Goal: Task Accomplishment & Management: Complete application form

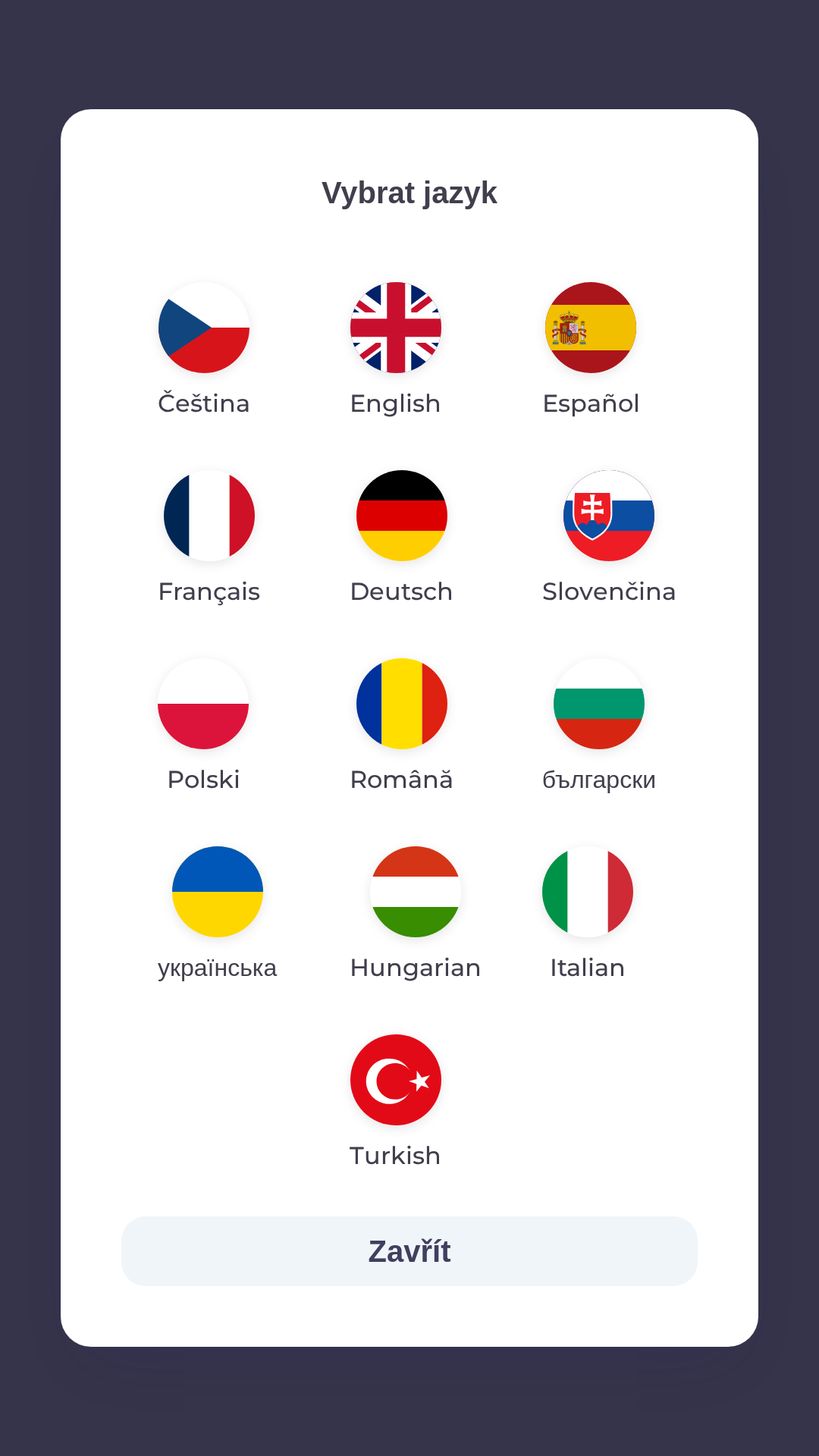
click at [422, 905] on img "button" at bounding box center [415, 892] width 91 height 91
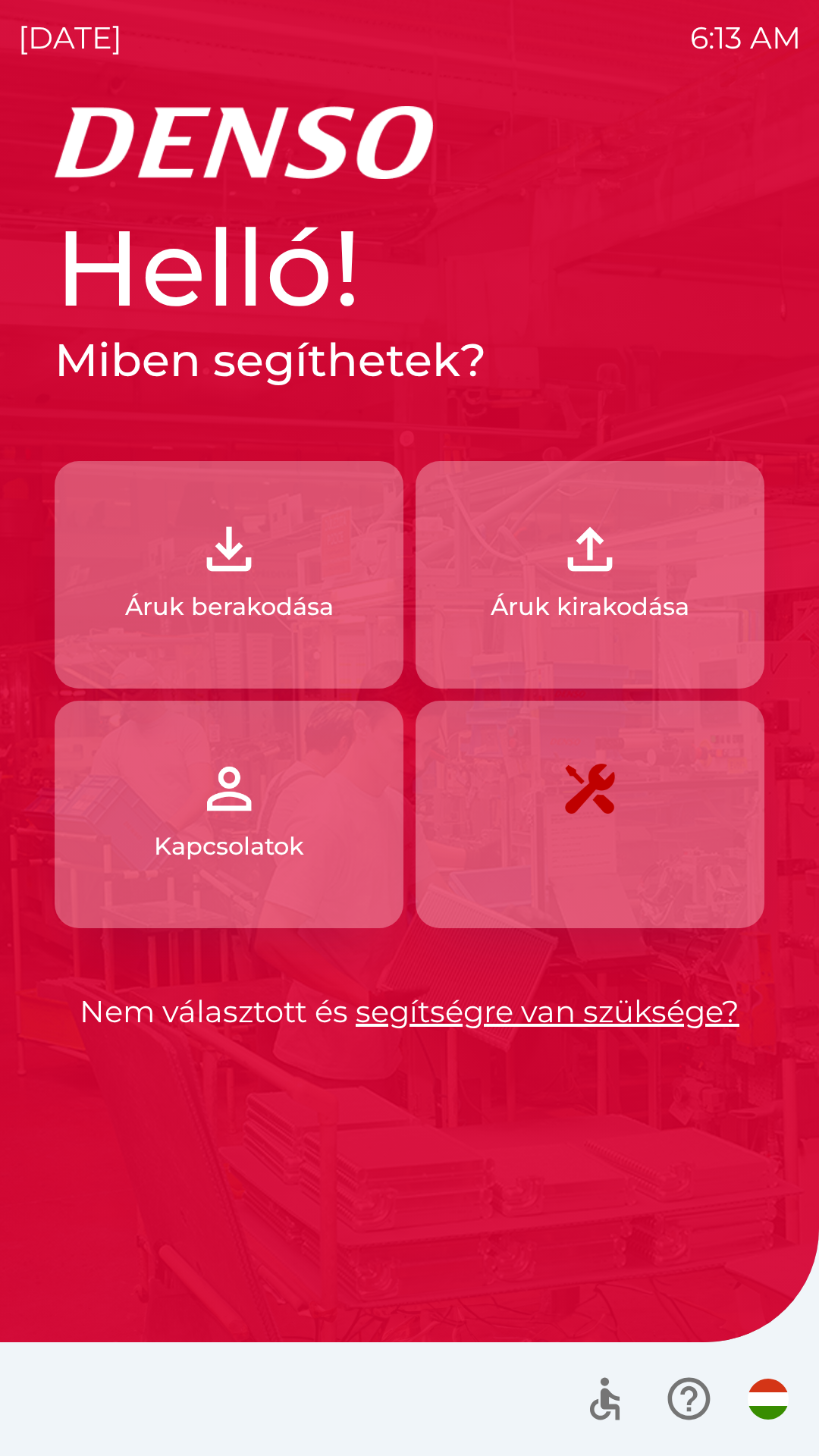
click at [256, 593] on p "Áruk berakodása" at bounding box center [229, 606] width 209 height 36
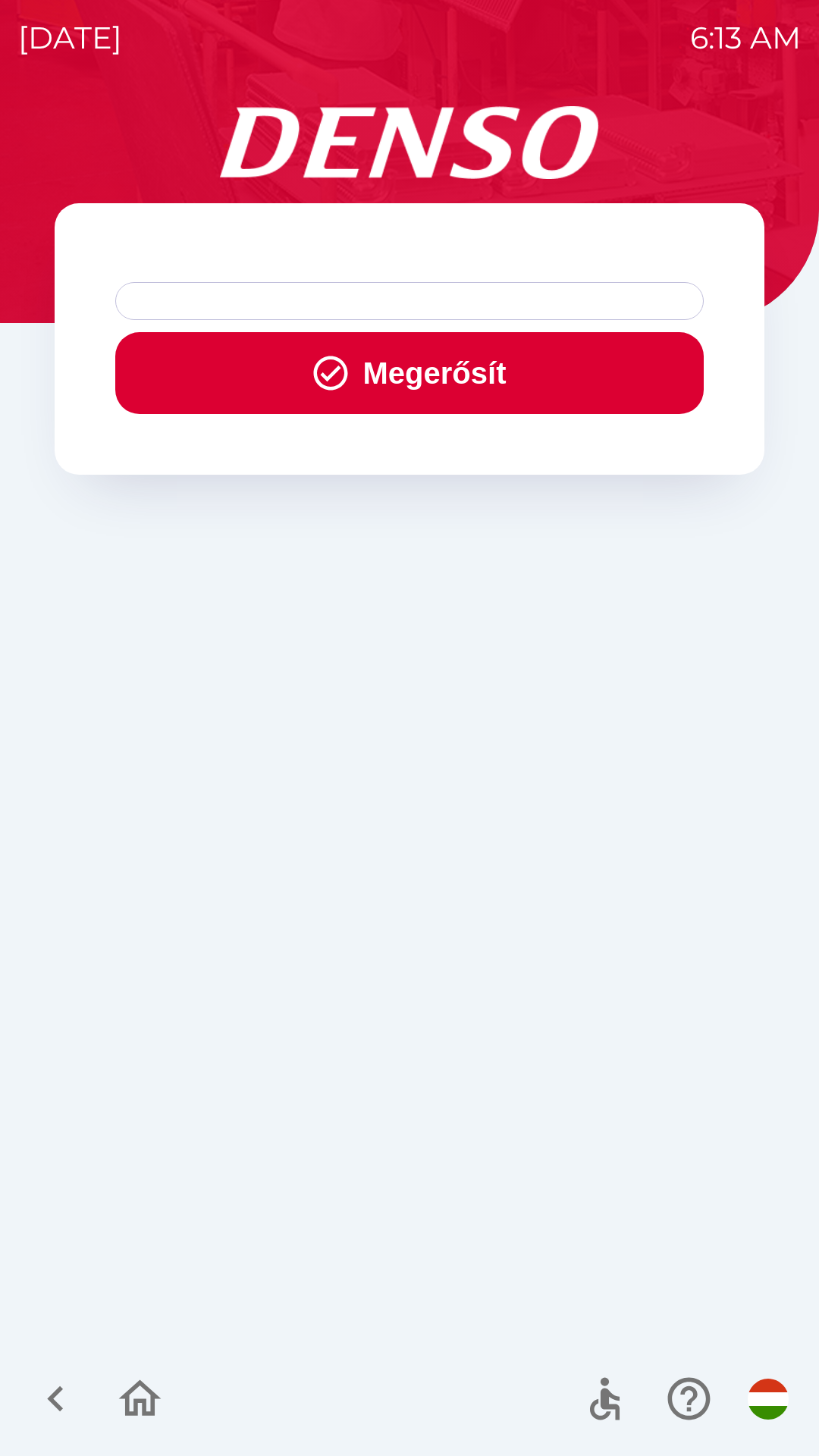
click at [295, 301] on div at bounding box center [410, 301] width 589 height 38
click at [308, 295] on div at bounding box center [410, 301] width 589 height 38
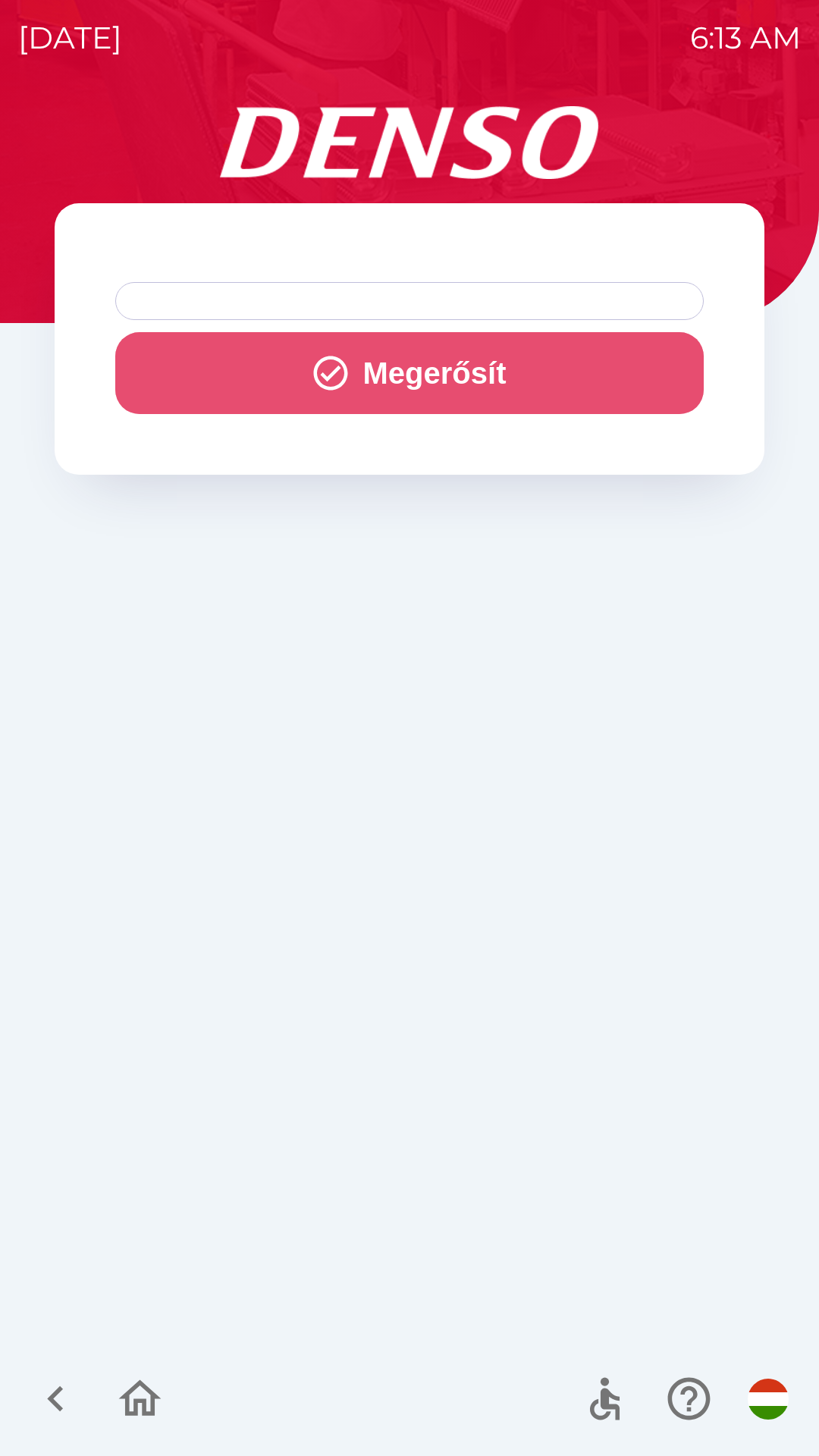
click at [376, 387] on button "Megerősít" at bounding box center [410, 372] width 589 height 82
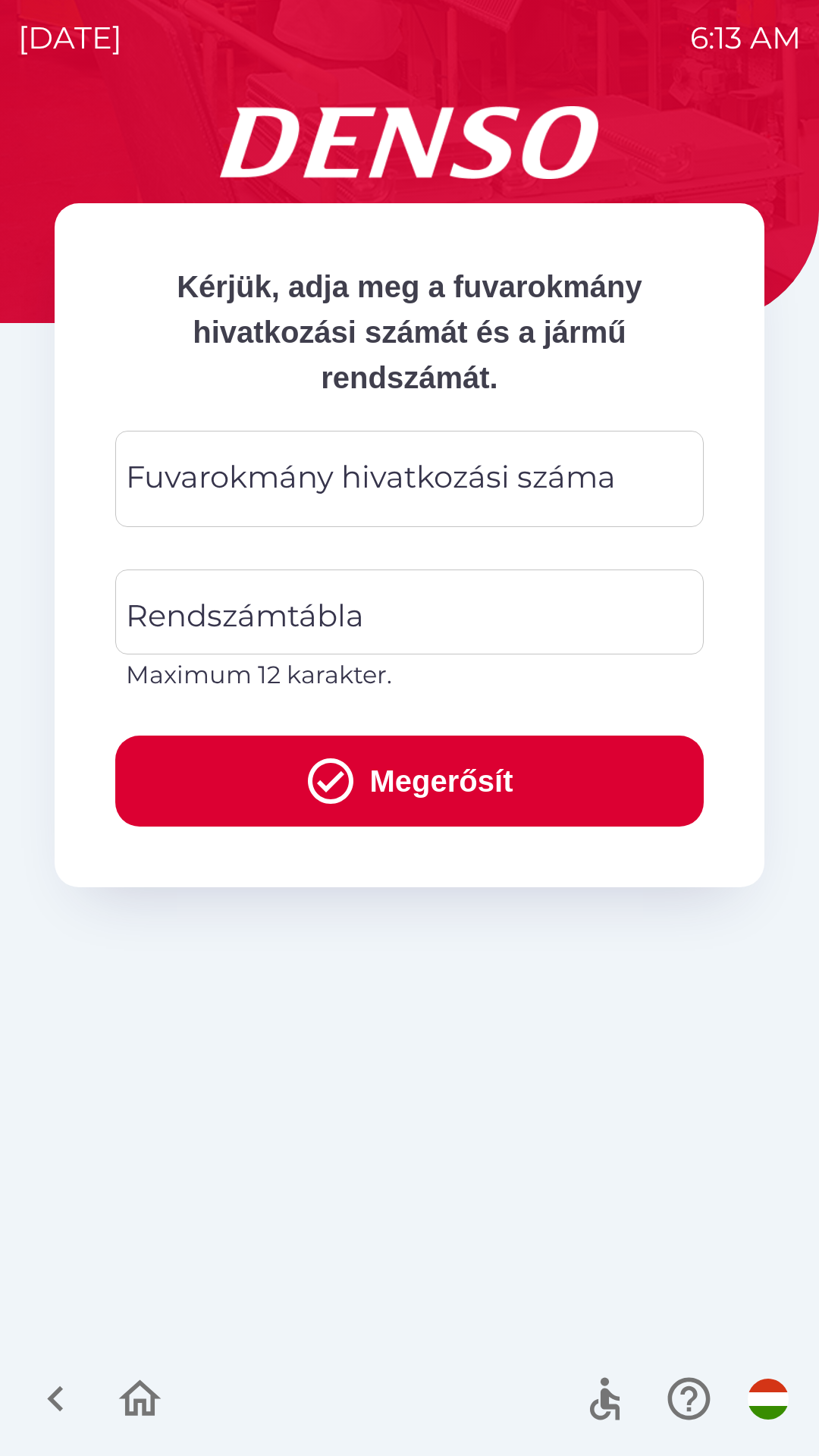
click at [319, 472] on div "Fuvarokmány hivatkozási száma Fuvarokmány hivatkozási száma" at bounding box center [410, 478] width 589 height 96
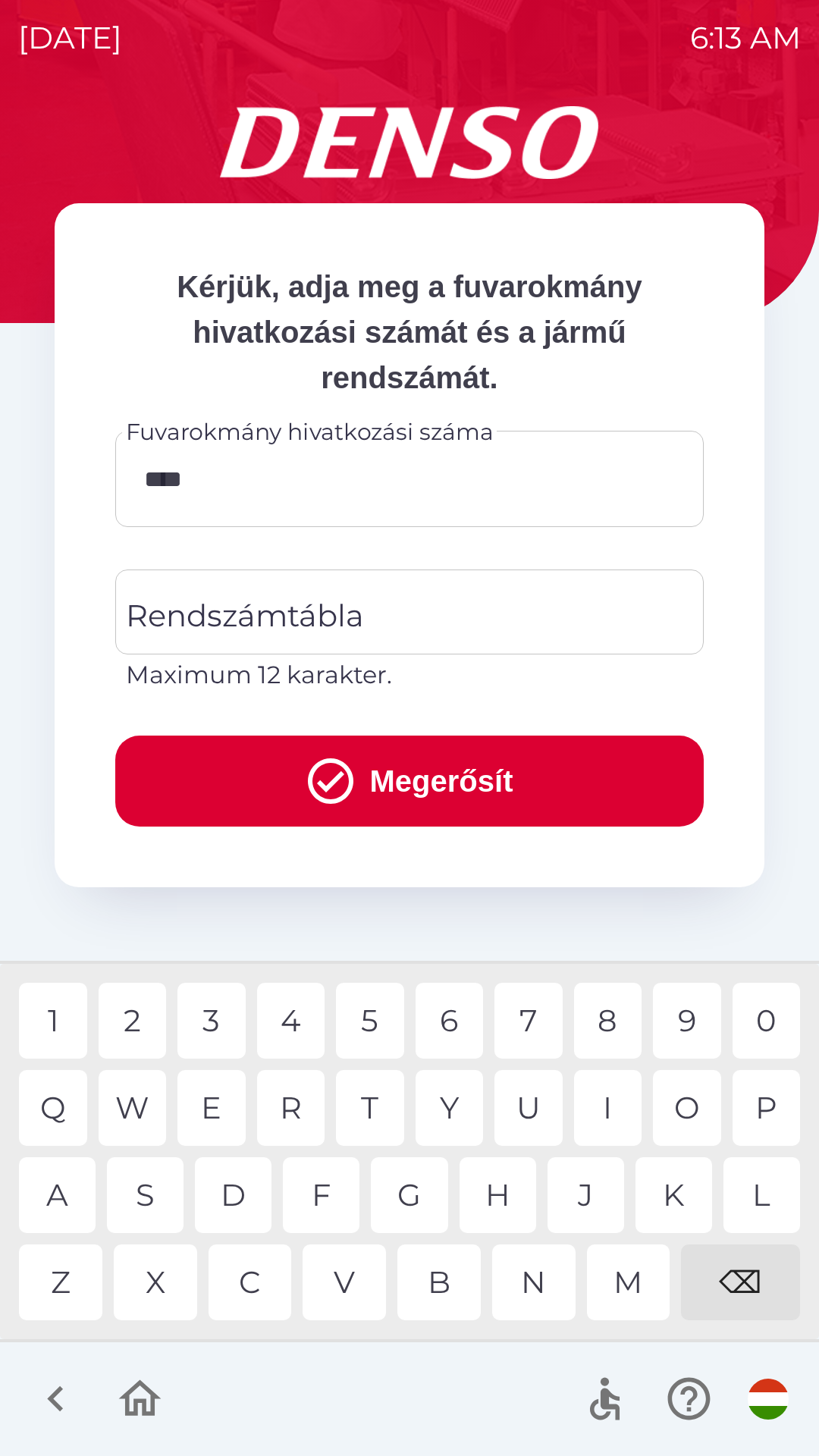
click at [297, 1025] on div "4" at bounding box center [290, 1020] width 68 height 76
type input "******"
click at [402, 611] on input "Rendszámtábla" at bounding box center [398, 611] width 552 height 71
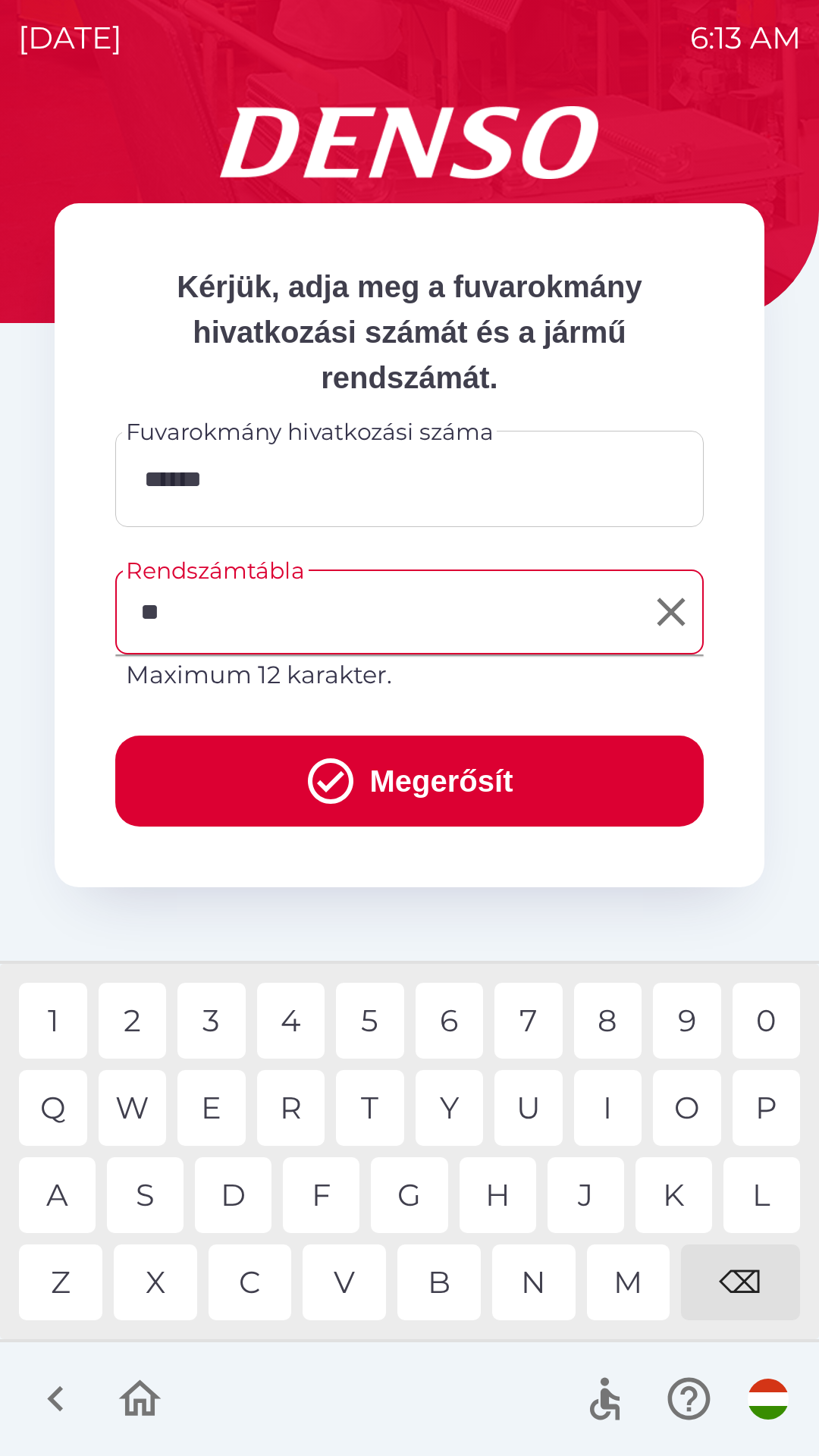
click at [688, 1111] on div "O" at bounding box center [686, 1108] width 68 height 76
click at [287, 1024] on div "4" at bounding box center [290, 1020] width 68 height 76
click at [147, 1009] on div "2" at bounding box center [132, 1020] width 68 height 76
type input "******"
click at [408, 785] on button "Megerősít" at bounding box center [410, 781] width 589 height 91
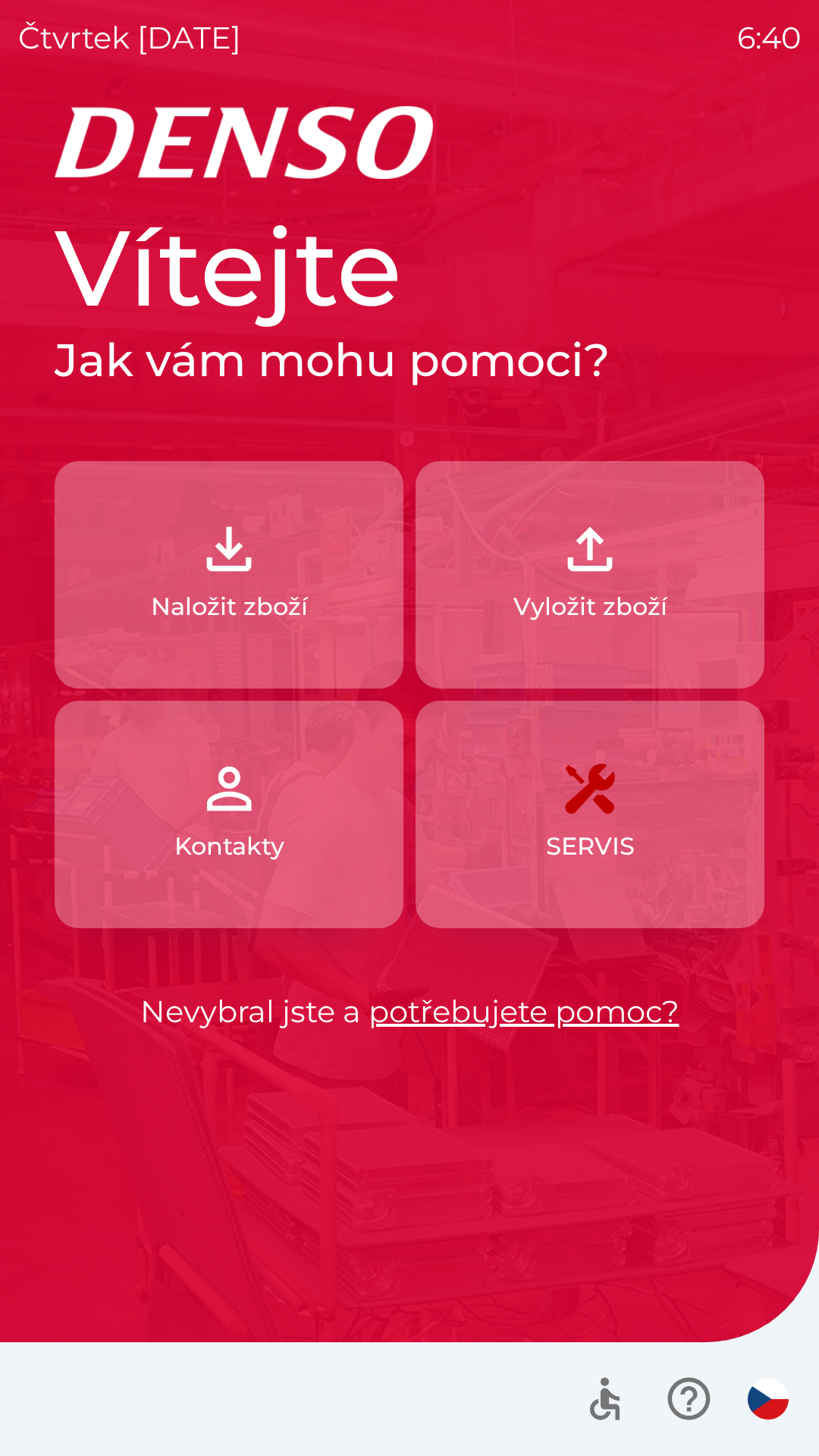
click at [292, 605] on p "Naložit zboží" at bounding box center [228, 606] width 157 height 36
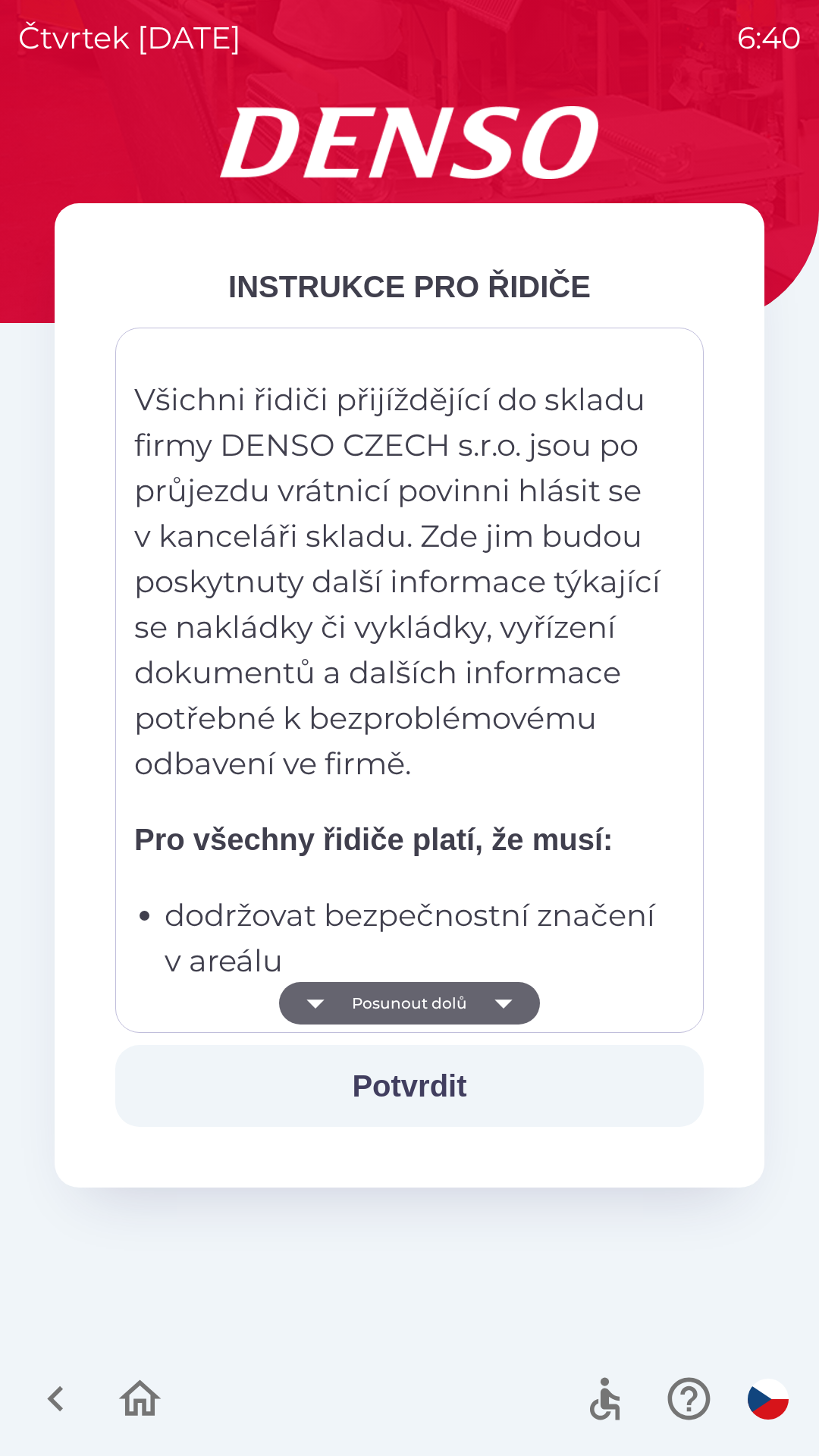
click at [490, 1002] on icon "button" at bounding box center [503, 1002] width 42 height 42
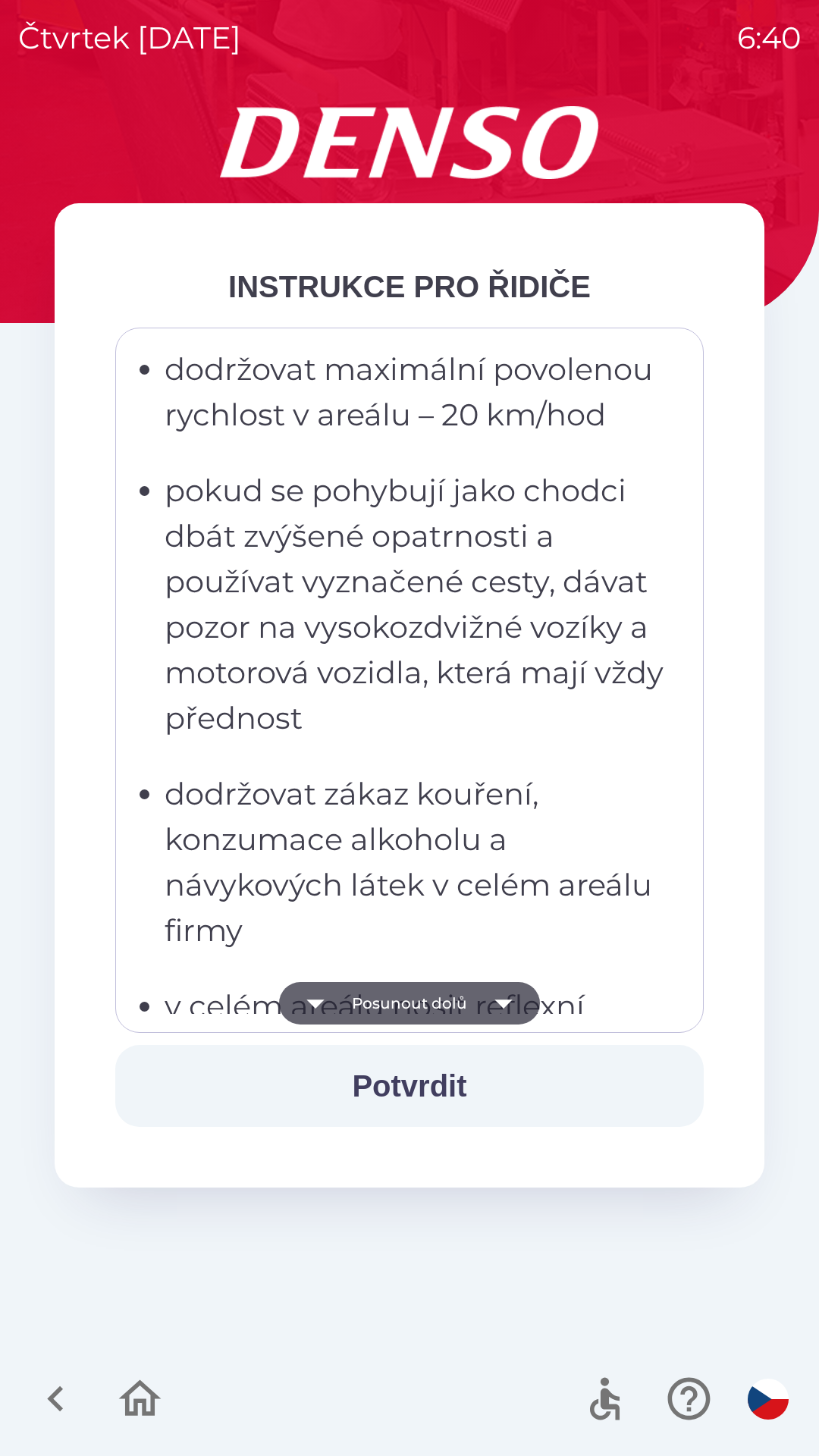
click at [473, 1006] on button "Posunout dolů" at bounding box center [409, 1002] width 261 height 42
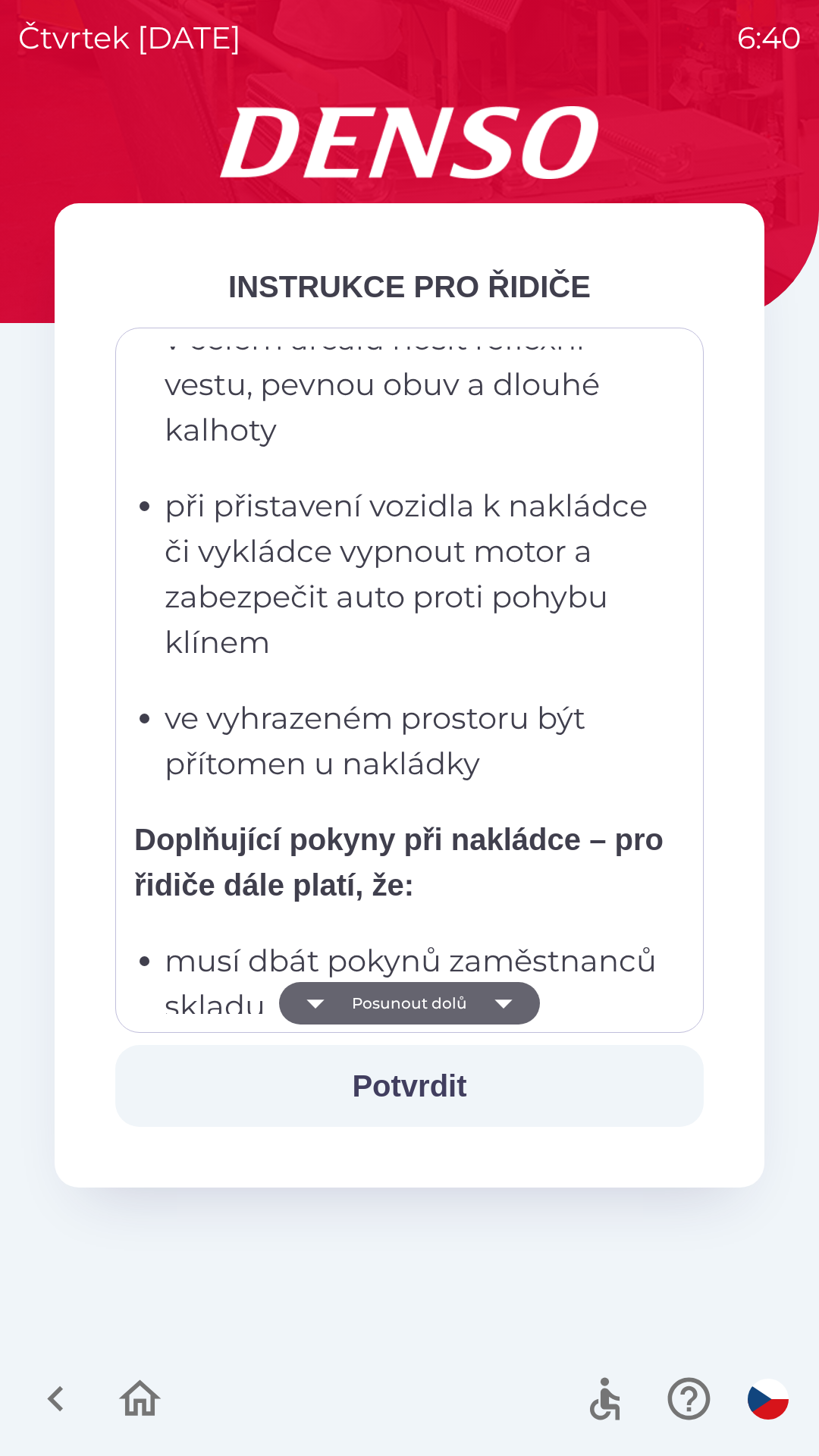
click at [471, 984] on button "Posunout dolů" at bounding box center [409, 1002] width 261 height 42
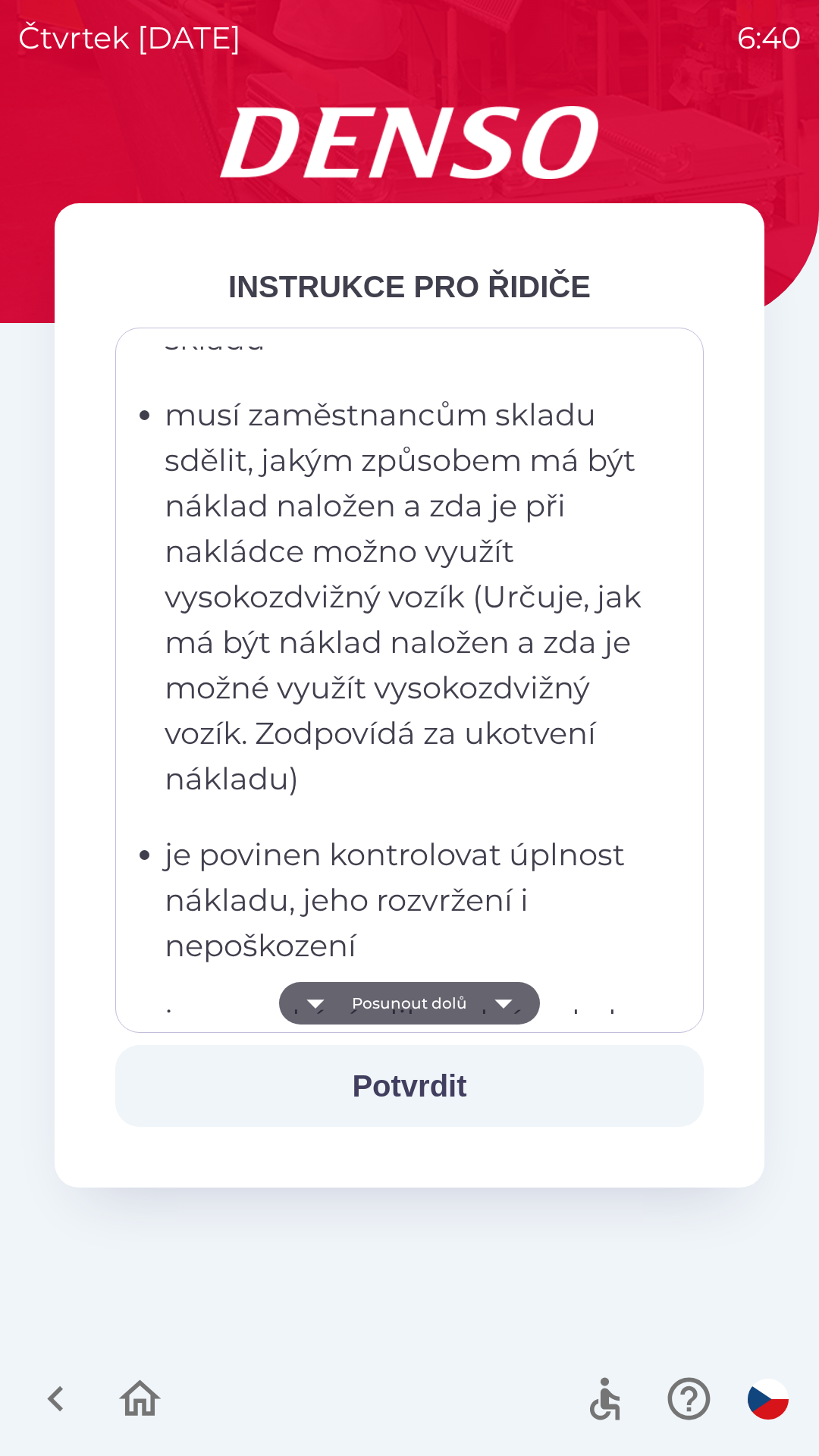
click at [469, 998] on button "Posunout dolů" at bounding box center [409, 1002] width 261 height 42
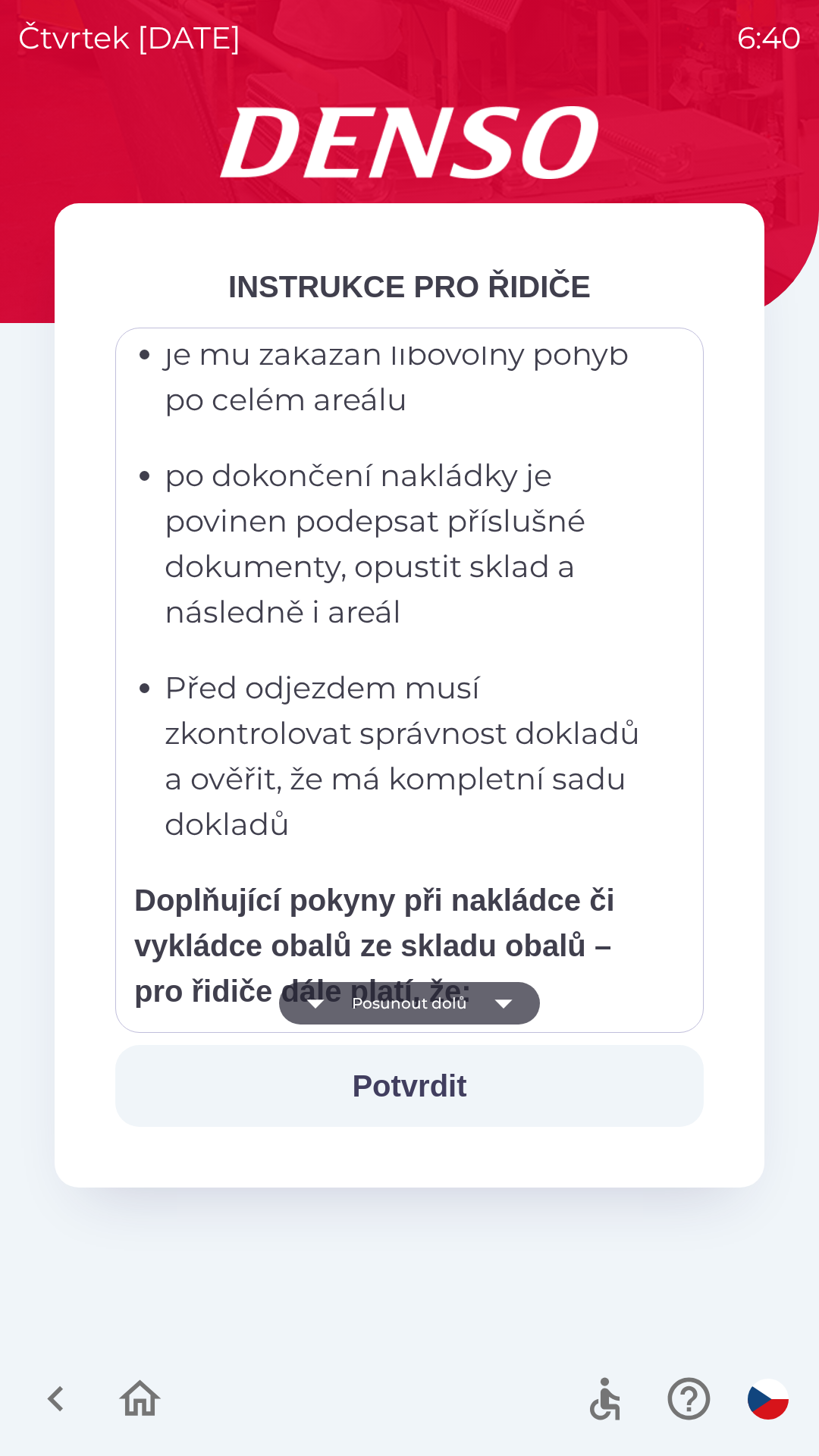
click at [469, 993] on button "Posunout dolů" at bounding box center [409, 1002] width 261 height 42
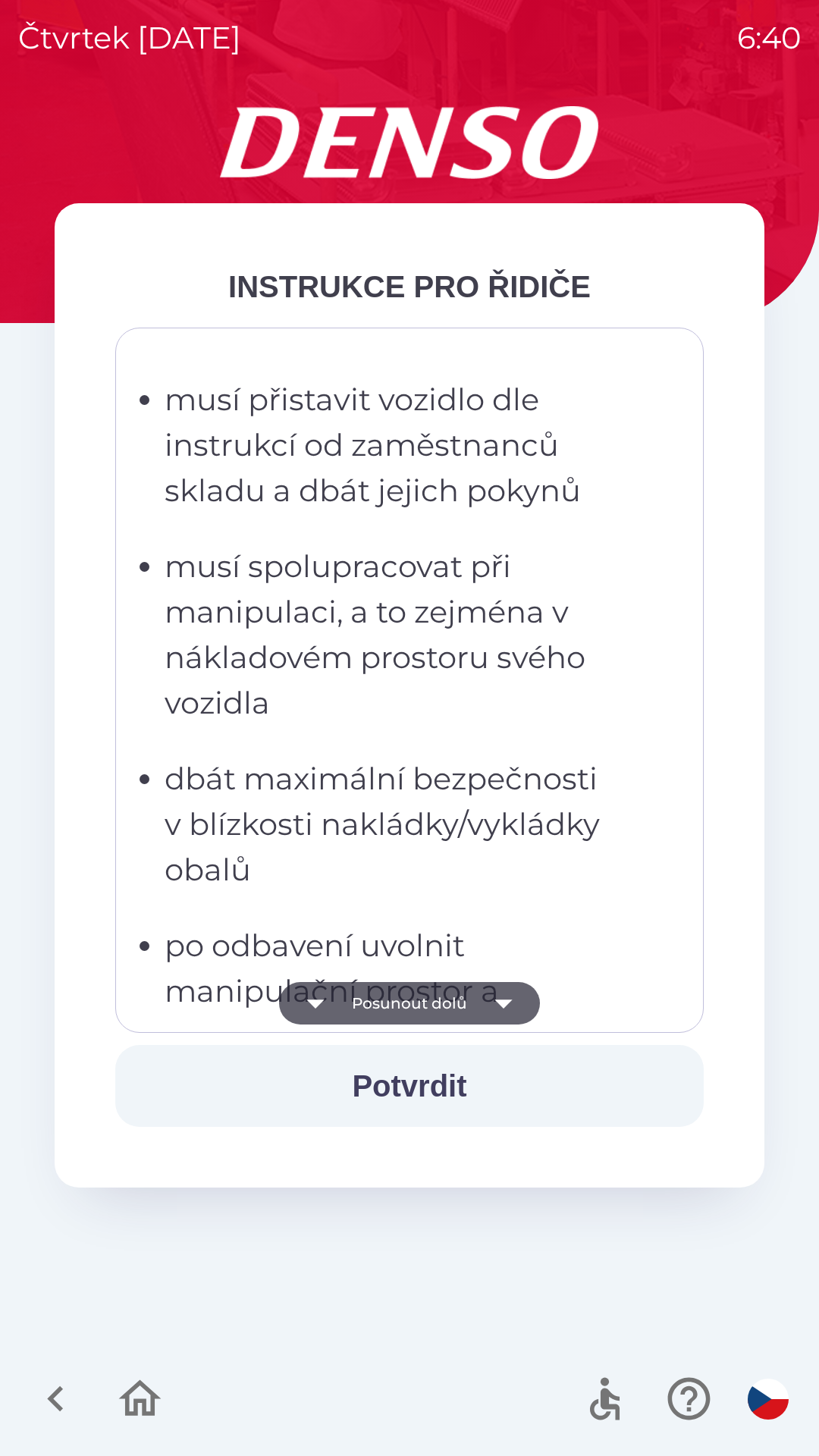
click at [496, 1001] on icon "button" at bounding box center [503, 1003] width 18 height 9
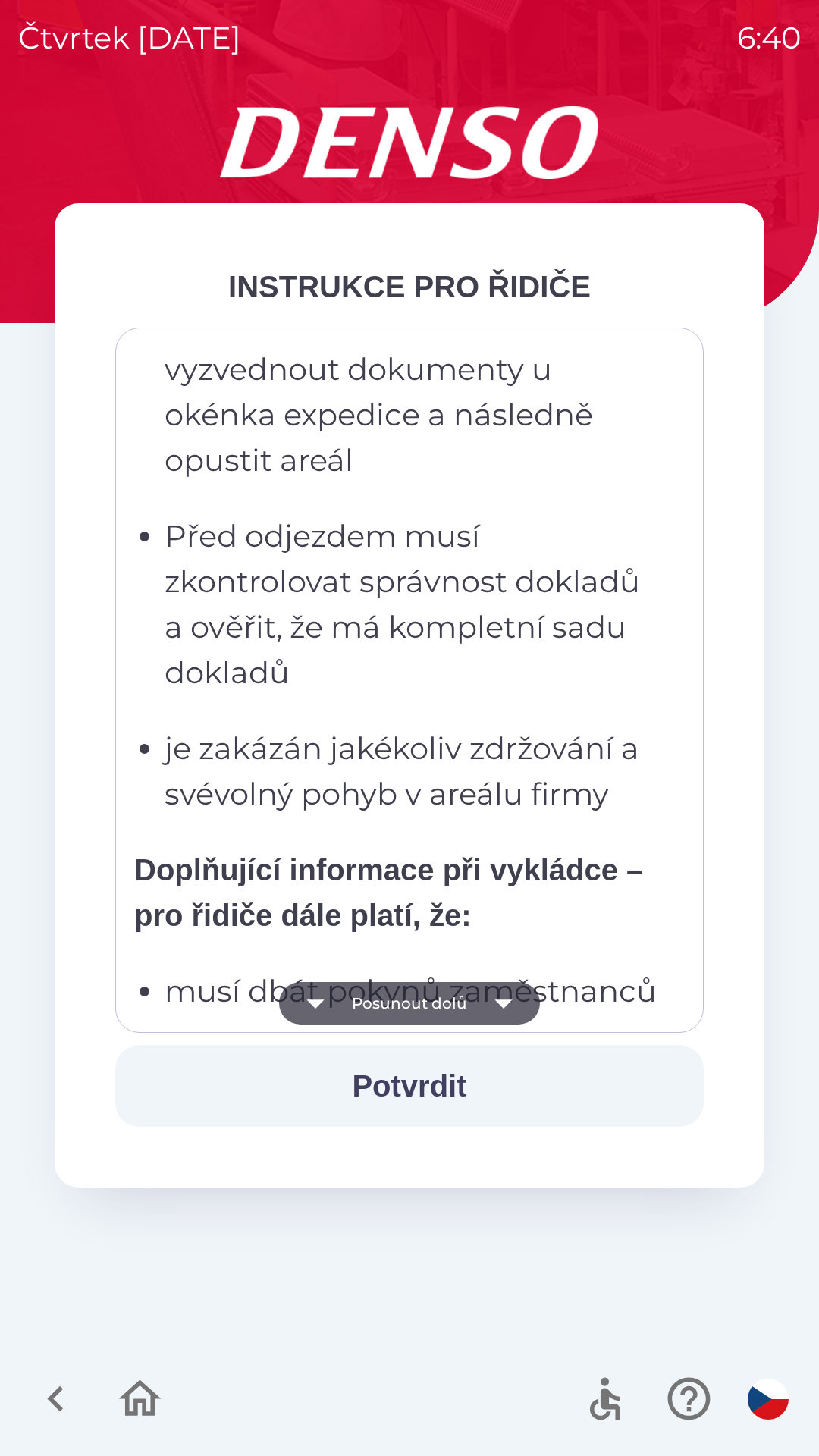
click at [506, 1005] on icon "button" at bounding box center [503, 1002] width 42 height 42
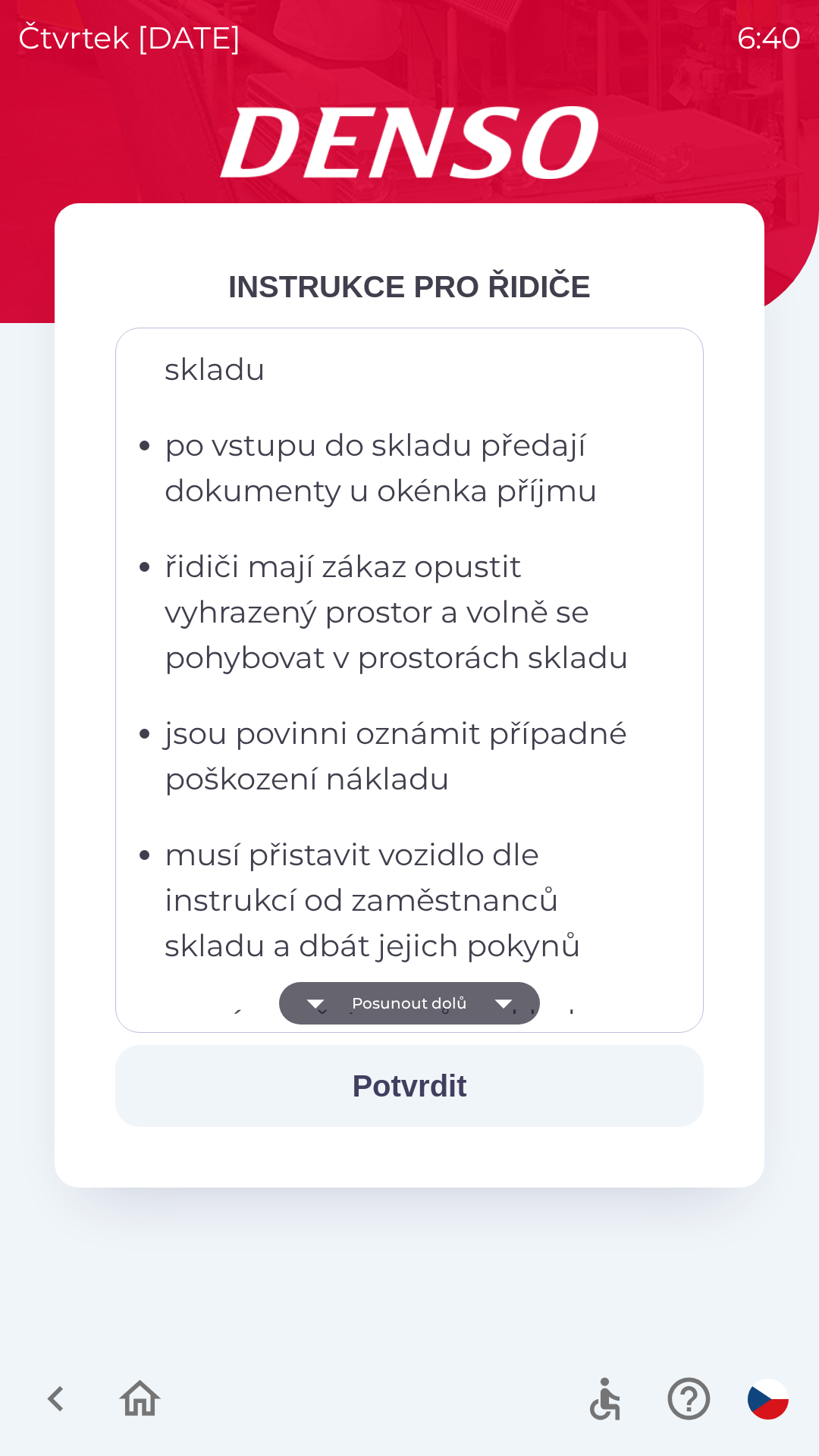
click at [509, 1002] on icon "button" at bounding box center [503, 1002] width 42 height 42
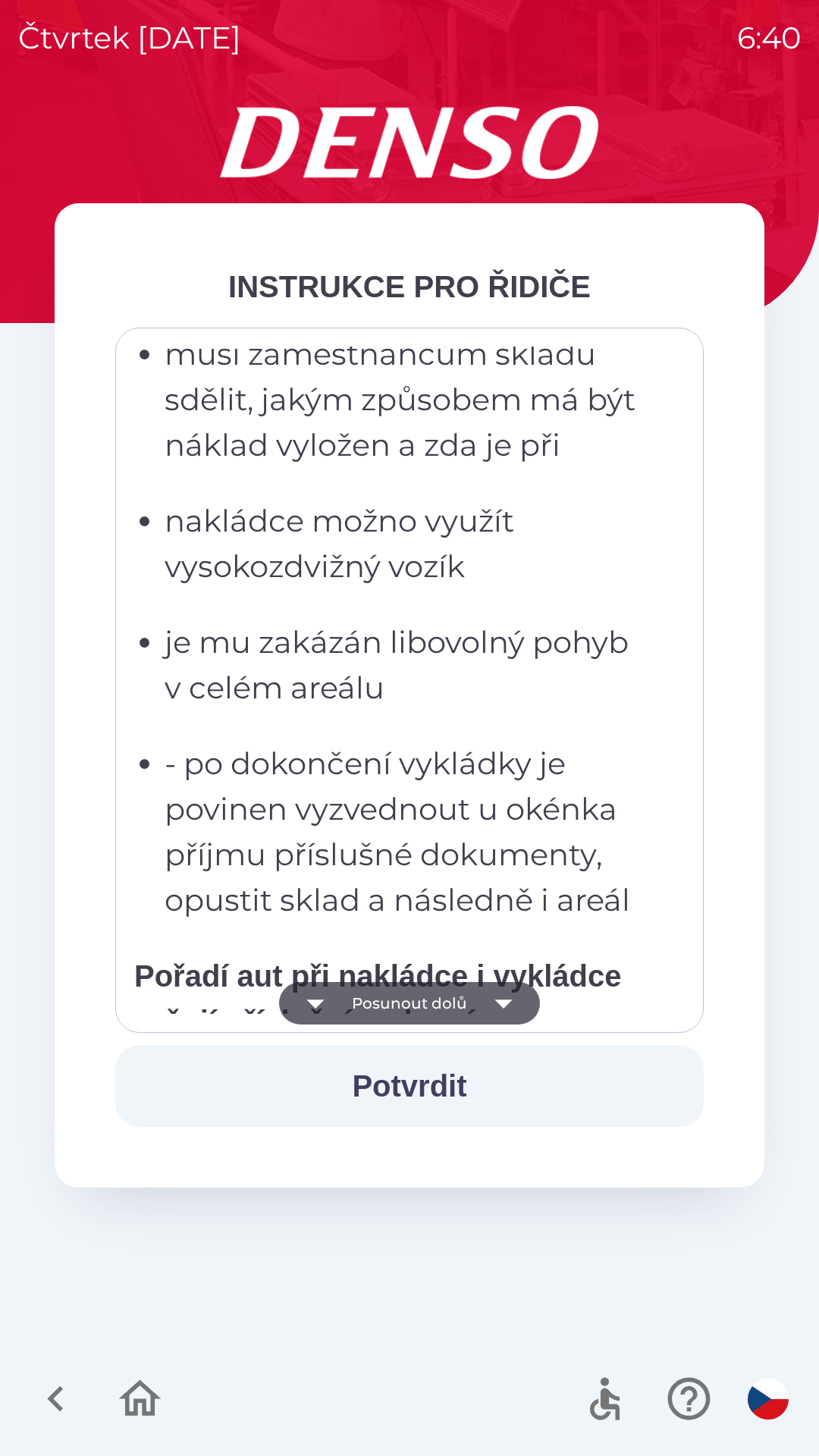
click at [498, 998] on icon "button" at bounding box center [503, 1002] width 42 height 42
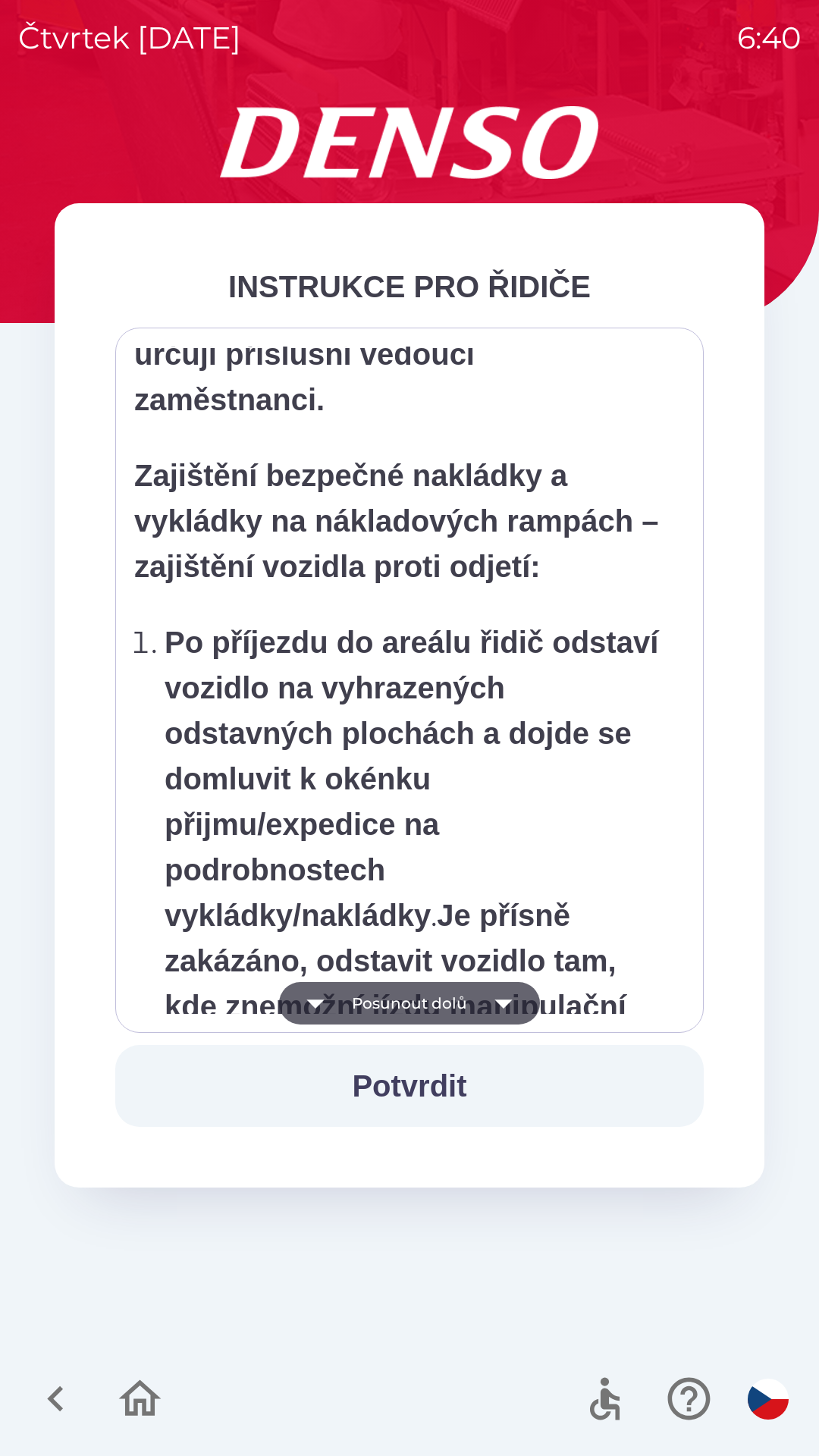
click at [502, 1010] on icon "button" at bounding box center [503, 1002] width 42 height 42
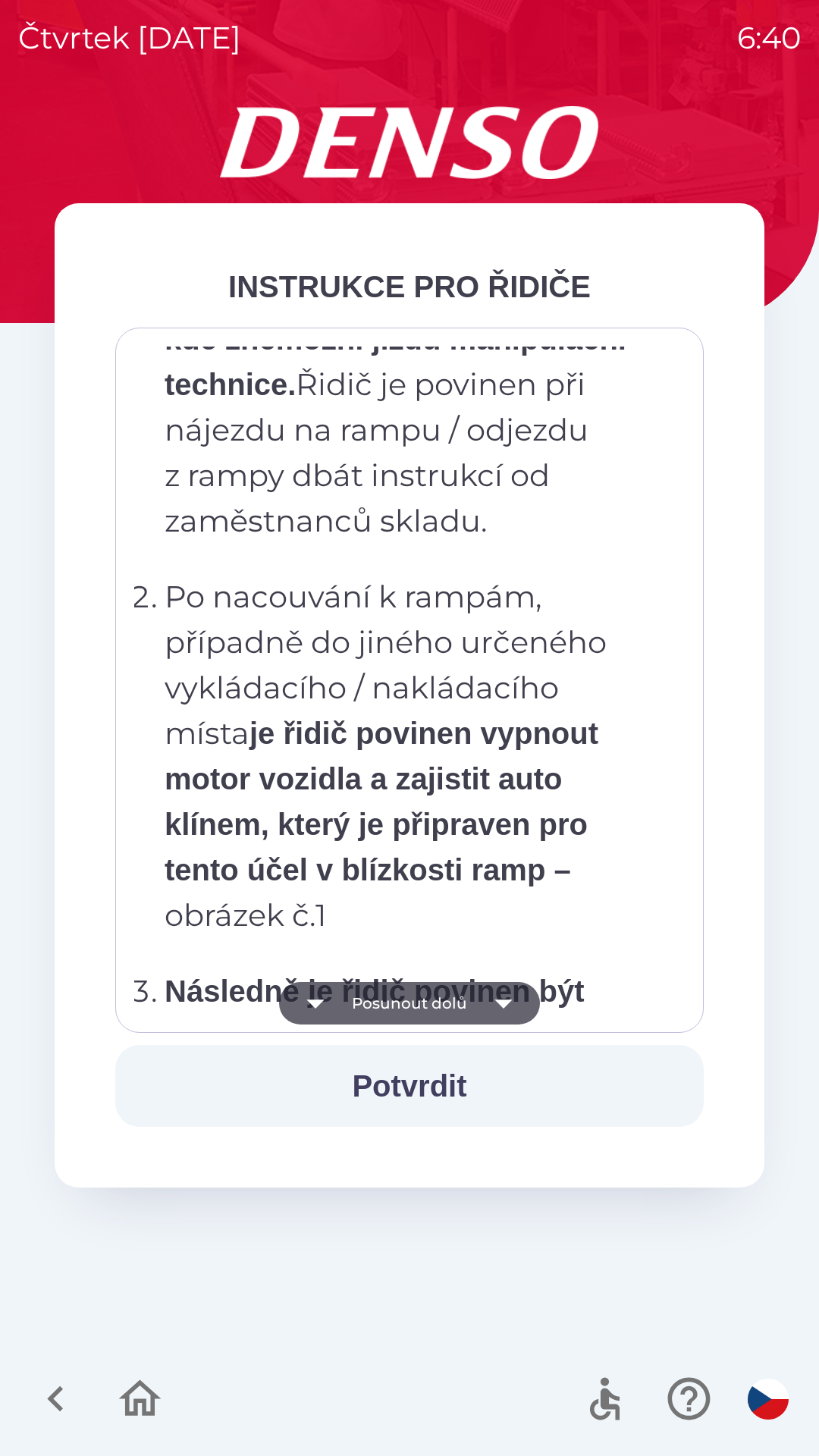
click at [513, 994] on icon "button" at bounding box center [503, 1002] width 42 height 42
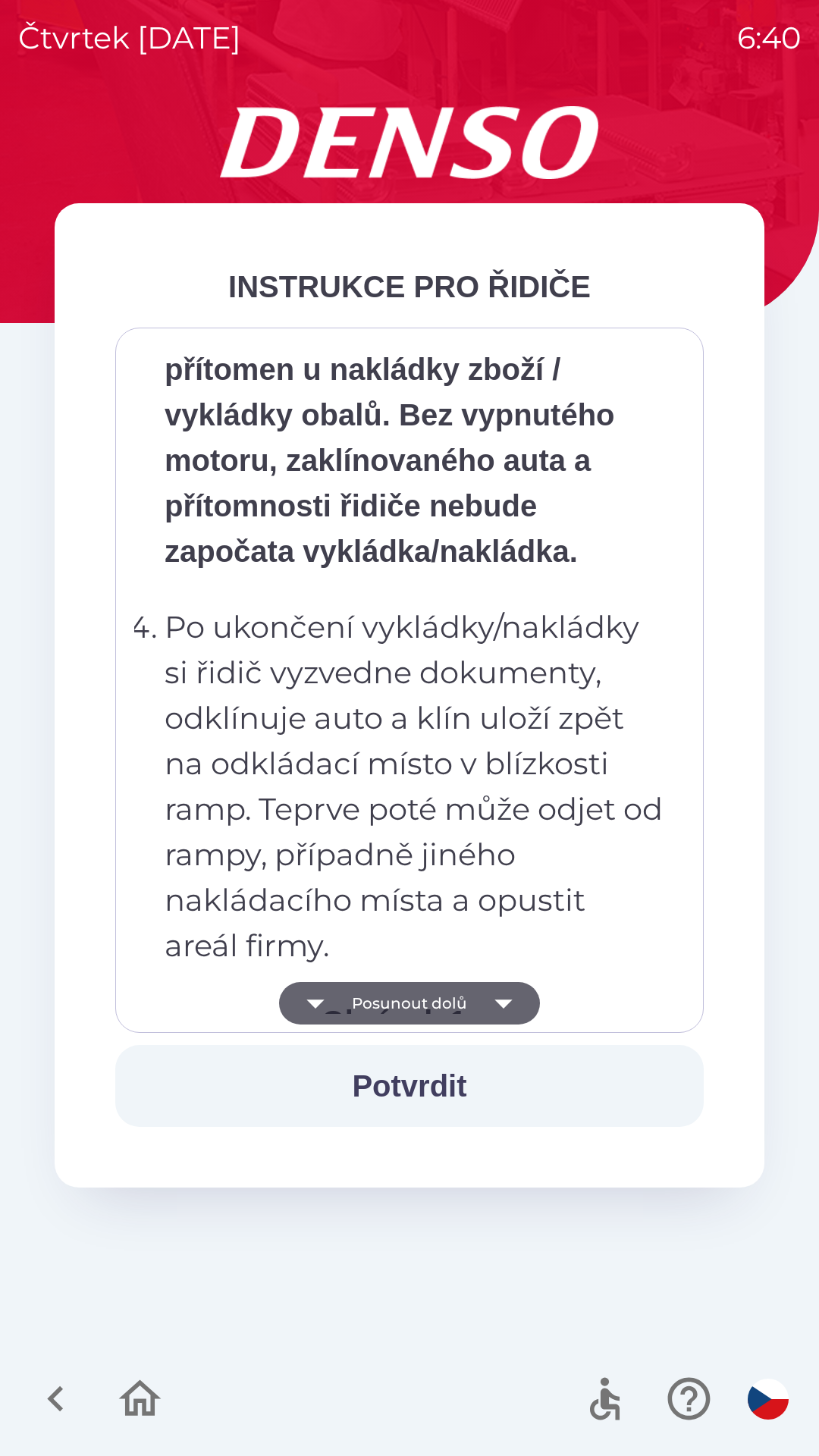
click at [477, 986] on button "Posunout dolů" at bounding box center [409, 1002] width 261 height 42
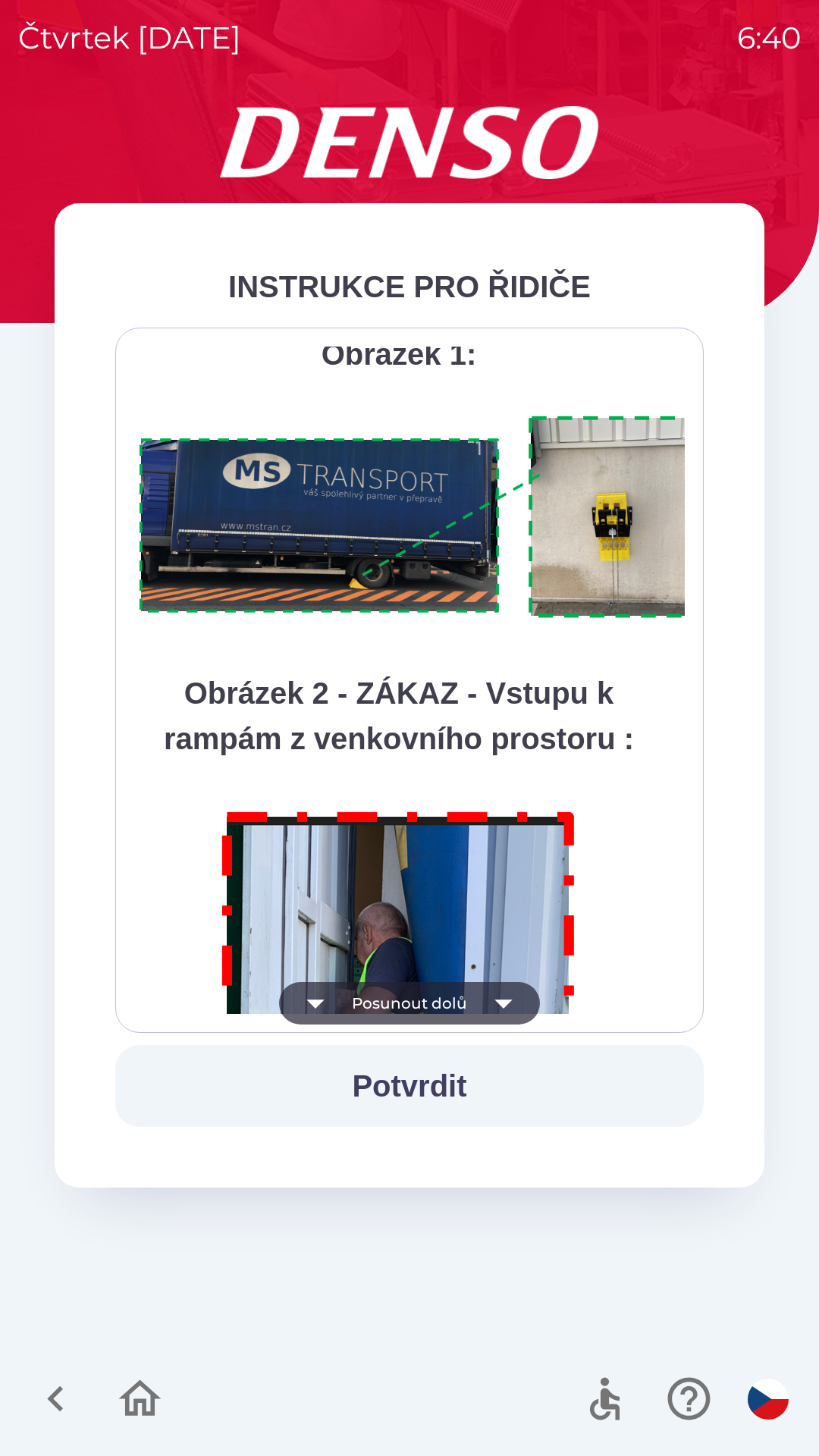
click at [476, 1005] on button "Posunout dolů" at bounding box center [409, 1002] width 261 height 42
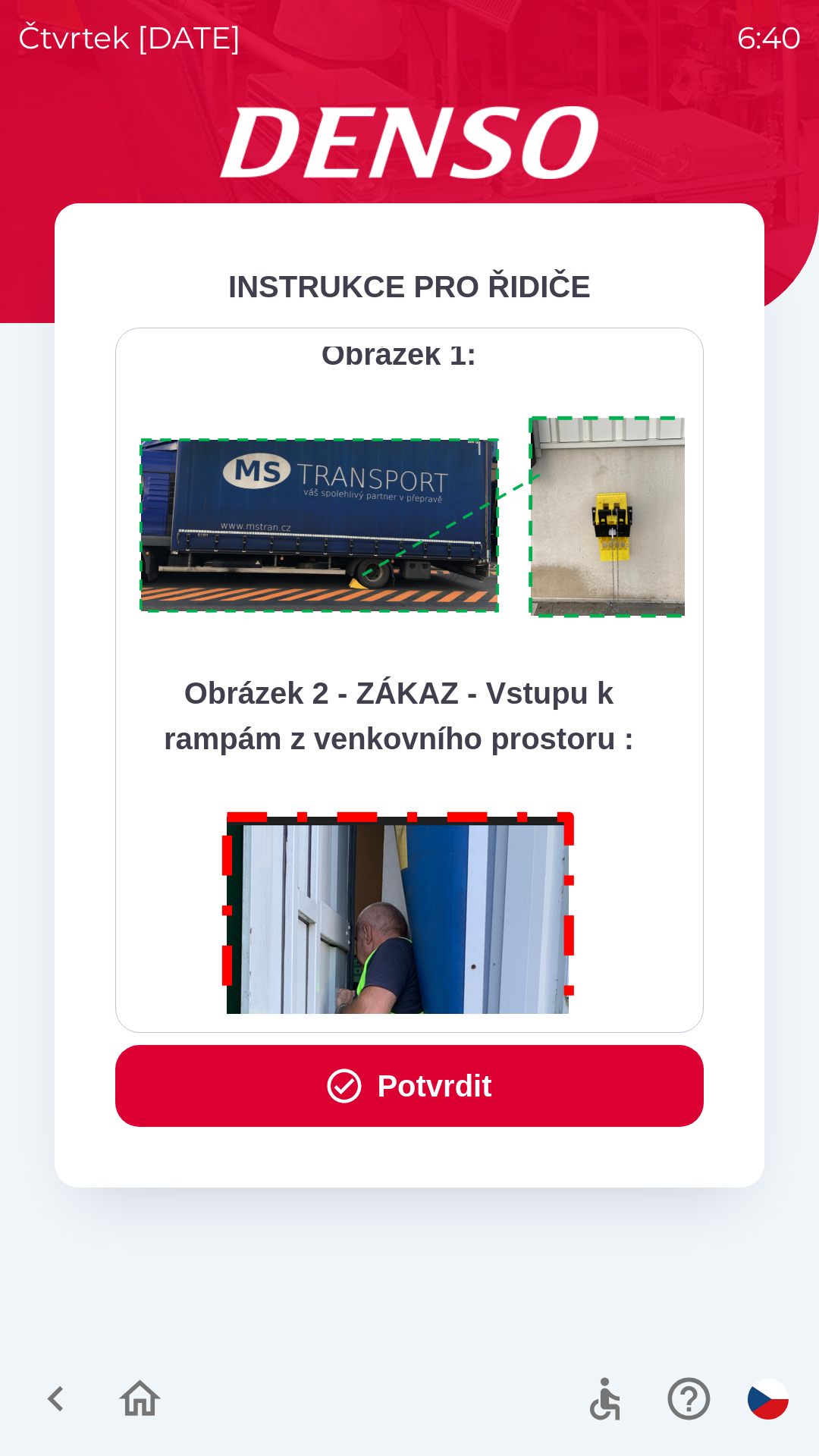
scroll to position [8520, 0]
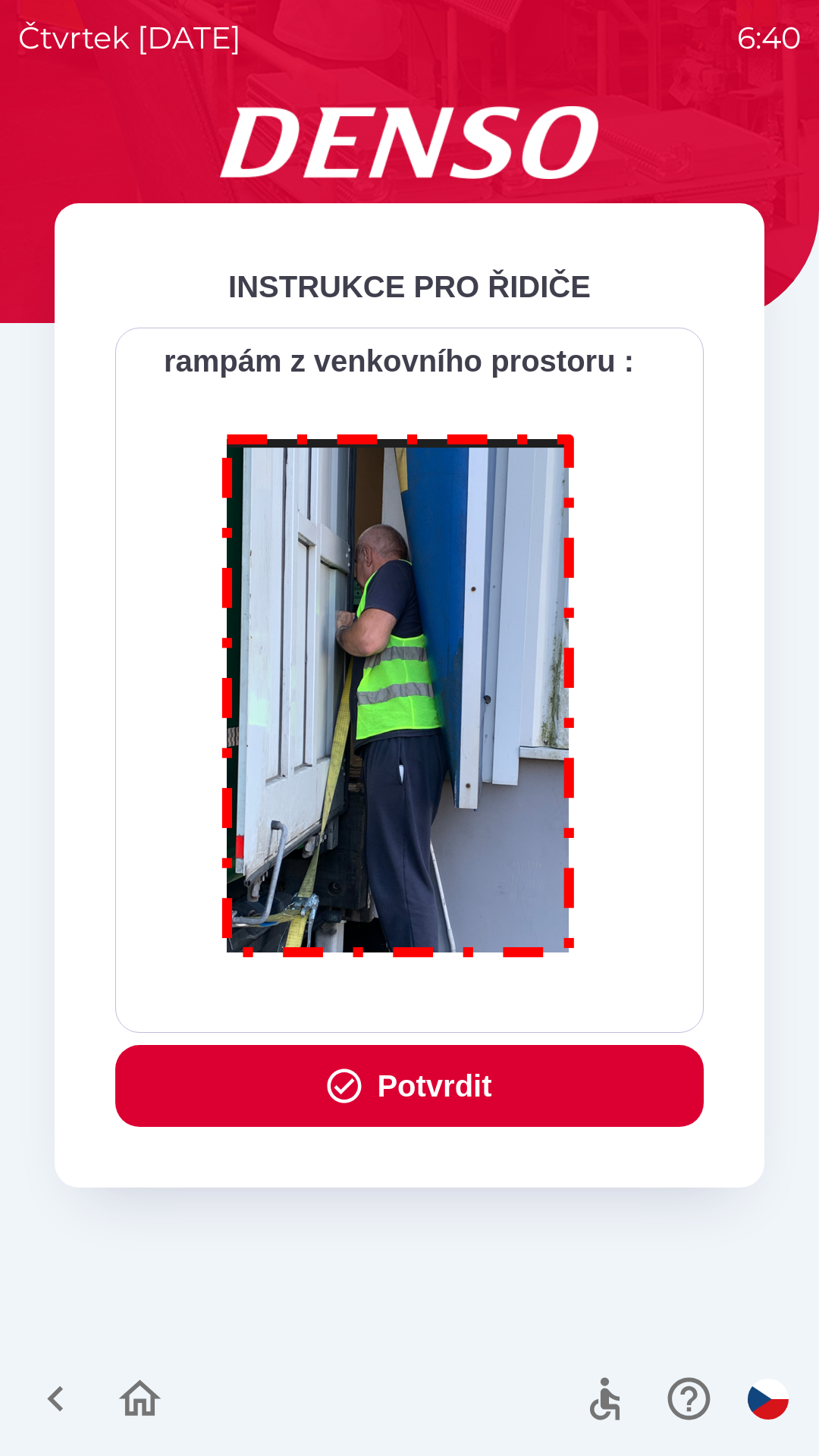
click at [478, 1095] on button "Potvrdit" at bounding box center [410, 1085] width 589 height 82
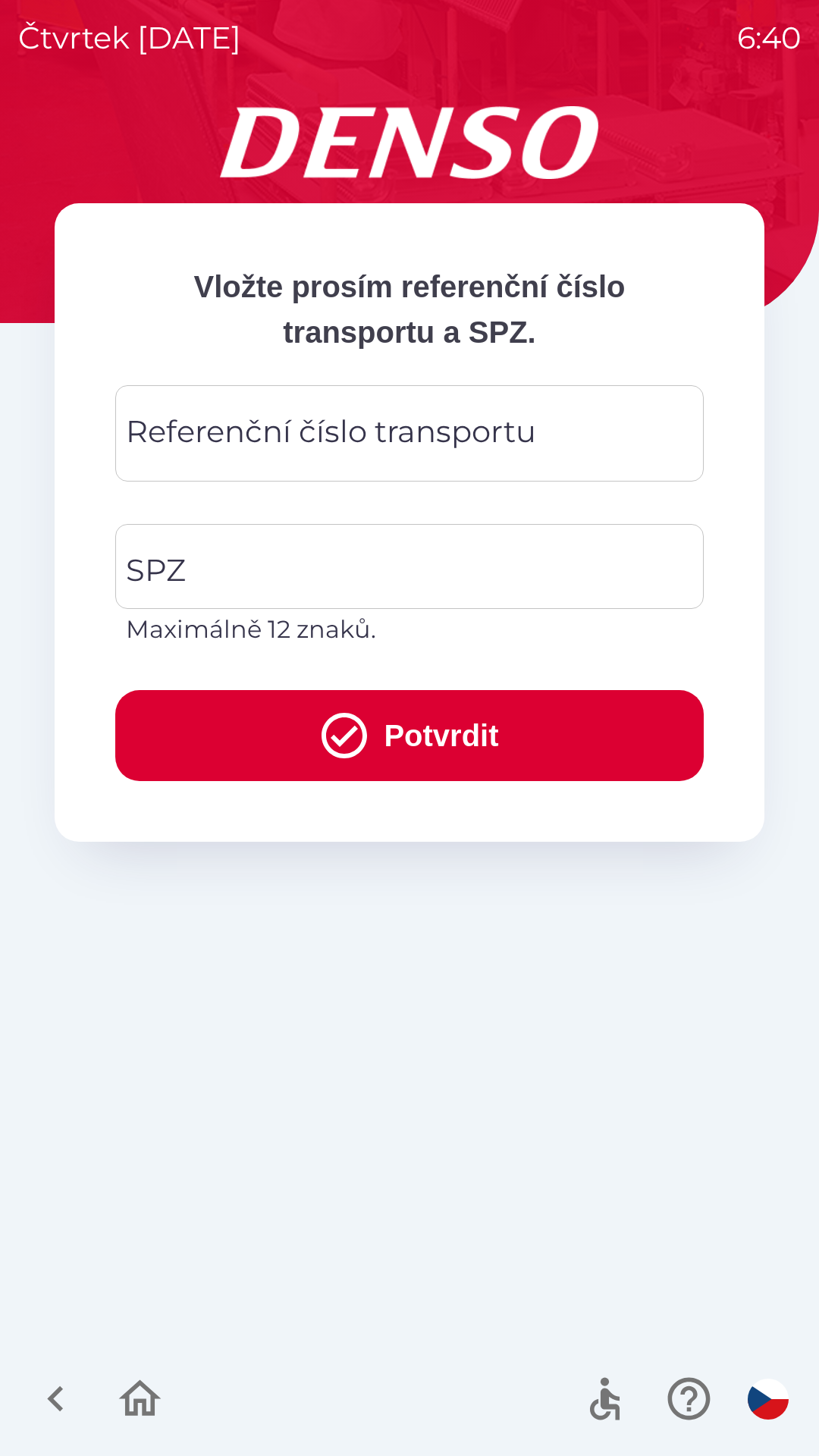
click at [531, 430] on div "Referenční číslo transportu Referenční číslo transportu" at bounding box center [410, 433] width 589 height 96
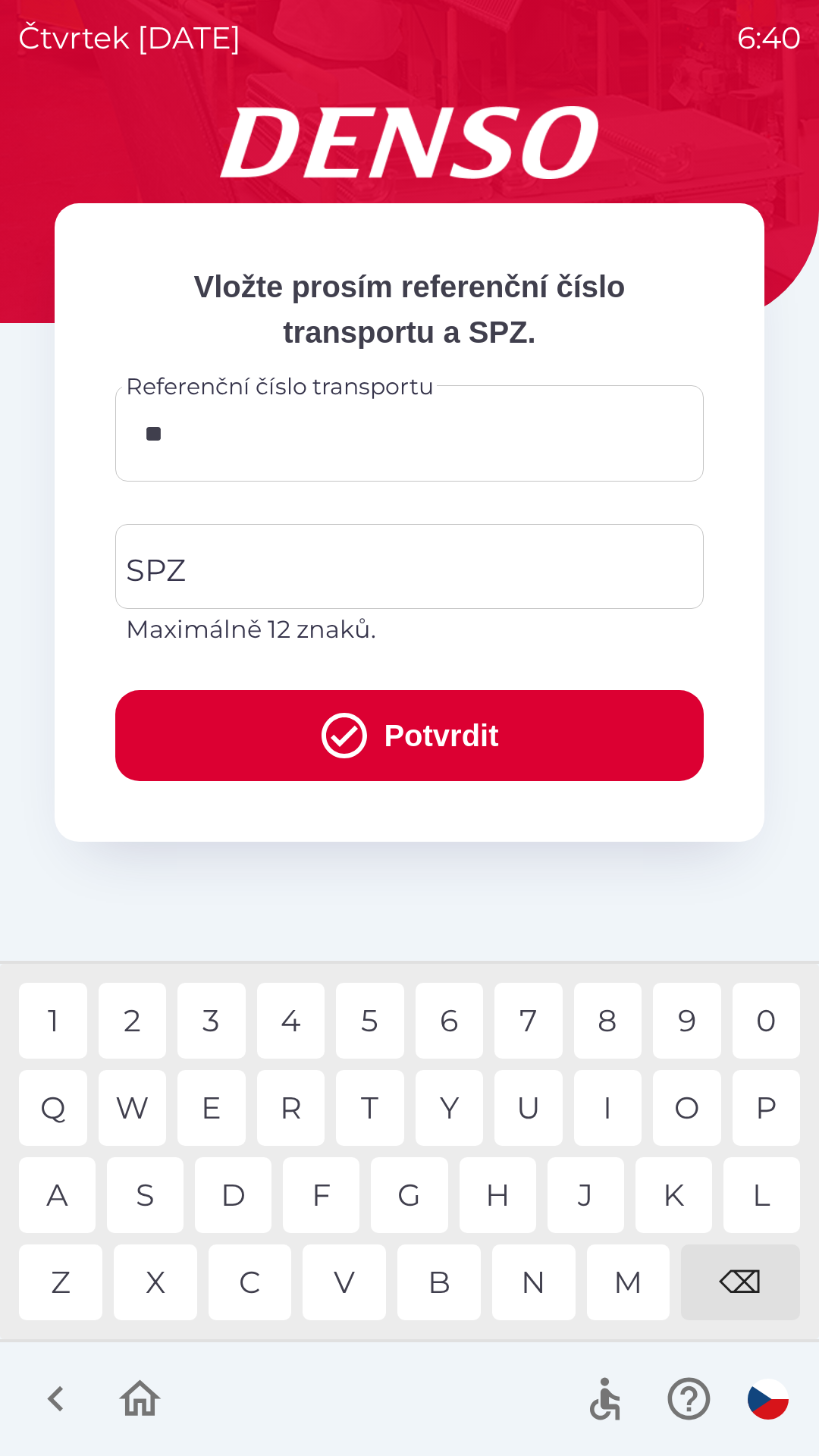
click at [768, 1025] on div "0" at bounding box center [766, 1020] width 68 height 76
click at [64, 1020] on div "1" at bounding box center [52, 1020] width 68 height 76
click at [51, 1017] on div "1" at bounding box center [52, 1020] width 68 height 76
click at [768, 1028] on div "0" at bounding box center [766, 1020] width 68 height 76
click at [784, 1024] on div "0" at bounding box center [766, 1020] width 68 height 76
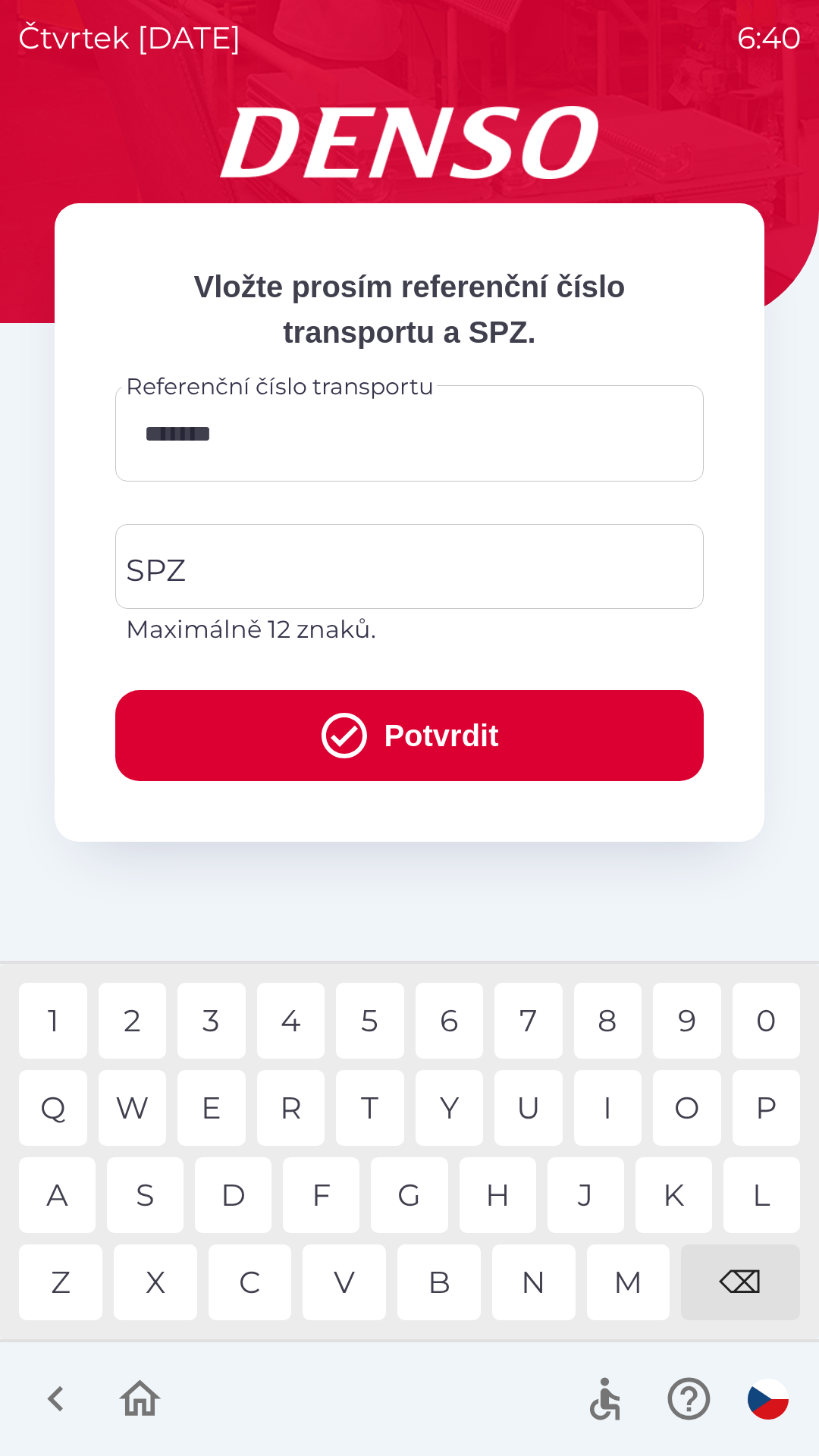
type input "********"
click at [152, 1008] on div "2" at bounding box center [132, 1020] width 68 height 76
click at [263, 571] on input "SPZ" at bounding box center [398, 566] width 552 height 71
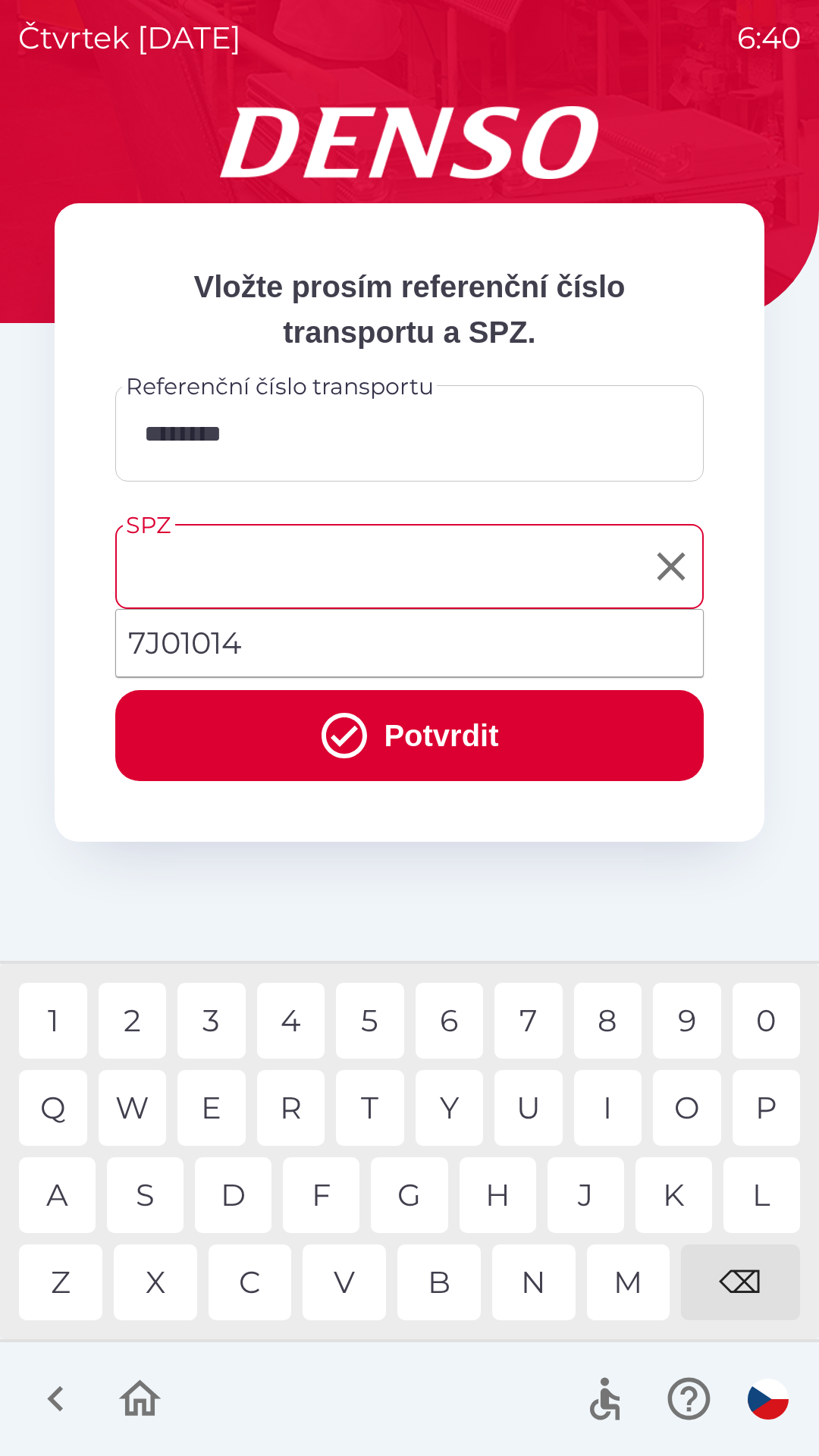
click at [256, 645] on li "7J01014" at bounding box center [410, 642] width 587 height 54
type input "*******"
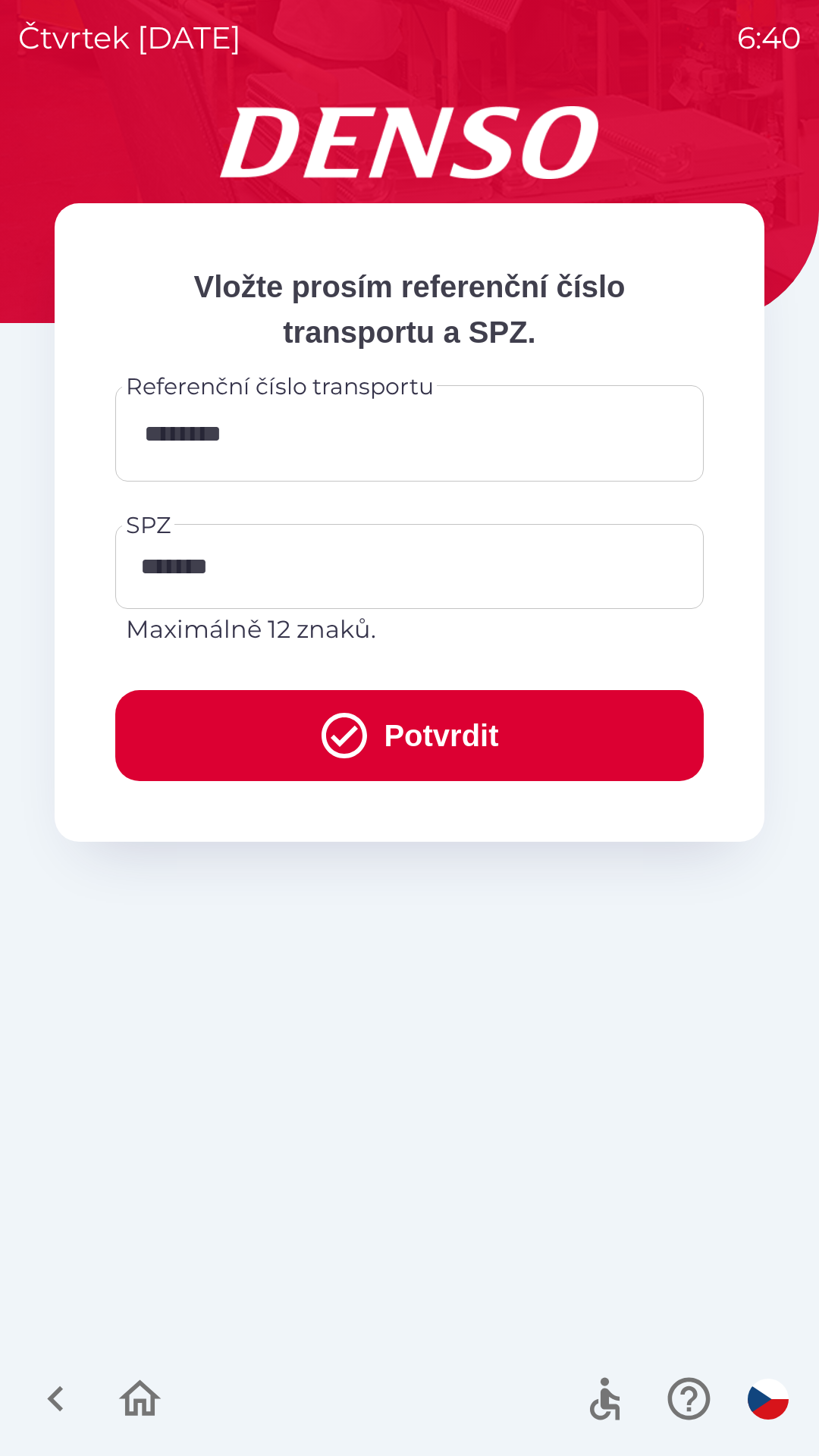
click at [392, 727] on button "Potvrdit" at bounding box center [410, 735] width 589 height 91
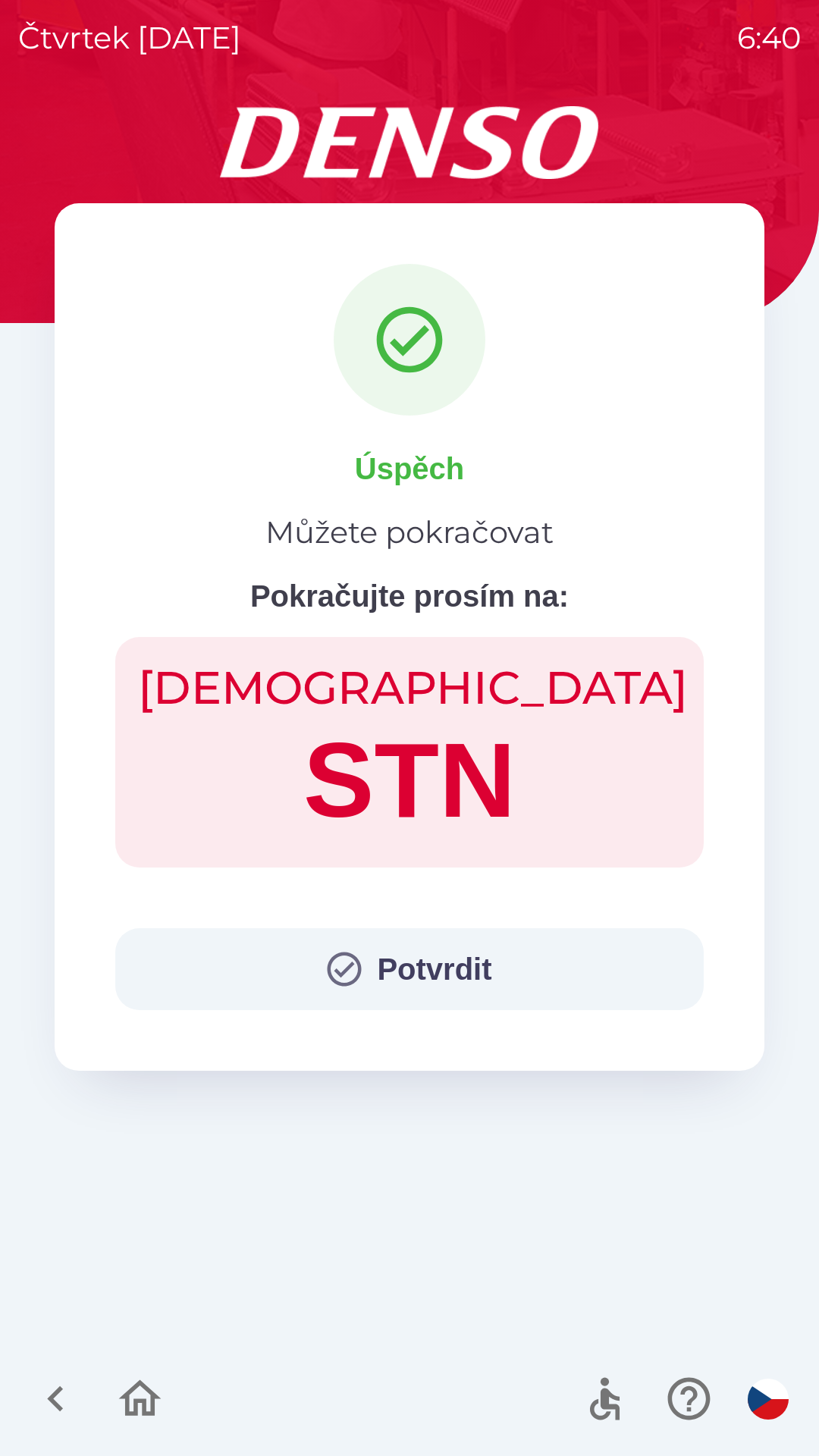
click at [460, 965] on button "Potvrdit" at bounding box center [410, 969] width 589 height 82
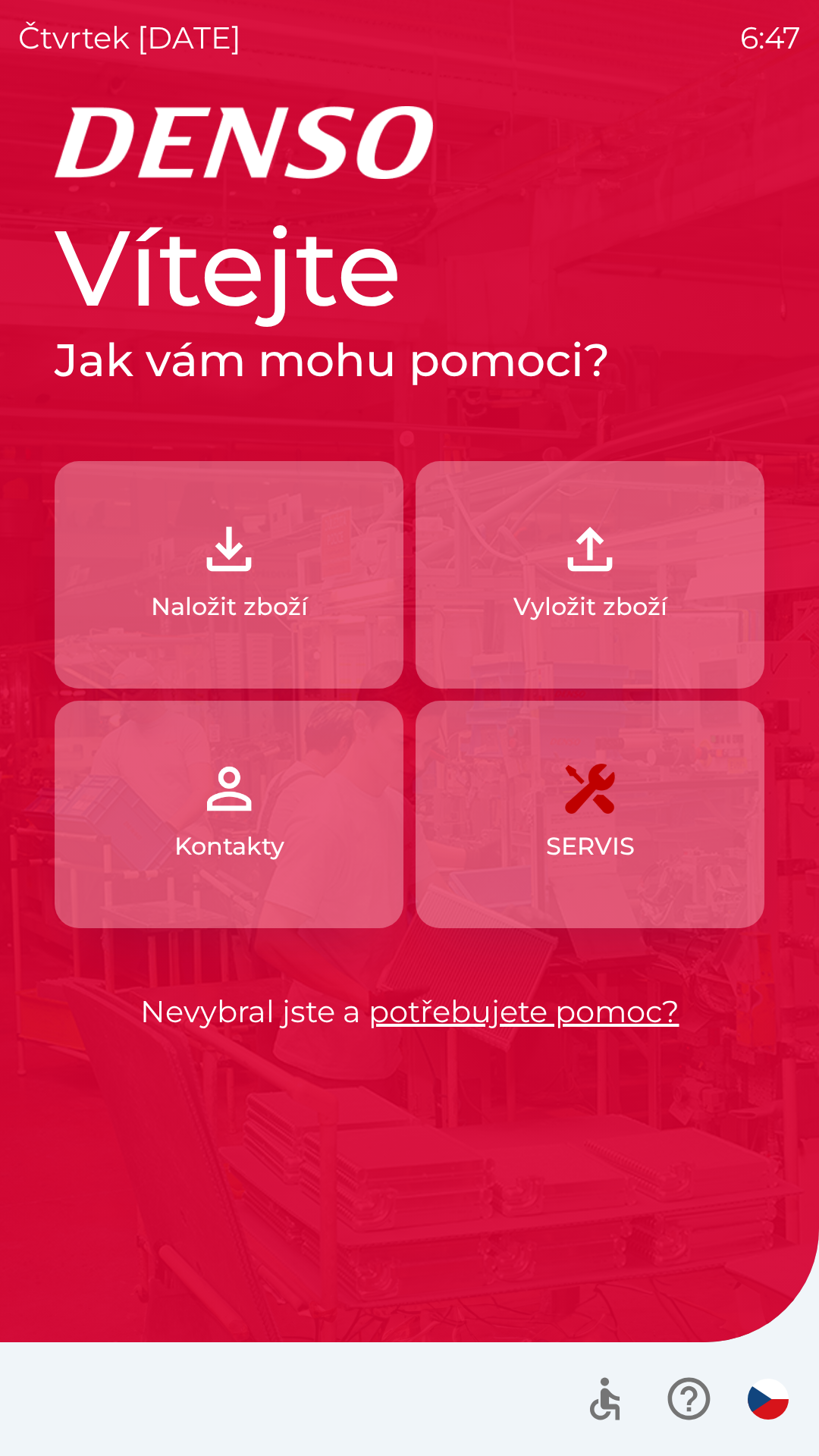
click at [562, 597] on p "Vyložit zboží" at bounding box center [590, 606] width 154 height 36
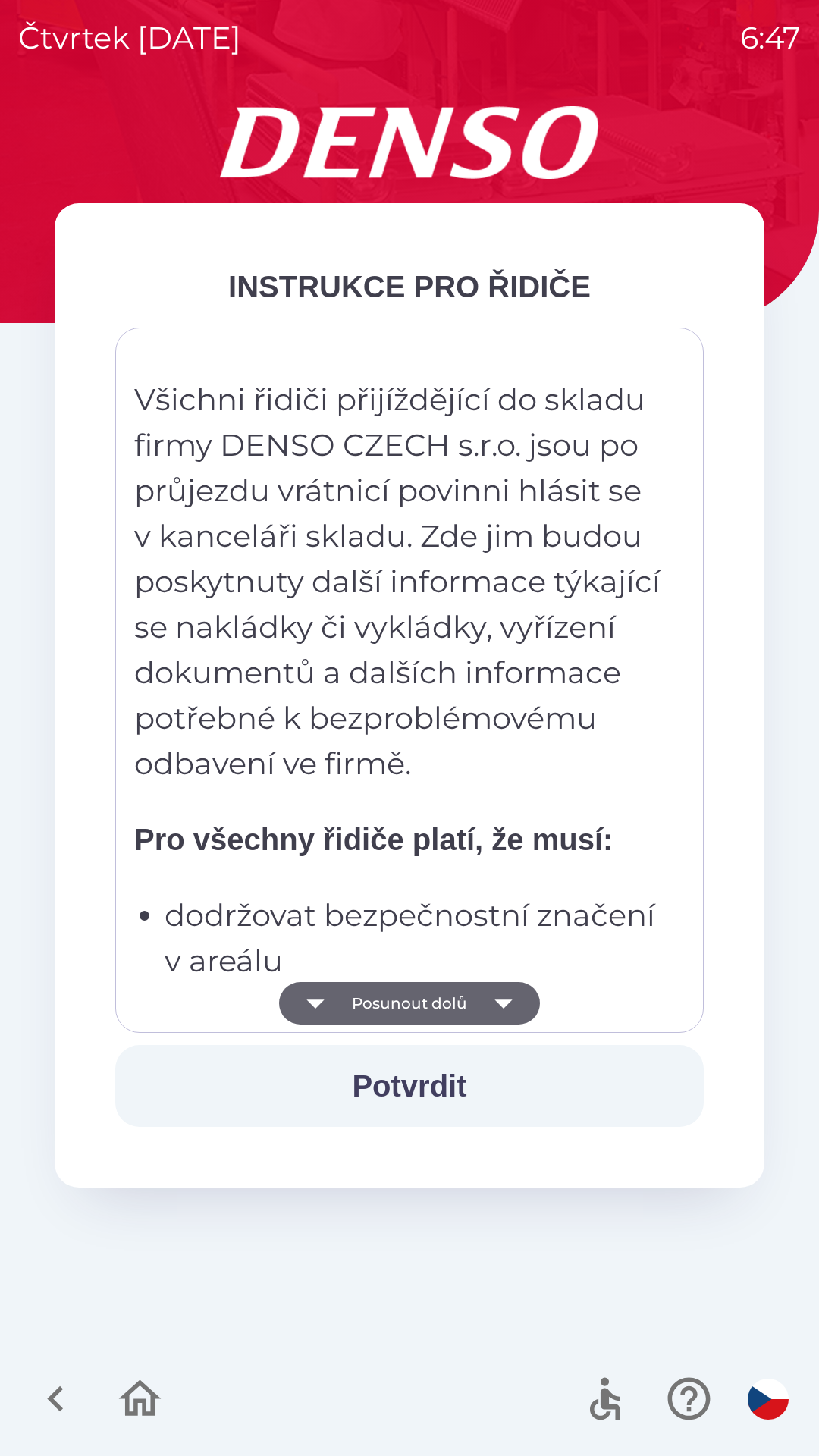
click at [316, 1004] on icon "button" at bounding box center [315, 1003] width 18 height 9
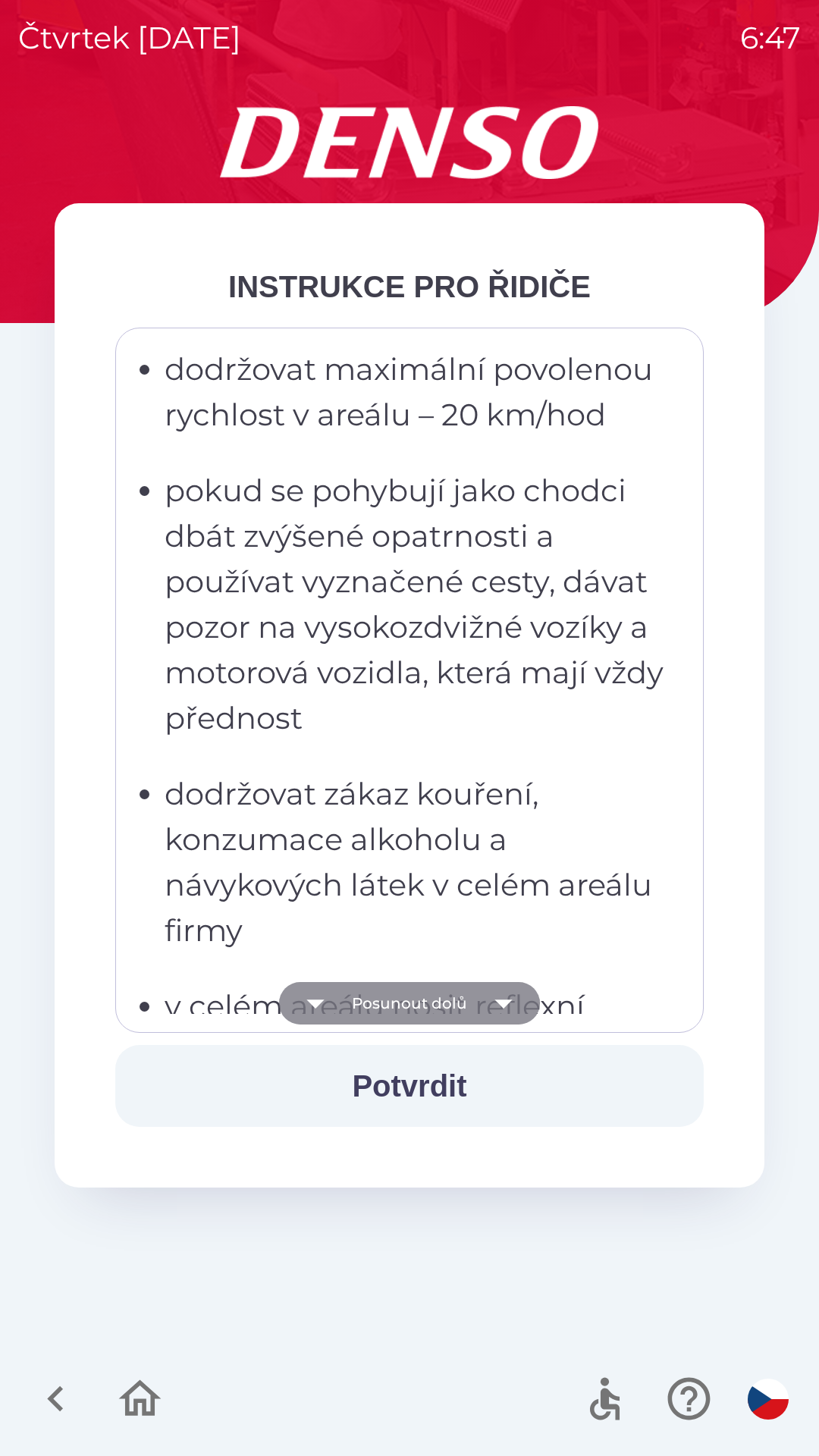
click at [316, 1004] on icon "button" at bounding box center [315, 1003] width 18 height 9
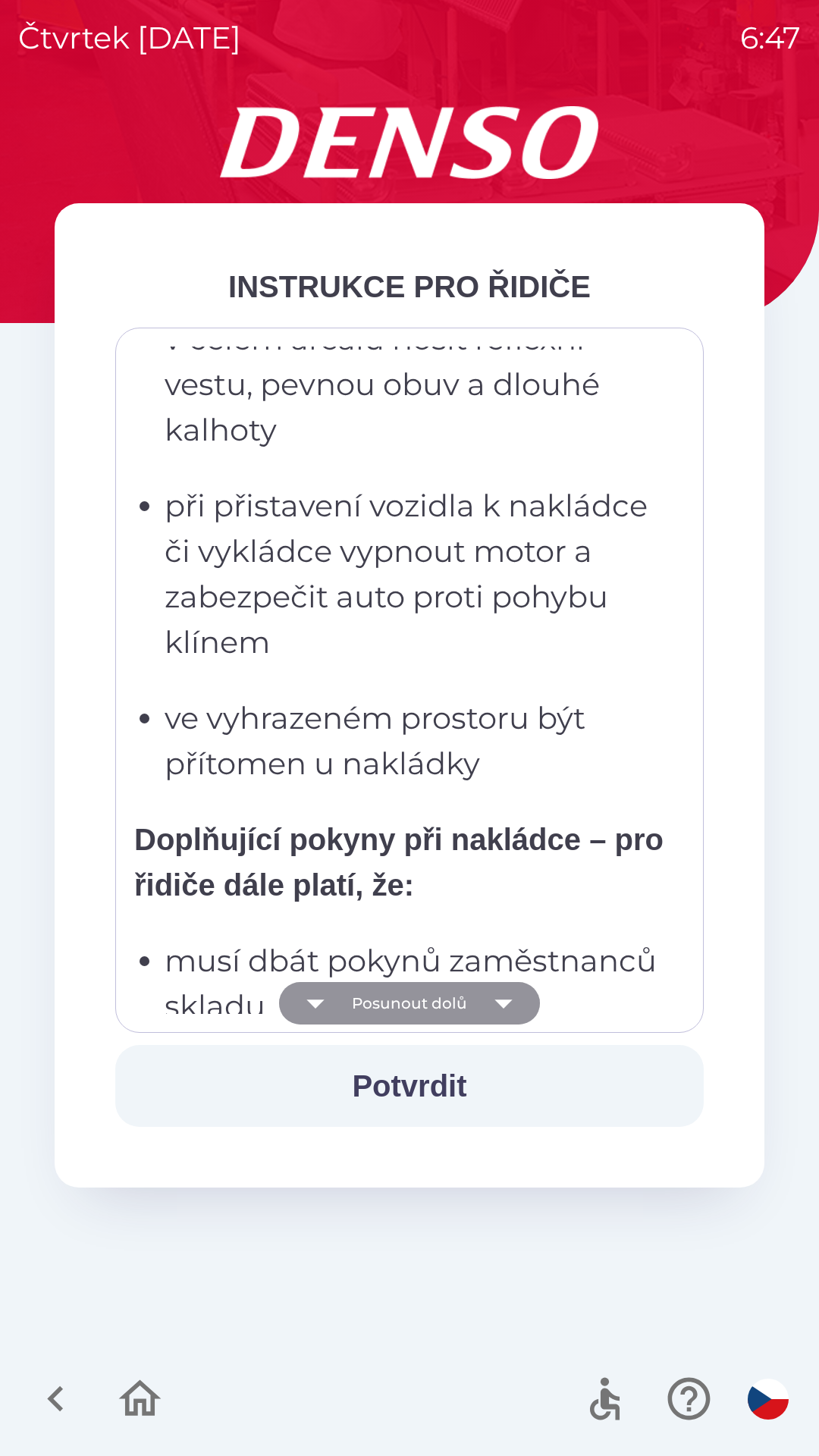
click at [319, 1011] on icon "button" at bounding box center [315, 1002] width 42 height 42
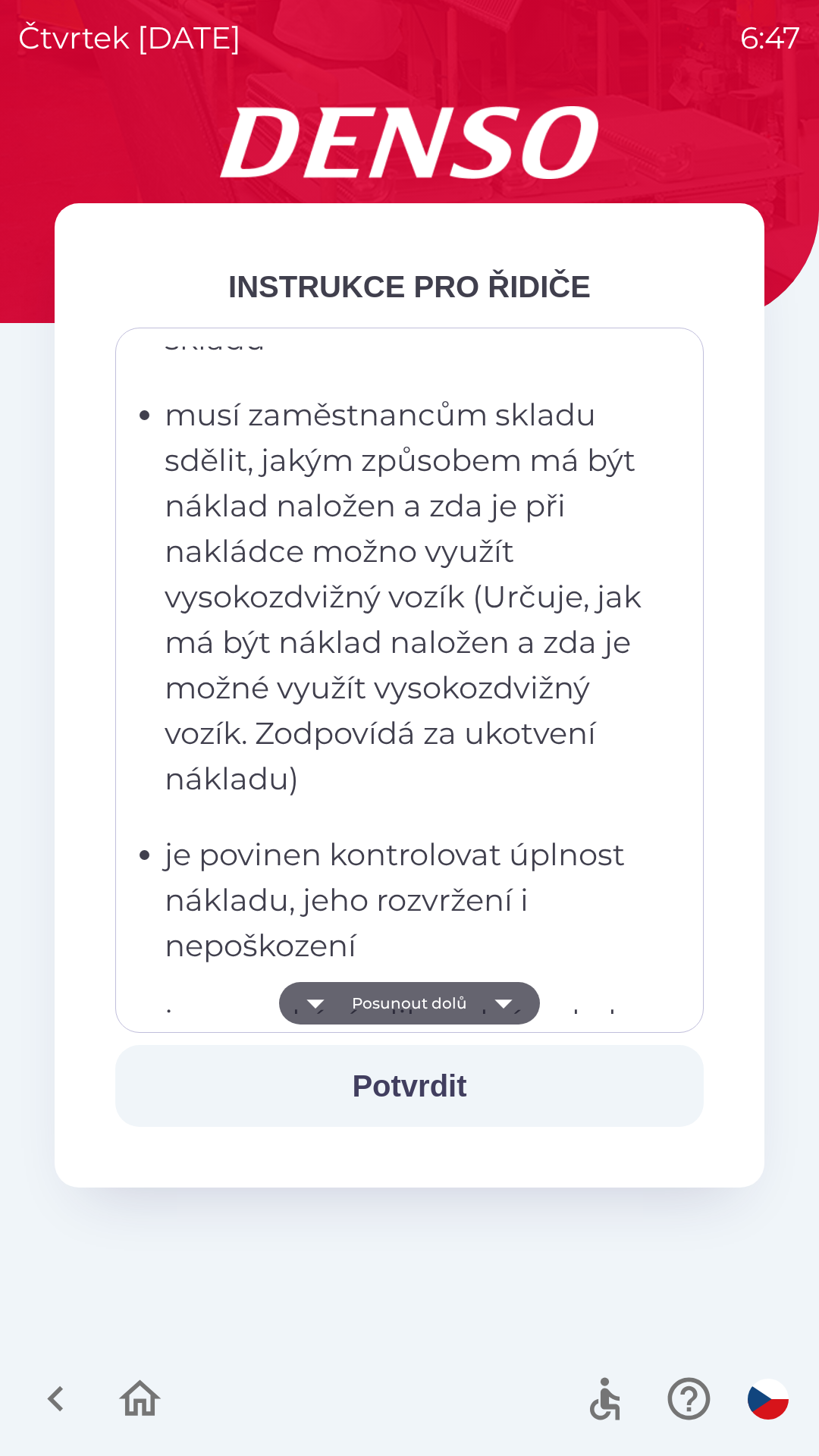
click at [321, 1006] on icon "button" at bounding box center [315, 1002] width 42 height 42
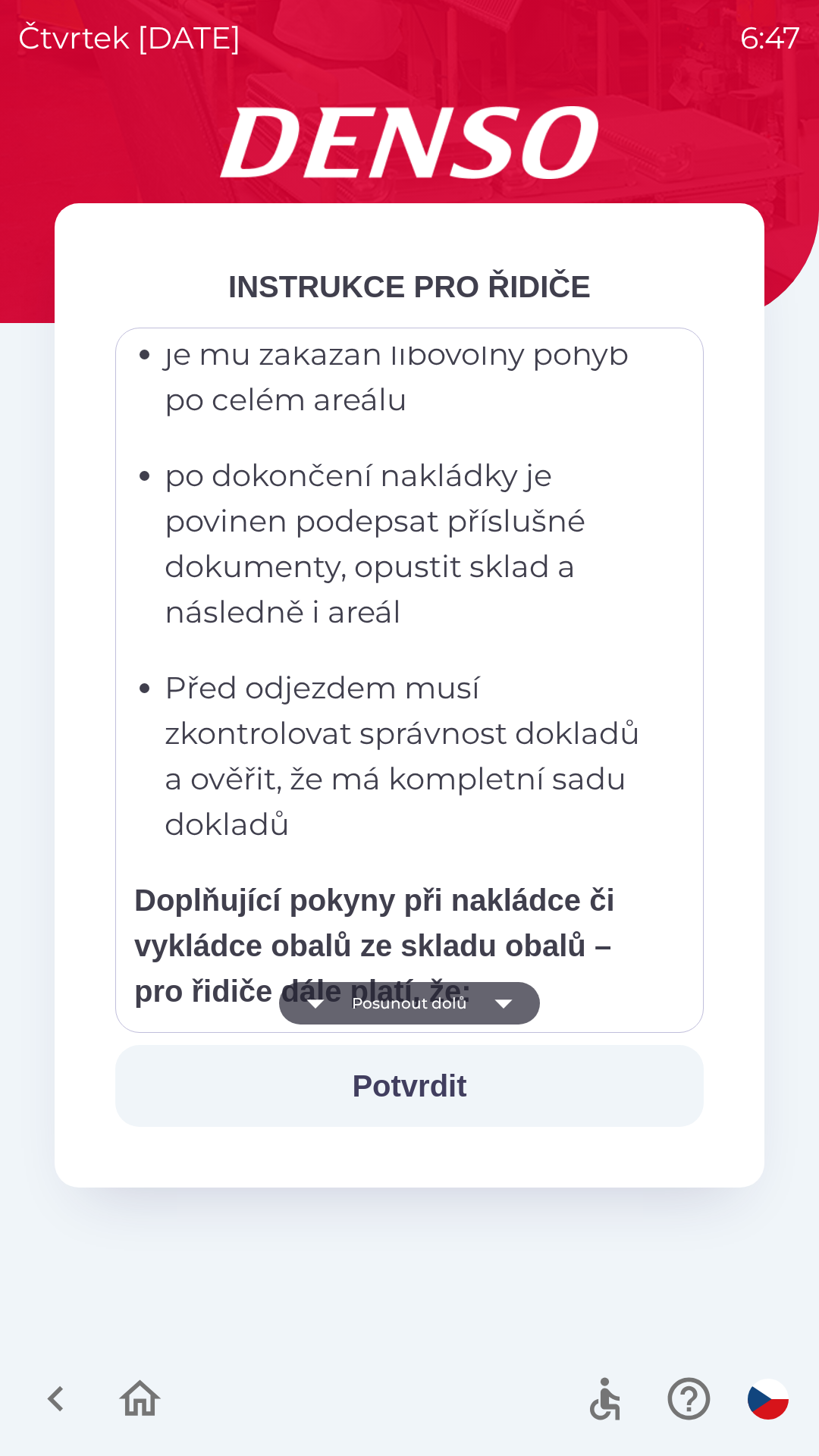
click at [317, 1011] on icon "button" at bounding box center [315, 1002] width 42 height 42
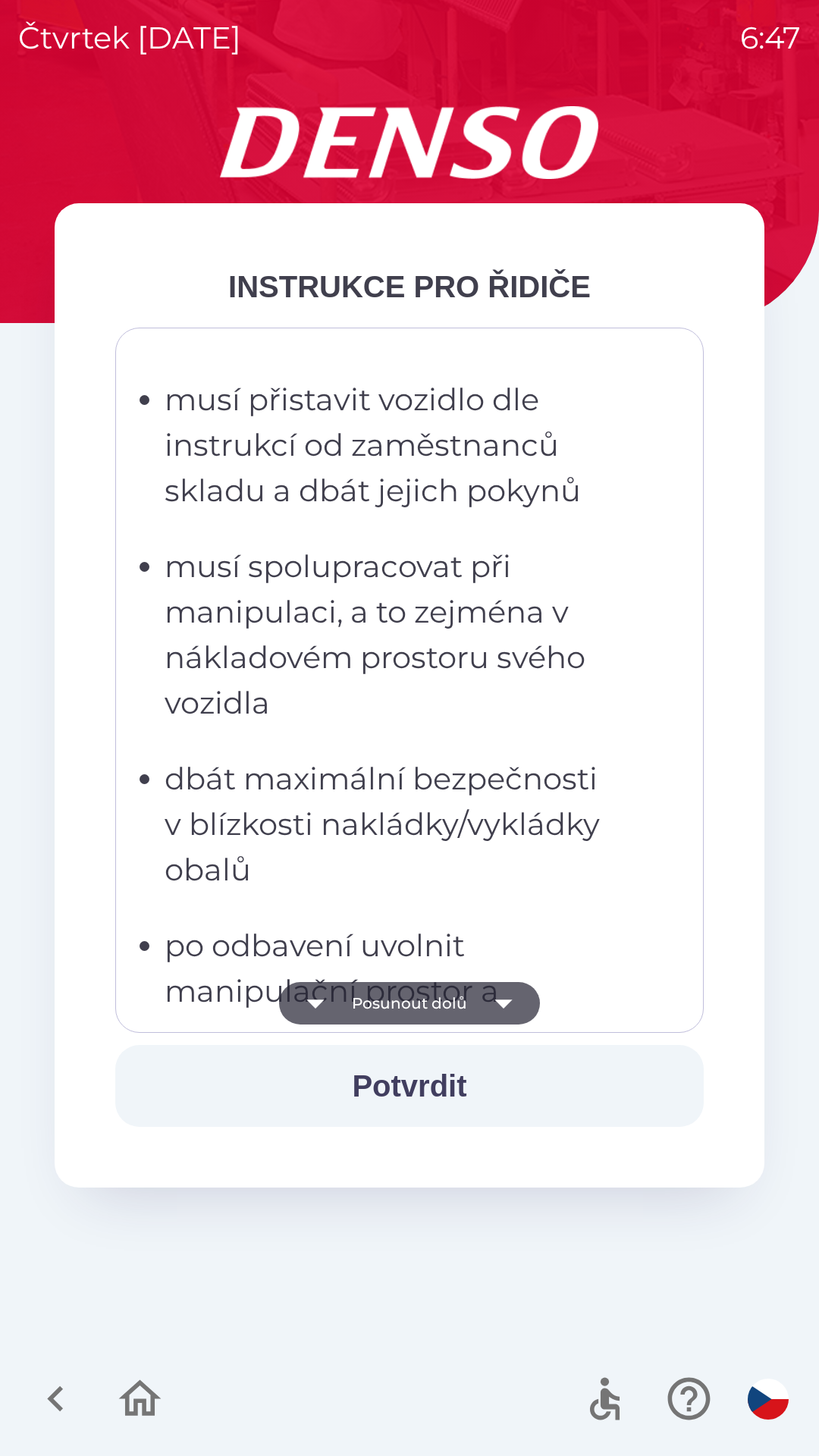
click at [321, 1015] on icon "button" at bounding box center [315, 1002] width 42 height 42
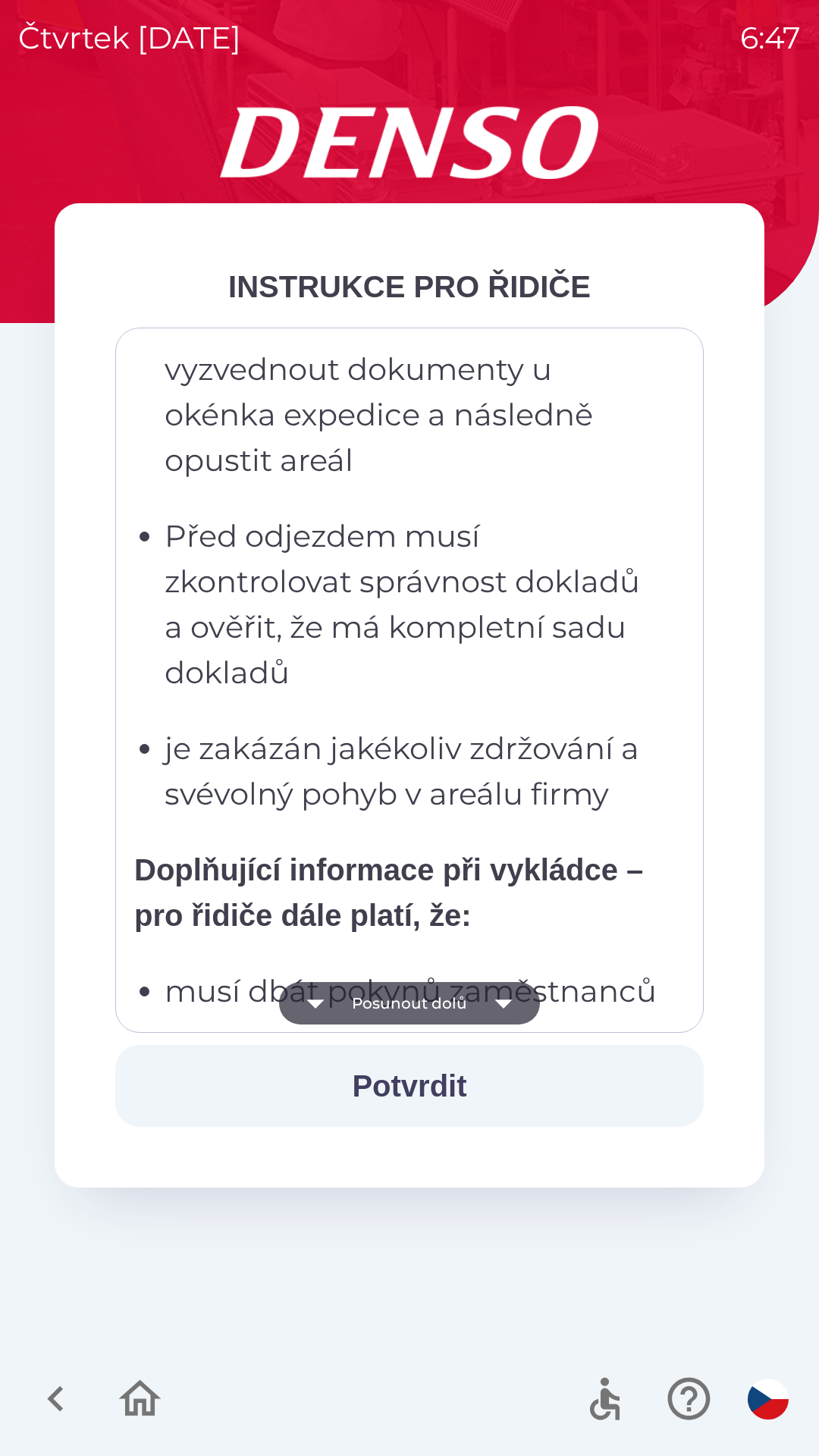
click at [318, 1015] on icon "button" at bounding box center [315, 1002] width 42 height 42
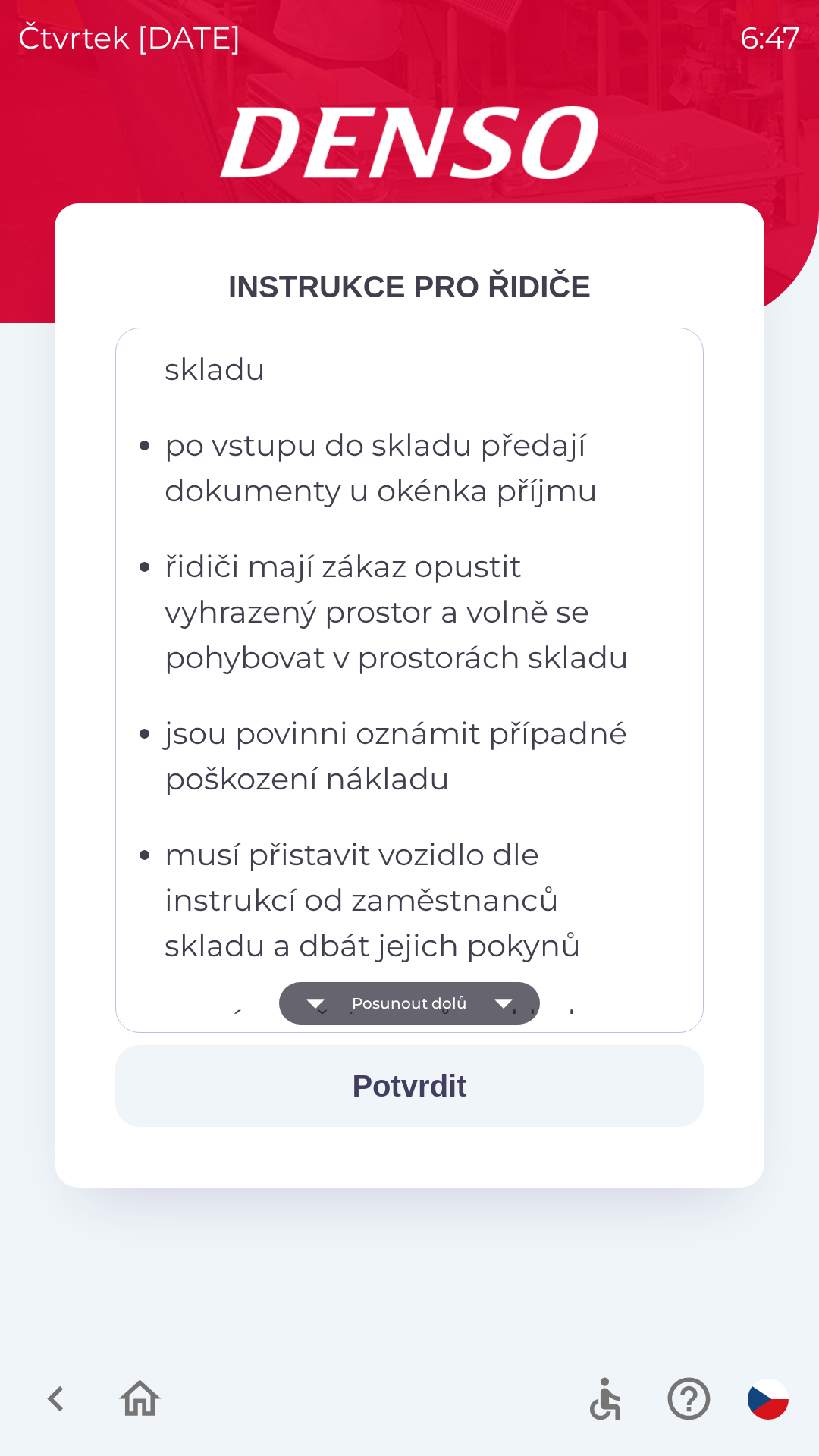
click at [312, 1011] on icon "button" at bounding box center [315, 1002] width 42 height 42
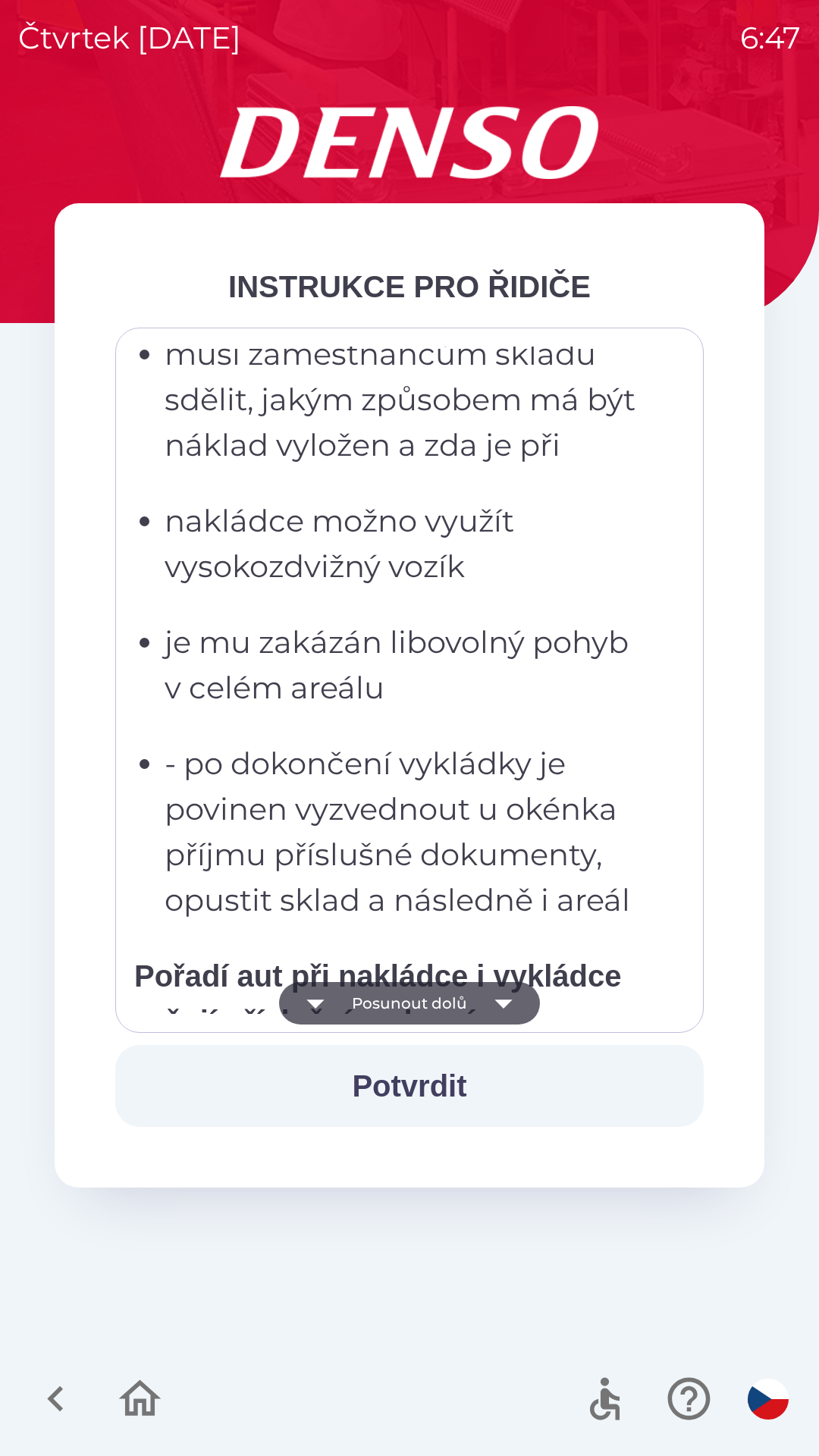
click at [316, 1004] on icon "button" at bounding box center [315, 1003] width 18 height 9
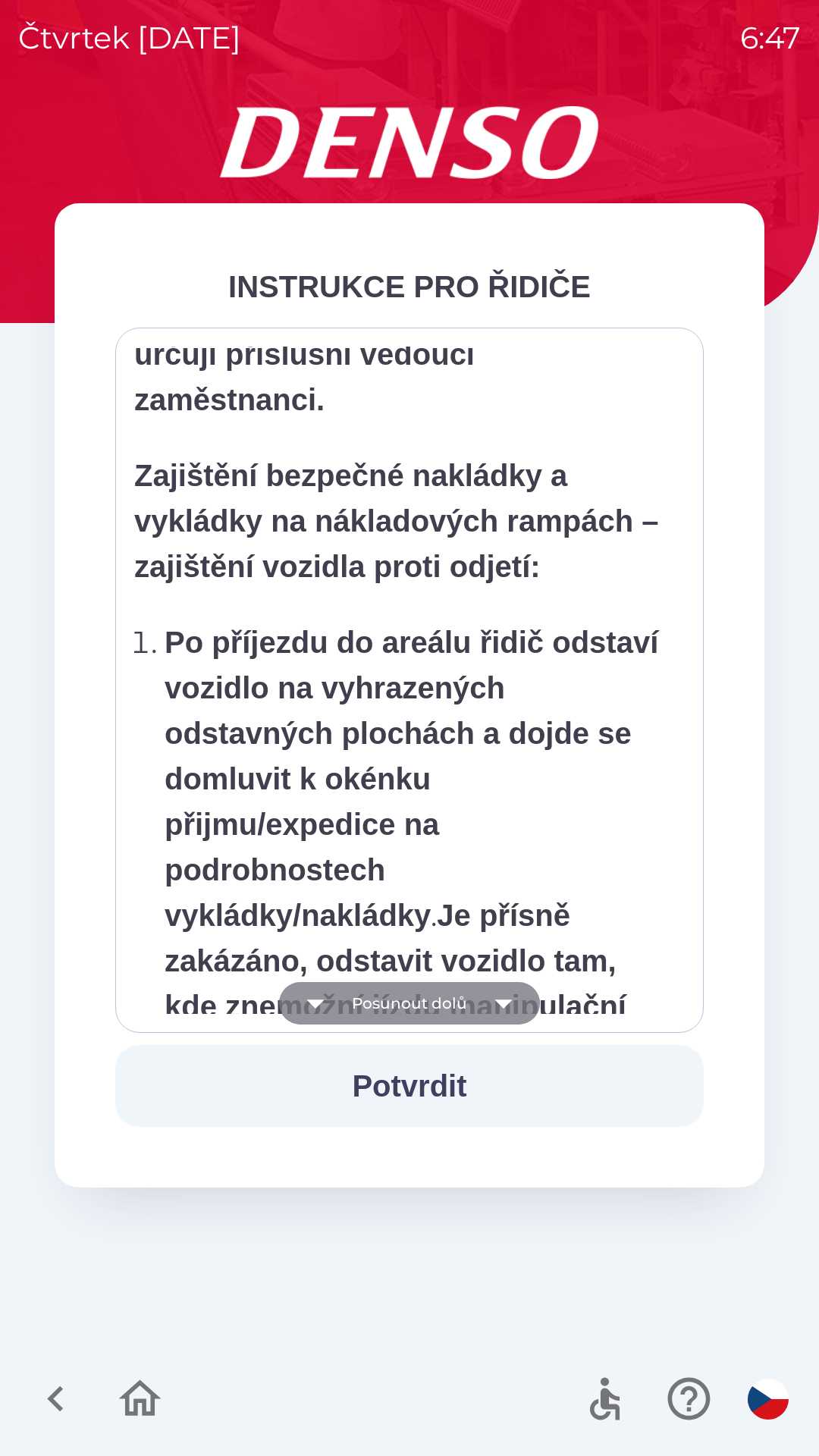
click at [317, 1008] on icon "button" at bounding box center [315, 1003] width 18 height 9
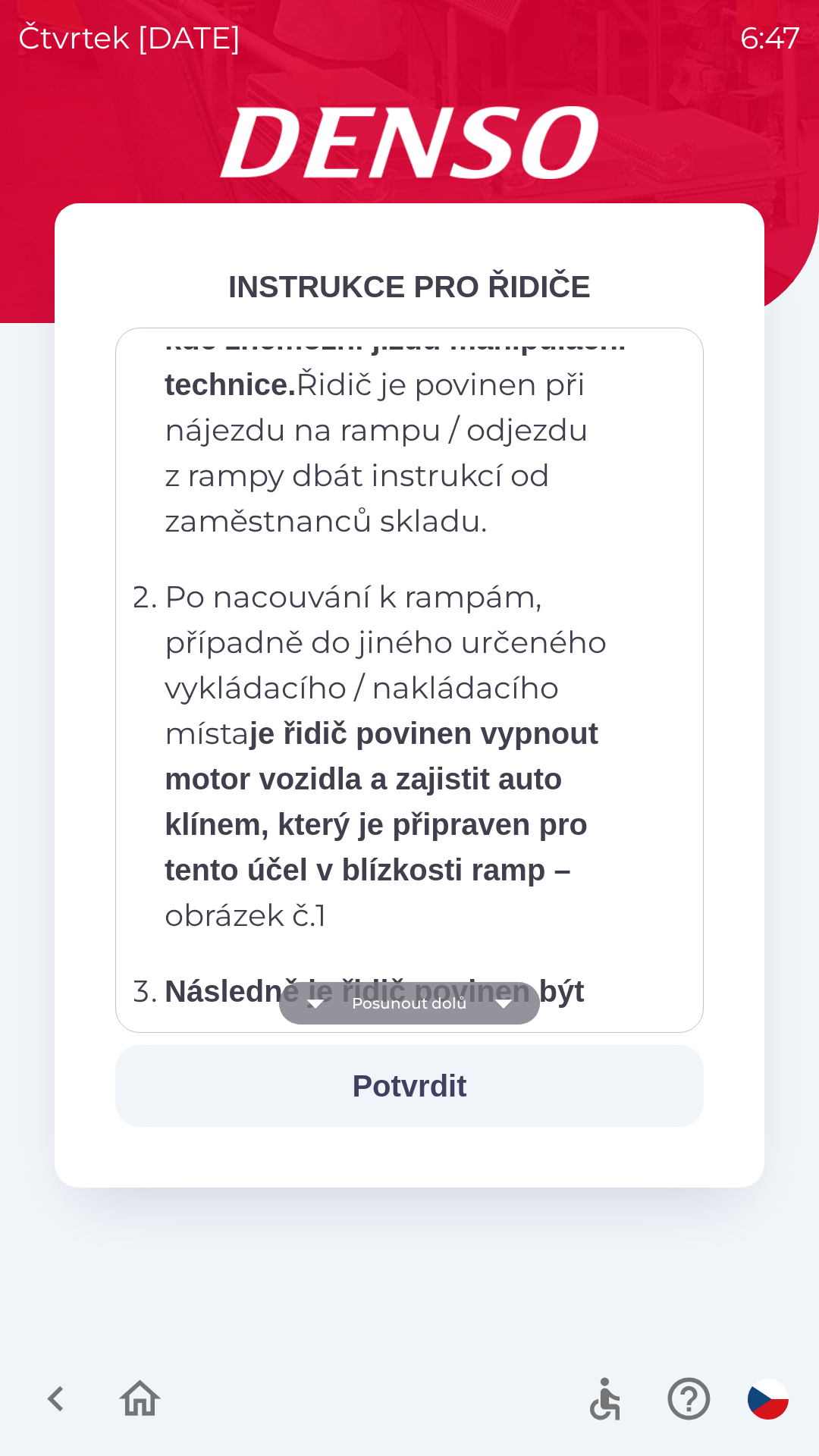
click at [318, 1007] on icon "button" at bounding box center [315, 1002] width 42 height 42
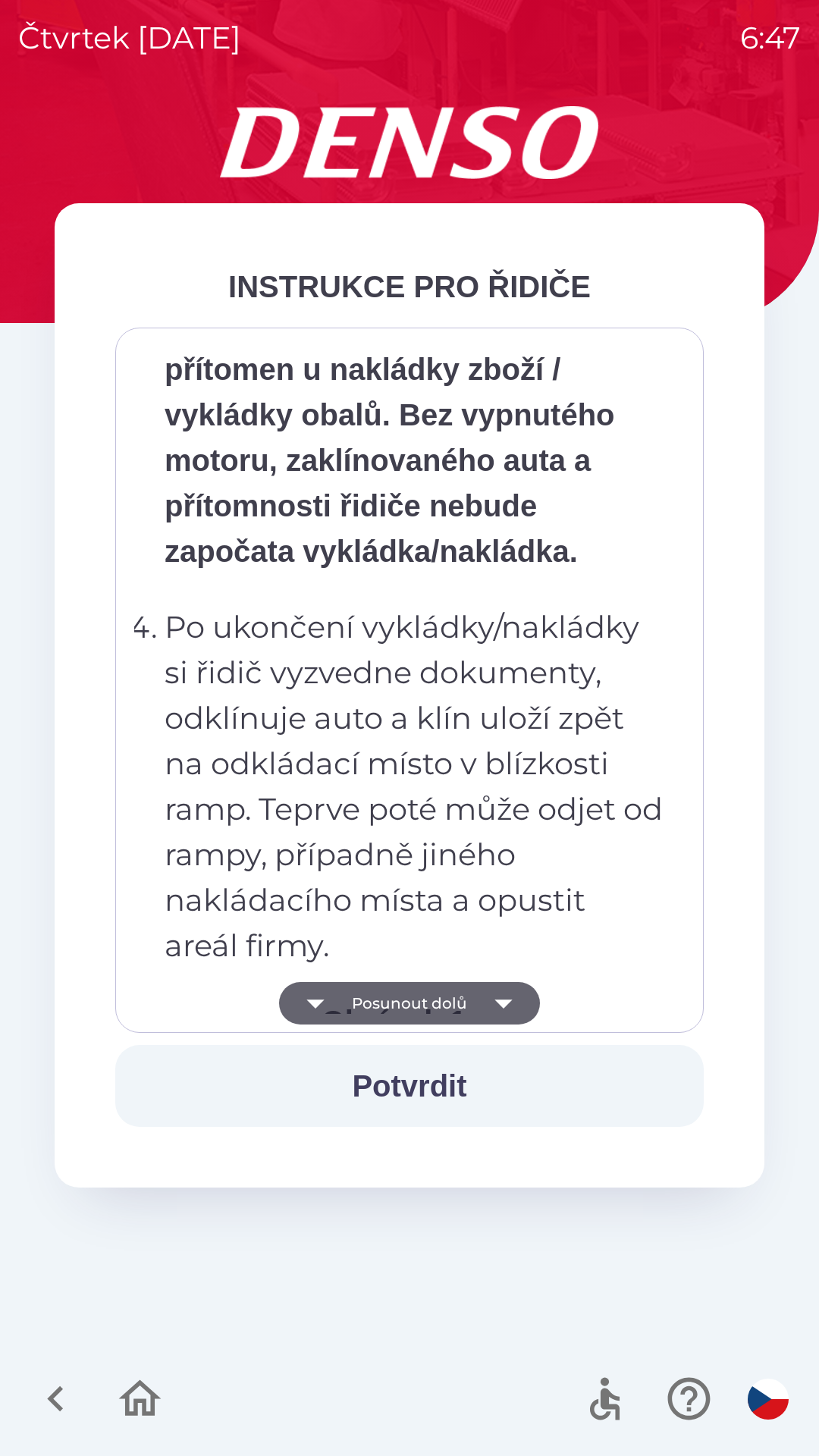
click at [315, 1002] on icon "button" at bounding box center [315, 1003] width 18 height 9
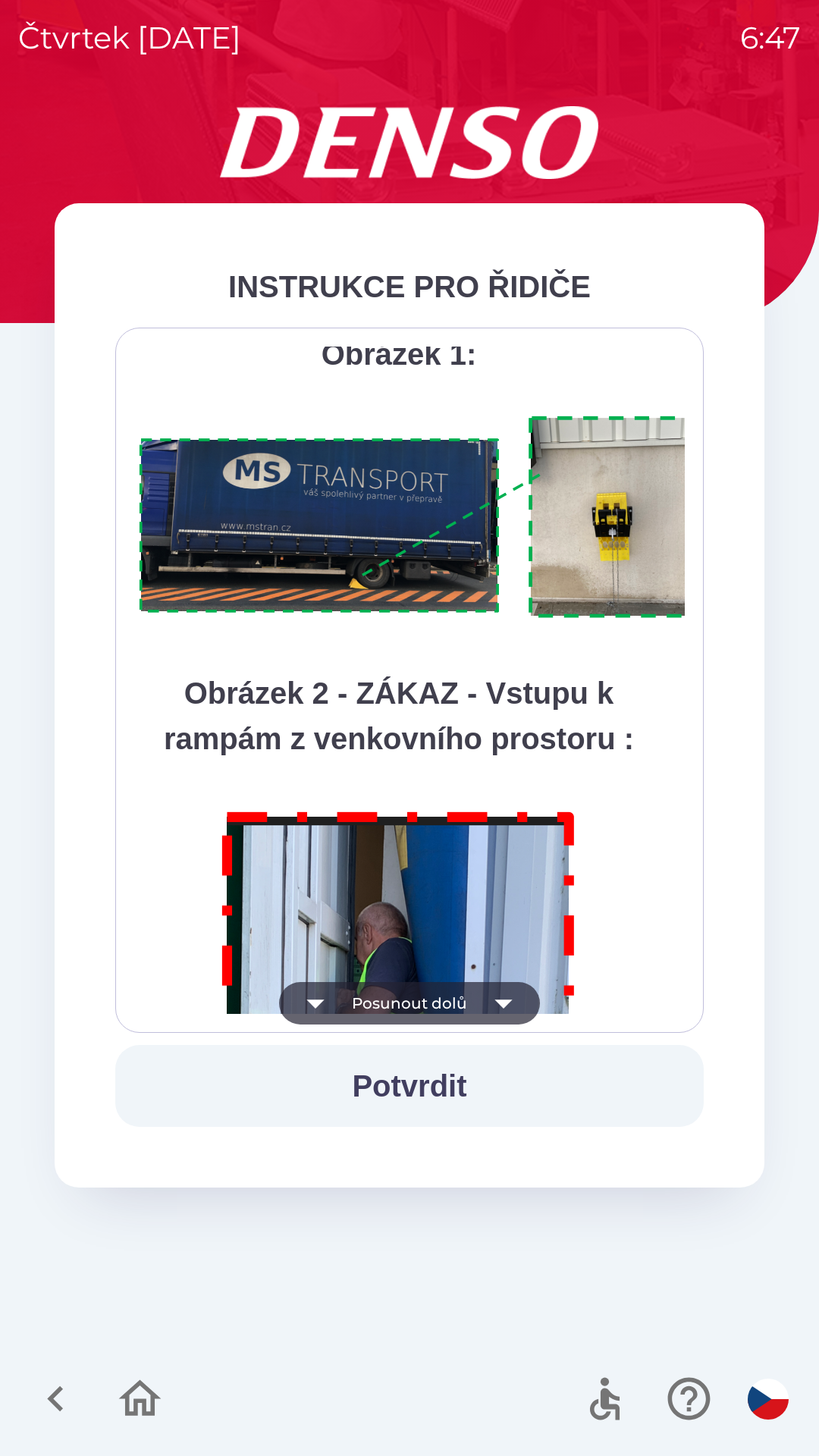
click at [319, 1006] on icon "button" at bounding box center [315, 1002] width 42 height 42
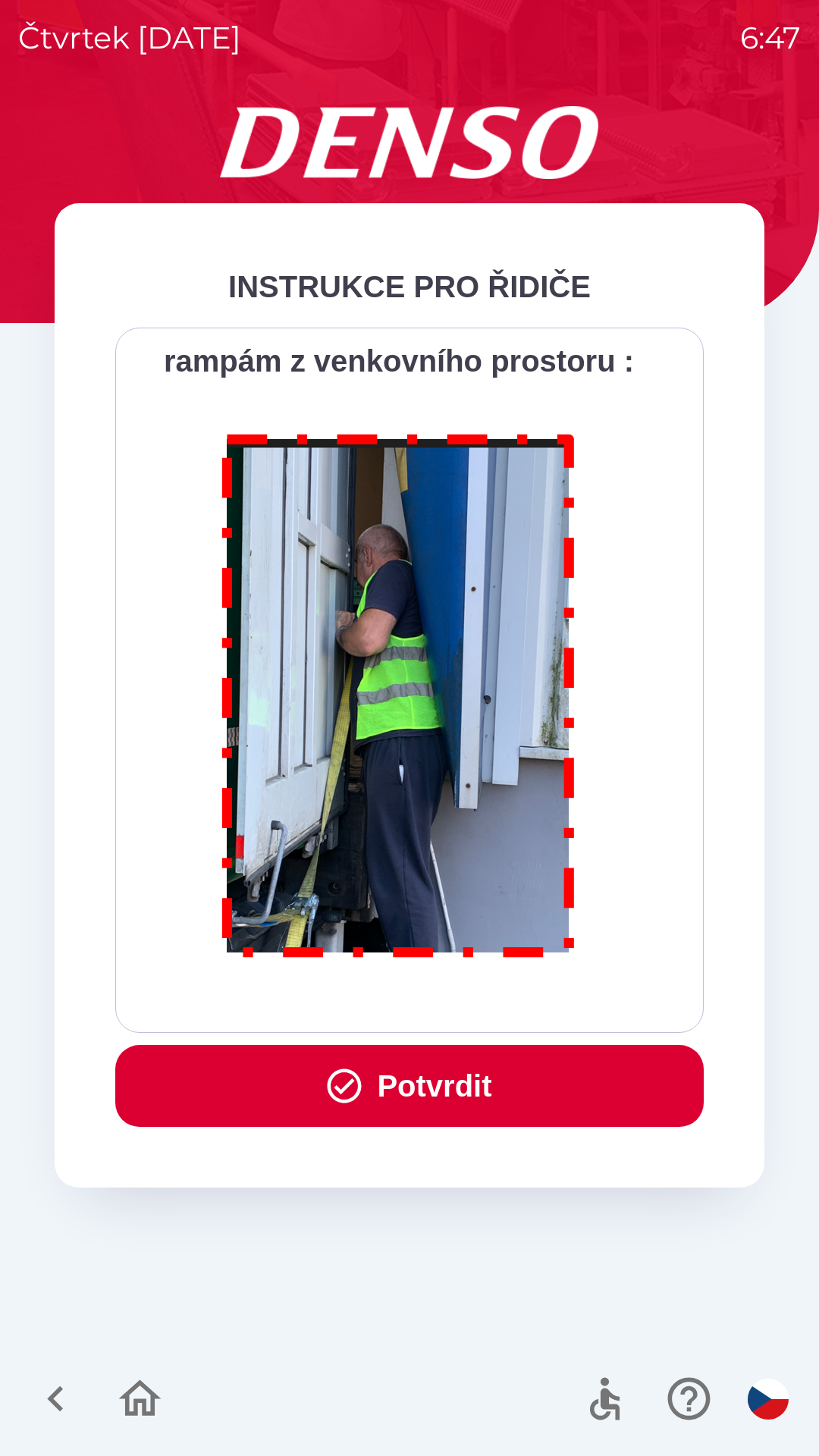
click at [321, 1006] on div "Všichni řidiči přijíždějící do skladu firmy DENSO CZECH s.r.o. jsou po průjezdu…" at bounding box center [409, 680] width 550 height 667
click at [381, 1078] on button "Potvrdit" at bounding box center [410, 1085] width 589 height 82
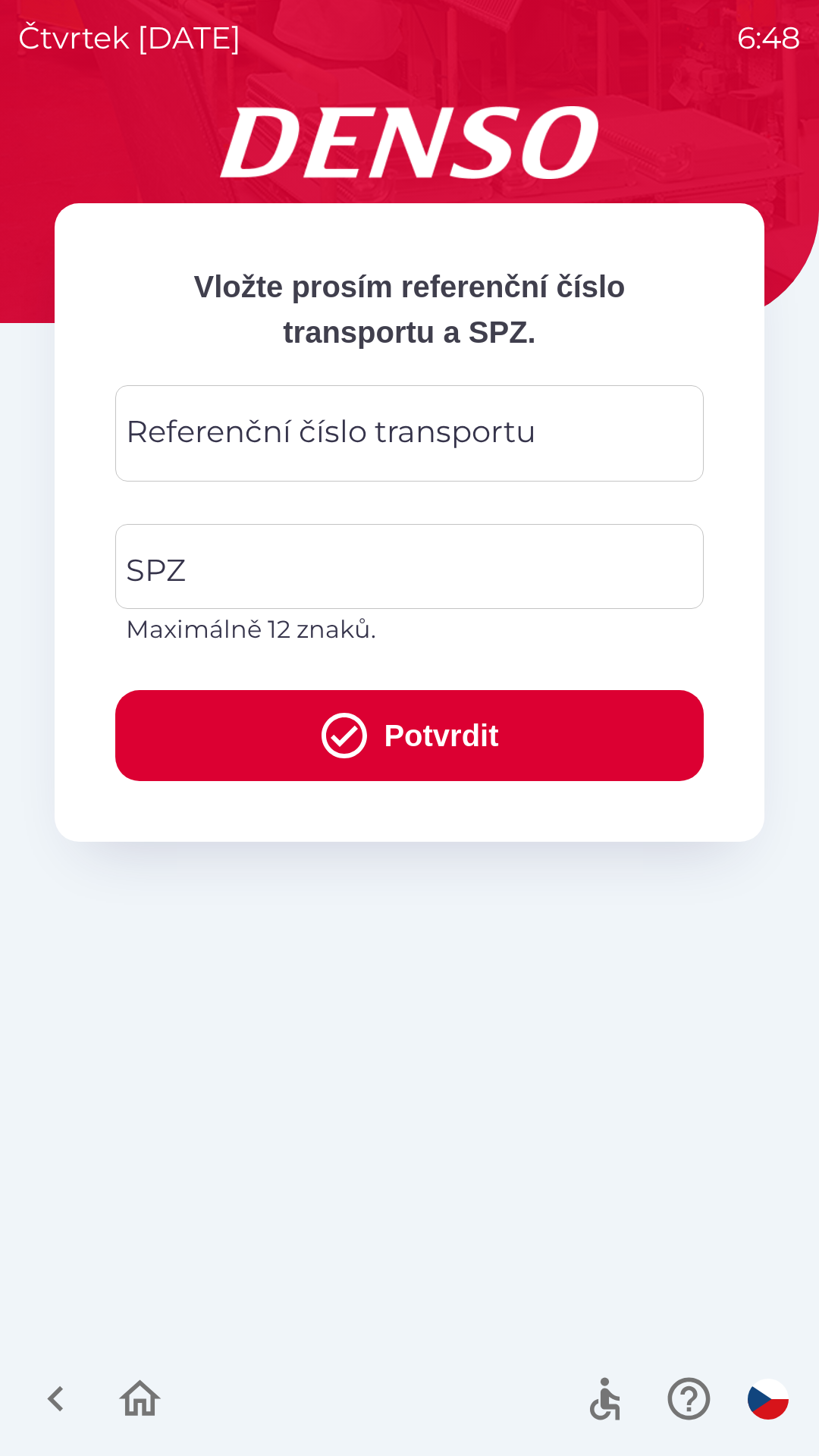
click at [182, 444] on div "Referenční číslo transportu Referenční číslo transportu" at bounding box center [410, 433] width 589 height 96
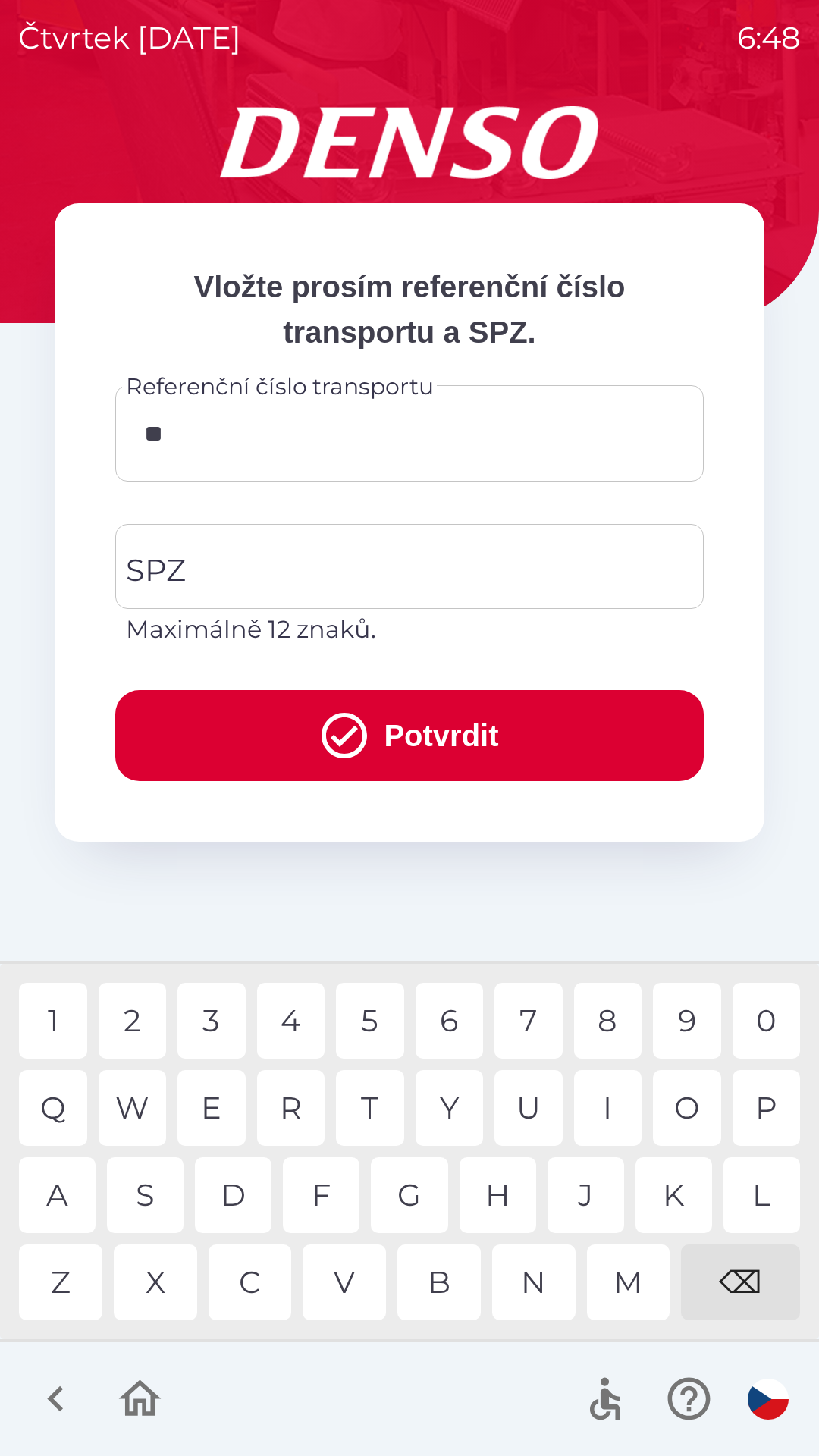
click at [625, 1293] on div "M" at bounding box center [628, 1282] width 84 height 76
click at [636, 1285] on div "M" at bounding box center [628, 1282] width 84 height 76
click at [142, 1025] on div "2" at bounding box center [132, 1020] width 68 height 76
type input "**********"
click at [758, 1017] on div "0" at bounding box center [766, 1020] width 68 height 76
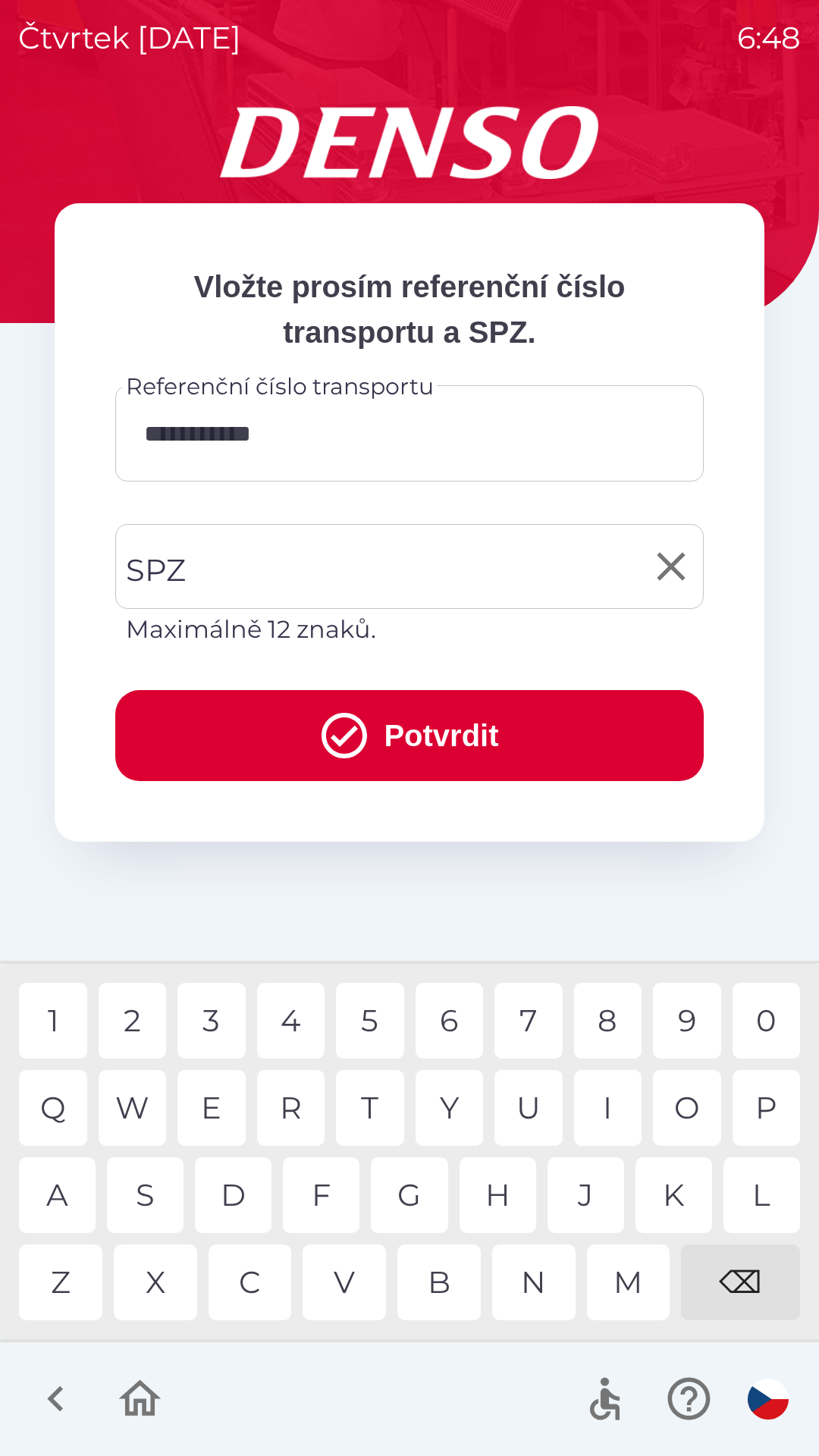
click at [155, 584] on div "SPZ SPZ Maximálně 12 znaků." at bounding box center [410, 586] width 589 height 124
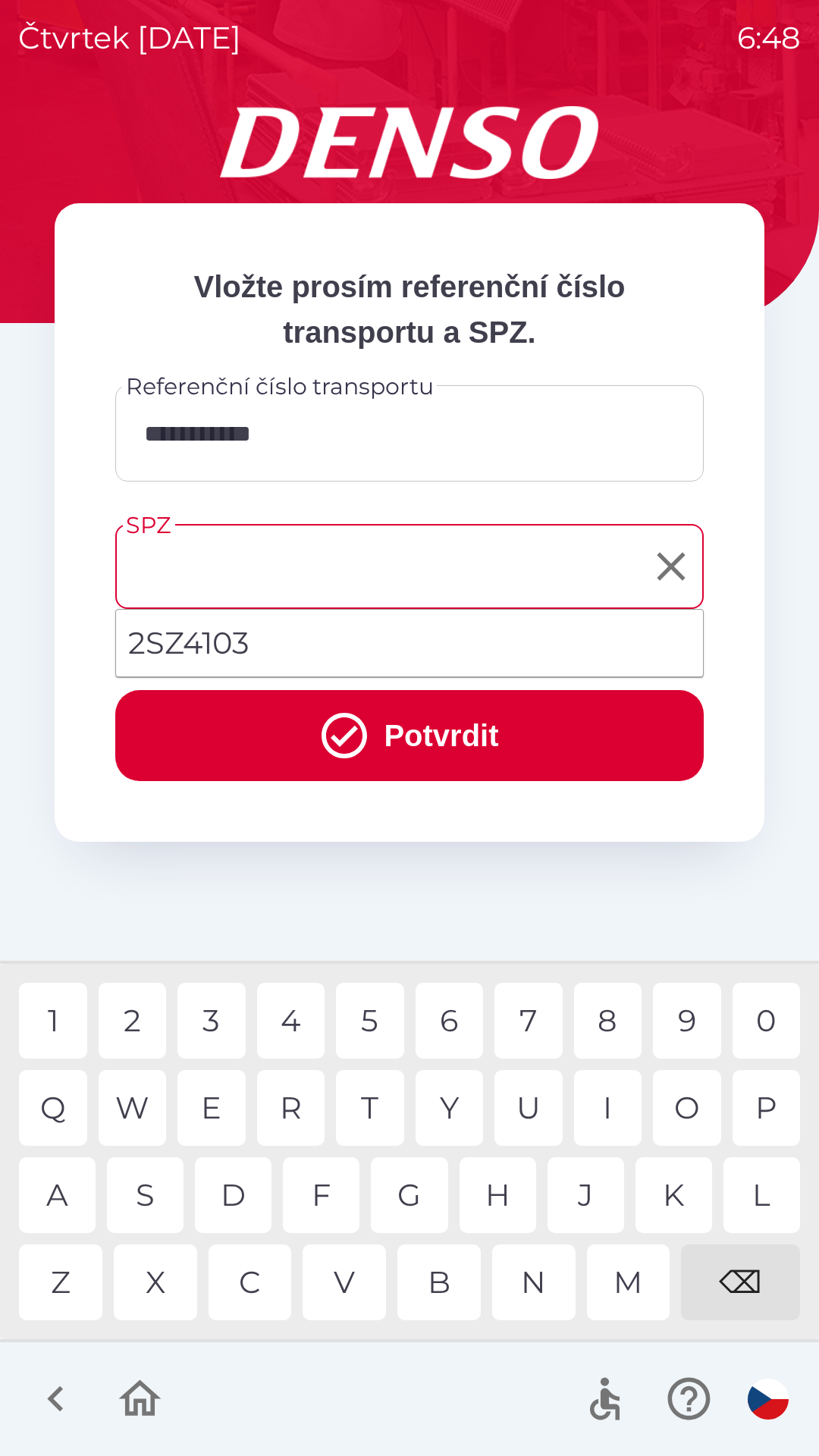
click at [169, 658] on li "2SZ4103" at bounding box center [410, 642] width 587 height 54
type input "*******"
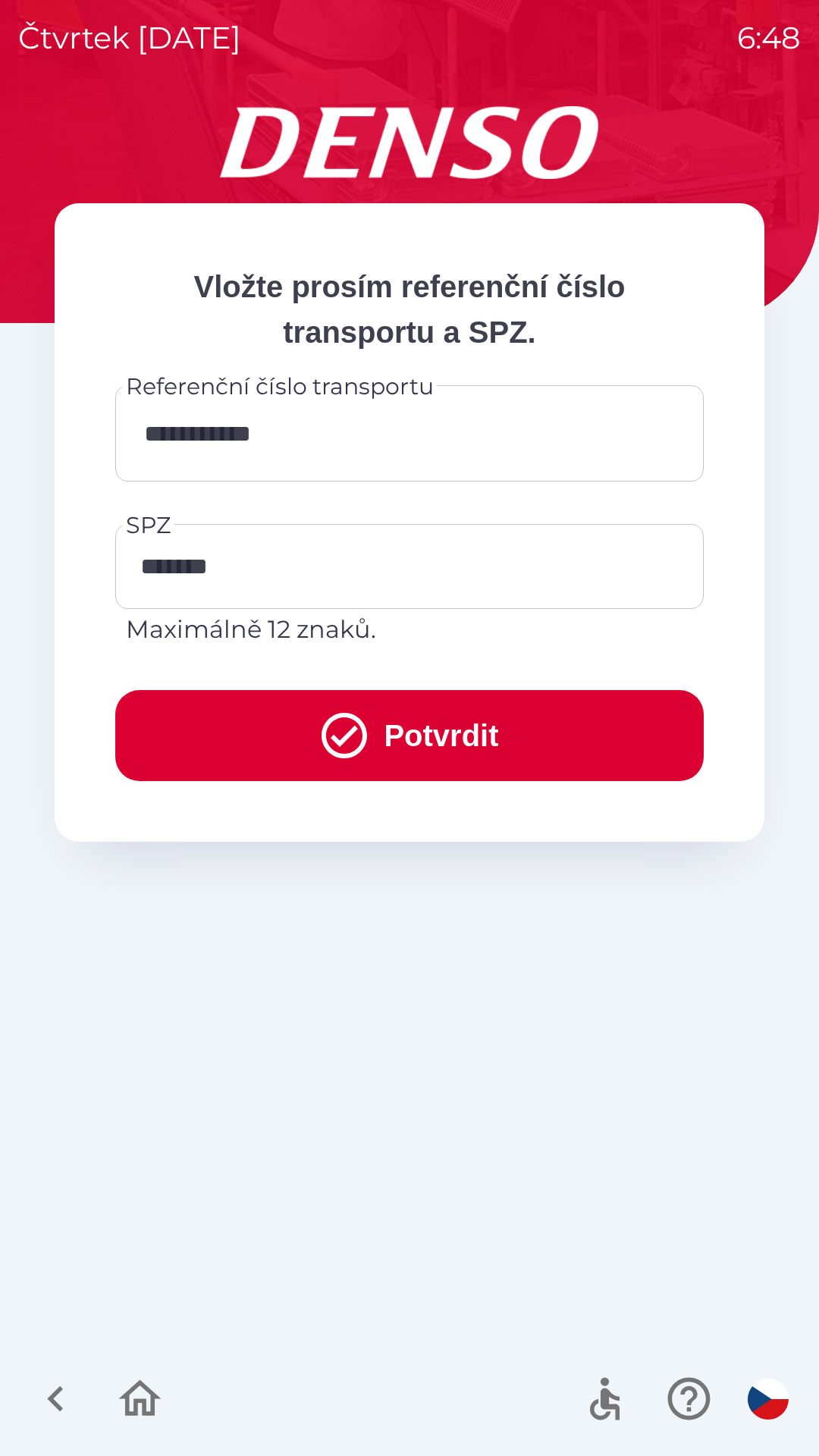
click at [390, 747] on button "Potvrdit" at bounding box center [410, 735] width 589 height 91
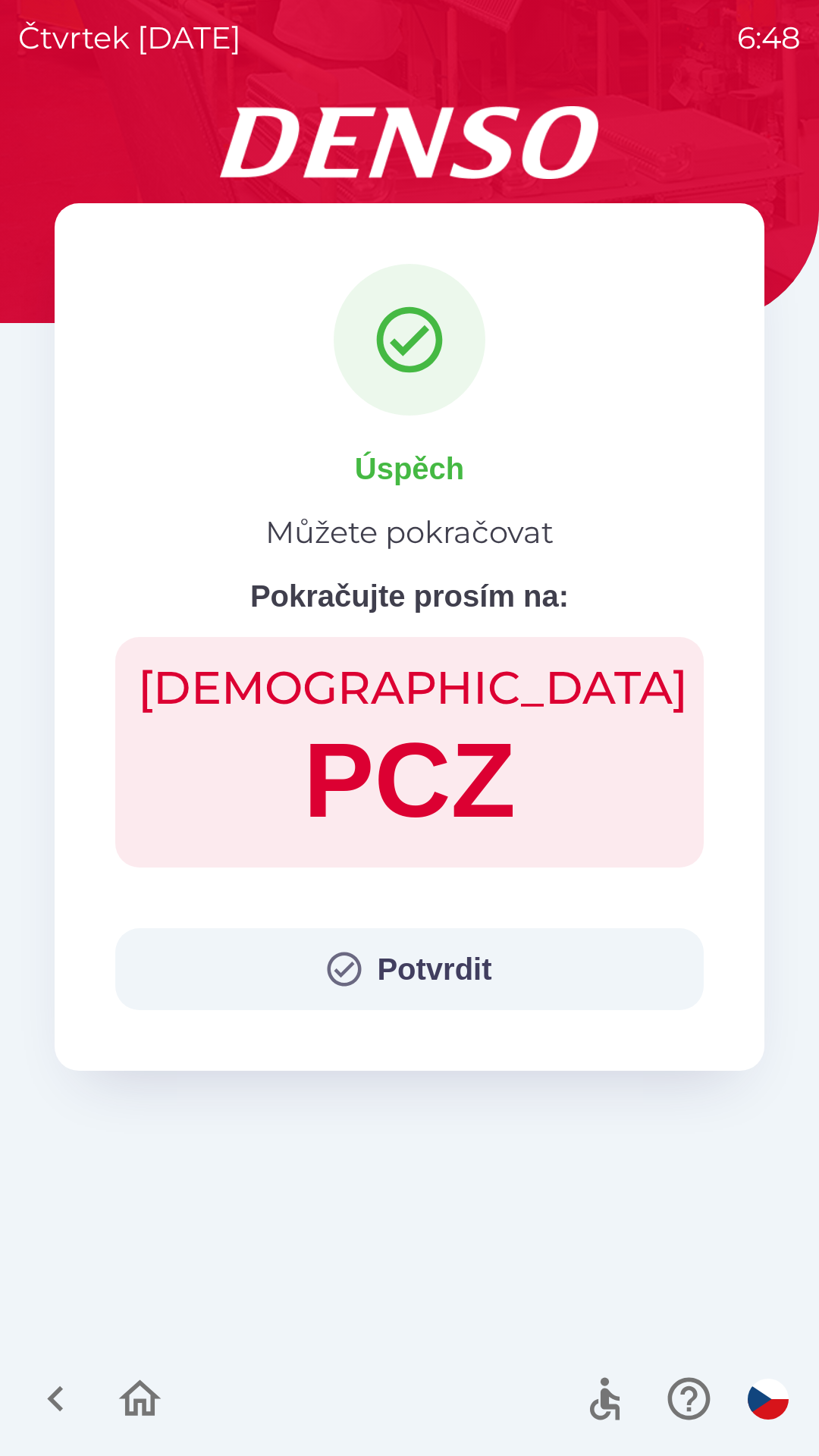
click at [330, 973] on icon "button" at bounding box center [345, 970] width 41 height 41
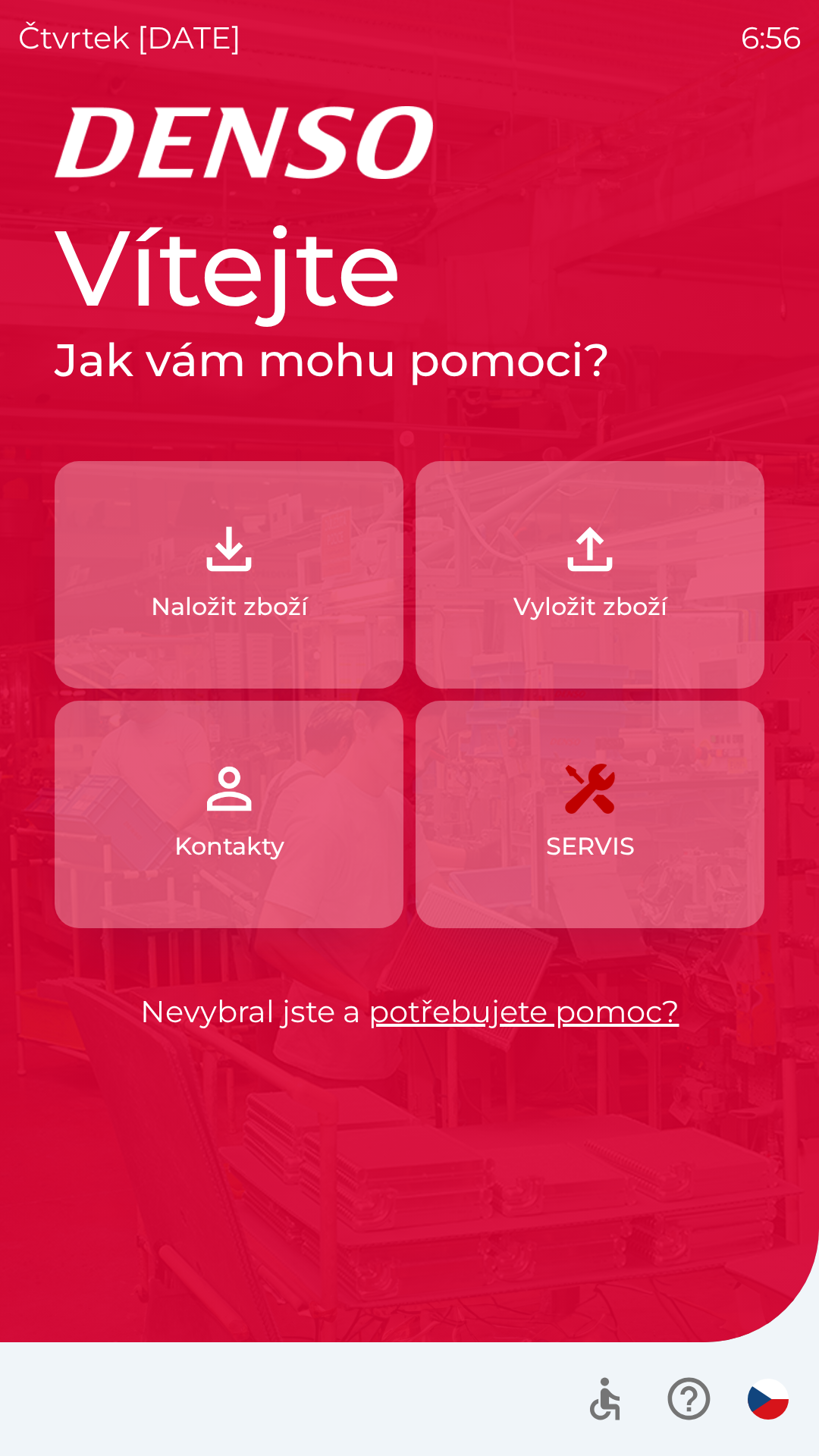
click at [132, 529] on button "Naložit zboží" at bounding box center [228, 574] width 348 height 227
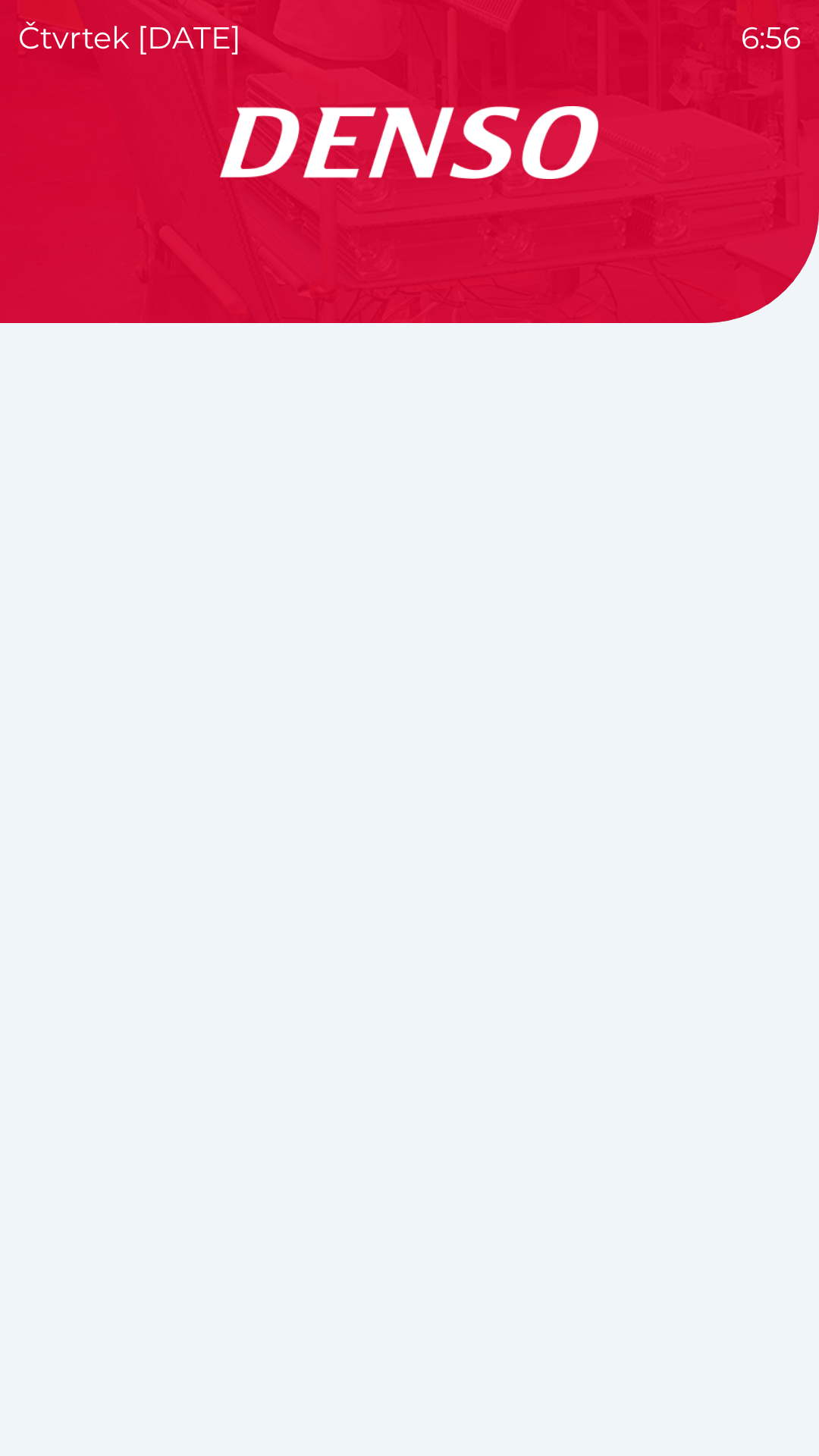
click at [145, 521] on div at bounding box center [409, 781] width 783 height 1350
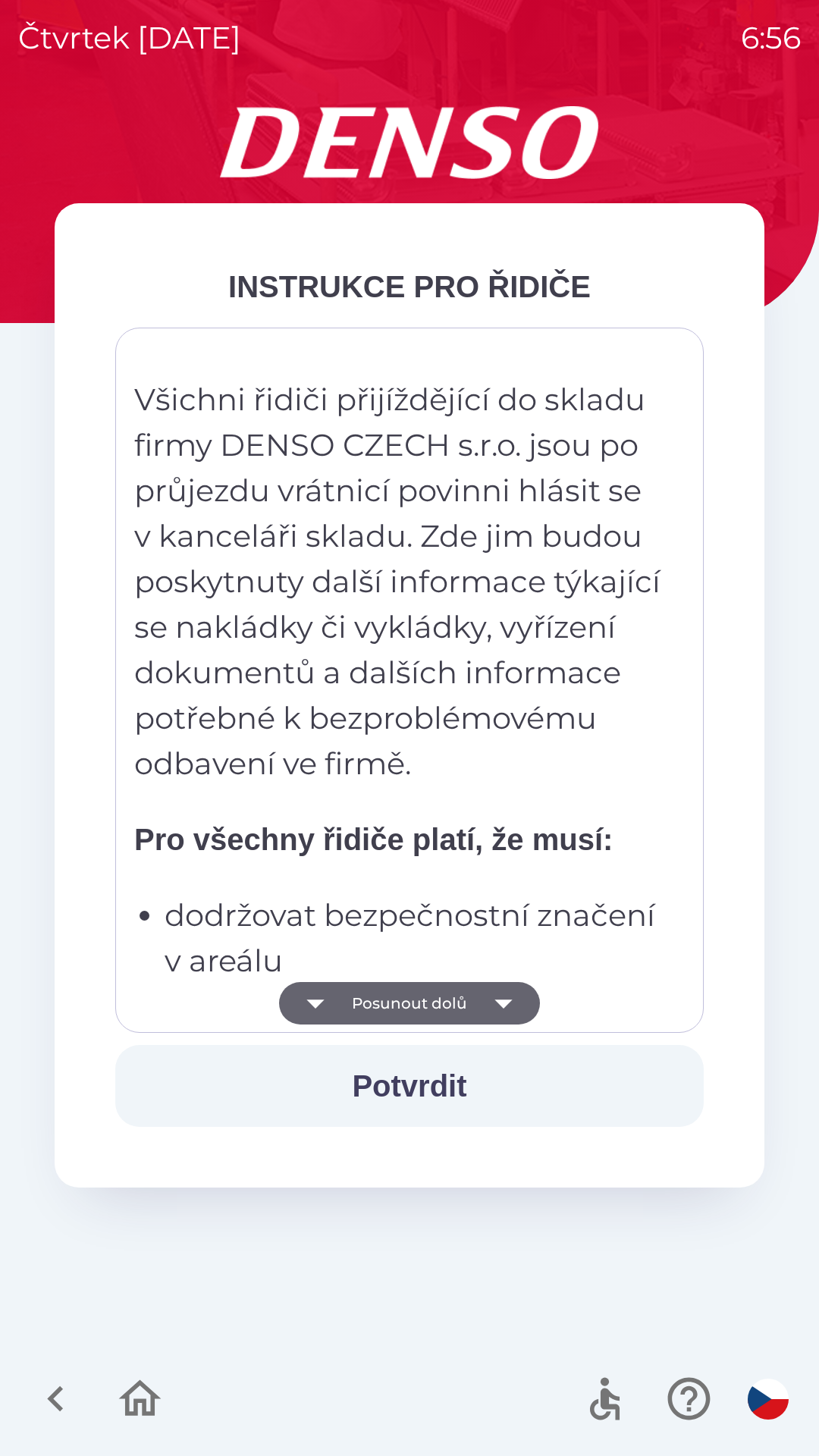
click at [490, 1012] on icon "button" at bounding box center [503, 1002] width 42 height 42
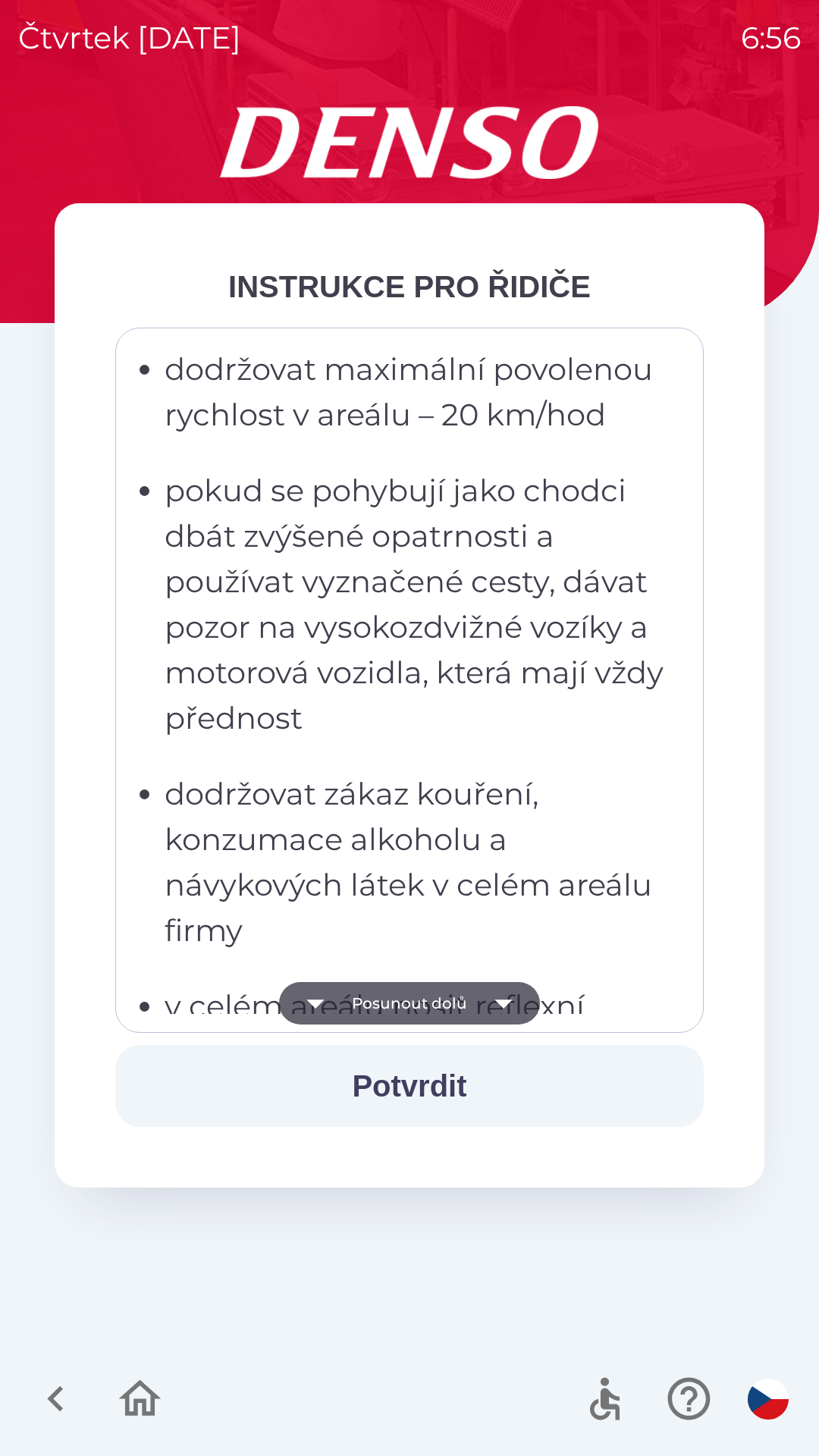
click at [499, 1011] on icon "button" at bounding box center [503, 1002] width 42 height 42
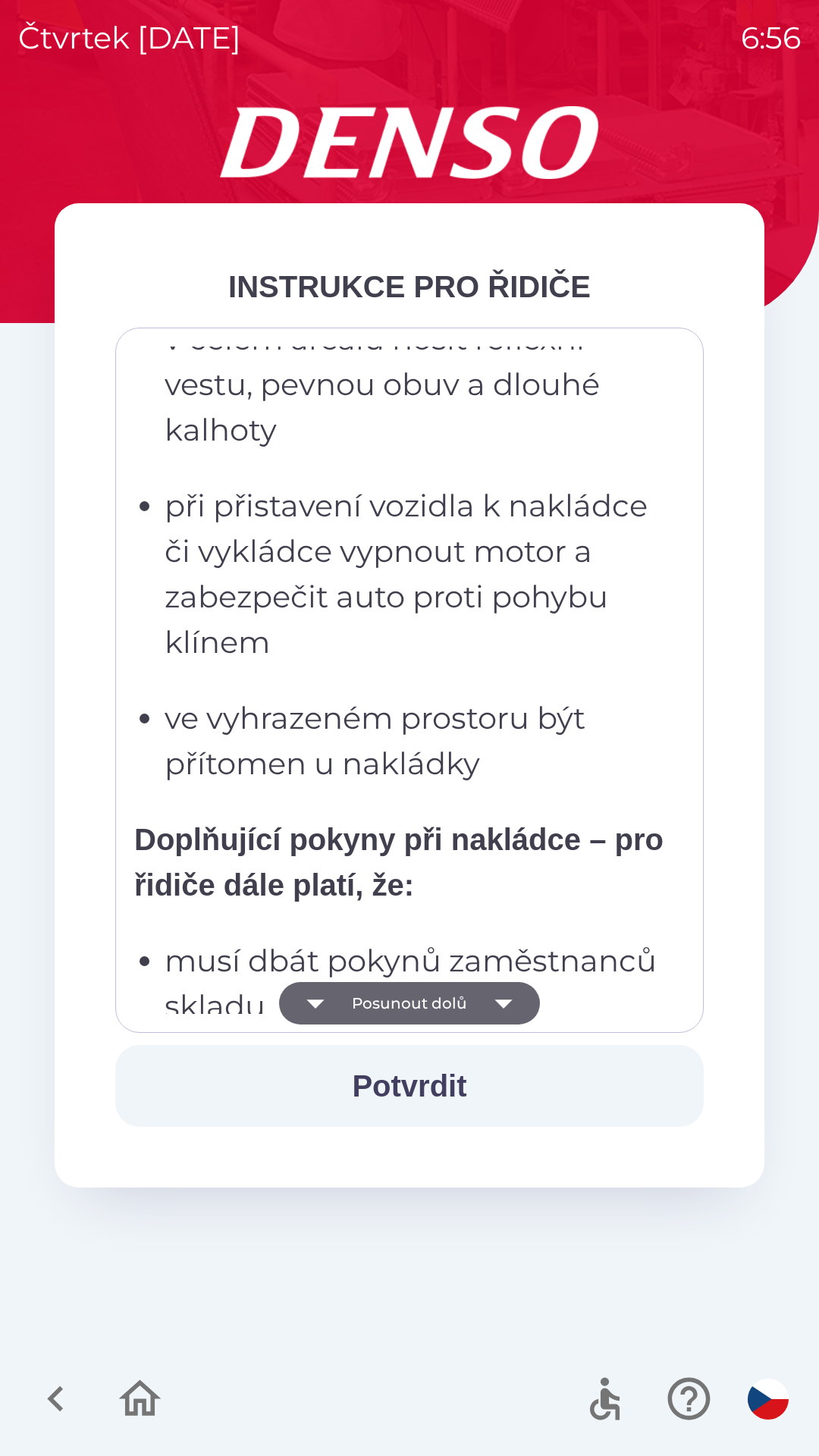
click at [500, 1004] on icon "button" at bounding box center [503, 1003] width 18 height 9
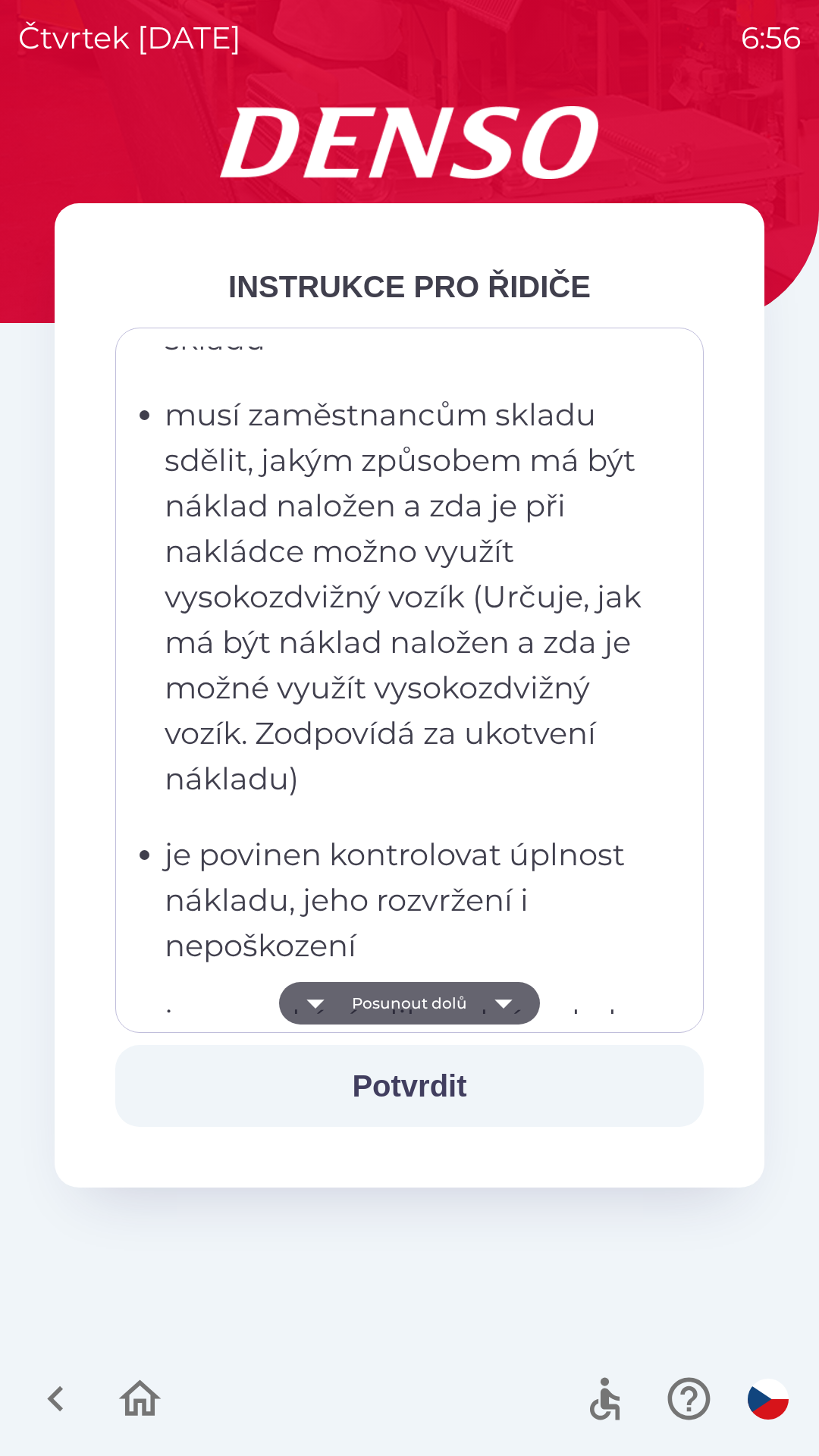
click at [497, 1001] on icon "button" at bounding box center [503, 1003] width 18 height 9
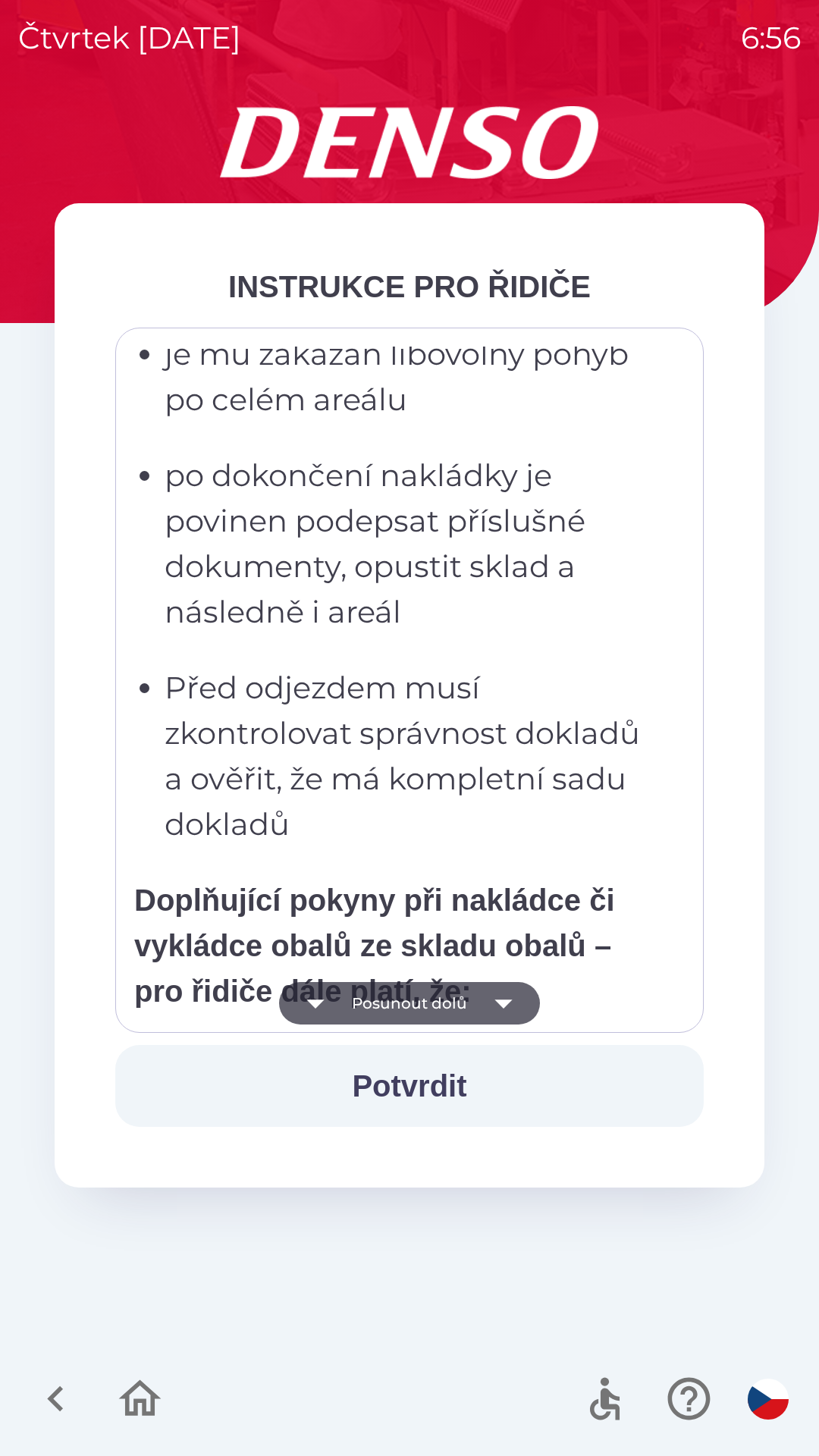
click at [490, 1009] on icon "button" at bounding box center [503, 1002] width 42 height 42
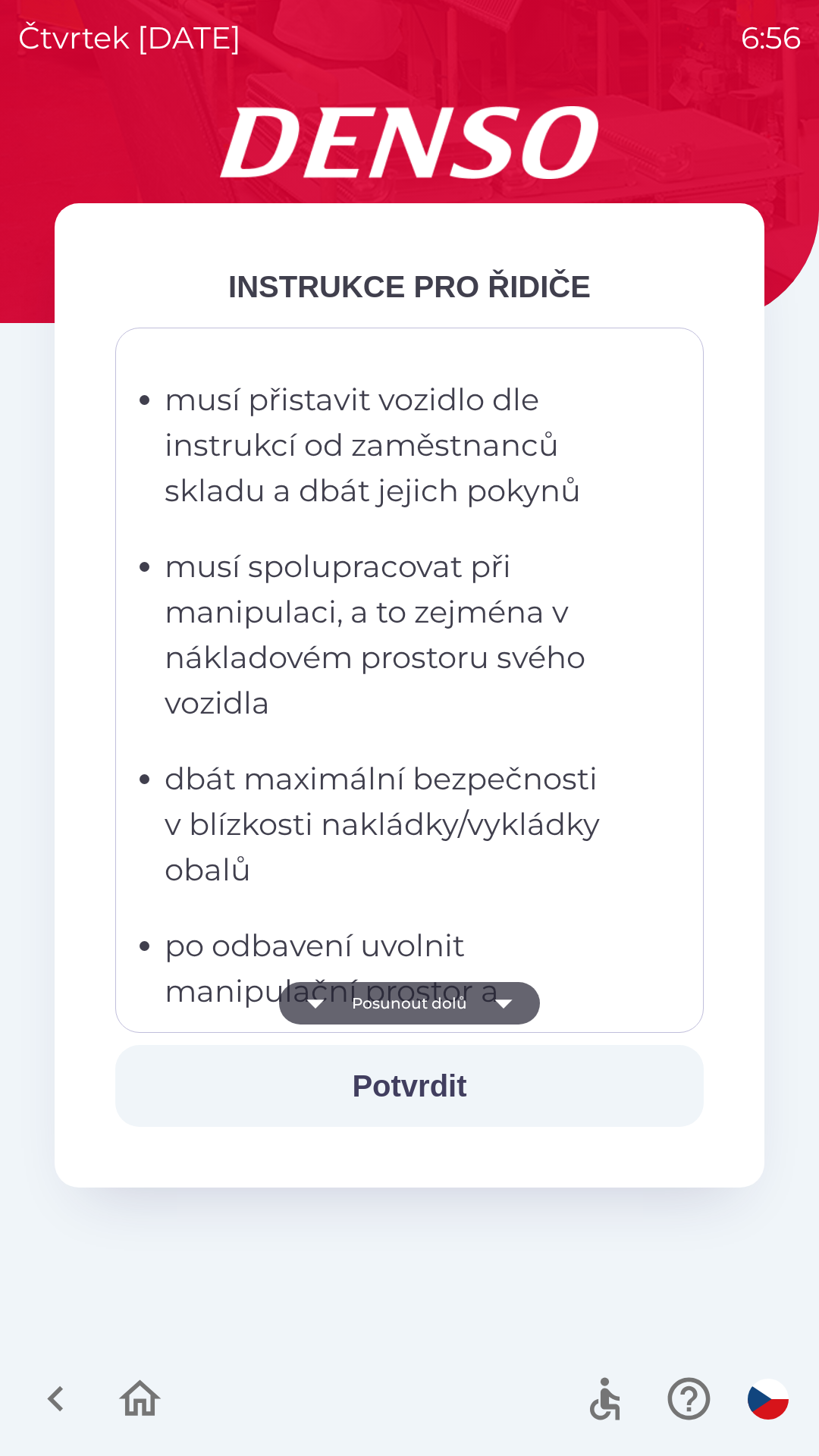
click at [479, 1007] on button "Posunout dolů" at bounding box center [409, 1002] width 261 height 42
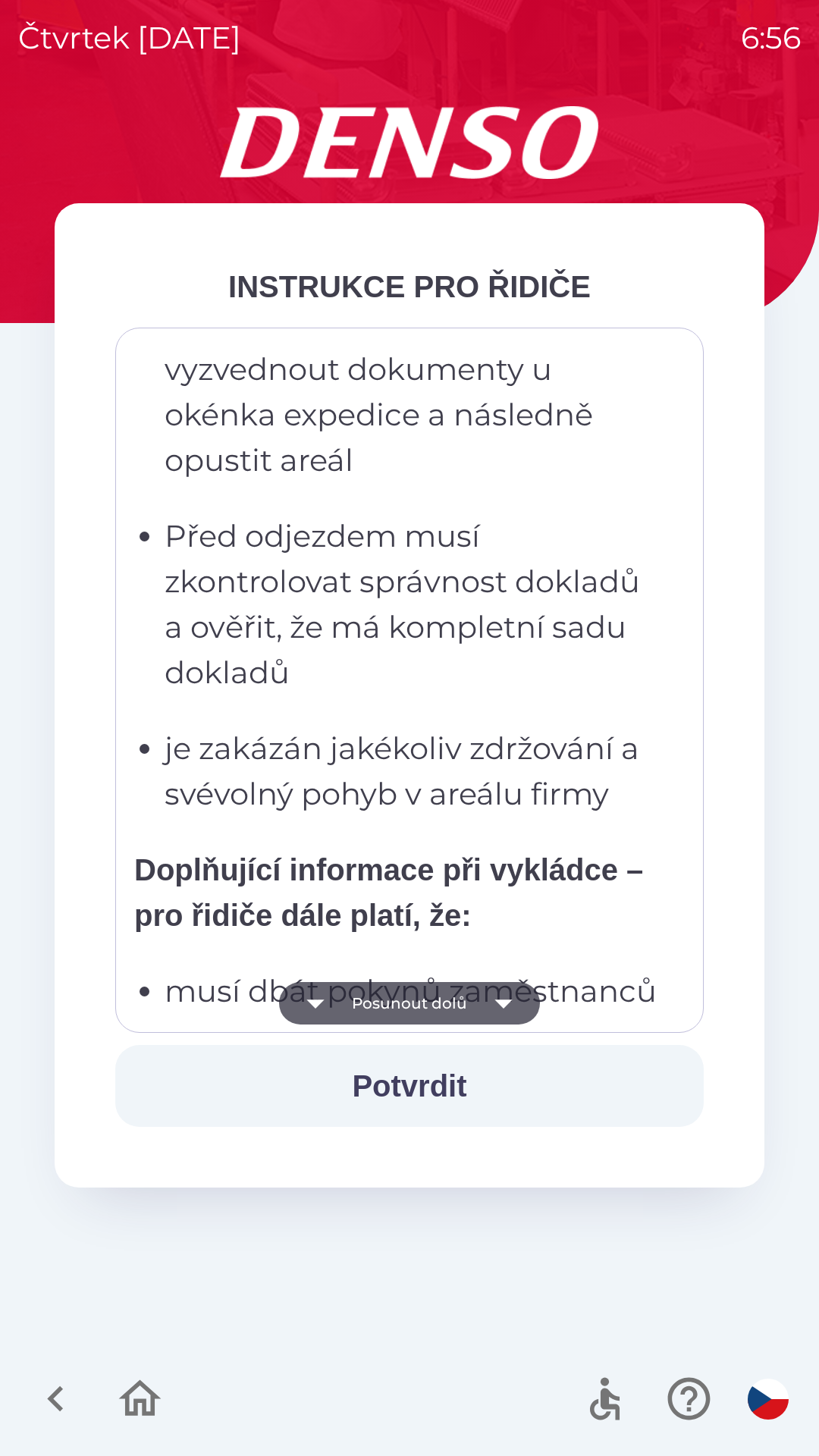
click at [468, 1010] on button "Posunout dolů" at bounding box center [409, 1002] width 261 height 42
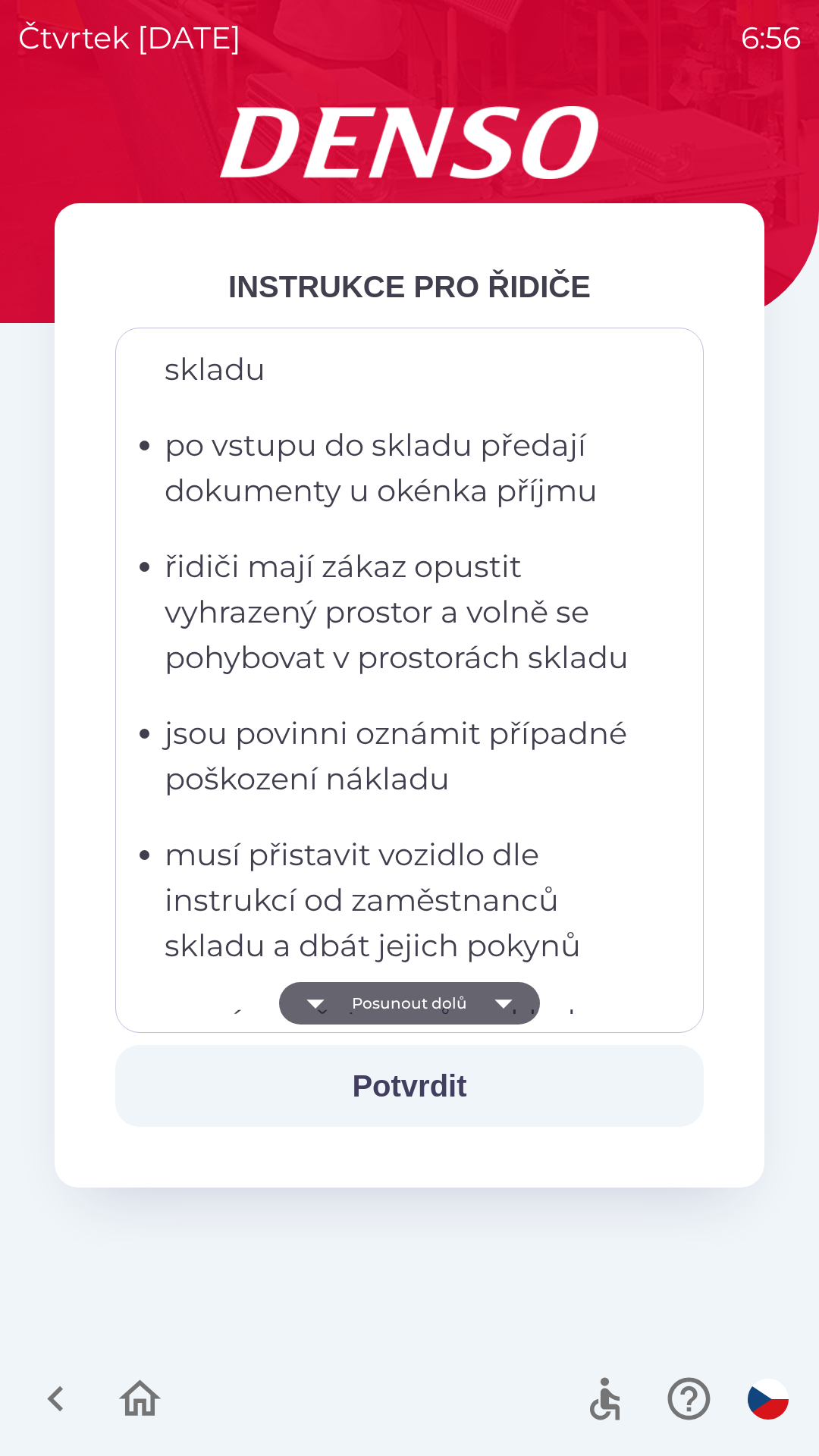
click at [472, 1012] on button "Posunout dolů" at bounding box center [409, 1002] width 261 height 42
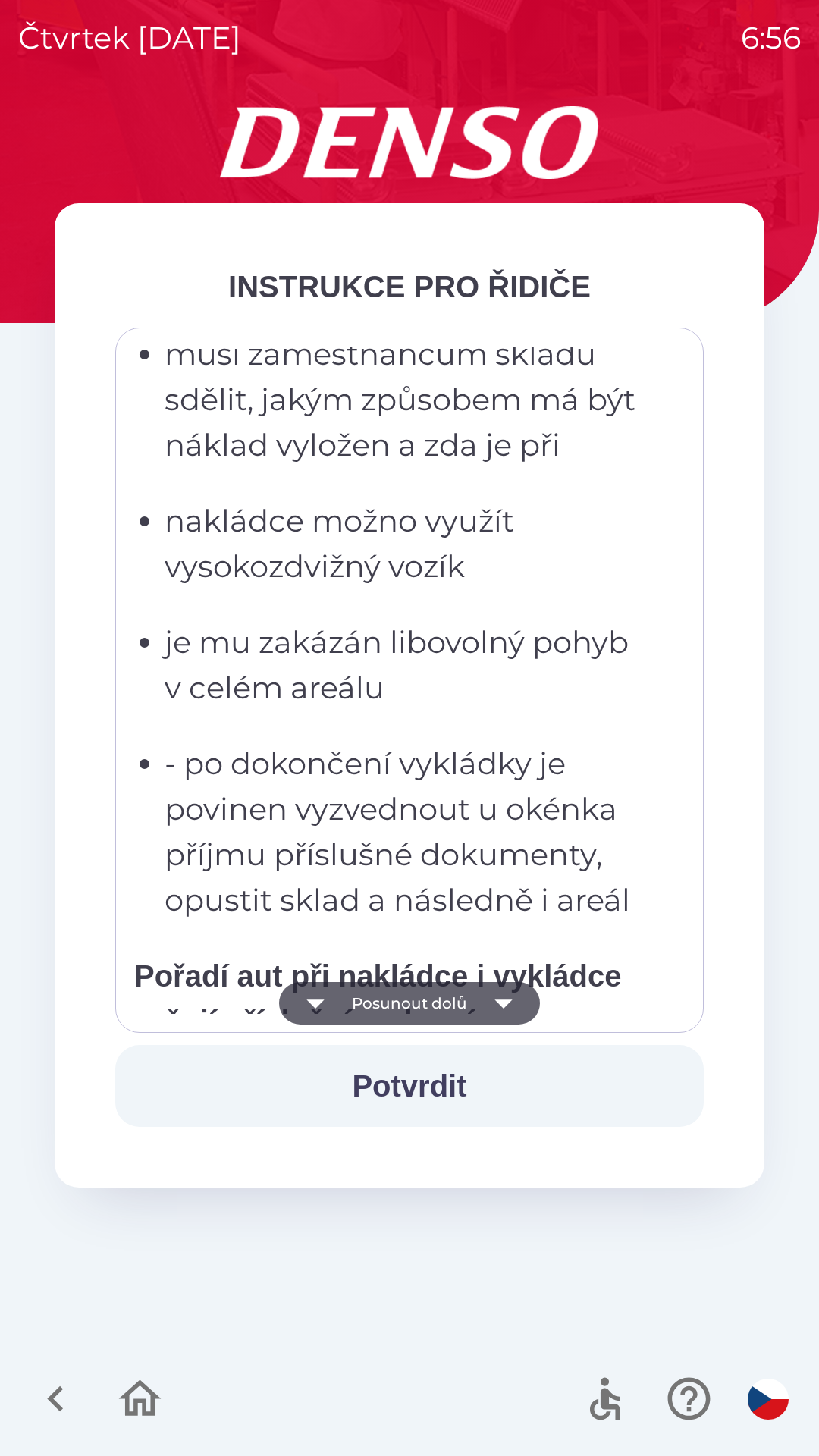
click at [457, 1006] on button "Posunout dolů" at bounding box center [409, 1002] width 261 height 42
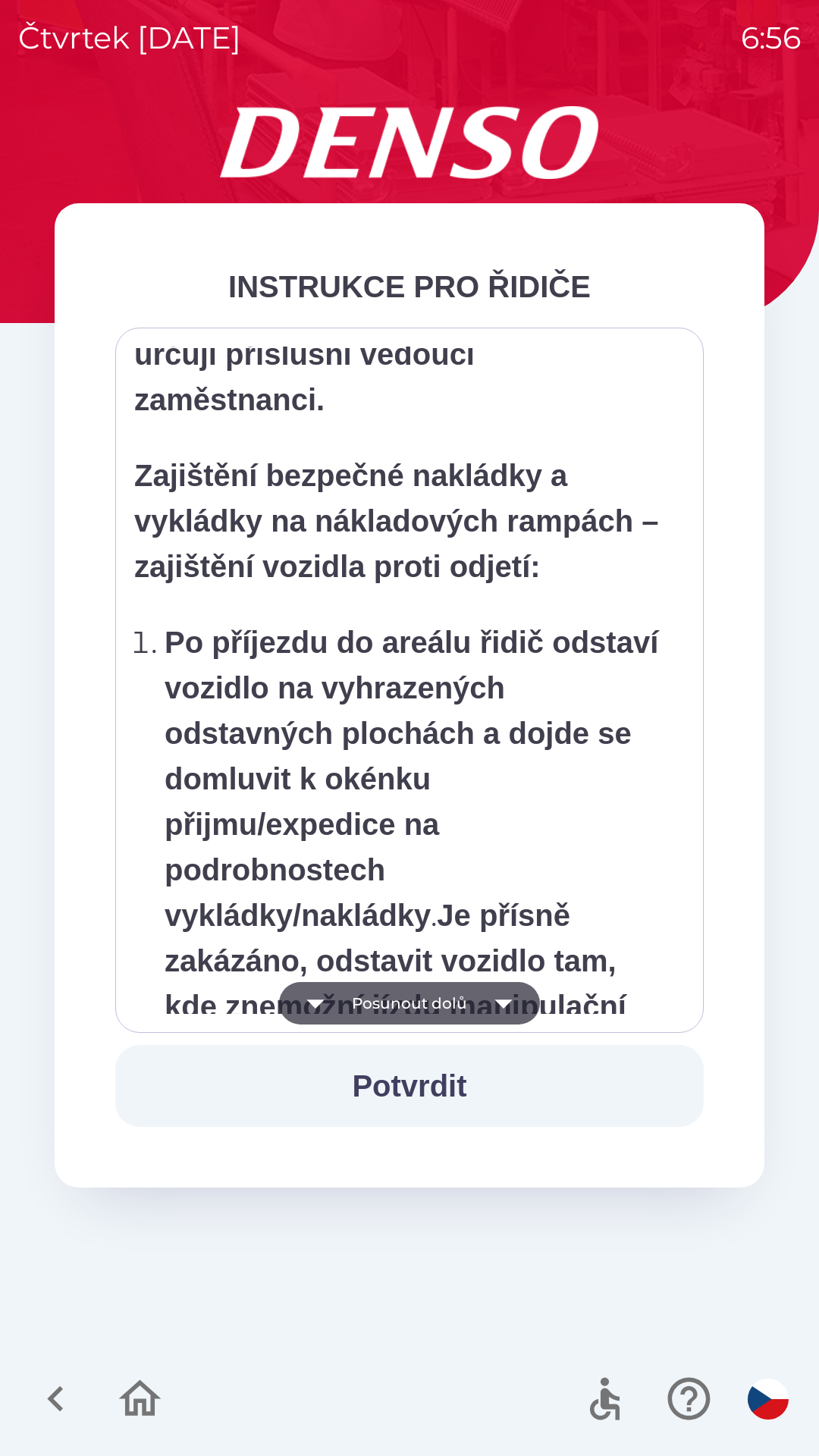
click at [448, 1006] on button "Posunout dolů" at bounding box center [409, 1002] width 261 height 42
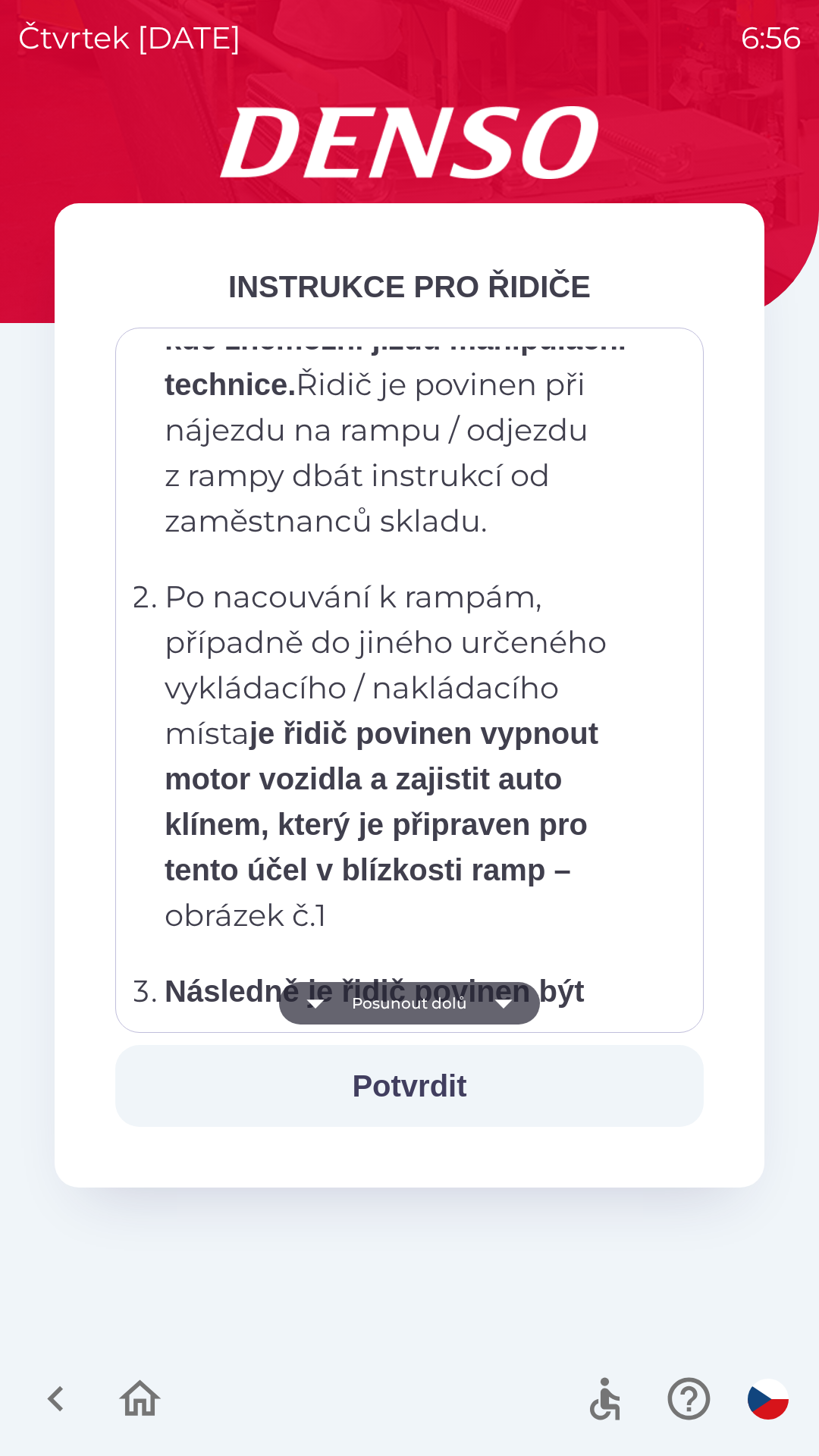
click at [441, 1007] on button "Posunout dolů" at bounding box center [409, 1002] width 261 height 42
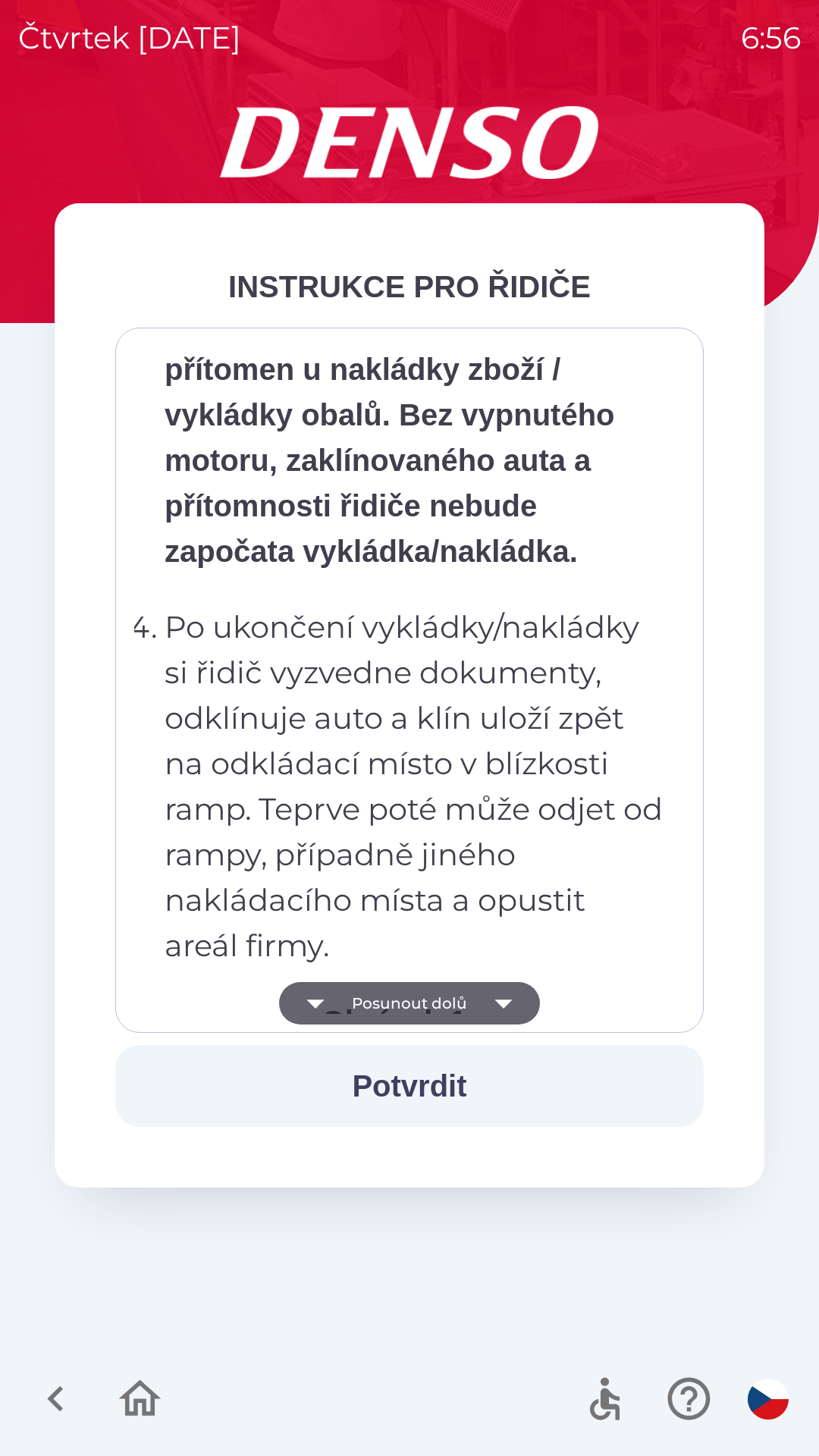
click at [441, 1007] on button "Posunout dolů" at bounding box center [409, 1002] width 261 height 42
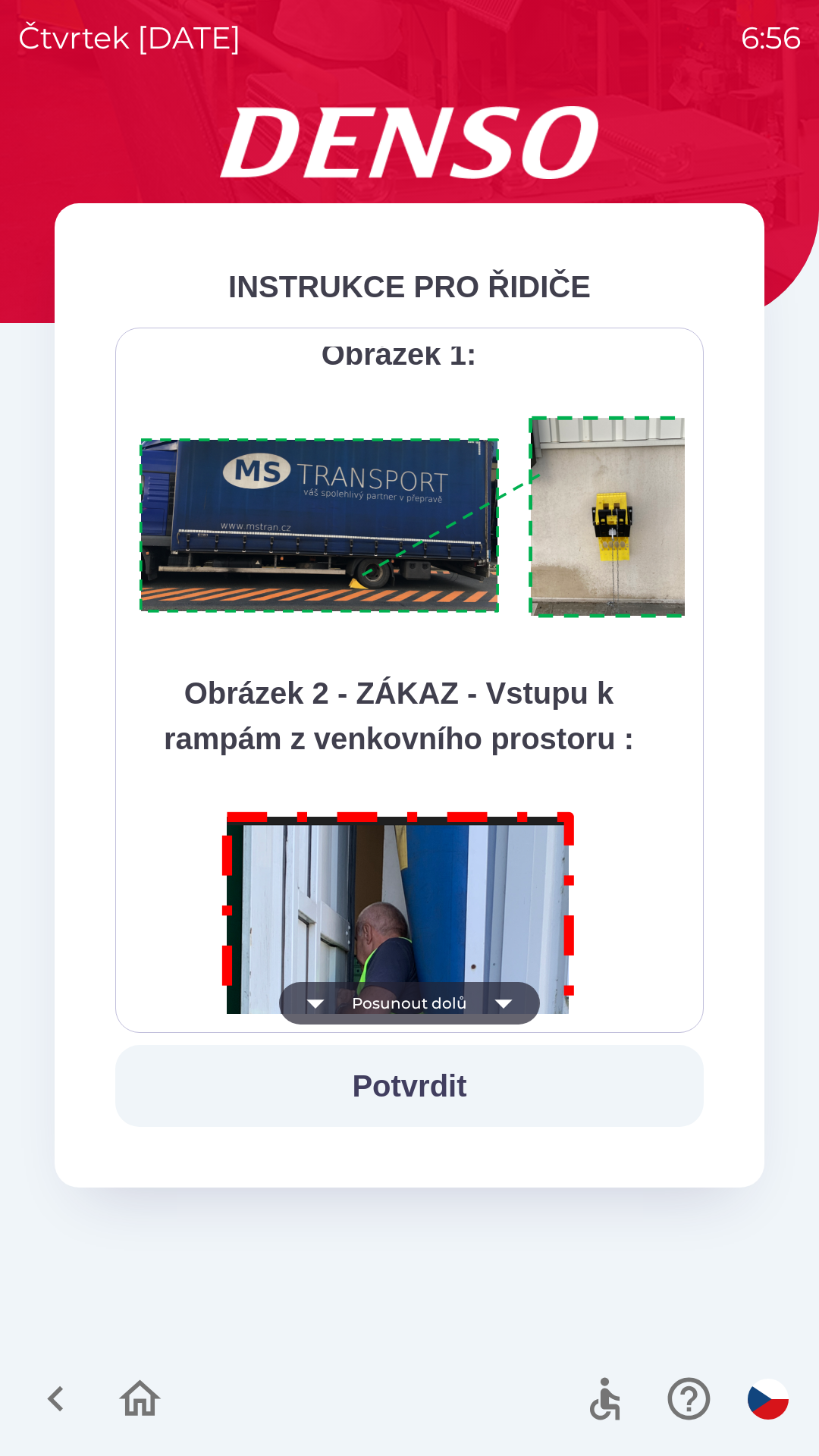
click at [449, 1007] on button "Posunout dolů" at bounding box center [409, 1002] width 261 height 42
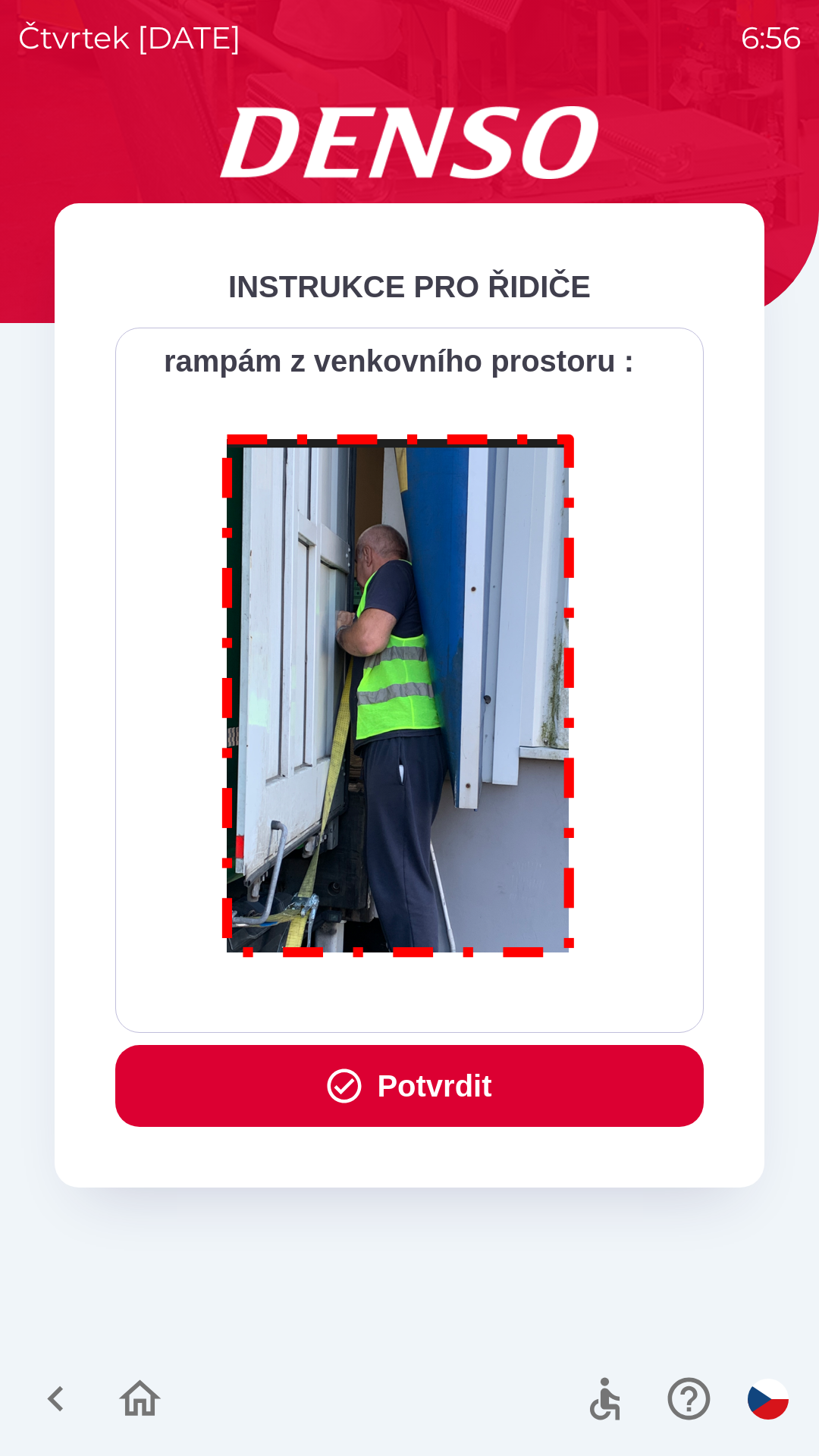
click at [454, 1007] on div "Všichni řidiči přijíždějící do skladu firmy DENSO CZECH s.r.o. jsou po průjezdu…" at bounding box center [409, 680] width 550 height 667
click at [486, 1080] on button "Potvrdit" at bounding box center [410, 1085] width 589 height 82
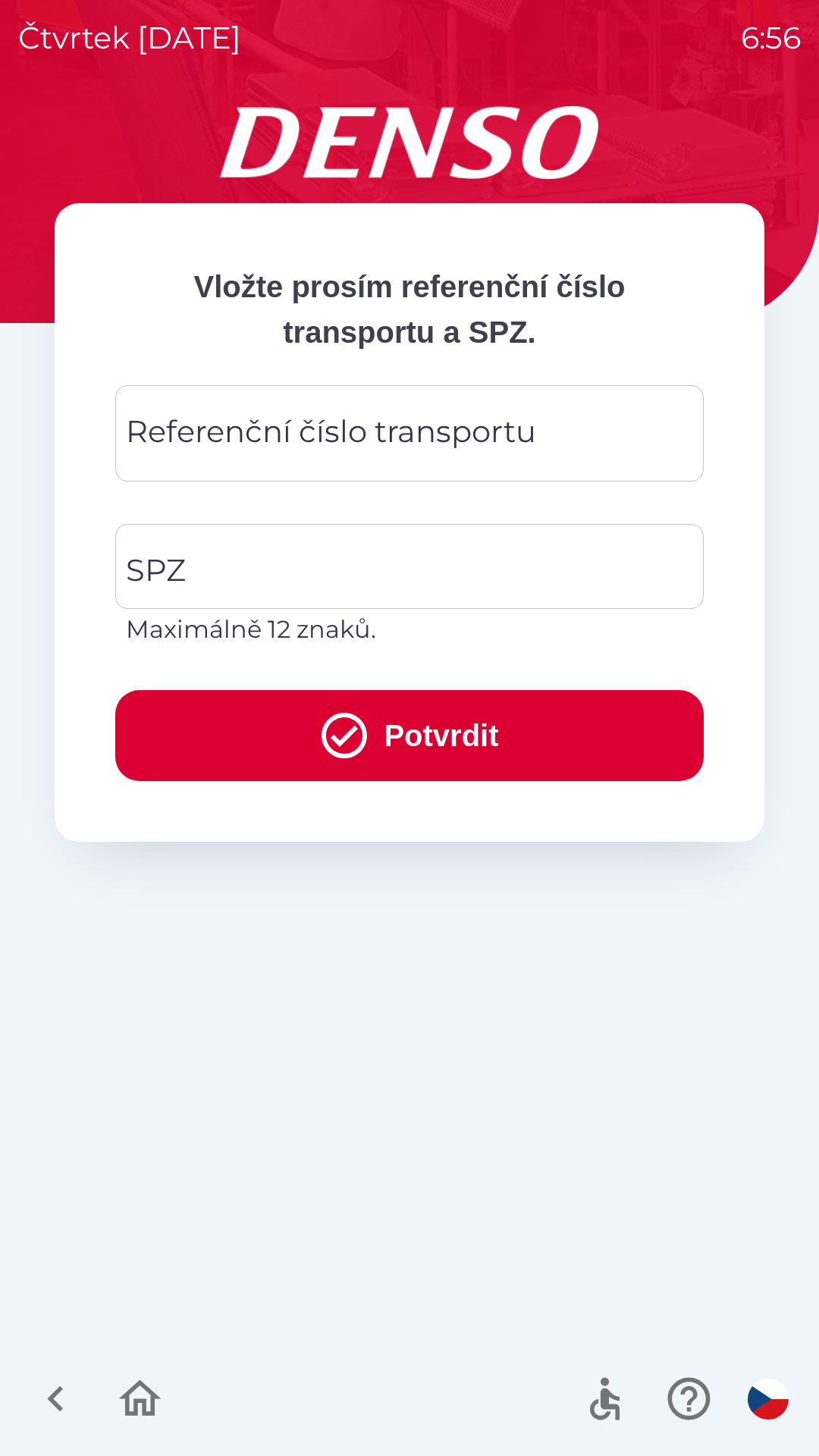
click at [327, 445] on div "Referenční číslo transportu Referenční číslo transportu" at bounding box center [410, 433] width 589 height 96
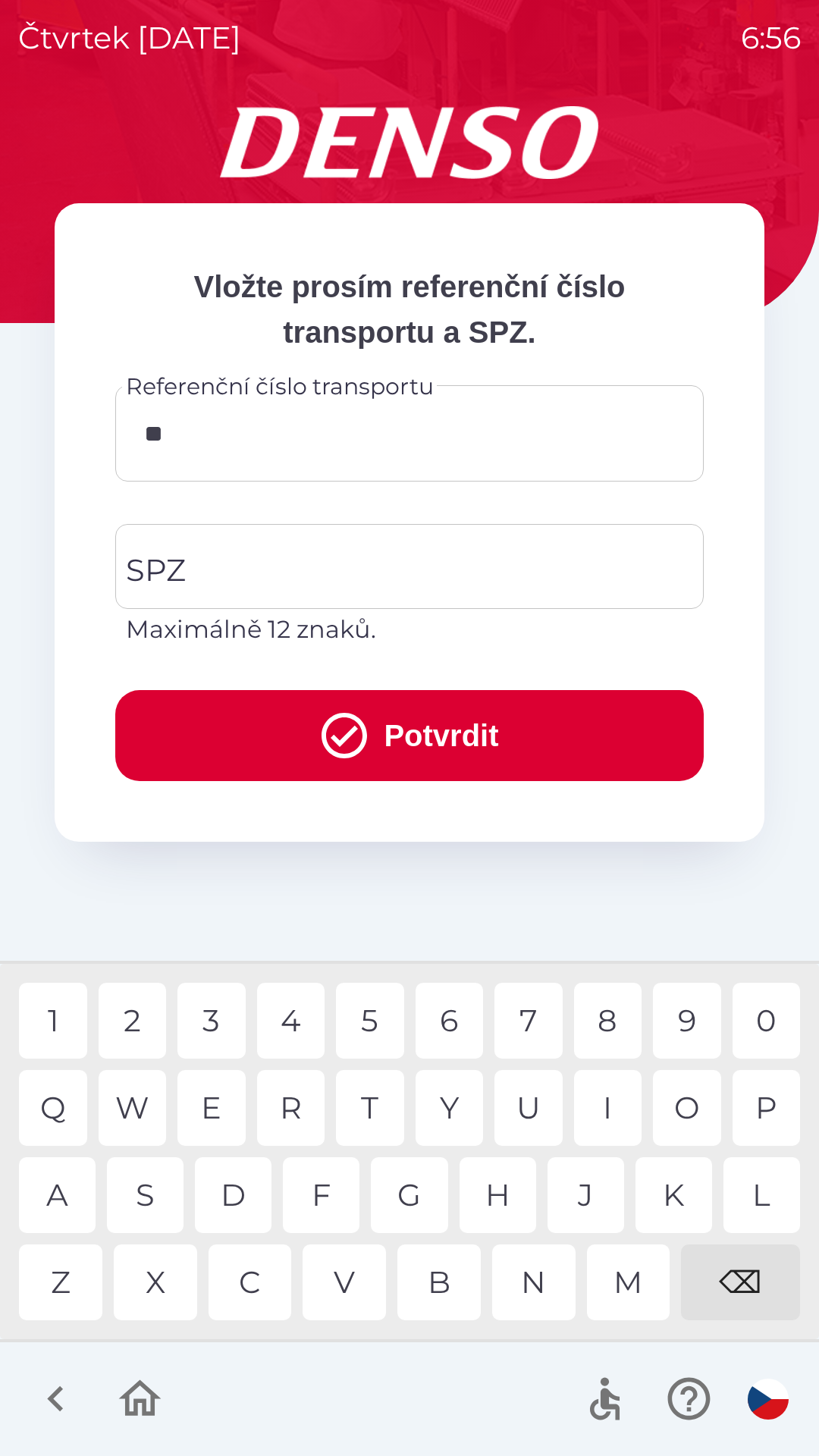
click at [367, 1025] on div "5" at bounding box center [369, 1020] width 68 height 76
click at [754, 1274] on div "⌫" at bounding box center [740, 1282] width 119 height 76
click at [207, 1034] on div "3" at bounding box center [211, 1020] width 68 height 76
click at [364, 1018] on div "5" at bounding box center [369, 1020] width 68 height 76
type input "********"
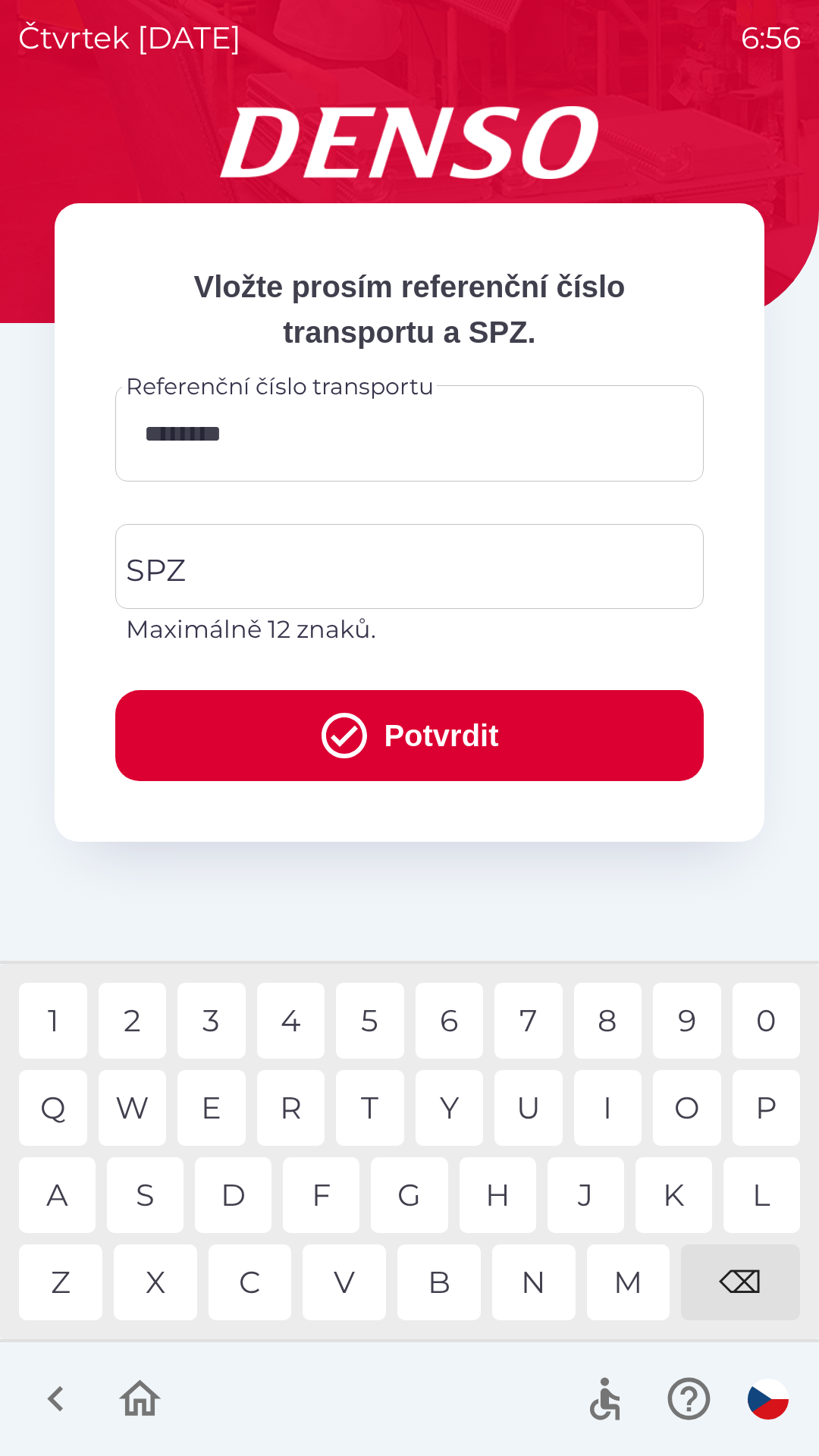
click at [770, 1023] on div "0" at bounding box center [766, 1020] width 68 height 76
click at [348, 560] on input "SPZ" at bounding box center [398, 566] width 552 height 71
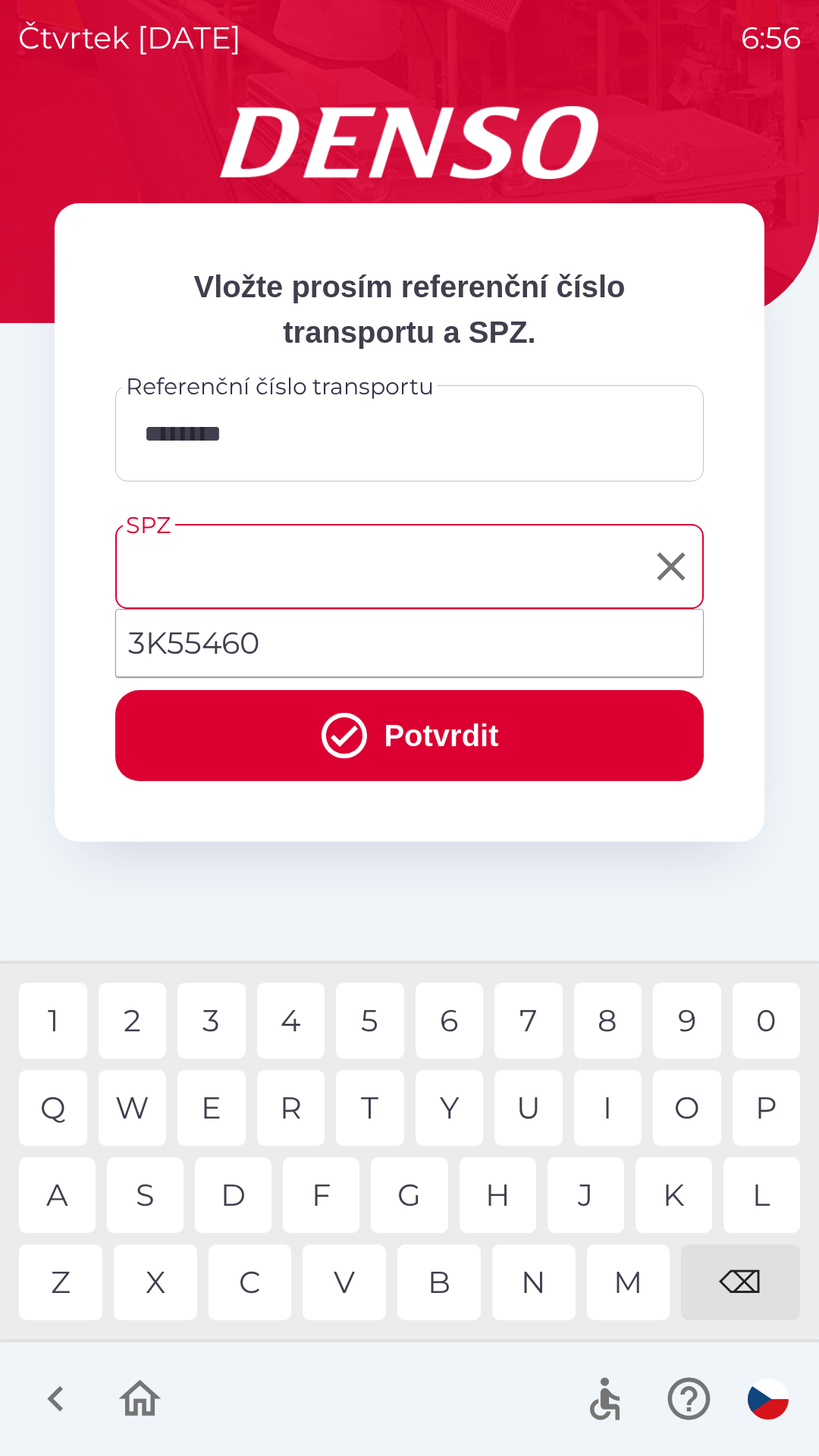
click at [268, 635] on li "3K55460" at bounding box center [410, 642] width 587 height 54
type input "*******"
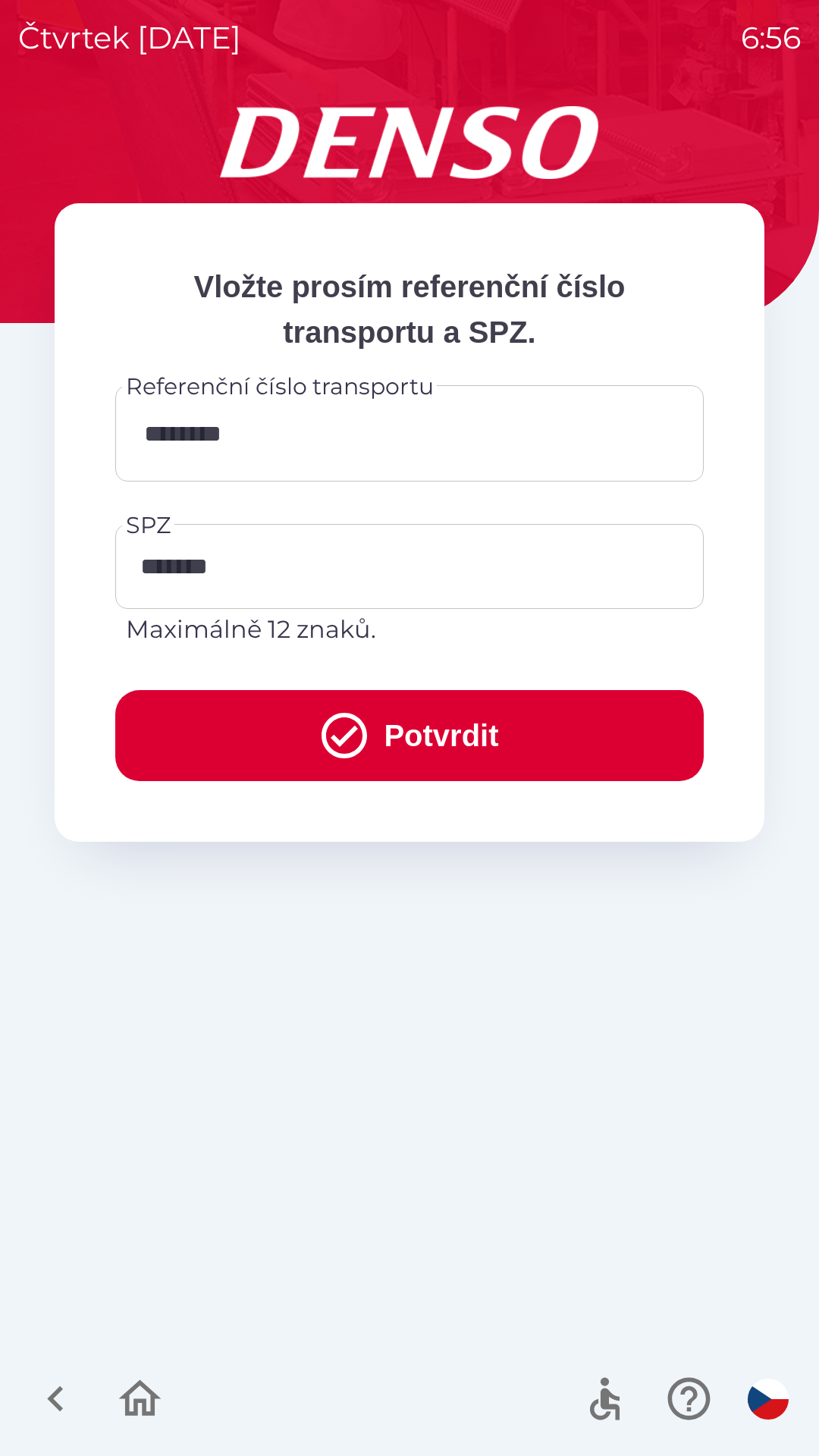
click at [332, 734] on icon "submit" at bounding box center [344, 734] width 54 height 54
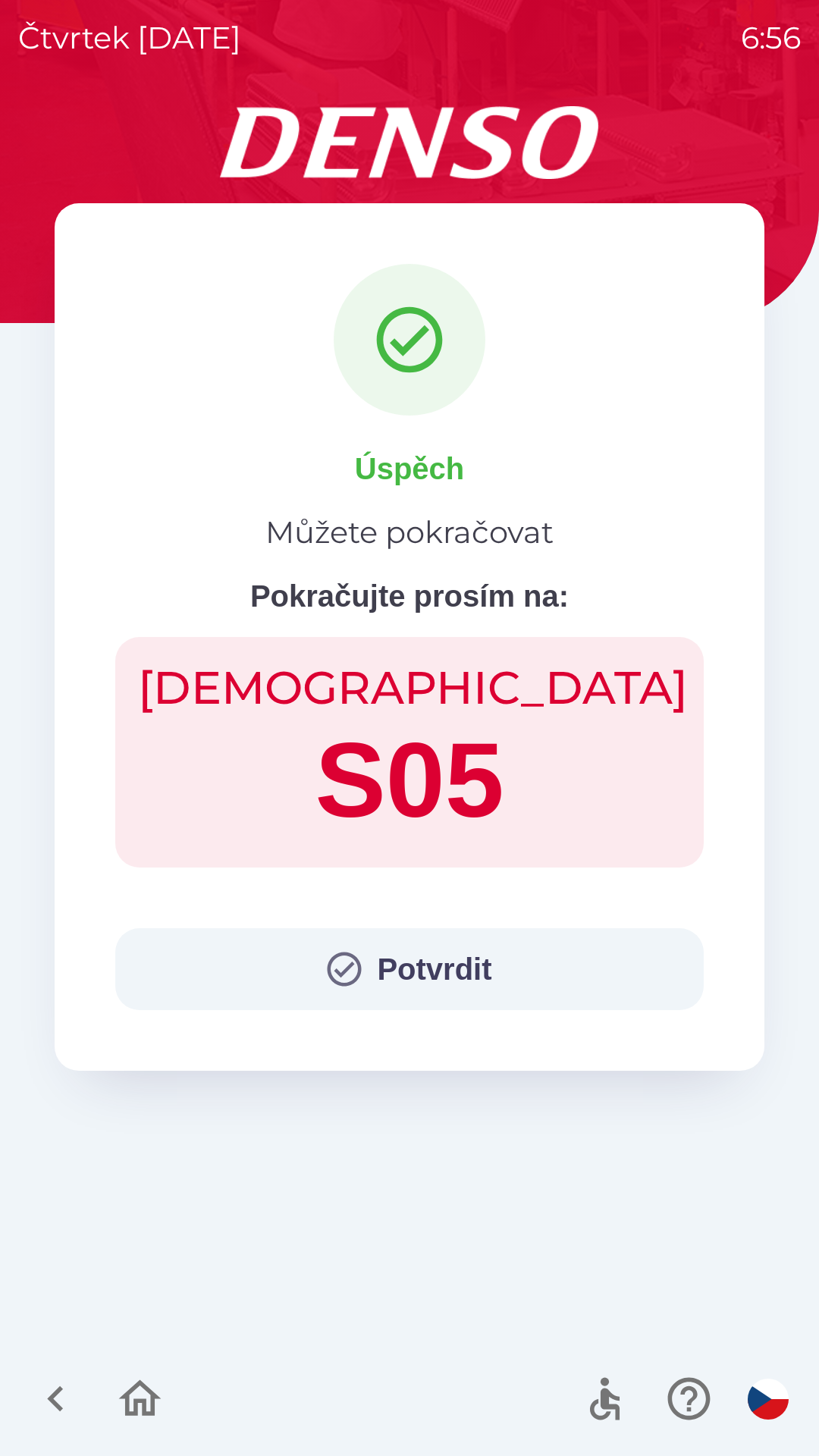
click at [450, 973] on button "Potvrdit" at bounding box center [410, 969] width 589 height 82
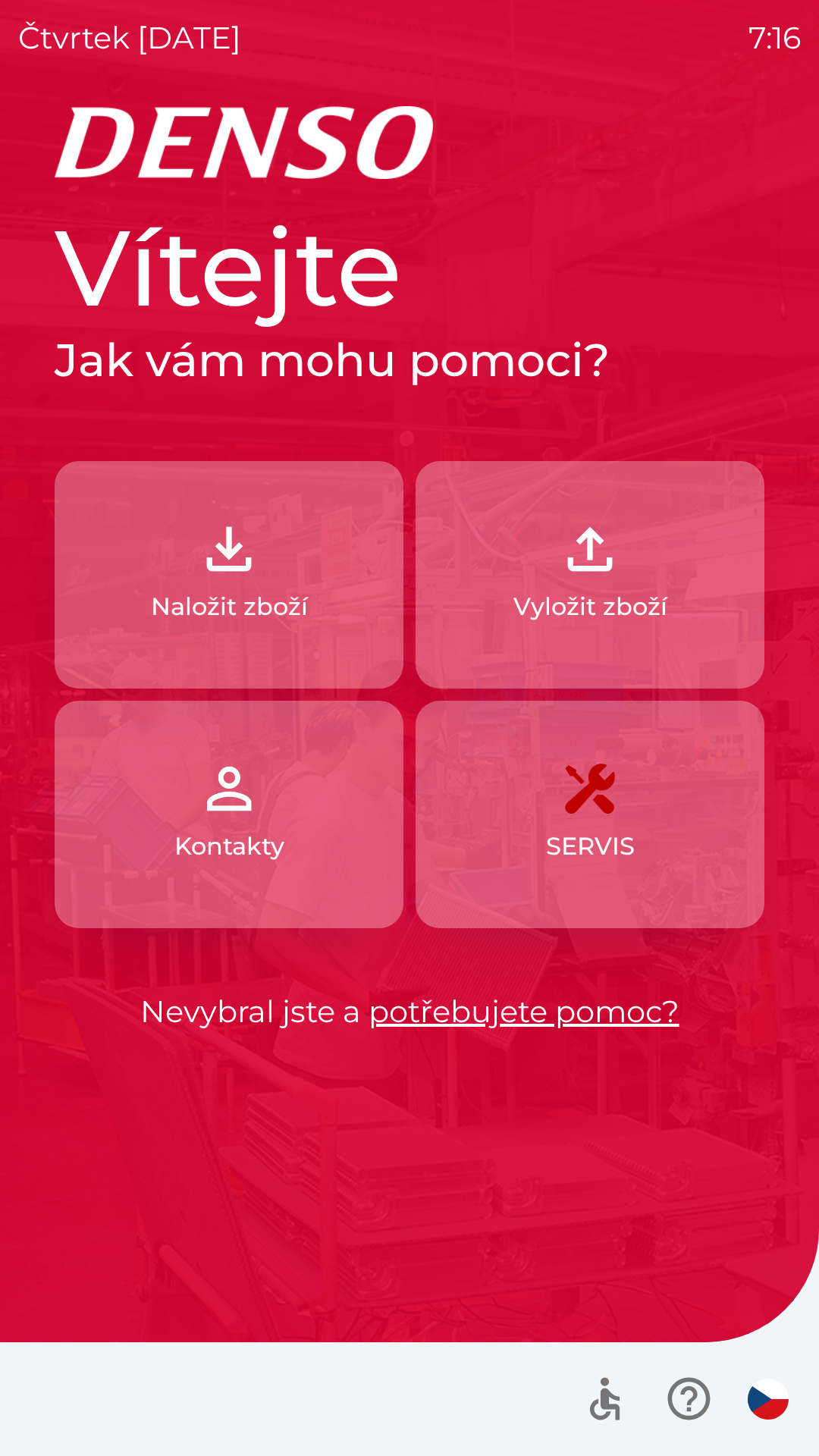
click at [255, 546] on img "button" at bounding box center [229, 549] width 67 height 67
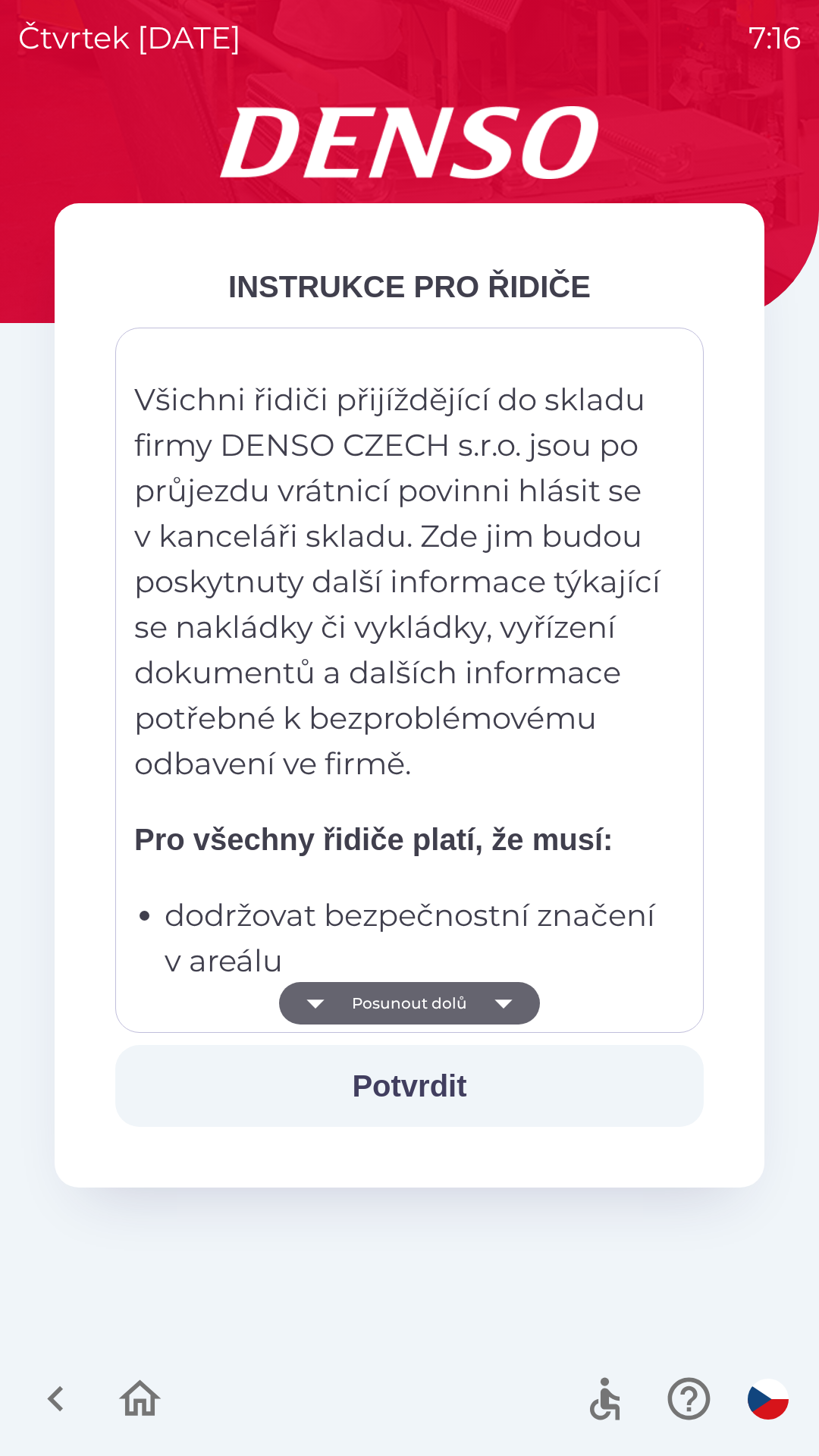
click at [456, 1001] on button "Posunout dolů" at bounding box center [409, 1002] width 261 height 42
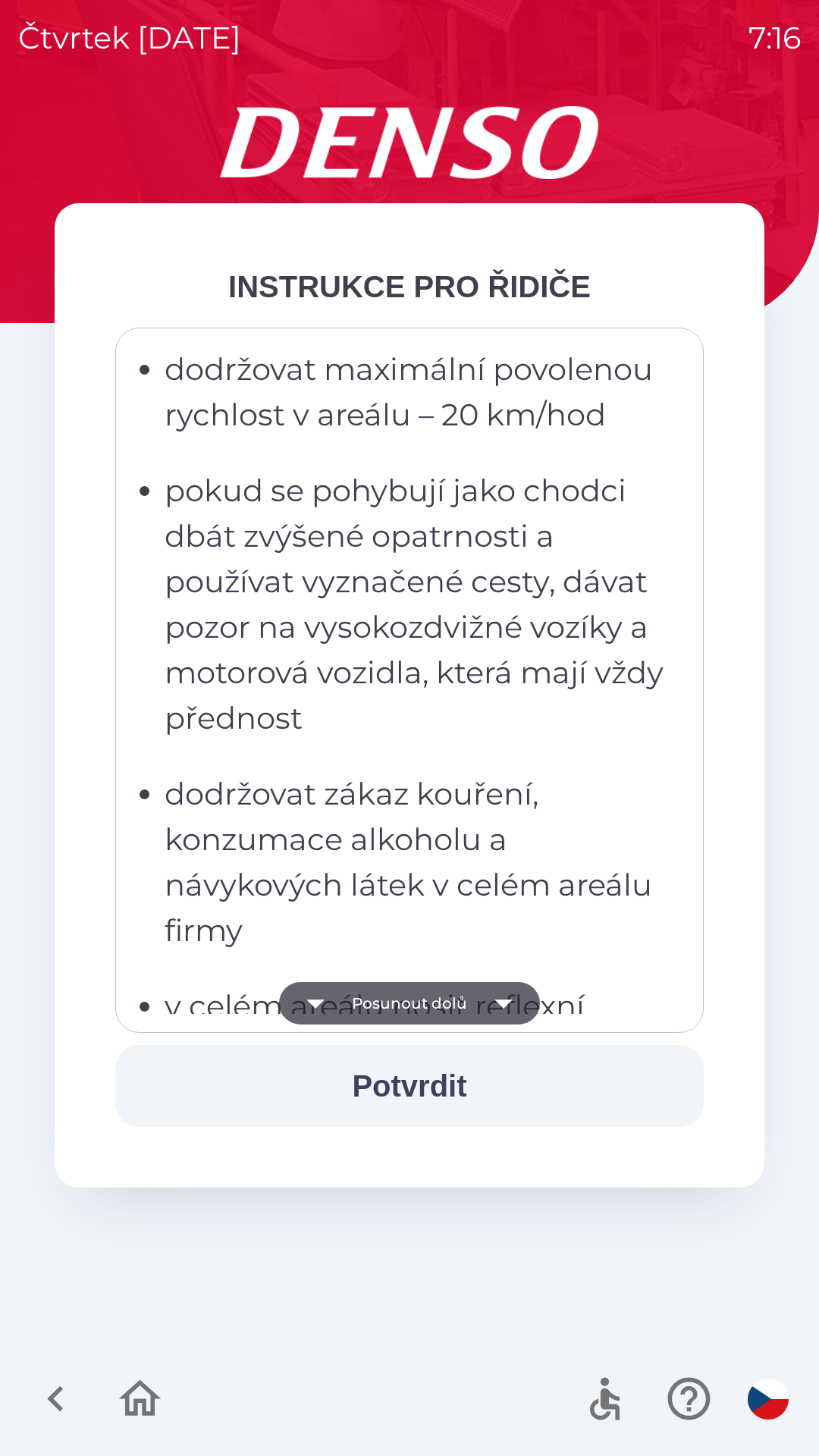
click at [460, 1000] on button "Posunout dolů" at bounding box center [409, 1002] width 261 height 42
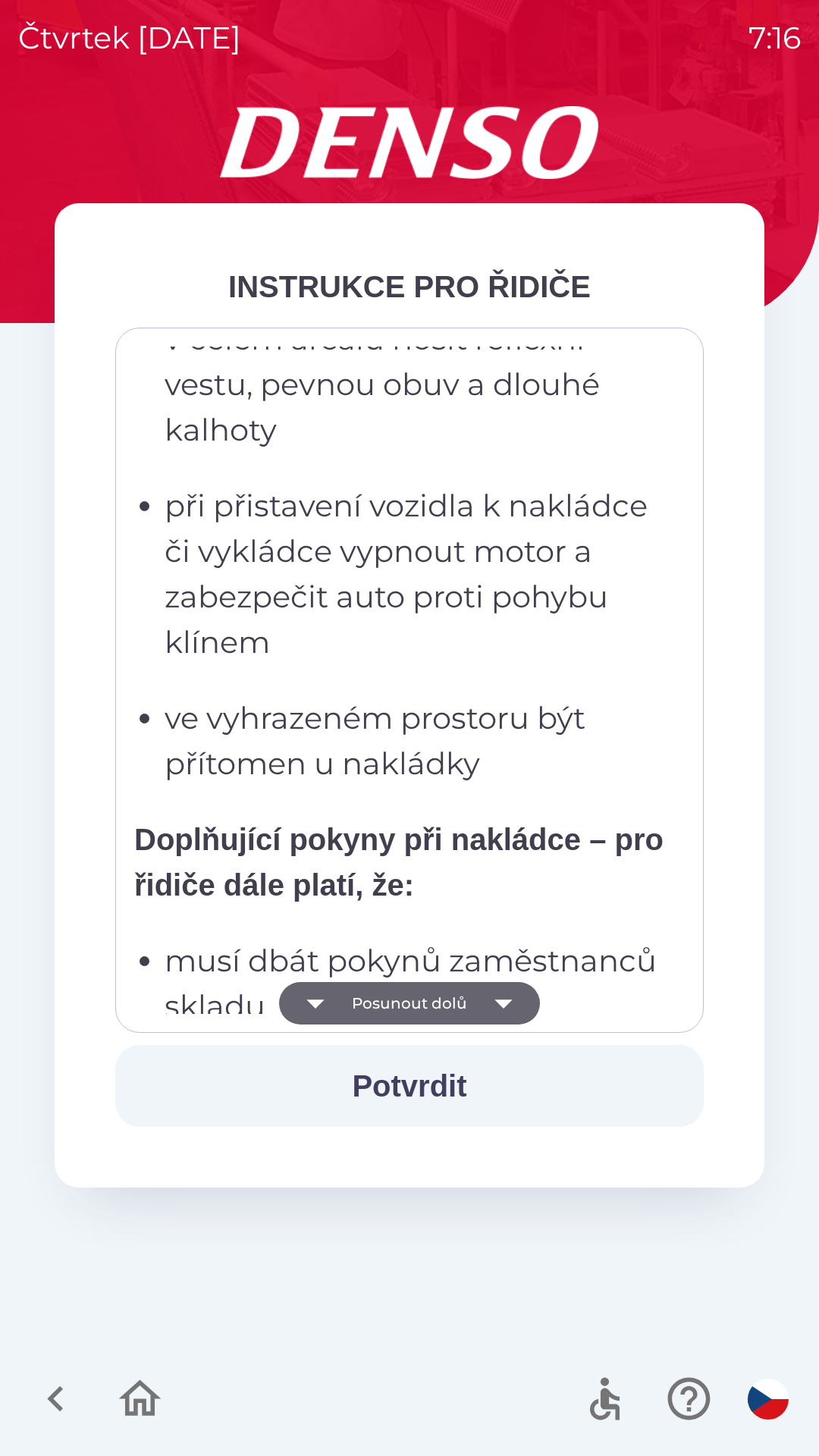
click at [459, 1011] on button "Posunout dolů" at bounding box center [409, 1002] width 261 height 42
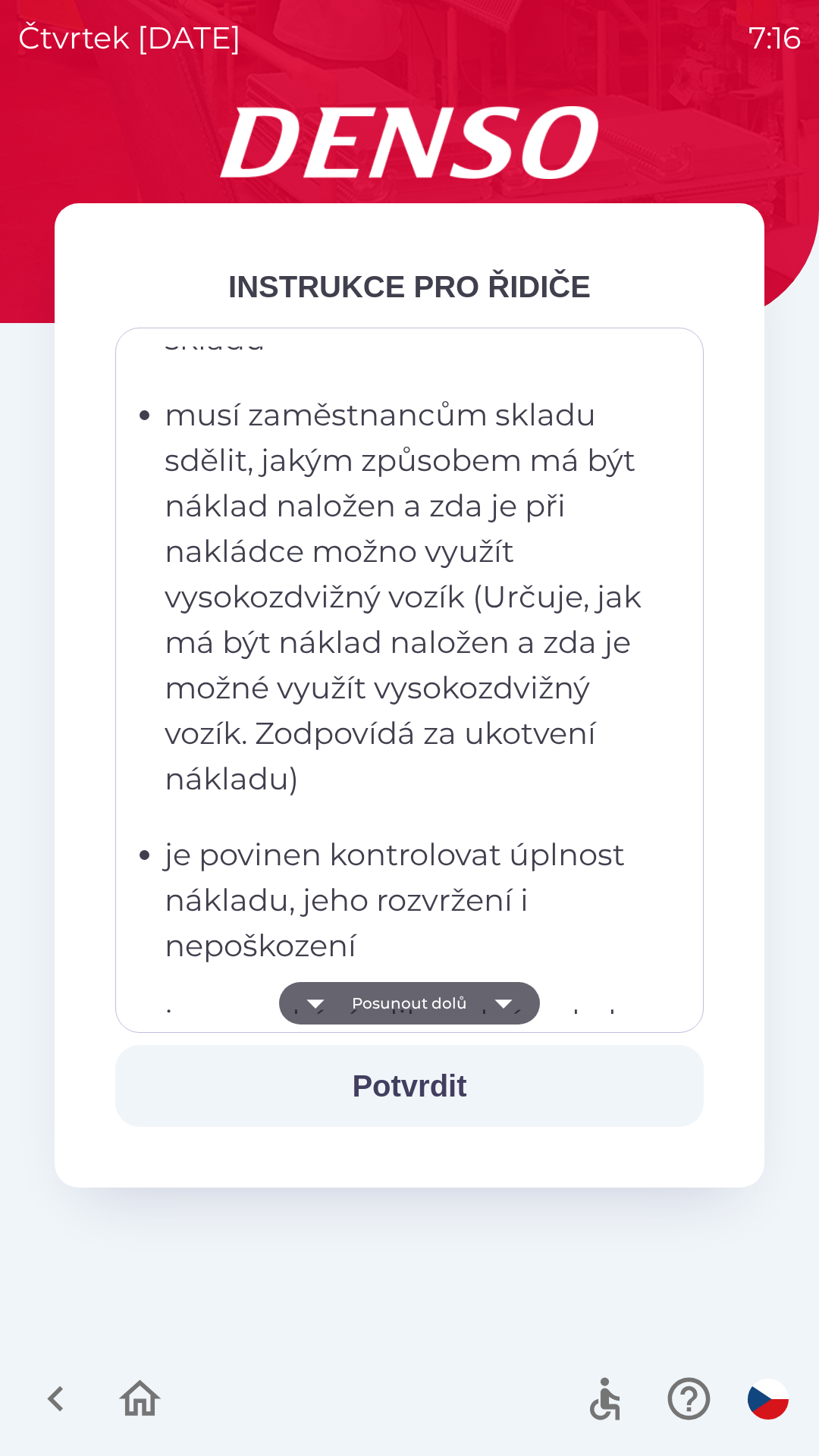
click at [457, 1007] on button "Posunout dolů" at bounding box center [409, 1002] width 261 height 42
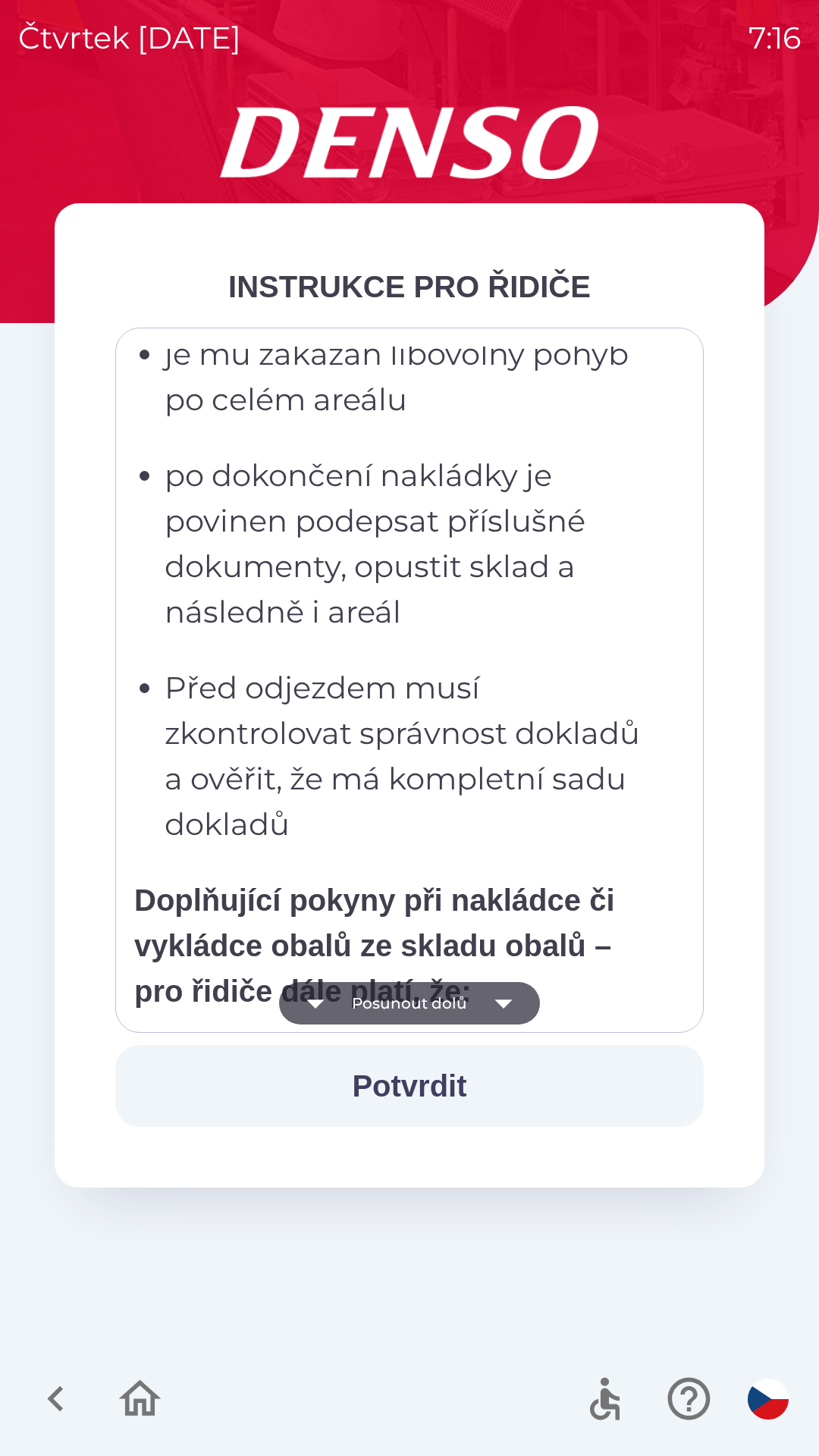
click at [451, 1001] on button "Posunout dolů" at bounding box center [409, 1002] width 261 height 42
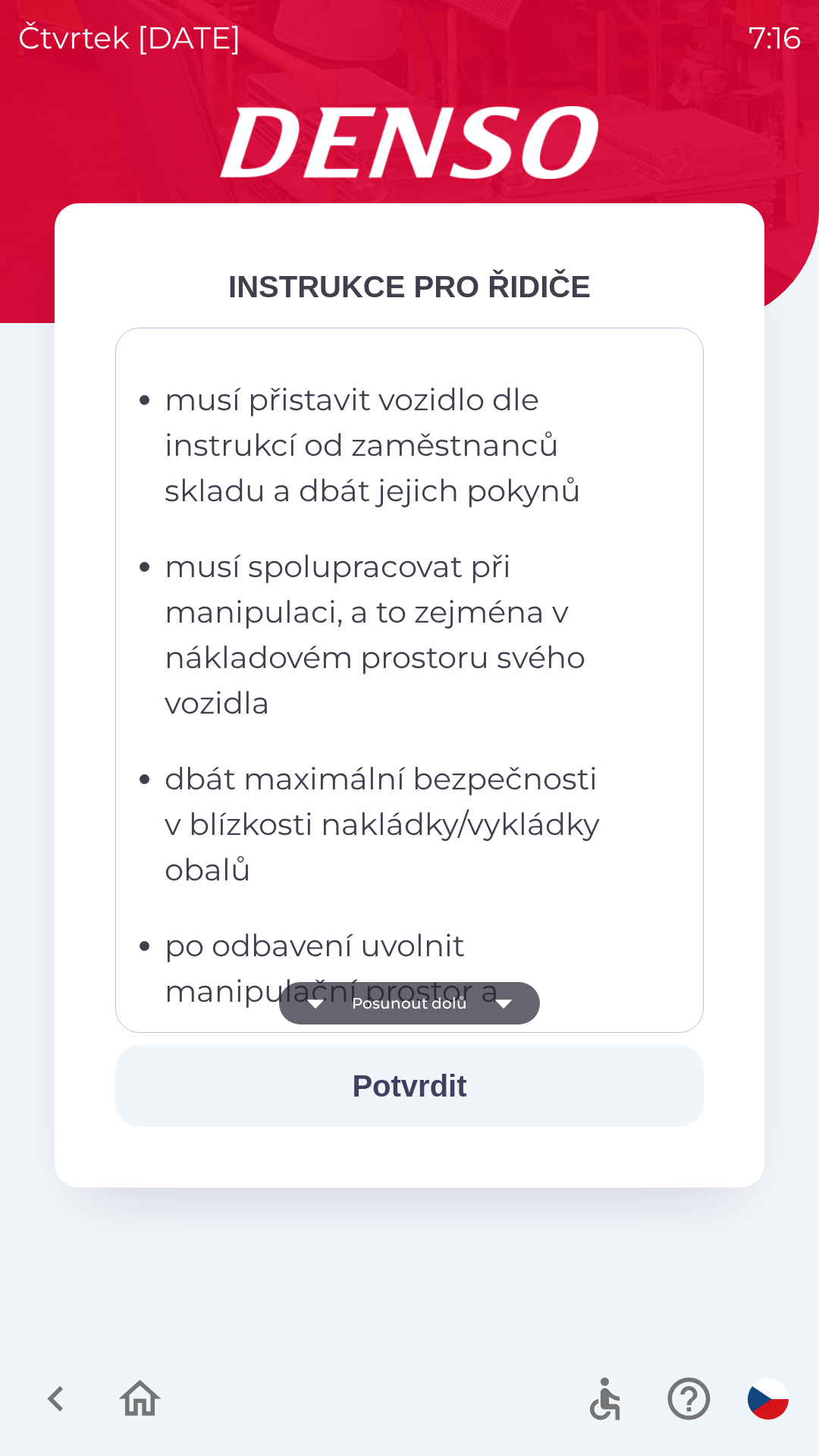
click at [450, 1001] on button "Posunout dolů" at bounding box center [409, 1002] width 261 height 42
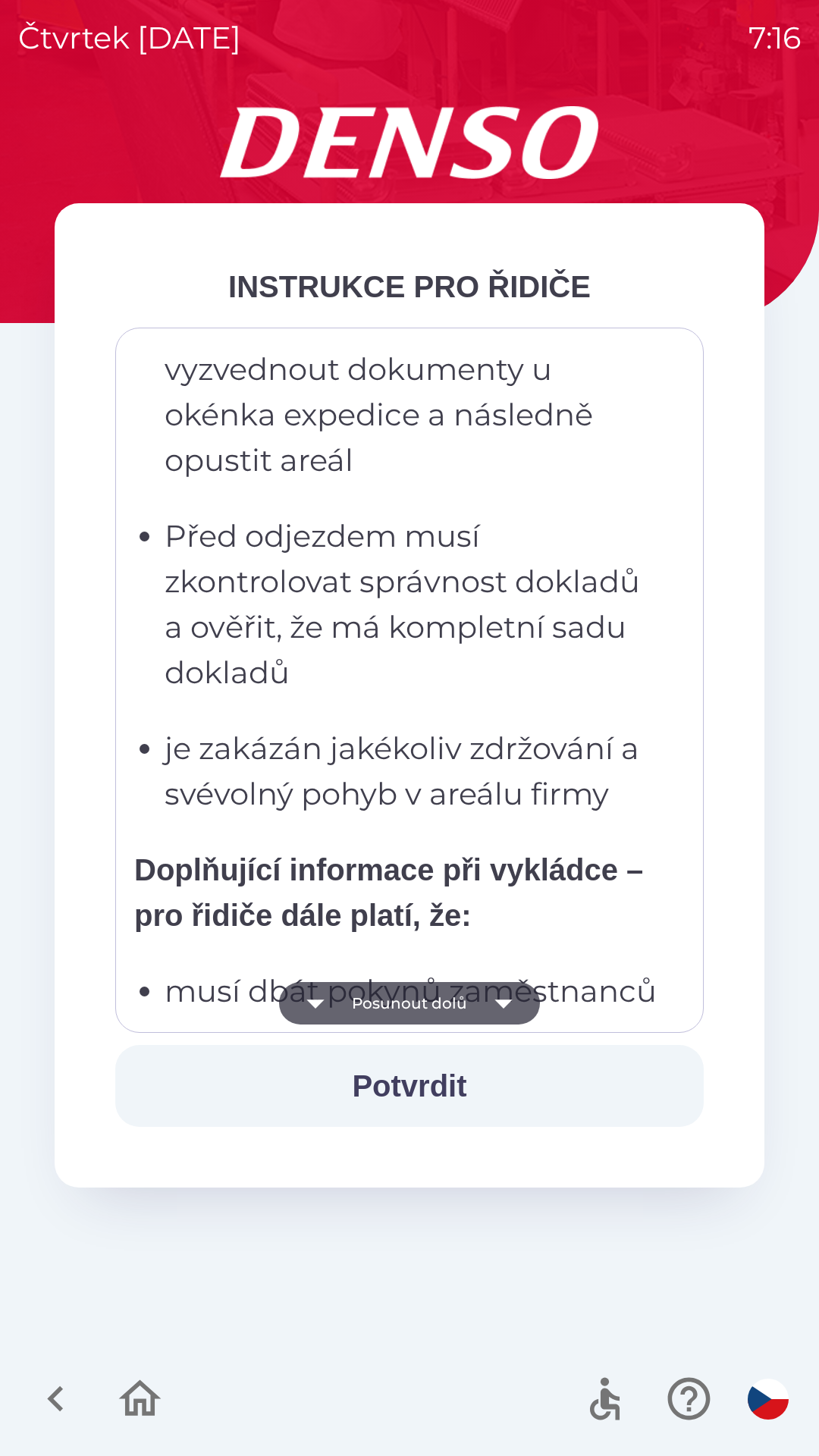
click at [453, 1005] on button "Posunout dolů" at bounding box center [409, 1002] width 261 height 42
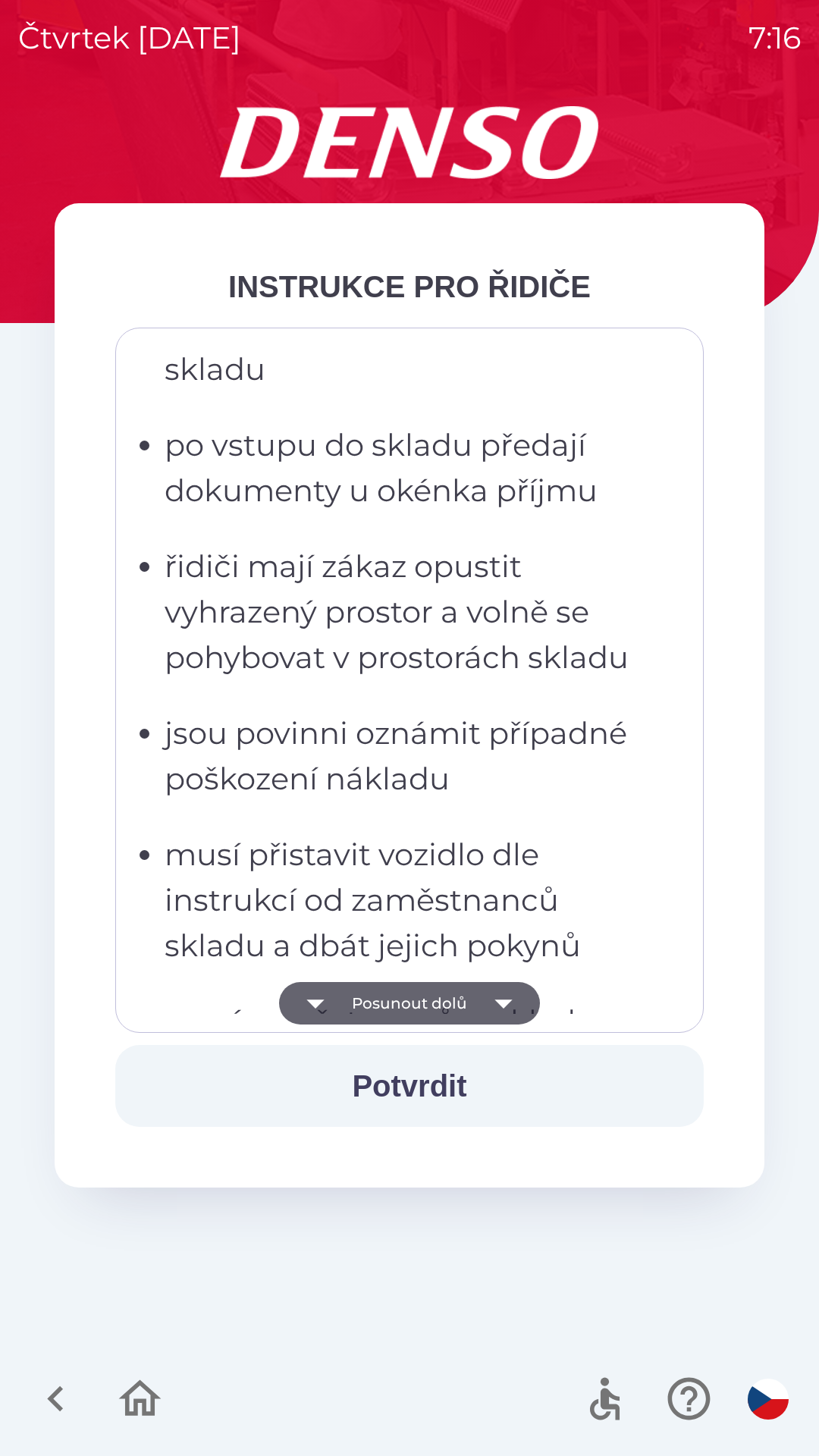
click at [447, 1004] on button "Posunout dolů" at bounding box center [409, 1002] width 261 height 42
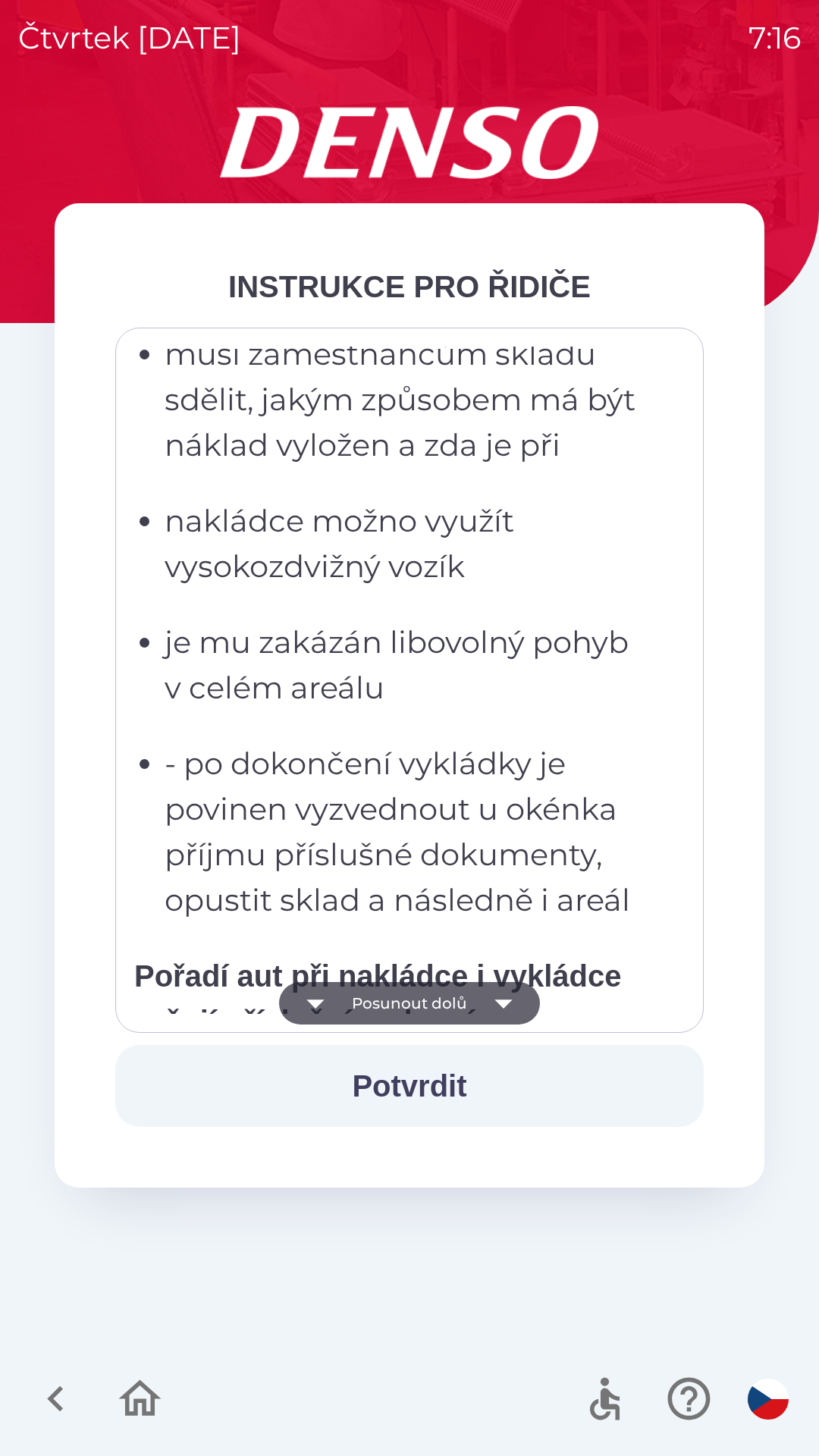
click at [447, 1004] on button "Posunout dolů" at bounding box center [409, 1002] width 261 height 42
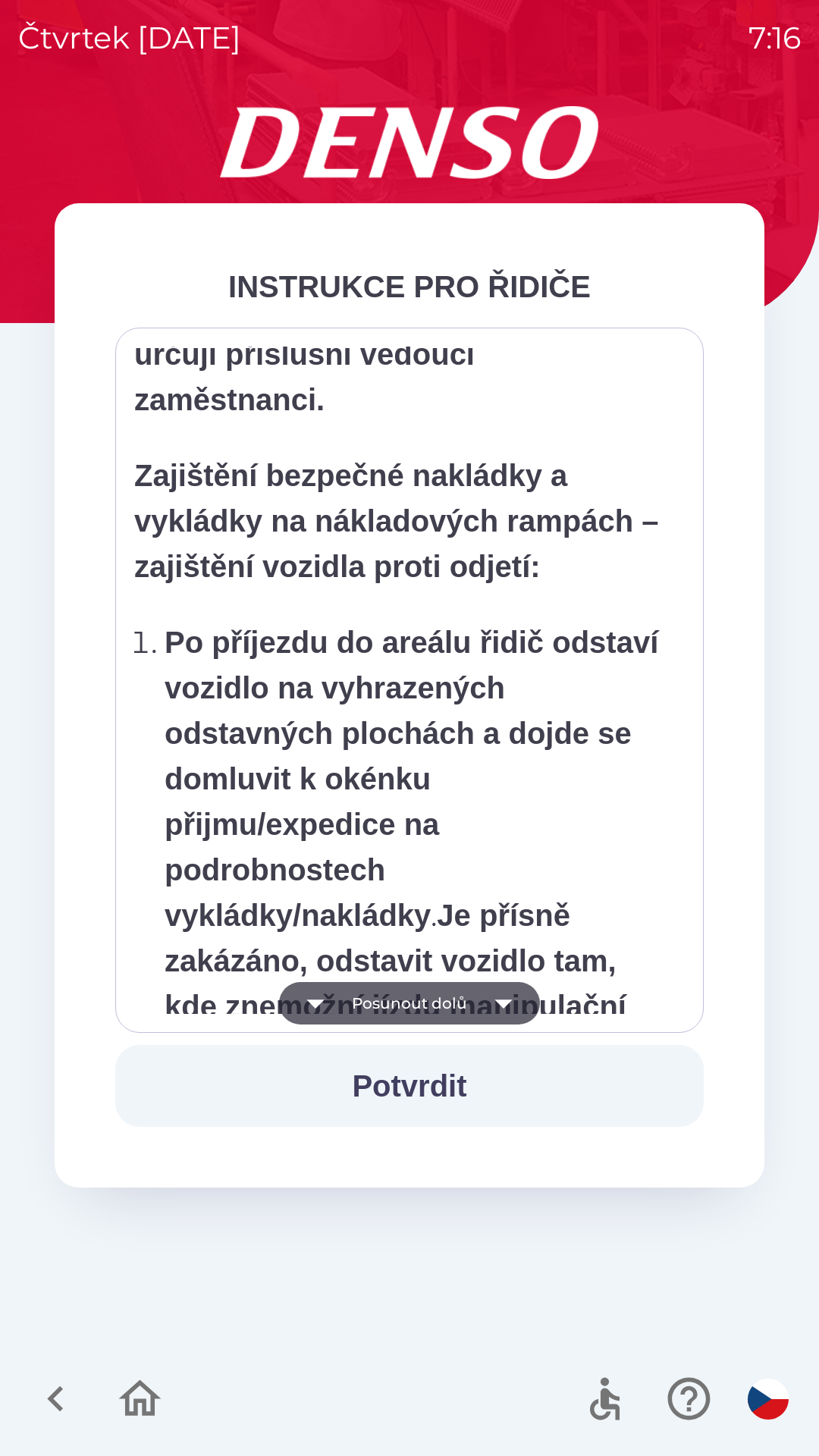
click at [448, 1005] on button "Posunout dolů" at bounding box center [409, 1002] width 261 height 42
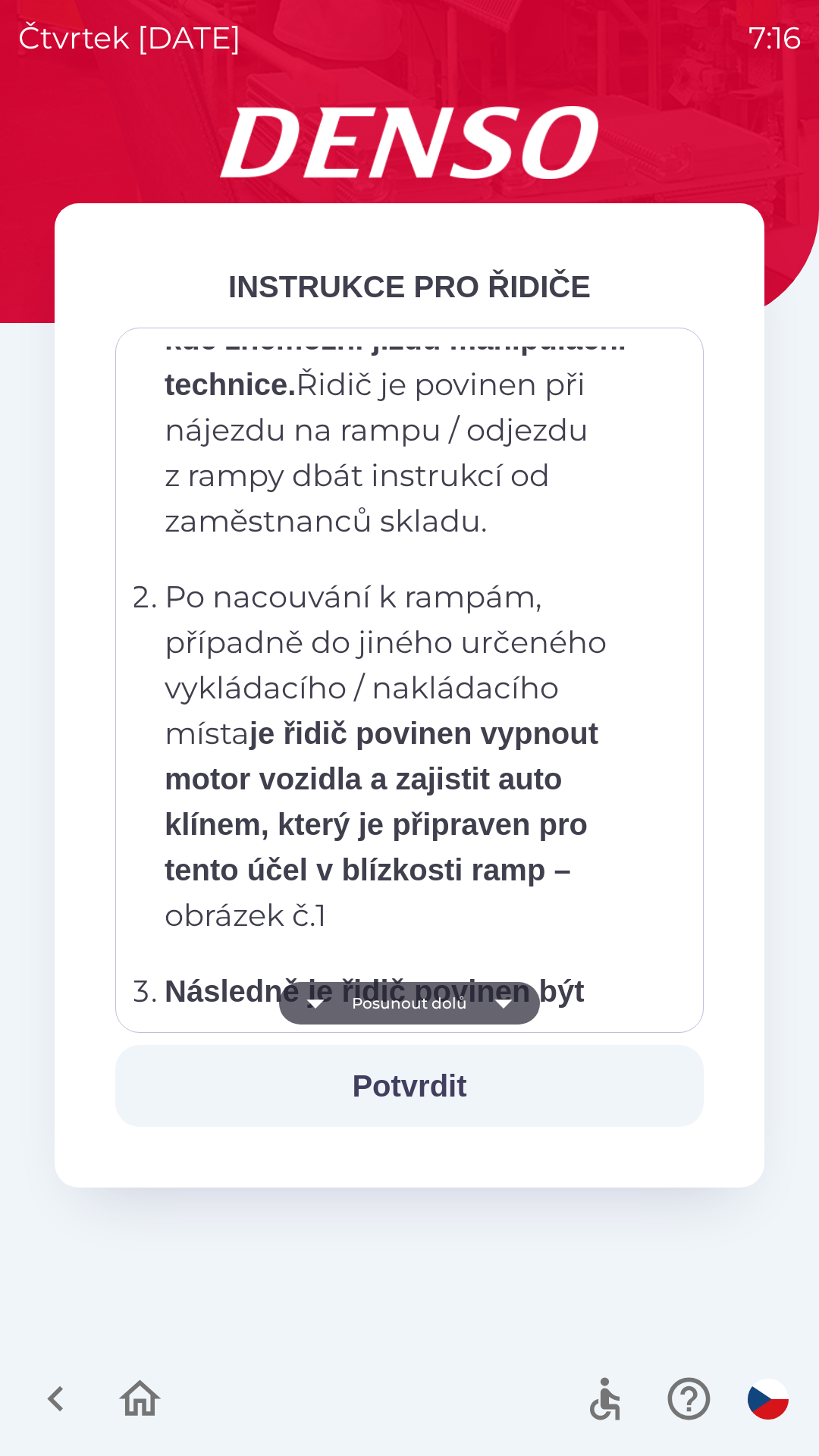
click at [448, 1006] on button "Posunout dolů" at bounding box center [409, 1002] width 261 height 42
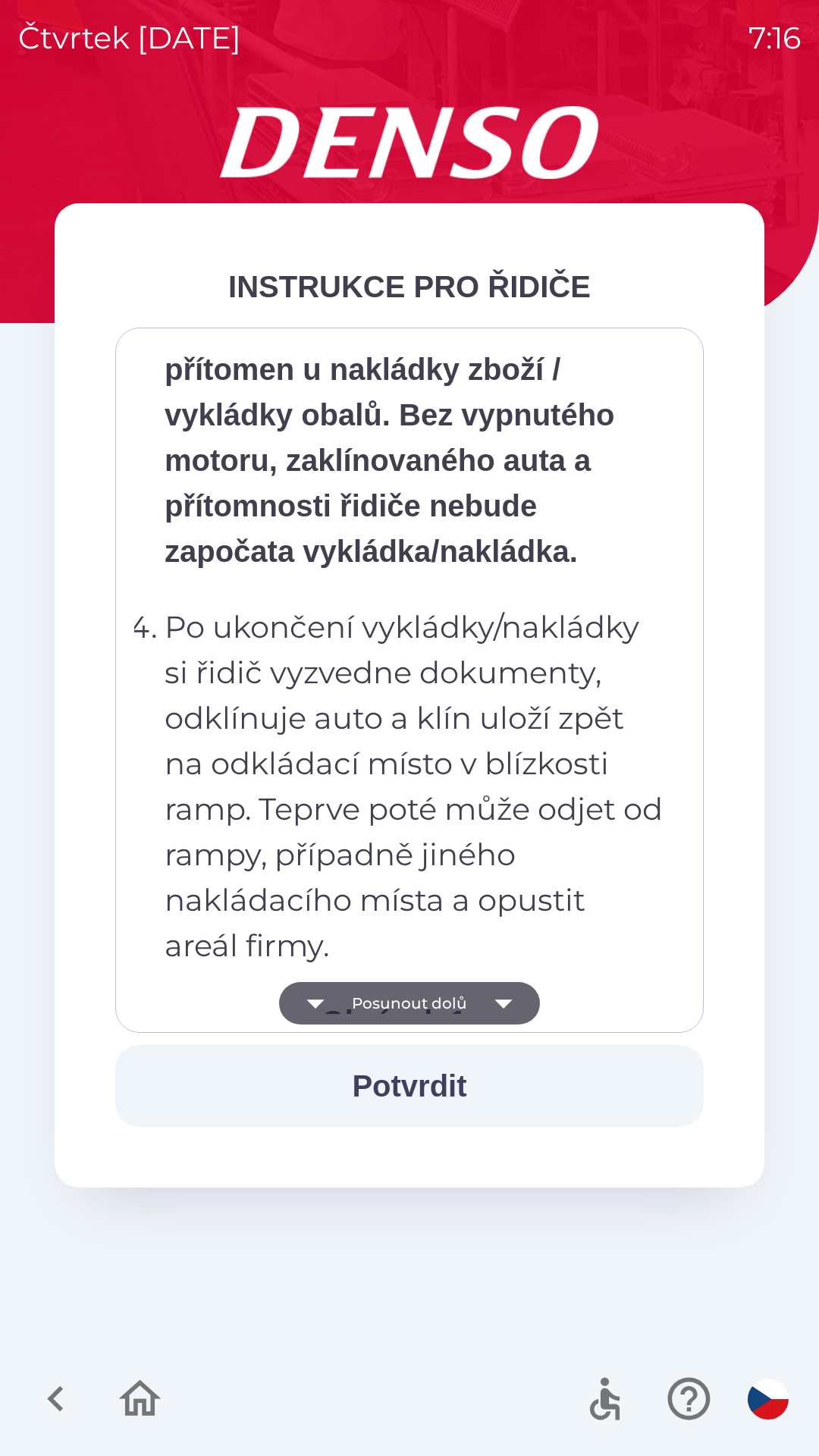
click at [450, 1004] on button "Posunout dolů" at bounding box center [409, 1002] width 261 height 42
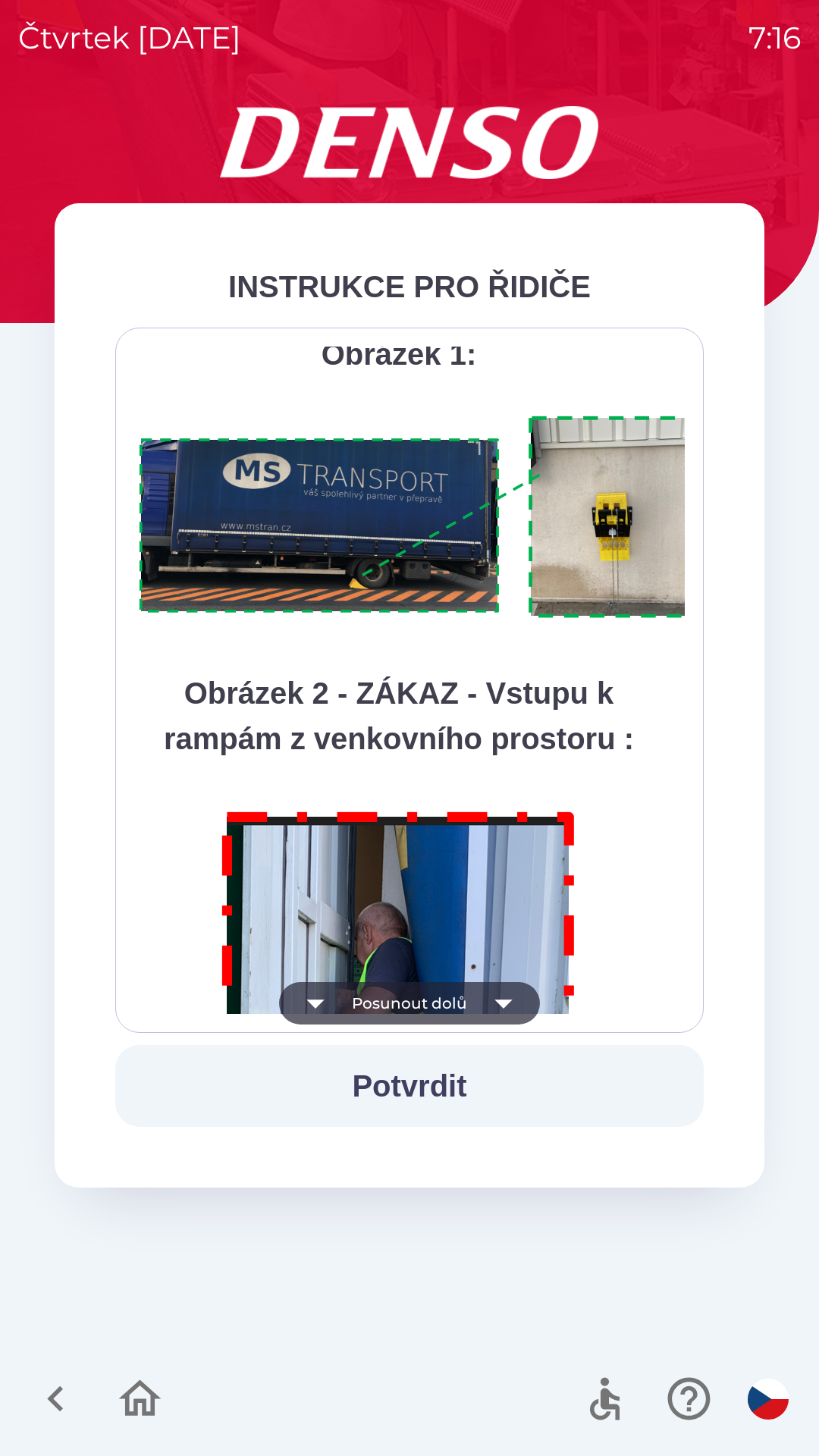
click at [457, 1002] on button "Posunout dolů" at bounding box center [409, 1002] width 261 height 42
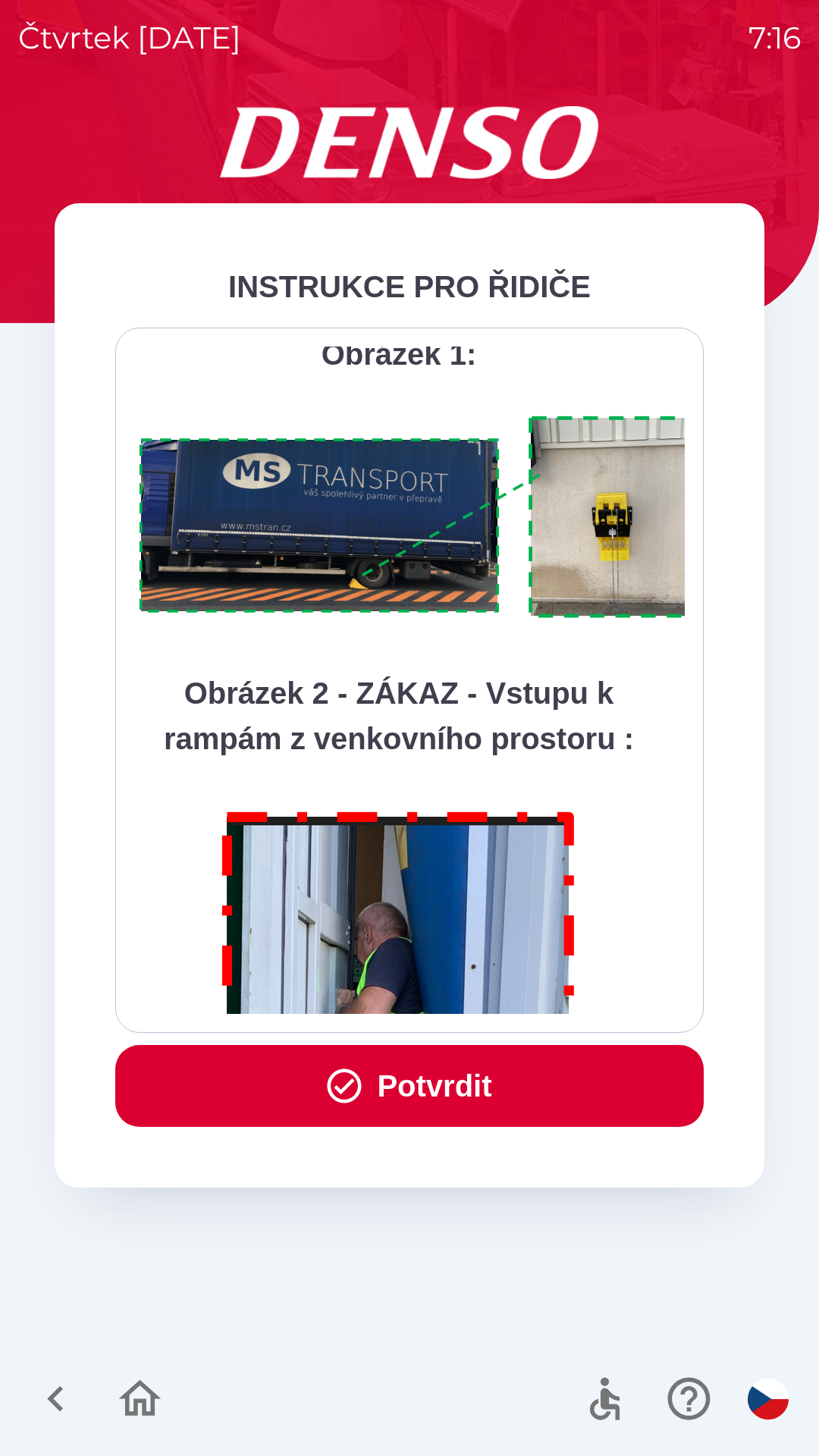
scroll to position [8520, 0]
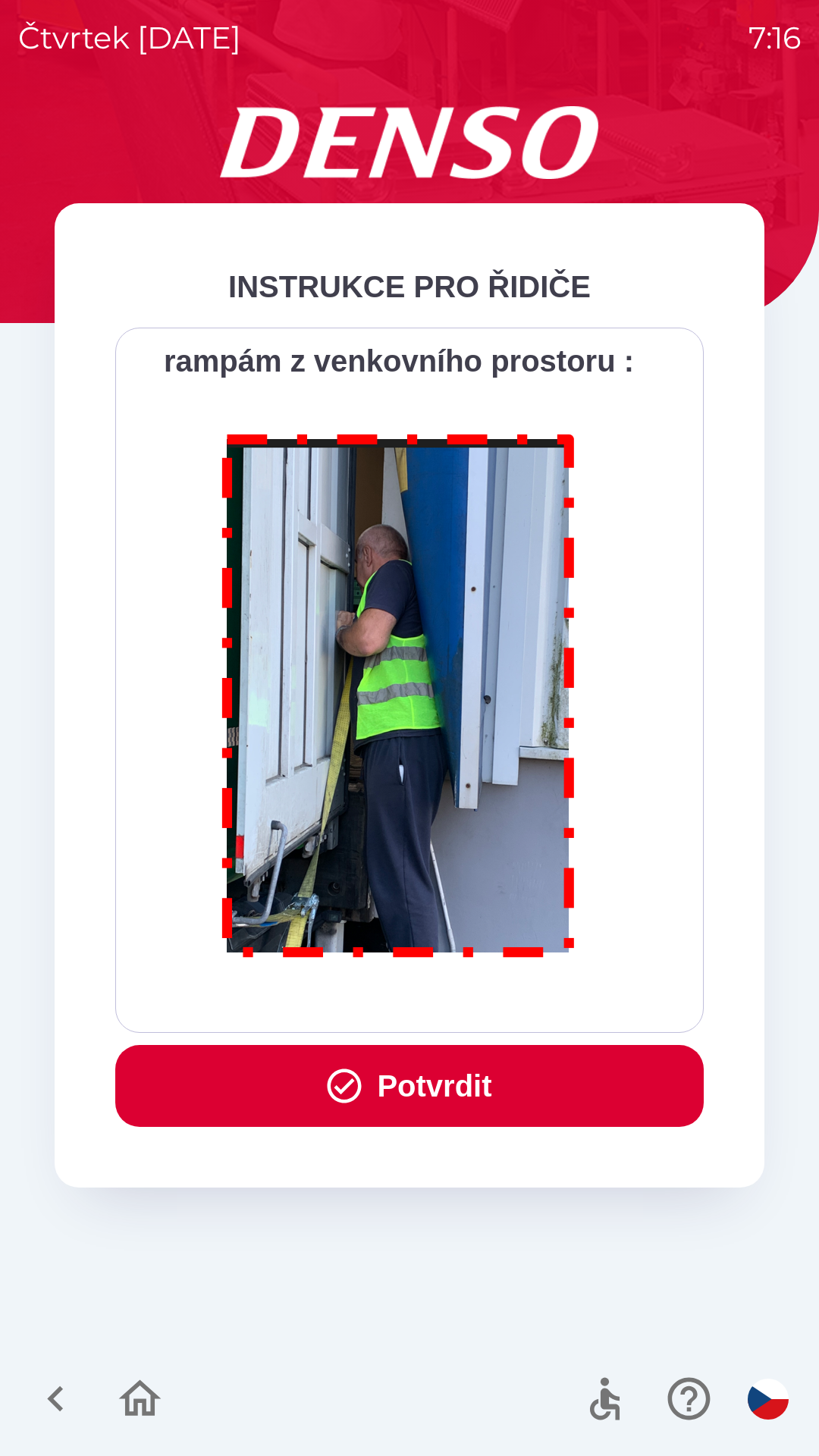
click at [454, 1005] on div "Všichni řidiči přijíždějící do skladu firmy DENSO CZECH s.r.o. jsou po průjezdu…" at bounding box center [409, 680] width 550 height 667
click at [472, 1088] on button "Potvrdit" at bounding box center [410, 1085] width 589 height 82
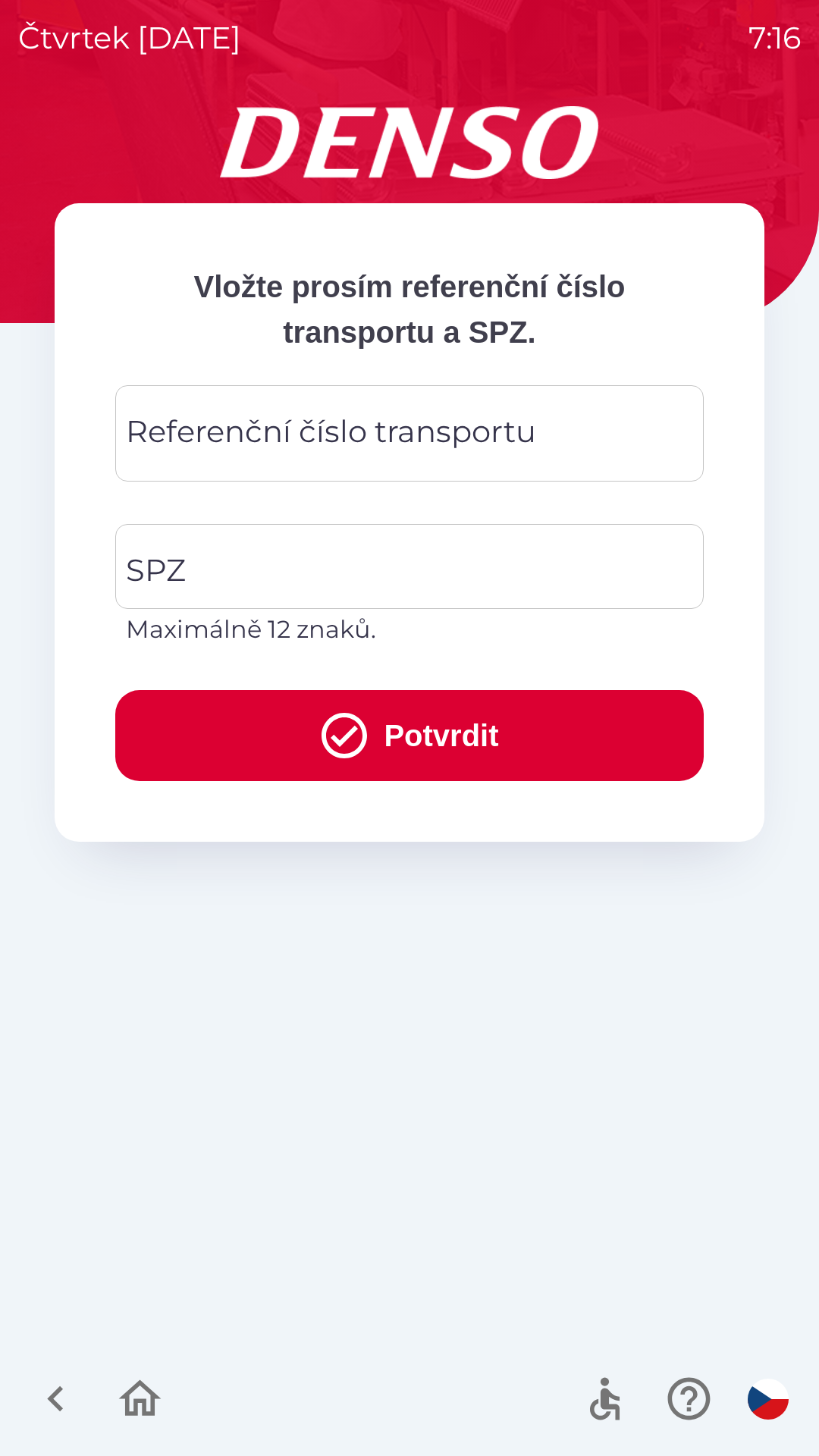
click at [339, 419] on div "Referenční číslo transportu Referenční číslo transportu" at bounding box center [410, 433] width 589 height 96
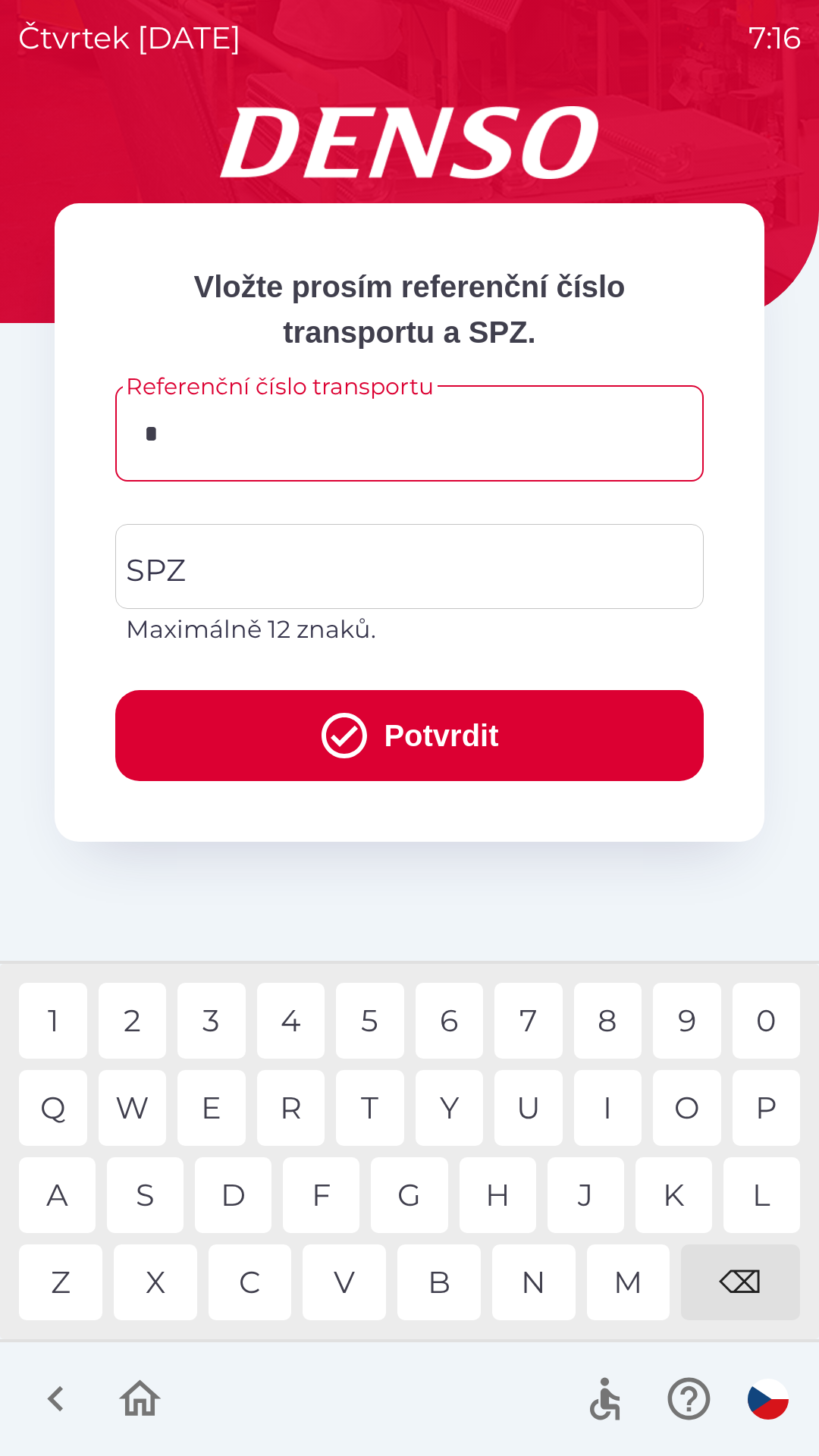
click at [256, 1283] on div "C" at bounding box center [250, 1282] width 84 height 76
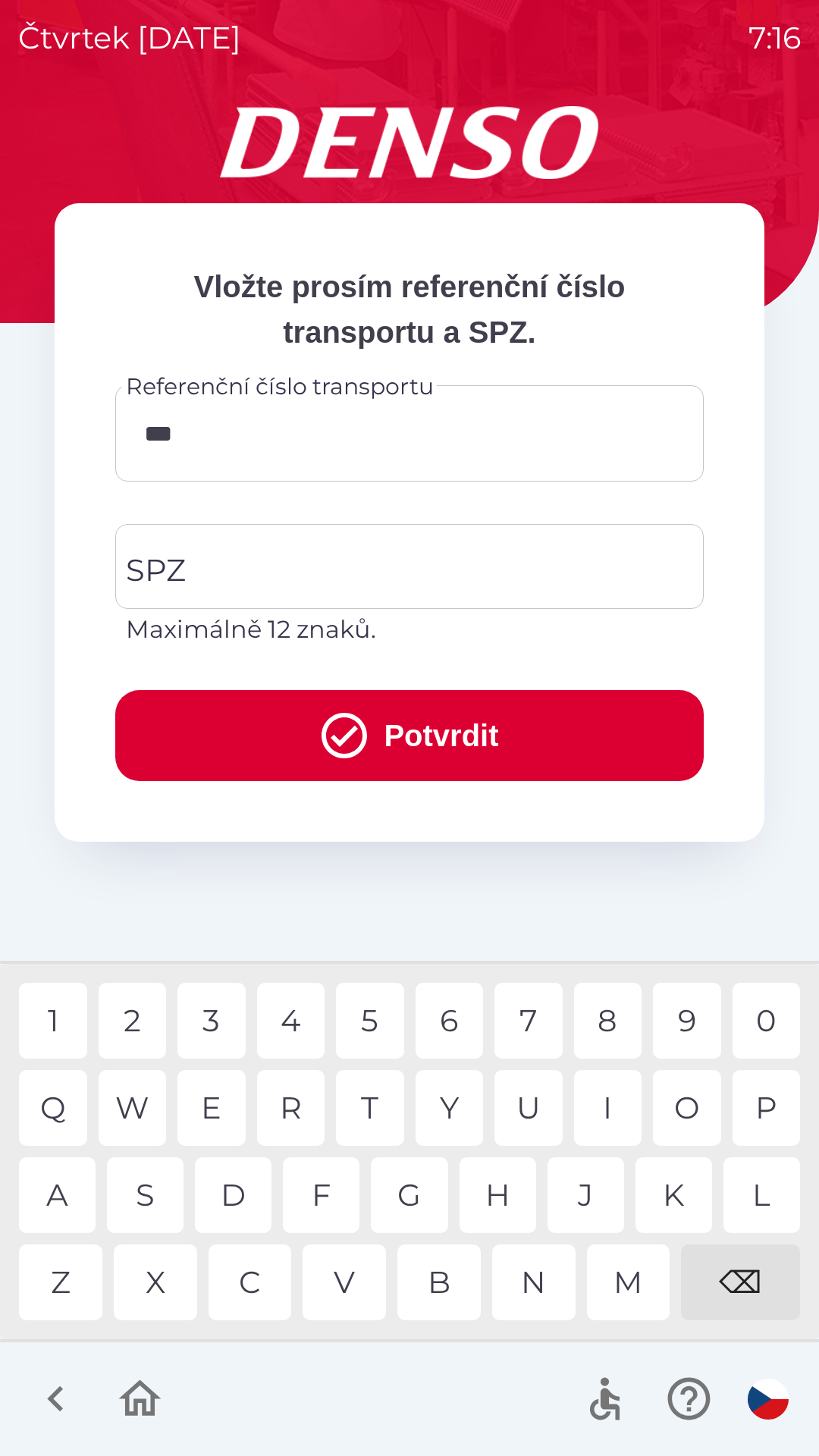
click at [419, 1281] on div "B" at bounding box center [439, 1282] width 84 height 76
type input "*********"
click at [763, 998] on div "0" at bounding box center [766, 1020] width 68 height 76
click at [393, 561] on input "SPZ" at bounding box center [398, 566] width 552 height 71
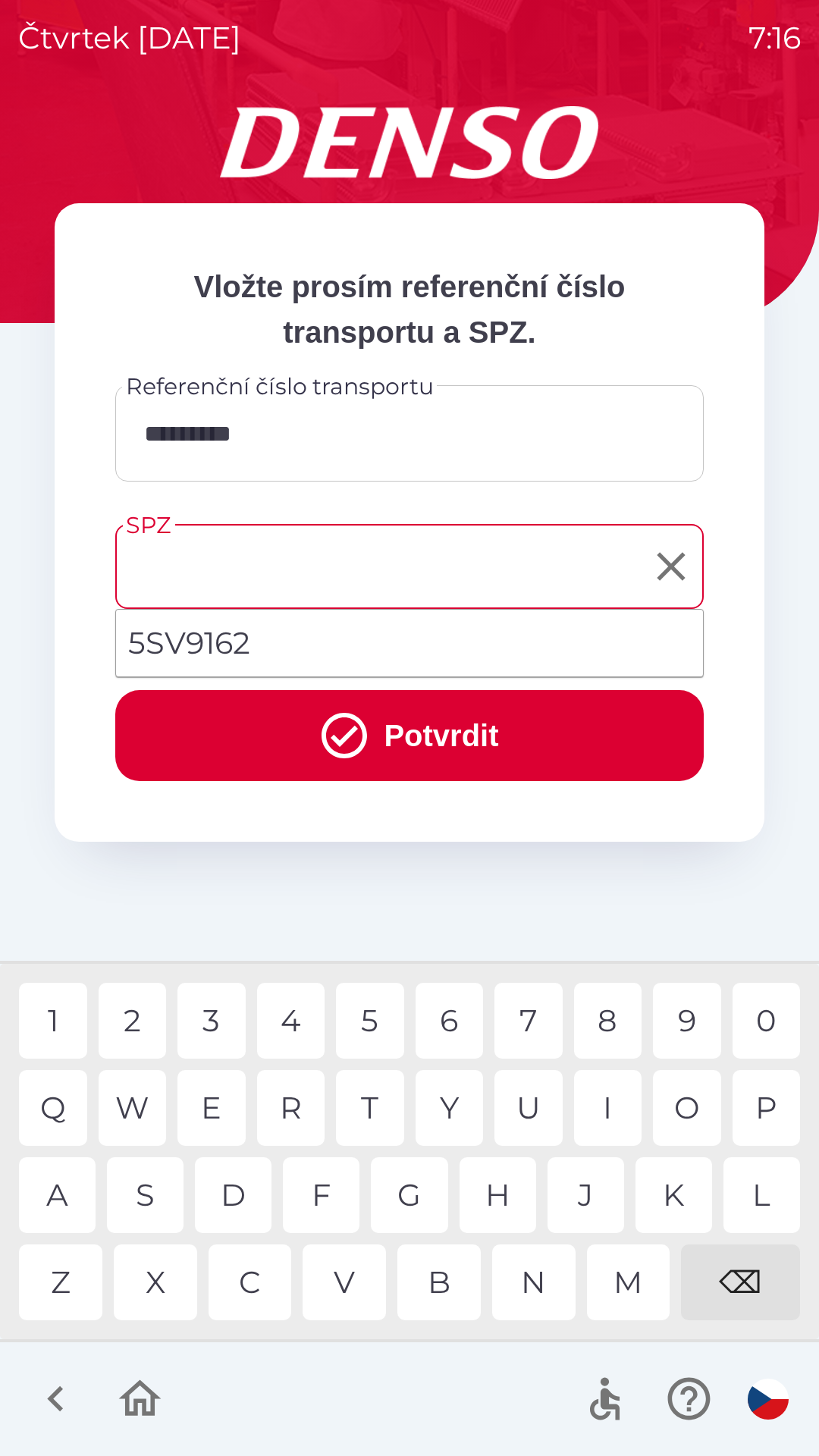
click at [332, 636] on li "5SV9162" at bounding box center [410, 642] width 587 height 54
type input "*******"
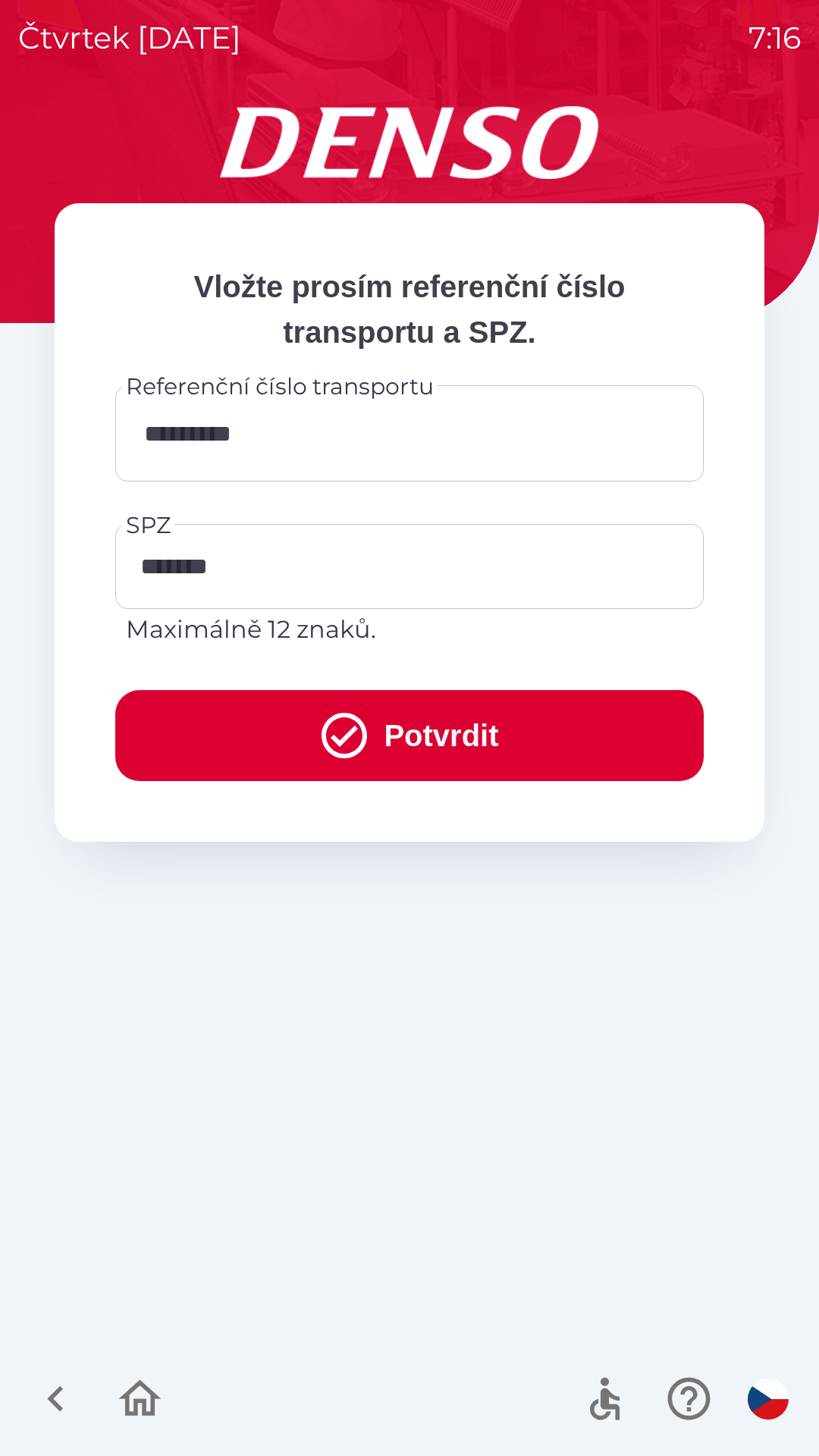
click at [397, 711] on button "Potvrdit" at bounding box center [410, 735] width 589 height 91
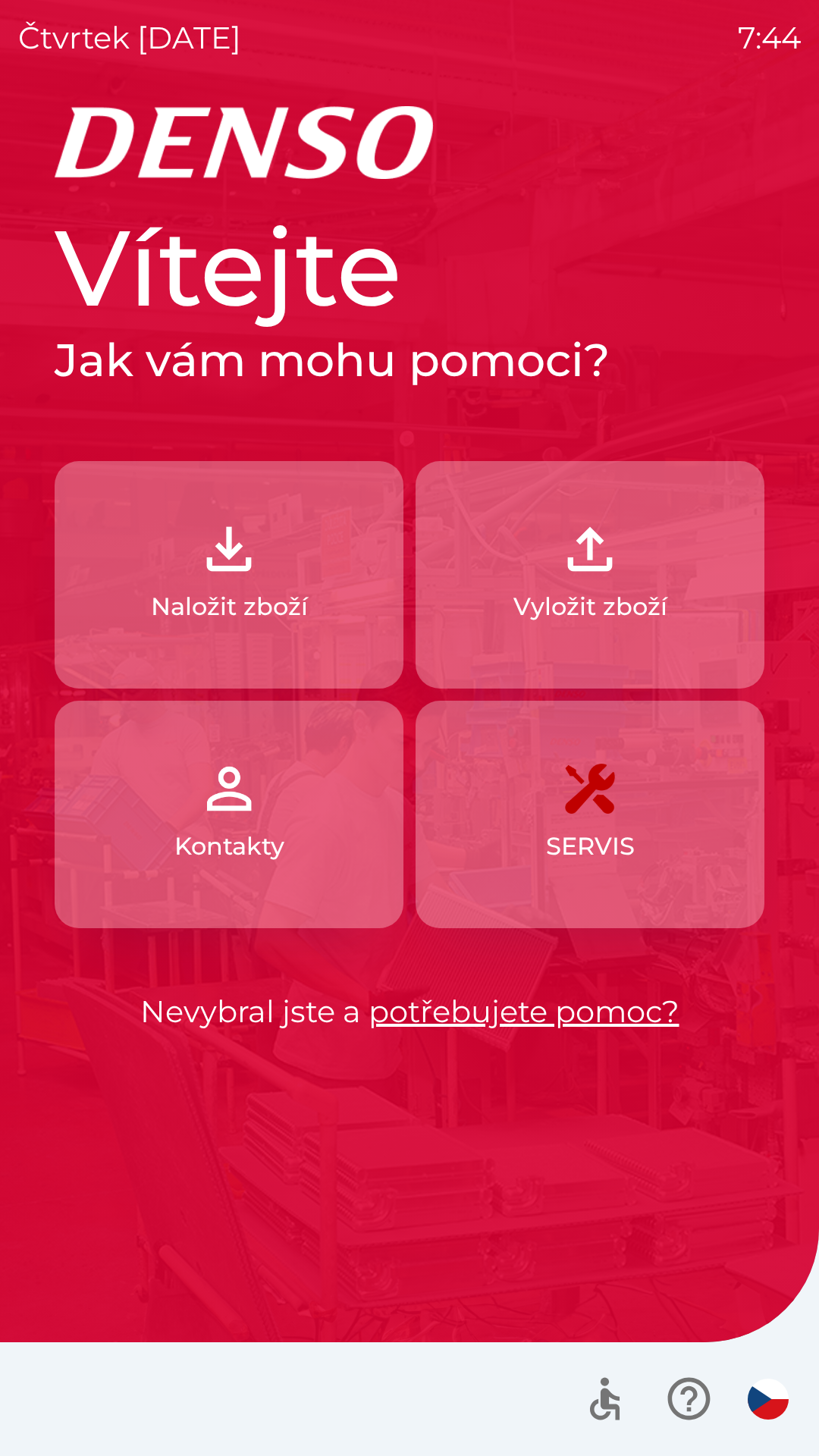
click at [236, 575] on img "button" at bounding box center [229, 549] width 67 height 67
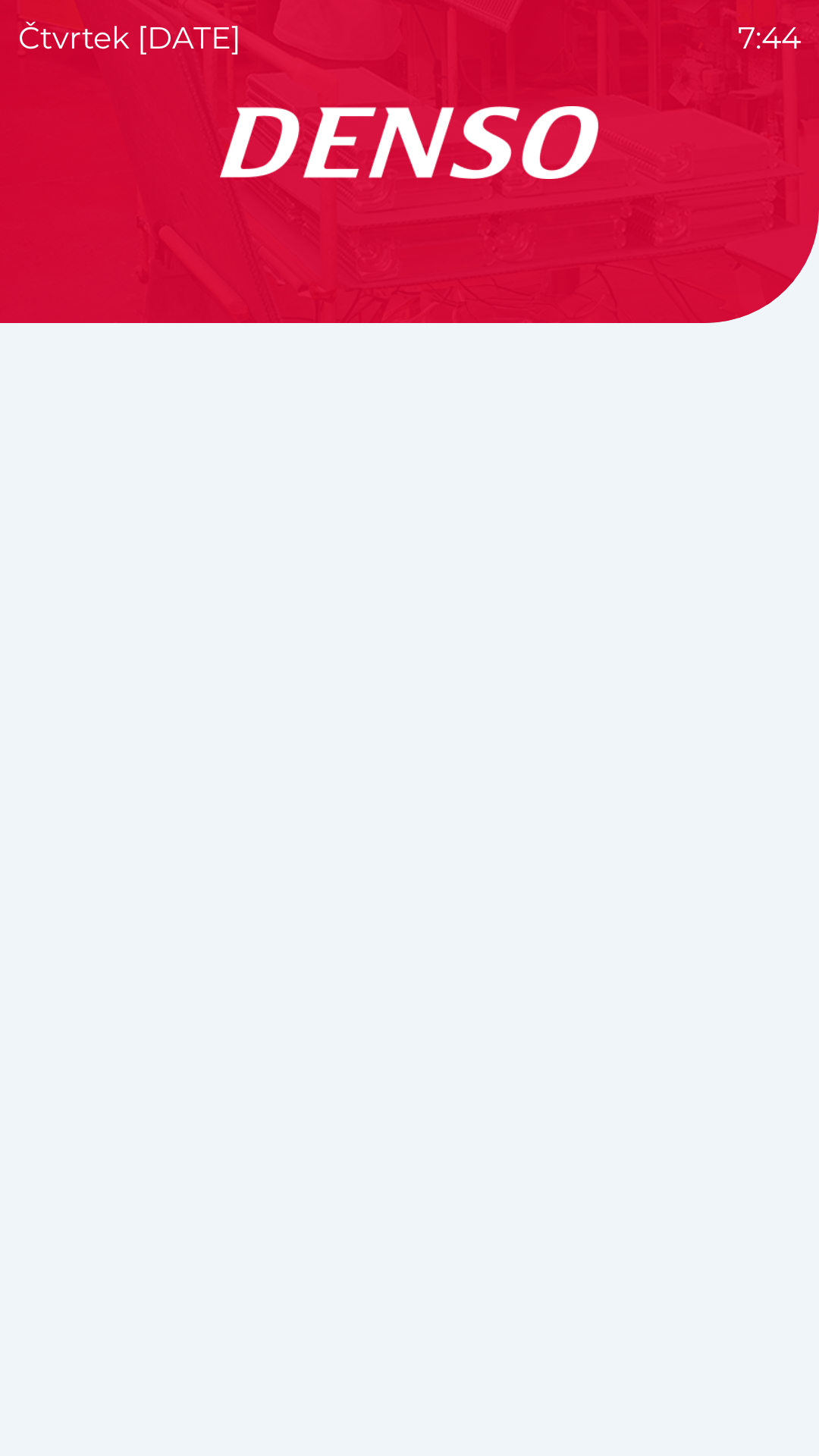
click at [246, 564] on div at bounding box center [409, 781] width 783 height 1350
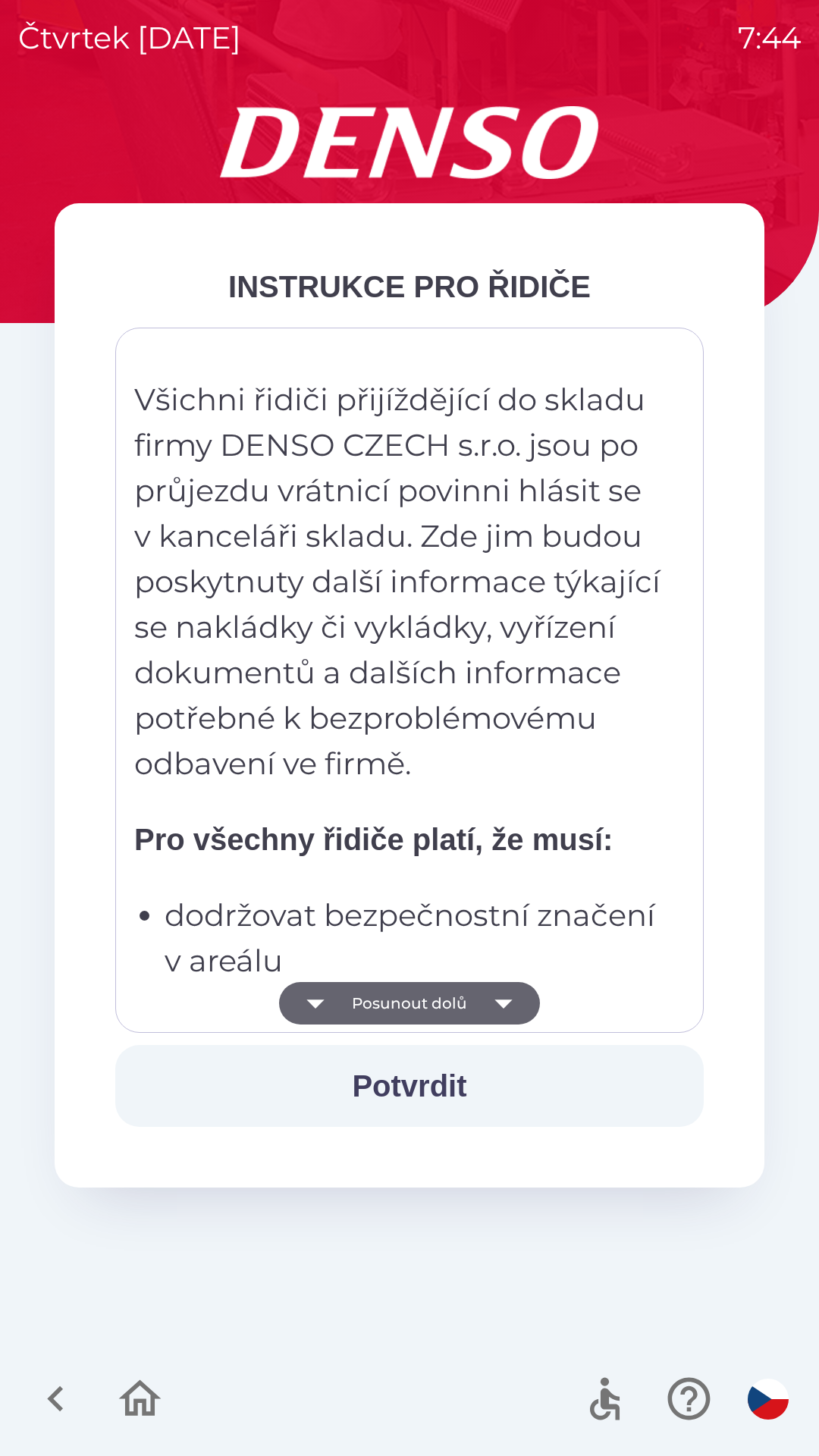
click at [464, 997] on button "Posunout dolů" at bounding box center [409, 1002] width 261 height 42
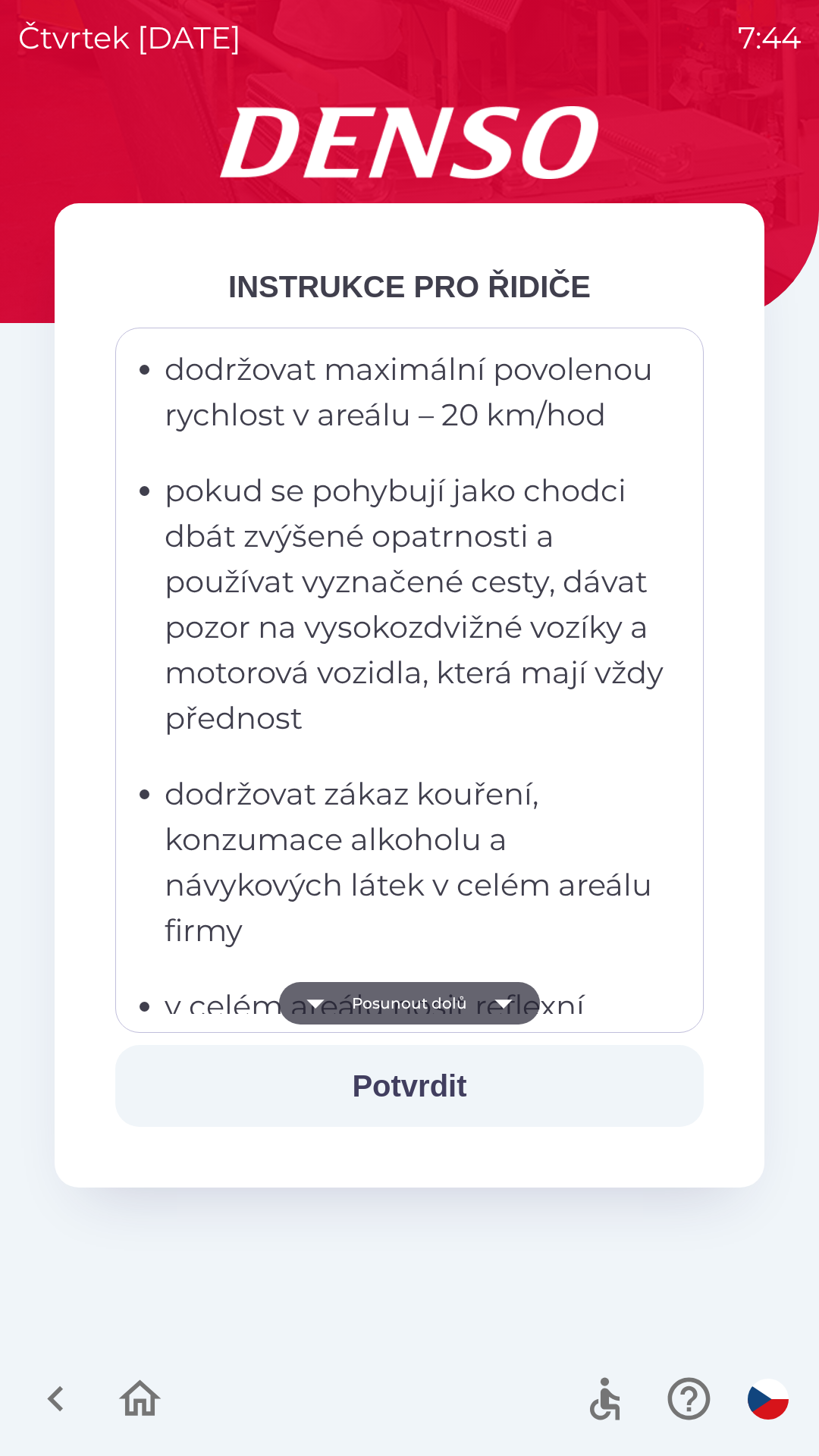
click at [482, 1001] on icon "button" at bounding box center [503, 1002] width 42 height 42
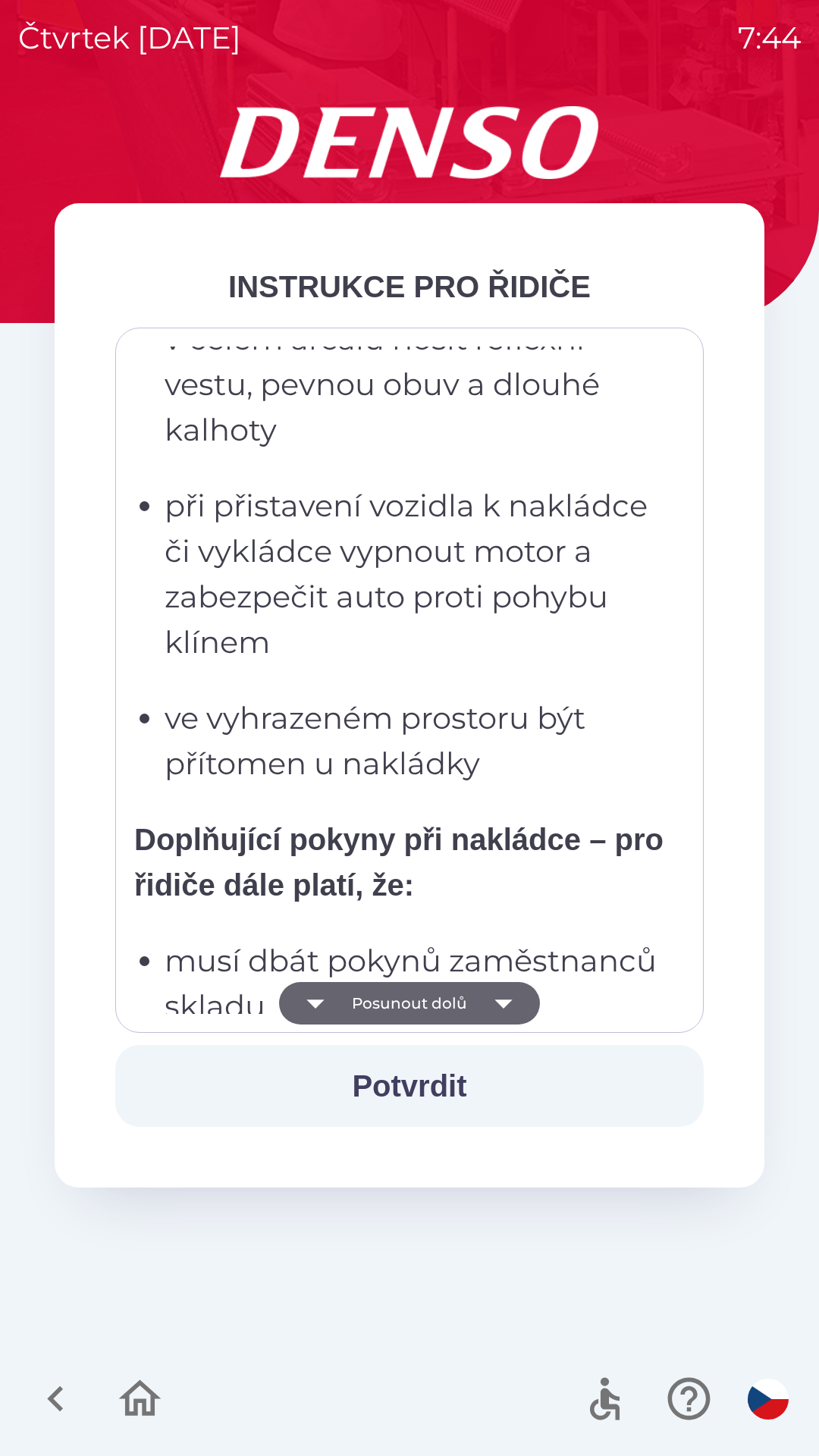
click at [487, 1014] on icon "button" at bounding box center [503, 1002] width 42 height 42
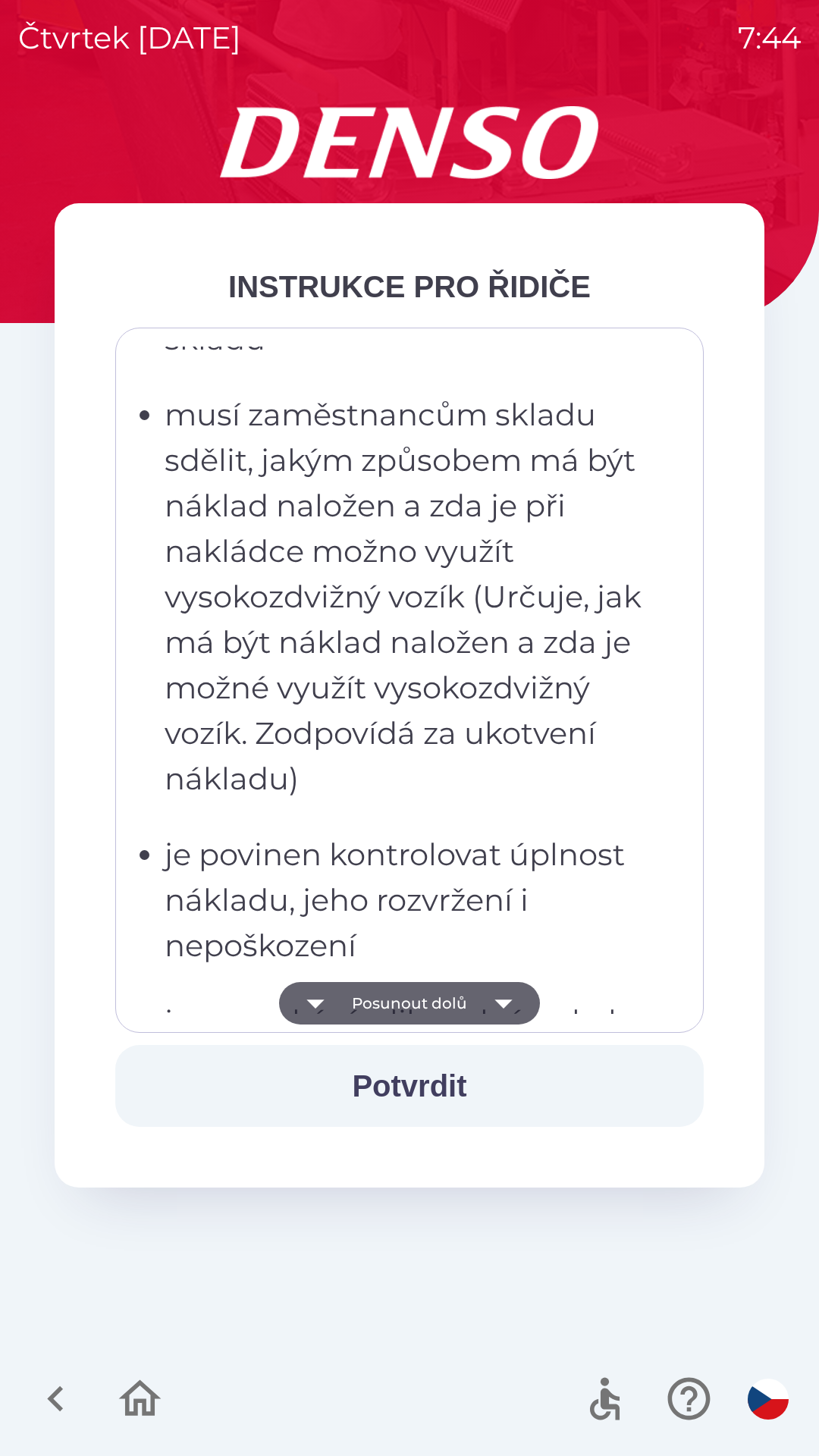
click at [490, 1007] on icon "button" at bounding box center [503, 1002] width 42 height 42
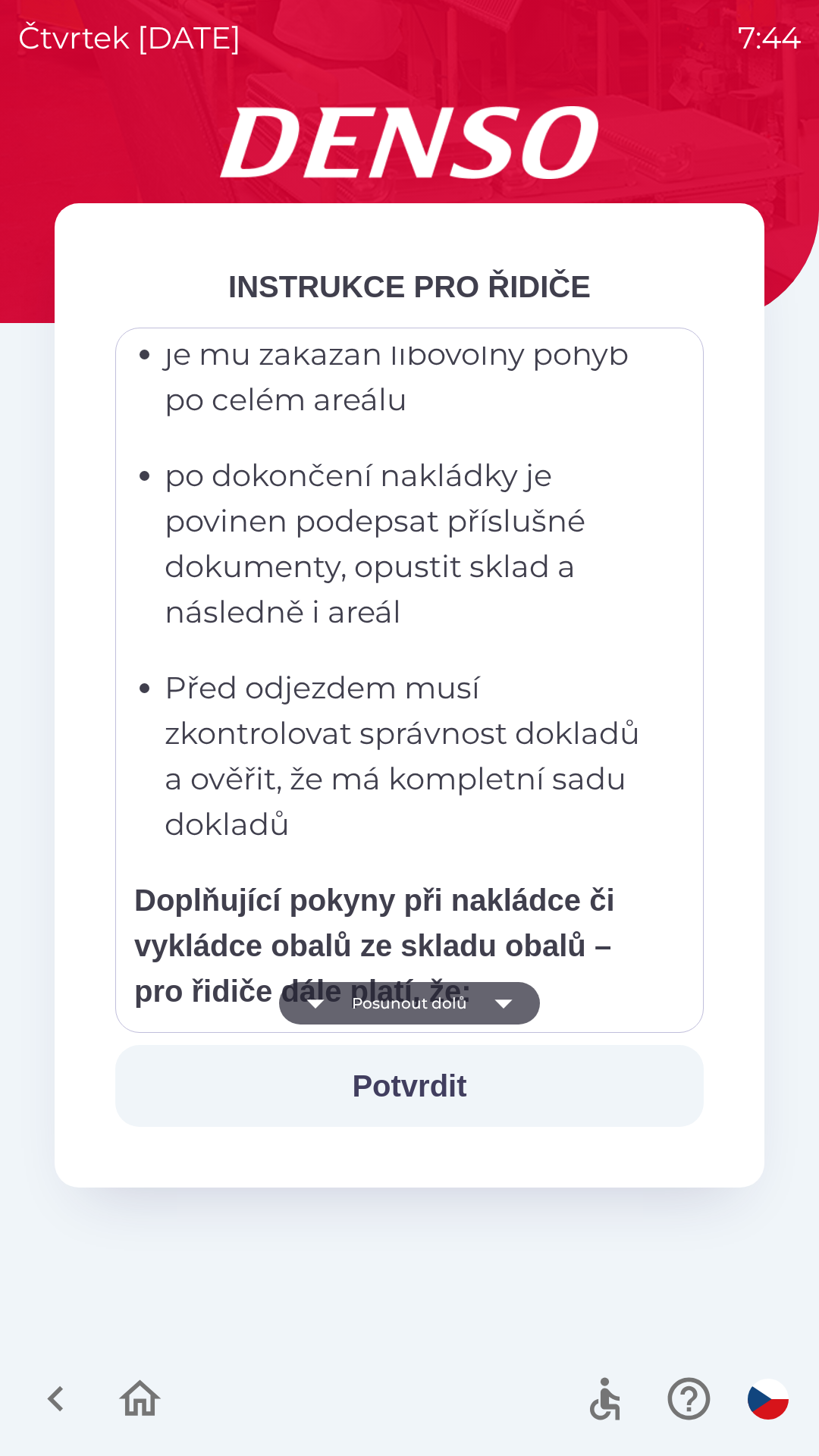
click at [505, 995] on icon "button" at bounding box center [503, 1002] width 42 height 42
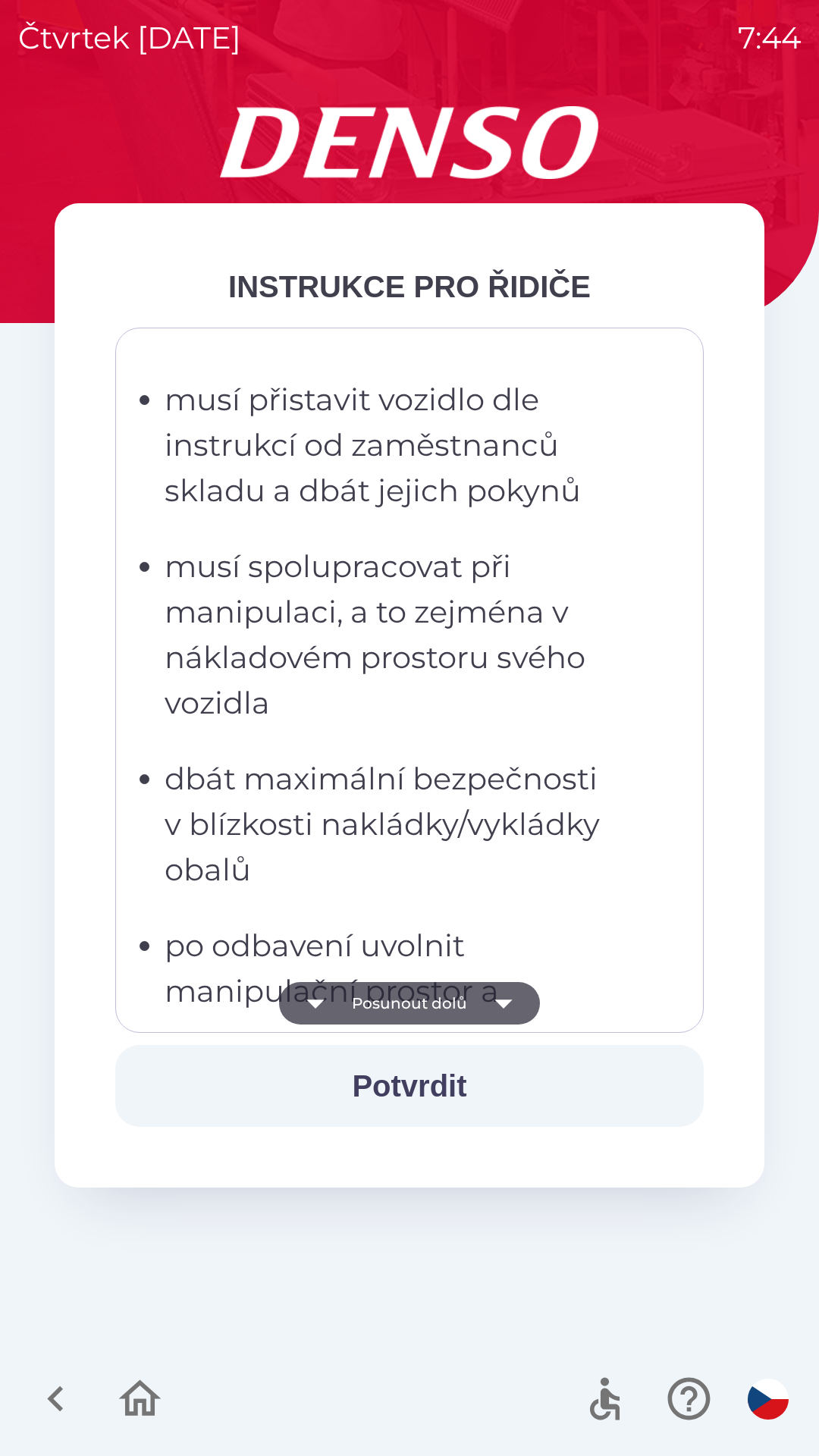
click at [505, 1009] on icon "button" at bounding box center [503, 1002] width 42 height 42
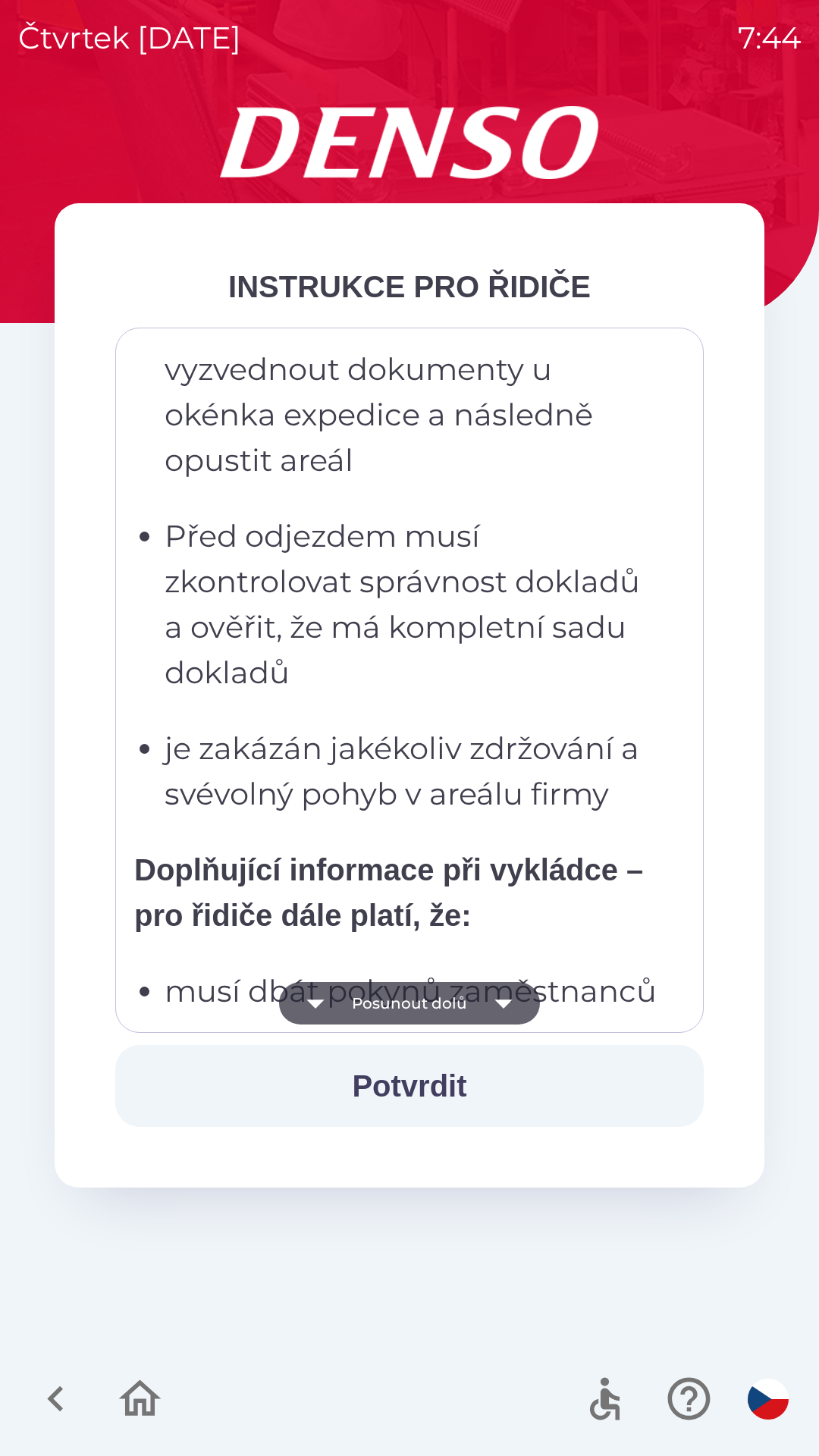
click at [523, 1004] on icon "button" at bounding box center [503, 1002] width 42 height 42
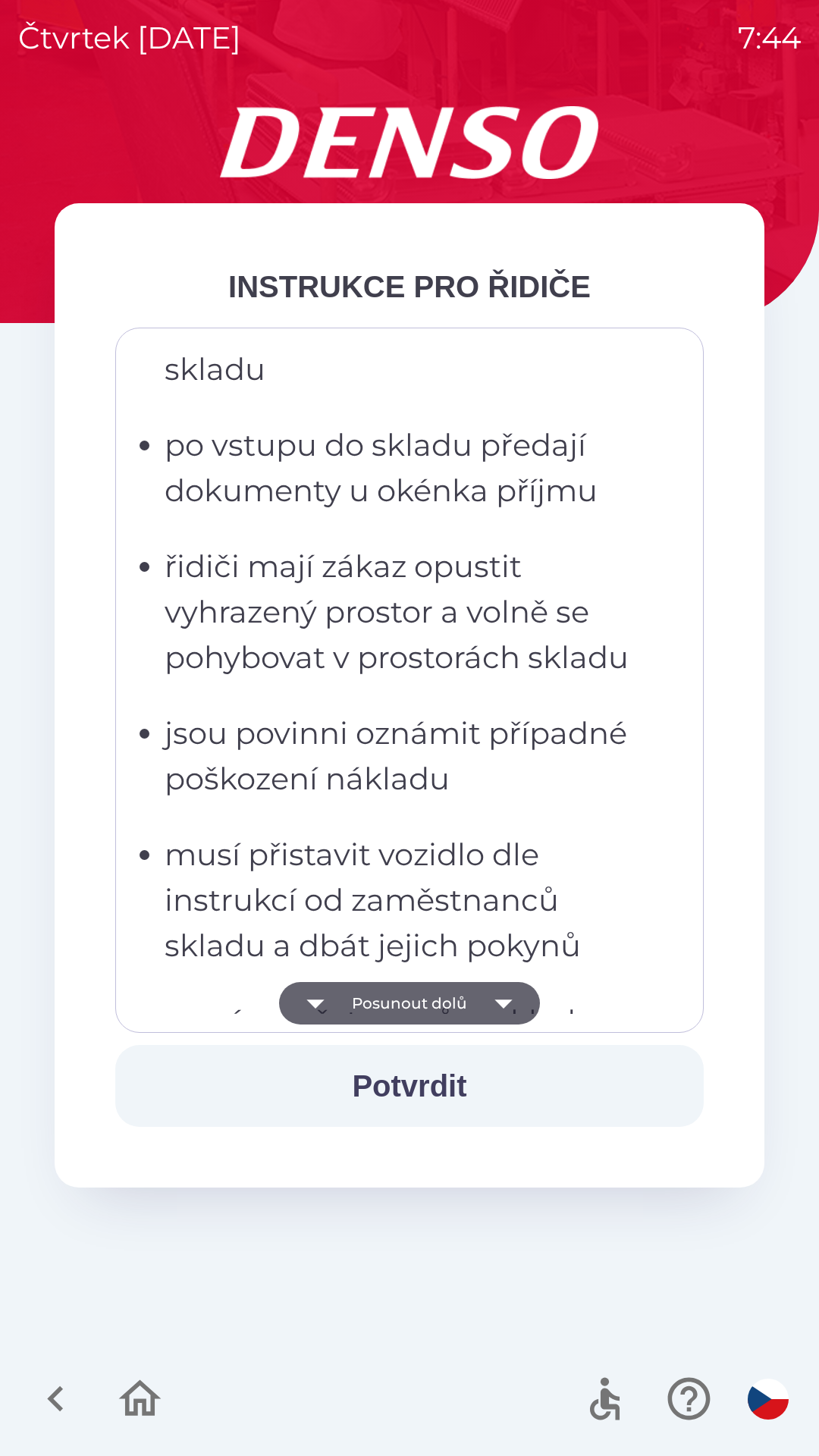
click at [526, 1010] on button "Posunout dolů" at bounding box center [409, 1002] width 261 height 42
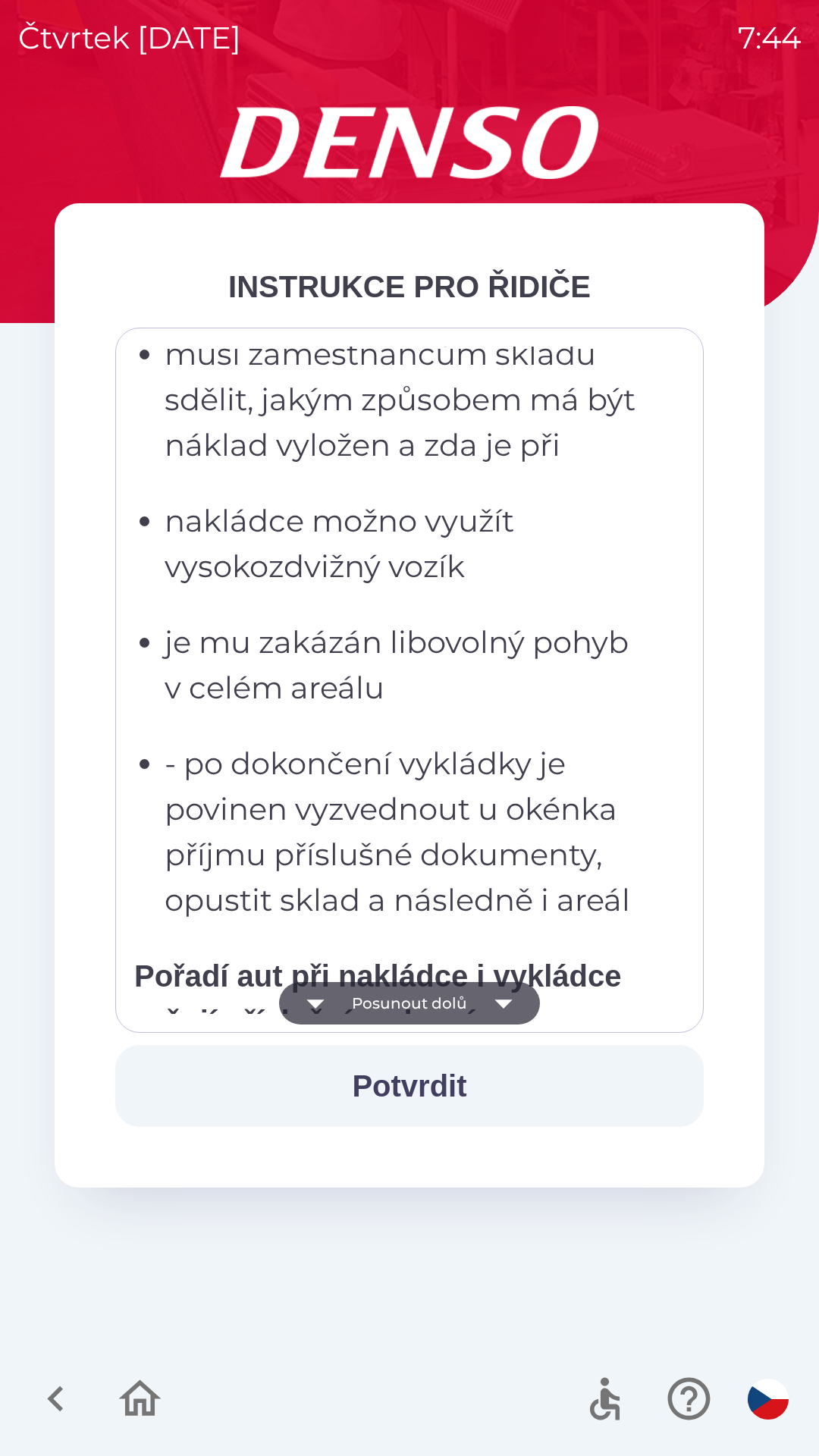
click at [517, 1007] on icon "button" at bounding box center [503, 1002] width 42 height 42
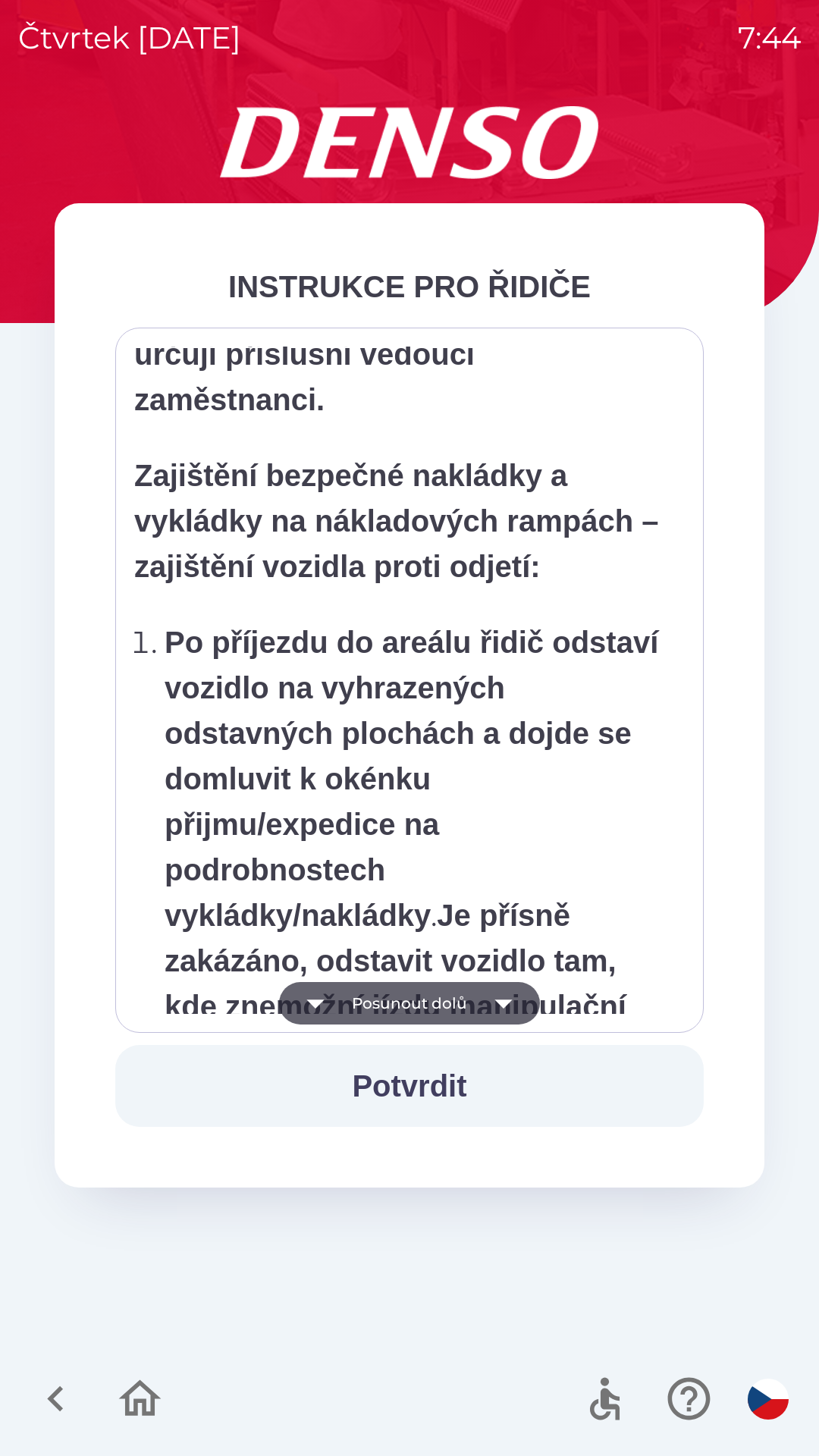
click at [513, 1011] on icon "button" at bounding box center [503, 1002] width 42 height 42
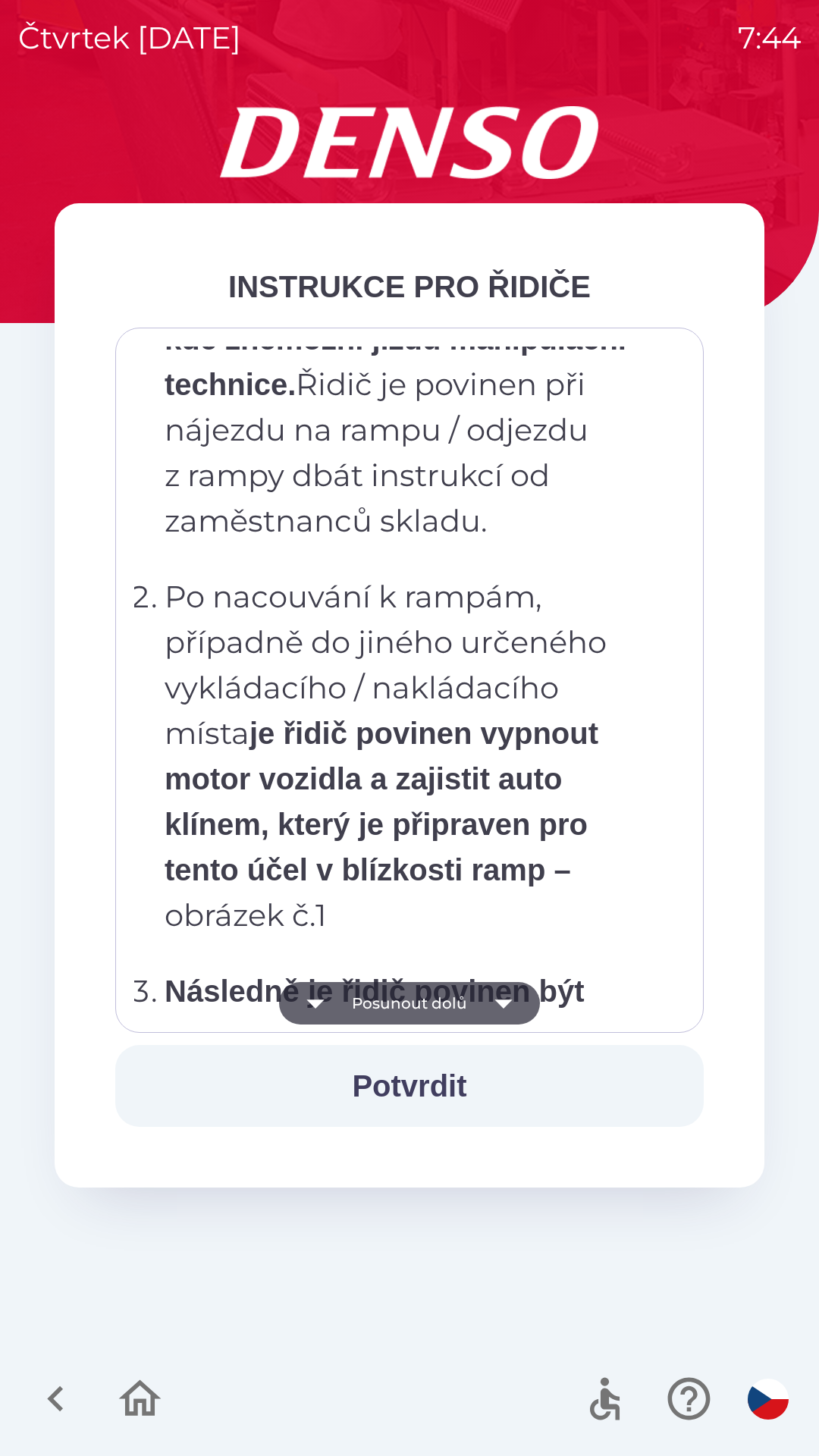
click at [507, 1001] on icon "button" at bounding box center [503, 1003] width 18 height 9
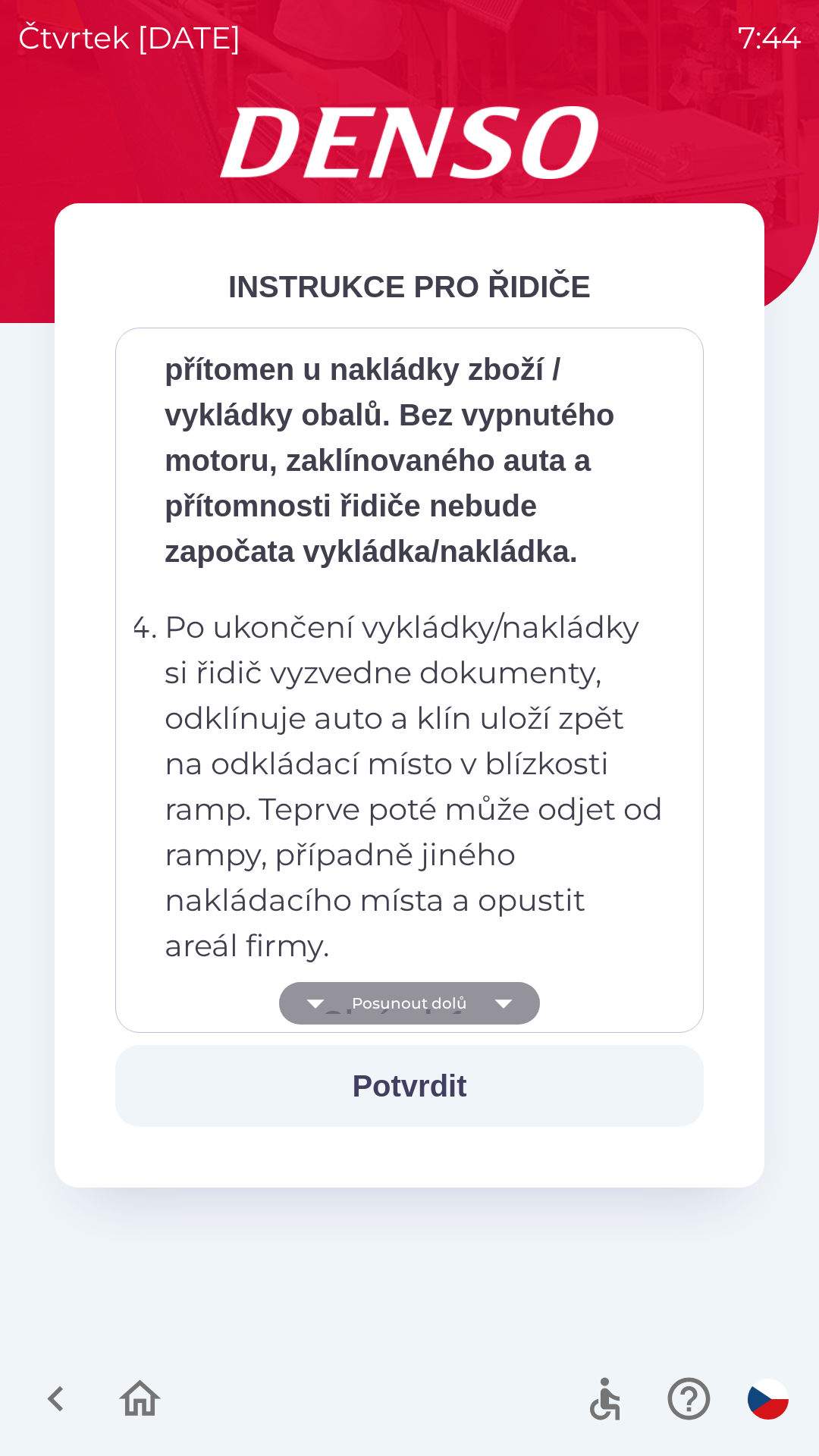
click at [503, 998] on icon "button" at bounding box center [503, 1002] width 42 height 42
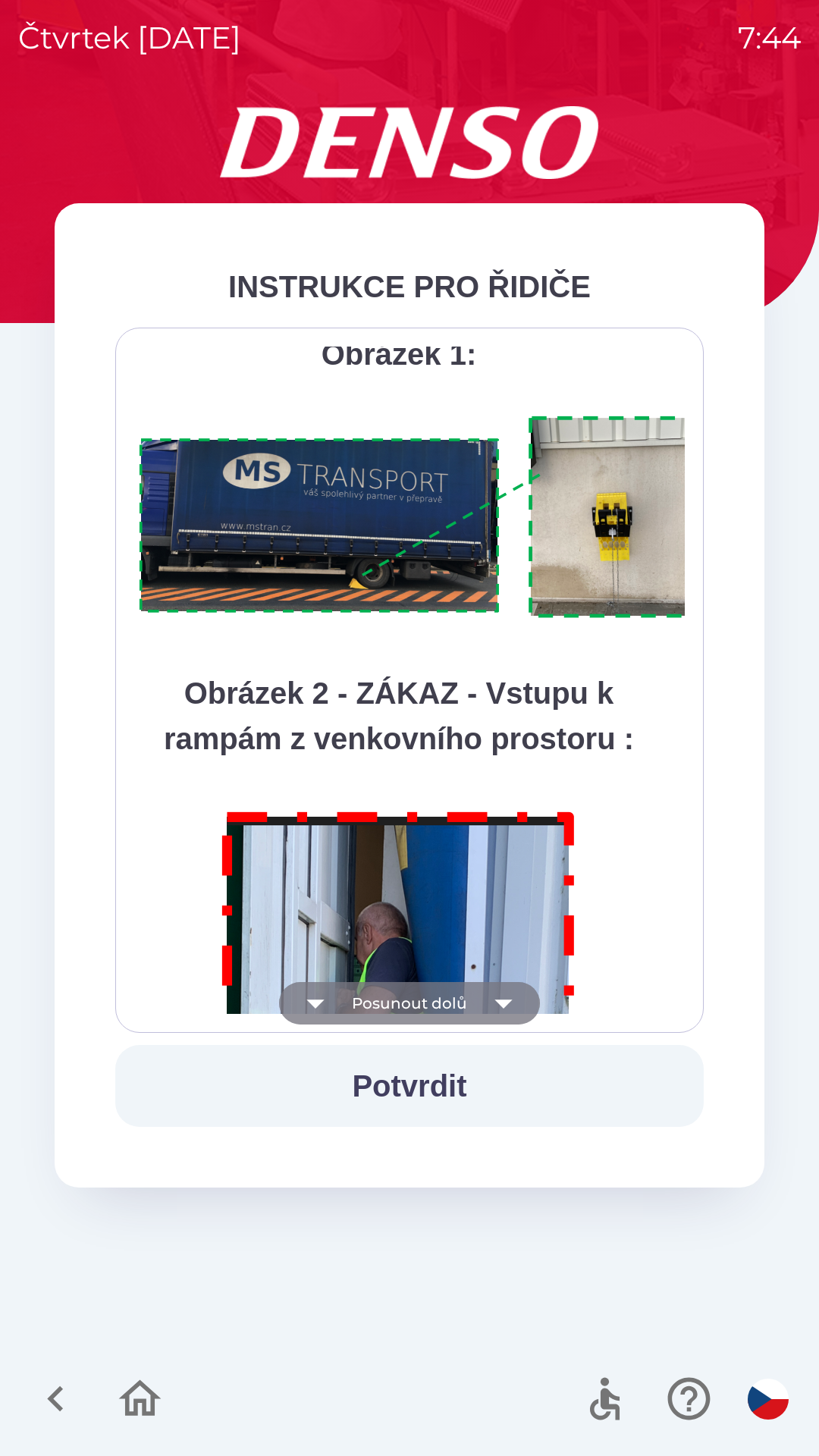
click at [506, 999] on icon "button" at bounding box center [503, 1002] width 42 height 42
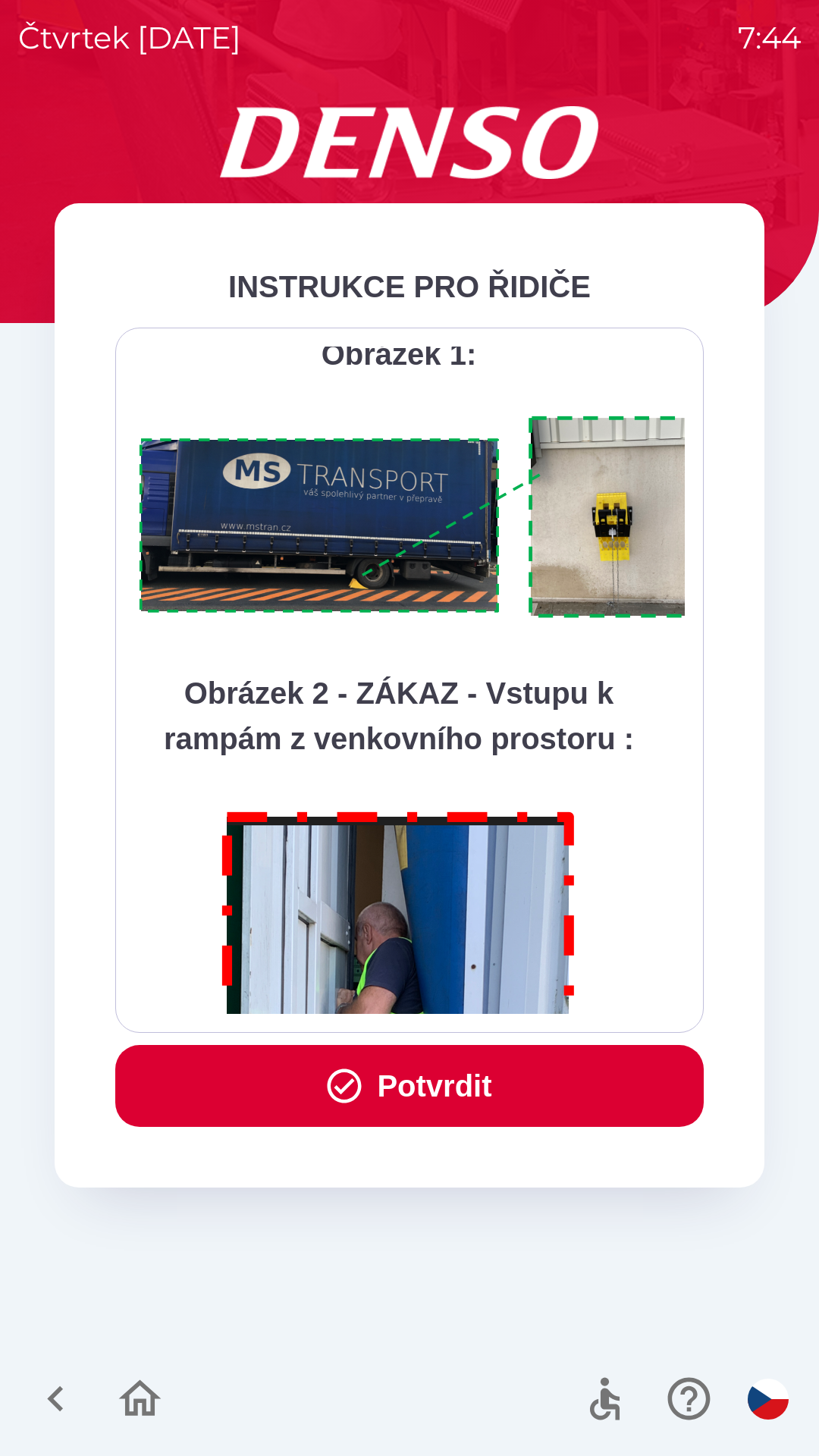
scroll to position [8520, 0]
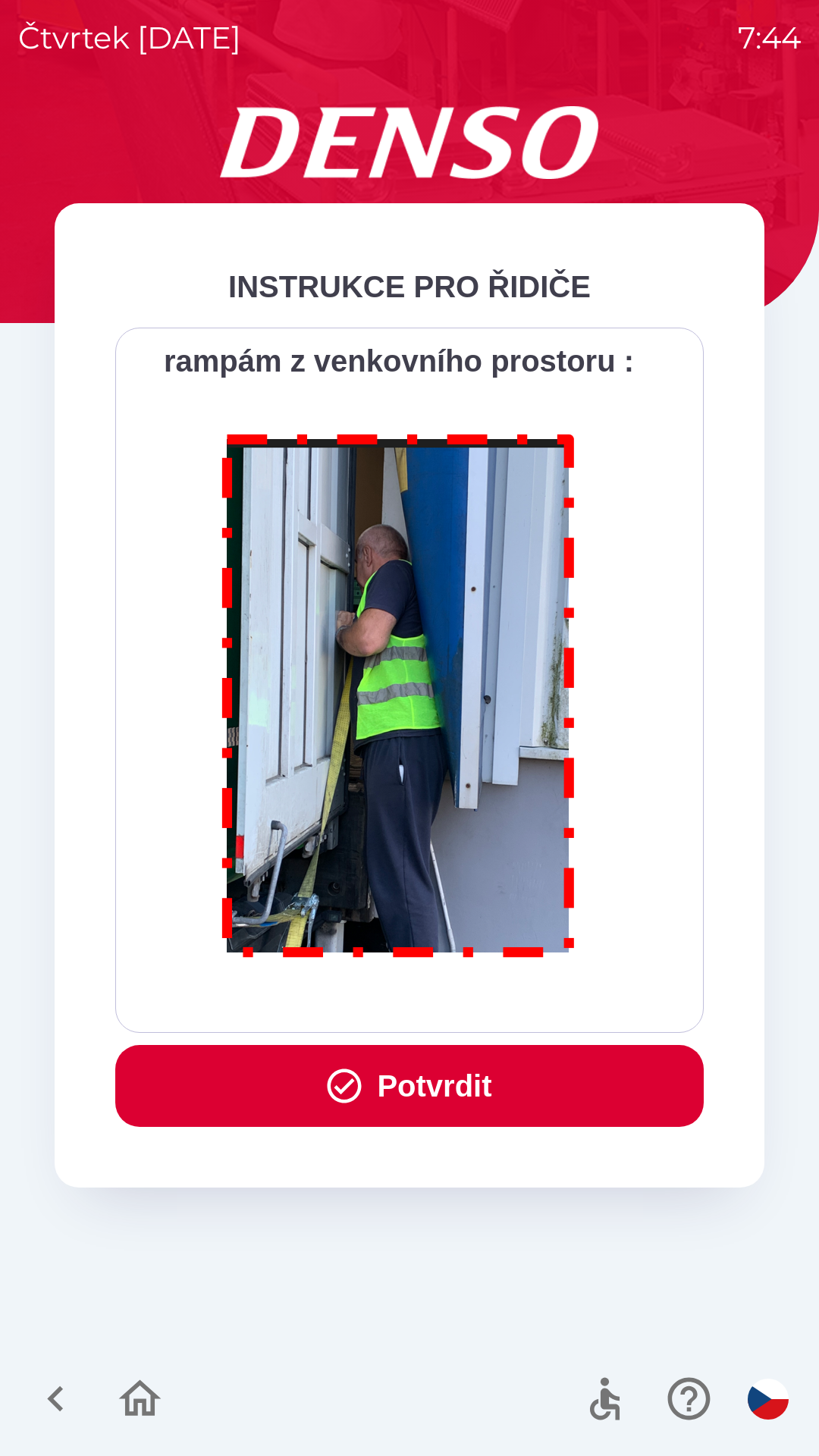
click at [508, 1000] on div "Všichni řidiči přijíždějící do skladu firmy DENSO CZECH s.r.o. jsou po průjezdu…" at bounding box center [409, 680] width 550 height 667
click at [541, 1087] on button "Potvrdit" at bounding box center [410, 1085] width 589 height 82
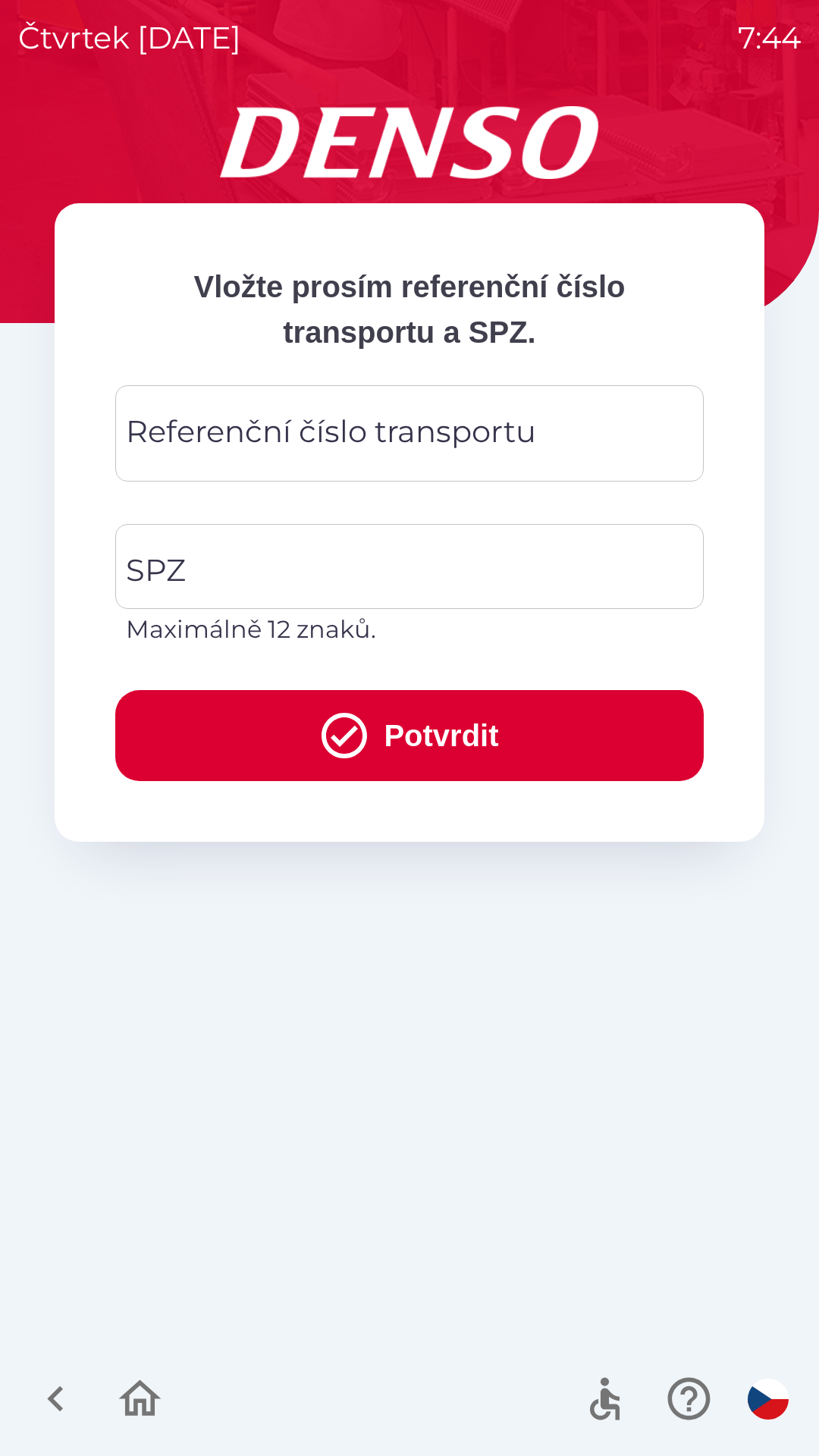
click at [316, 424] on div "Referenční číslo transportu Referenční číslo transportu" at bounding box center [410, 433] width 589 height 96
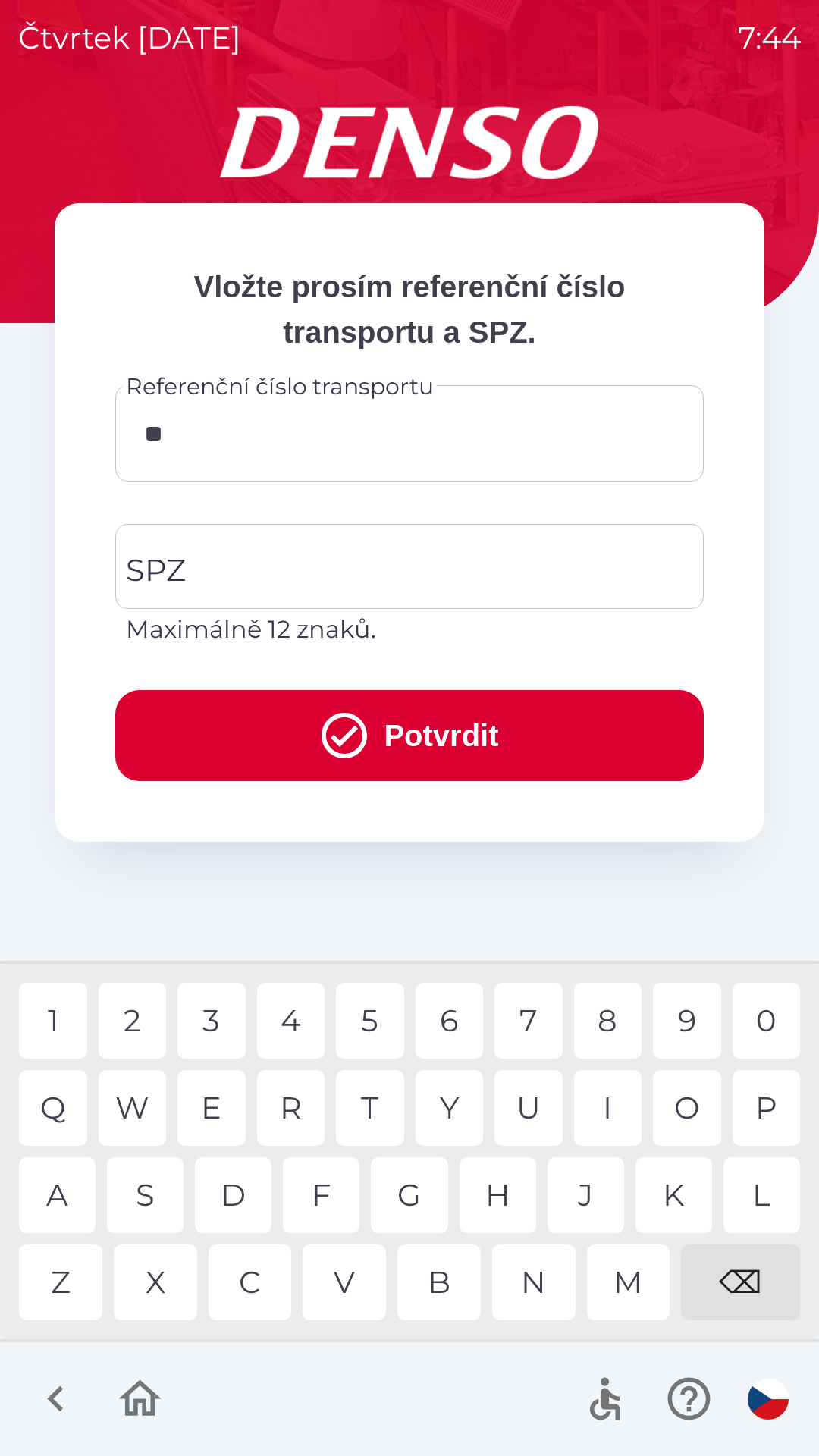
click at [296, 1017] on div "4" at bounding box center [290, 1020] width 68 height 76
click at [524, 1011] on div "7" at bounding box center [528, 1020] width 68 height 76
click at [227, 1020] on div "3" at bounding box center [211, 1020] width 68 height 76
type input "******"
click at [326, 557] on input "SPZ" at bounding box center [398, 566] width 552 height 71
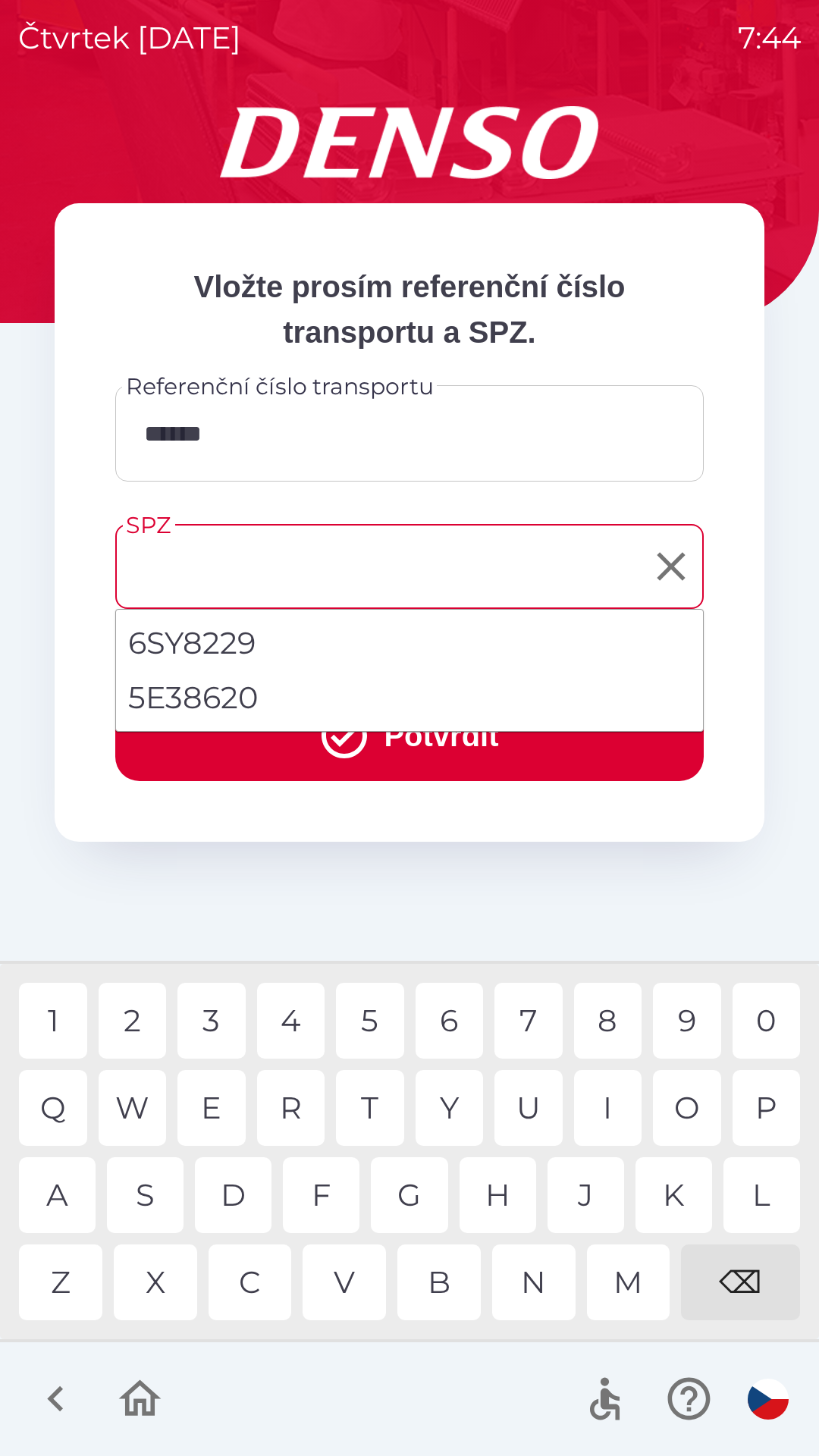
click at [242, 691] on li "5E38620" at bounding box center [410, 697] width 587 height 54
type input "*******"
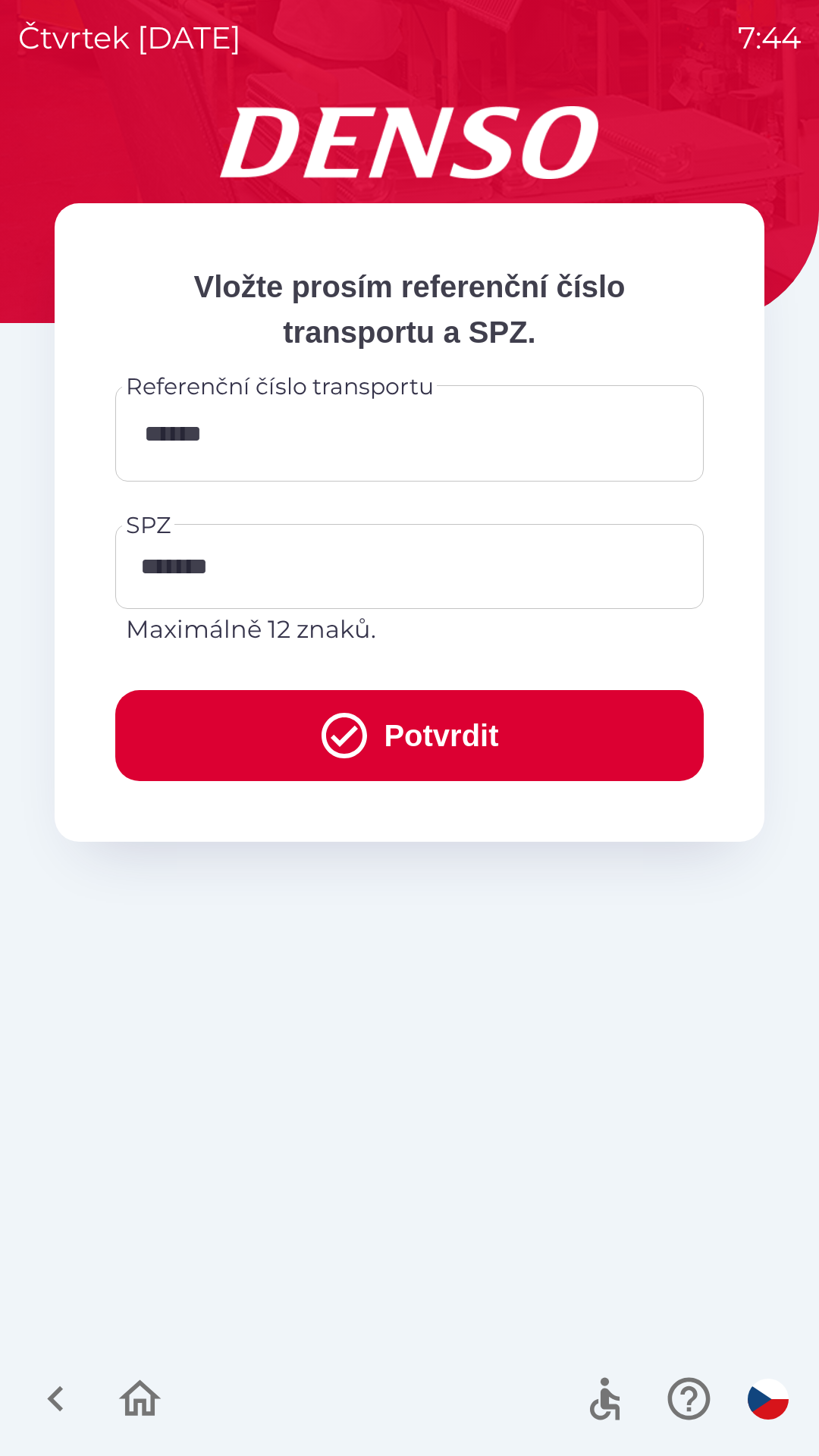
click at [394, 734] on button "Potvrdit" at bounding box center [410, 735] width 589 height 91
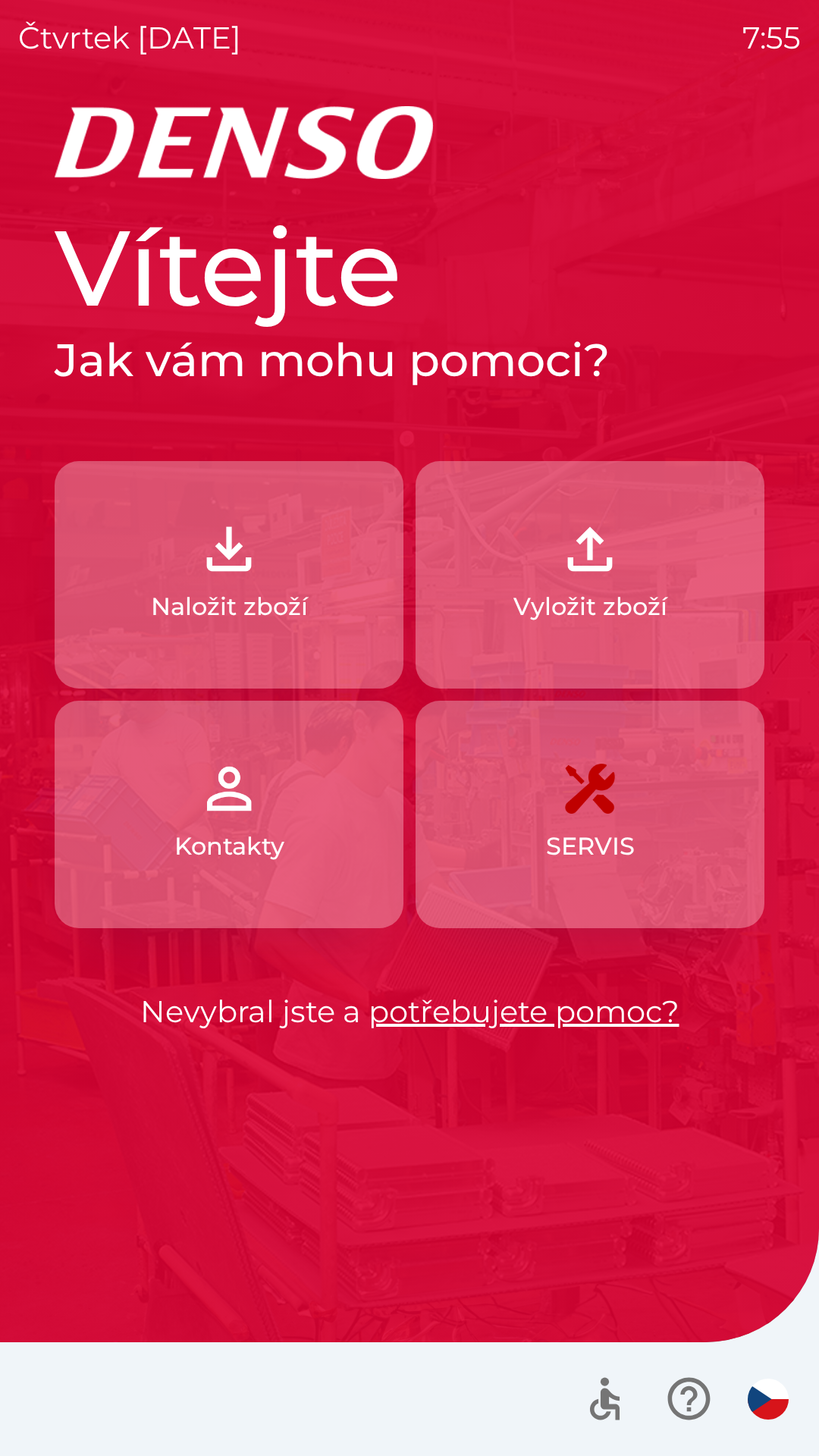
click at [618, 582] on img "button" at bounding box center [590, 549] width 67 height 67
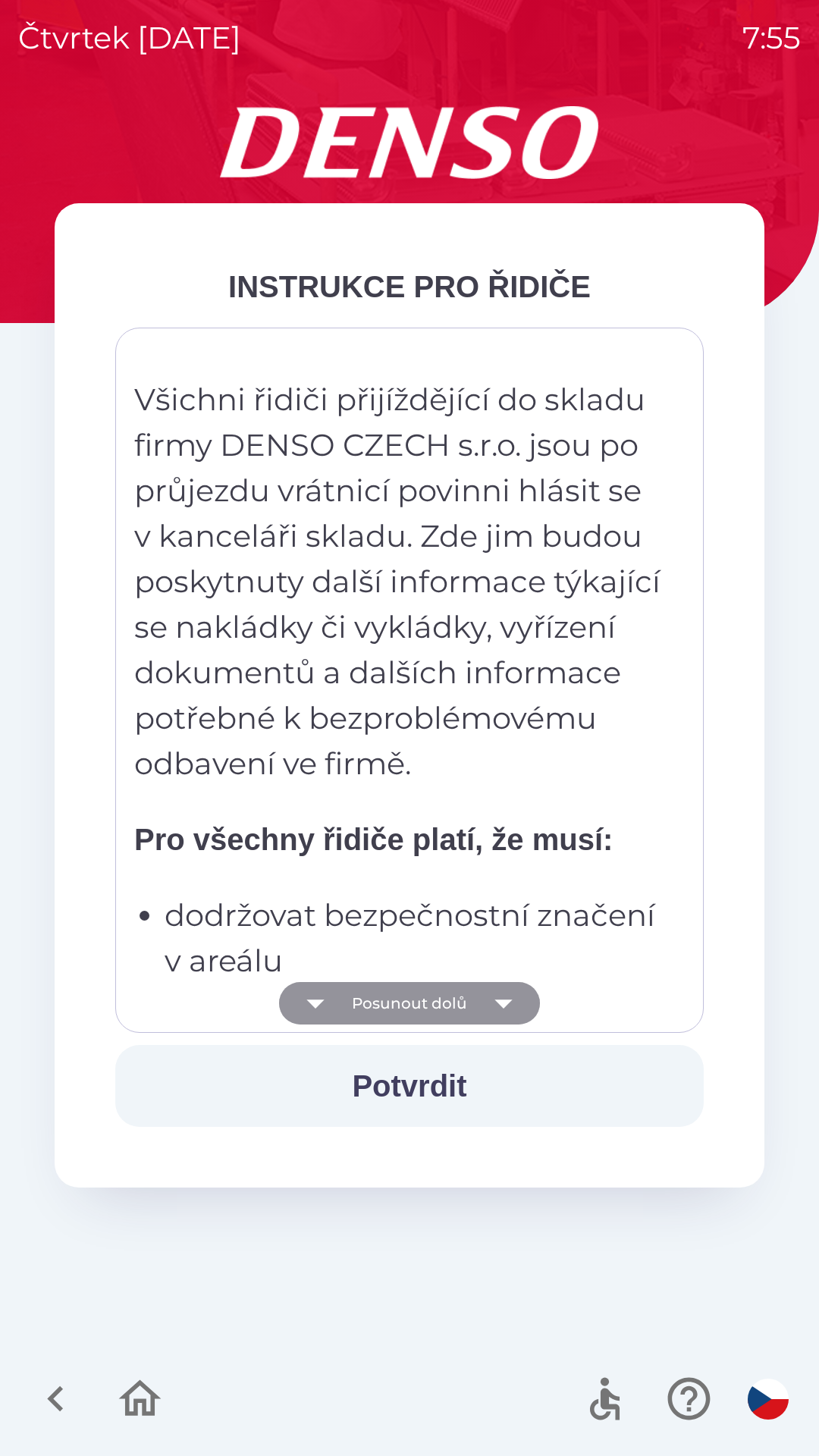
click at [461, 983] on button "Posunout dolů" at bounding box center [409, 1002] width 261 height 42
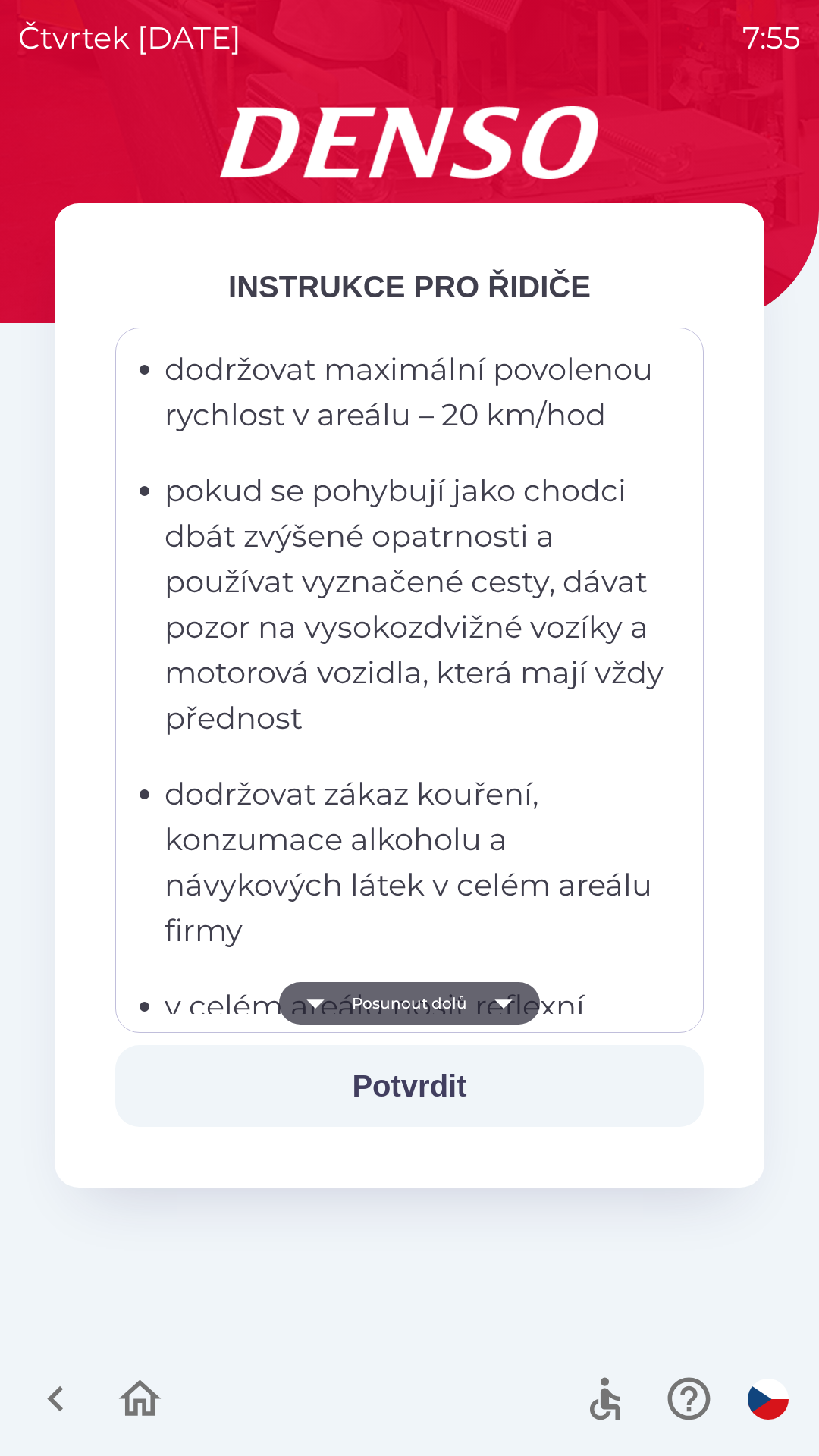
click at [472, 991] on button "Posunout dolů" at bounding box center [409, 1002] width 261 height 42
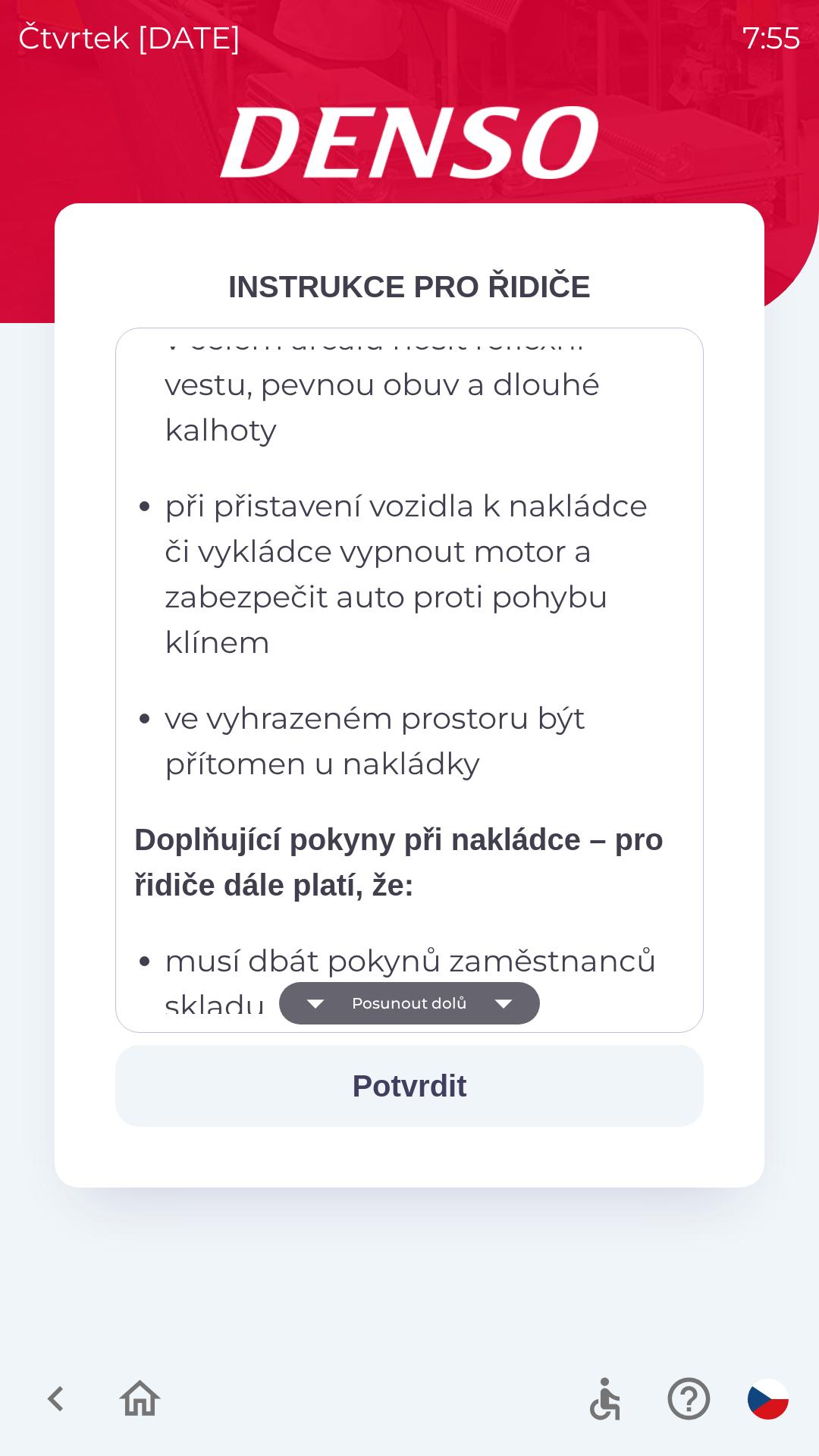
click at [476, 1001] on button "Posunout dolů" at bounding box center [409, 1002] width 261 height 42
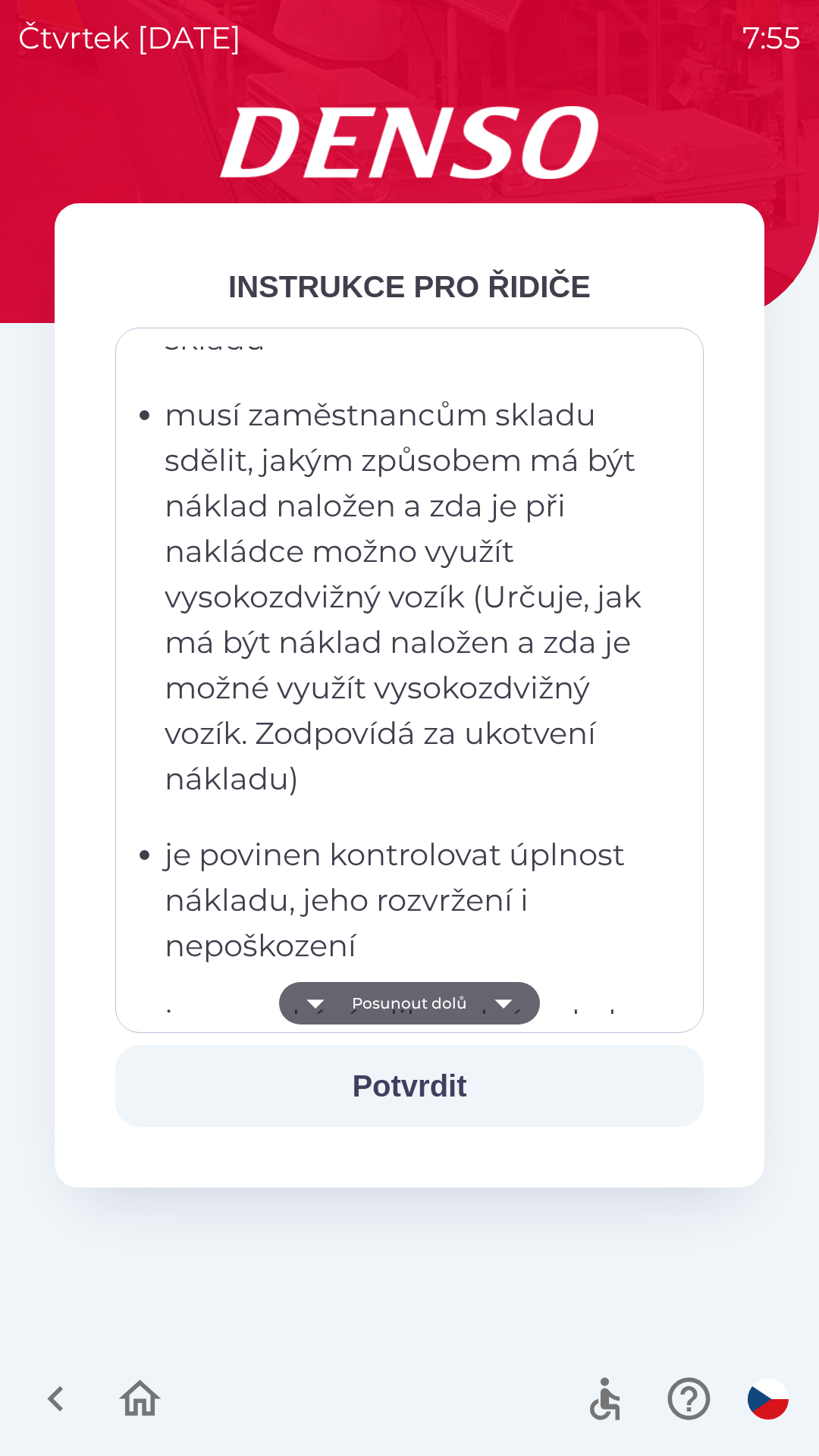
click at [464, 1011] on button "Posunout dolů" at bounding box center [409, 1002] width 261 height 42
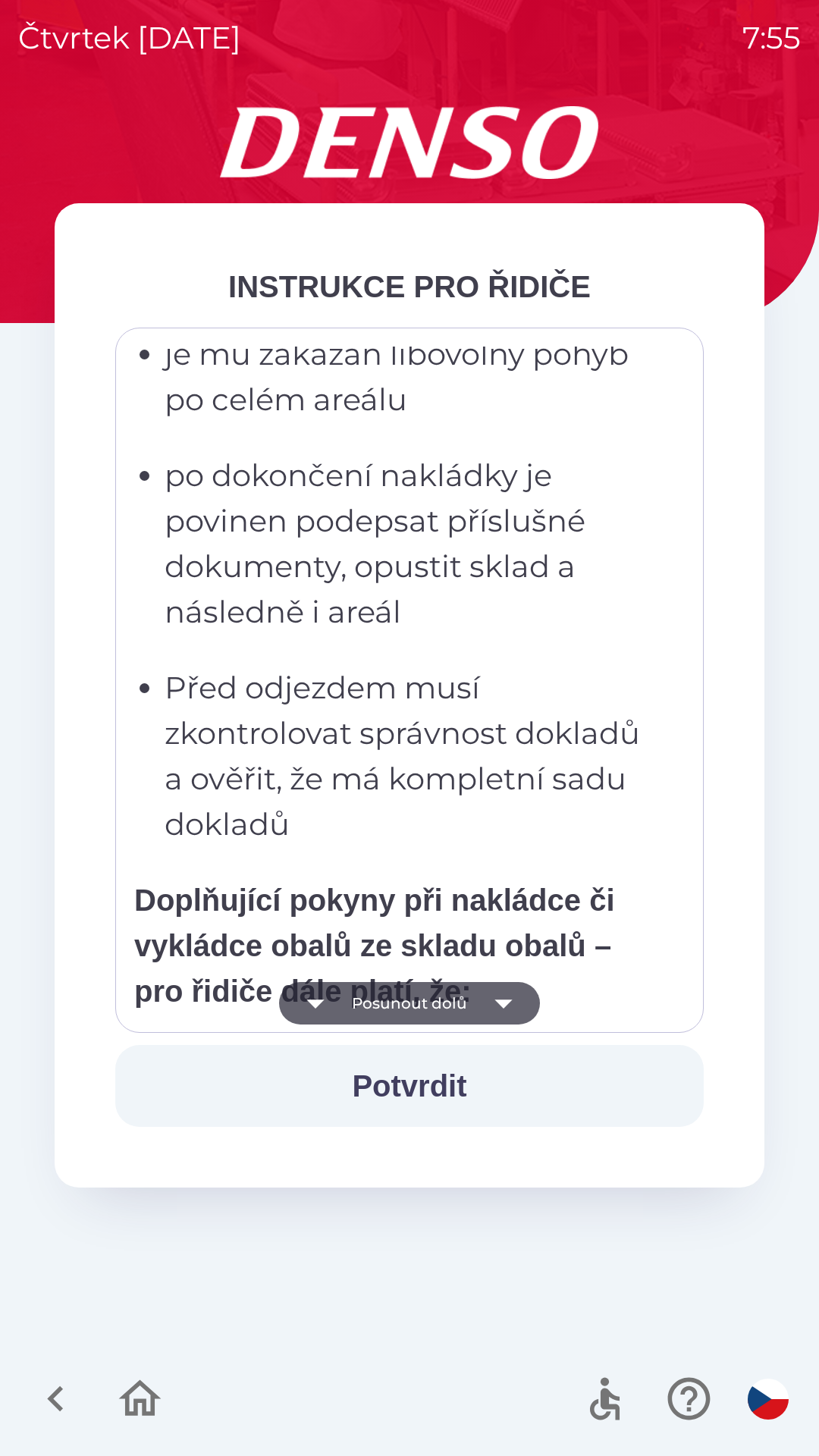
click at [466, 1004] on button "Posunout dolů" at bounding box center [409, 1002] width 261 height 42
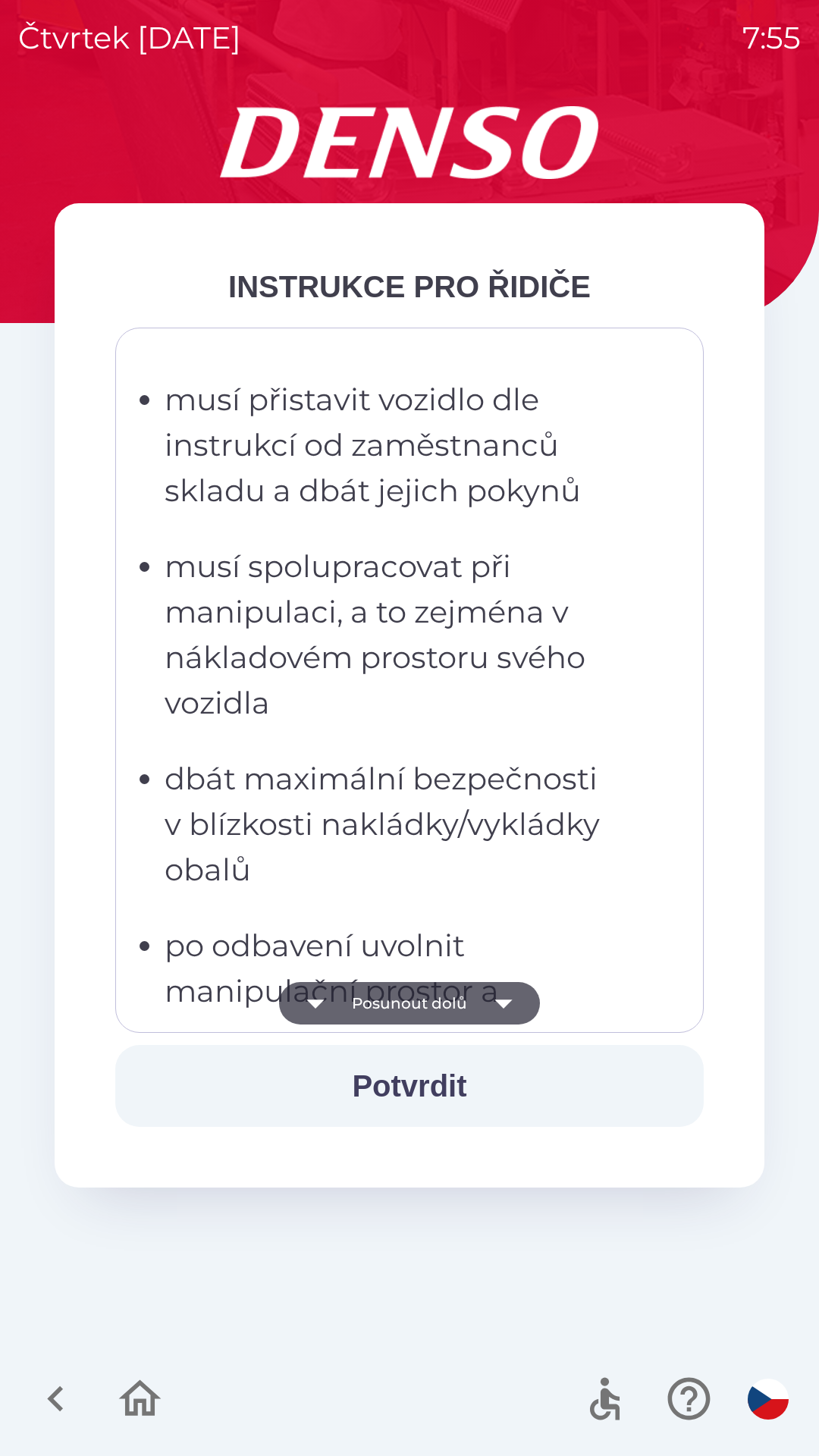
click at [458, 1014] on button "Posunout dolů" at bounding box center [409, 1002] width 261 height 42
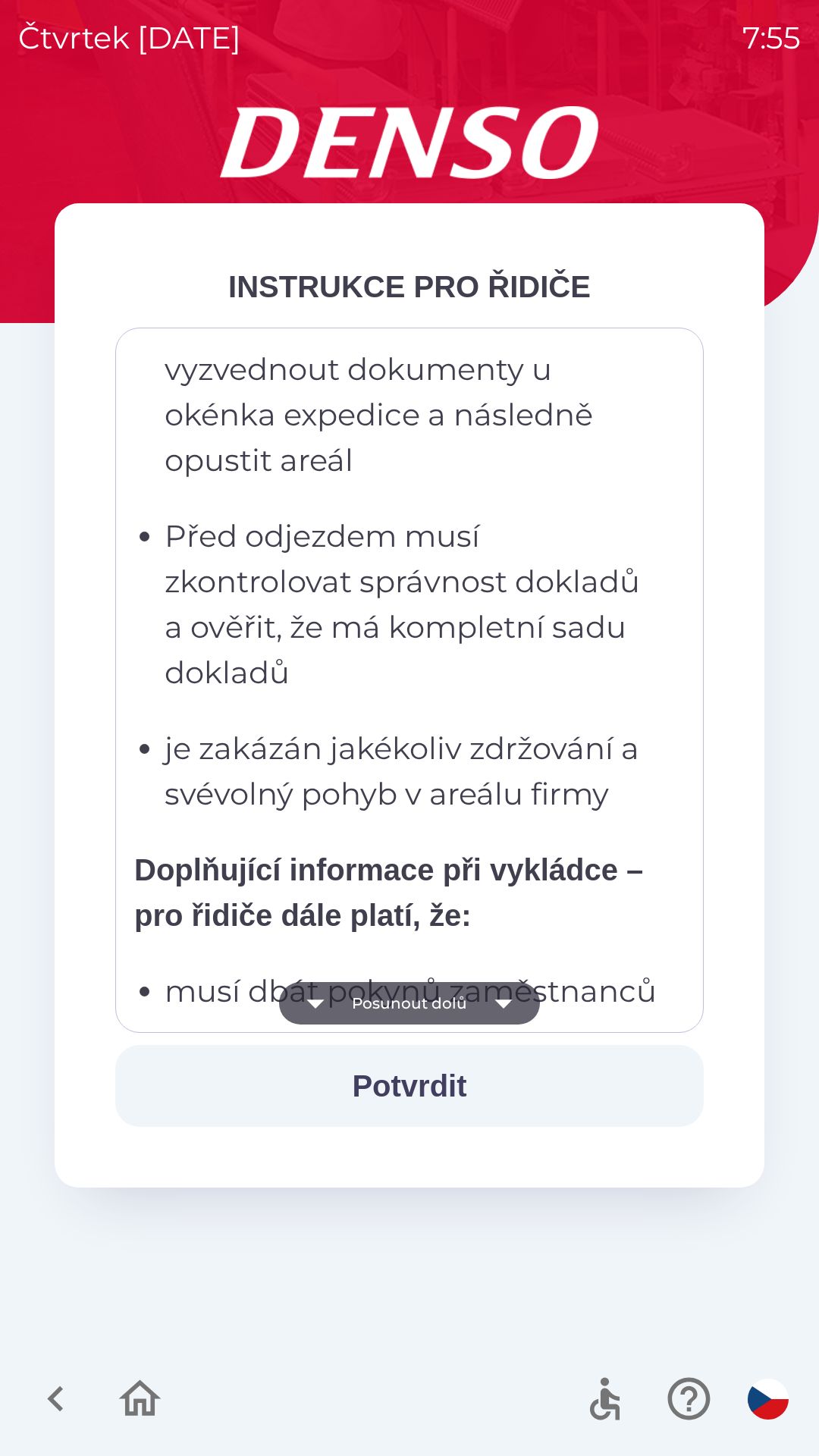
click at [432, 1102] on button "Potvrdit" at bounding box center [410, 1085] width 589 height 82
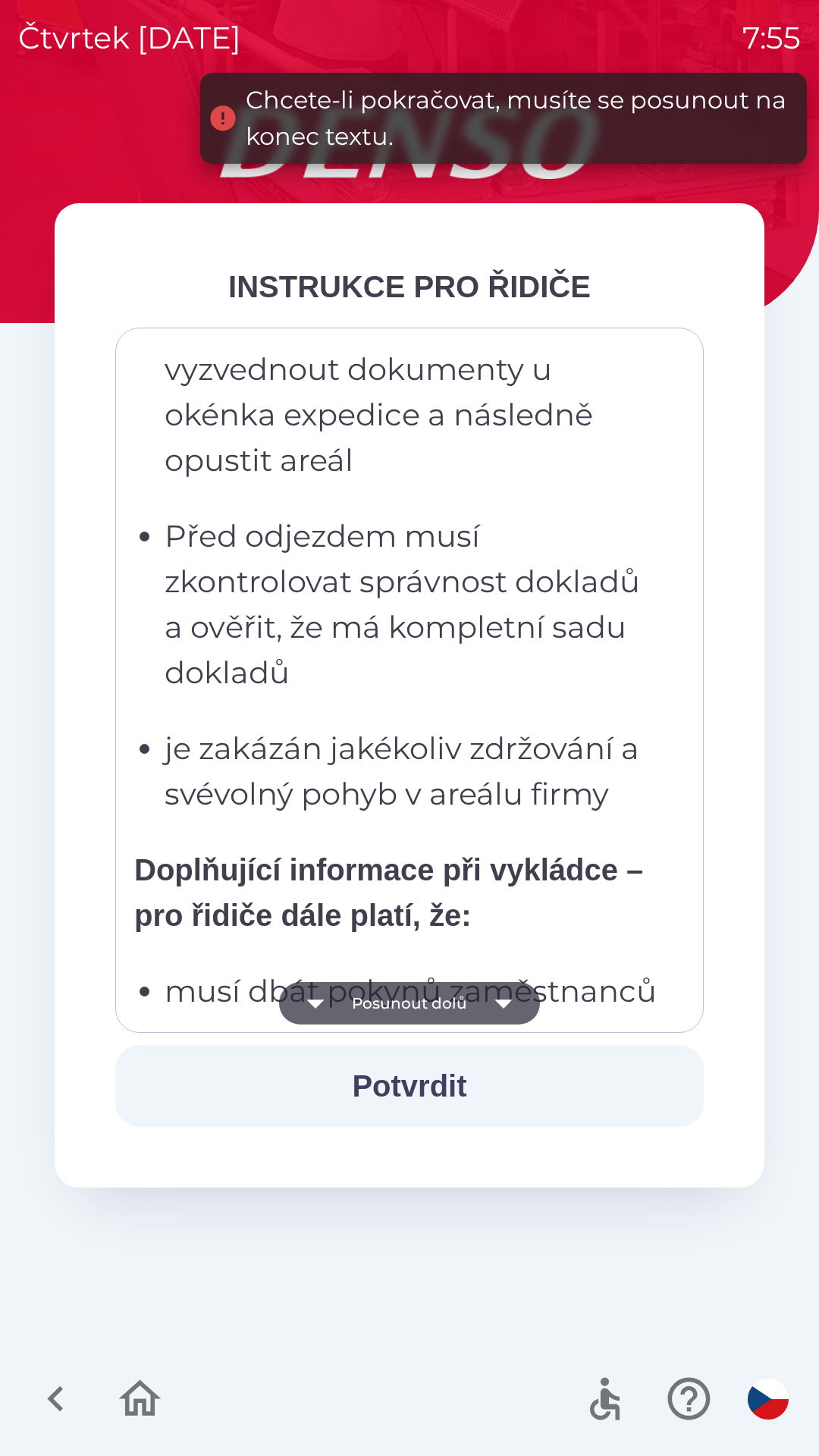
click at [478, 997] on button "Posunout dolů" at bounding box center [409, 1002] width 261 height 42
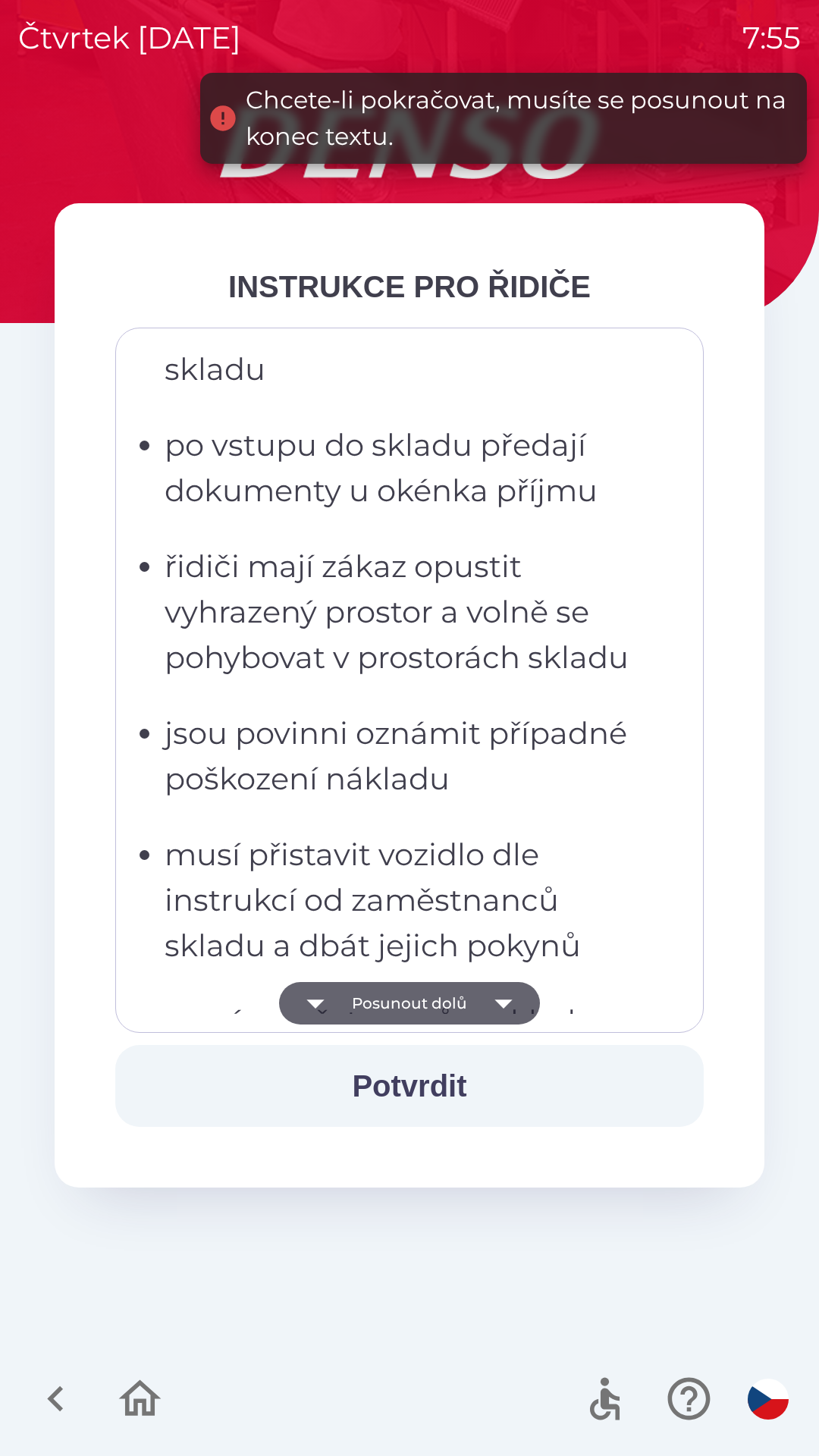
click at [474, 1001] on button "Posunout dolů" at bounding box center [409, 1002] width 261 height 42
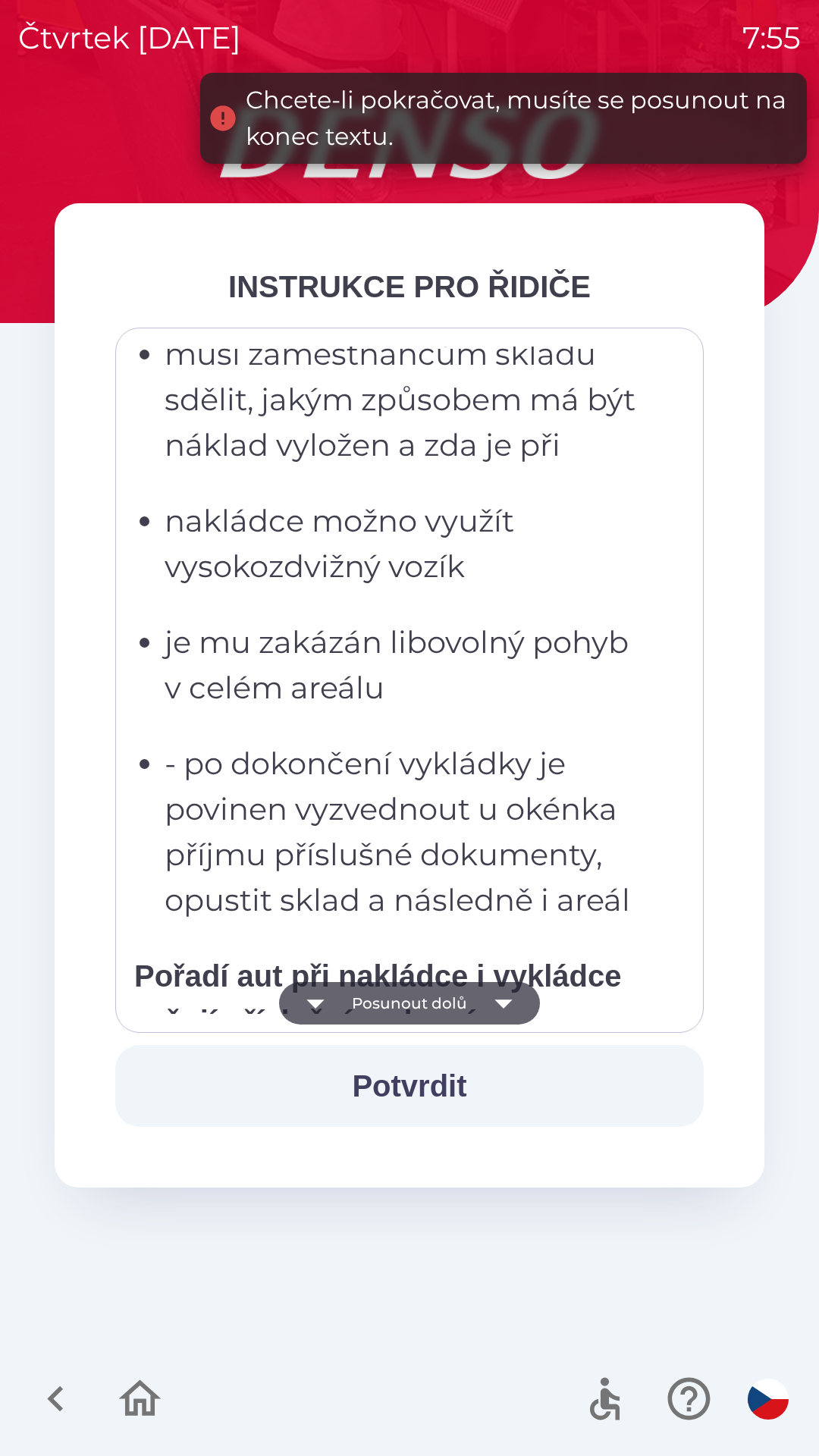
click at [475, 1010] on button "Posunout dolů" at bounding box center [409, 1002] width 261 height 42
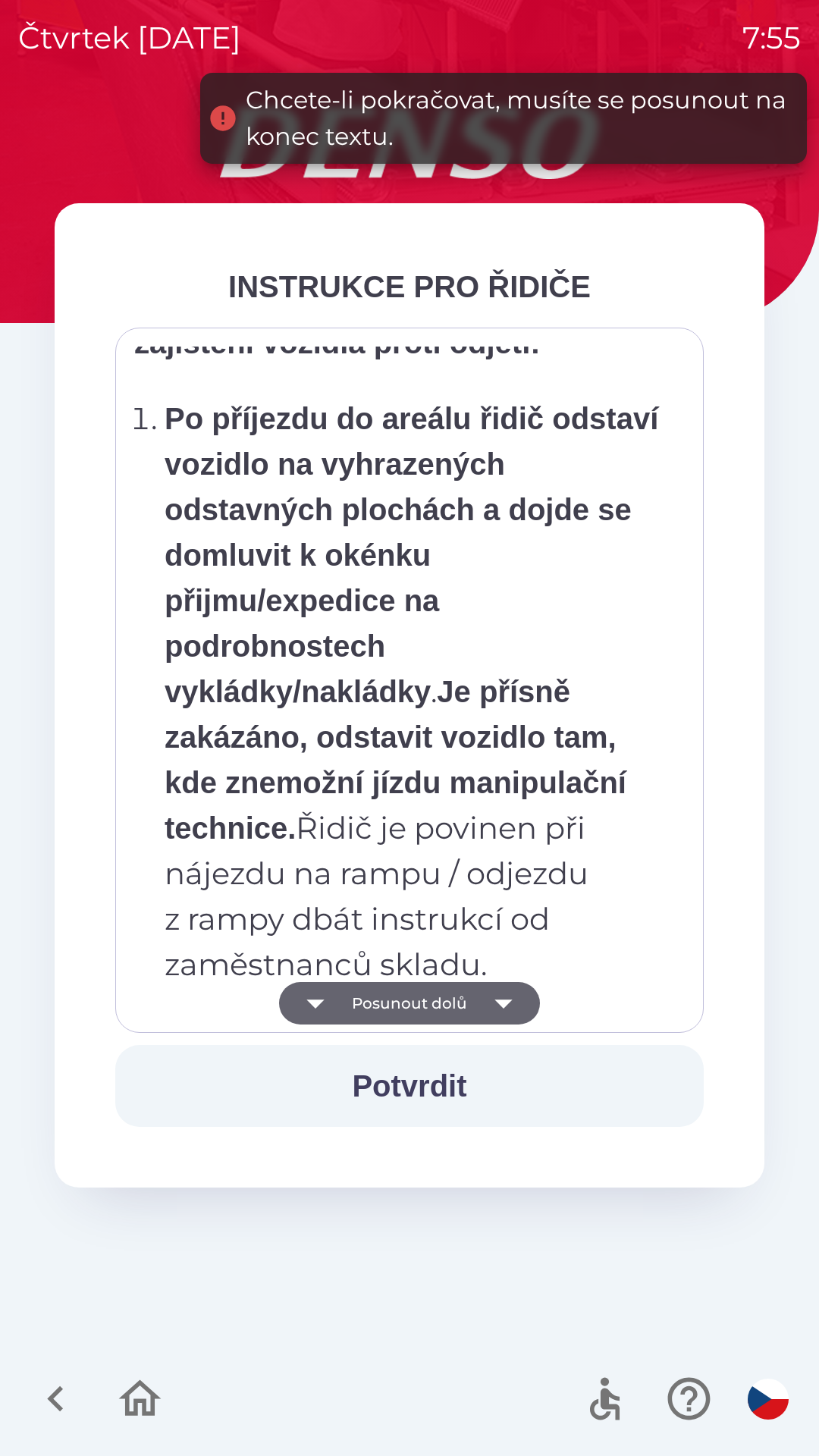
click at [472, 1012] on button "Posunout dolů" at bounding box center [409, 1002] width 261 height 42
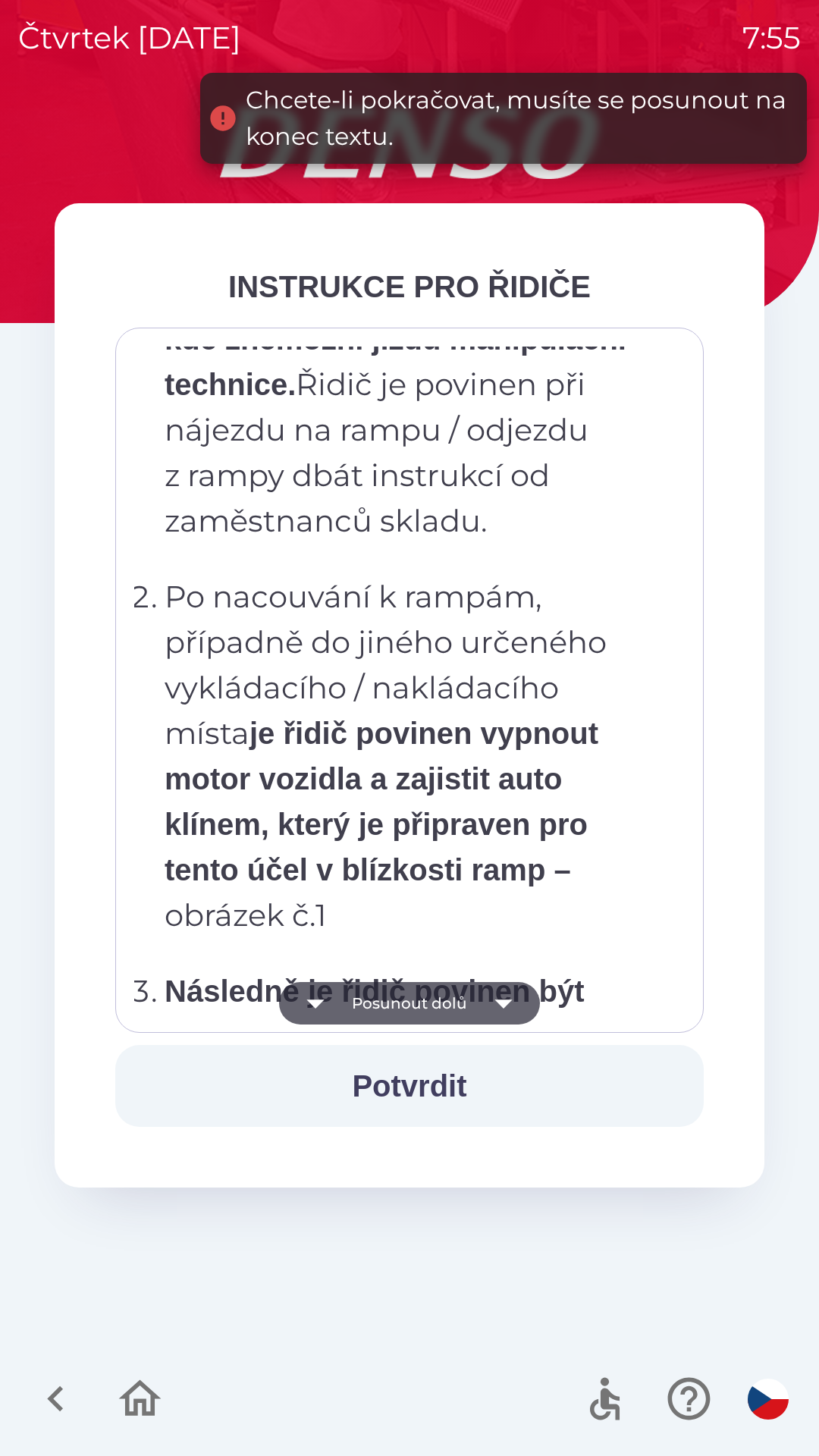
click at [476, 1012] on button "Posunout dolů" at bounding box center [409, 1002] width 261 height 42
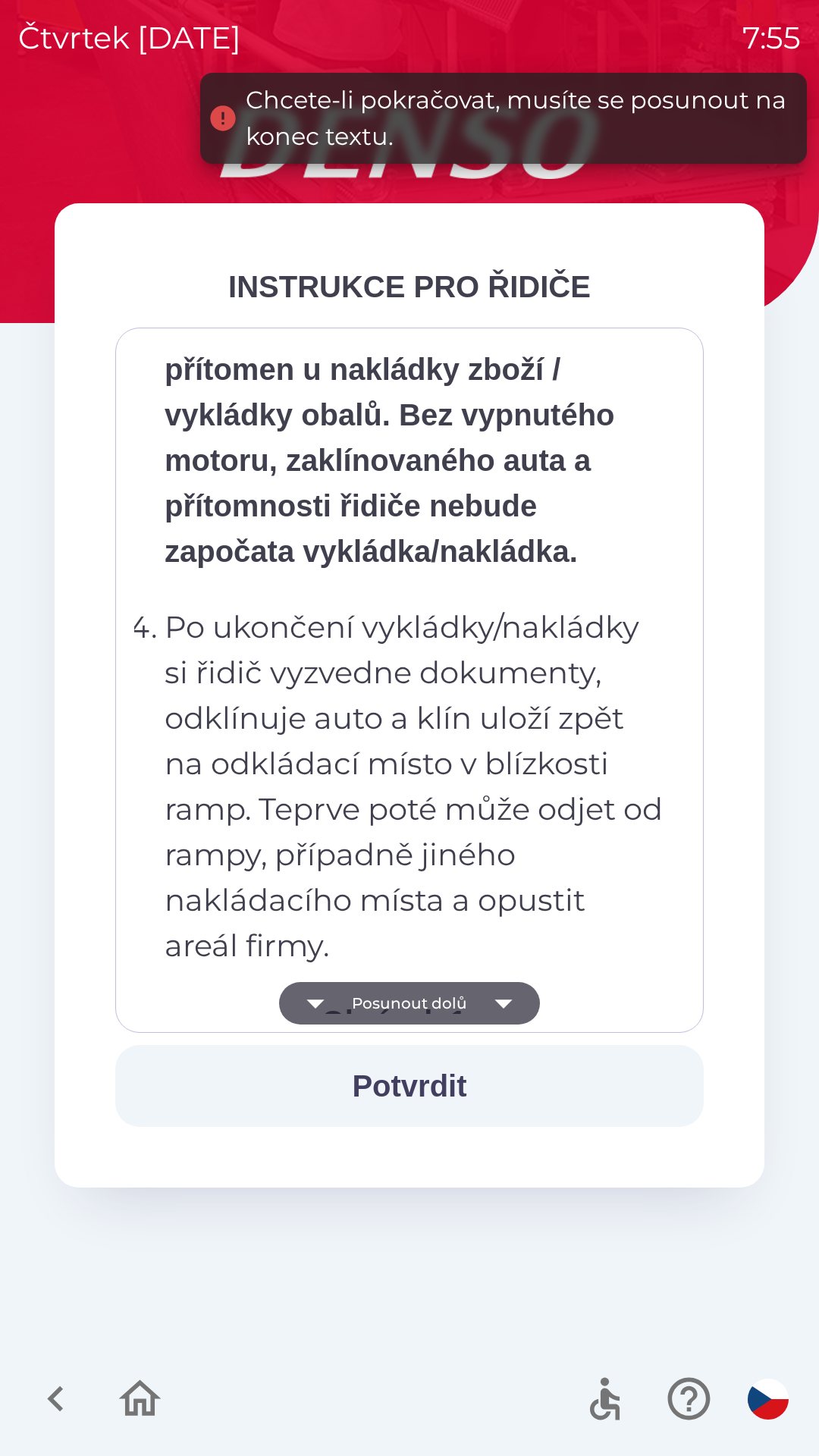
click at [472, 1015] on button "Posunout dolů" at bounding box center [409, 1002] width 261 height 42
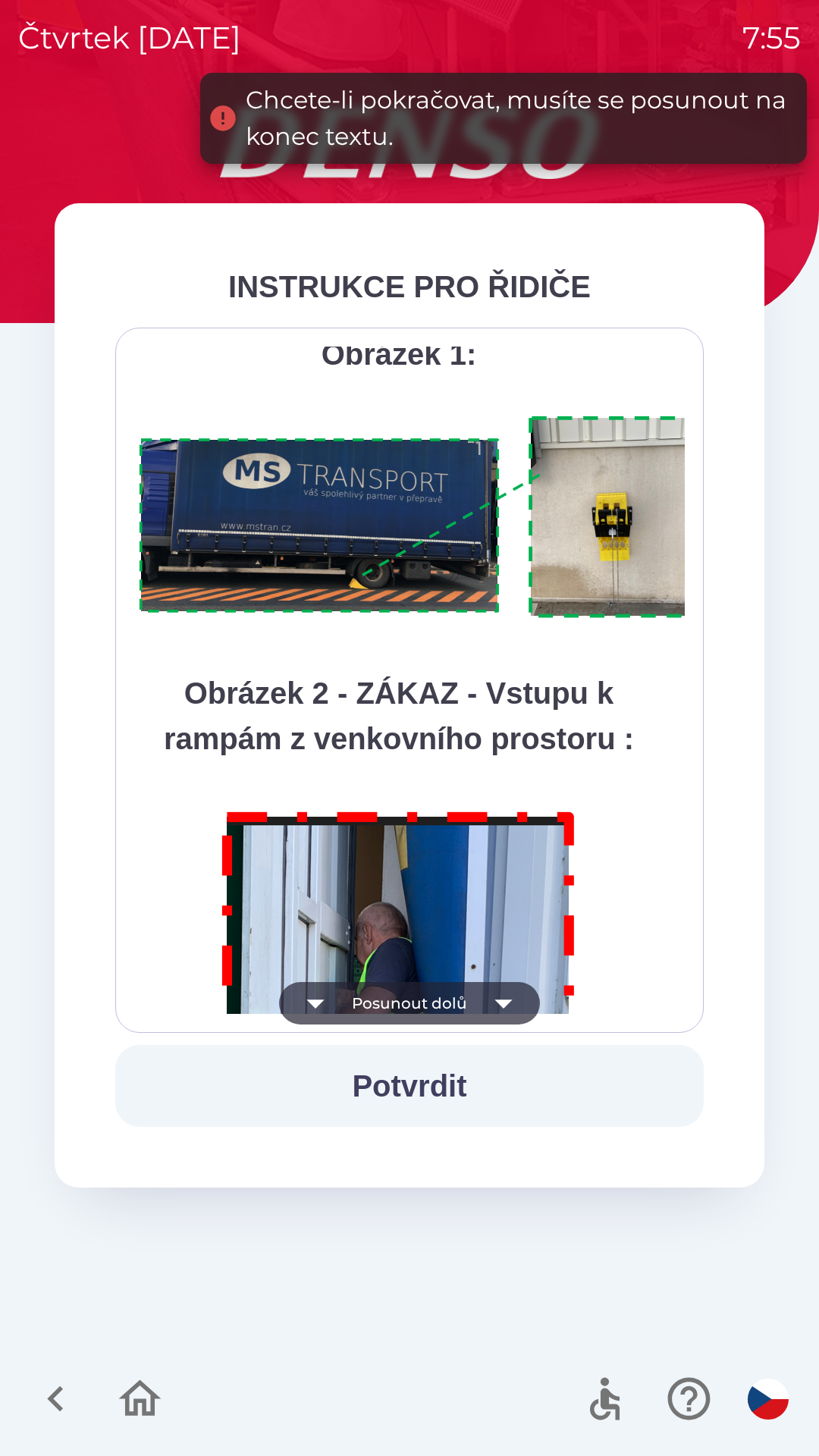
click at [472, 1010] on button "Posunout dolů" at bounding box center [409, 1002] width 261 height 42
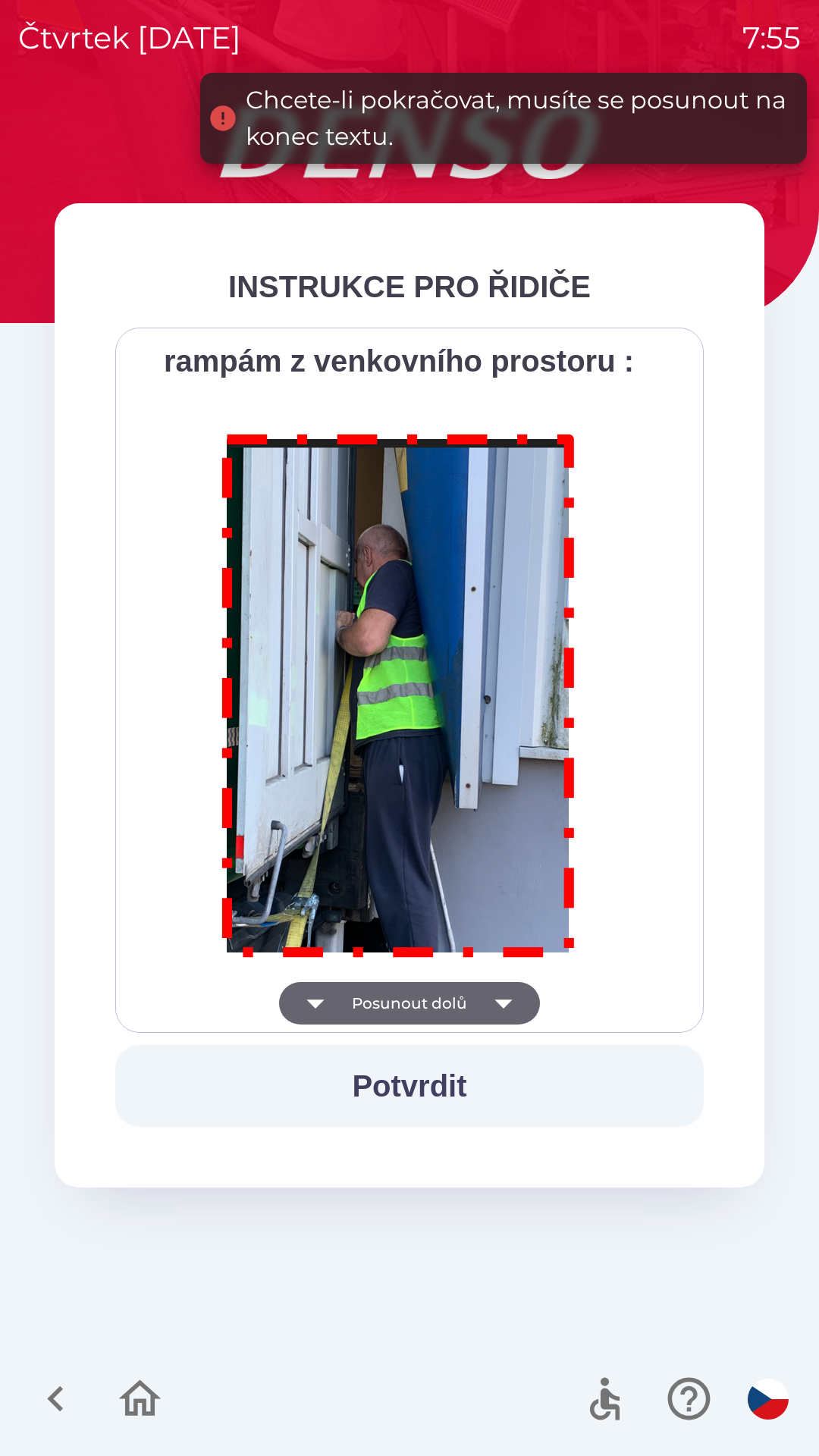
click at [471, 1006] on div "Všichni řidiči přijíždějící do skladu firmy DENSO CZECH s.r.o. jsou po průjezdu…" at bounding box center [409, 680] width 550 height 667
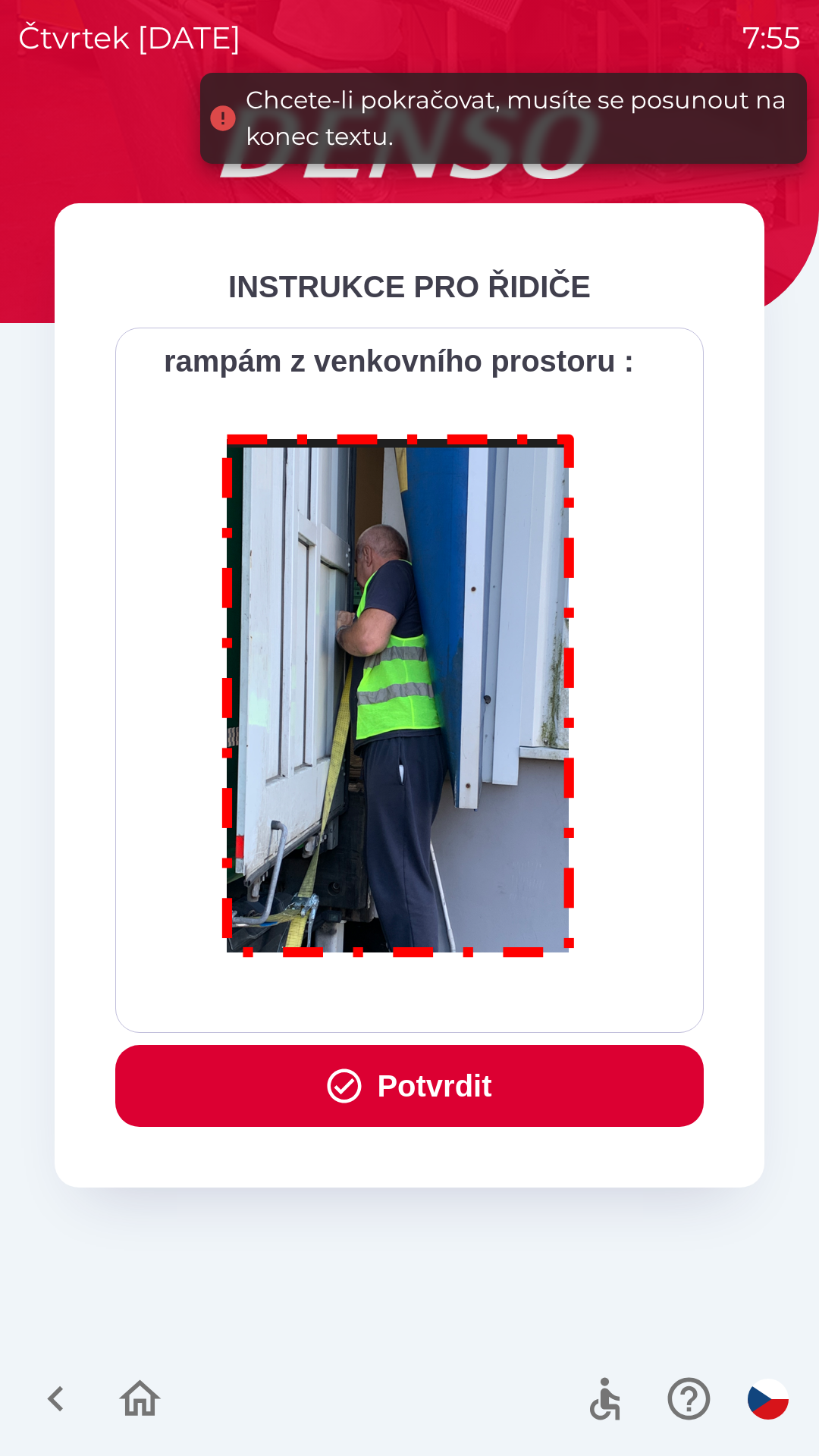
click at [471, 1005] on div "Všichni řidiči přijíždějící do skladu firmy DENSO CZECH s.r.o. jsou po průjezdu…" at bounding box center [409, 680] width 550 height 667
click at [459, 1081] on button "Potvrdit" at bounding box center [410, 1085] width 589 height 82
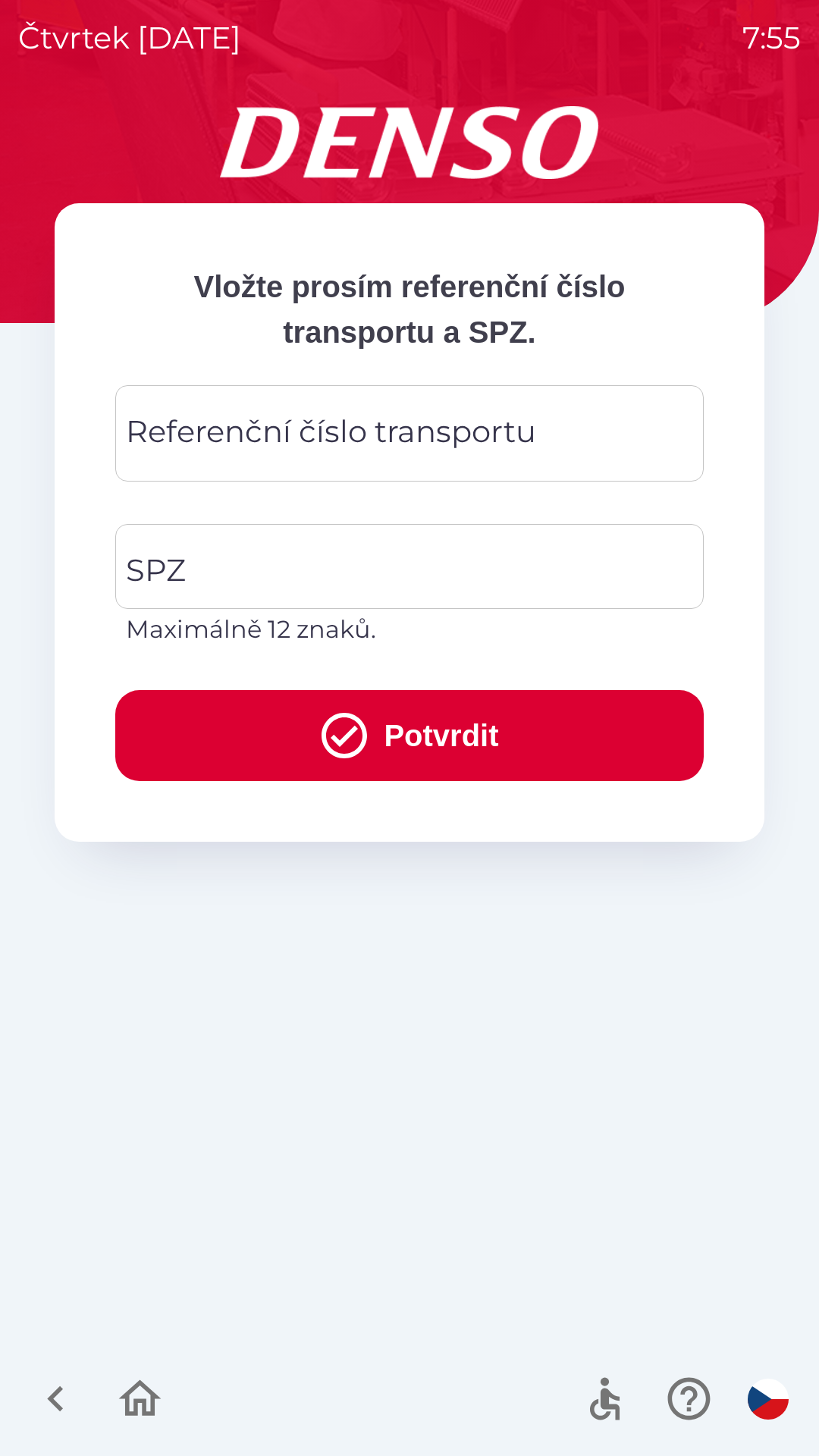
click at [390, 438] on div "Referenční číslo transportu Referenční číslo transportu" at bounding box center [410, 433] width 589 height 96
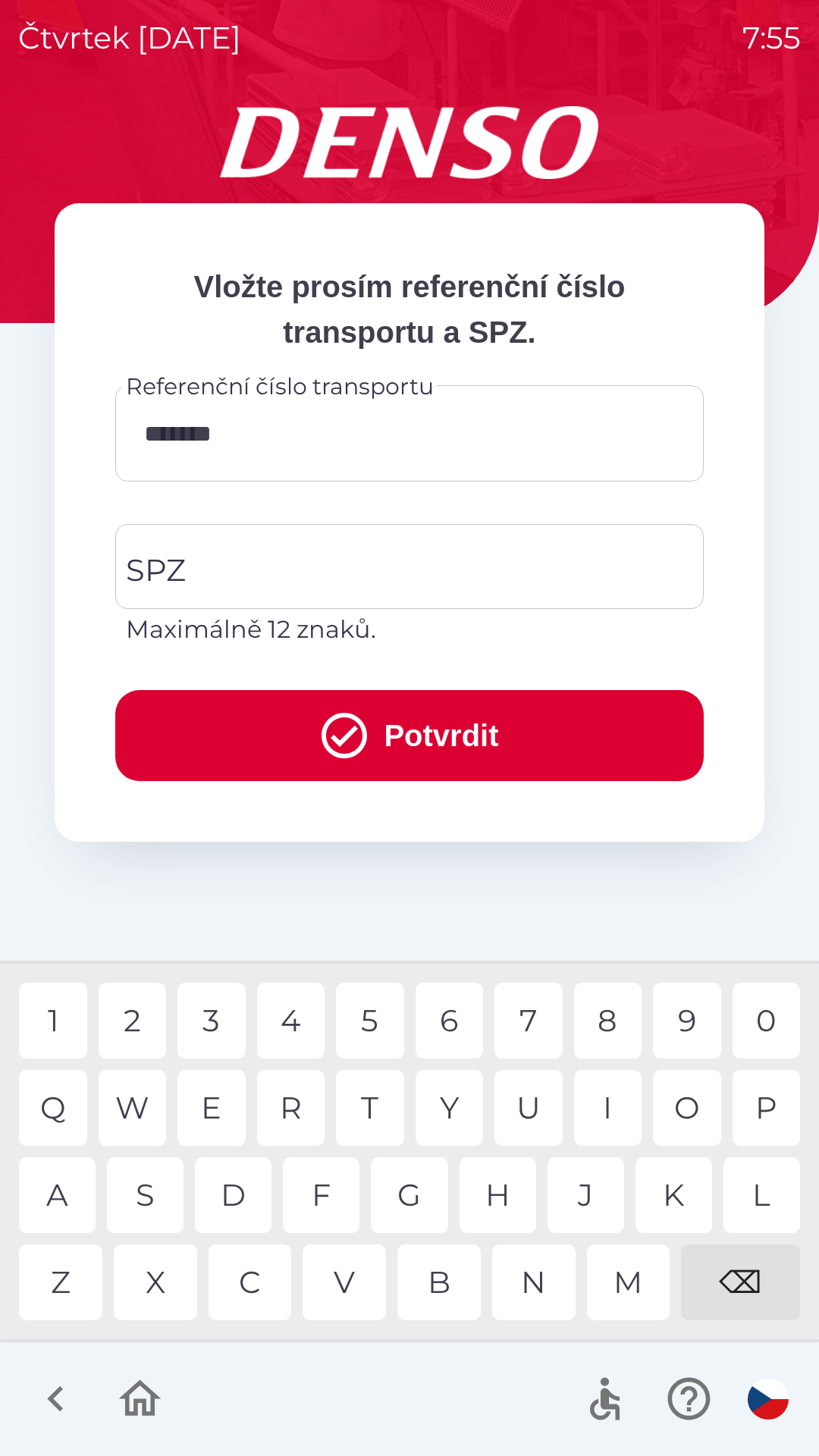
click at [222, 1028] on div "3" at bounding box center [211, 1020] width 68 height 76
type input "**********"
click at [697, 1017] on div "9" at bounding box center [686, 1020] width 68 height 76
click at [397, 559] on input "SPZ" at bounding box center [398, 566] width 552 height 71
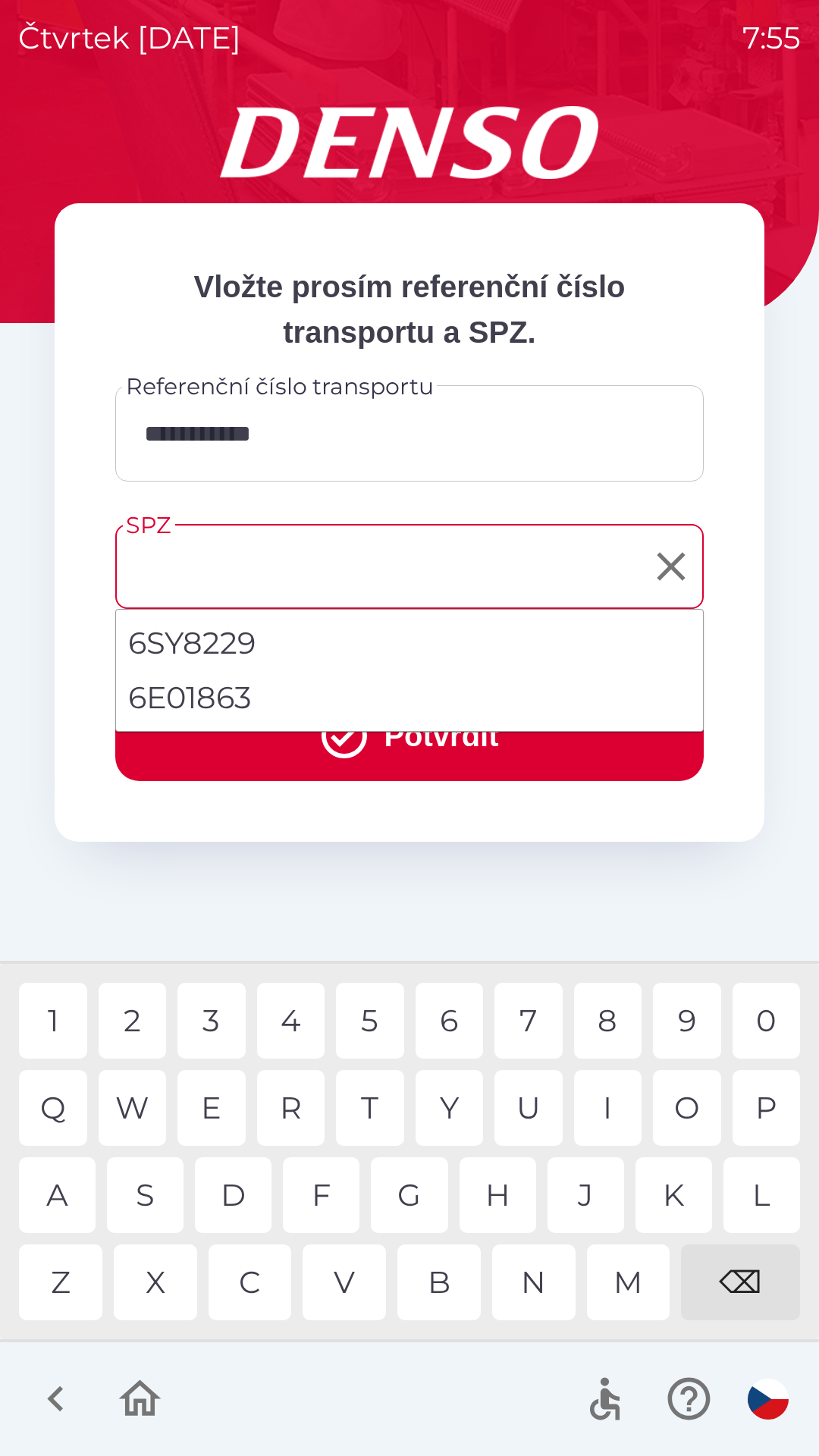
click at [264, 694] on li "6E01863" at bounding box center [410, 697] width 587 height 54
type input "*******"
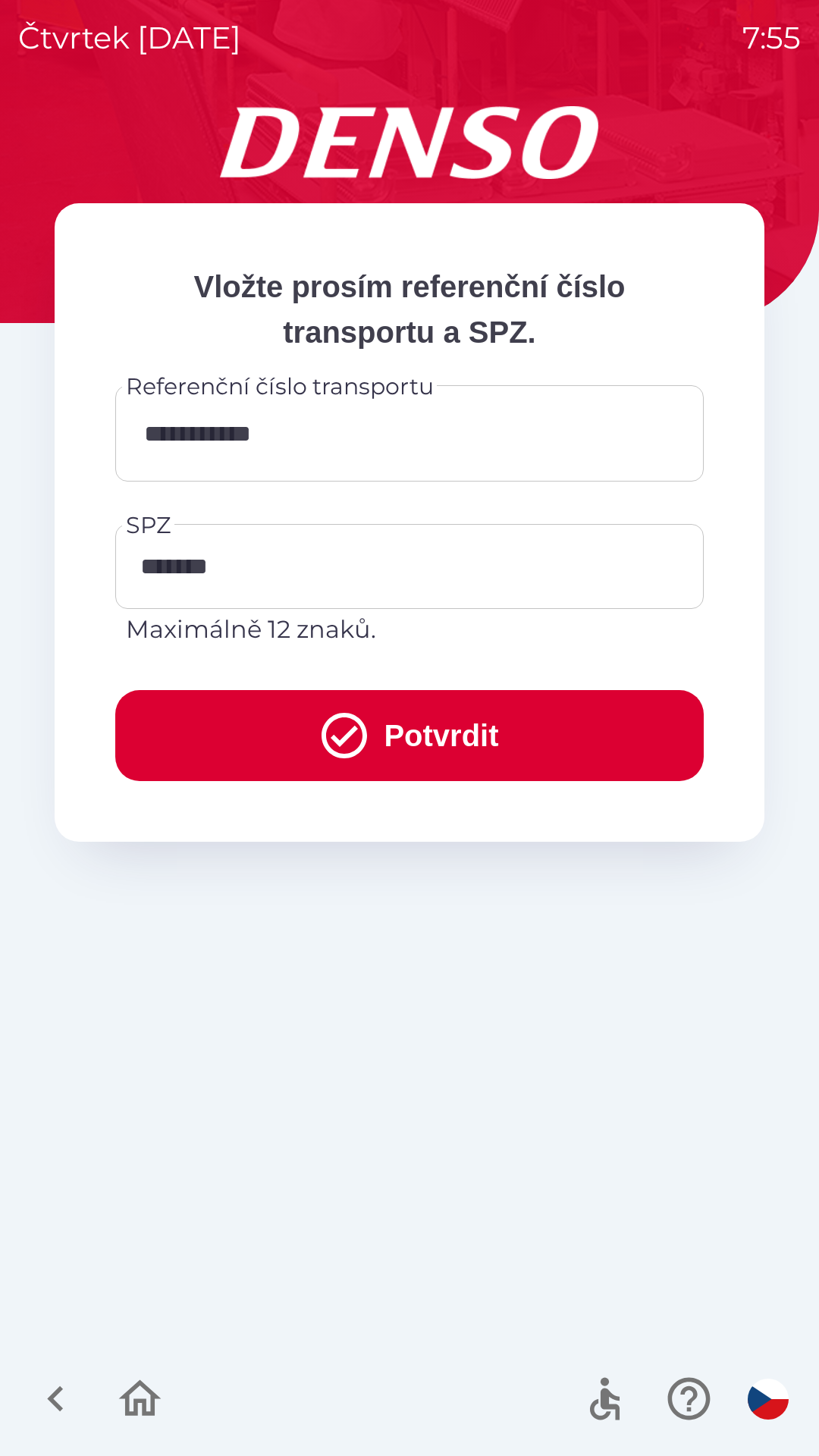
click at [447, 726] on button "Potvrdit" at bounding box center [410, 735] width 589 height 91
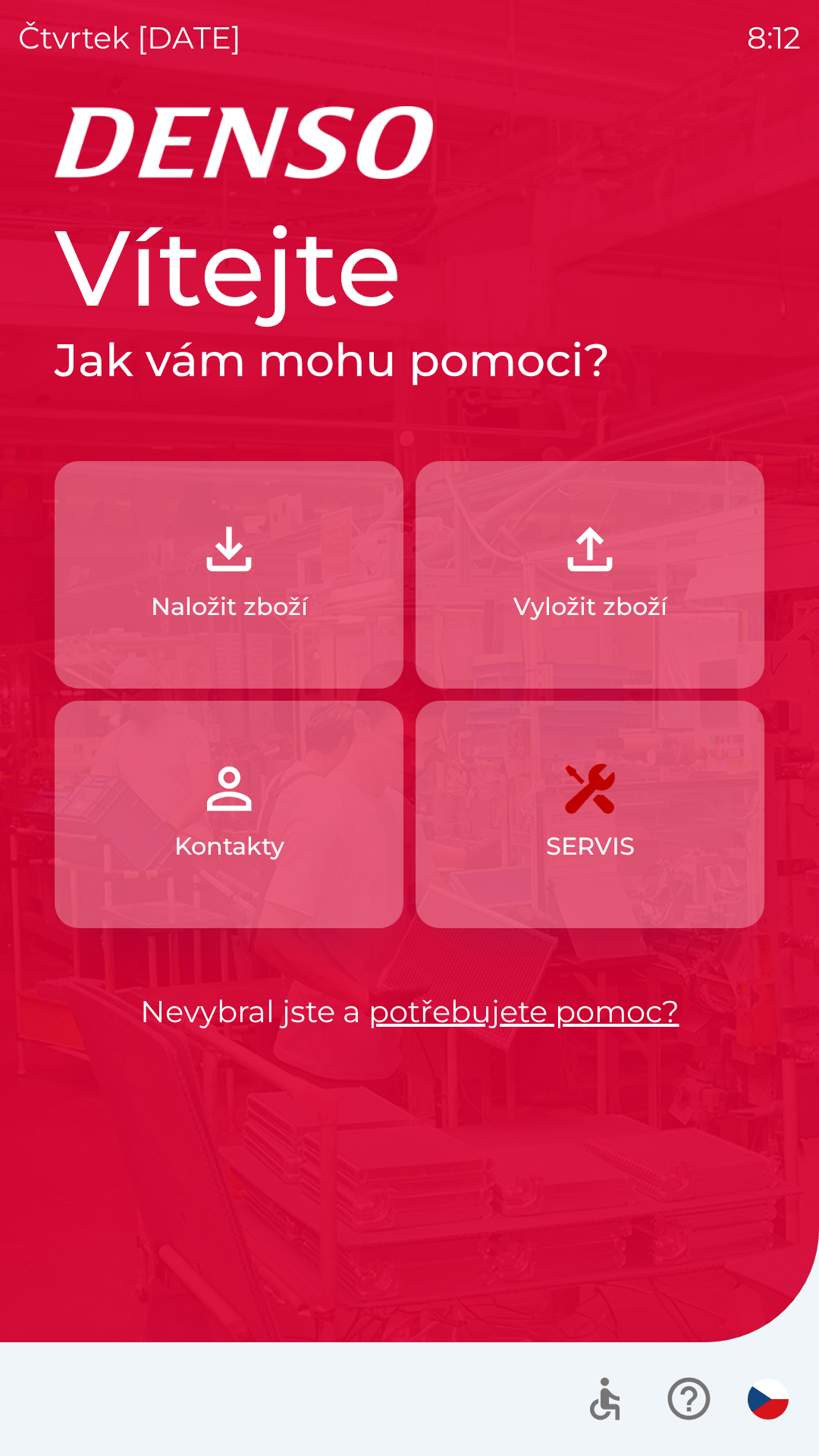
click at [655, 586] on button "Vyložit zboží" at bounding box center [590, 574] width 348 height 227
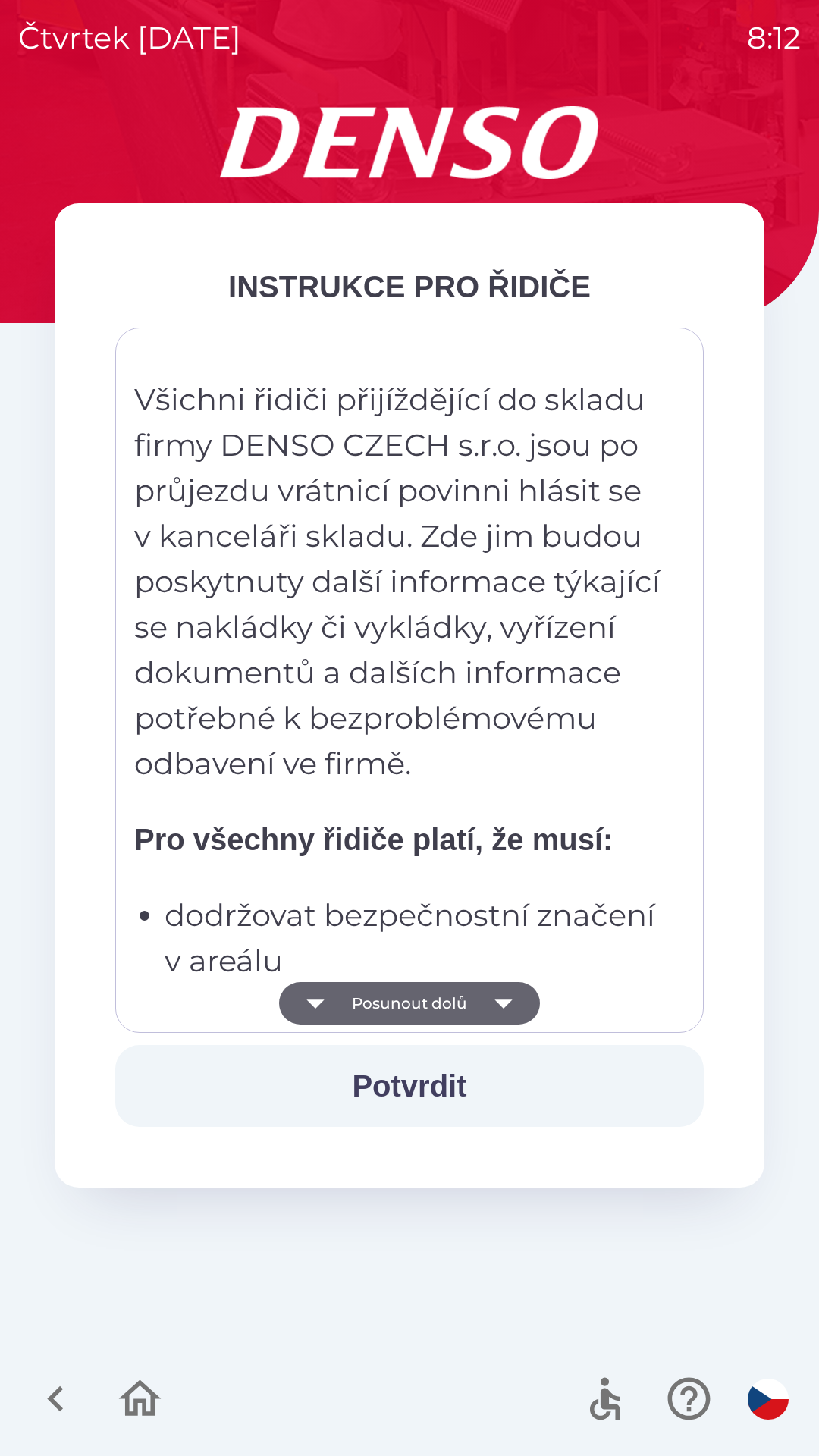
click at [509, 1005] on icon "button" at bounding box center [503, 1002] width 42 height 42
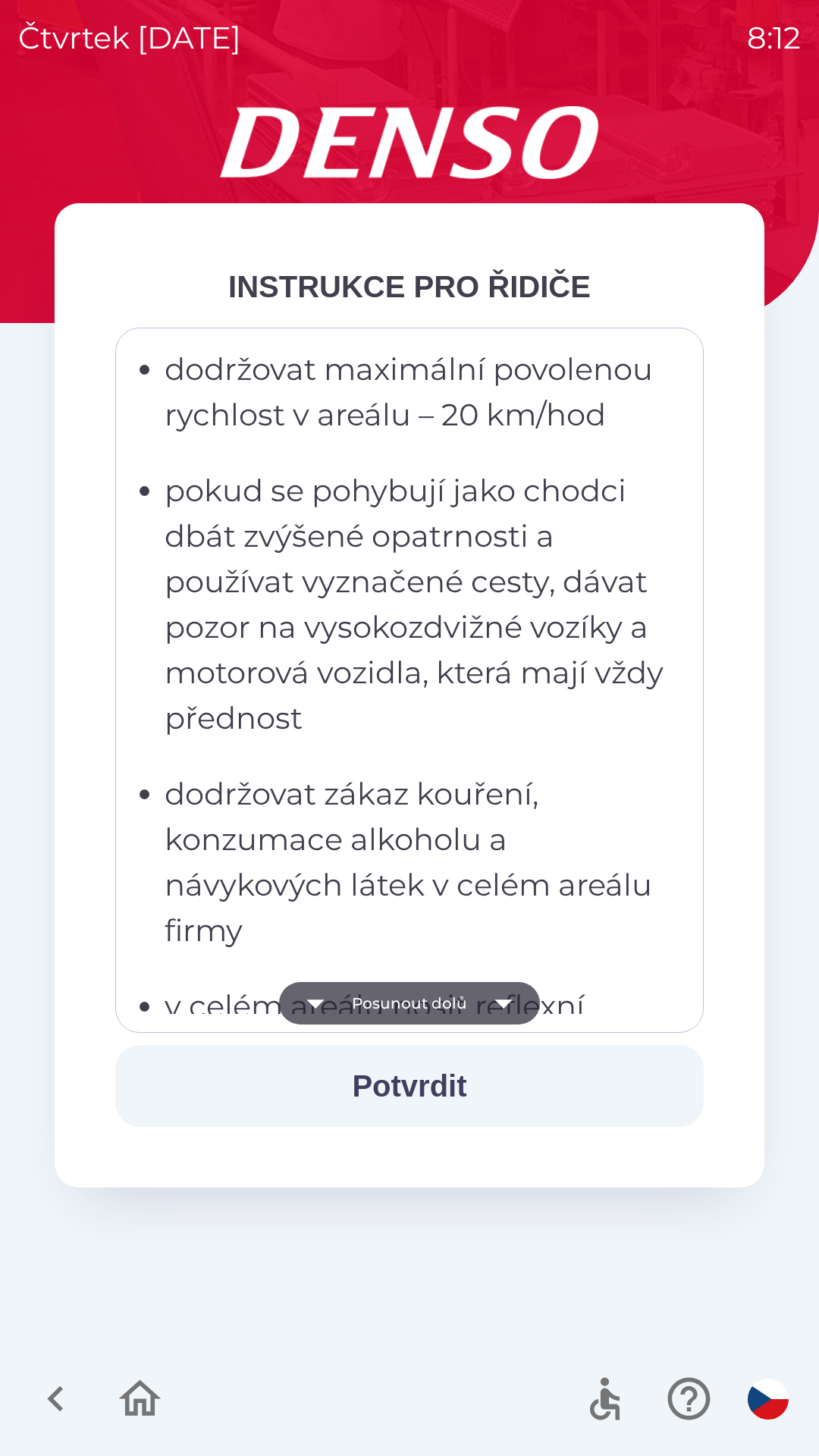
click at [496, 1005] on icon "button" at bounding box center [503, 1002] width 42 height 42
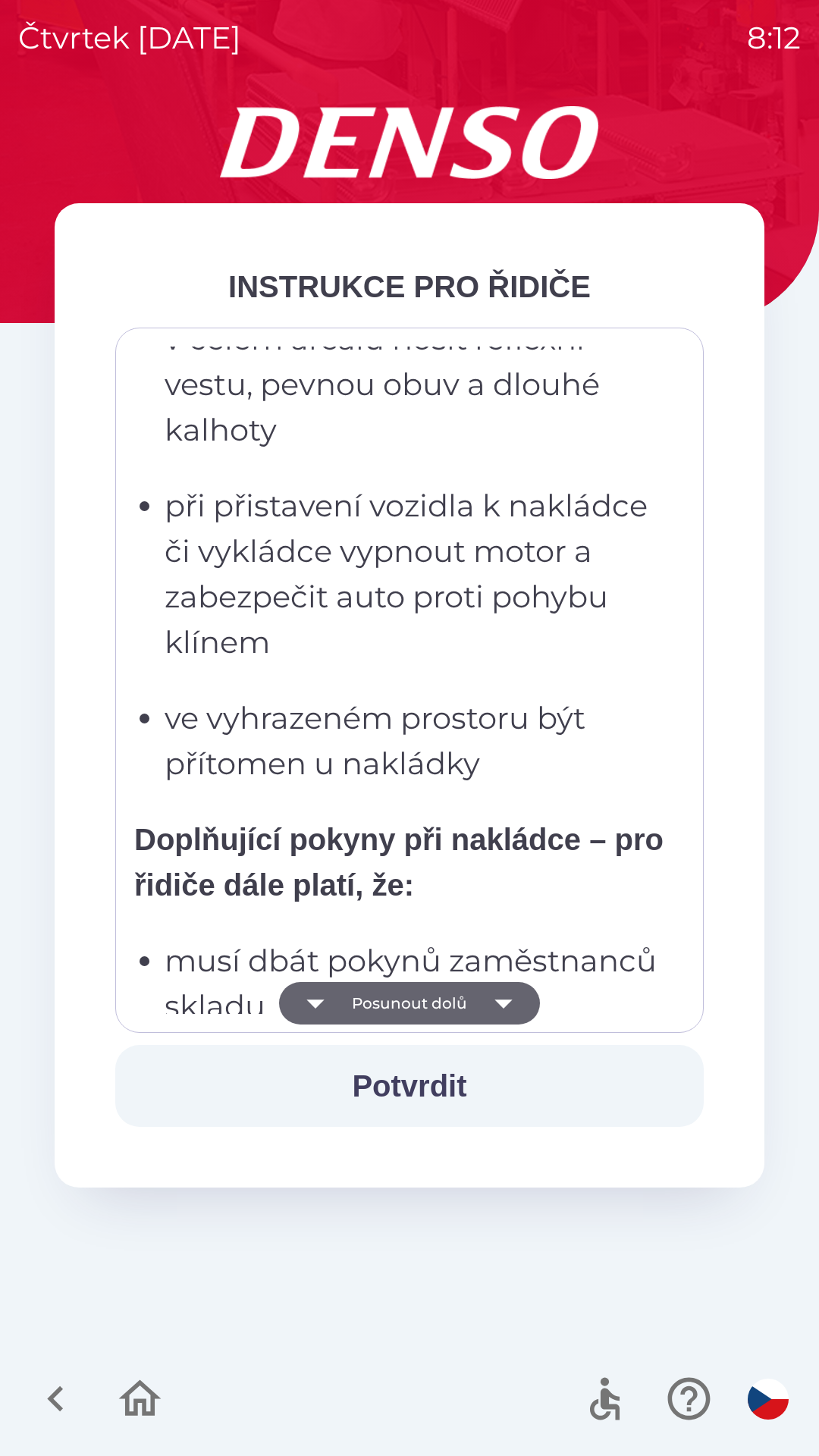
click at [495, 1005] on icon "button" at bounding box center [503, 1002] width 42 height 42
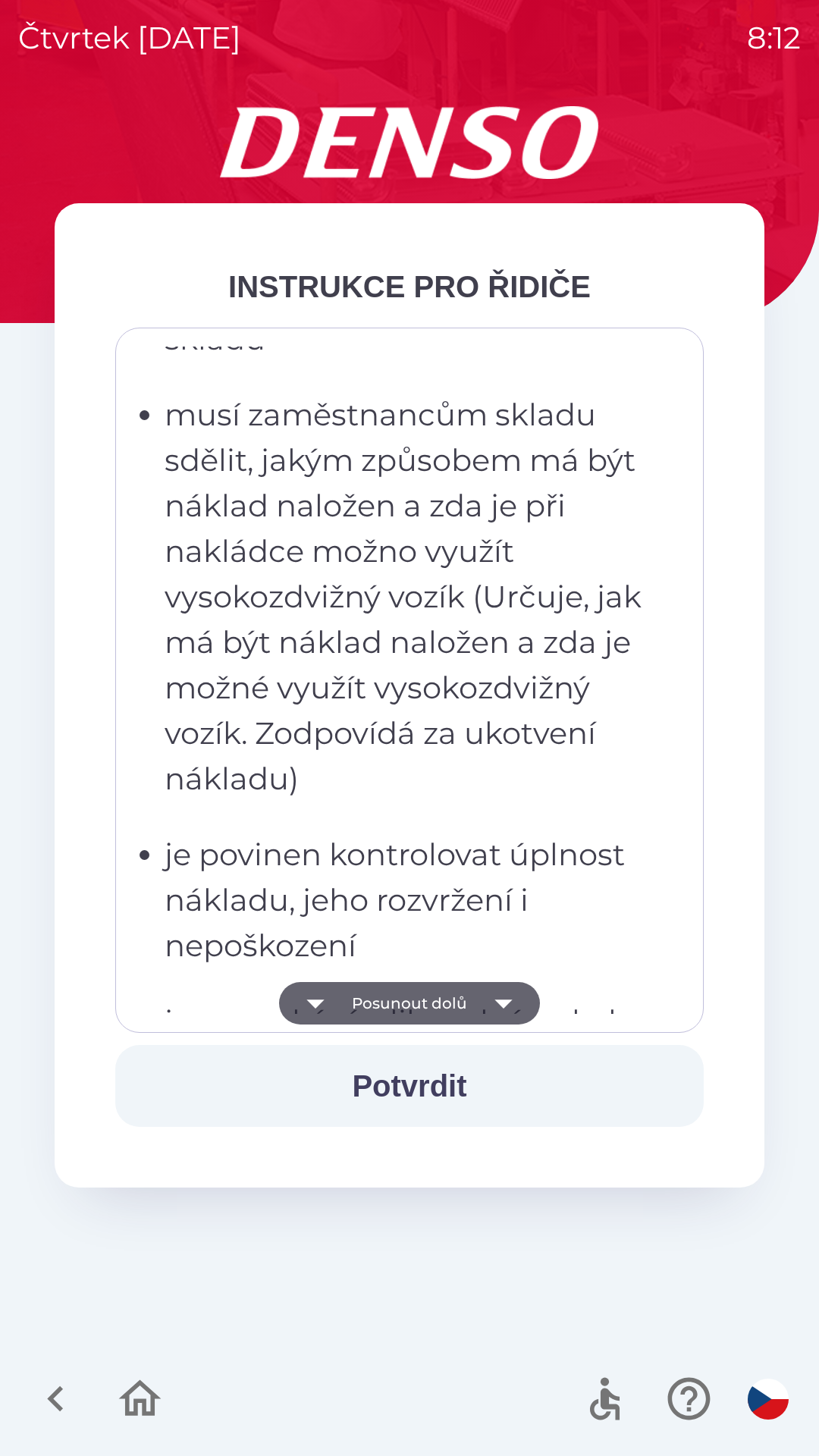
click at [504, 1005] on icon "button" at bounding box center [503, 1003] width 18 height 9
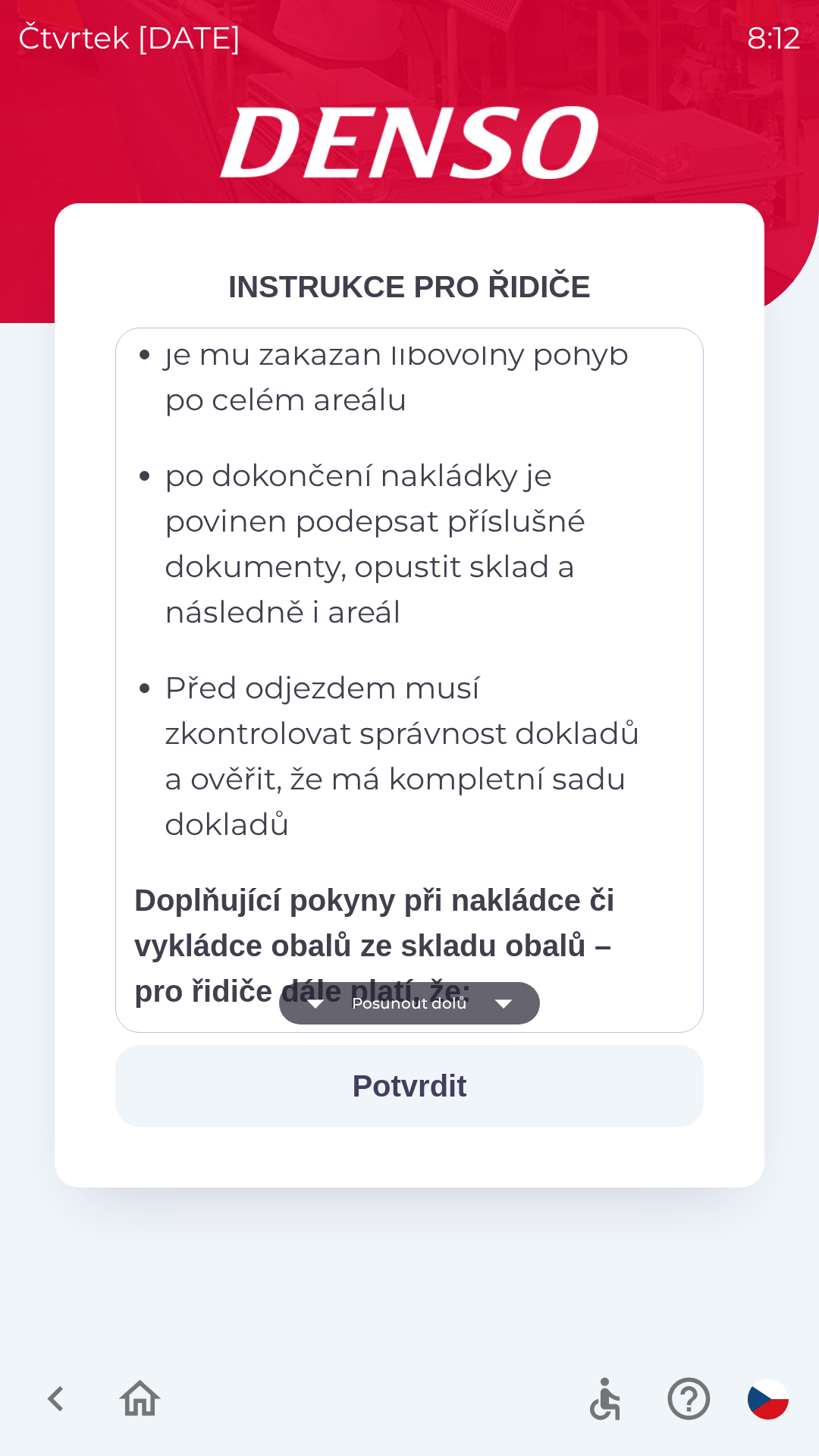
click at [510, 997] on icon "button" at bounding box center [503, 1002] width 42 height 42
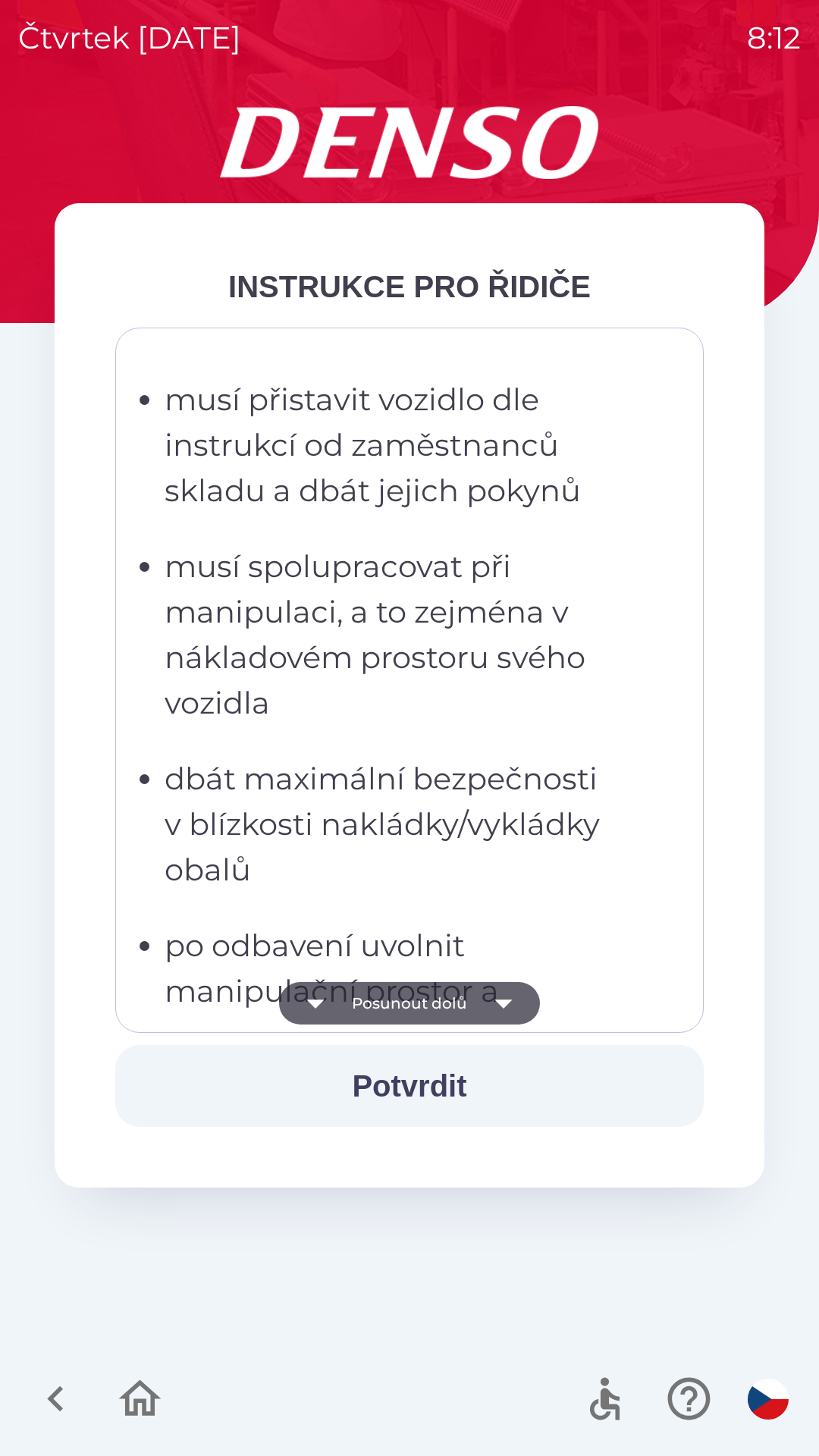
click at [497, 1004] on icon "button" at bounding box center [503, 1002] width 42 height 42
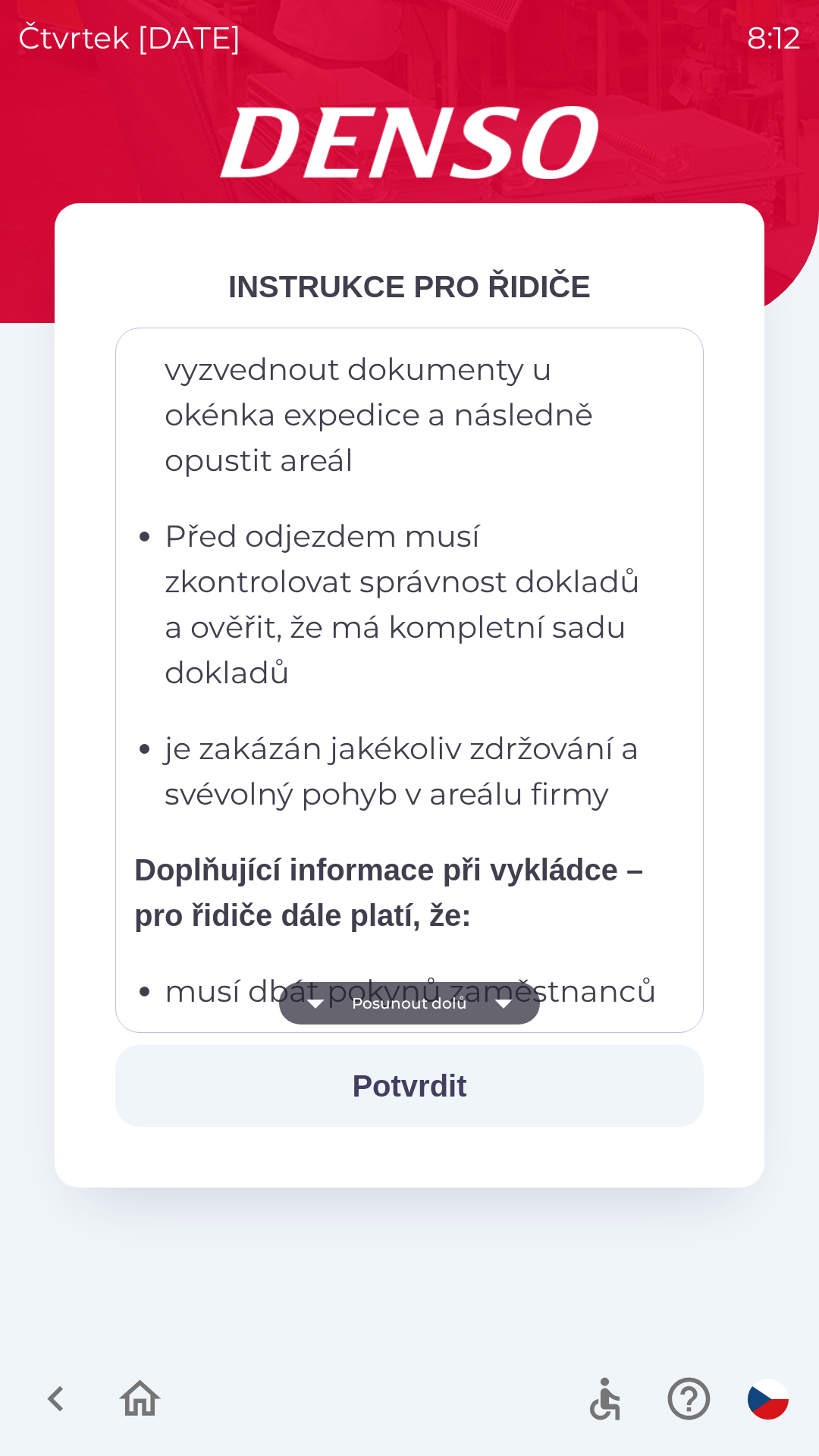
click at [503, 1002] on icon "button" at bounding box center [503, 1003] width 18 height 9
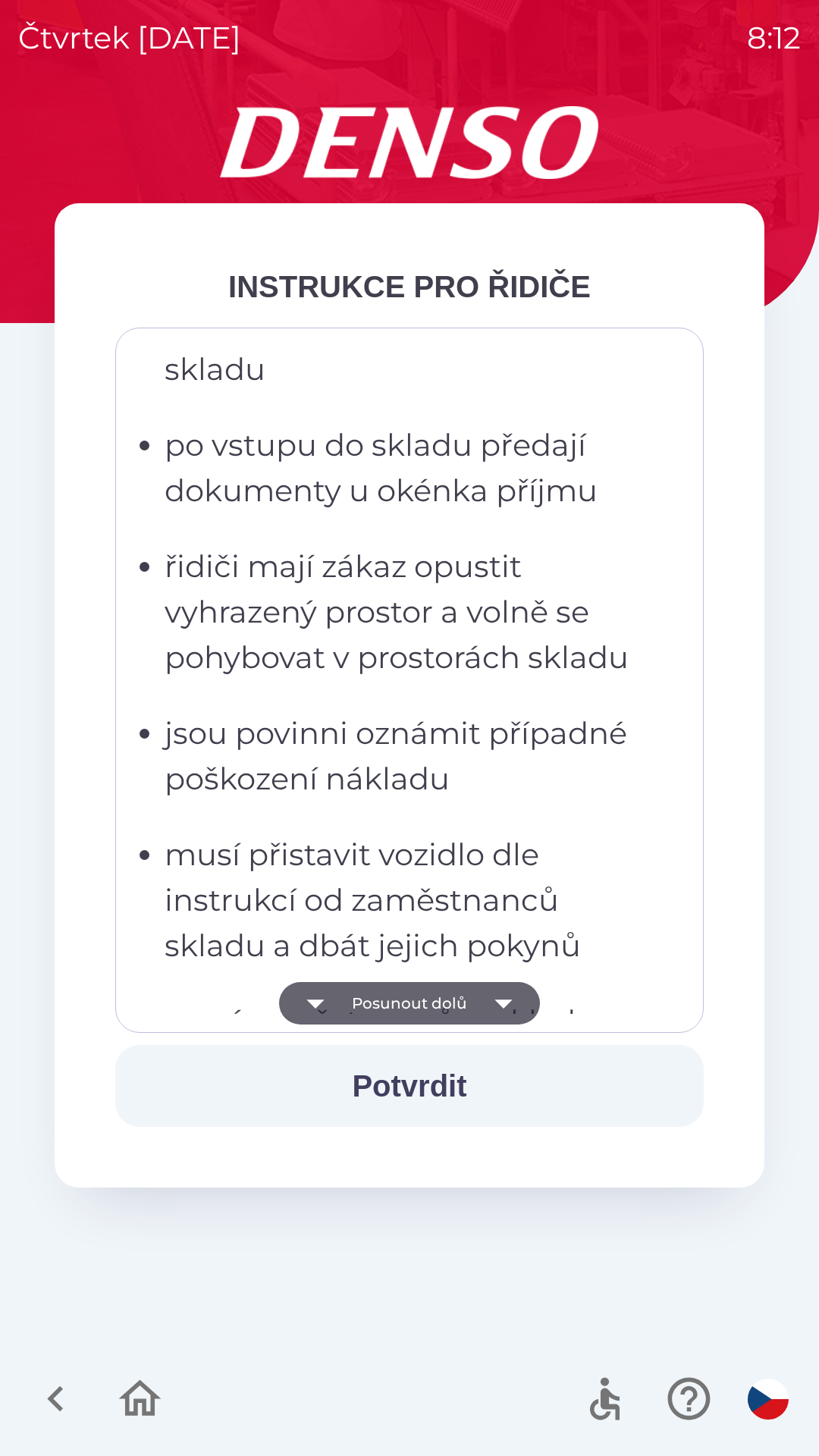
click at [501, 1007] on icon "button" at bounding box center [503, 1003] width 18 height 9
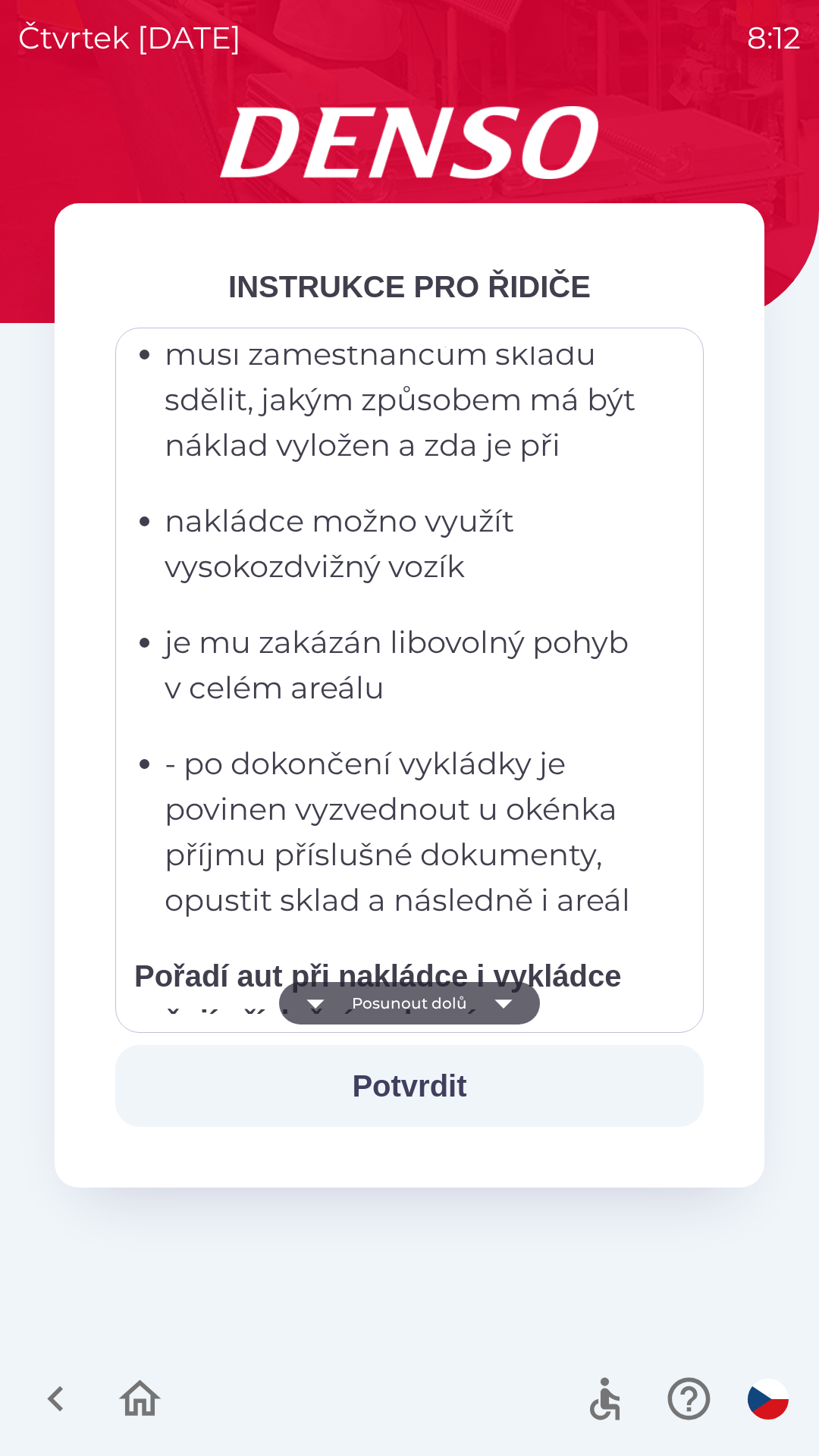
click at [495, 1001] on icon "button" at bounding box center [503, 1003] width 18 height 9
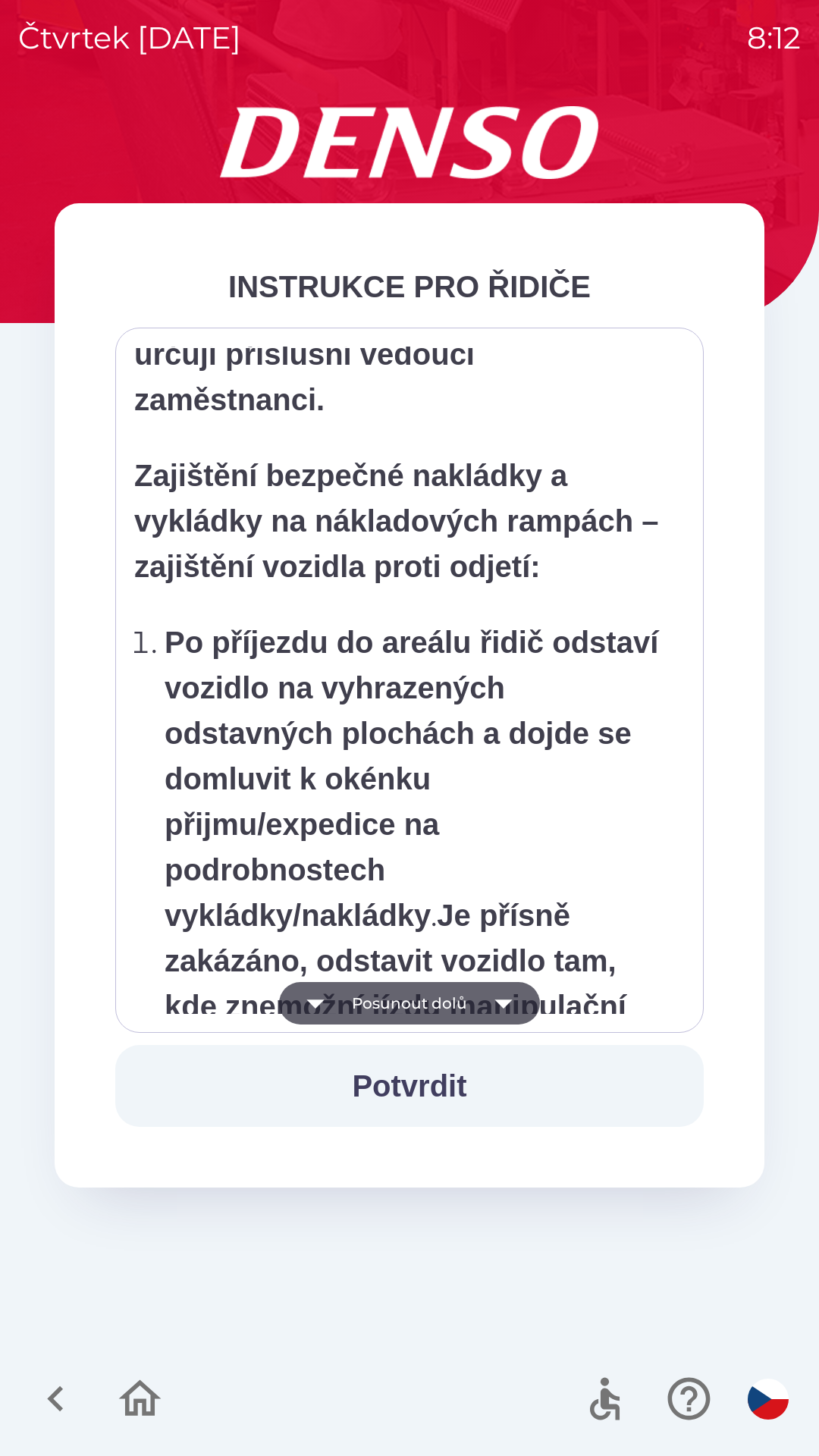
click at [498, 998] on icon "button" at bounding box center [503, 1002] width 42 height 42
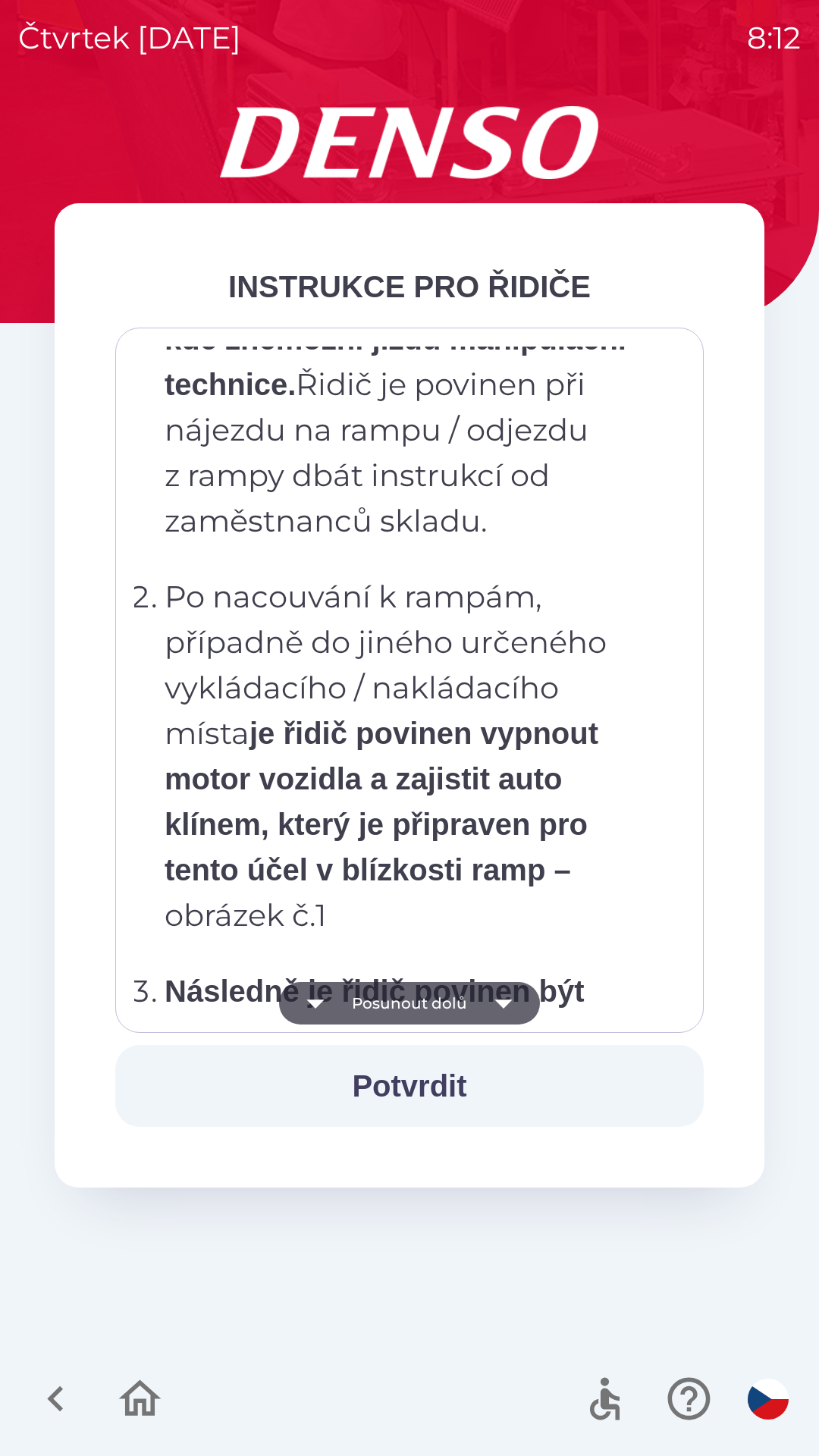
click at [490, 1001] on icon "button" at bounding box center [503, 1002] width 42 height 42
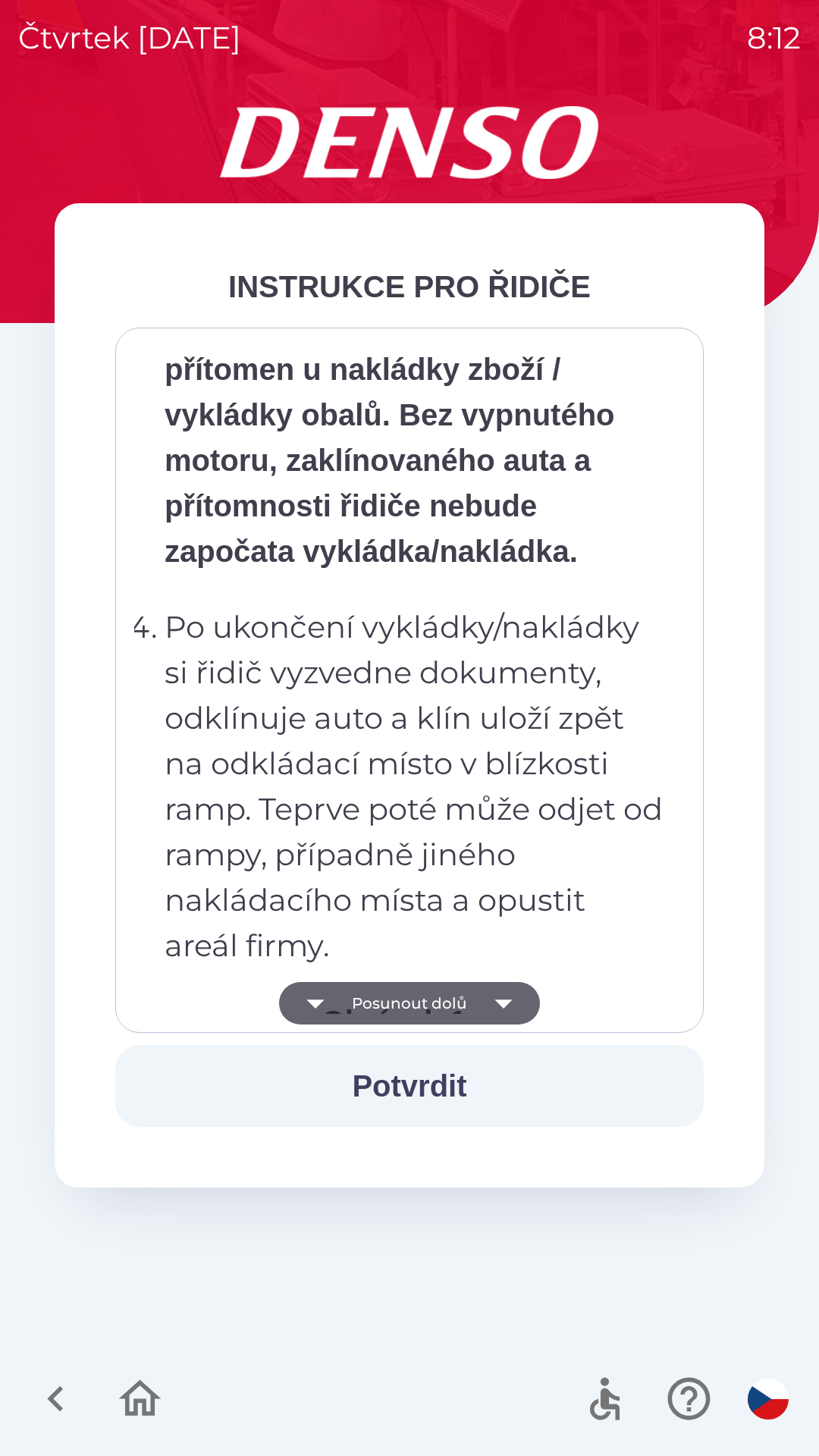
click at [487, 997] on icon "button" at bounding box center [503, 1002] width 42 height 42
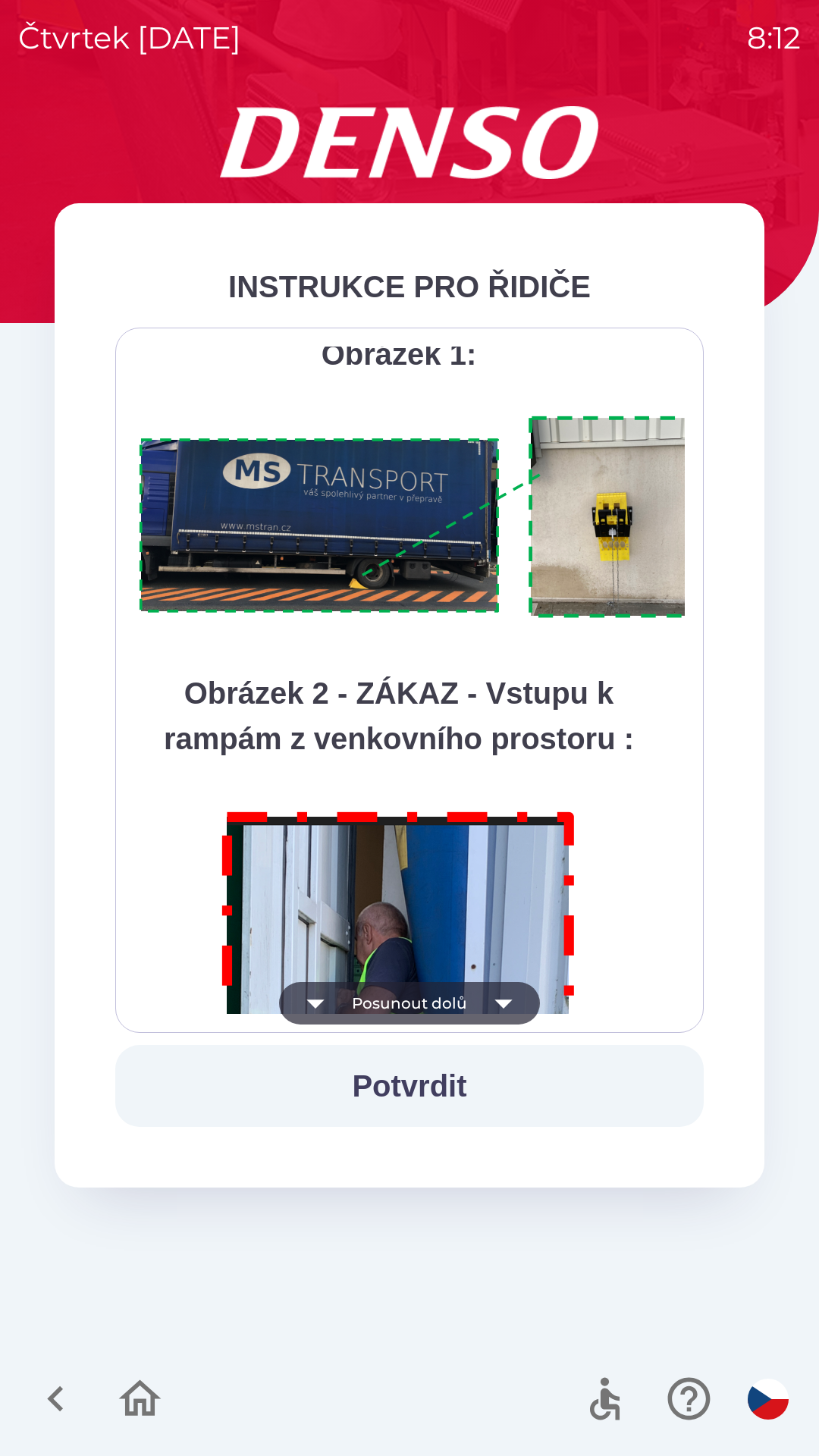
click at [485, 1001] on icon "button" at bounding box center [503, 1002] width 42 height 42
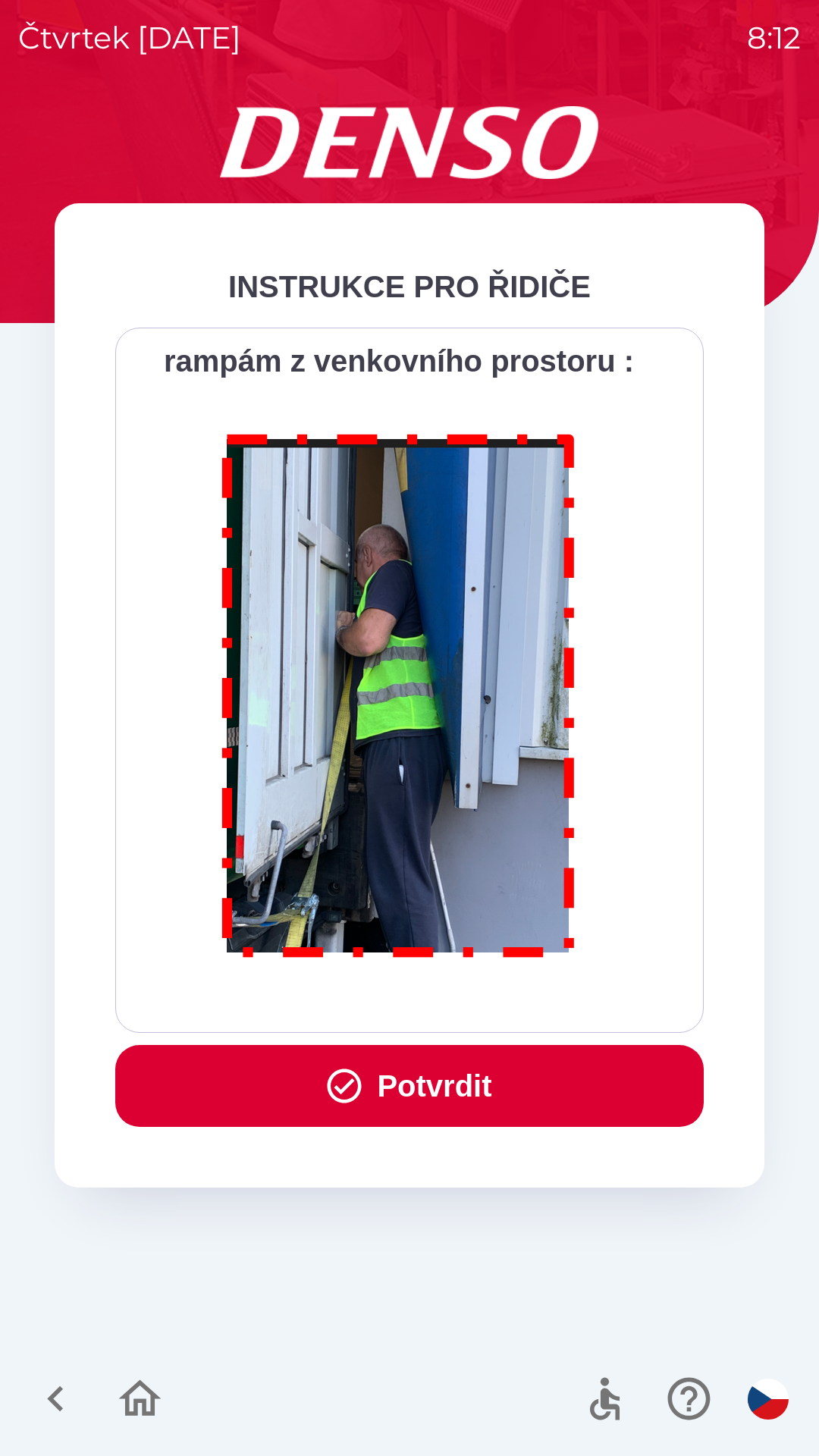
click at [486, 995] on div "Všichni řidiči přijíždějící do skladu firmy DENSO CZECH s.r.o. jsou po průjezdu…" at bounding box center [409, 680] width 550 height 667
click at [487, 995] on div "Všichni řidiči přijíždějící do skladu firmy DENSO CZECH s.r.o. jsou po průjezdu…" at bounding box center [409, 680] width 550 height 667
click at [500, 1088] on button "Potvrdit" at bounding box center [410, 1085] width 589 height 82
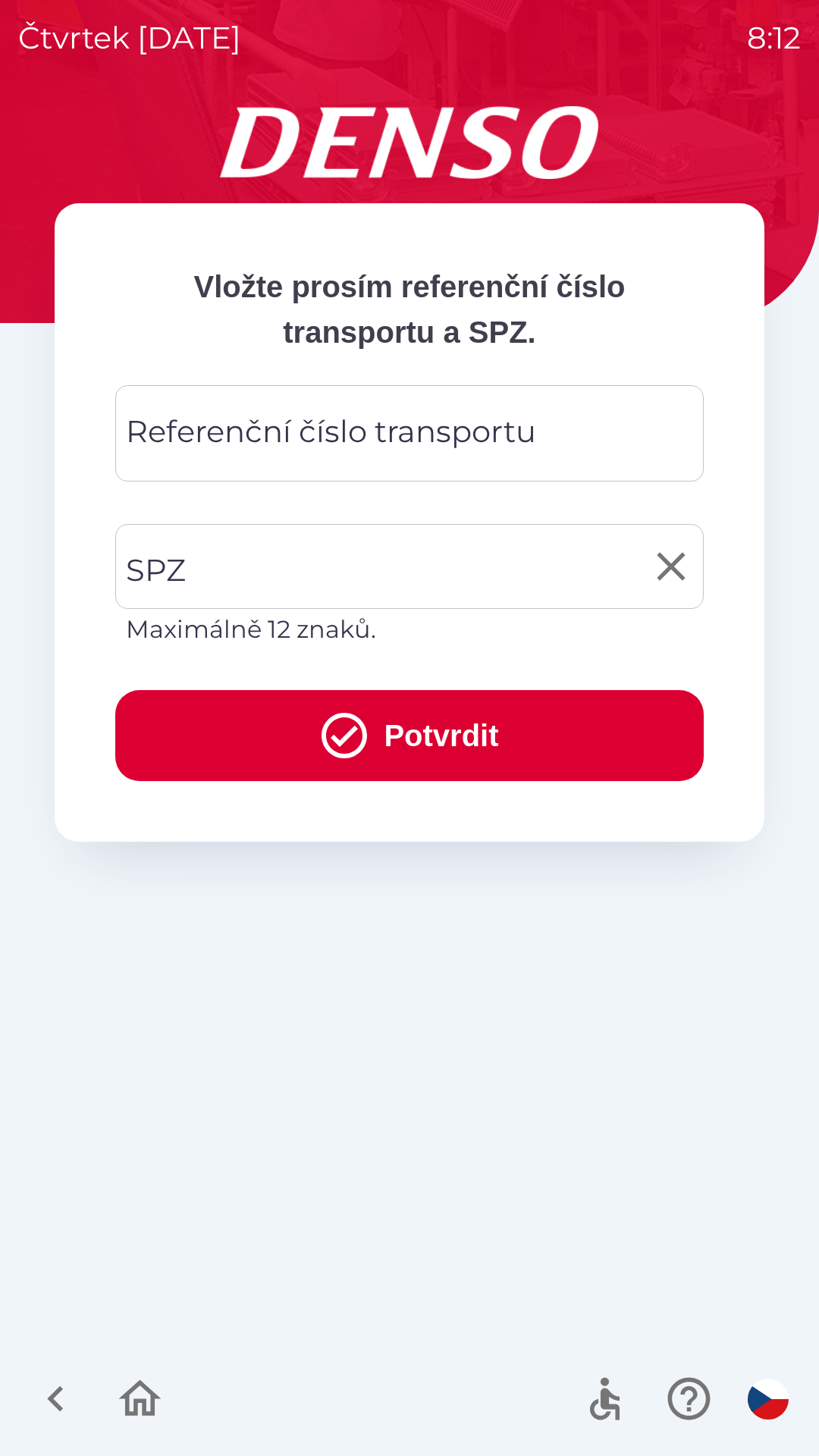
click at [352, 580] on input "SPZ" at bounding box center [398, 566] width 552 height 71
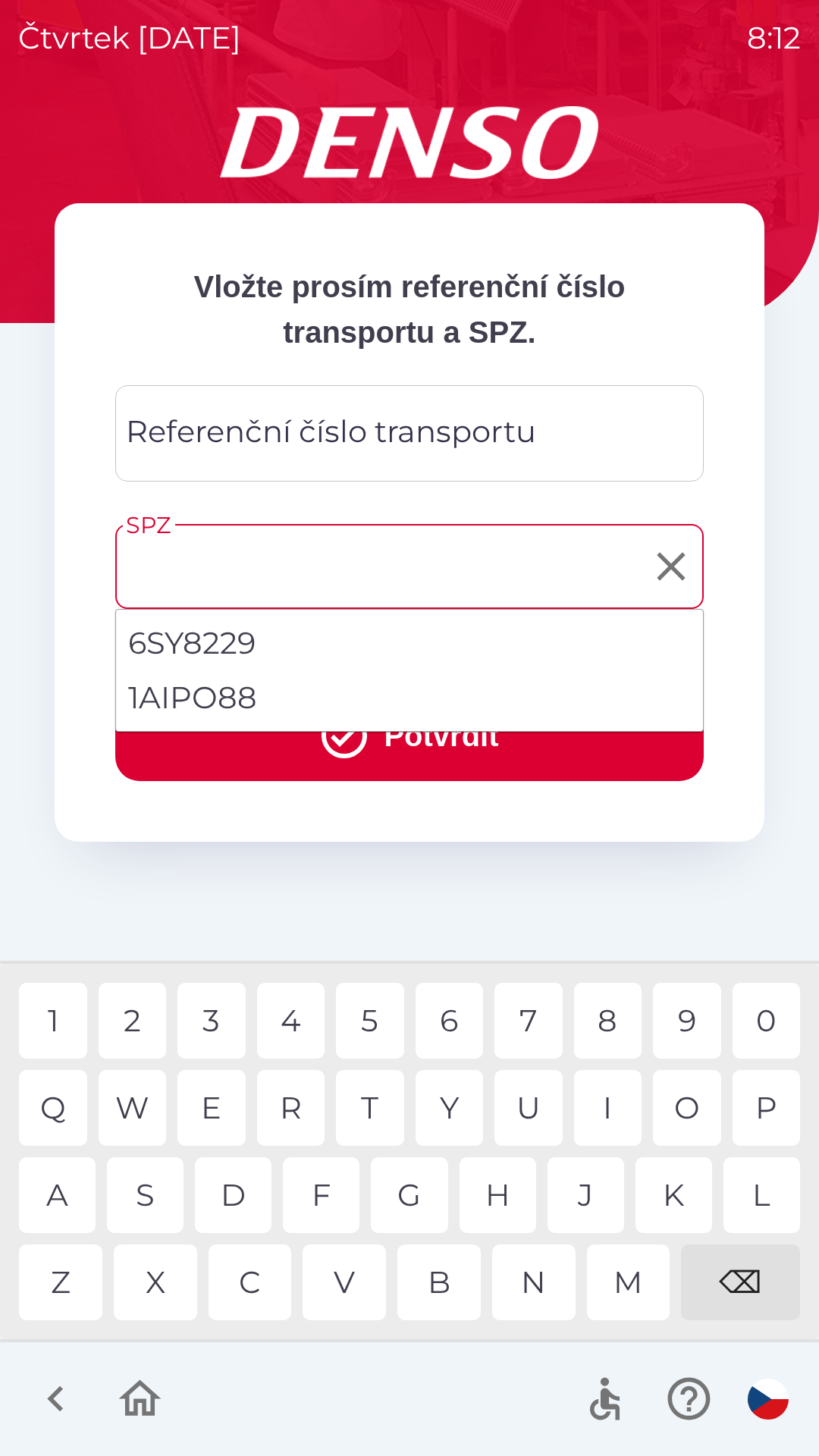
click at [240, 699] on li "1AIPO88" at bounding box center [410, 697] width 587 height 54
type input "*******"
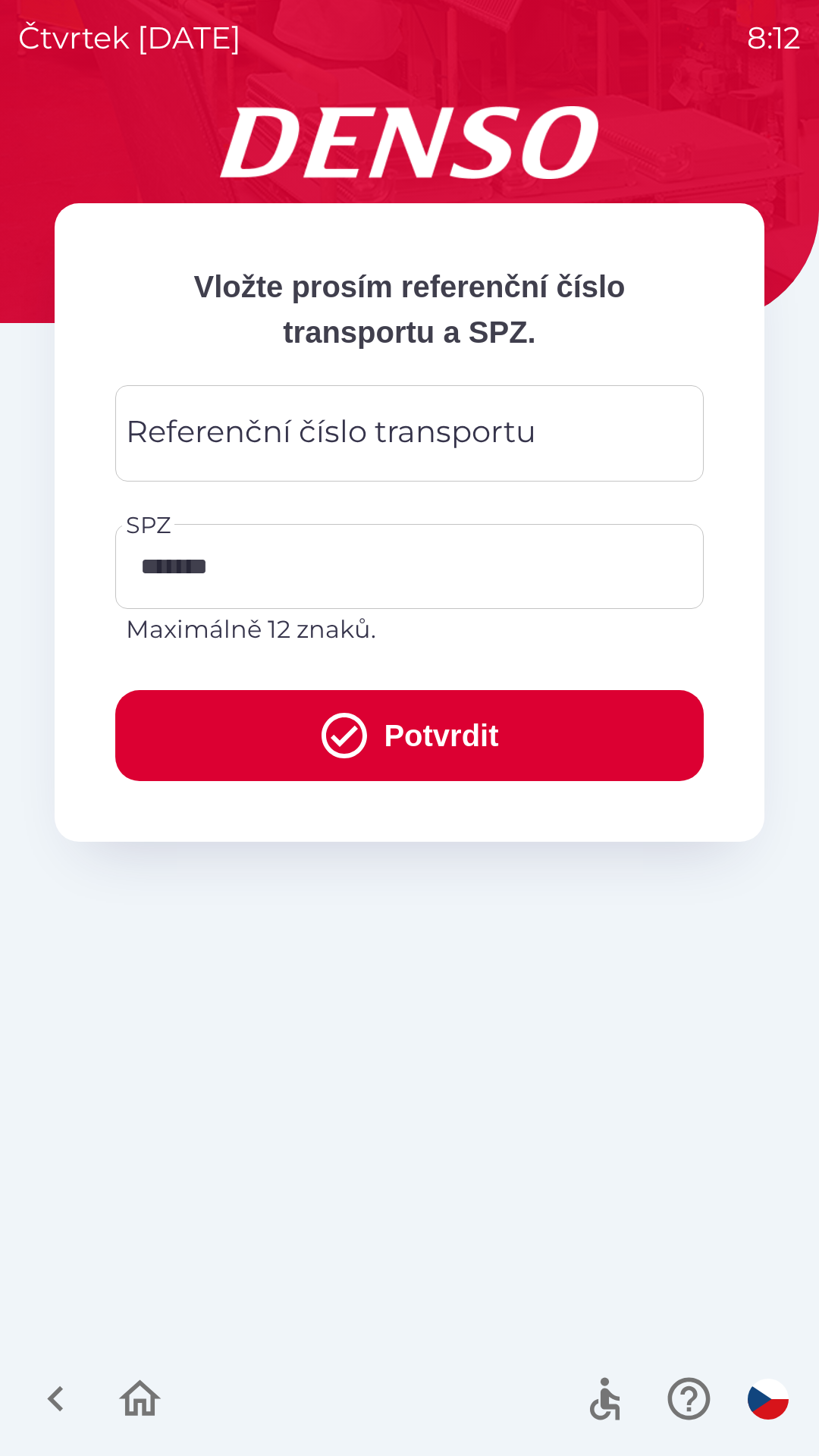
click at [461, 731] on button "Potvrdit" at bounding box center [410, 735] width 589 height 91
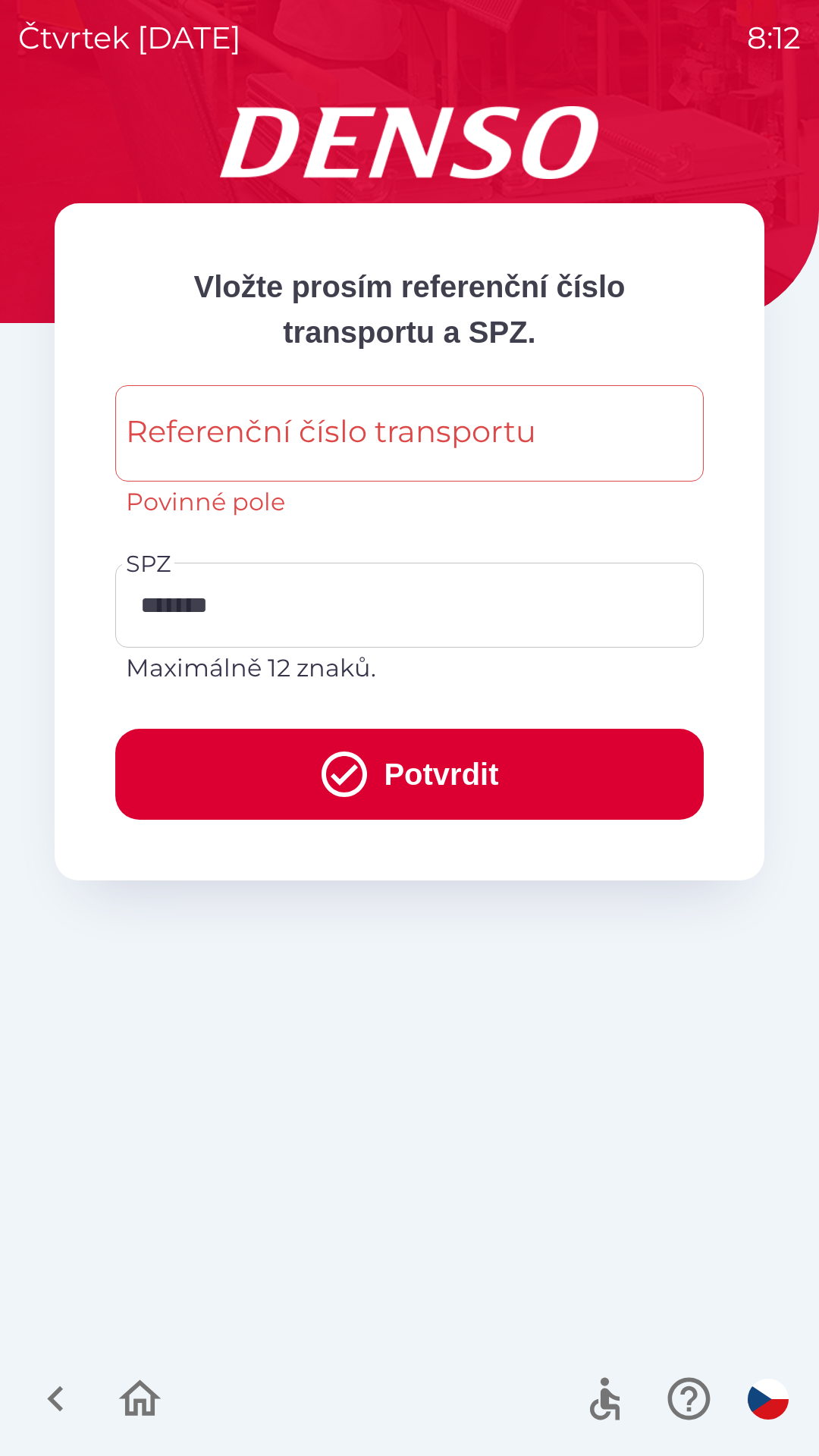
click at [504, 459] on input "Referenční číslo transportu" at bounding box center [410, 433] width 552 height 60
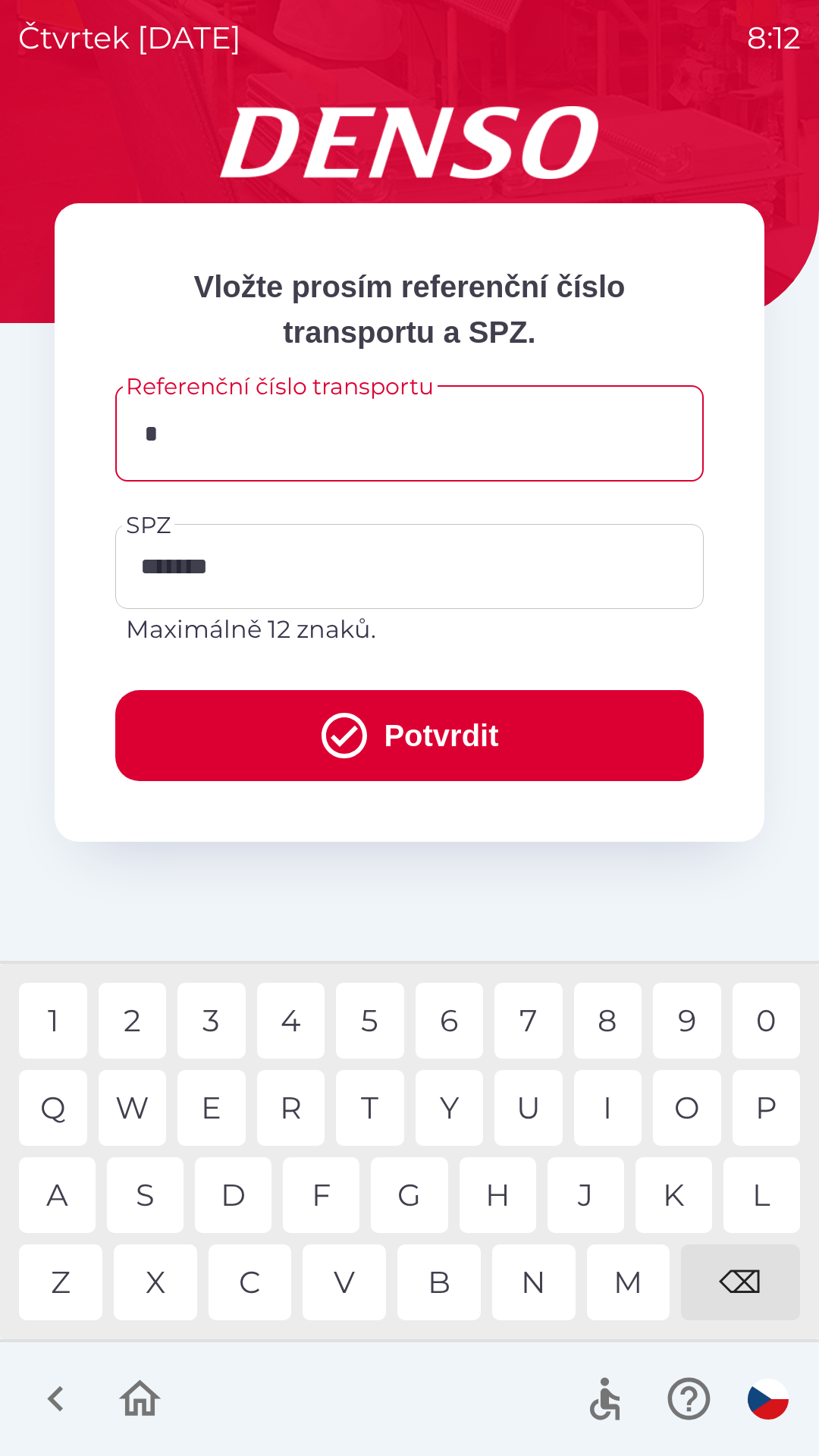
click at [678, 1194] on div "K" at bounding box center [673, 1194] width 77 height 76
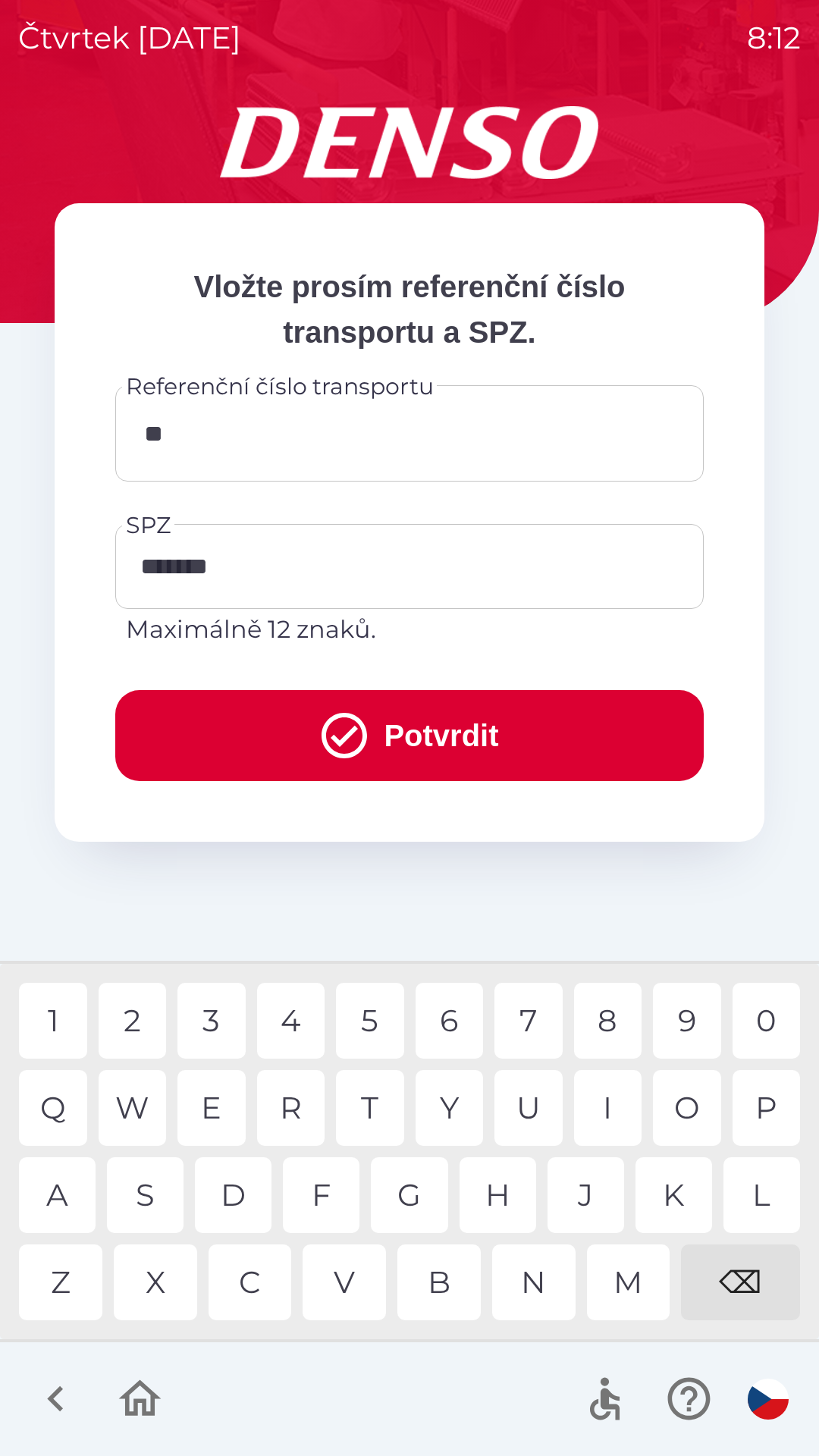
click at [689, 1097] on div "O" at bounding box center [686, 1108] width 68 height 76
click at [300, 1021] on div "4" at bounding box center [290, 1020] width 68 height 76
type input "**********"
click at [452, 1030] on div "6" at bounding box center [449, 1020] width 68 height 76
click at [496, 728] on button "Potvrdit" at bounding box center [410, 735] width 589 height 91
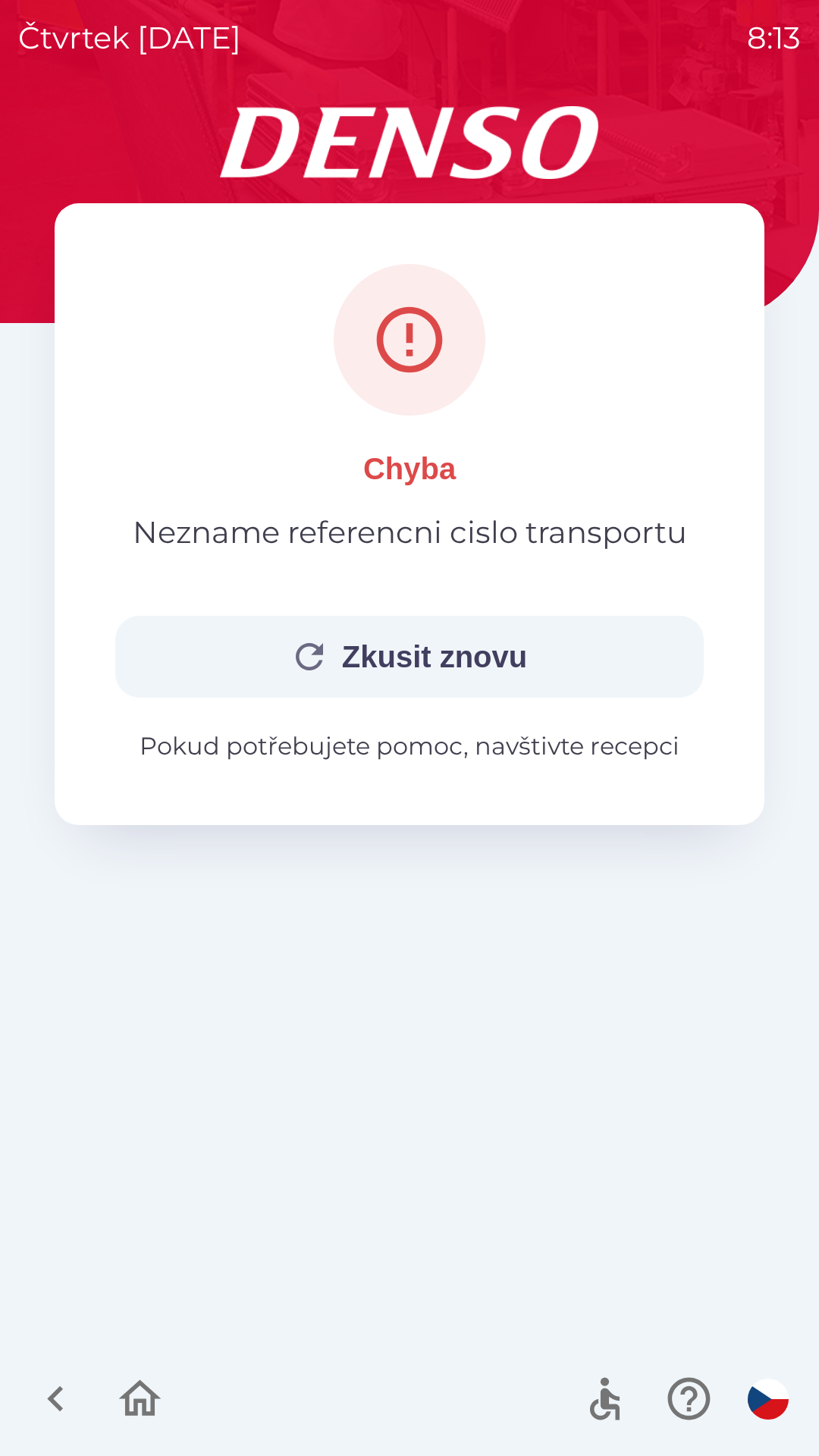
click at [522, 661] on button "Zkusit znovu" at bounding box center [410, 656] width 589 height 82
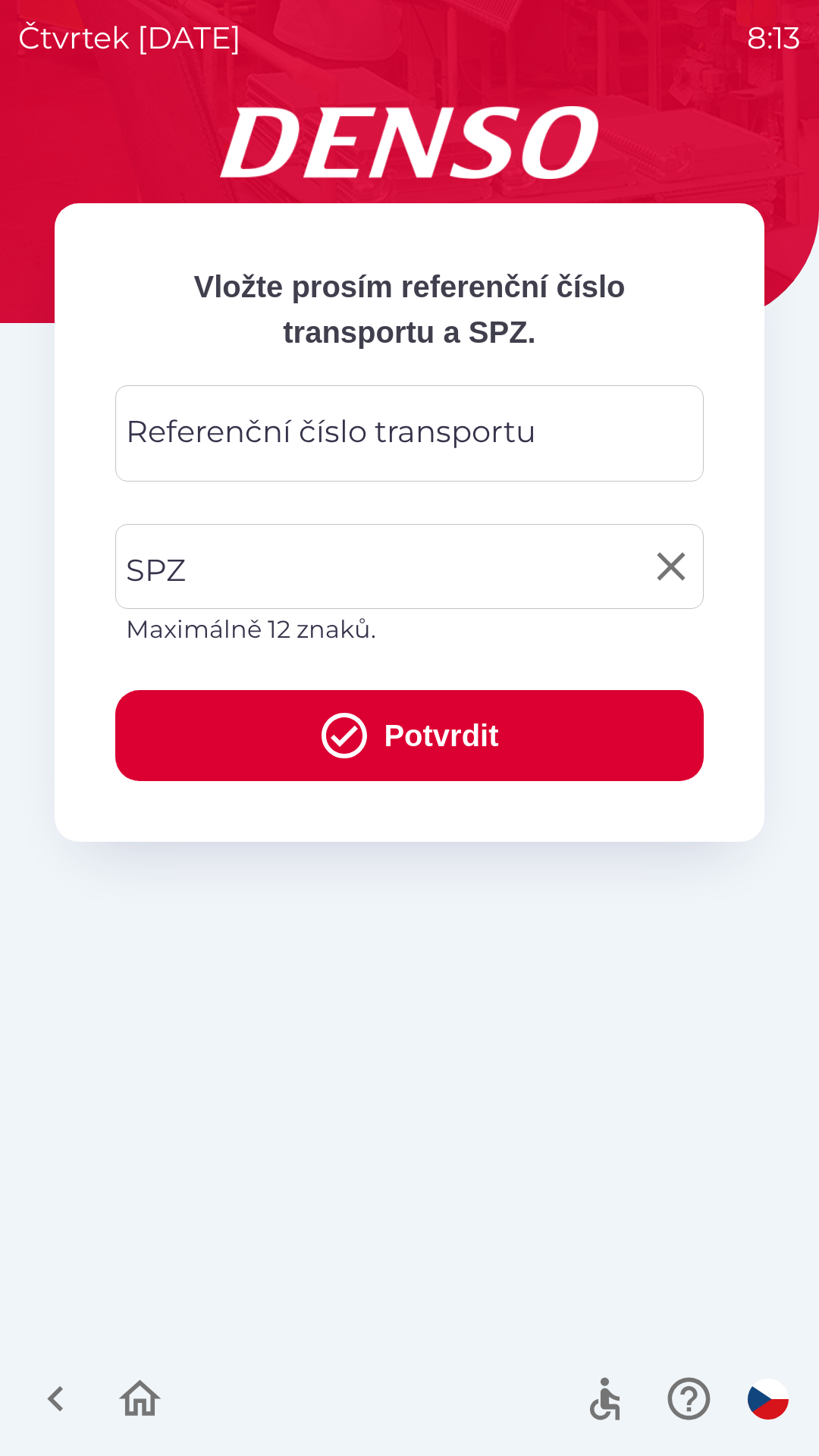
click at [410, 552] on input "SPZ" at bounding box center [398, 566] width 552 height 71
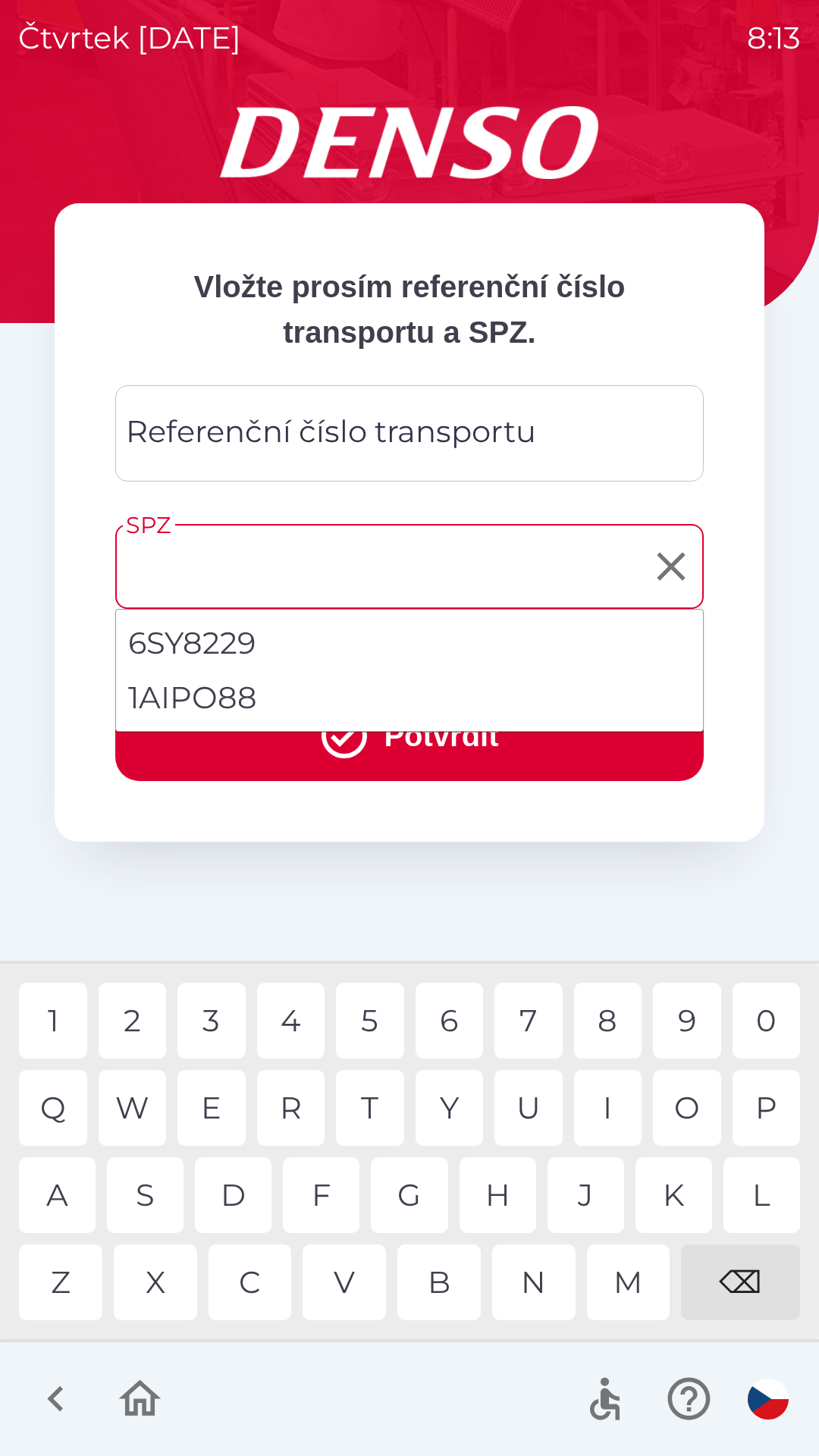
click at [325, 695] on li "1AIPO88" at bounding box center [410, 697] width 587 height 54
type input "*******"
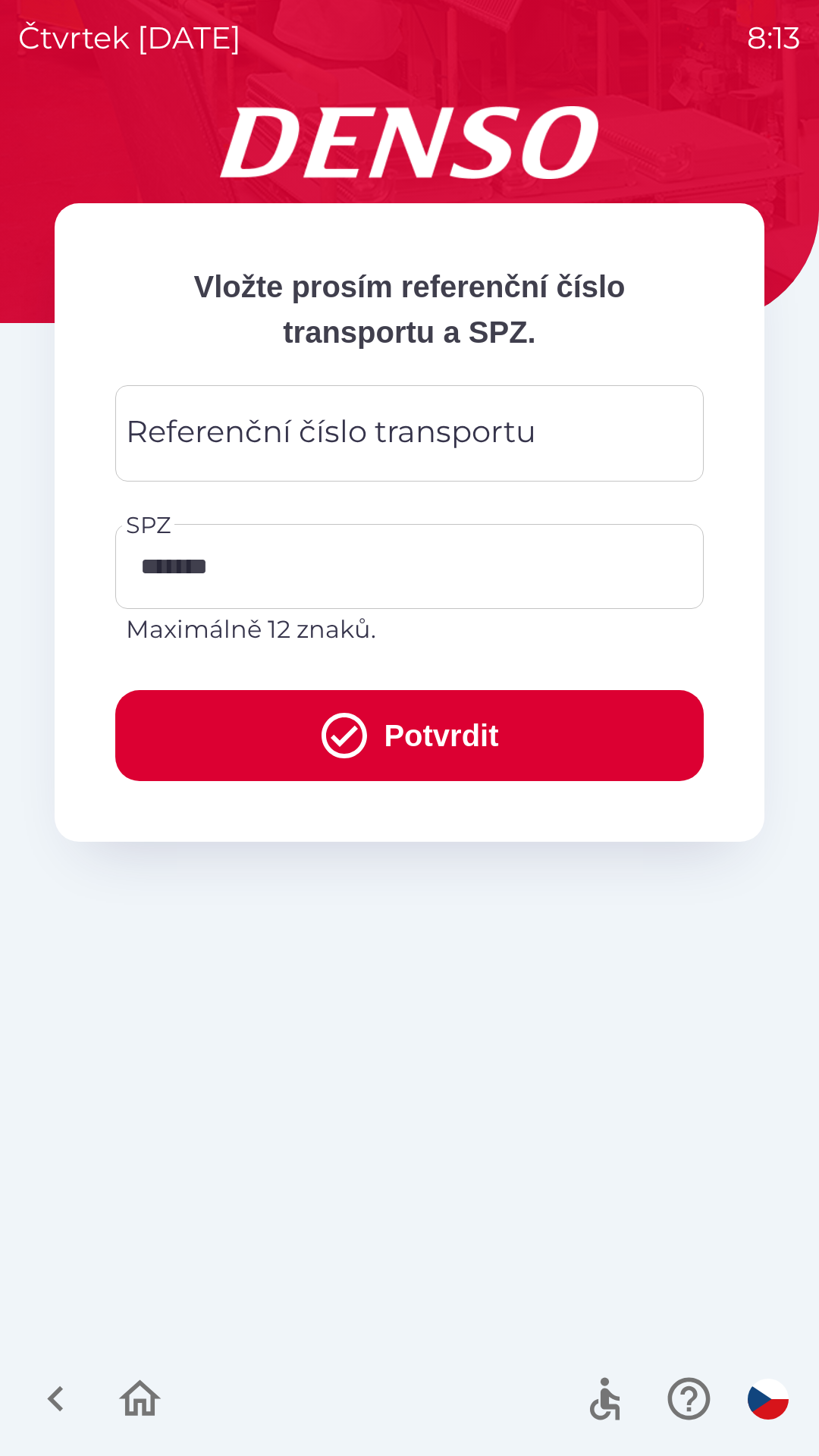
click at [401, 447] on div "Referenční číslo transportu Referenční číslo transportu" at bounding box center [410, 433] width 589 height 96
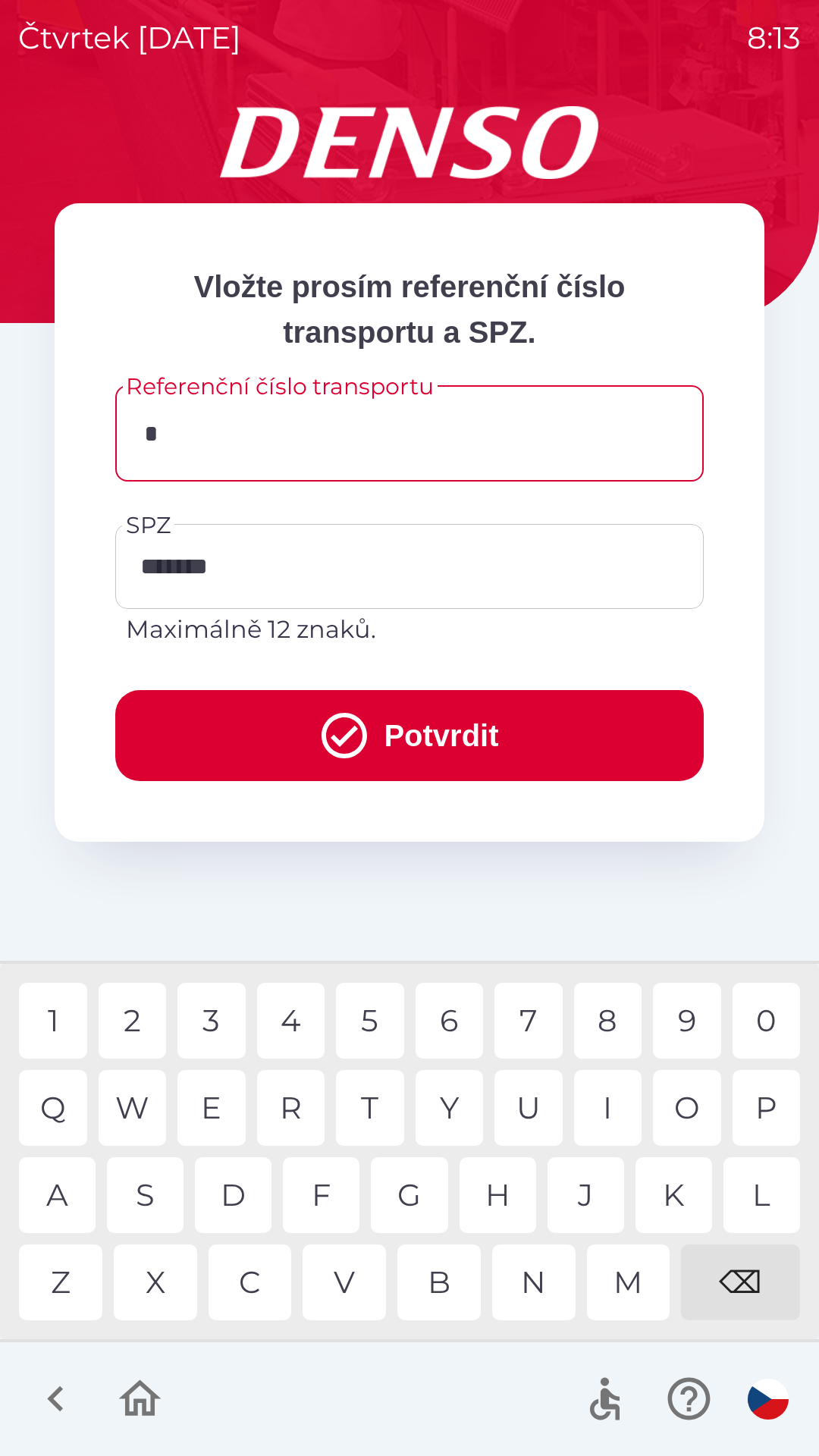
click at [666, 1187] on div "K" at bounding box center [673, 1194] width 77 height 76
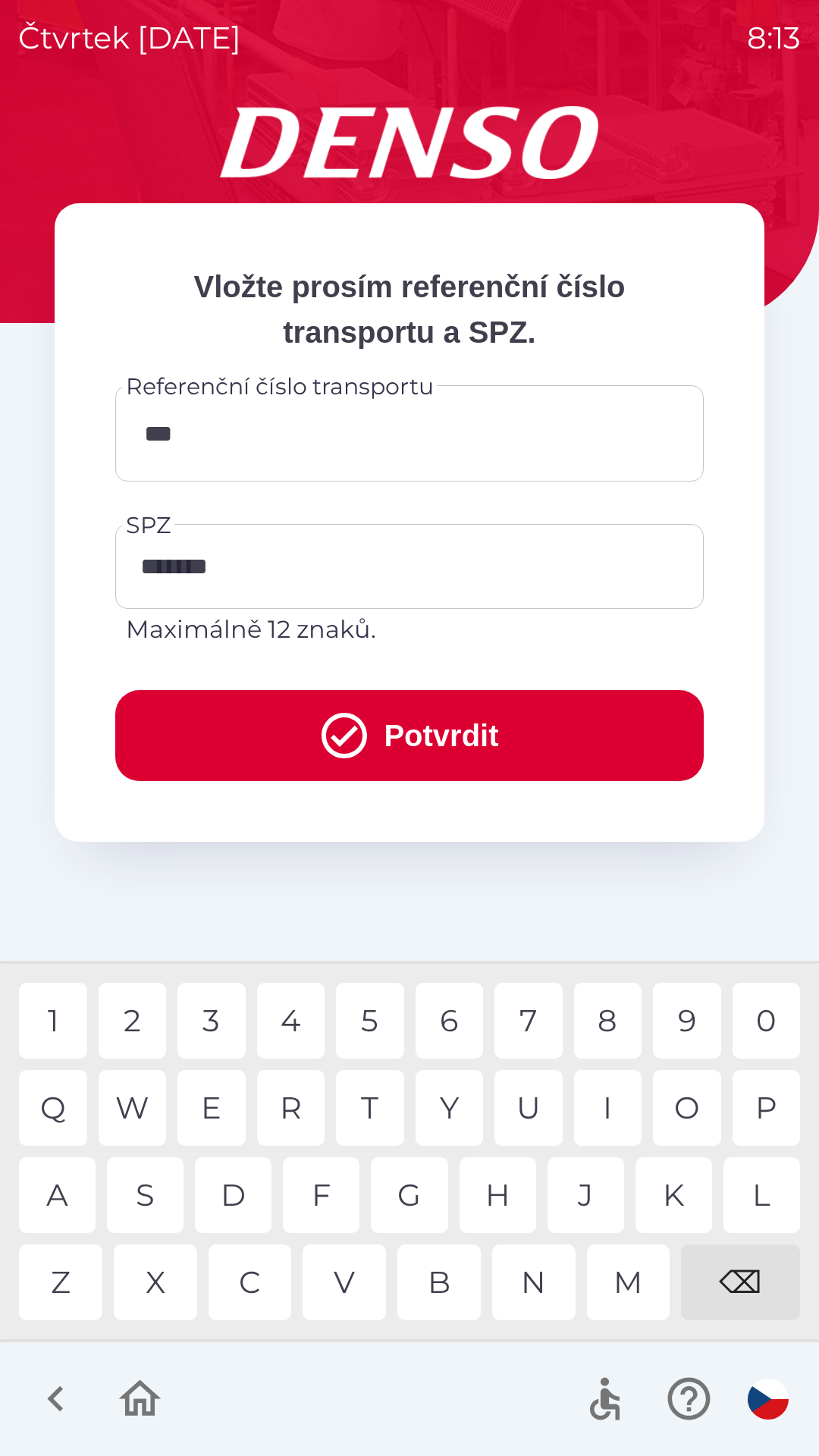
click at [262, 1261] on div "C" at bounding box center [250, 1282] width 84 height 76
click at [302, 1016] on div "4" at bounding box center [290, 1020] width 68 height 76
click at [767, 1016] on div "0" at bounding box center [766, 1020] width 68 height 76
type input "**********"
click at [454, 1019] on div "6" at bounding box center [449, 1020] width 68 height 76
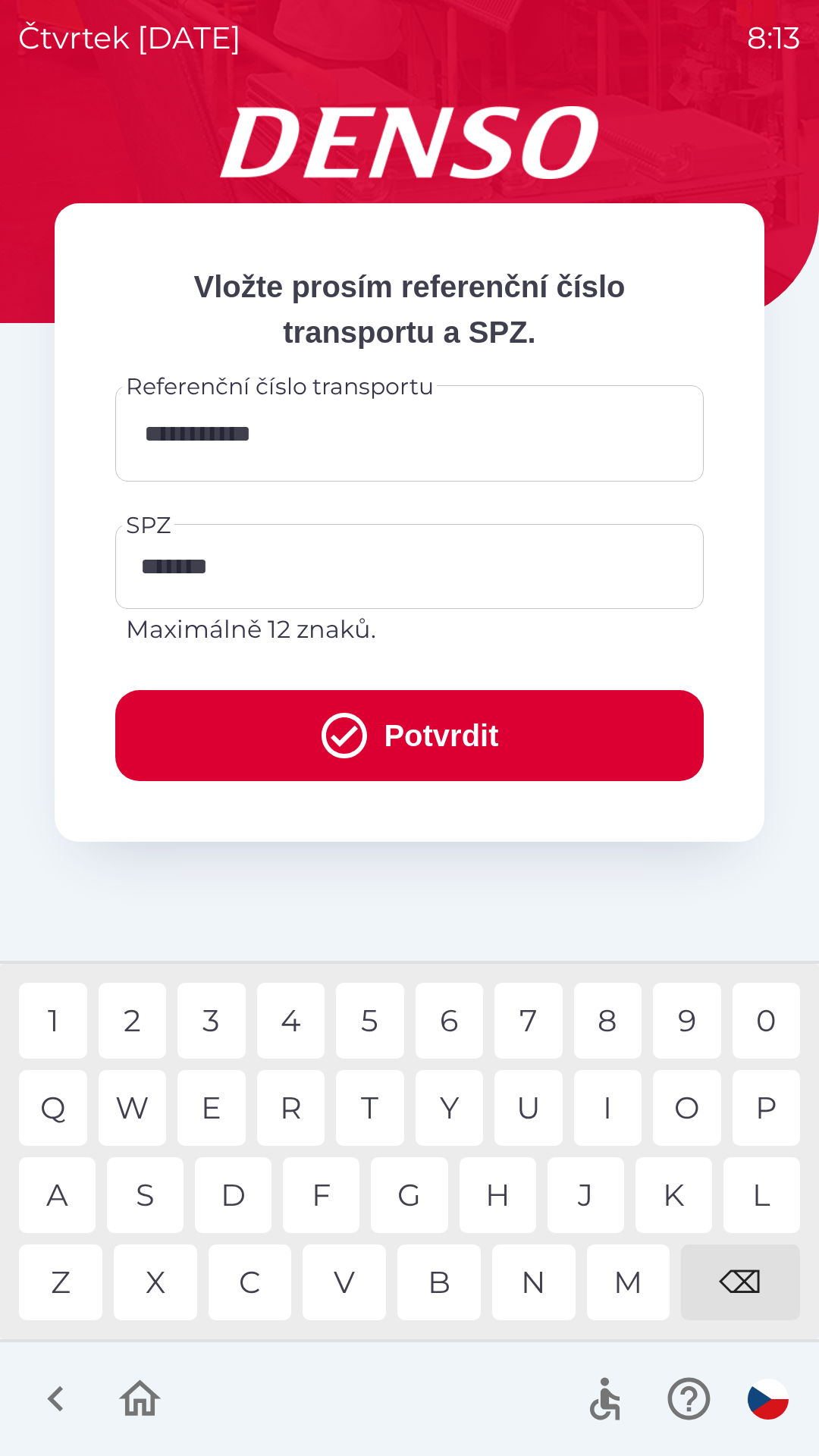
click at [500, 724] on button "Potvrdit" at bounding box center [410, 735] width 589 height 91
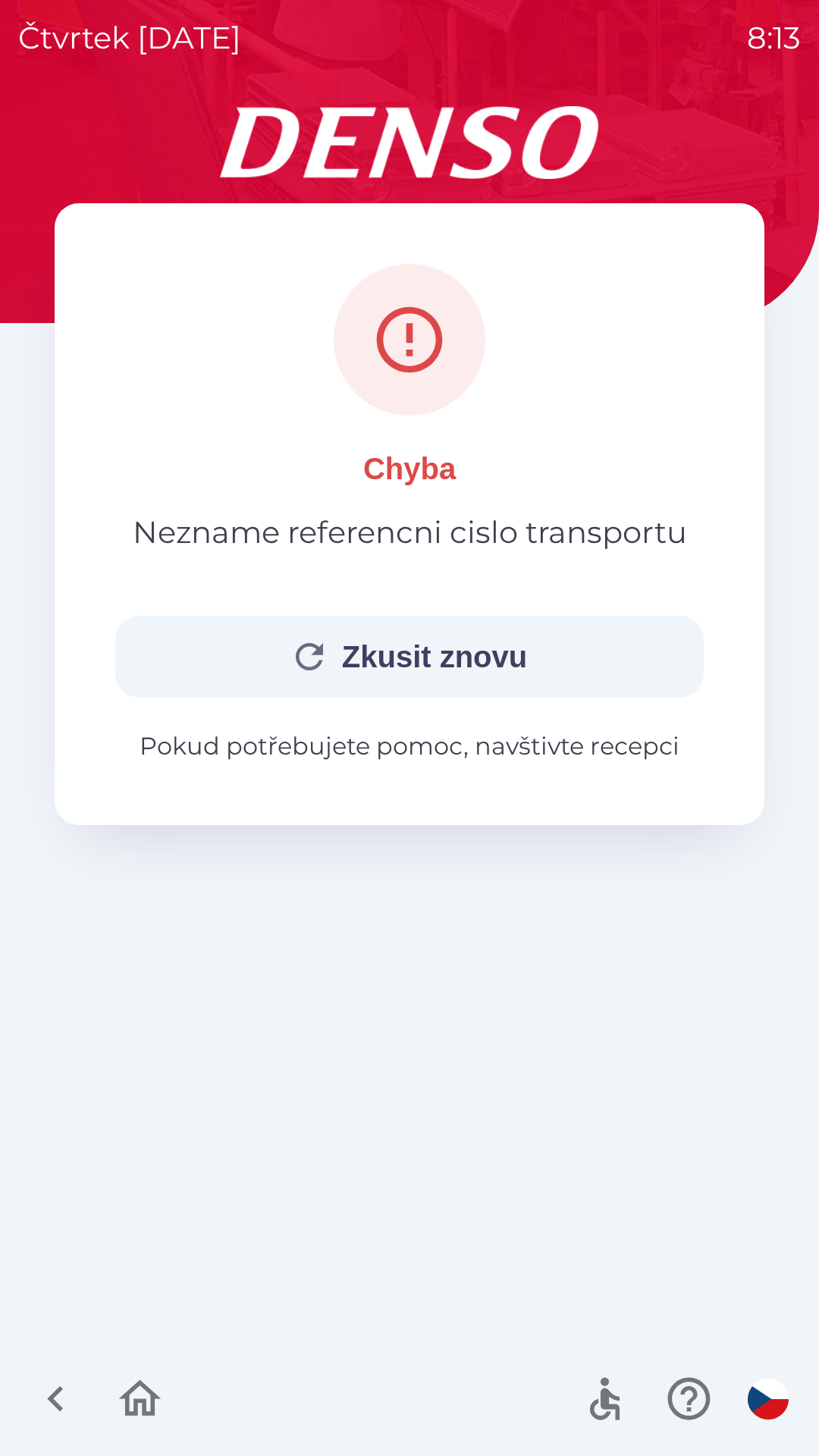
click at [510, 665] on button "Zkusit znovu" at bounding box center [410, 656] width 589 height 82
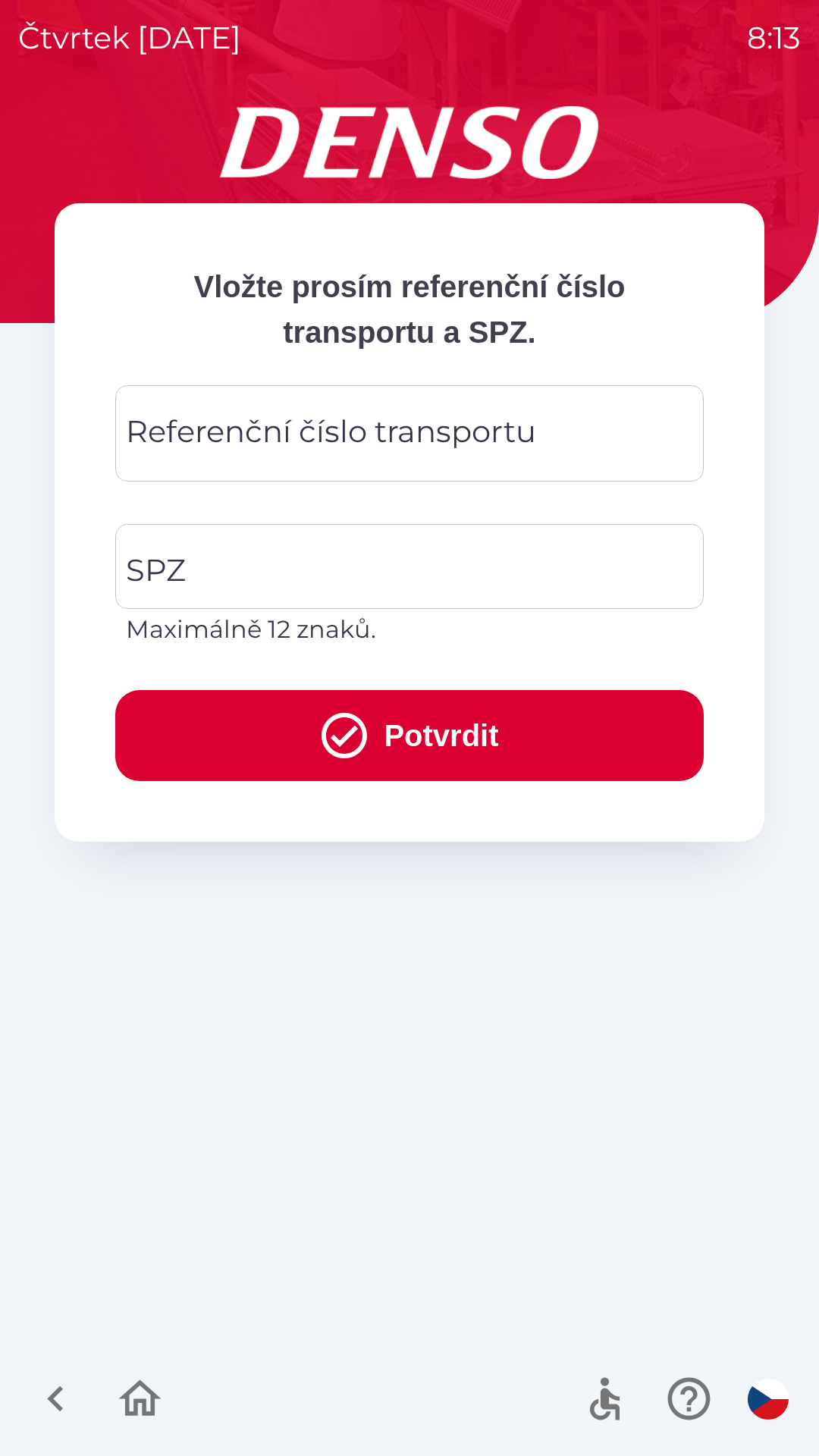
click at [361, 433] on div "Referenční číslo transportu Referenční číslo transportu" at bounding box center [410, 433] width 589 height 96
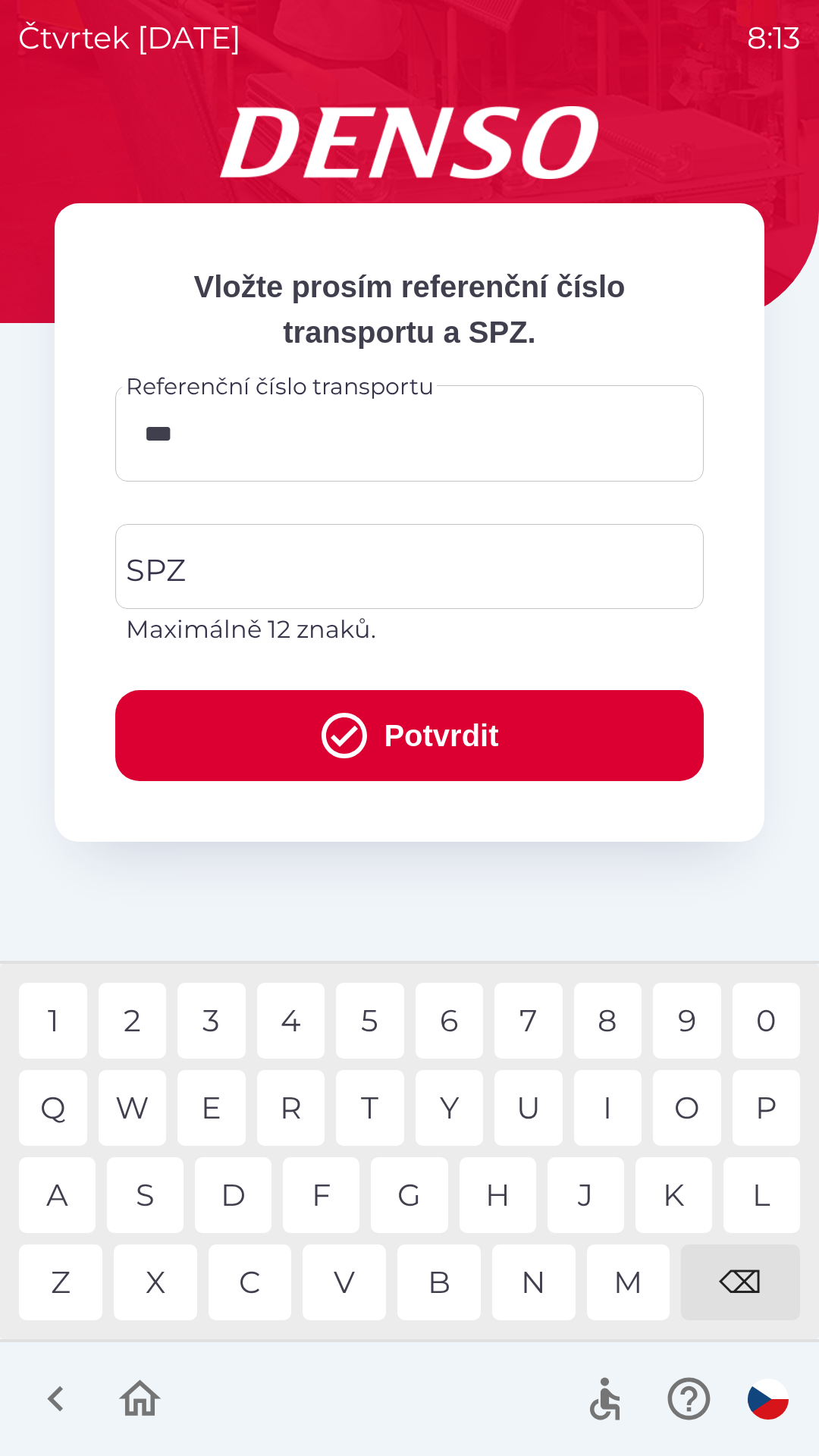
click at [772, 1018] on div "0" at bounding box center [766, 1020] width 68 height 76
click at [616, 1027] on div "8" at bounding box center [607, 1020] width 68 height 76
click at [536, 1018] on div "7" at bounding box center [528, 1020] width 68 height 76
click at [758, 1284] on div "⌫" at bounding box center [740, 1282] width 119 height 76
type input "********"
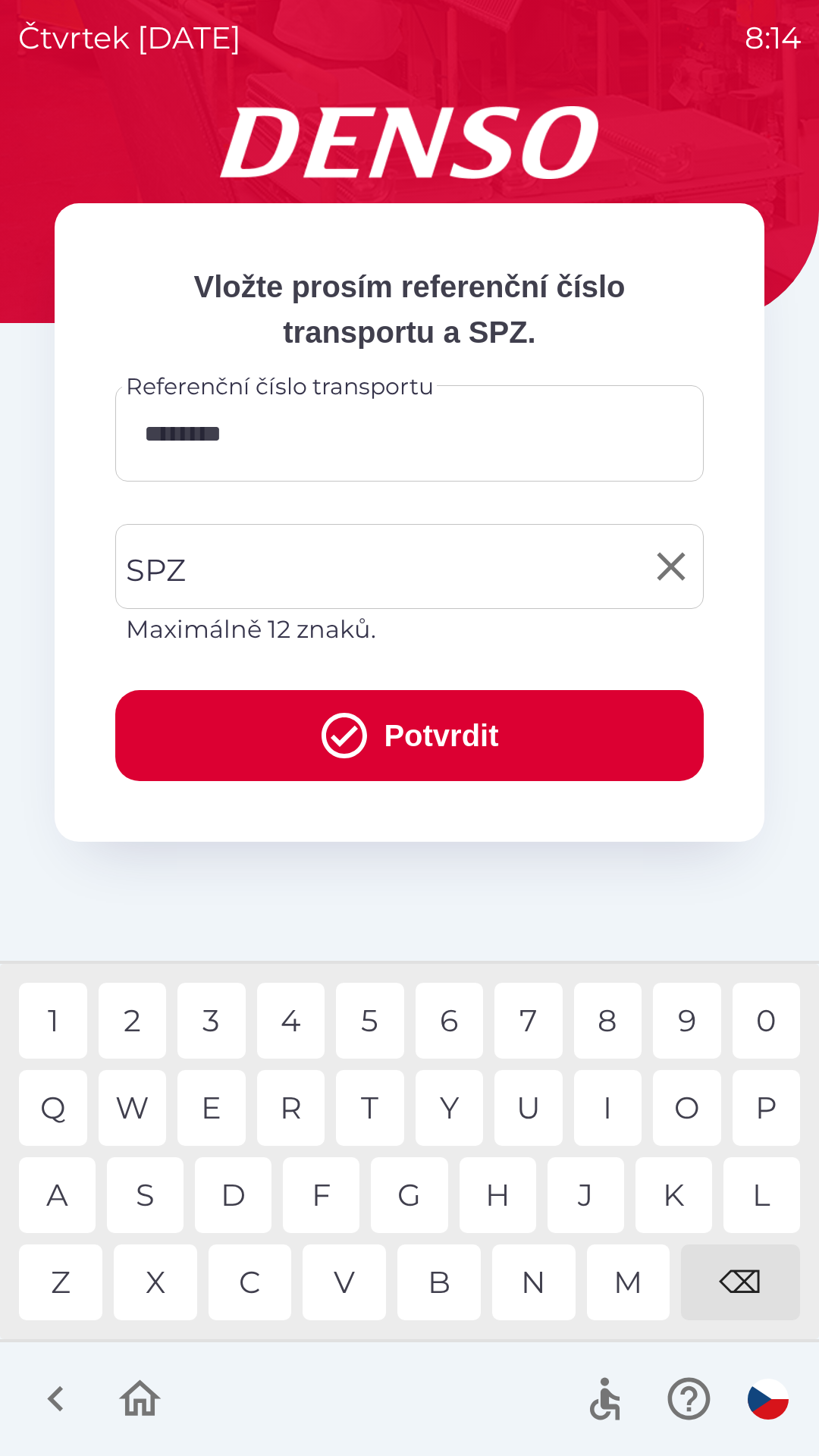
click at [324, 575] on input "SPZ" at bounding box center [398, 566] width 552 height 71
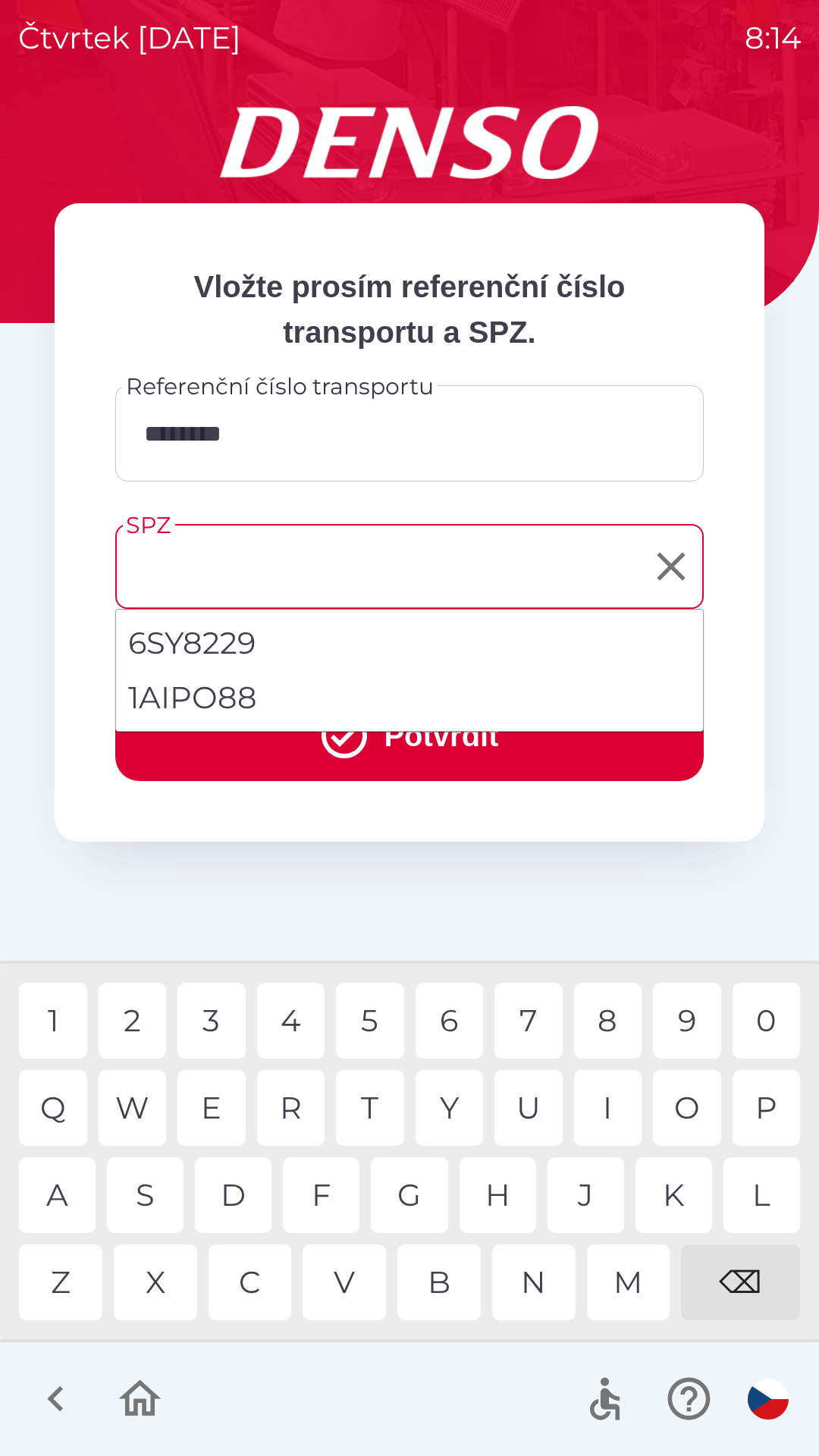
click at [276, 698] on li "1AIPO88" at bounding box center [410, 697] width 587 height 54
type input "*******"
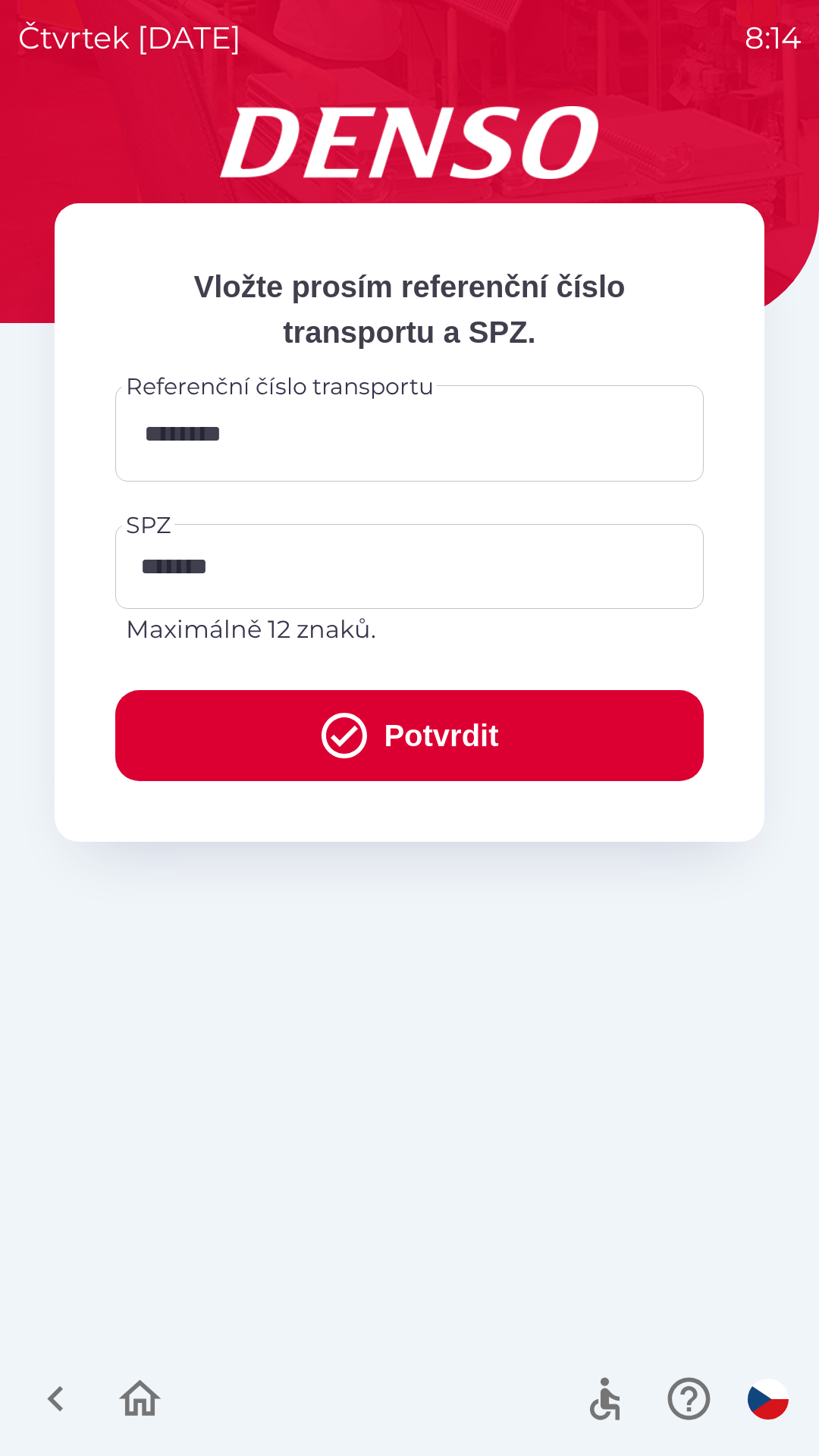
click at [308, 730] on button "Potvrdit" at bounding box center [410, 735] width 589 height 91
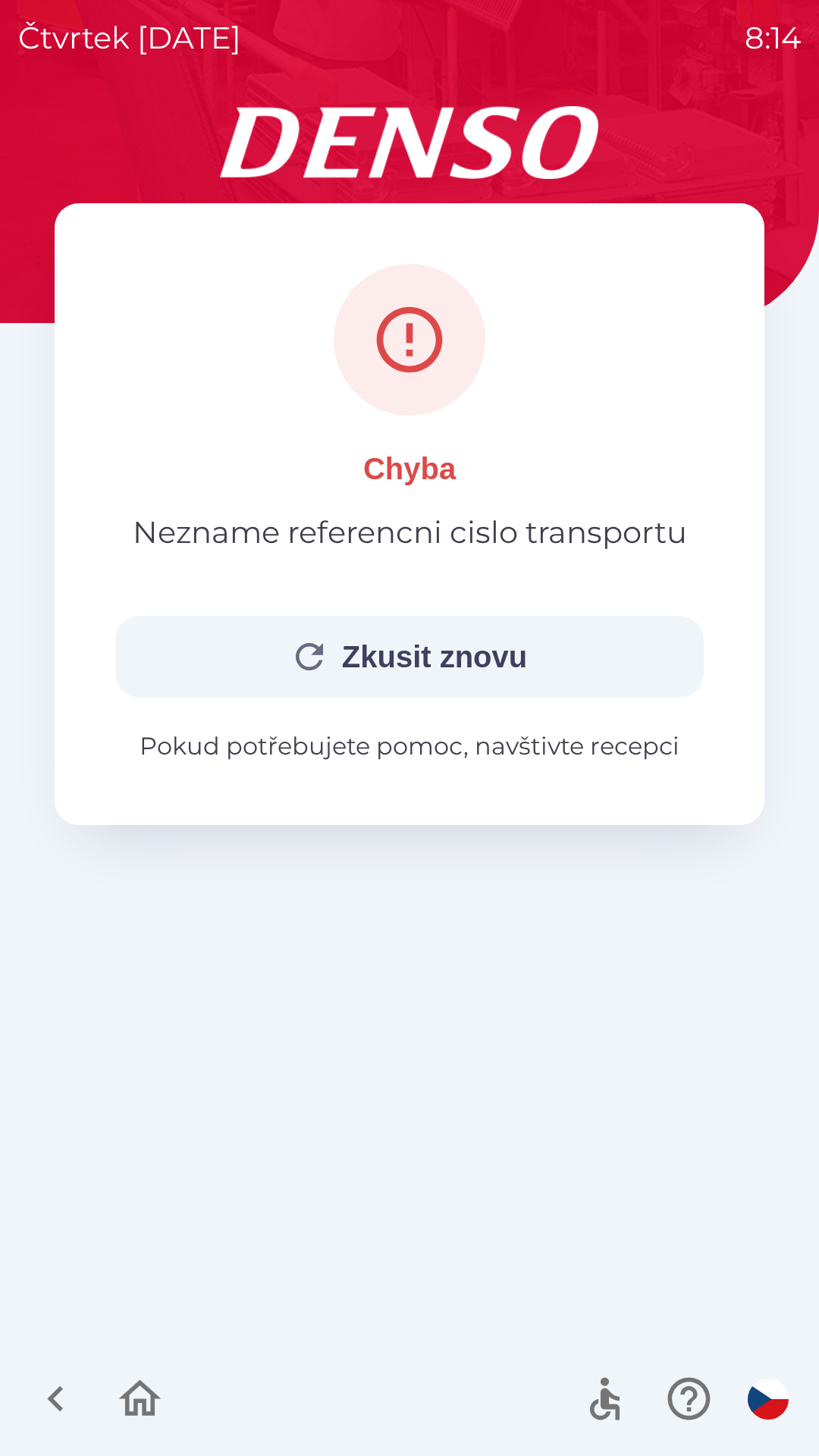
click at [454, 661] on button "Zkusit znovu" at bounding box center [410, 656] width 589 height 82
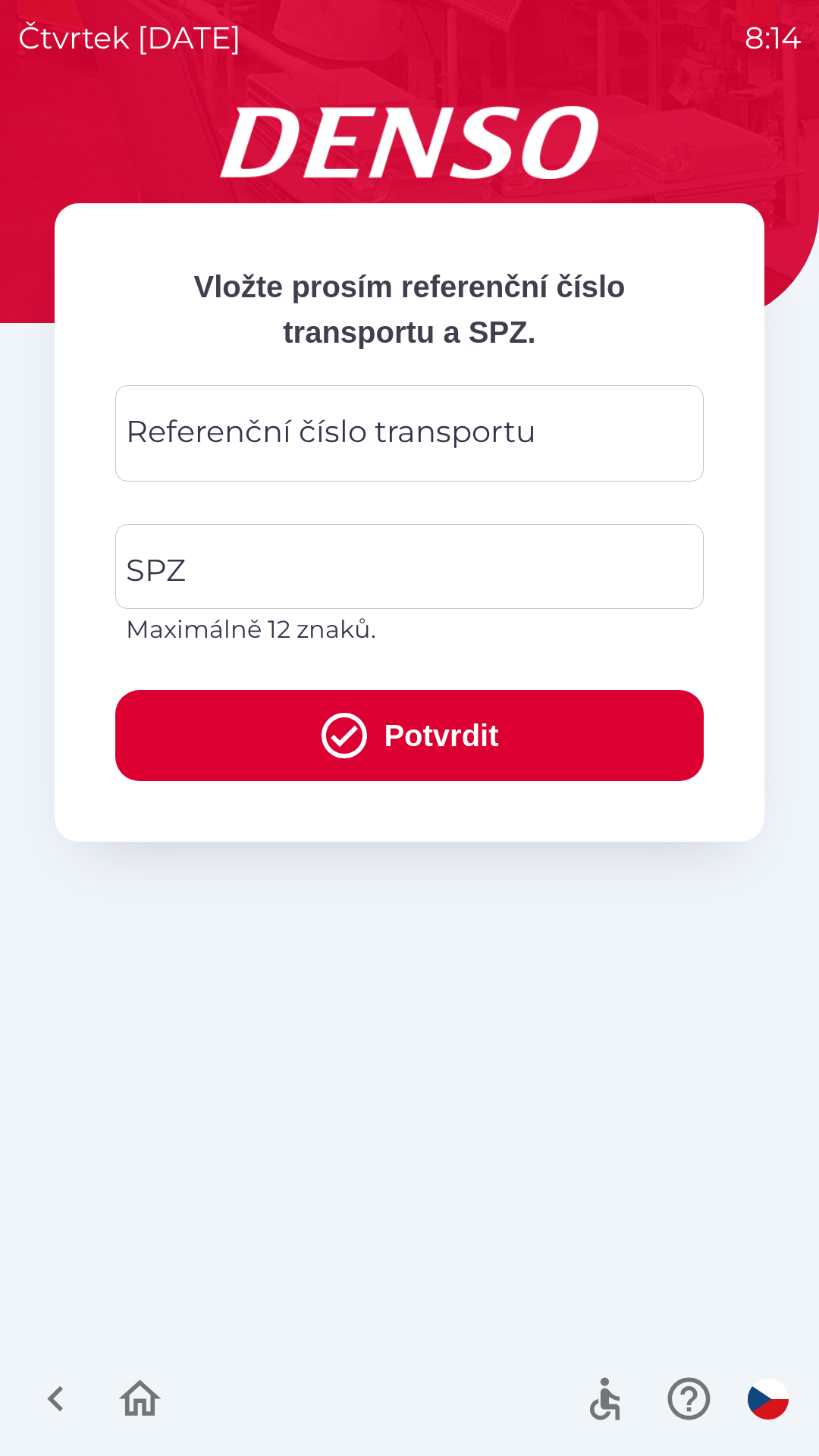
click at [410, 445] on div "Referenční číslo transportu Referenční číslo transportu" at bounding box center [410, 433] width 589 height 96
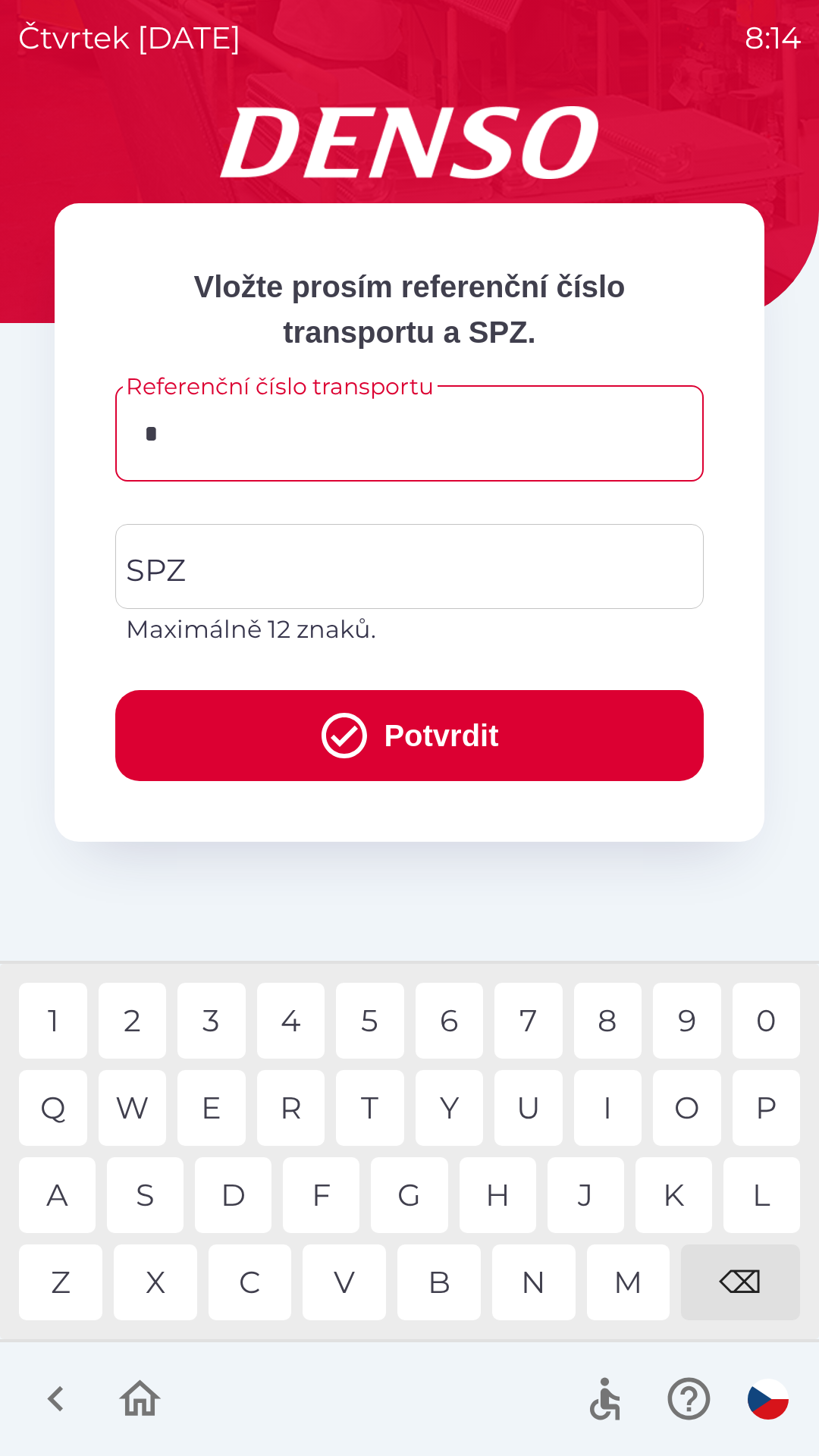
click at [298, 1020] on div "4" at bounding box center [290, 1020] width 68 height 76
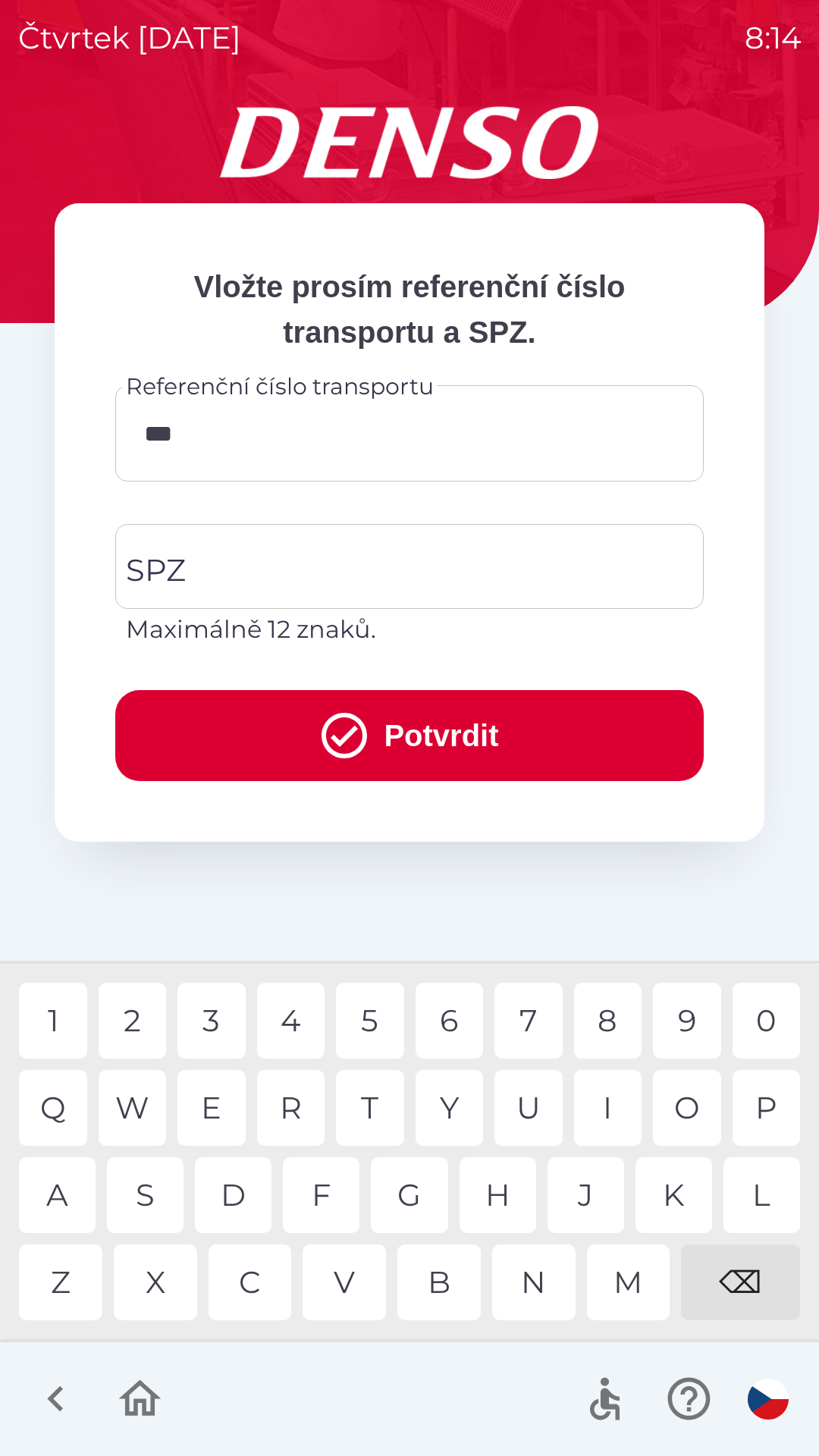
click at [374, 1018] on div "5" at bounding box center [369, 1020] width 68 height 76
click at [775, 1027] on div "0" at bounding box center [766, 1020] width 68 height 76
click at [771, 1023] on div "0" at bounding box center [766, 1020] width 68 height 76
type input "******"
click at [298, 1019] on div "4" at bounding box center [290, 1020] width 68 height 76
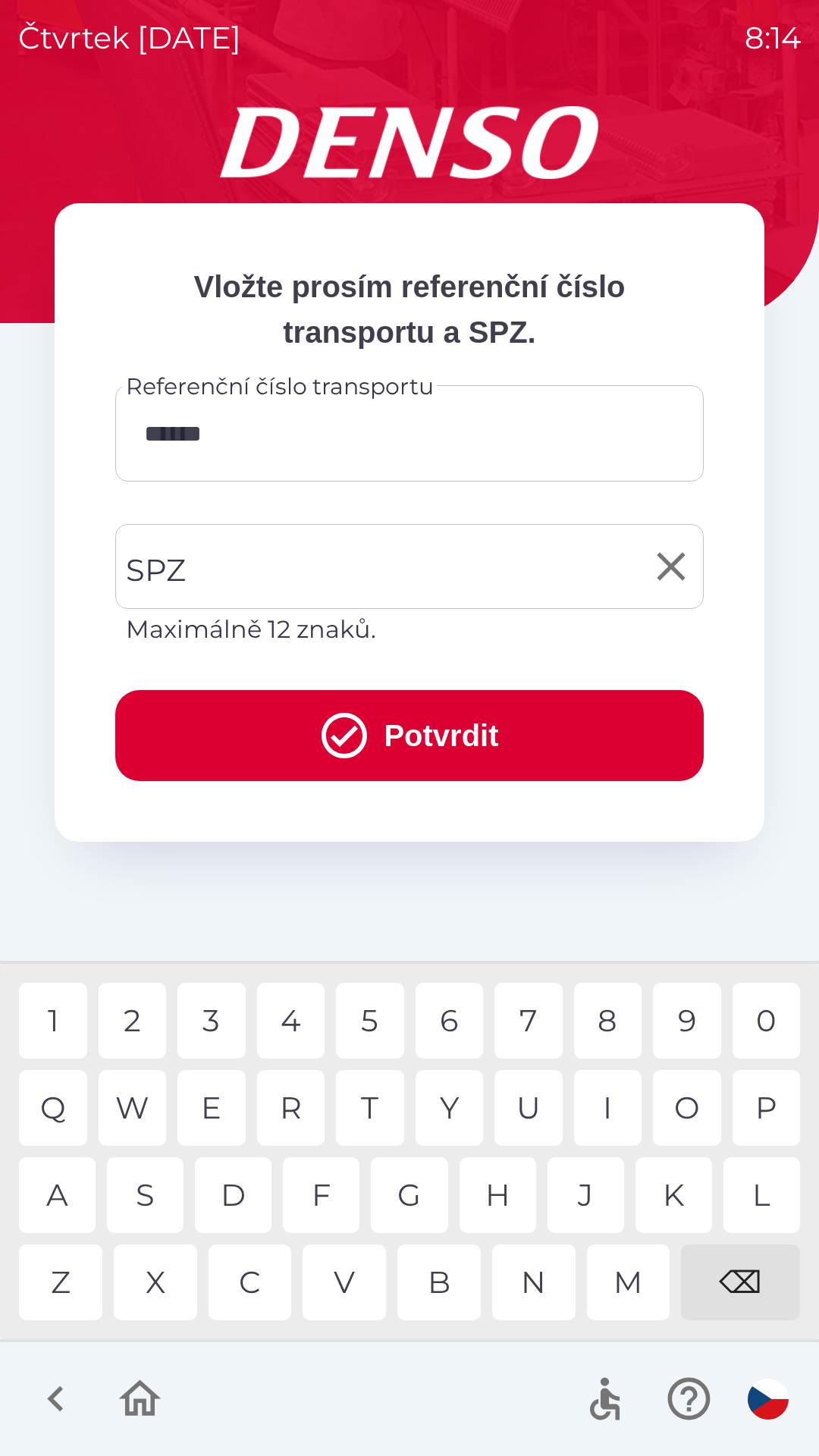
click at [359, 581] on input "SPZ" at bounding box center [398, 566] width 552 height 71
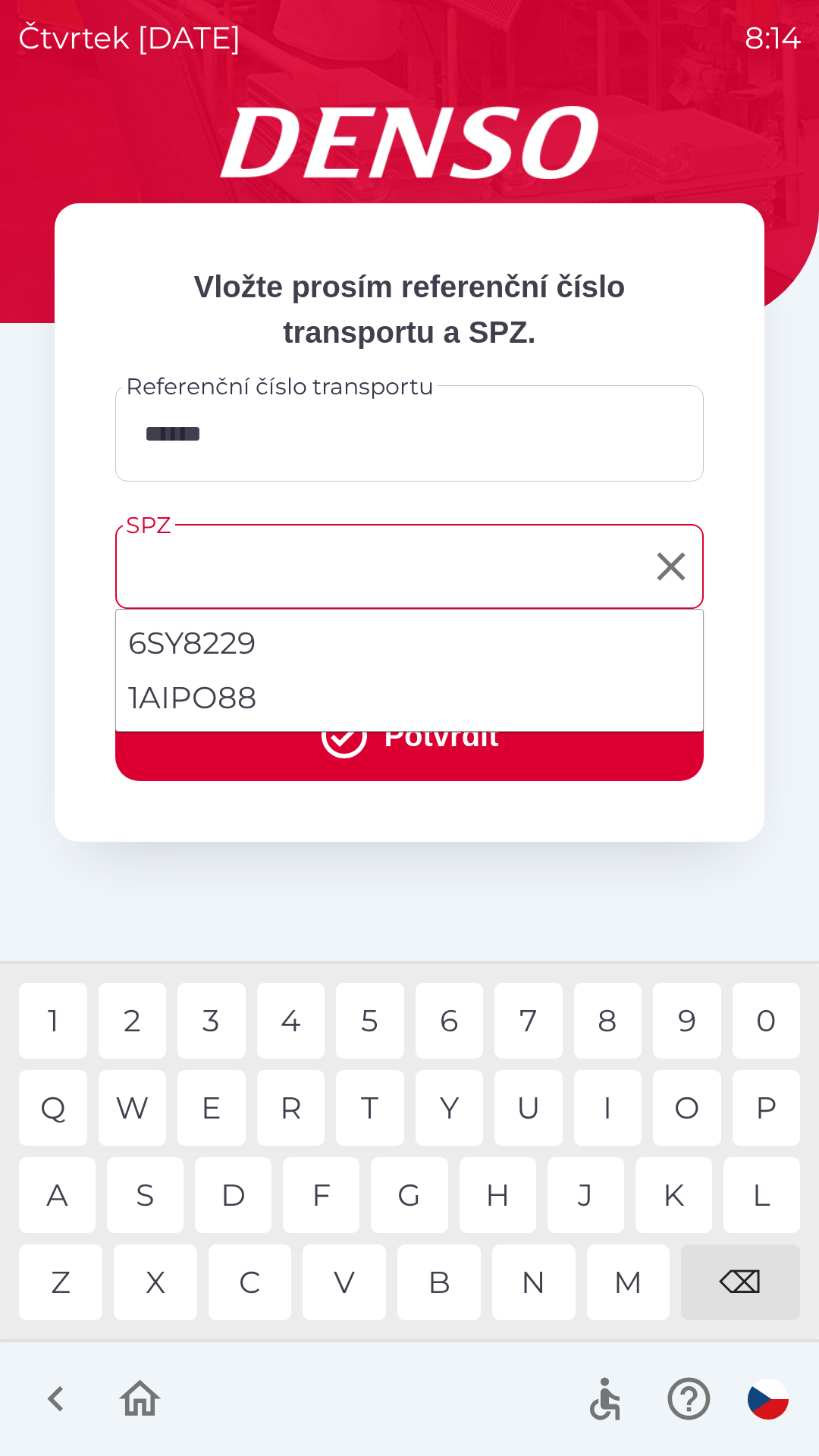
click at [301, 706] on li "1AIPO88" at bounding box center [410, 697] width 587 height 54
type input "*******"
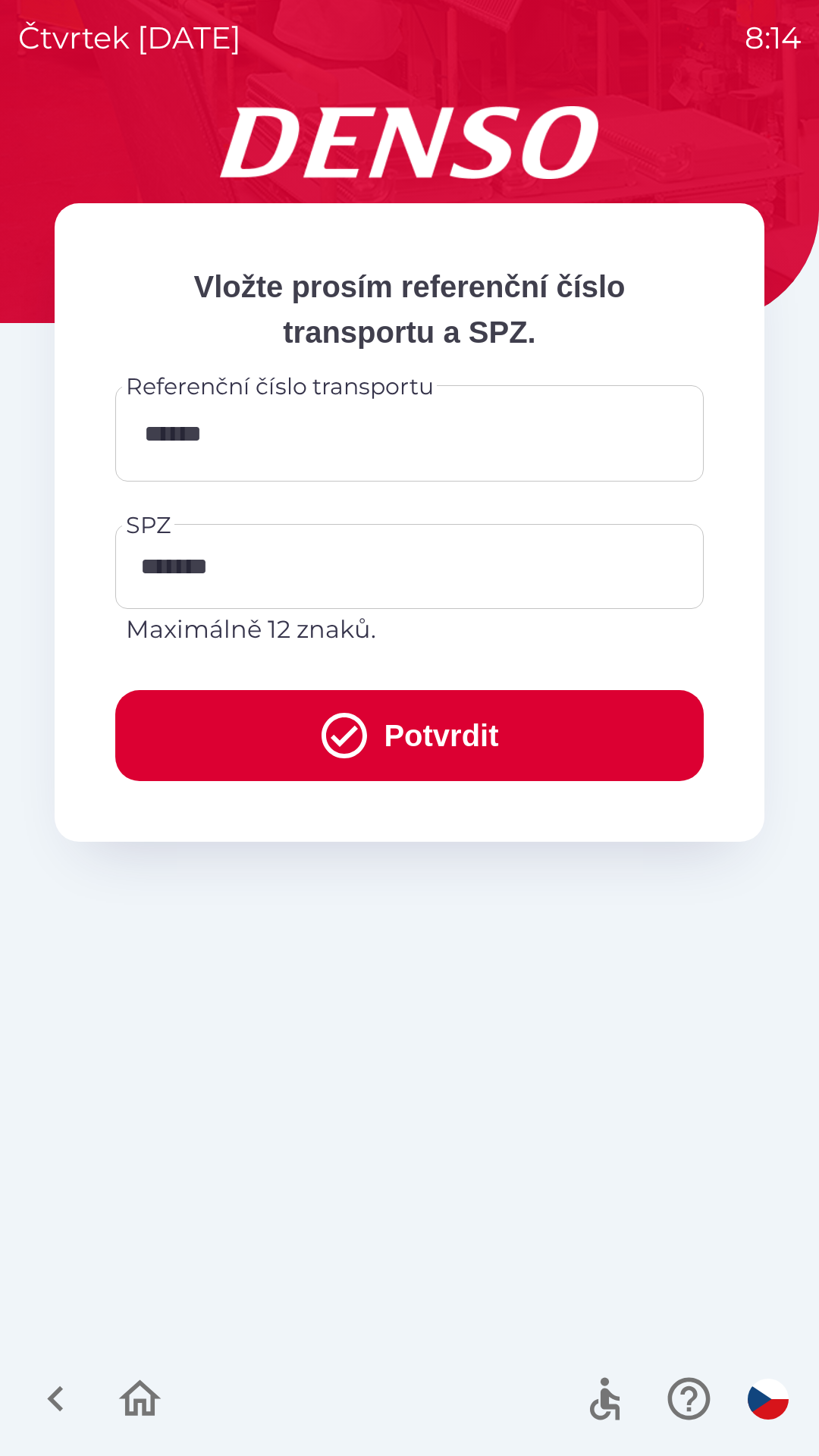
click at [300, 732] on button "Potvrdit" at bounding box center [410, 735] width 589 height 91
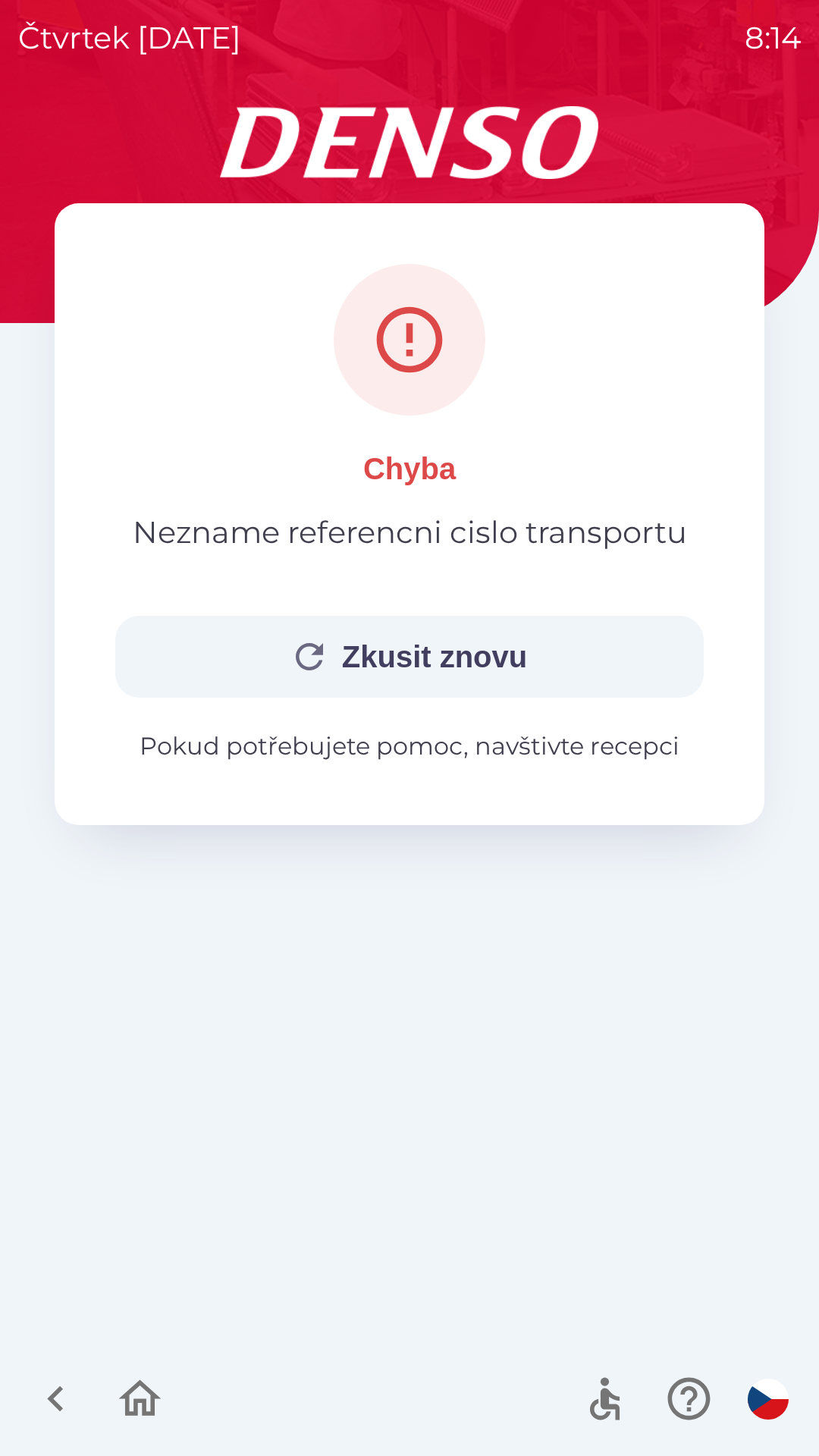
click at [450, 666] on button "Zkusit znovu" at bounding box center [410, 656] width 589 height 82
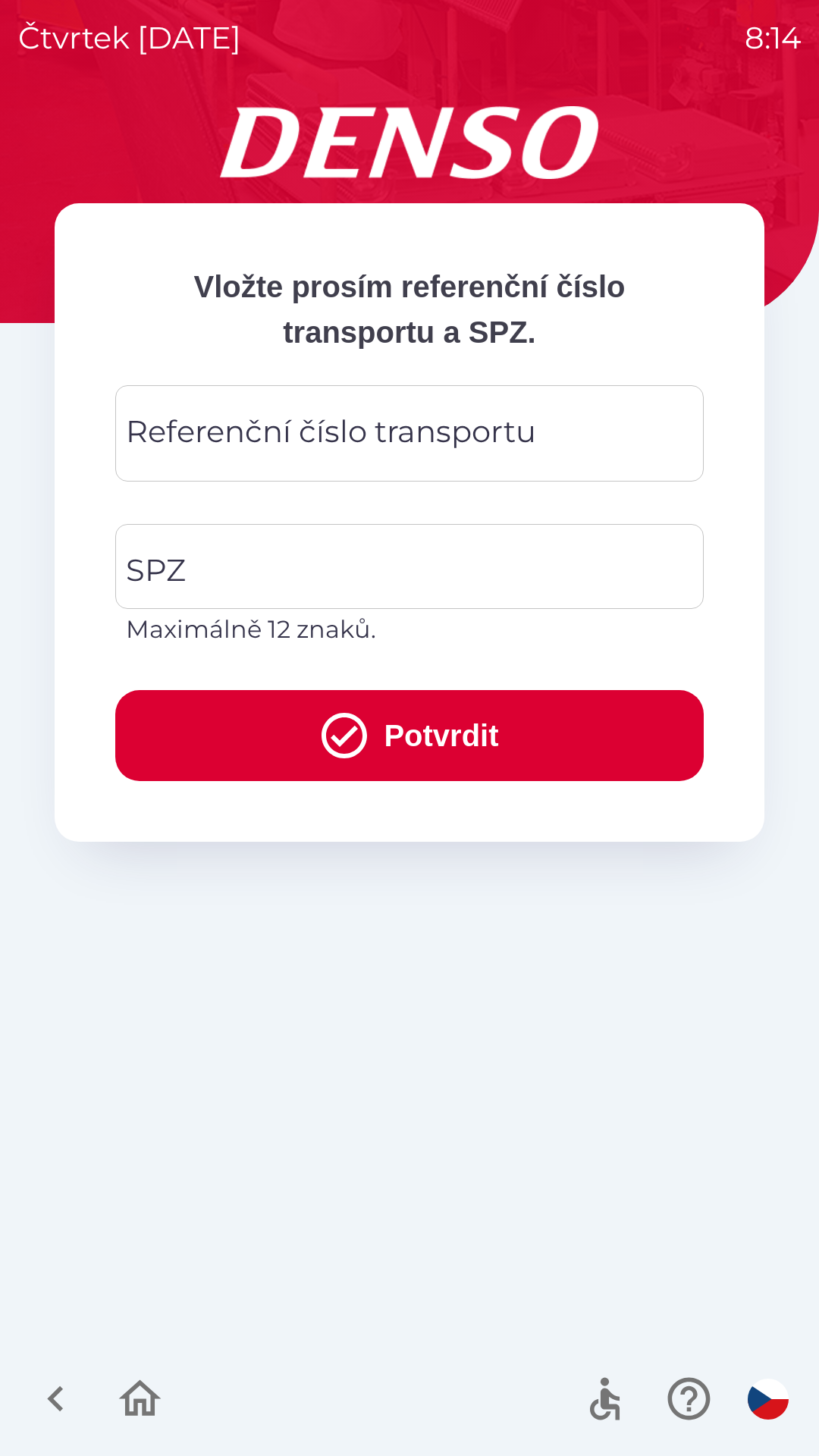
click at [498, 442] on div "Referenční číslo transportu Referenční číslo transportu" at bounding box center [410, 433] width 589 height 96
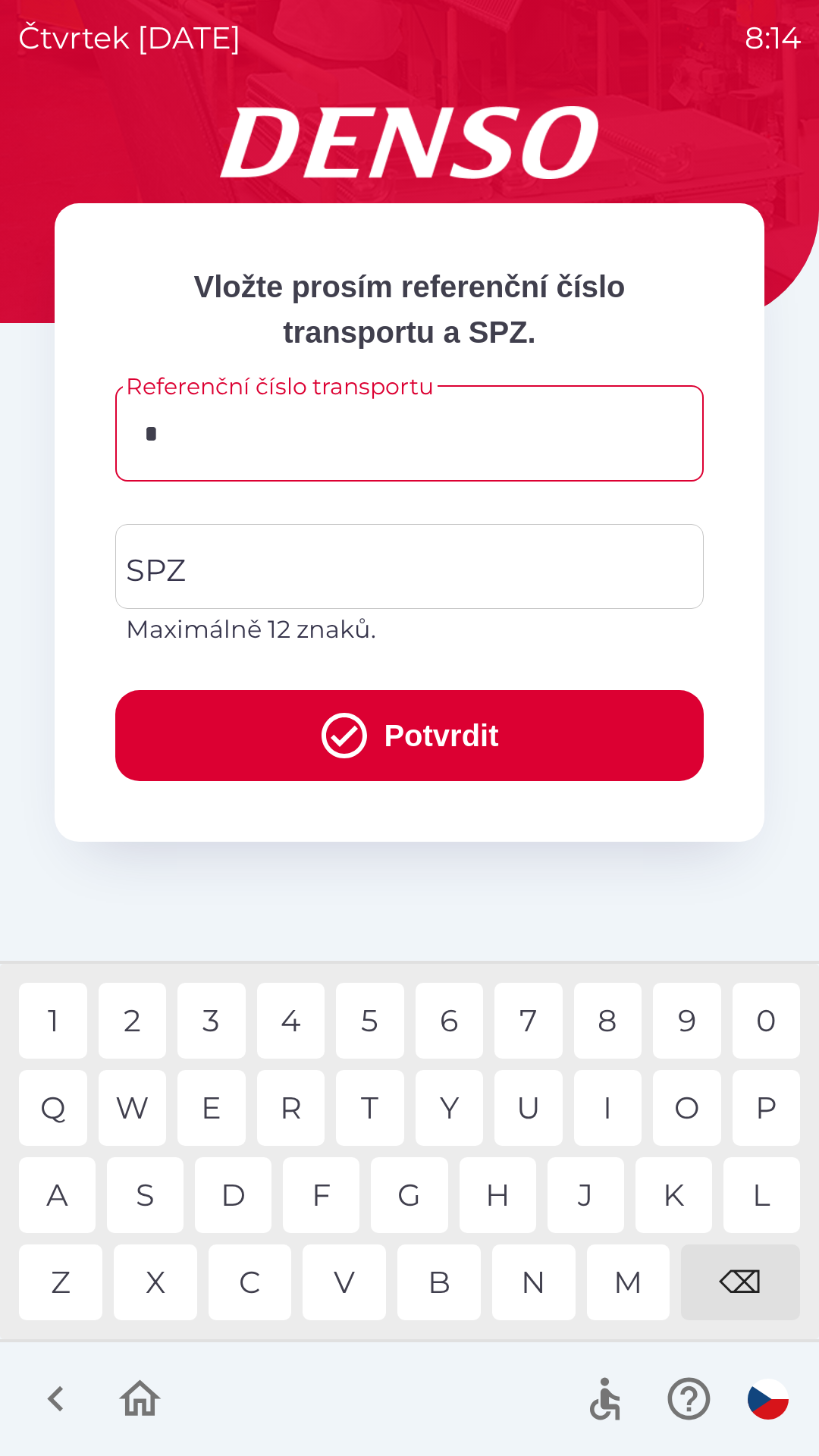
click at [664, 1199] on div "K" at bounding box center [673, 1194] width 77 height 76
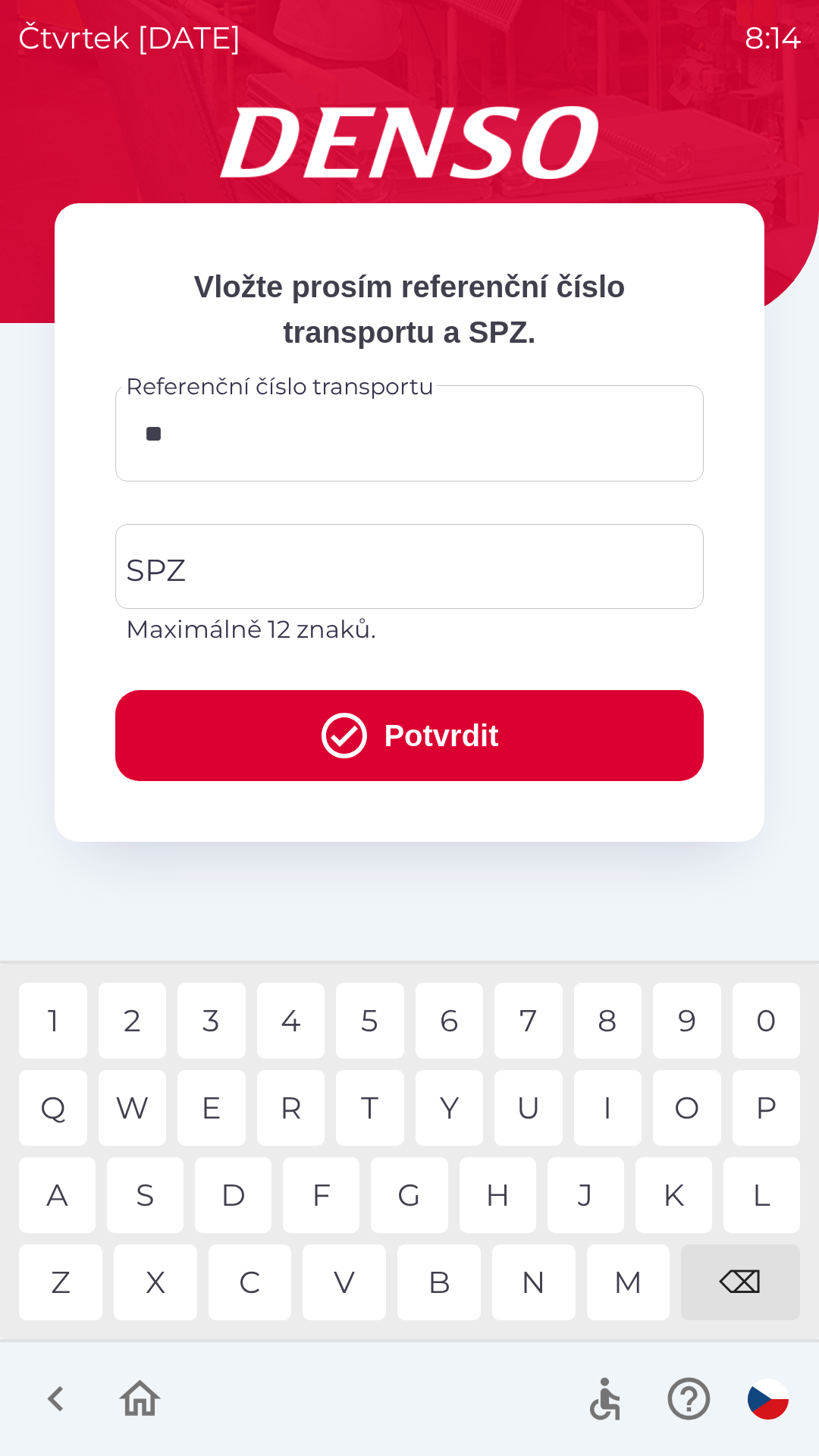
click at [695, 1127] on div "O" at bounding box center [686, 1108] width 68 height 76
click at [273, 1272] on div "C" at bounding box center [250, 1282] width 84 height 76
click at [315, 1012] on div "4" at bounding box center [290, 1020] width 68 height 76
click at [147, 1009] on div "2" at bounding box center [132, 1020] width 68 height 76
click at [371, 1032] on div "5" at bounding box center [369, 1020] width 68 height 76
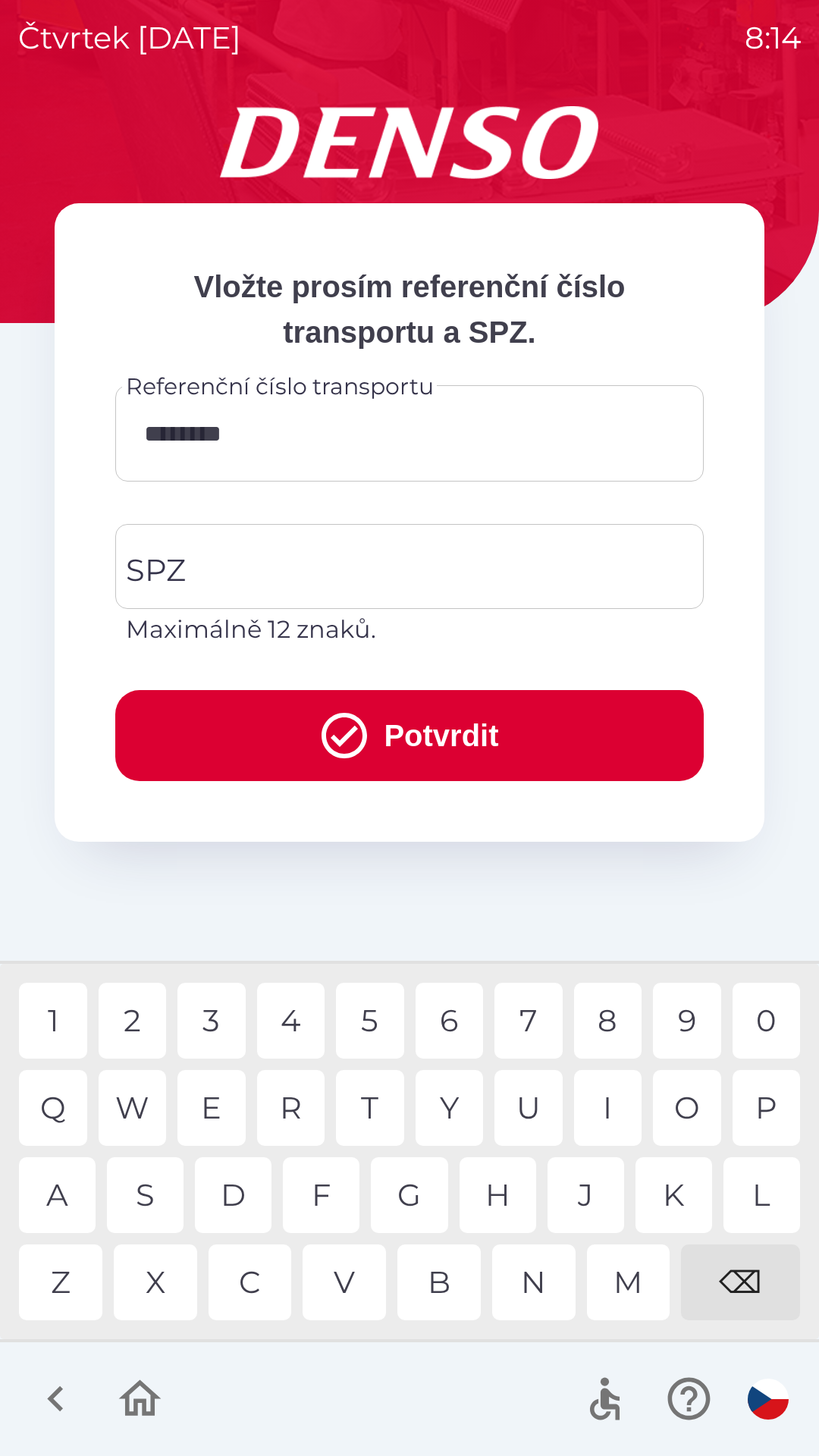
click at [766, 1012] on div "0" at bounding box center [766, 1020] width 68 height 76
type input "**********"
click at [457, 1009] on div "6" at bounding box center [449, 1020] width 68 height 76
click at [458, 566] on input "SPZ" at bounding box center [398, 566] width 552 height 71
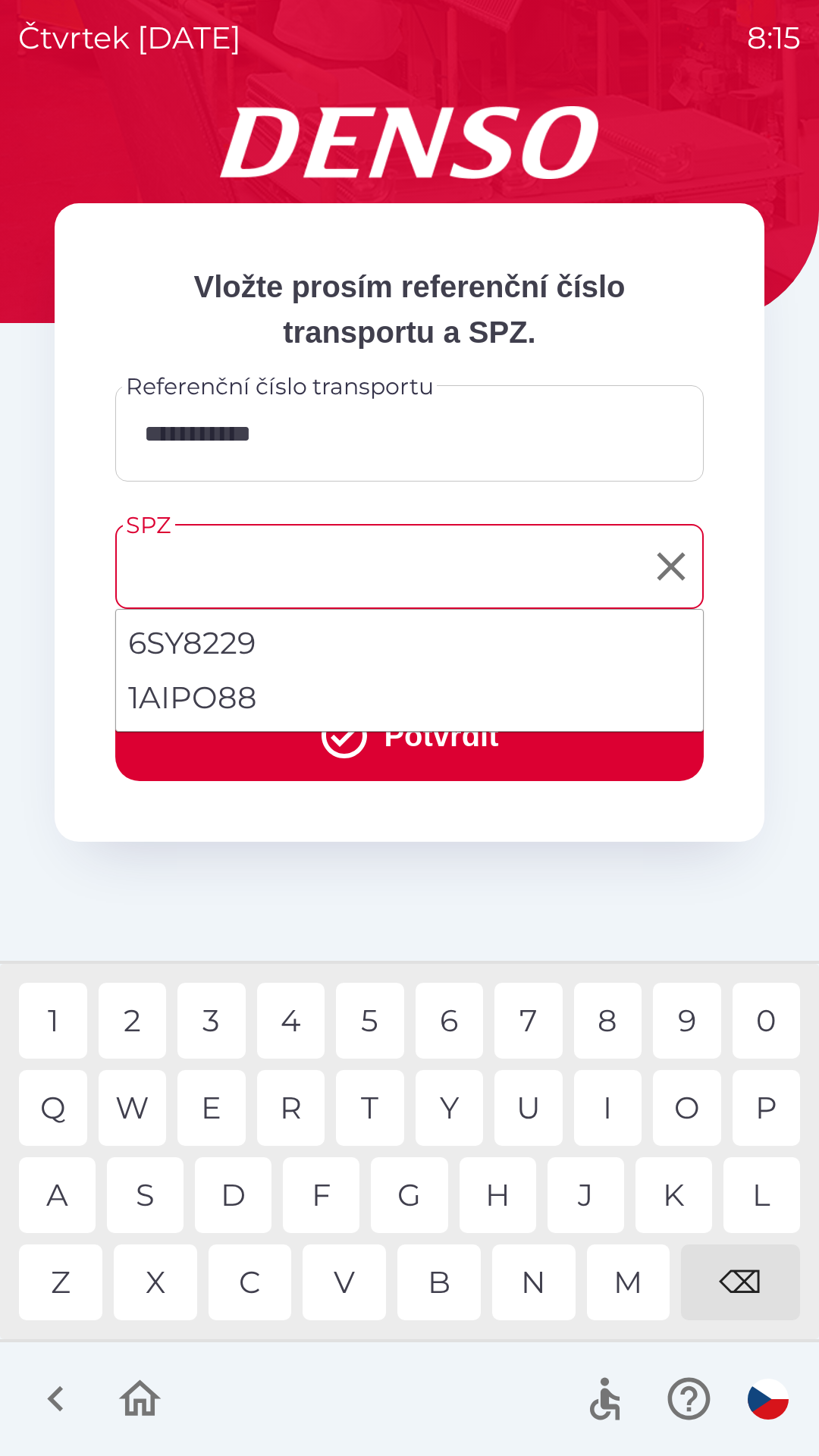
click at [293, 708] on li "1AIPO88" at bounding box center [410, 697] width 587 height 54
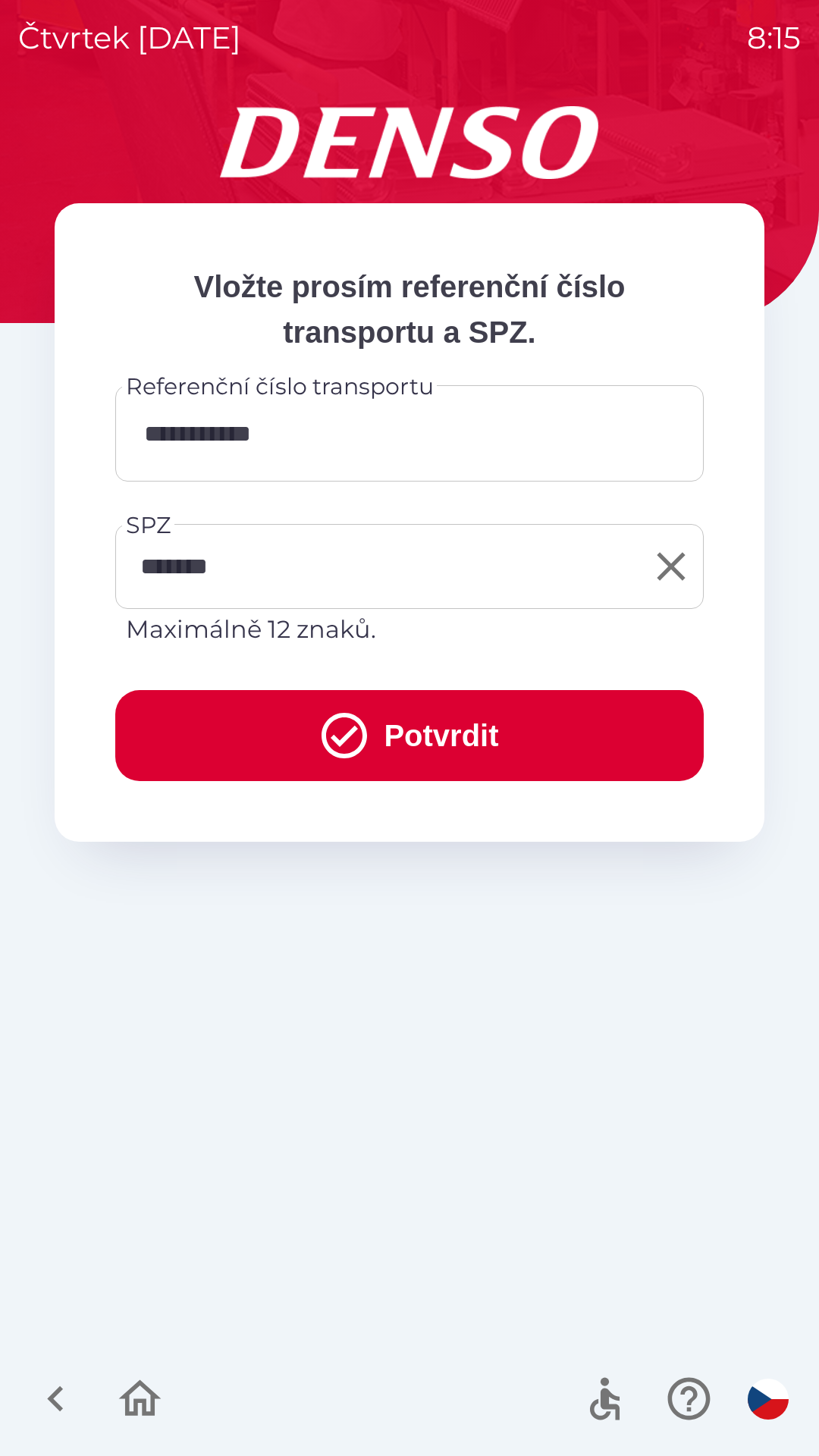
click at [297, 578] on input "*******" at bounding box center [398, 566] width 552 height 71
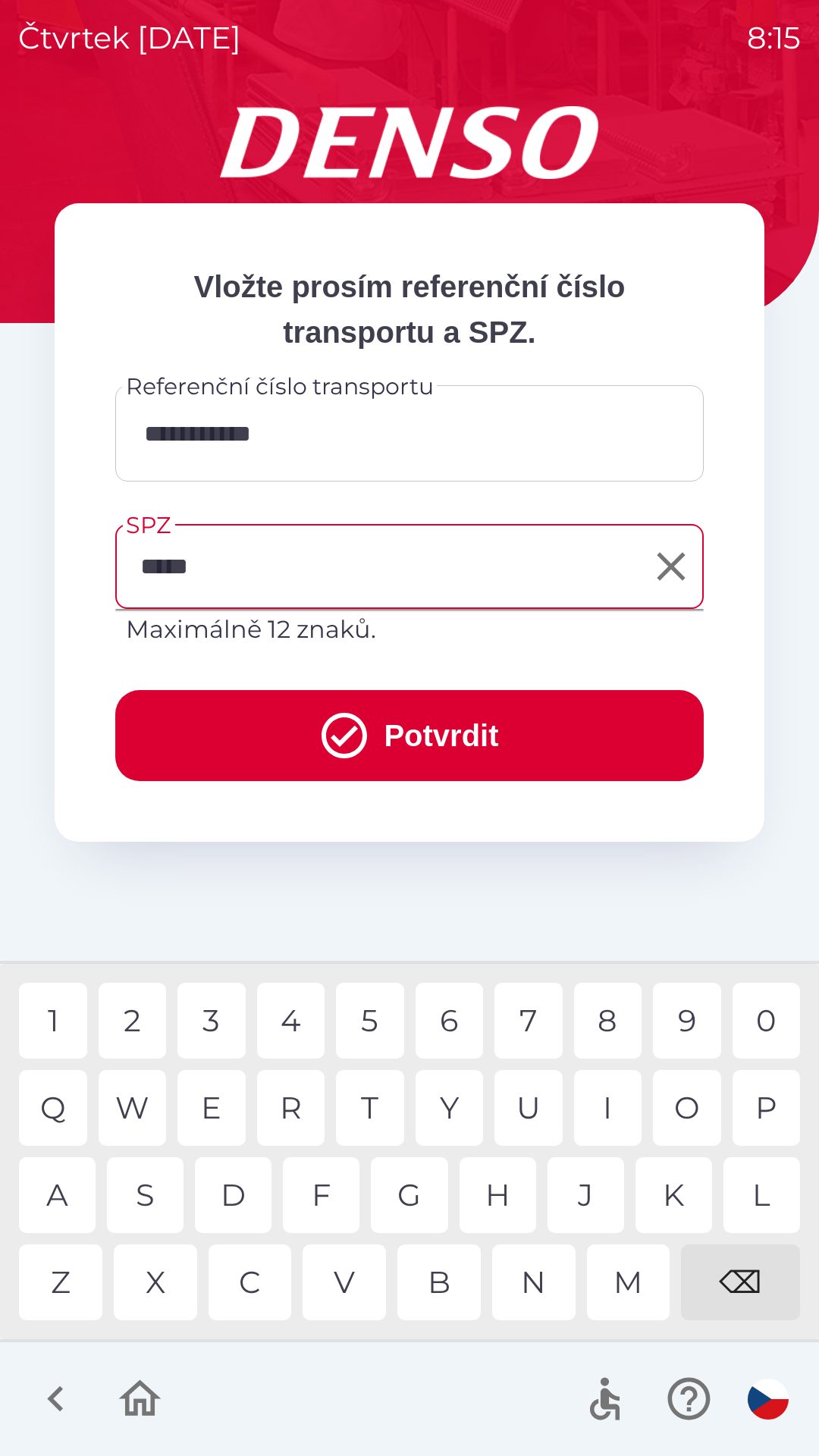
click at [771, 1020] on div "0" at bounding box center [766, 1020] width 68 height 76
click at [600, 1017] on div "8" at bounding box center [607, 1020] width 68 height 76
type input "*******"
click at [612, 1018] on div "8" at bounding box center [607, 1020] width 68 height 76
click at [464, 739] on button "Potvrdit" at bounding box center [410, 735] width 589 height 91
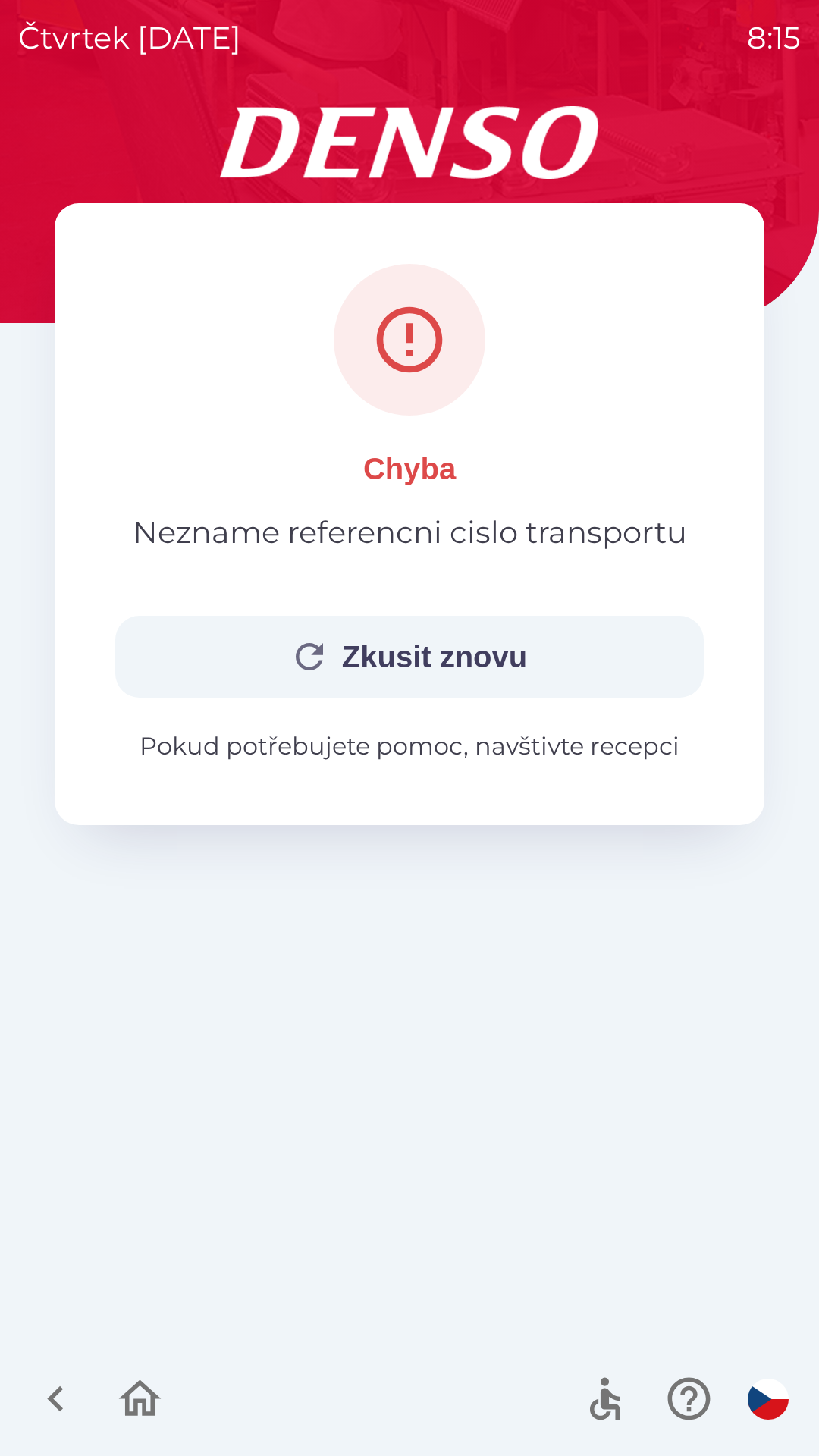
click at [557, 660] on button "Zkusit znovu" at bounding box center [410, 656] width 589 height 82
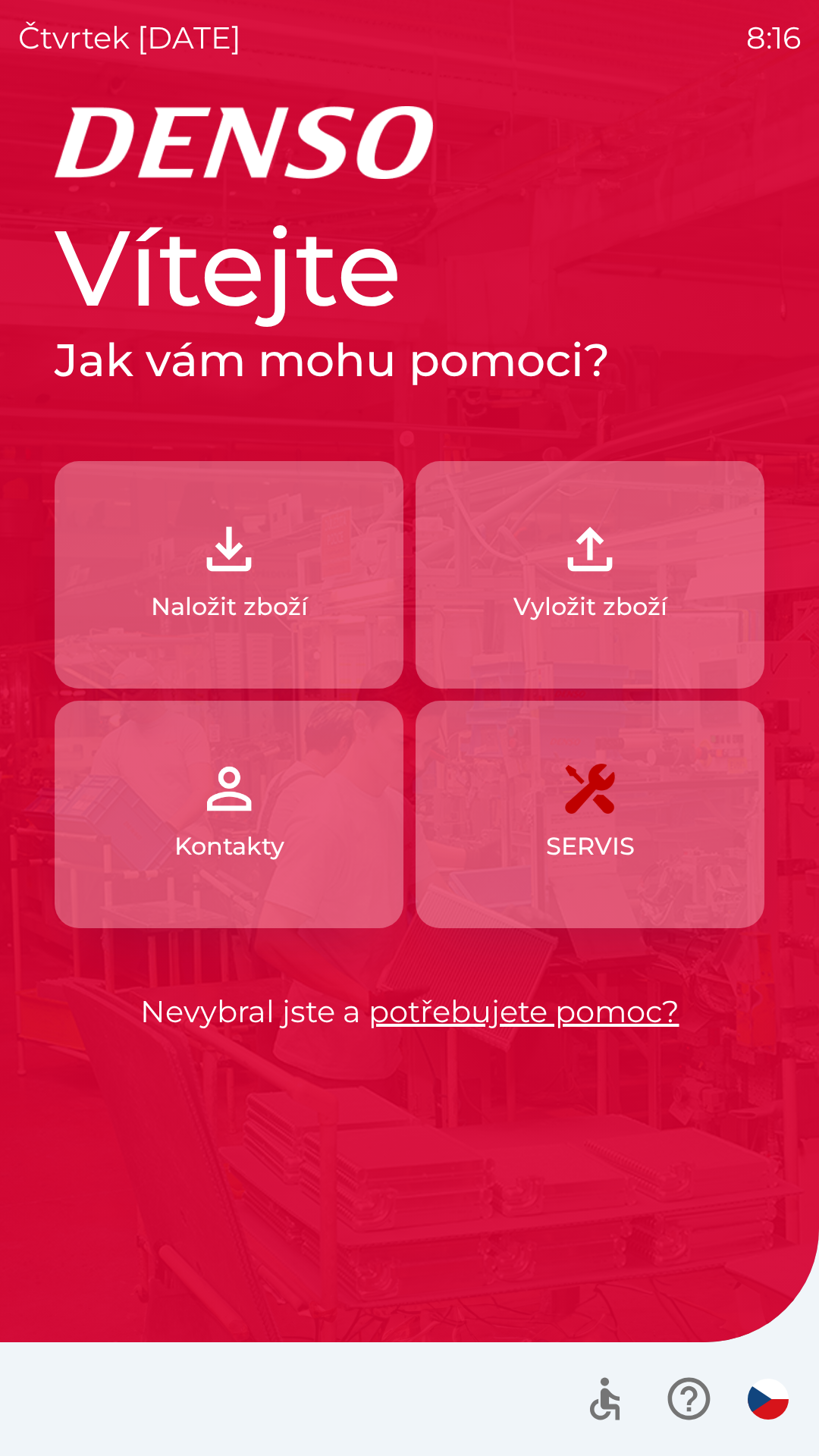
click at [567, 590] on p "Vyložit zboží" at bounding box center [590, 606] width 154 height 36
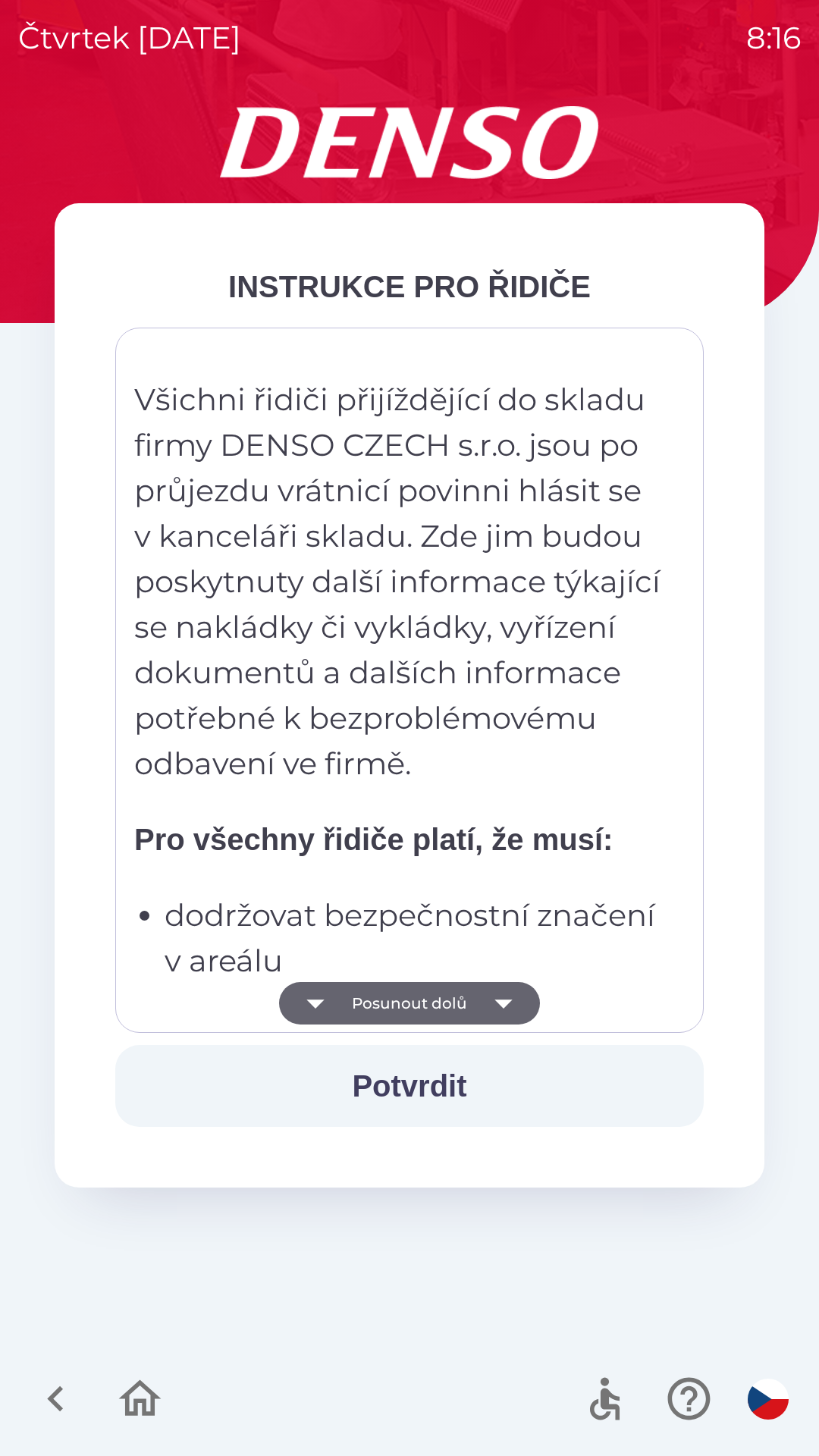
click at [342, 1005] on button "Posunout dolů" at bounding box center [409, 1002] width 261 height 42
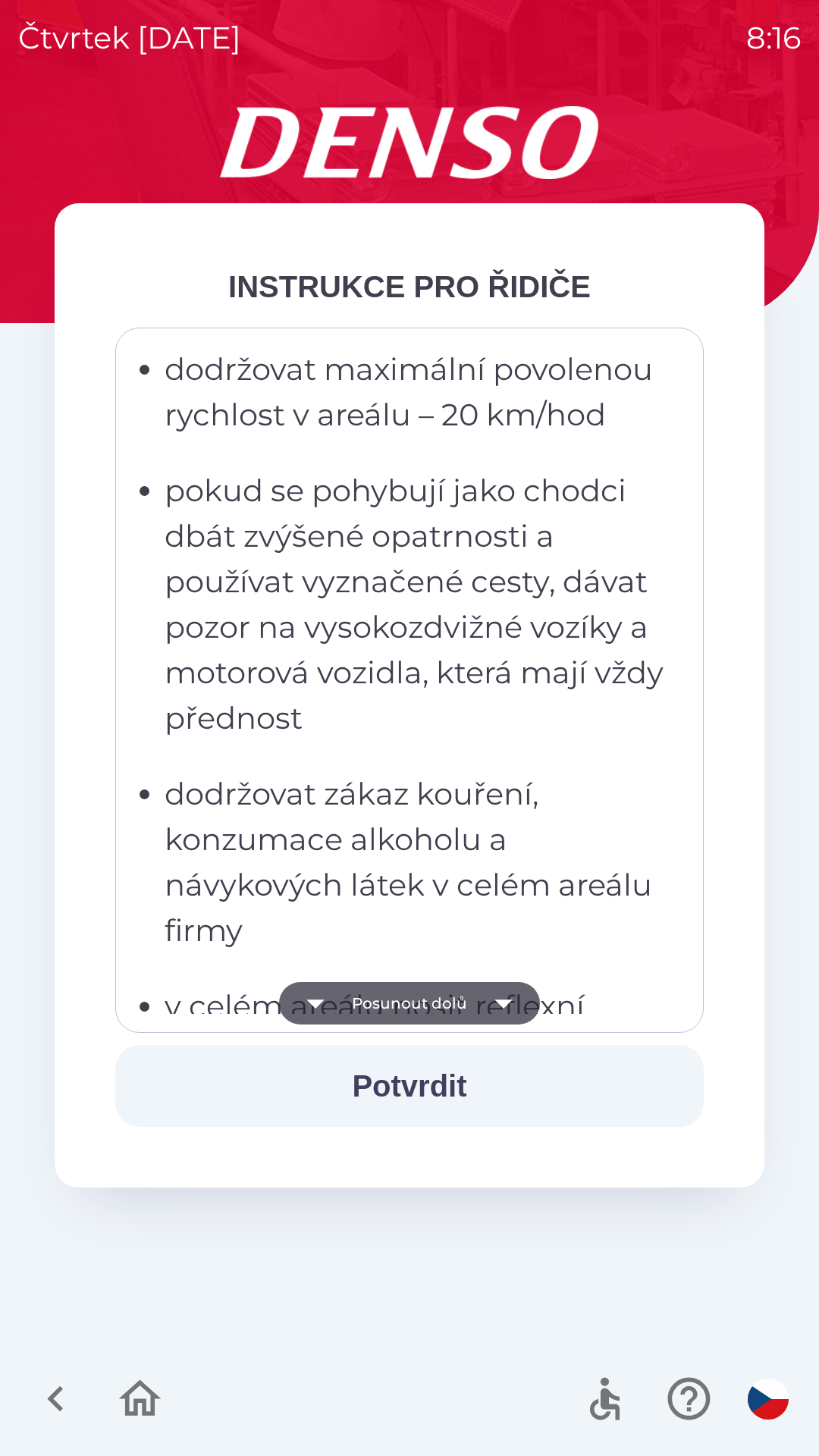
click at [324, 1008] on icon "button" at bounding box center [315, 1002] width 42 height 42
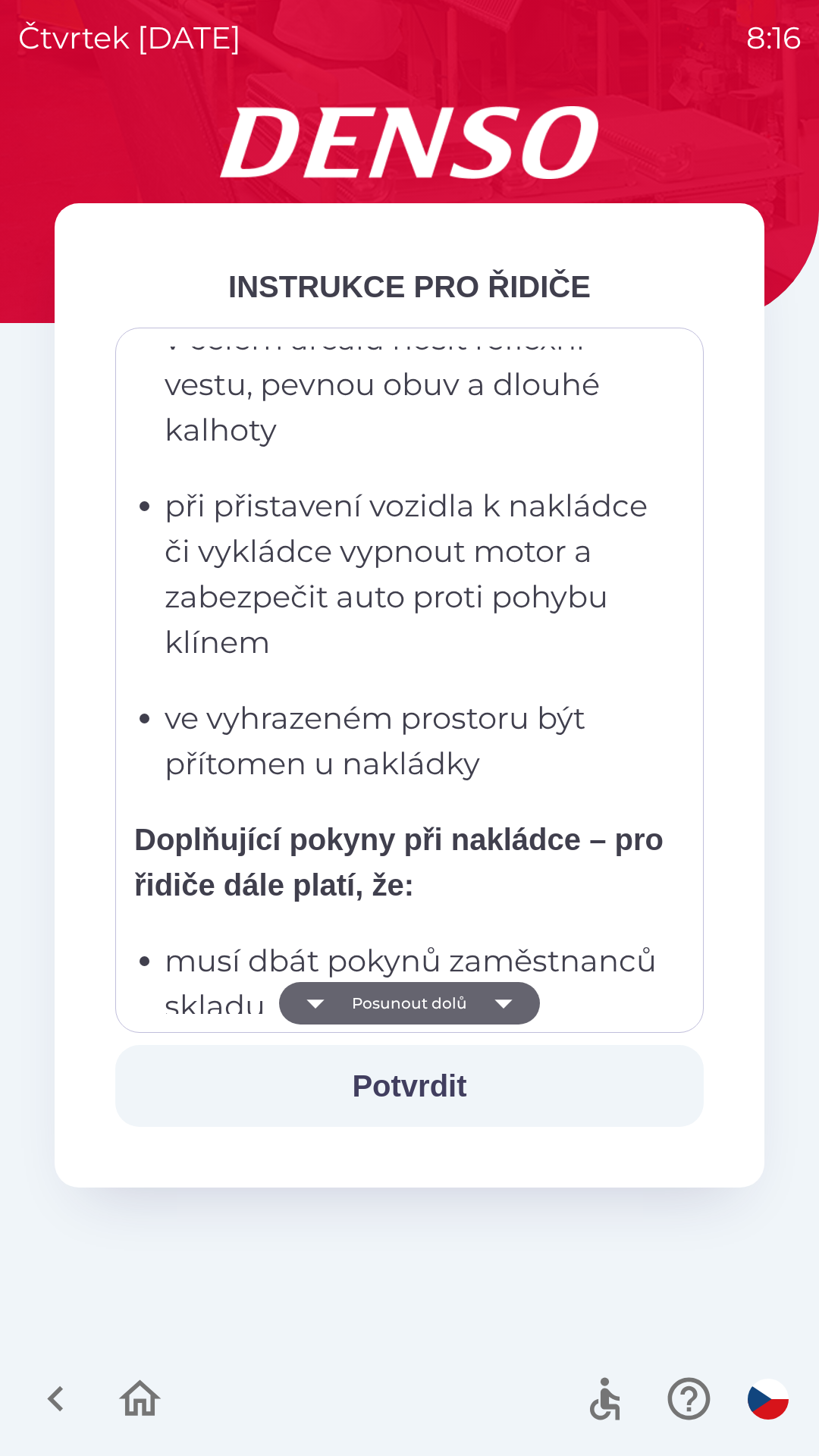
click at [322, 1006] on icon "button" at bounding box center [315, 1002] width 42 height 42
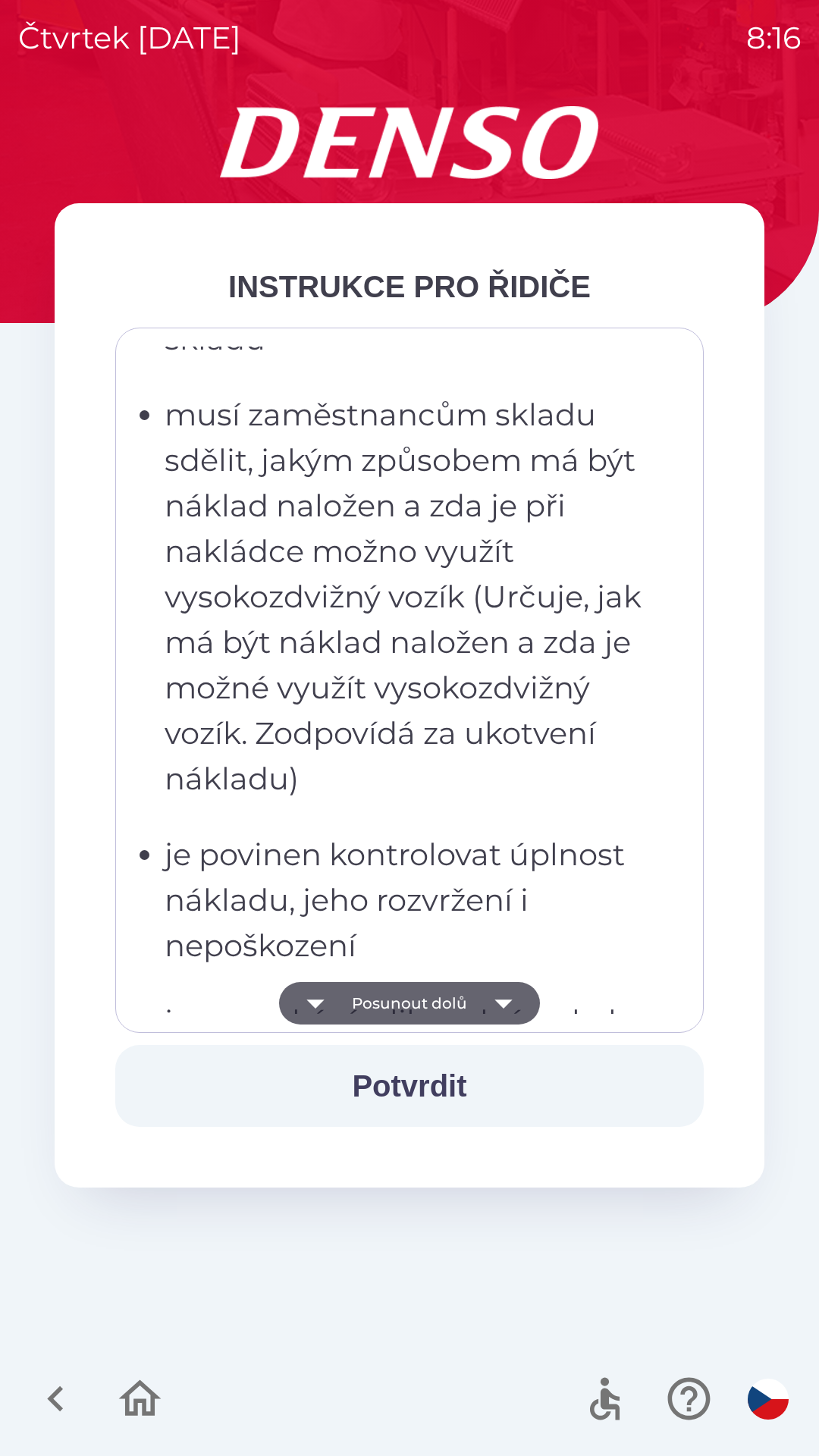
click at [317, 1010] on icon "button" at bounding box center [315, 1002] width 42 height 42
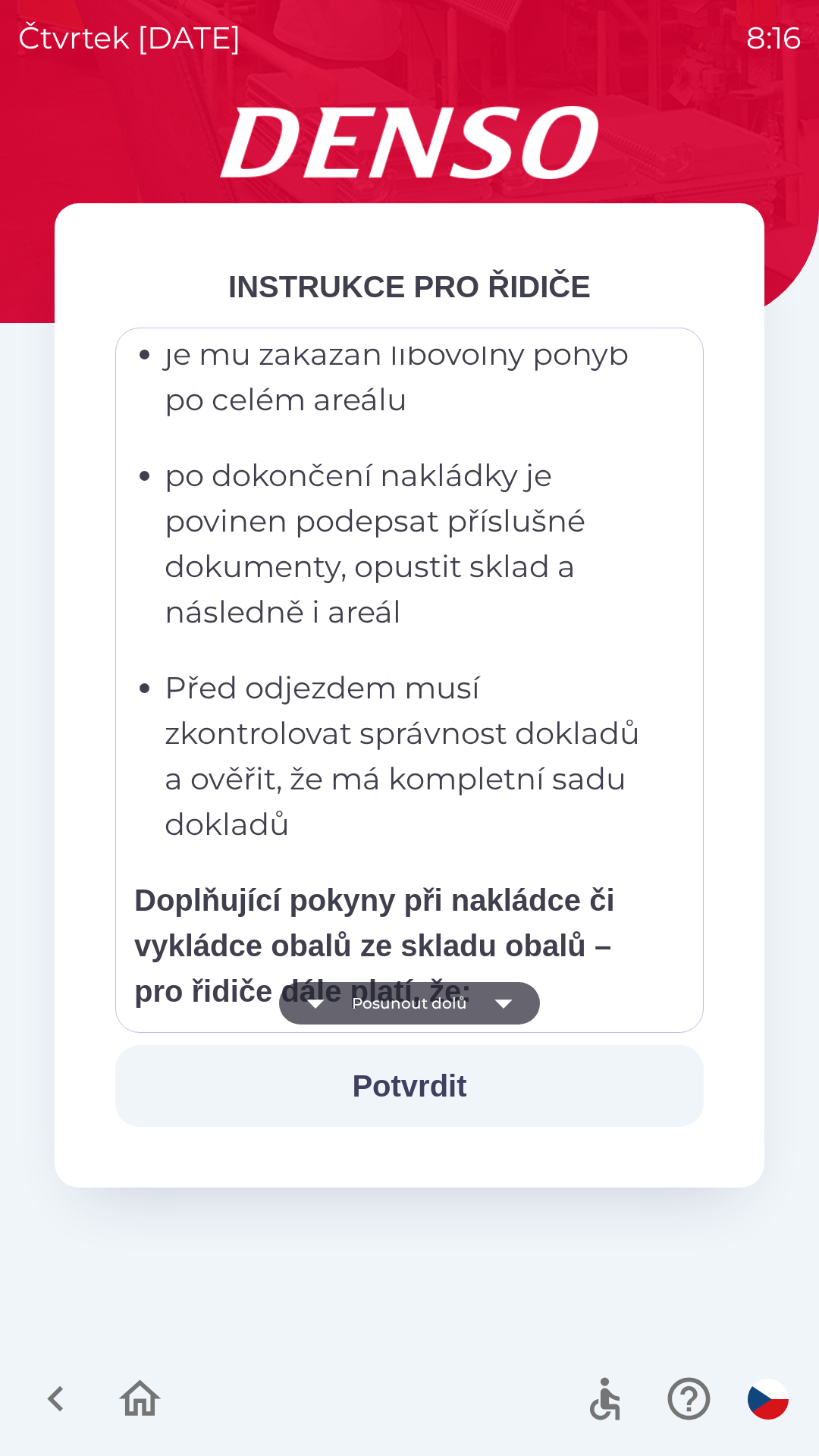
click at [314, 1016] on icon "button" at bounding box center [315, 1002] width 42 height 42
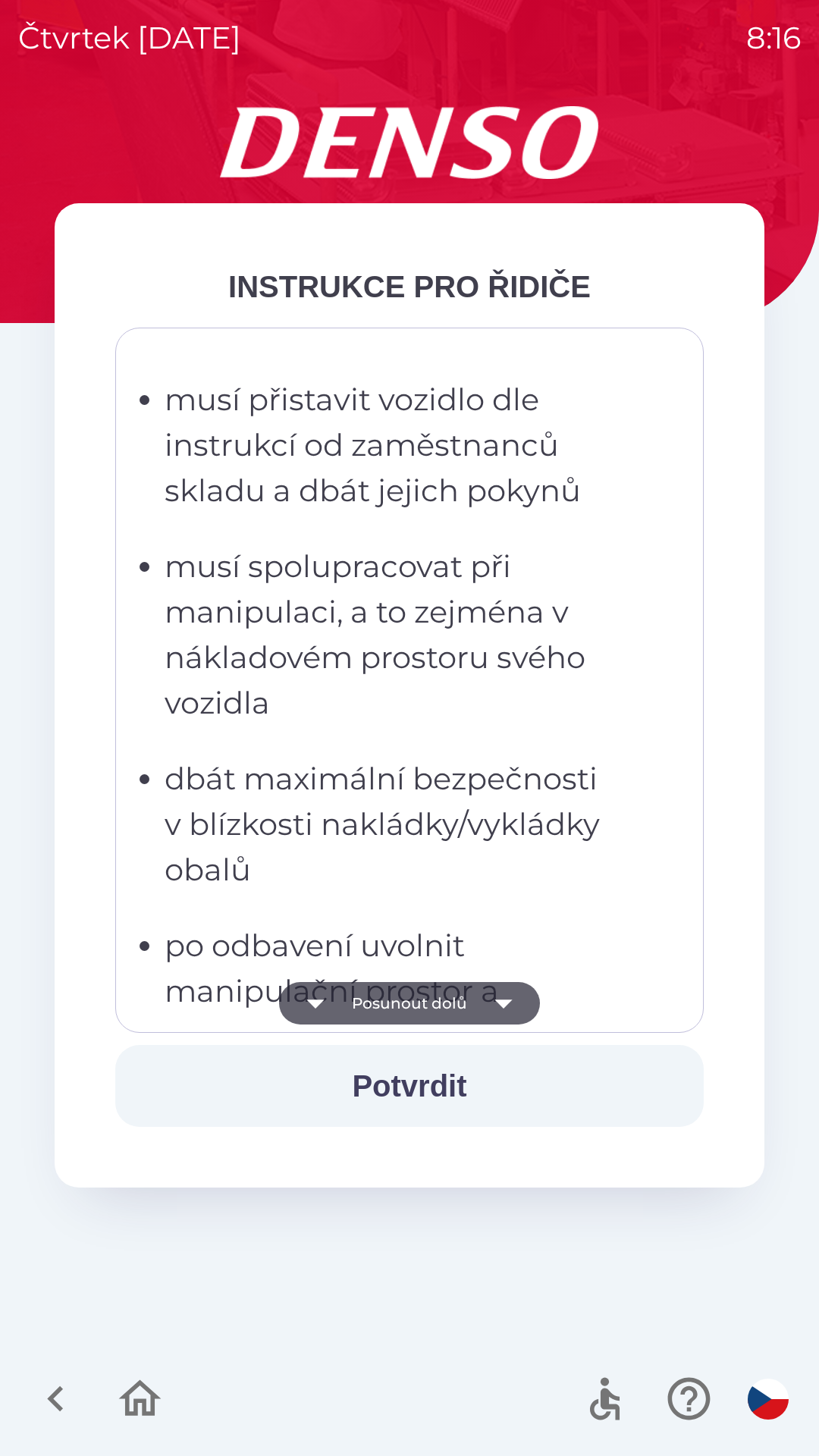
click at [315, 1000] on icon "button" at bounding box center [315, 1003] width 18 height 9
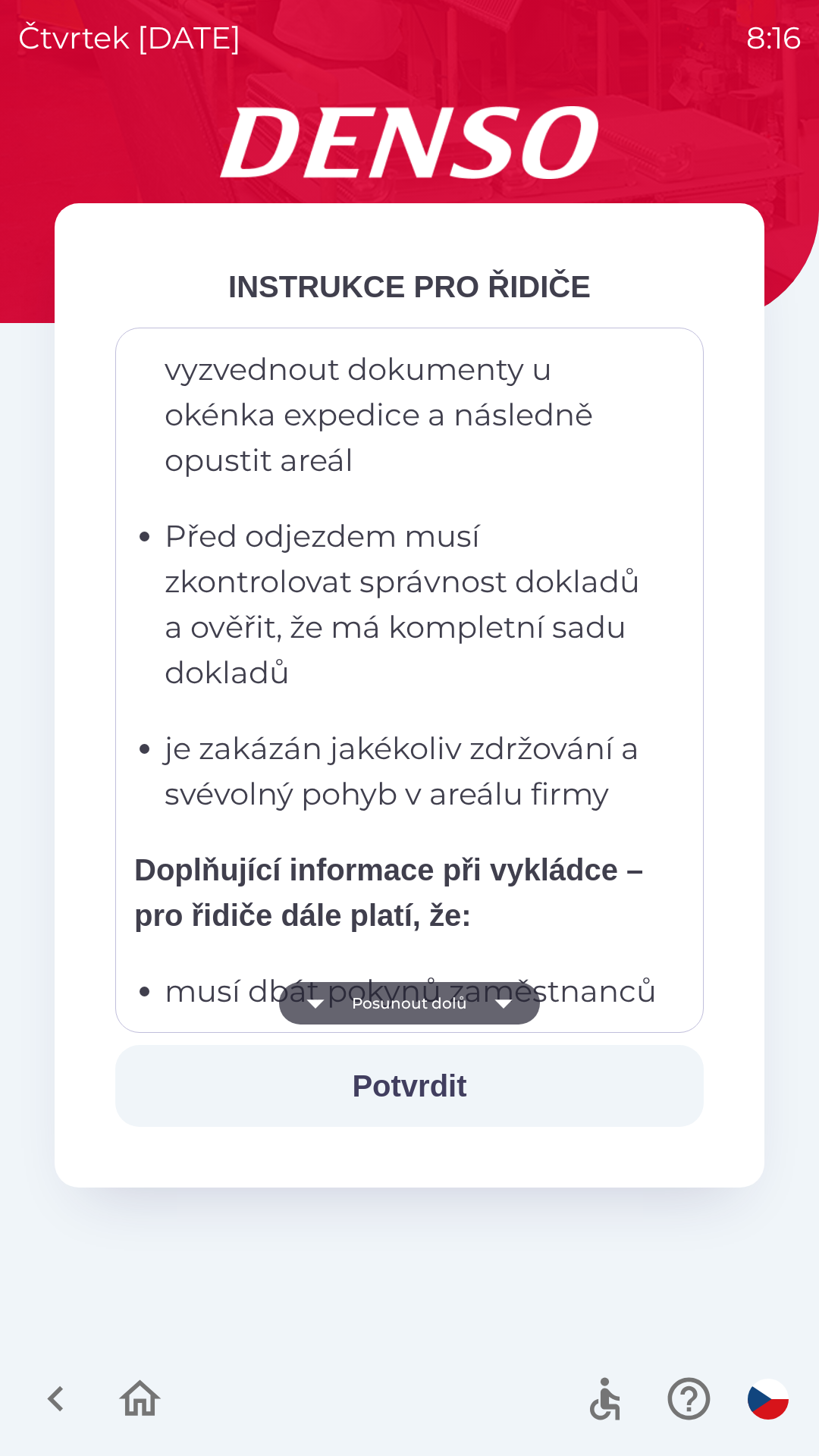
click at [318, 994] on icon "button" at bounding box center [315, 1002] width 42 height 42
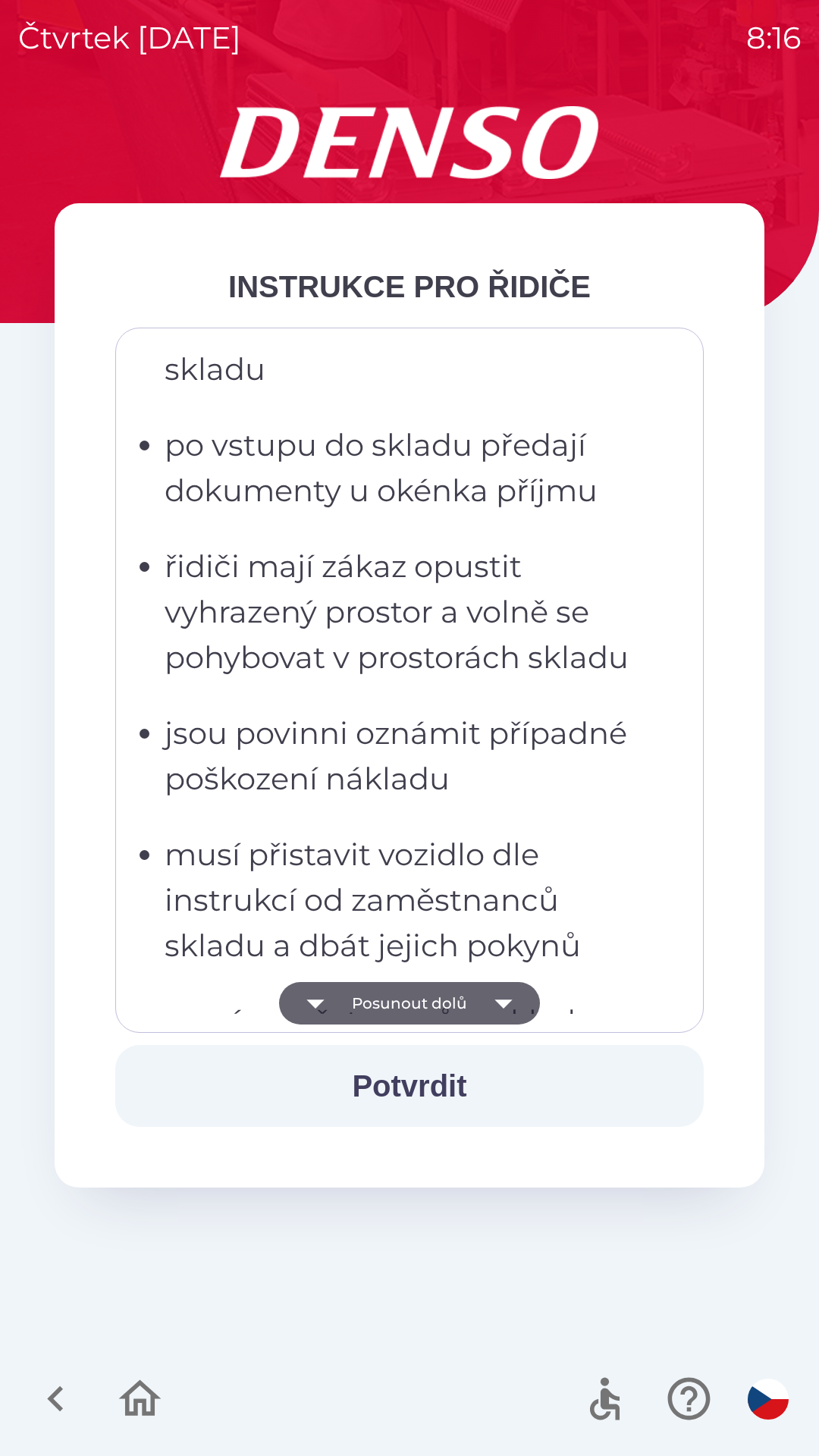
click at [323, 1013] on icon "button" at bounding box center [315, 1002] width 42 height 42
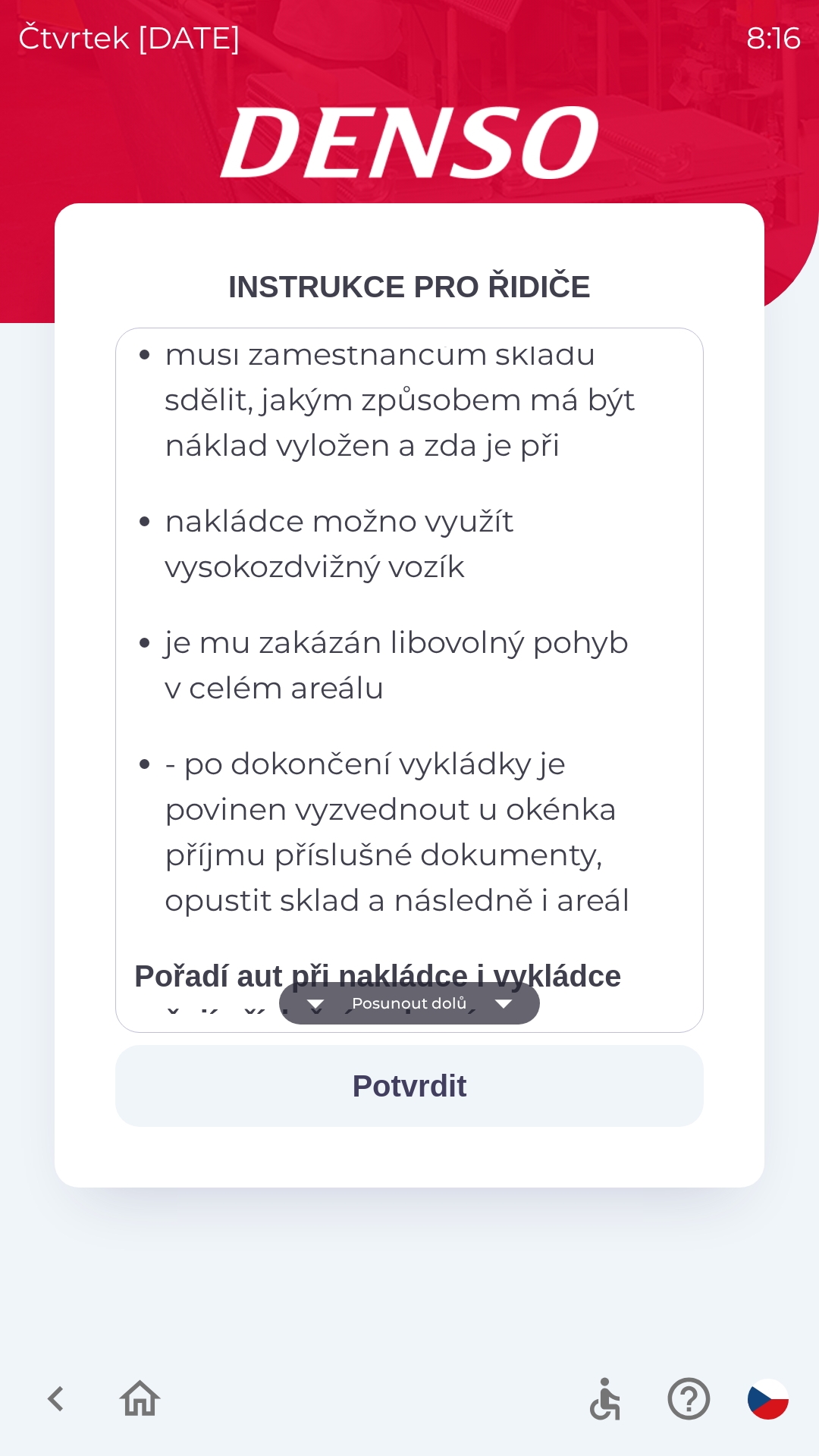
click at [324, 1015] on icon "button" at bounding box center [315, 1002] width 42 height 42
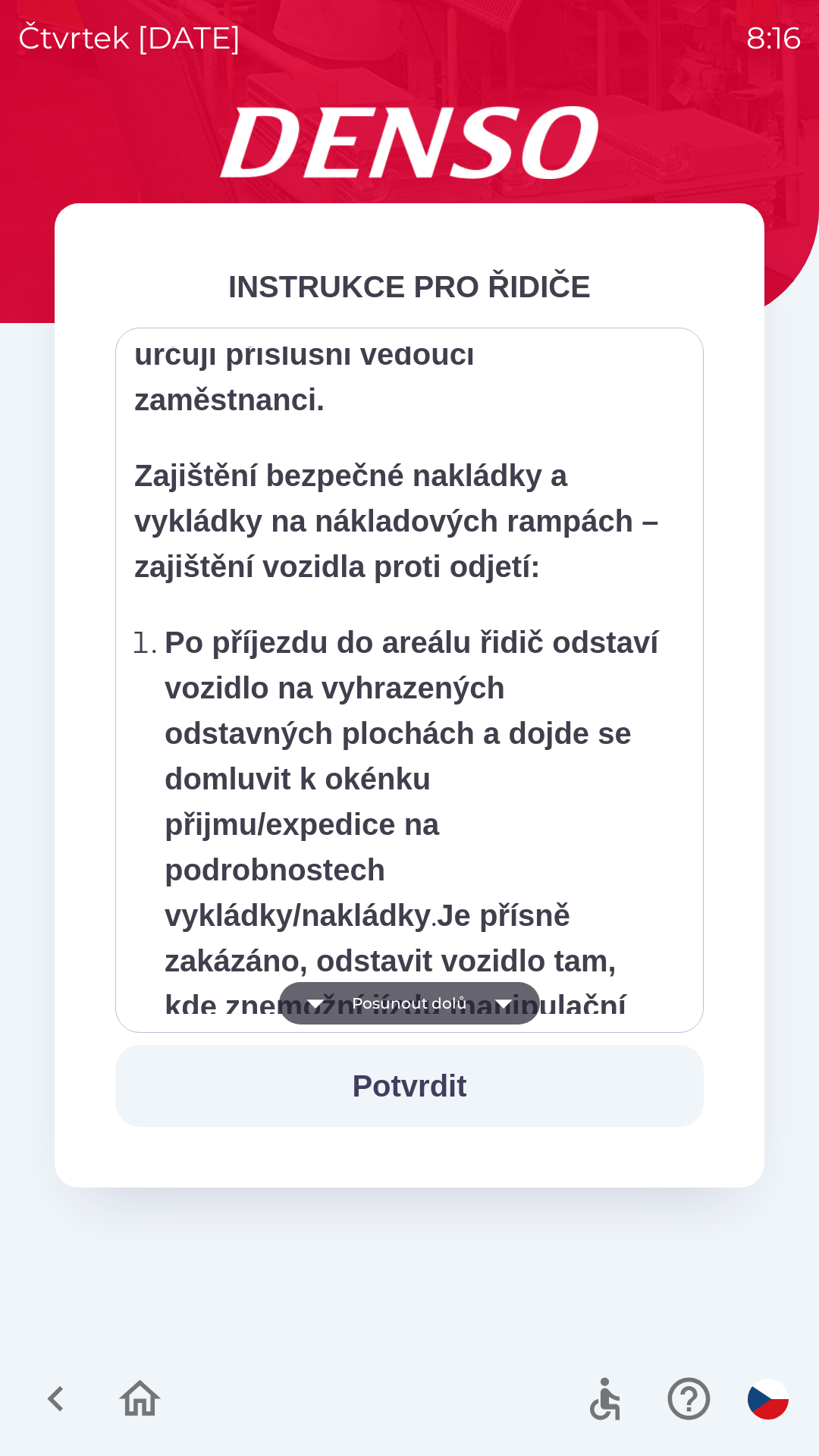
click at [329, 1004] on icon "button" at bounding box center [315, 1002] width 42 height 42
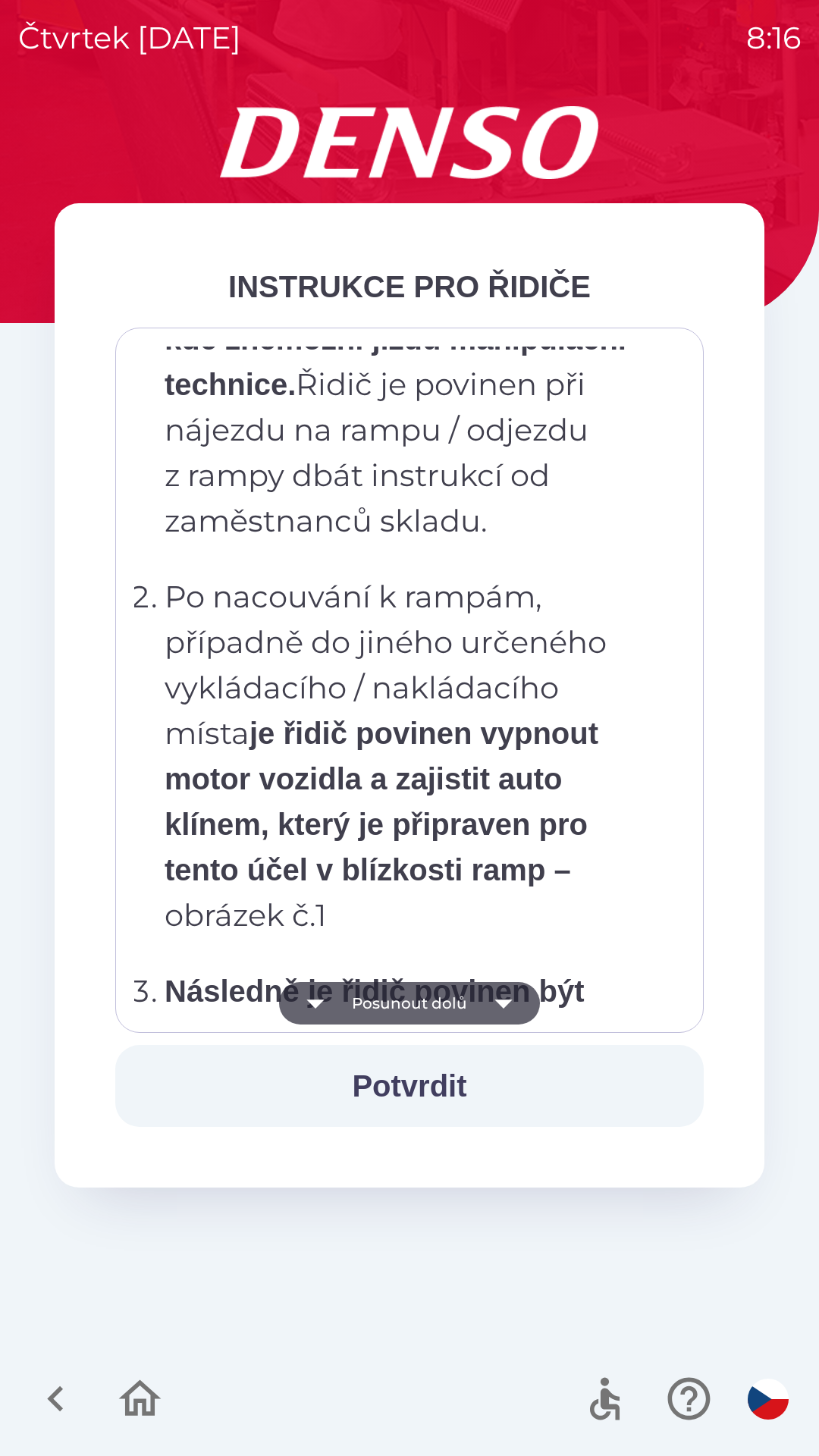
click at [329, 1003] on icon "button" at bounding box center [315, 1002] width 42 height 42
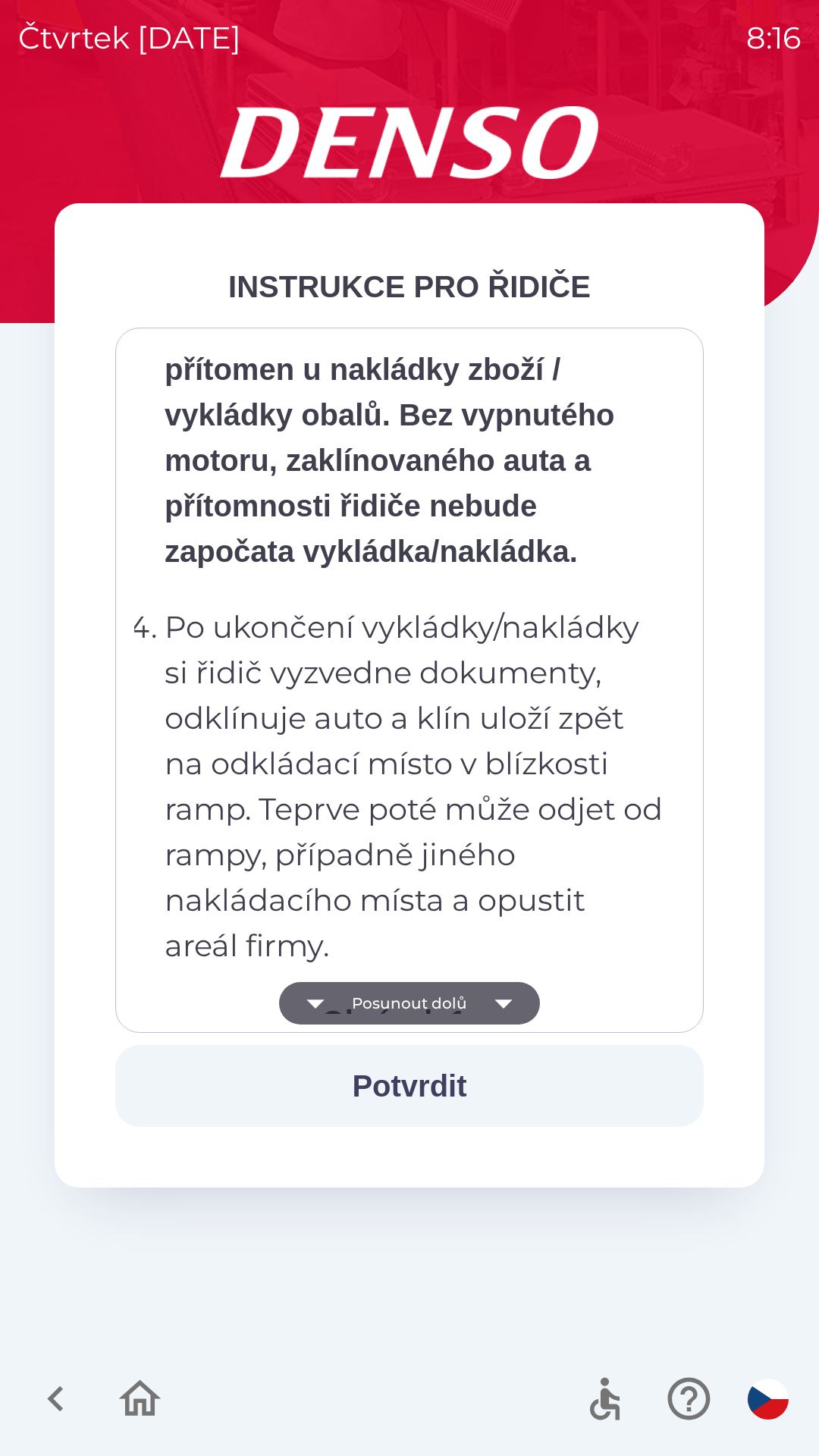
click at [330, 1002] on icon "button" at bounding box center [315, 1002] width 42 height 42
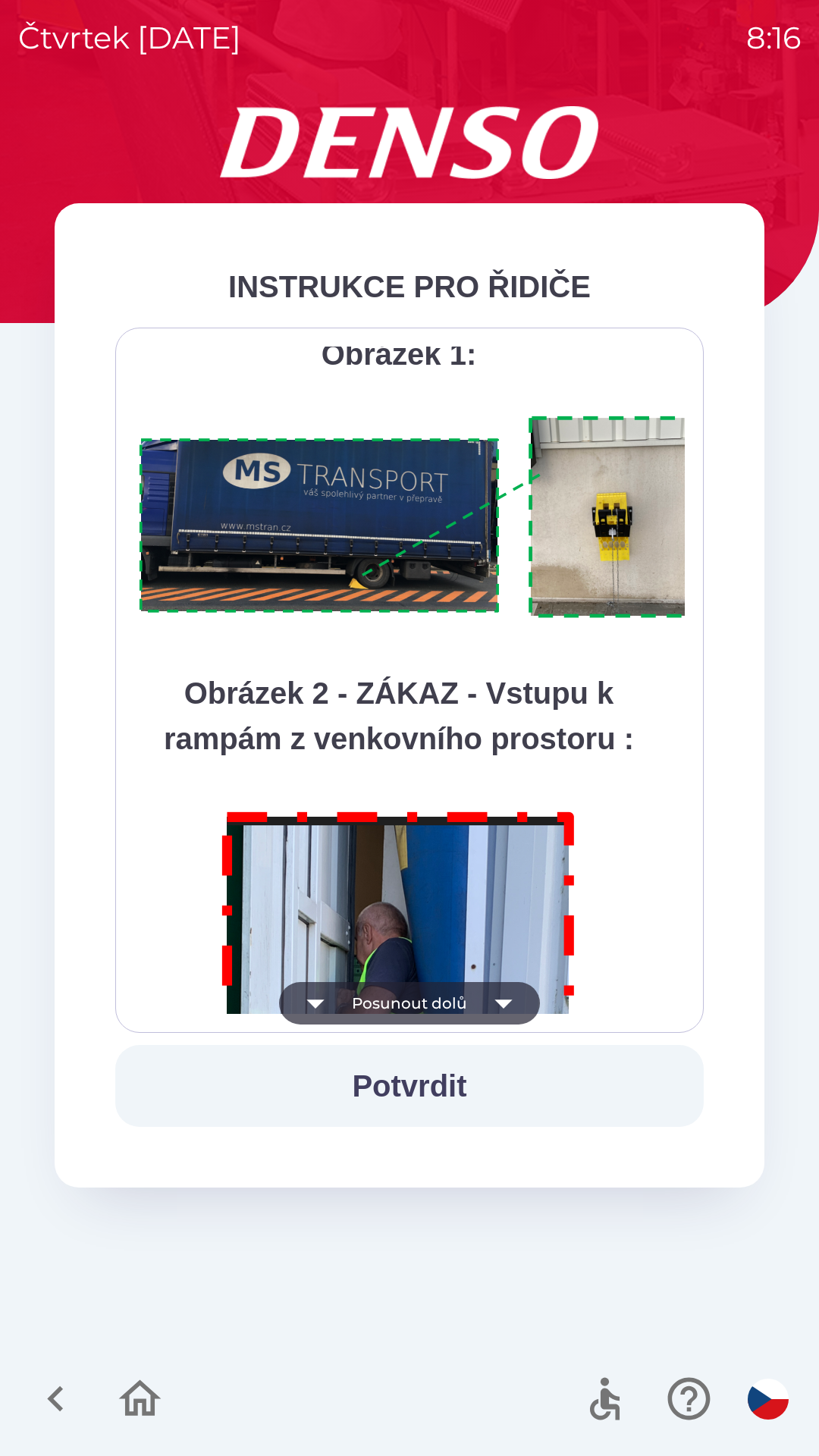
click at [329, 1002] on icon "button" at bounding box center [315, 1002] width 42 height 42
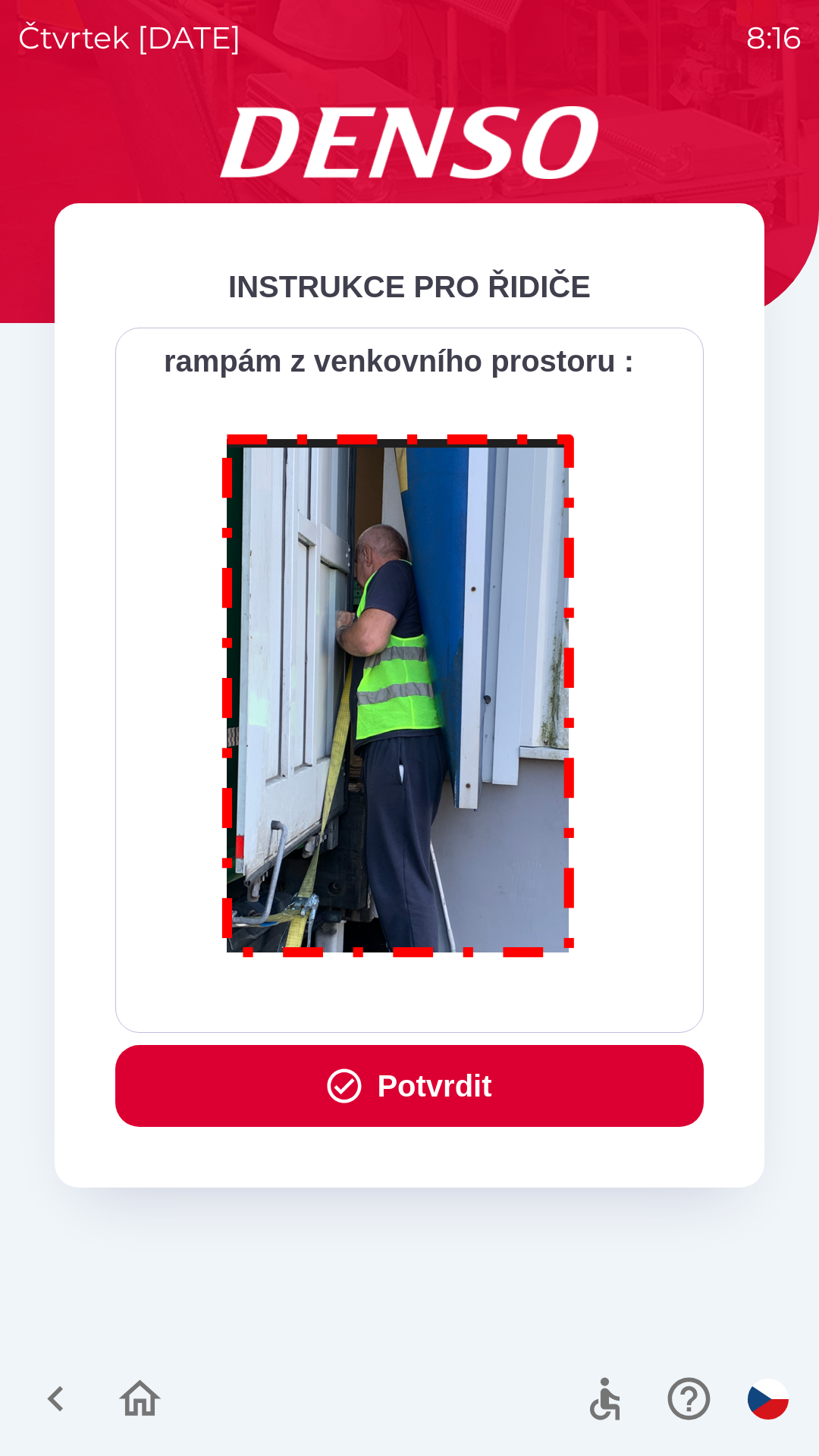
click at [326, 1016] on div "Všichni řidiči přijíždějící do skladu firmy DENSO CZECH s.r.o. jsou po průjezdu…" at bounding box center [410, 680] width 589 height 705
click at [329, 1012] on div "Všichni řidiči přijíždějící do skladu firmy DENSO CZECH s.r.o. jsou po průjezdu…" at bounding box center [409, 680] width 550 height 667
click at [361, 1109] on button "Potvrdit" at bounding box center [410, 1085] width 589 height 82
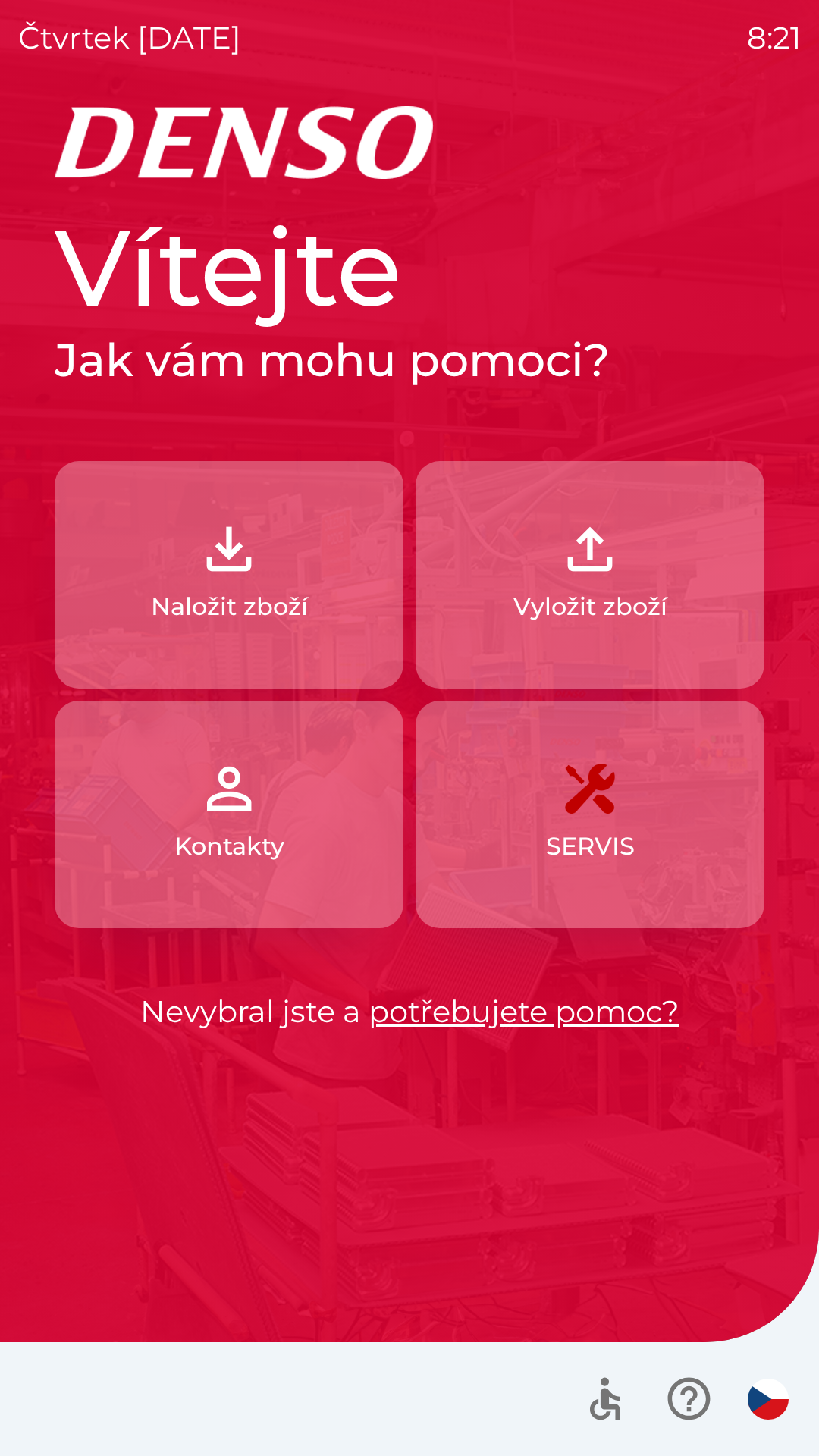
click at [602, 564] on img "button" at bounding box center [590, 549] width 67 height 67
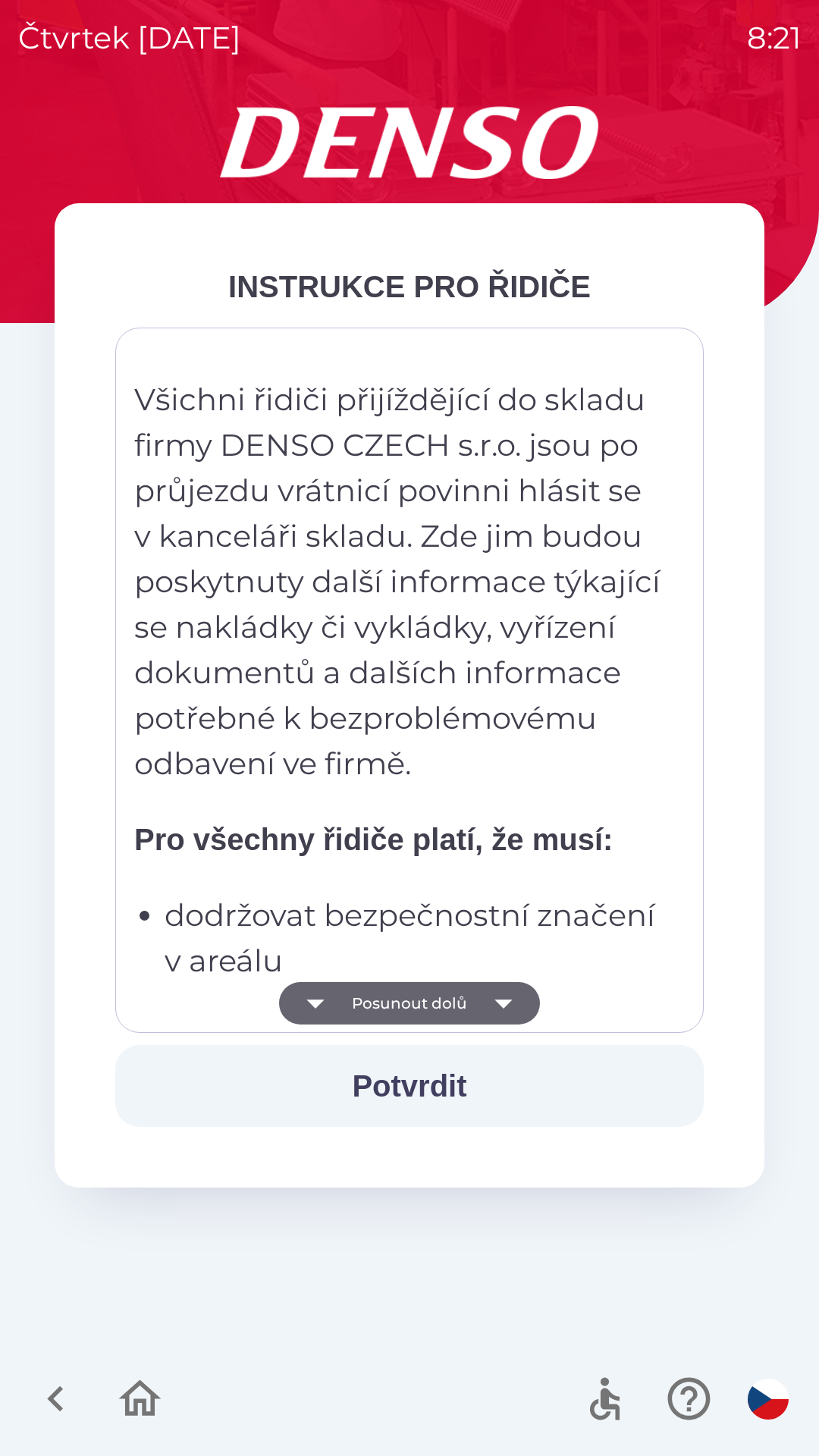
click at [412, 1081] on button "Potvrdit" at bounding box center [410, 1085] width 589 height 82
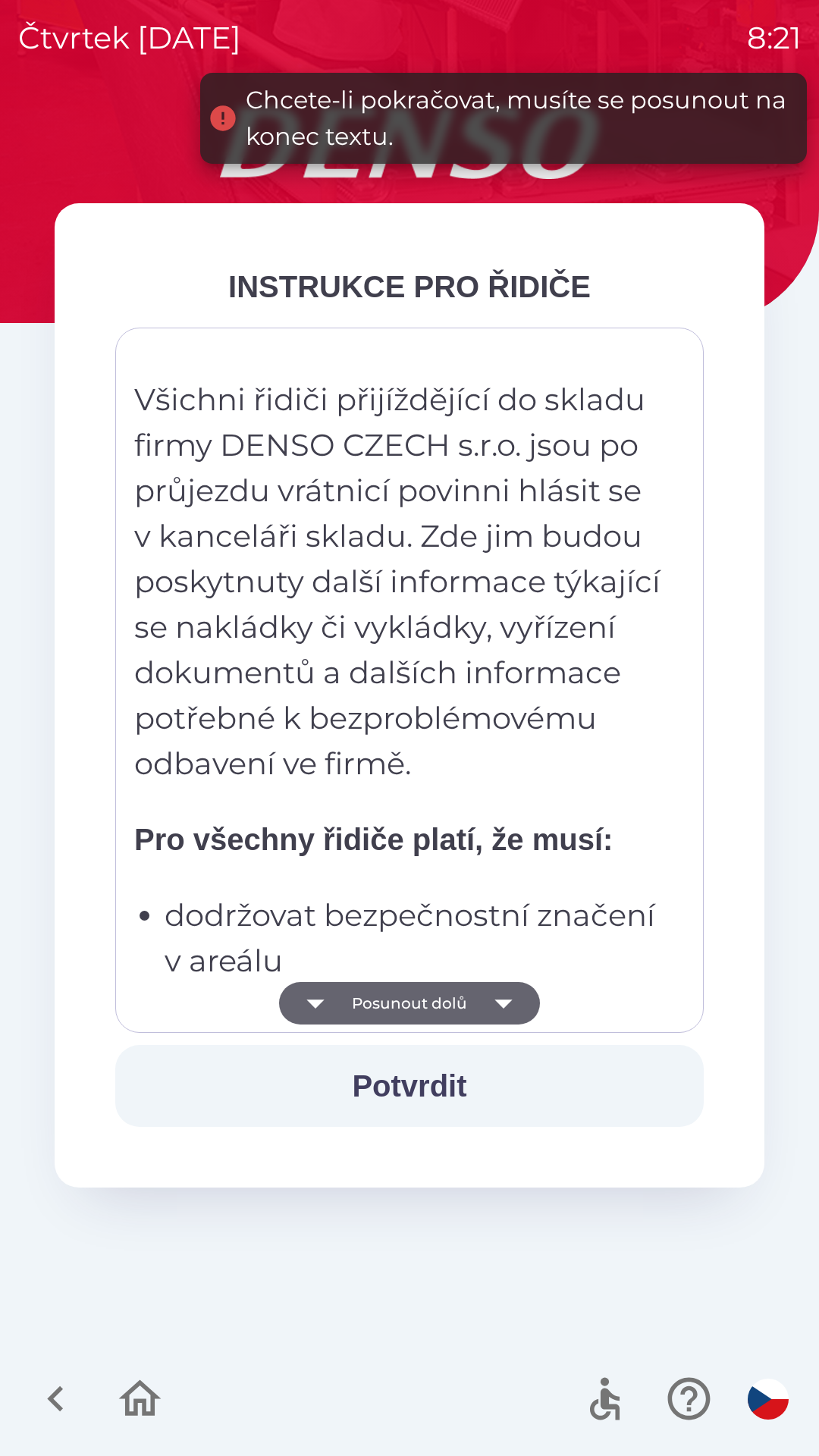
click at [507, 998] on icon "button" at bounding box center [503, 1002] width 42 height 42
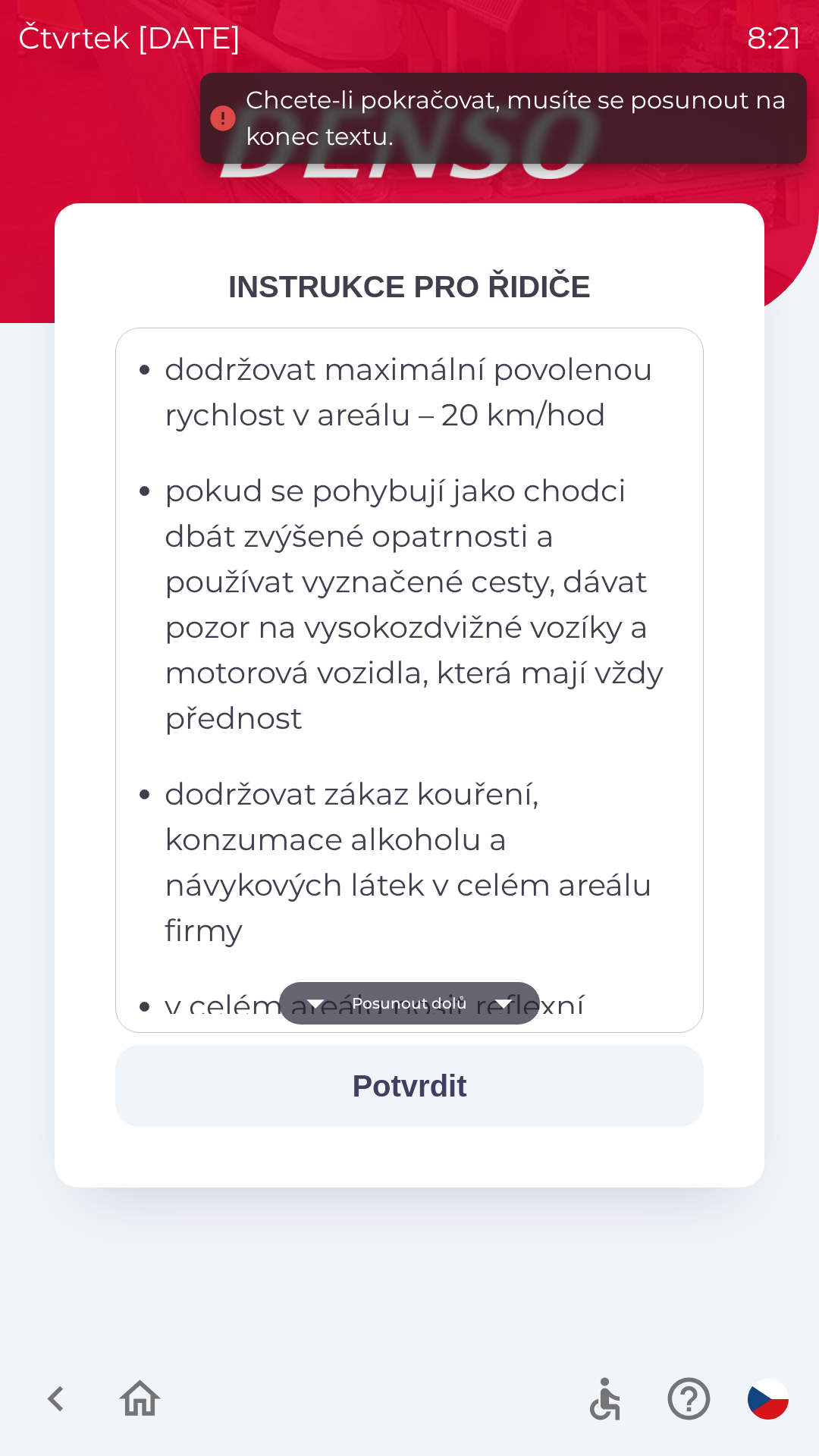
click at [503, 996] on icon "button" at bounding box center [503, 1002] width 42 height 42
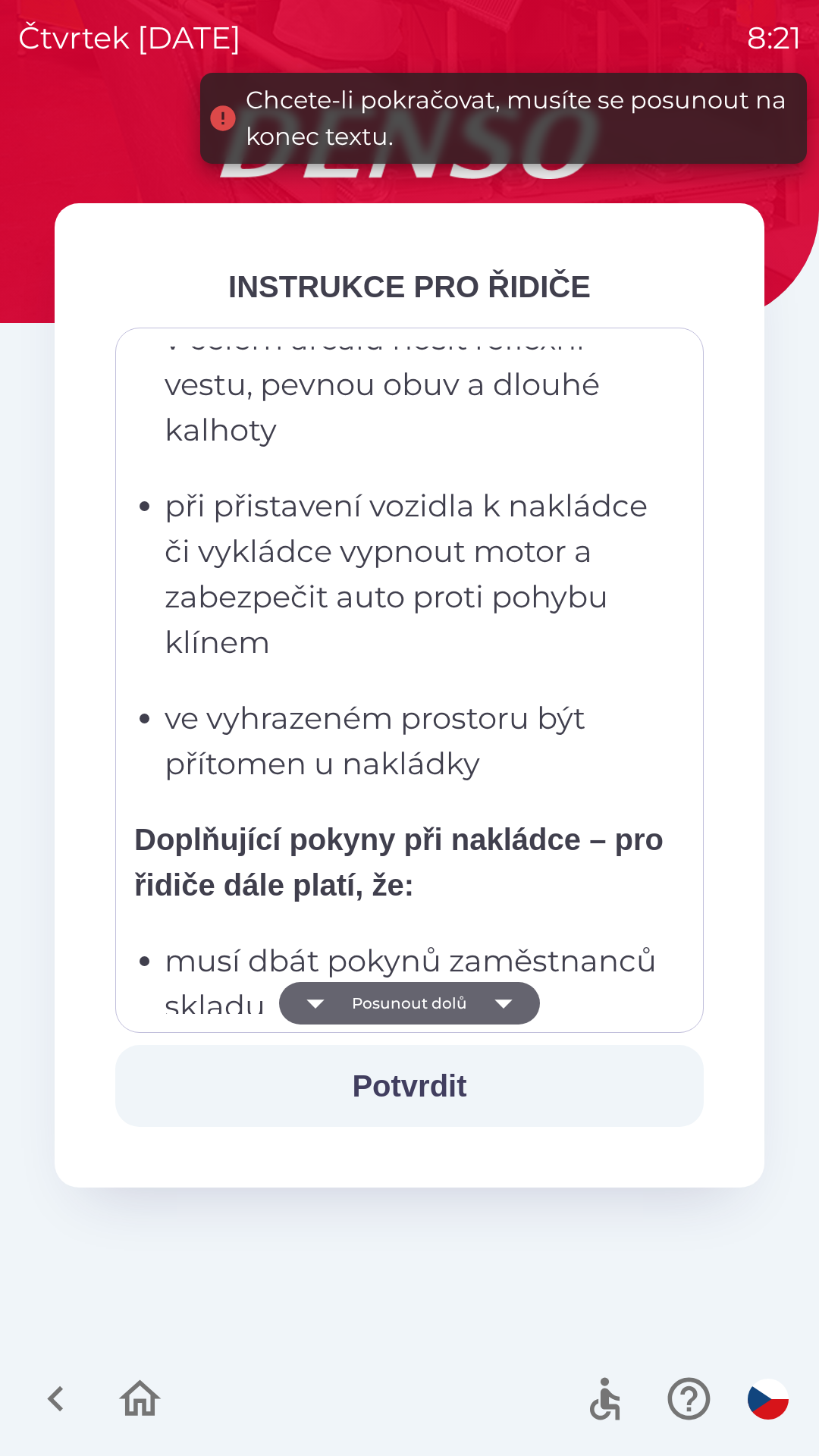
click at [510, 1013] on icon "button" at bounding box center [503, 1002] width 42 height 42
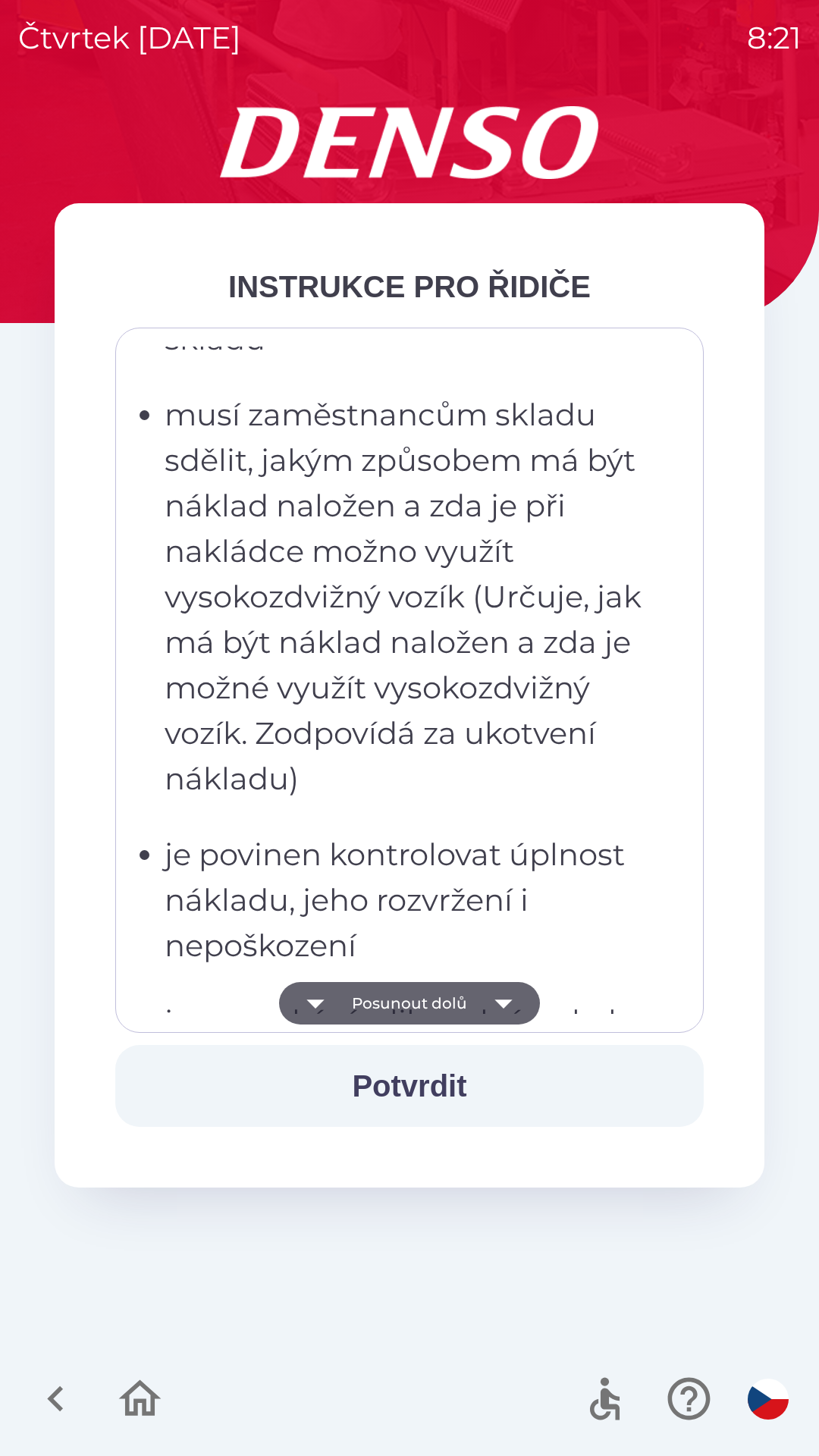
click at [504, 1001] on icon "button" at bounding box center [503, 1003] width 18 height 9
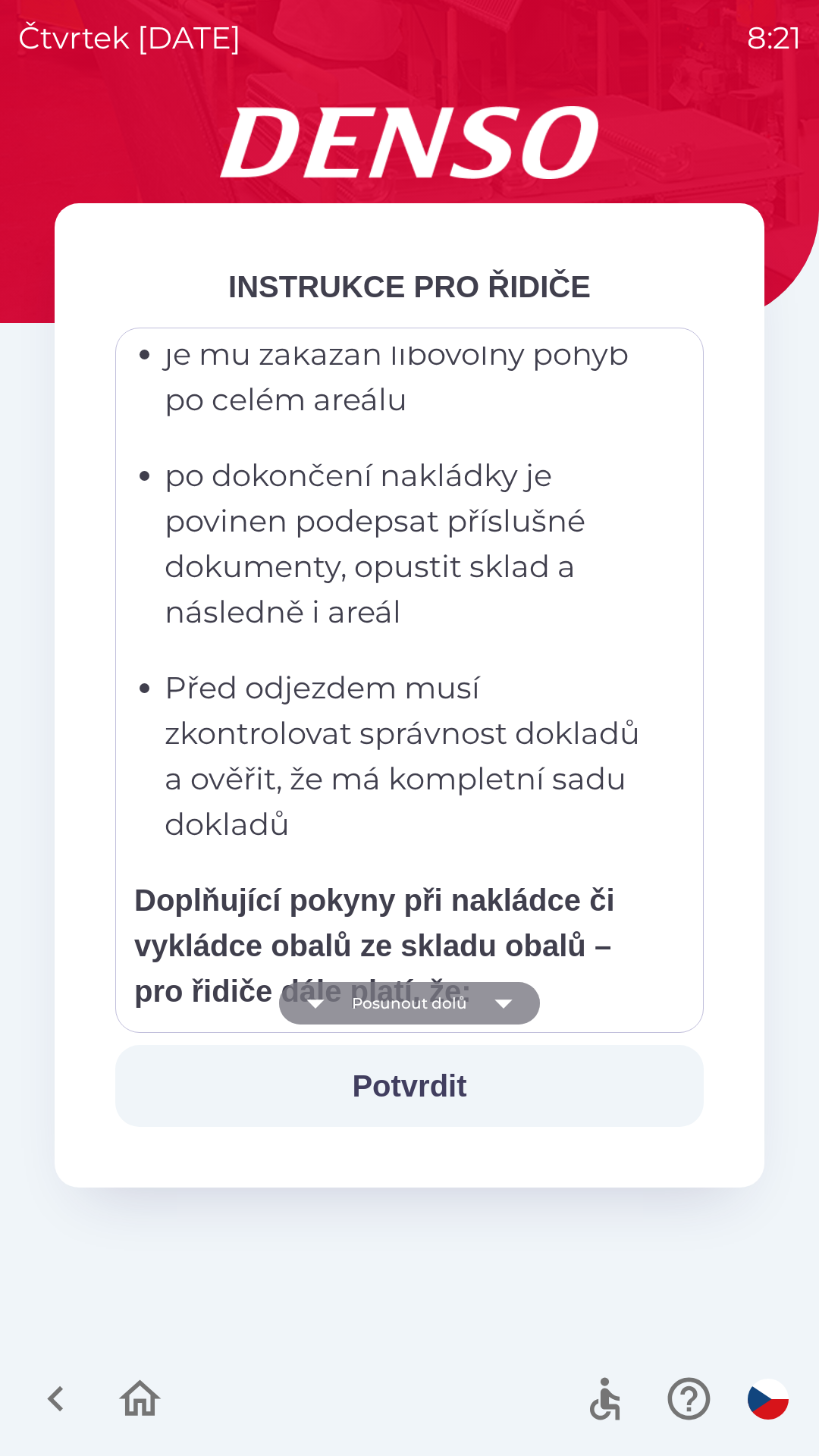
click at [506, 994] on icon "button" at bounding box center [503, 1002] width 42 height 42
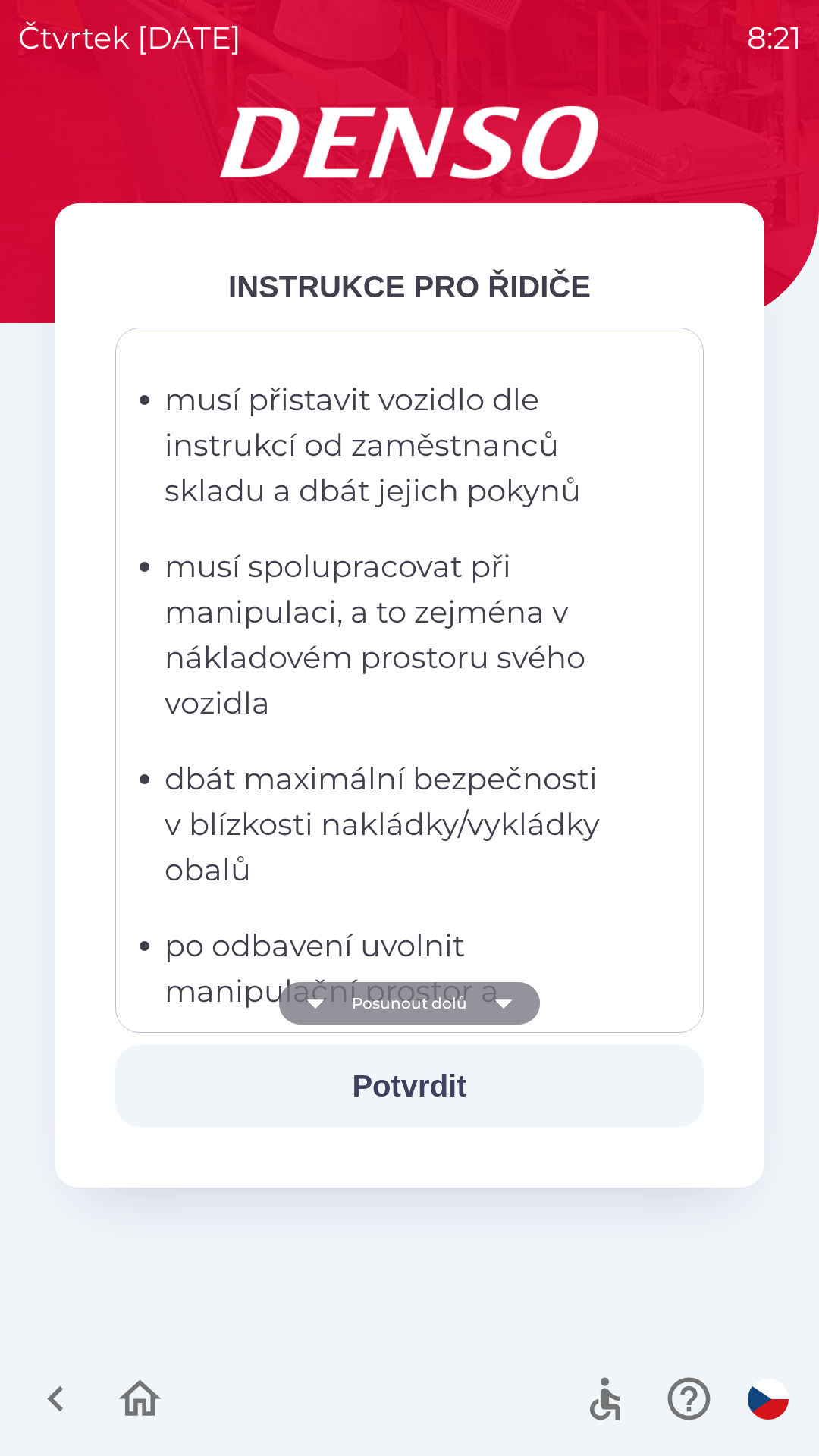
click at [513, 1002] on icon "button" at bounding box center [503, 1002] width 42 height 42
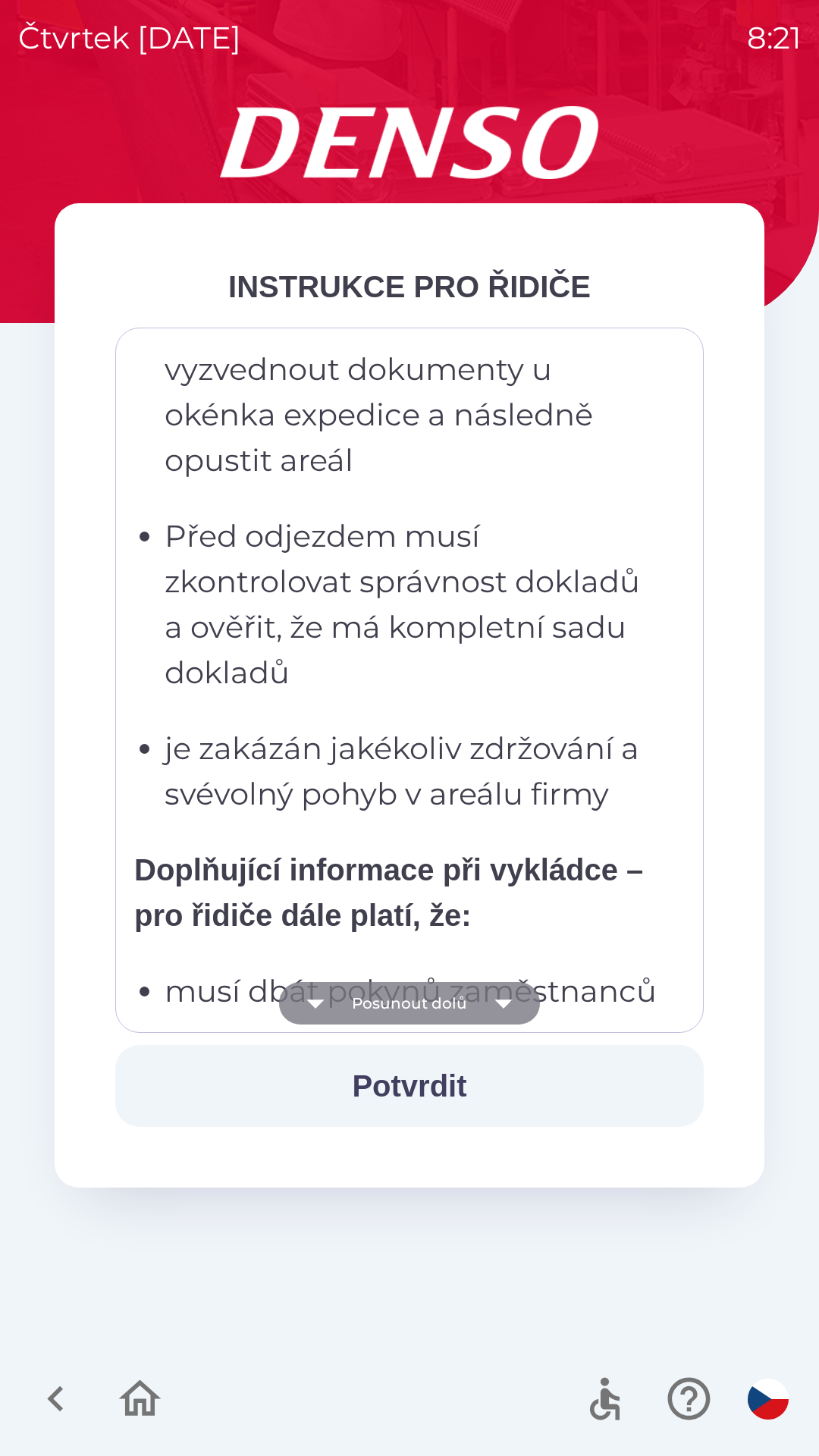
click at [503, 1005] on icon "button" at bounding box center [503, 1003] width 18 height 9
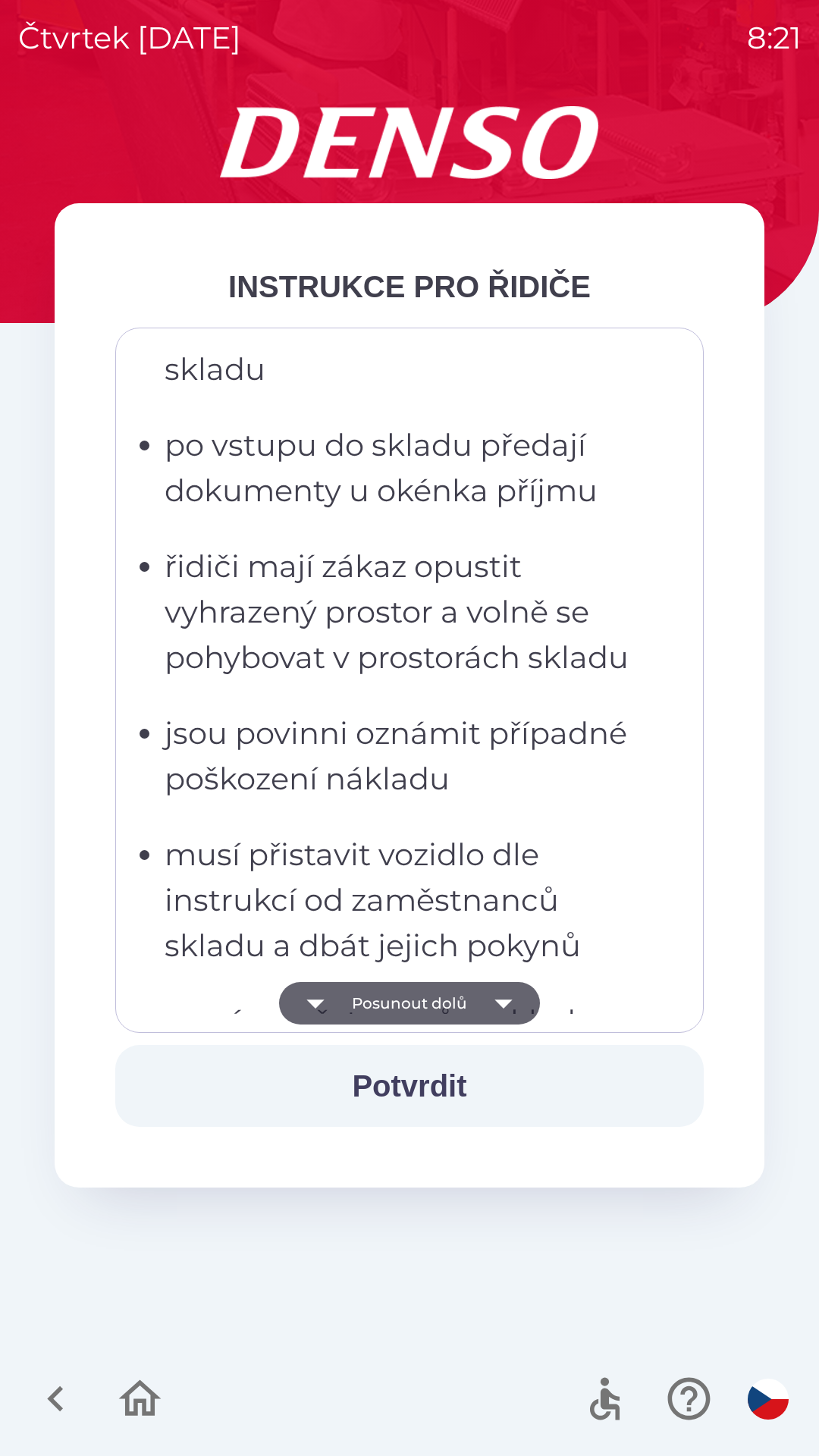
click at [501, 1003] on icon "button" at bounding box center [503, 1003] width 18 height 9
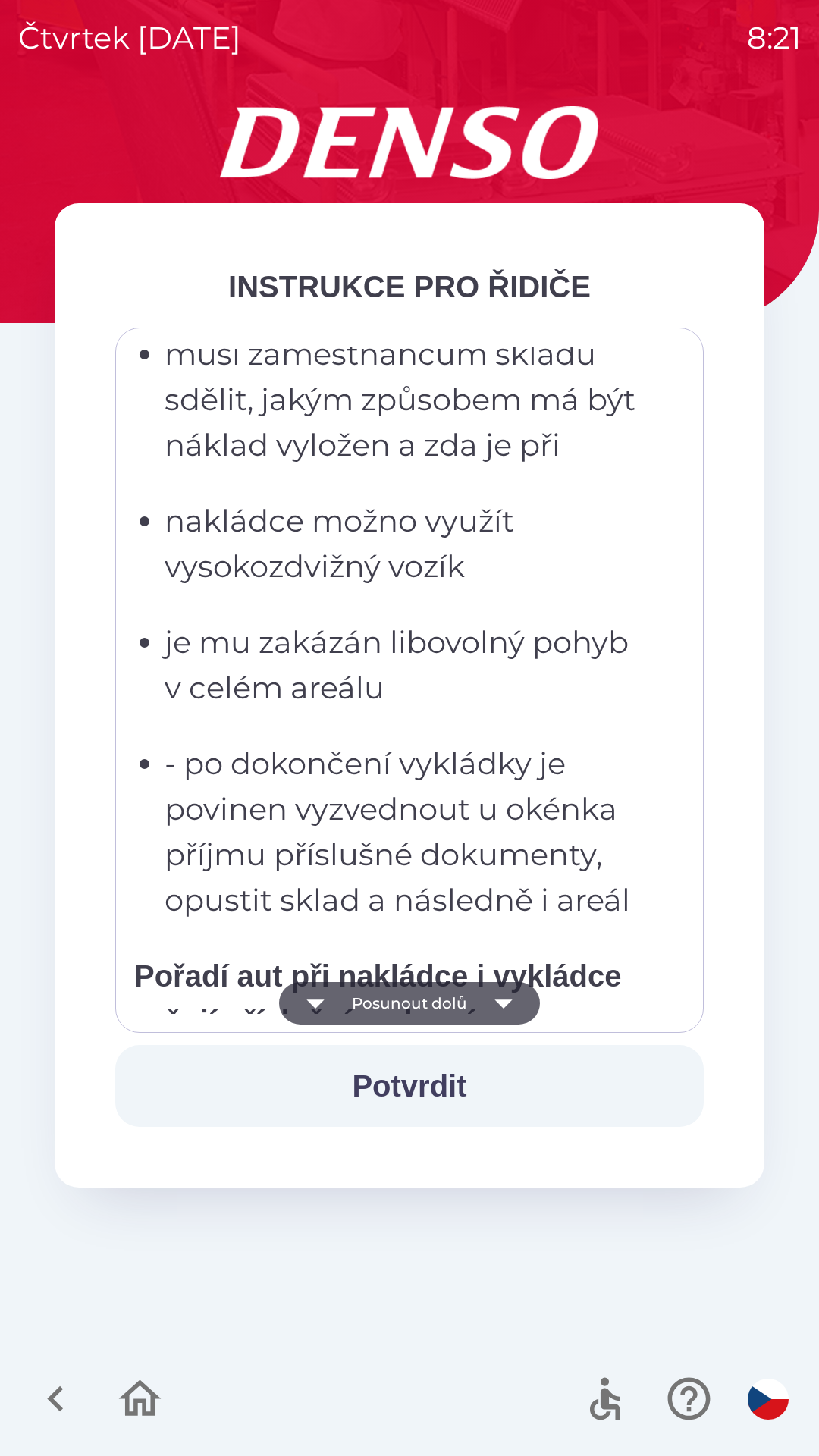
click at [513, 1002] on icon "button" at bounding box center [503, 1002] width 42 height 42
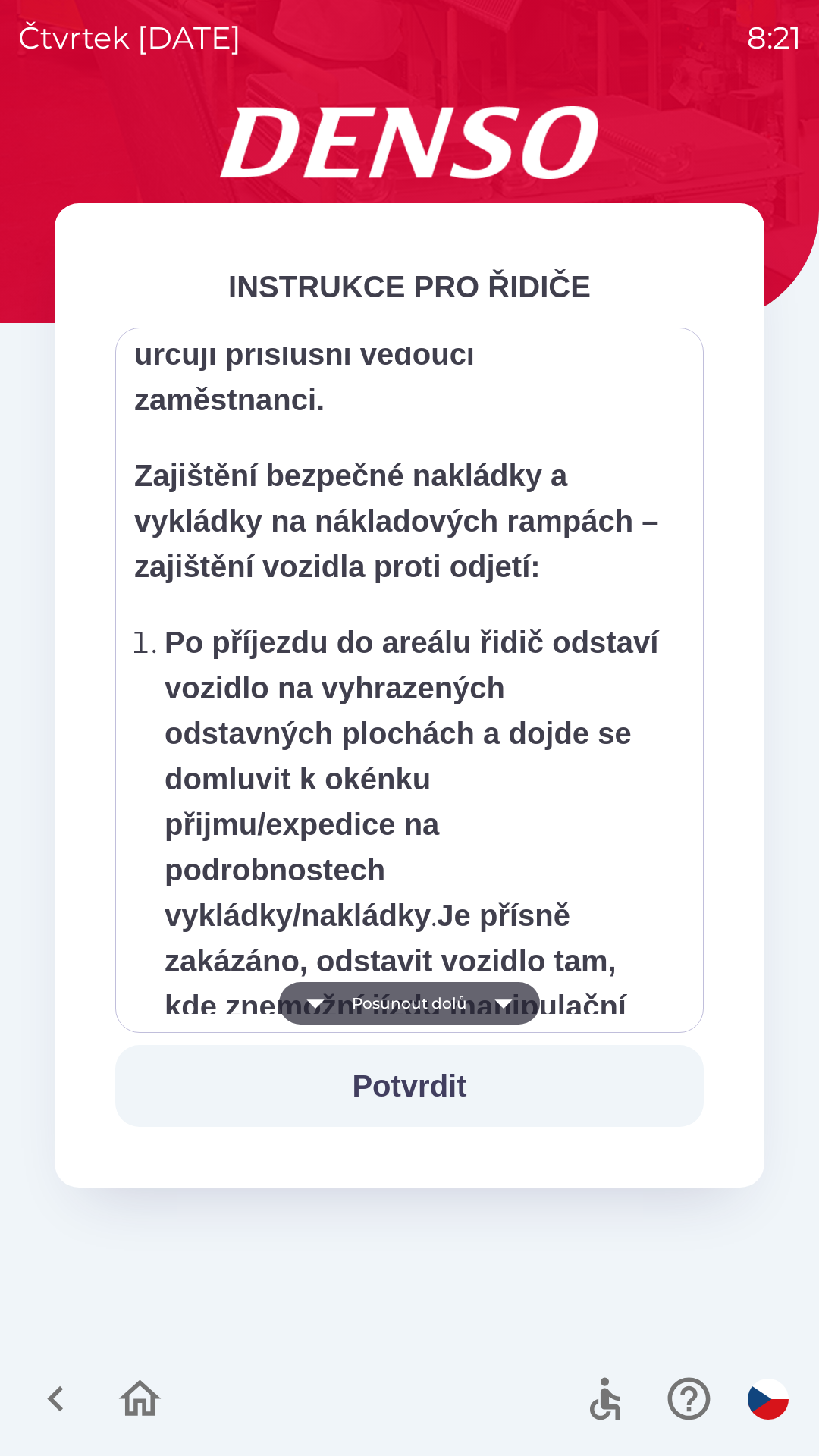
click at [515, 1005] on icon "button" at bounding box center [503, 1002] width 42 height 42
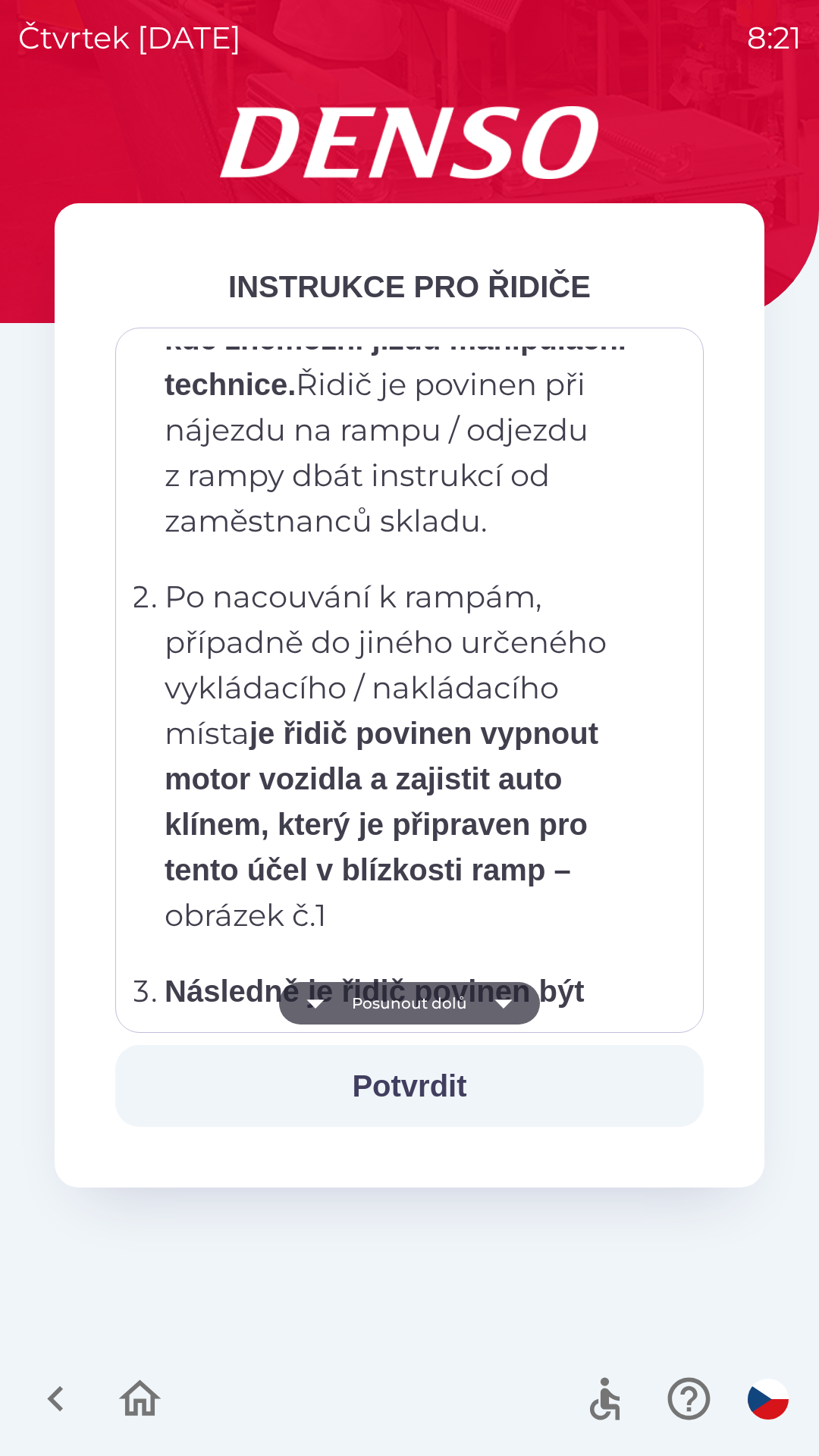
click at [518, 1002] on icon "button" at bounding box center [503, 1002] width 42 height 42
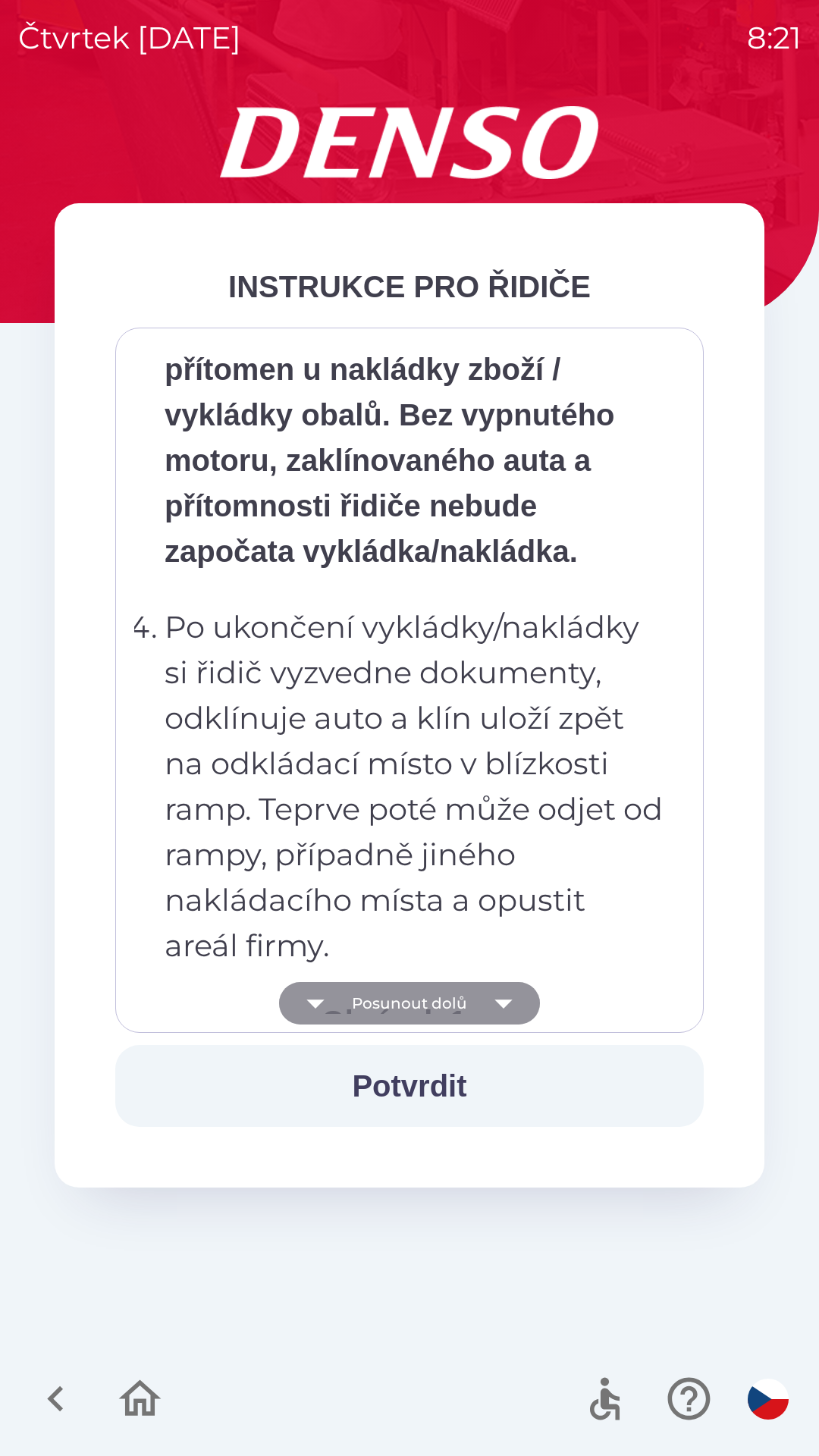
click at [501, 1004] on icon "button" at bounding box center [503, 1003] width 18 height 9
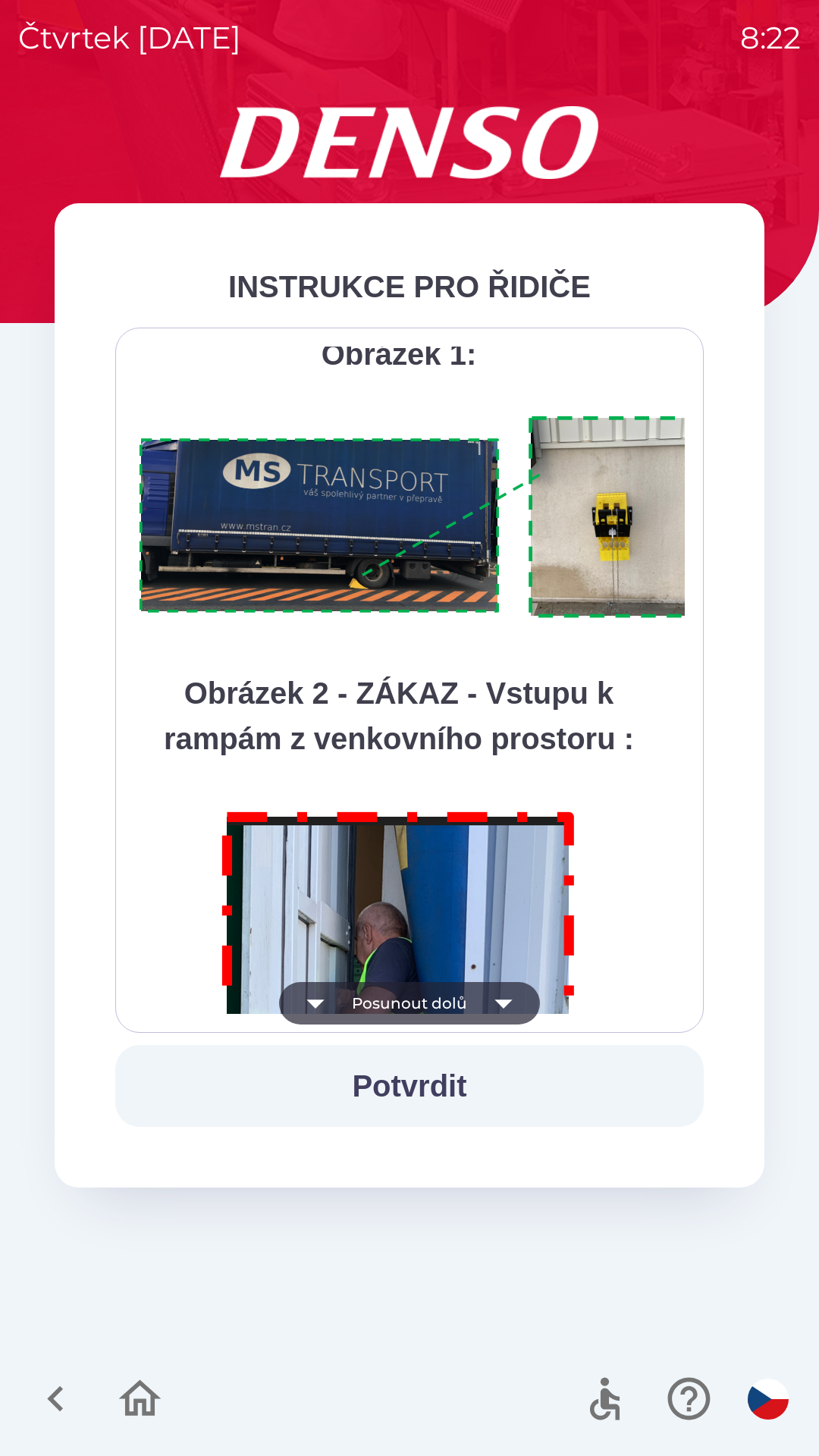
click at [500, 1002] on icon "button" at bounding box center [503, 1003] width 18 height 9
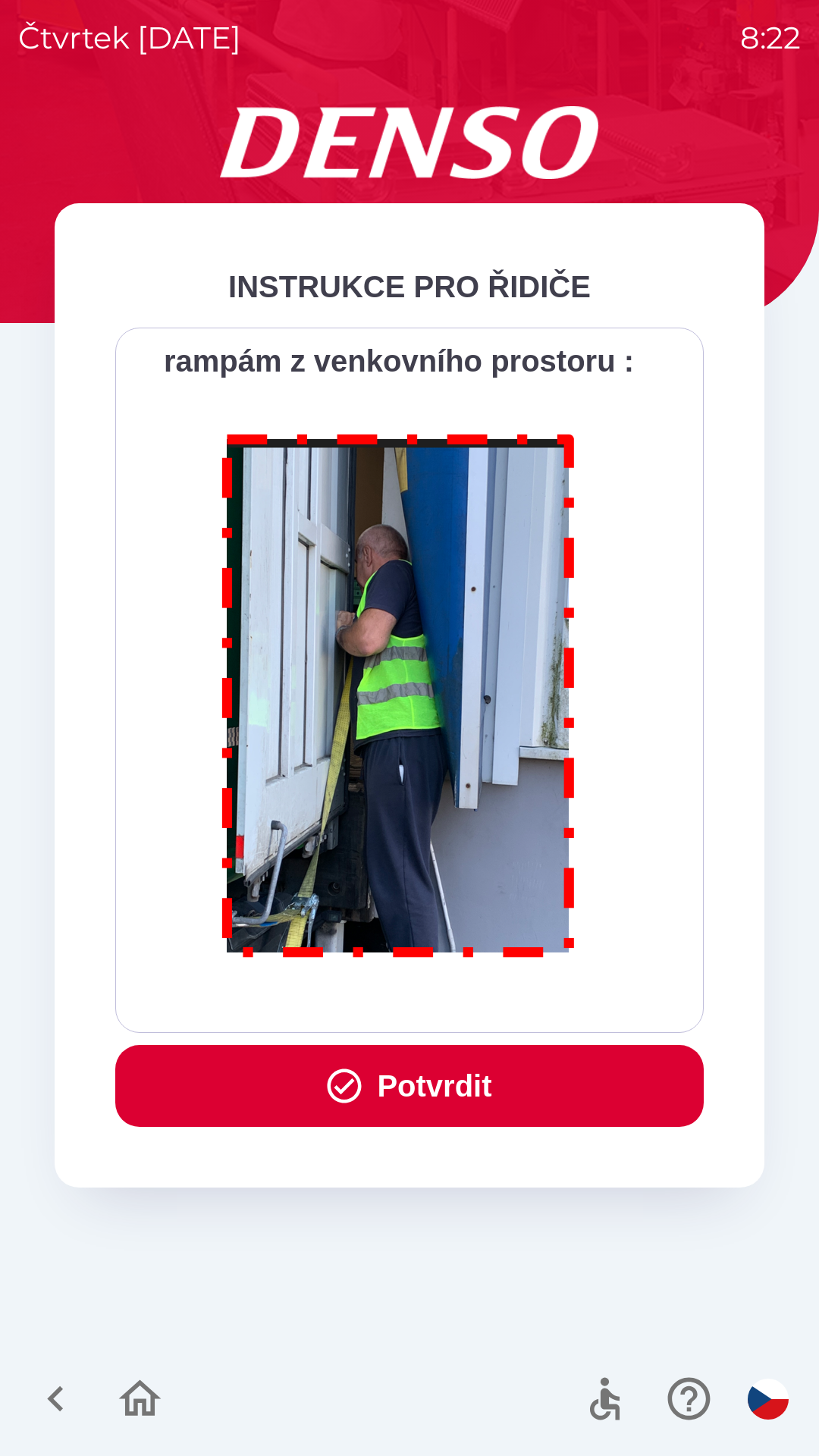
click at [474, 1083] on button "Potvrdit" at bounding box center [410, 1085] width 589 height 82
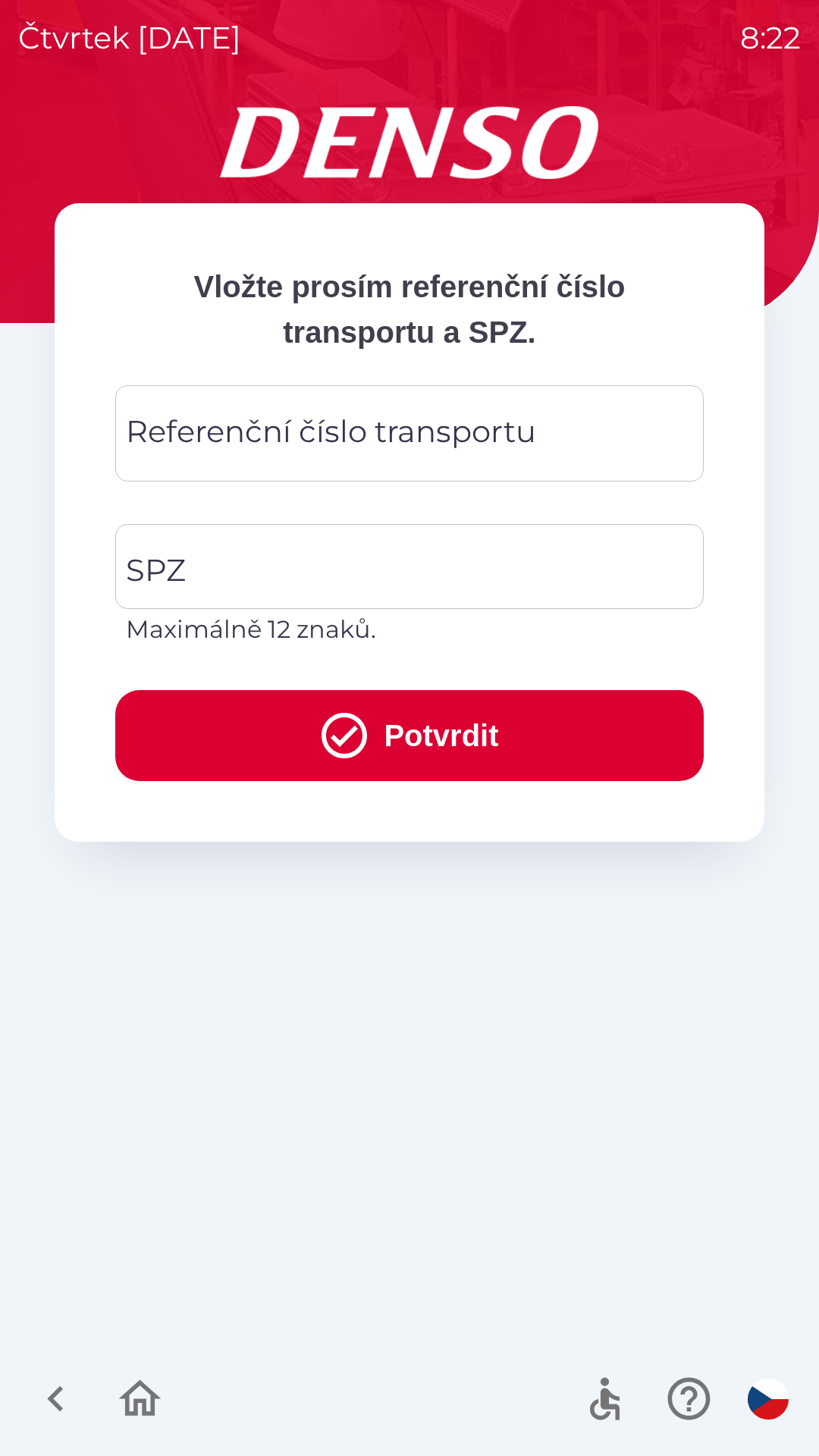
click at [317, 445] on div "Referenční číslo transportu Referenční číslo transportu" at bounding box center [410, 433] width 589 height 96
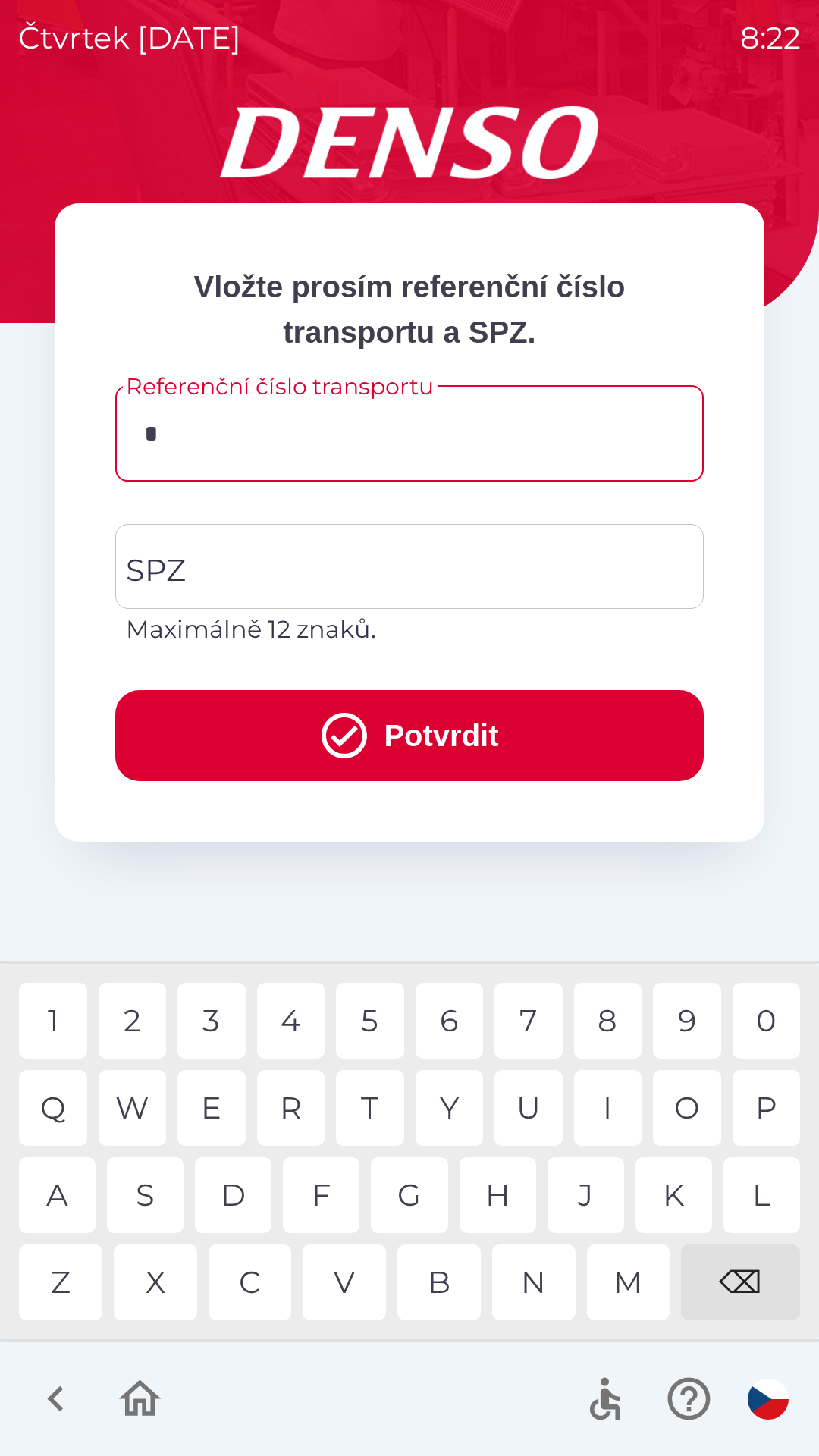
click at [374, 1108] on div "T" at bounding box center [369, 1108] width 68 height 76
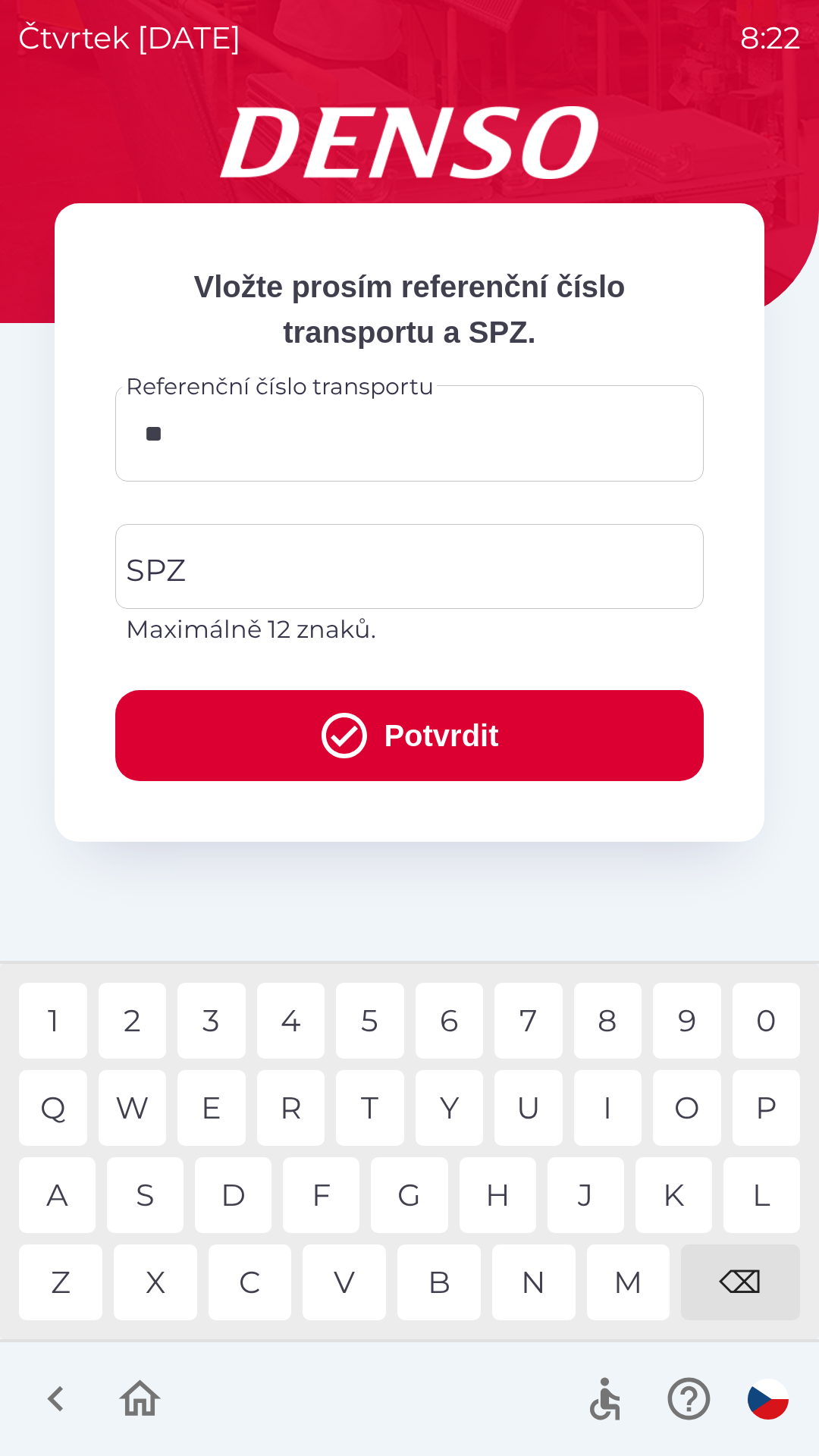
click at [760, 1196] on div "L" at bounding box center [762, 1194] width 77 height 76
click at [760, 1200] on div "L" at bounding box center [762, 1194] width 77 height 76
click at [295, 1021] on div "4" at bounding box center [290, 1020] width 68 height 76
click at [767, 1021] on div "0" at bounding box center [766, 1020] width 68 height 76
click at [602, 1021] on div "8" at bounding box center [607, 1020] width 68 height 76
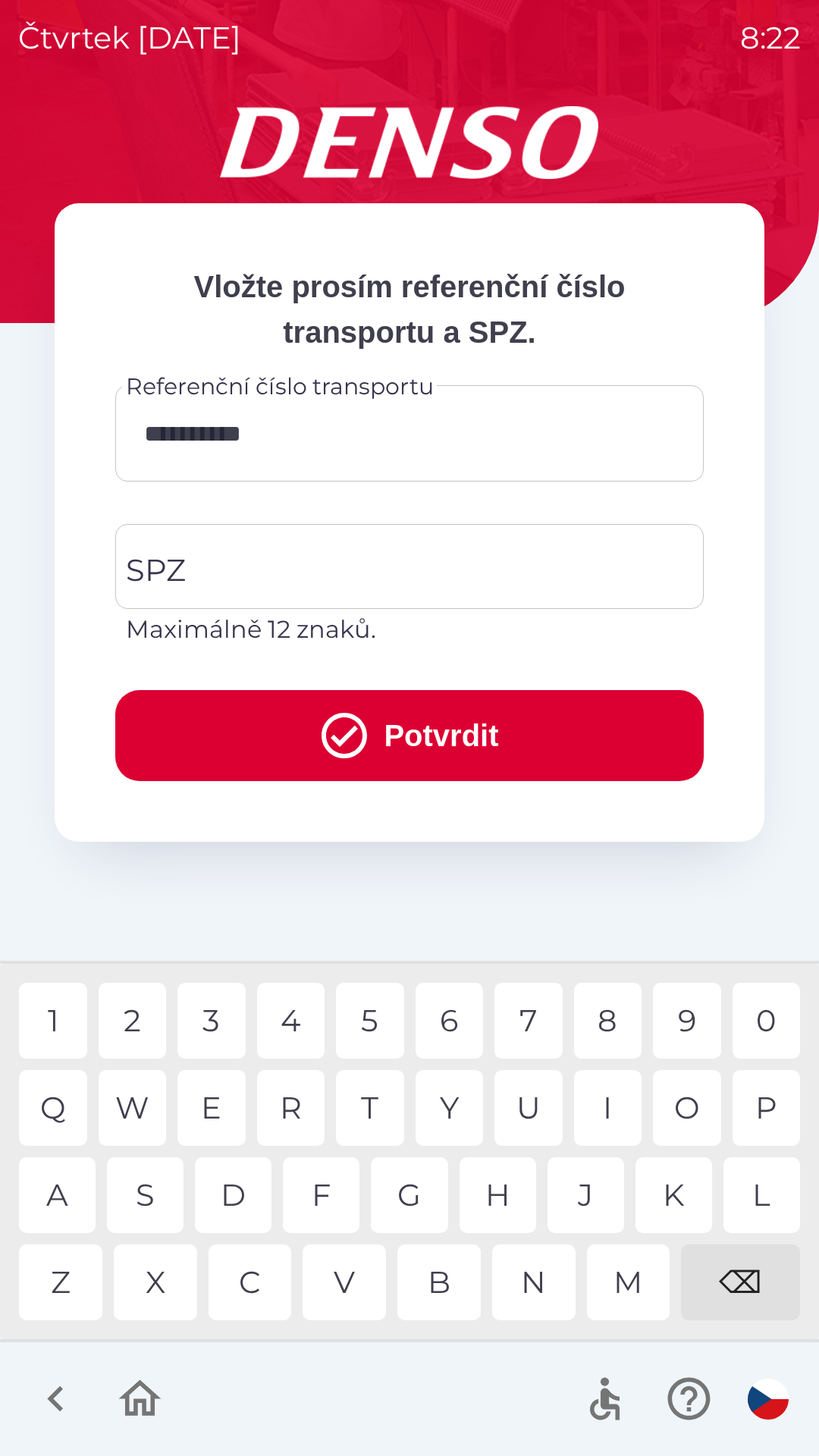
click at [608, 1022] on div "8" at bounding box center [607, 1020] width 68 height 76
type input "**********"
click at [684, 1017] on div "9" at bounding box center [686, 1020] width 68 height 76
click at [382, 576] on input "SPZ" at bounding box center [398, 566] width 552 height 71
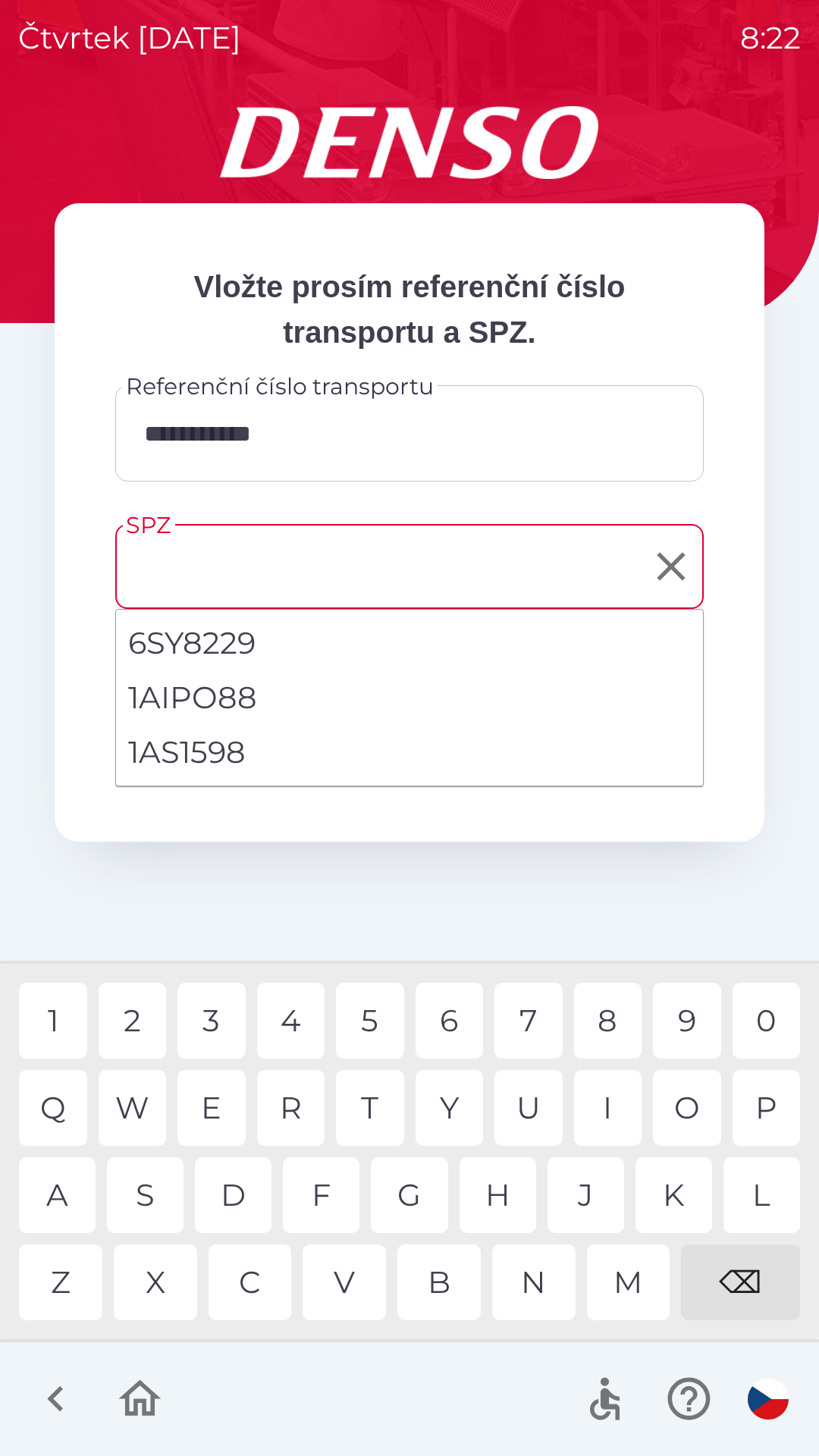
click at [236, 757] on li "1AS1598" at bounding box center [410, 751] width 587 height 54
type input "*******"
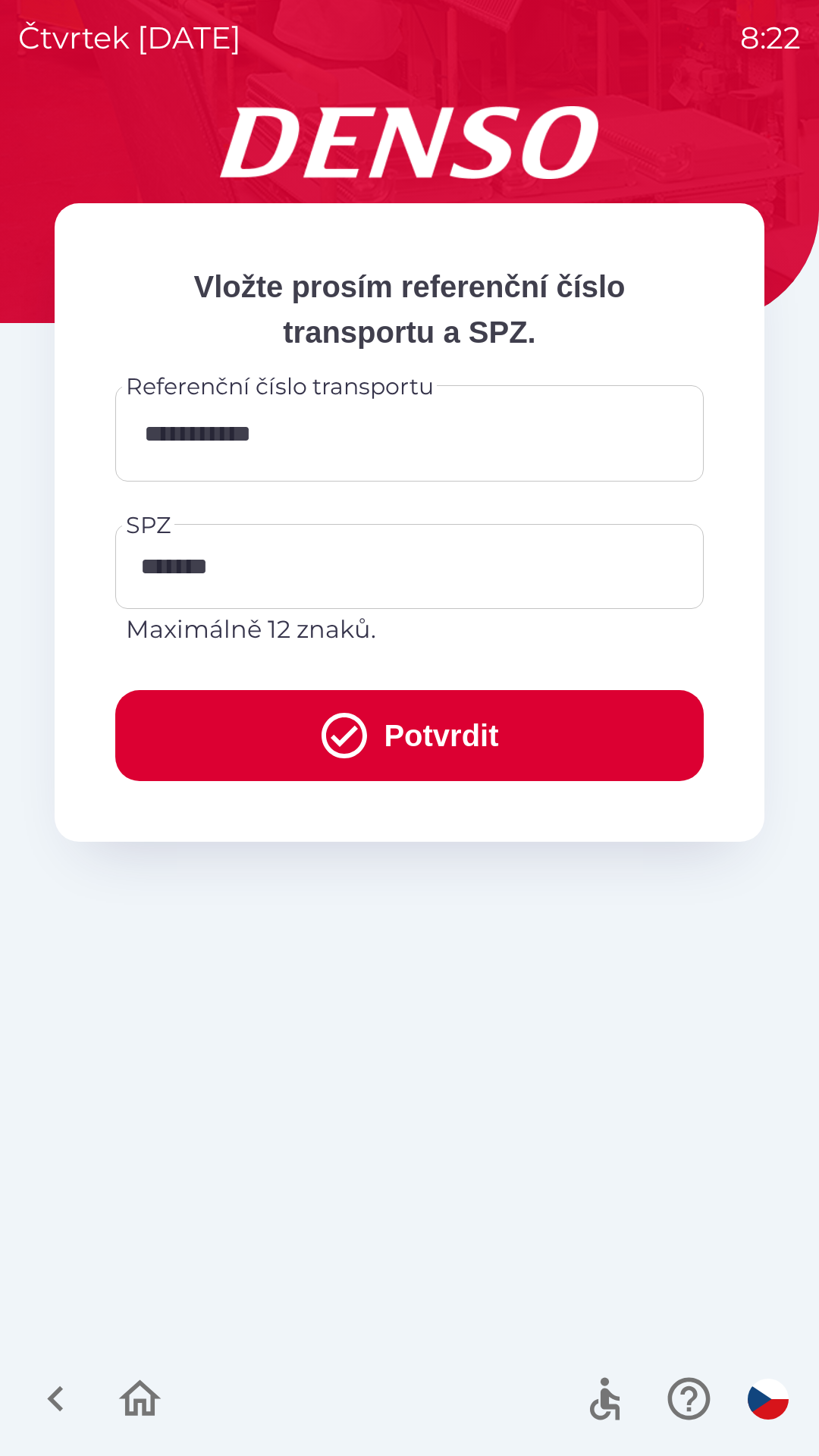
click at [467, 734] on button "Potvrdit" at bounding box center [410, 735] width 589 height 91
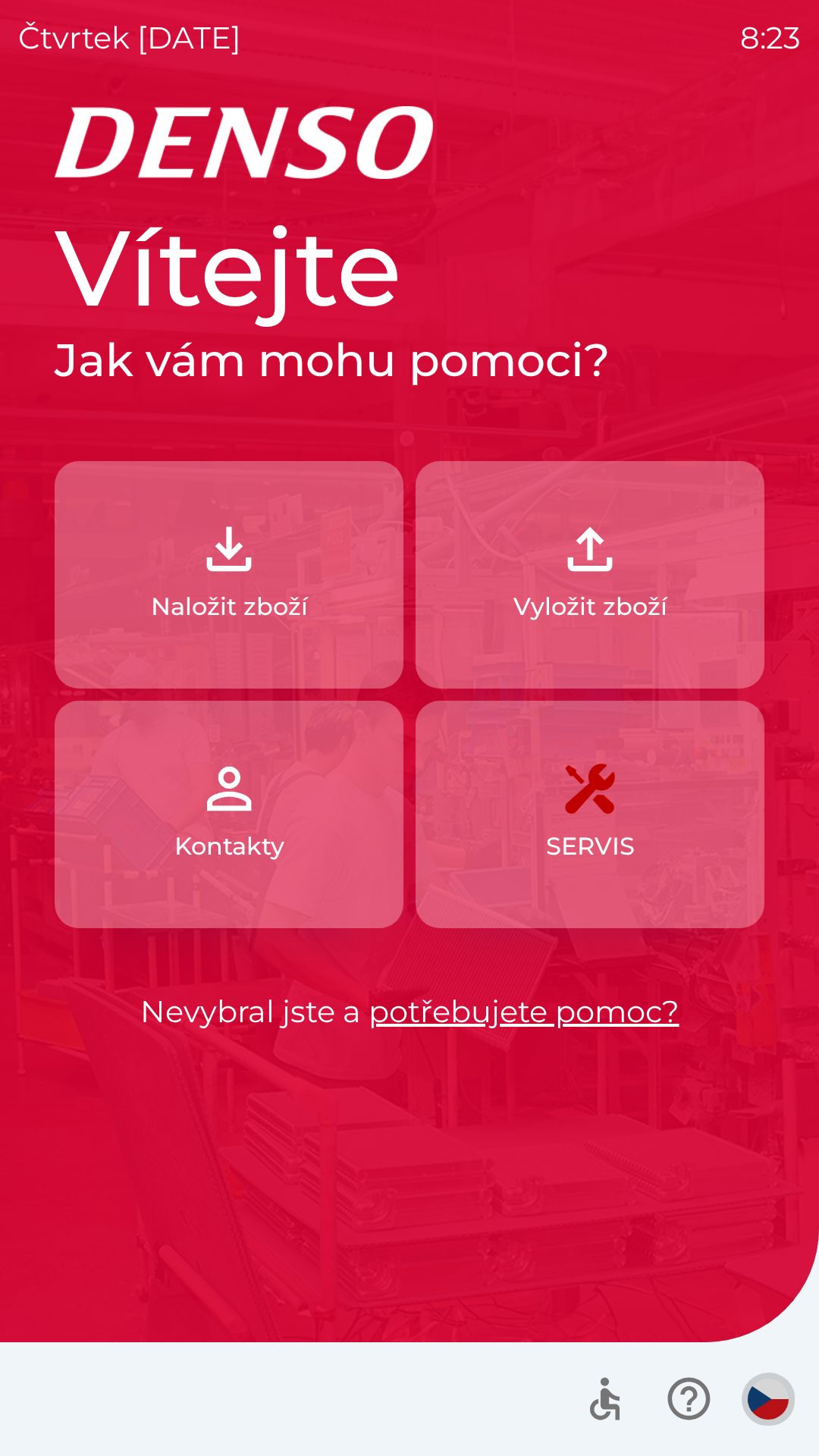
click at [784, 1409] on img "button" at bounding box center [768, 1399] width 41 height 41
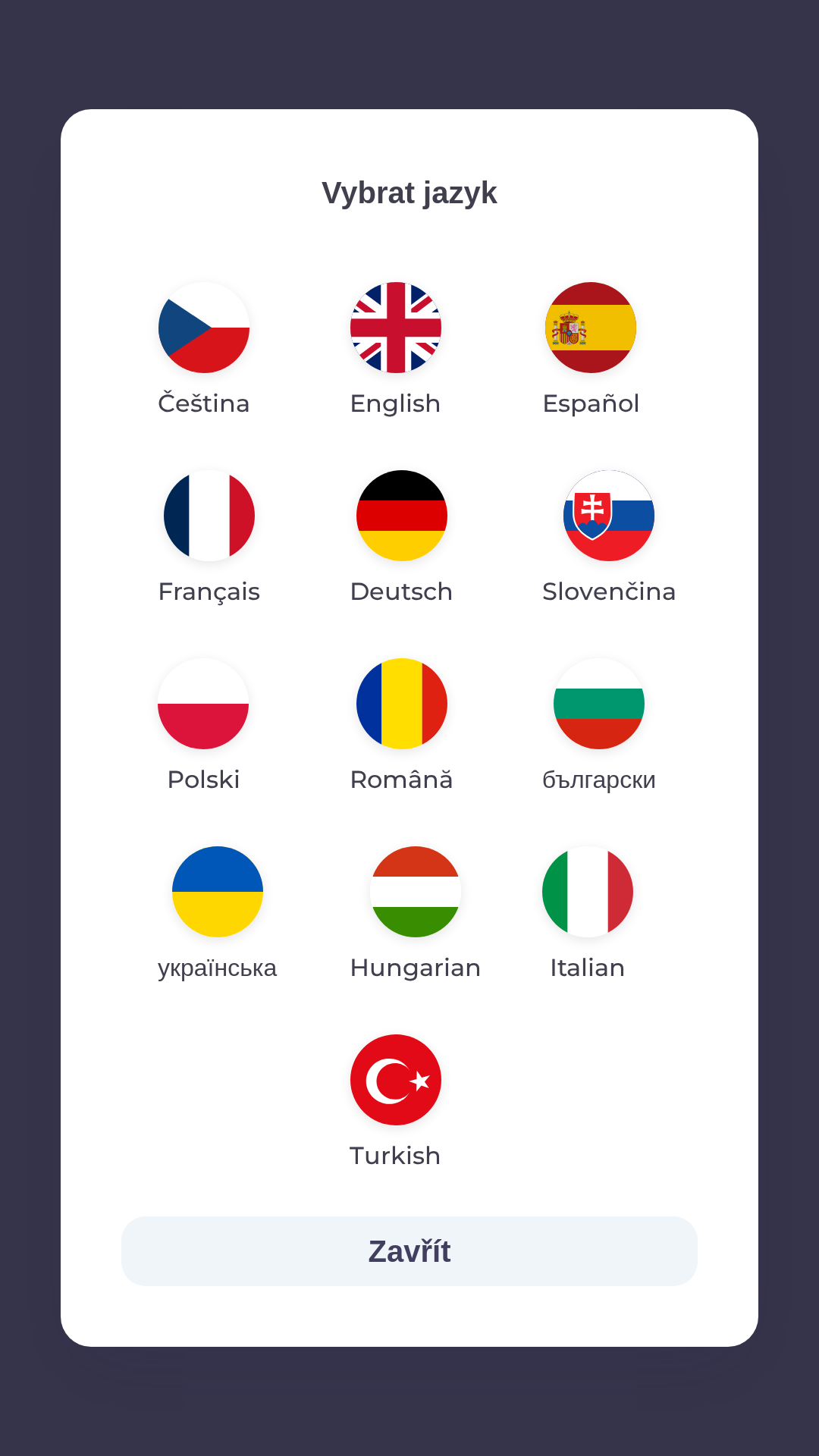
click at [405, 904] on img "button" at bounding box center [415, 892] width 91 height 91
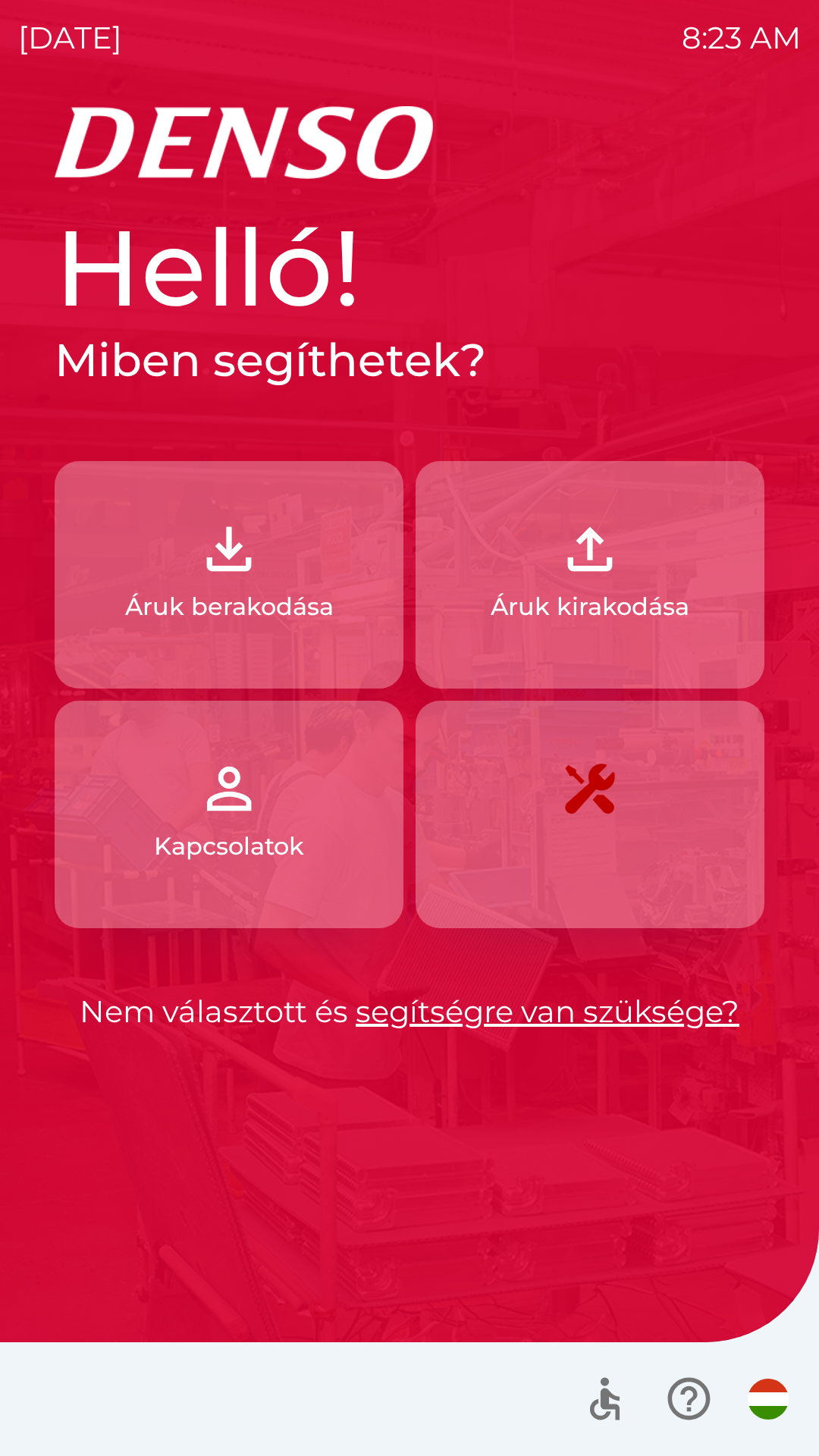
click at [308, 596] on p "Áruk berakodása" at bounding box center [229, 606] width 209 height 36
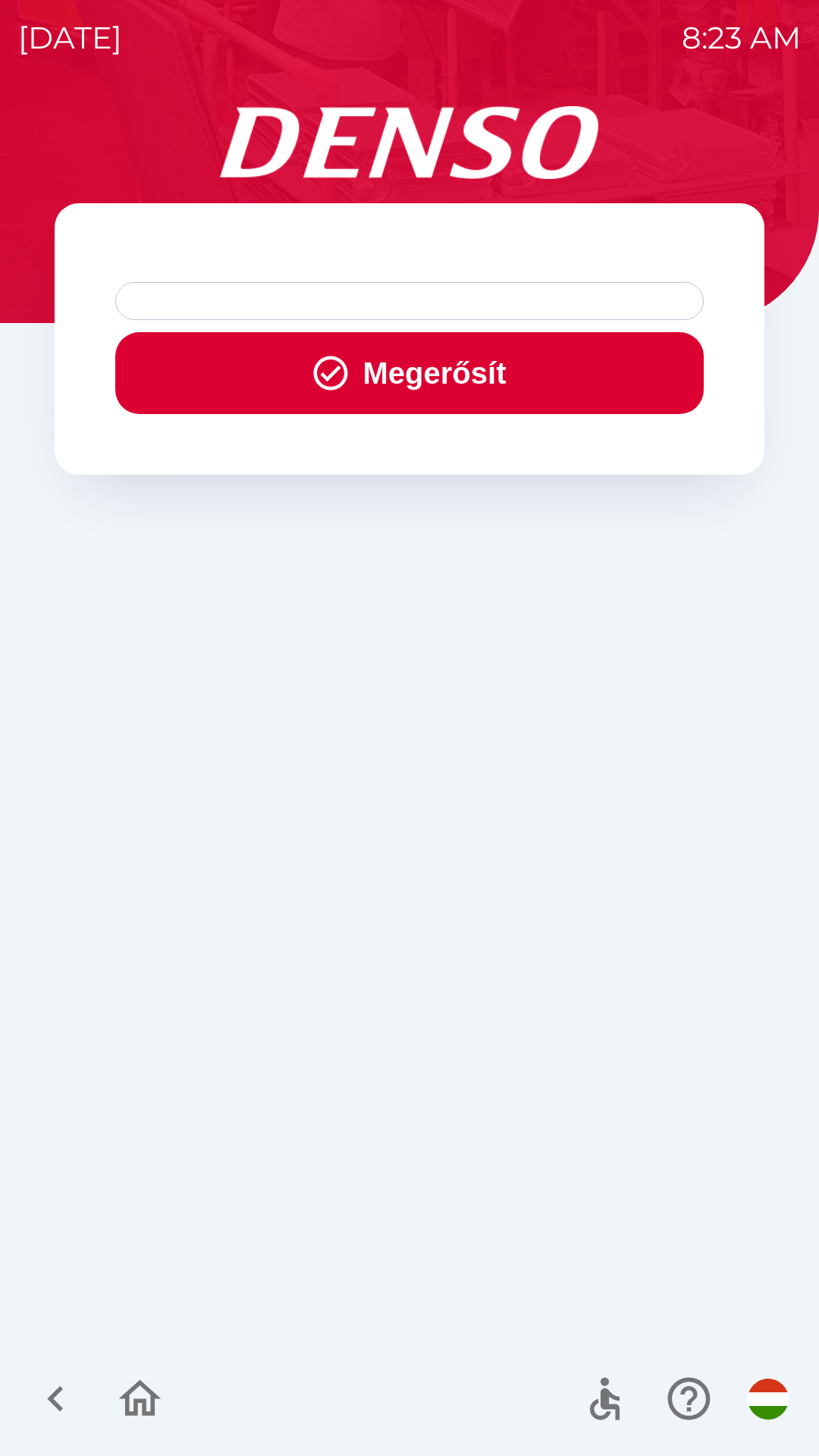
click at [418, 366] on button "Megerősít" at bounding box center [410, 372] width 589 height 82
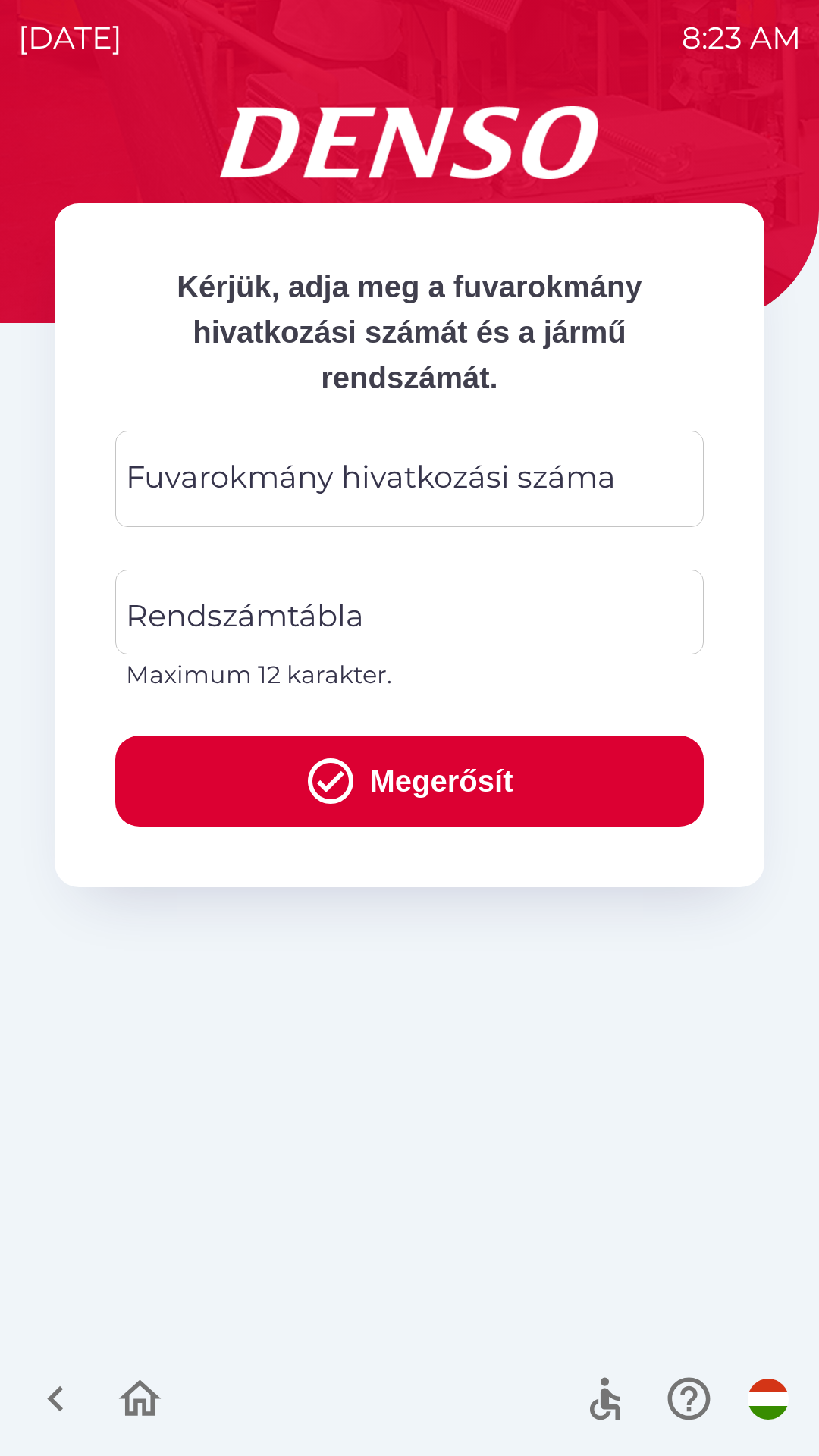
click at [414, 476] on div "Fuvarokmány hivatkozási száma Fuvarokmány hivatkozási száma" at bounding box center [410, 478] width 589 height 96
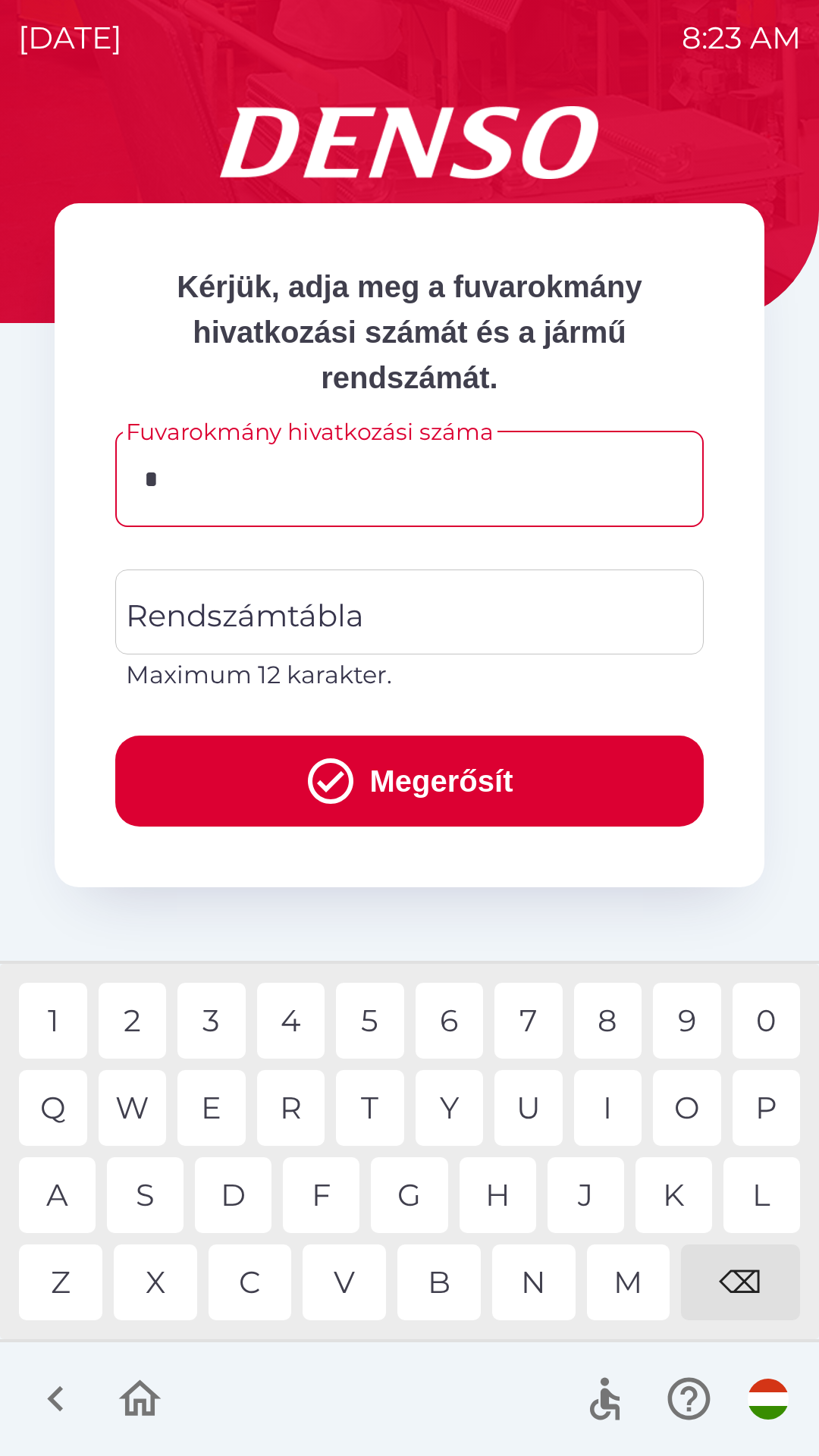
click at [61, 1030] on div "1" at bounding box center [52, 1020] width 68 height 76
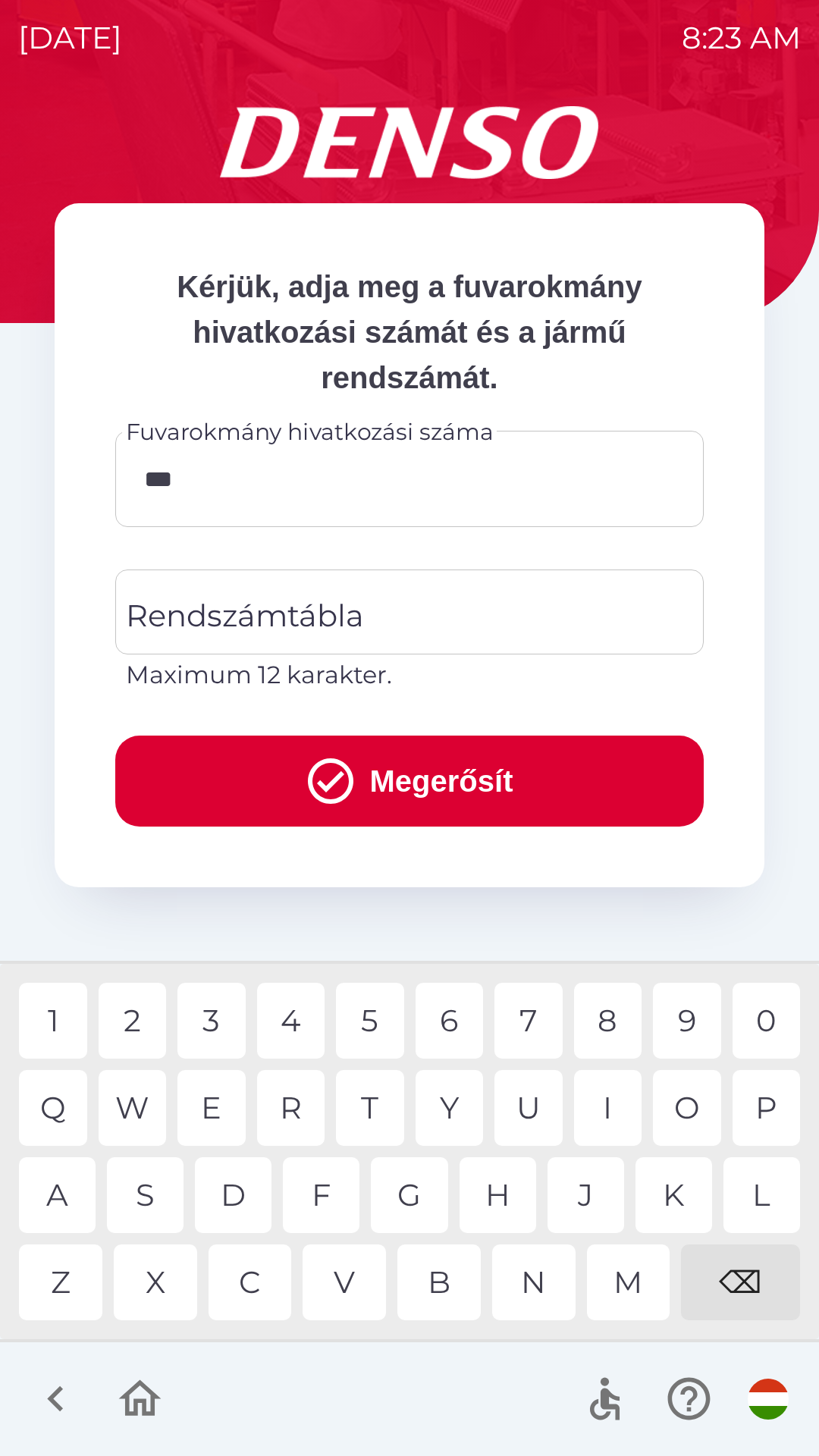
click at [683, 1017] on div "9" at bounding box center [686, 1020] width 68 height 76
click at [130, 1029] on div "2" at bounding box center [132, 1020] width 68 height 76
type input "********"
click at [335, 618] on div "Rendszámtábla Rendszámtábla Maximum 12 karakter." at bounding box center [410, 631] width 589 height 124
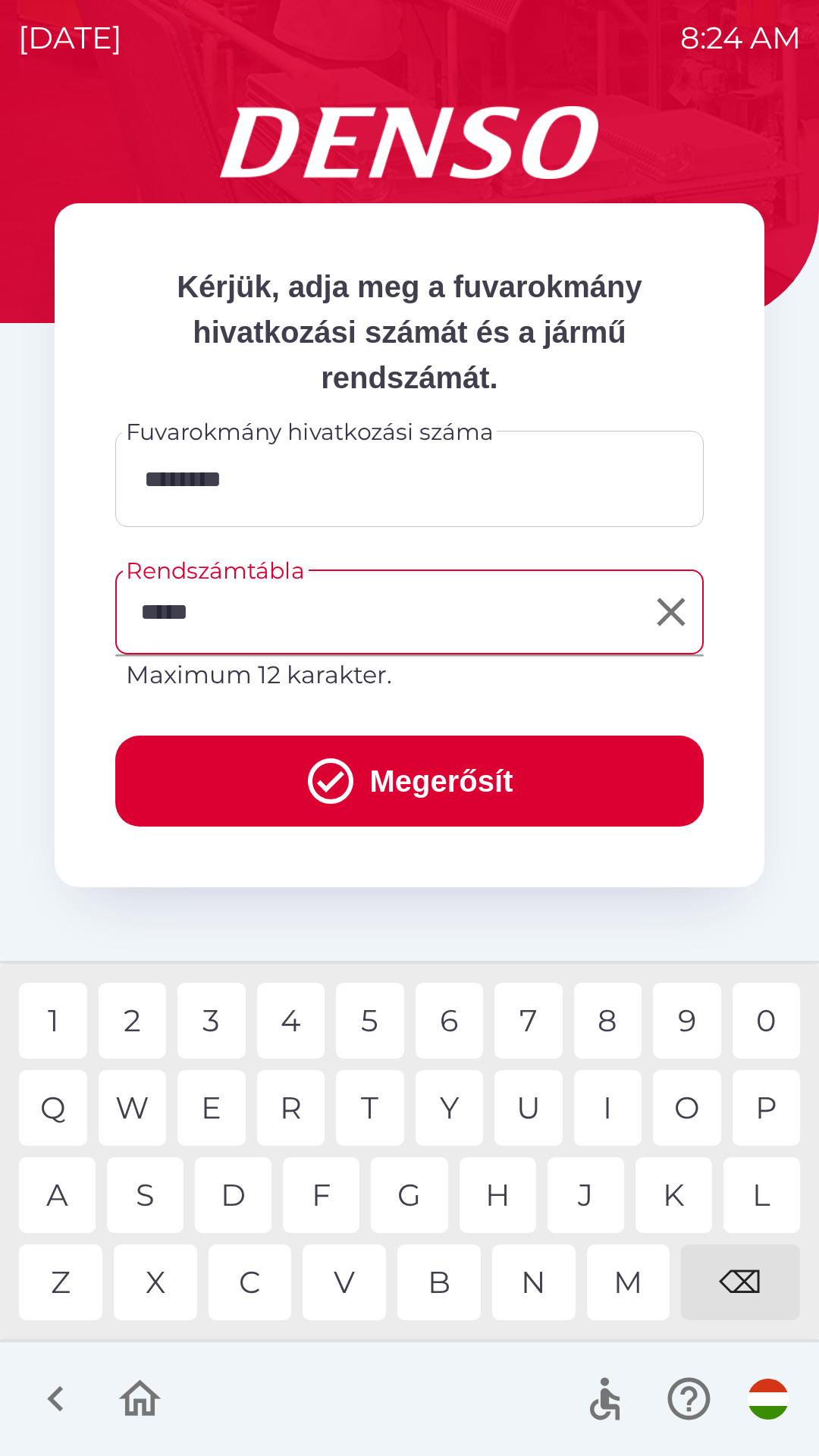
type input "******"
click at [610, 1027] on div "8" at bounding box center [607, 1020] width 68 height 76
click at [443, 774] on button "Megerősít" at bounding box center [410, 781] width 589 height 91
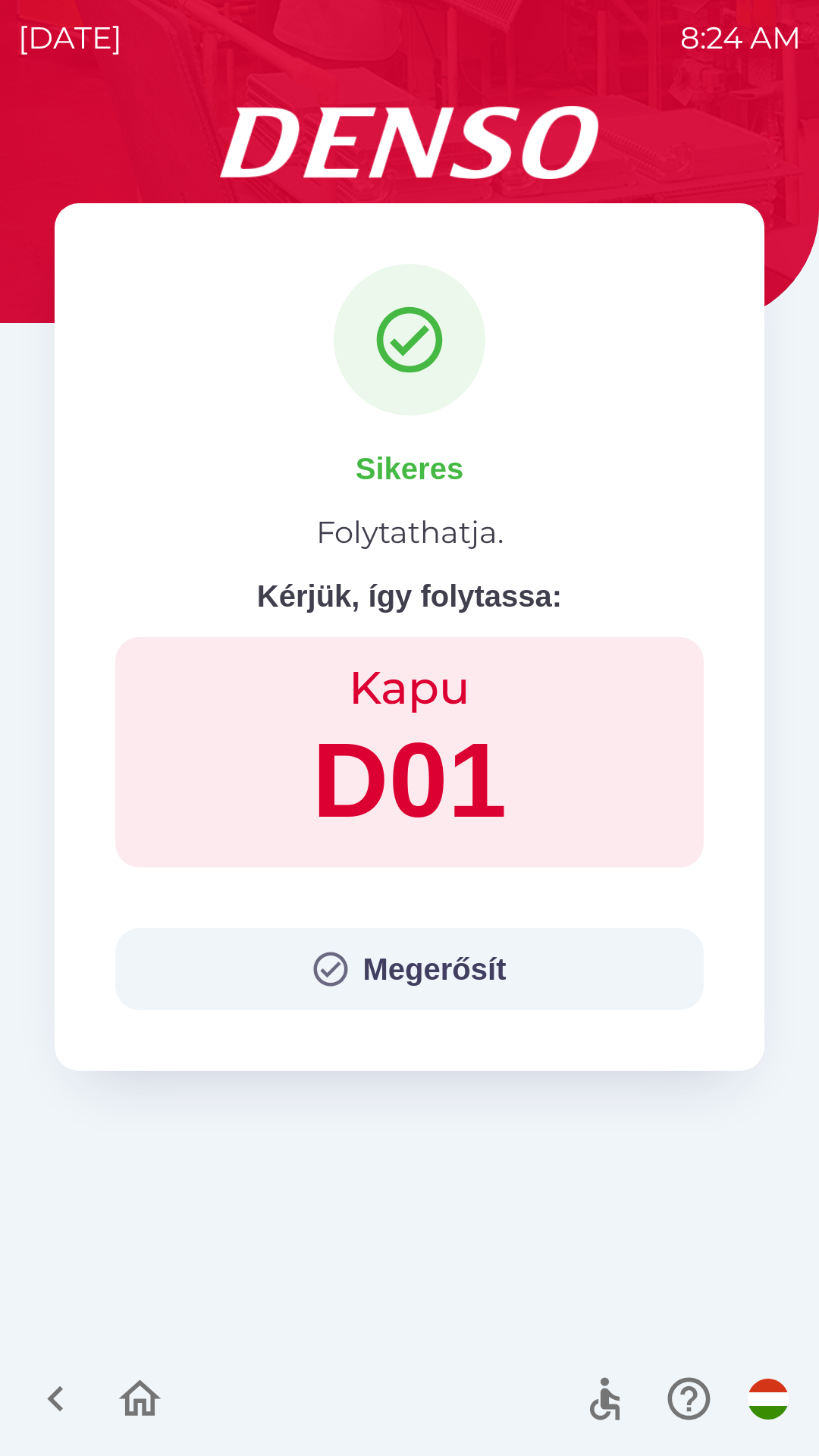
click at [380, 965] on button "Megerősít" at bounding box center [410, 969] width 589 height 82
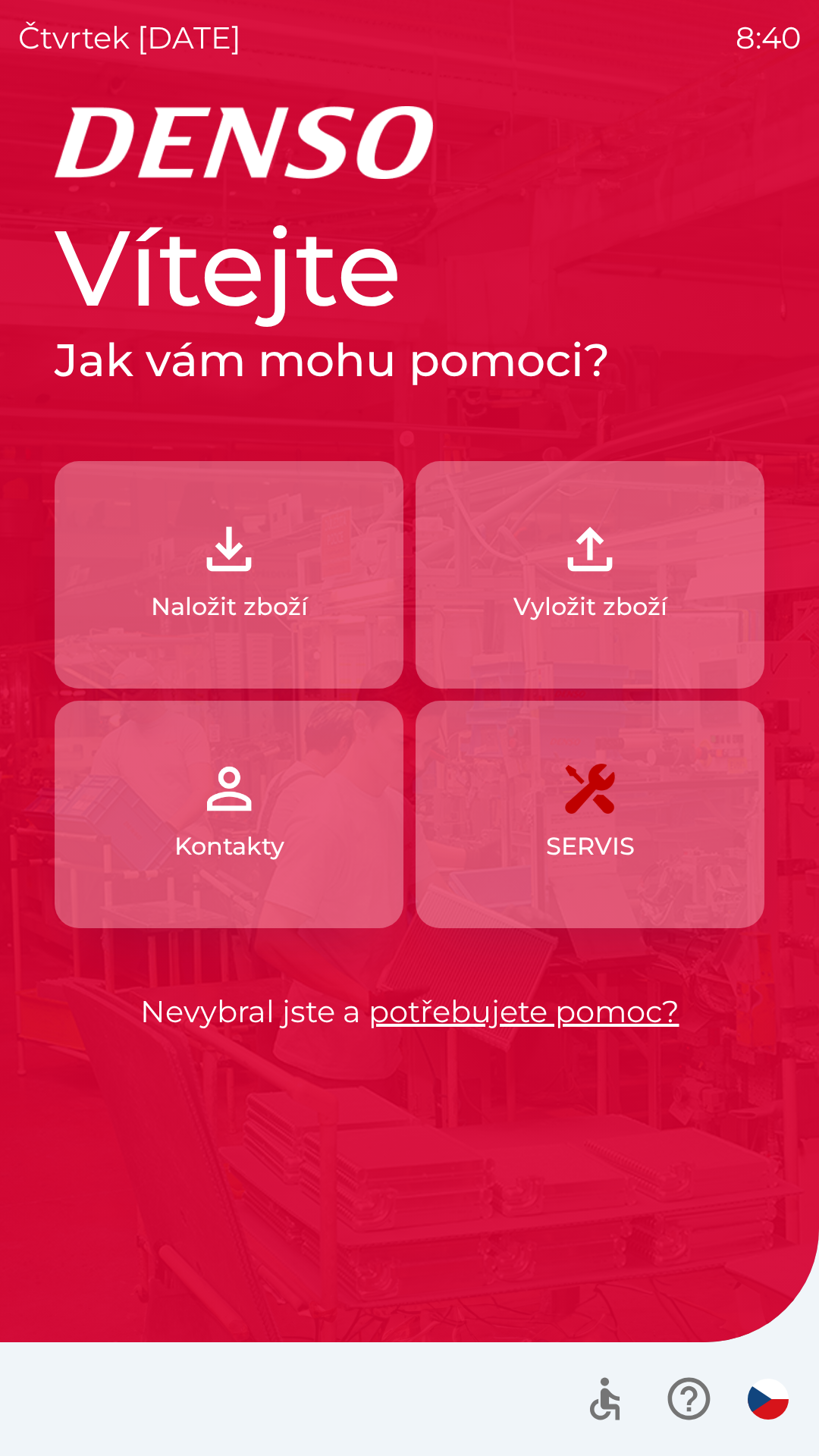
click at [575, 578] on img "button" at bounding box center [590, 549] width 67 height 67
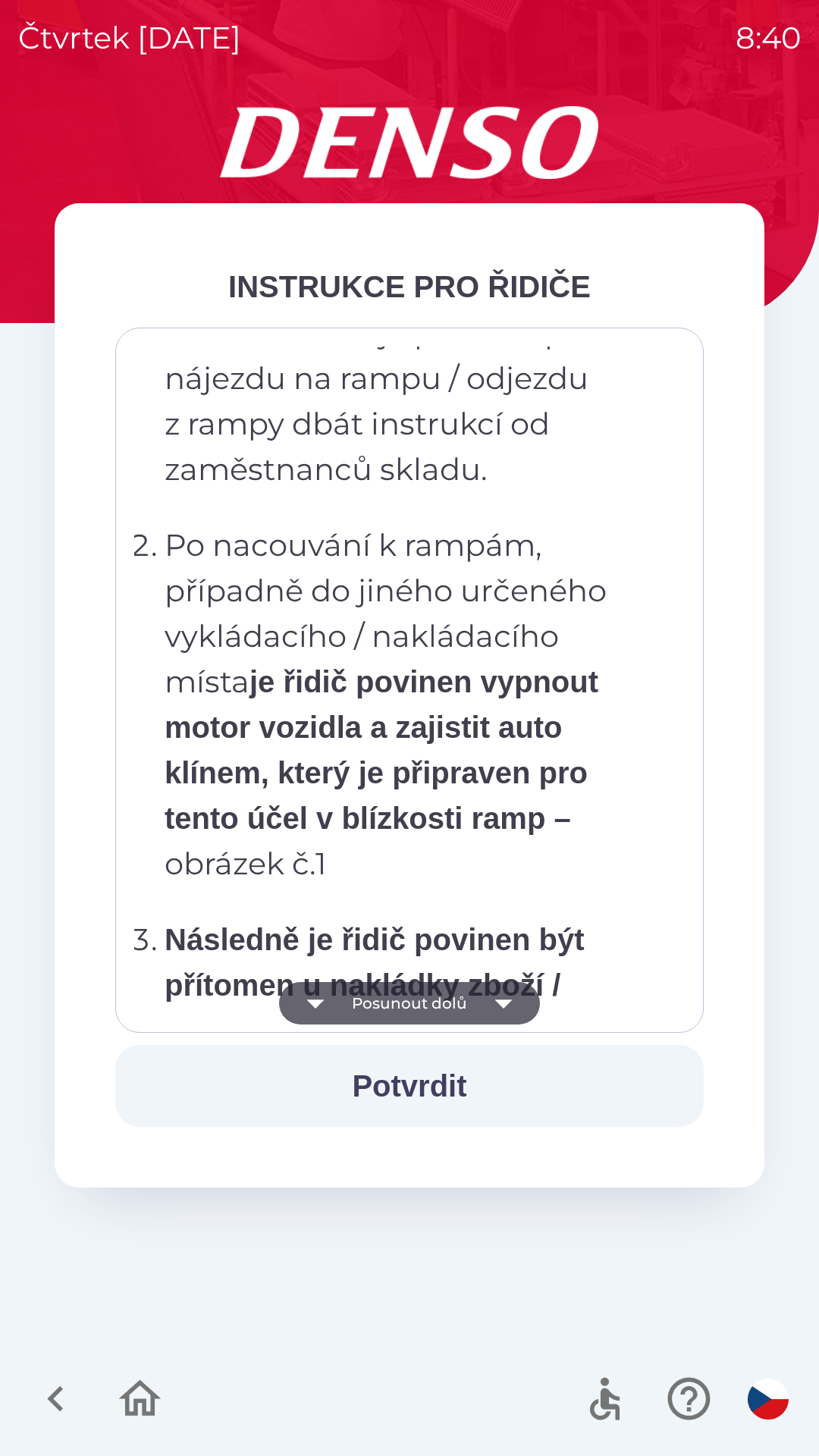
scroll to position [8520, 0]
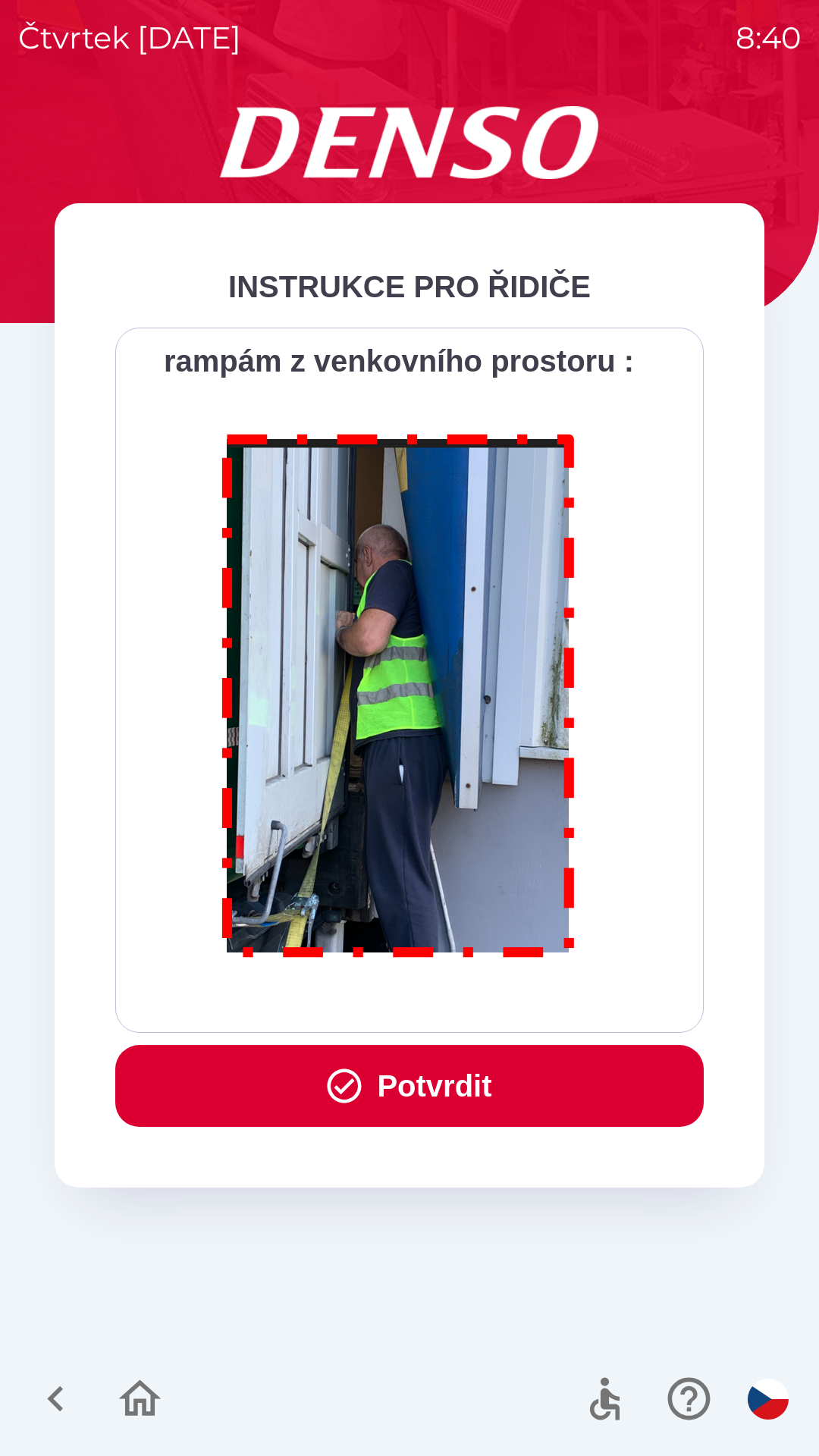
click at [462, 1064] on button "Potvrdit" at bounding box center [410, 1085] width 589 height 82
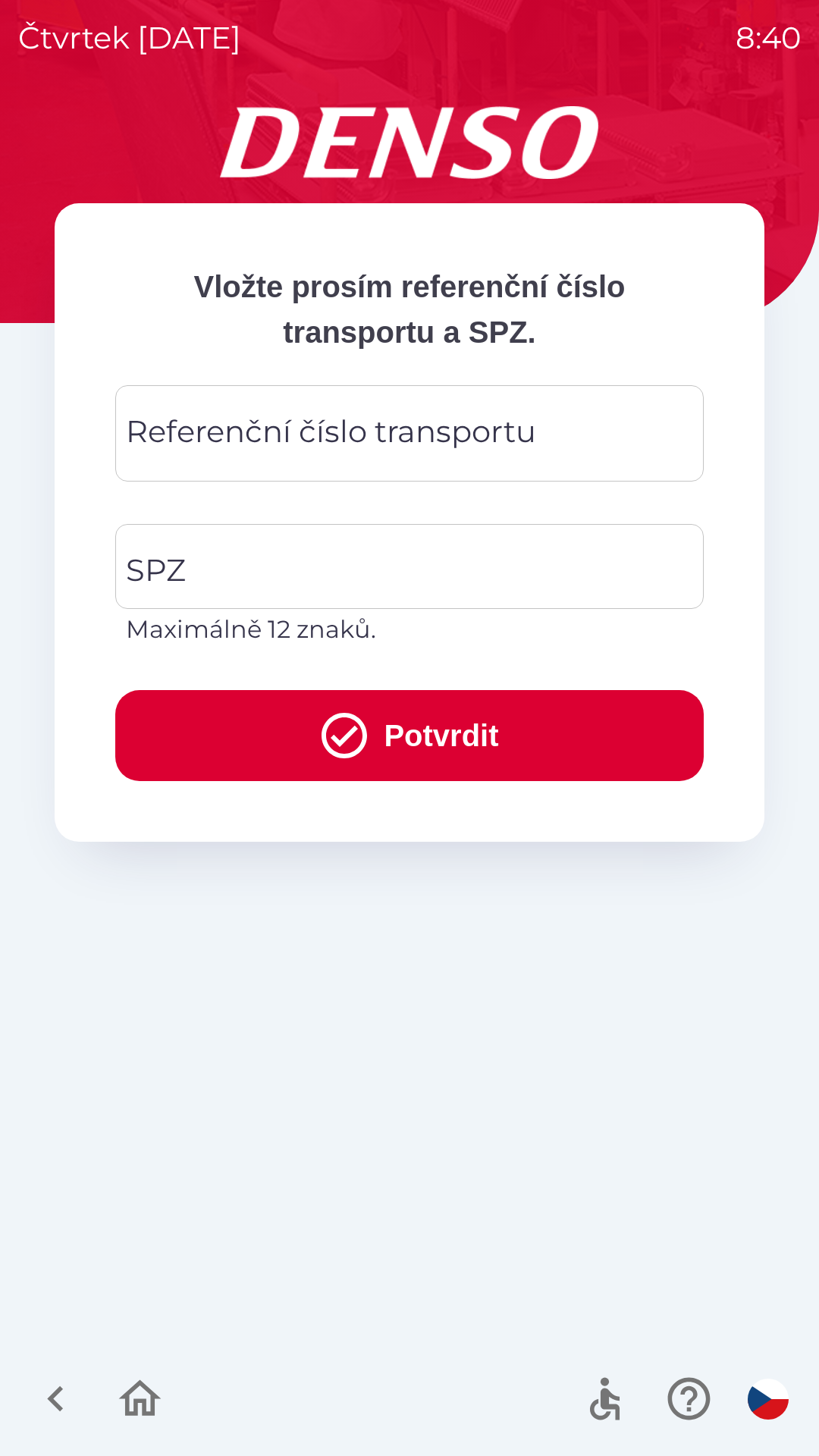
click at [433, 428] on div "Referenční číslo transportu Referenční číslo transportu" at bounding box center [410, 433] width 589 height 96
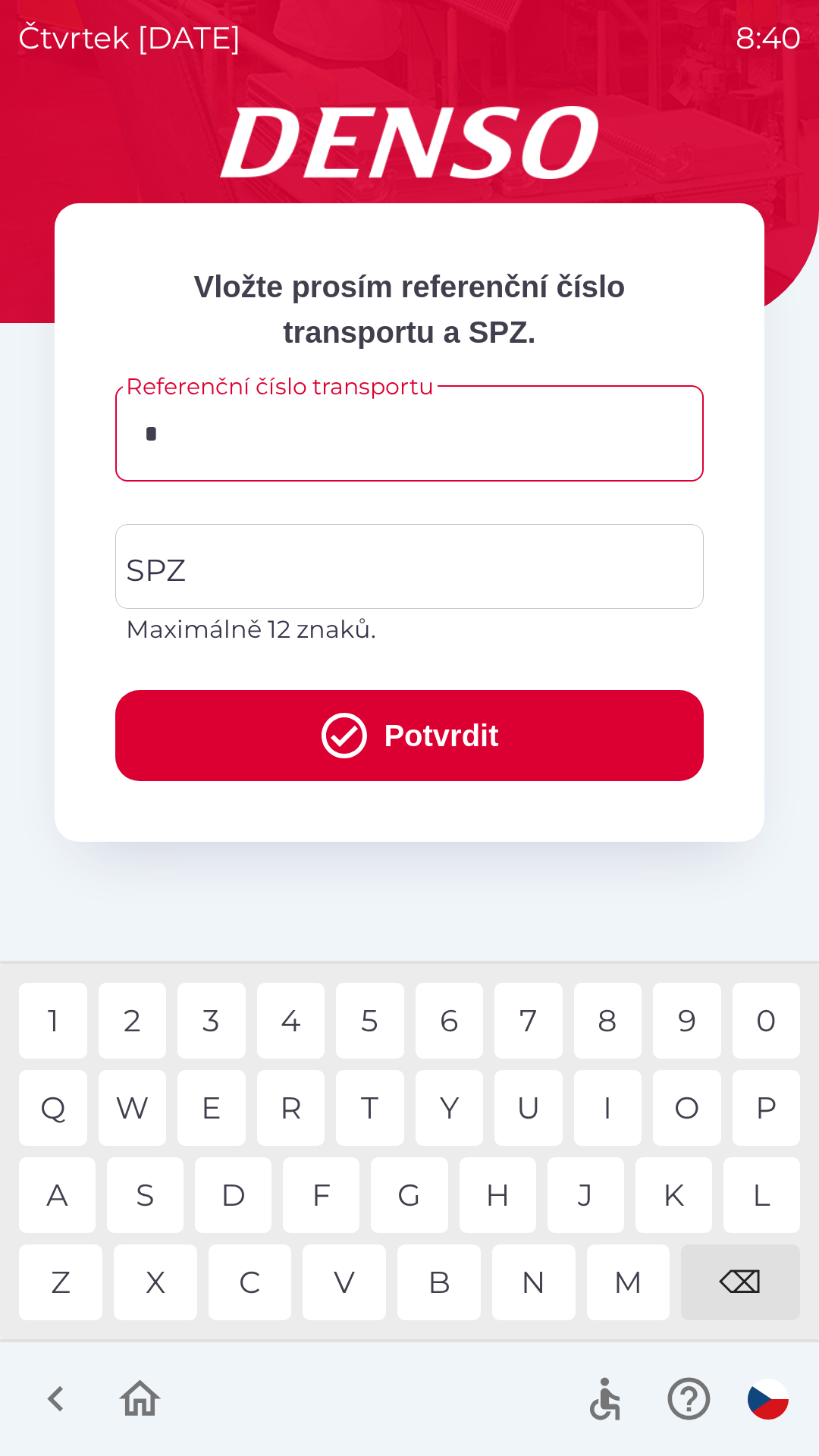
click at [244, 1177] on div "D" at bounding box center [233, 1194] width 77 height 76
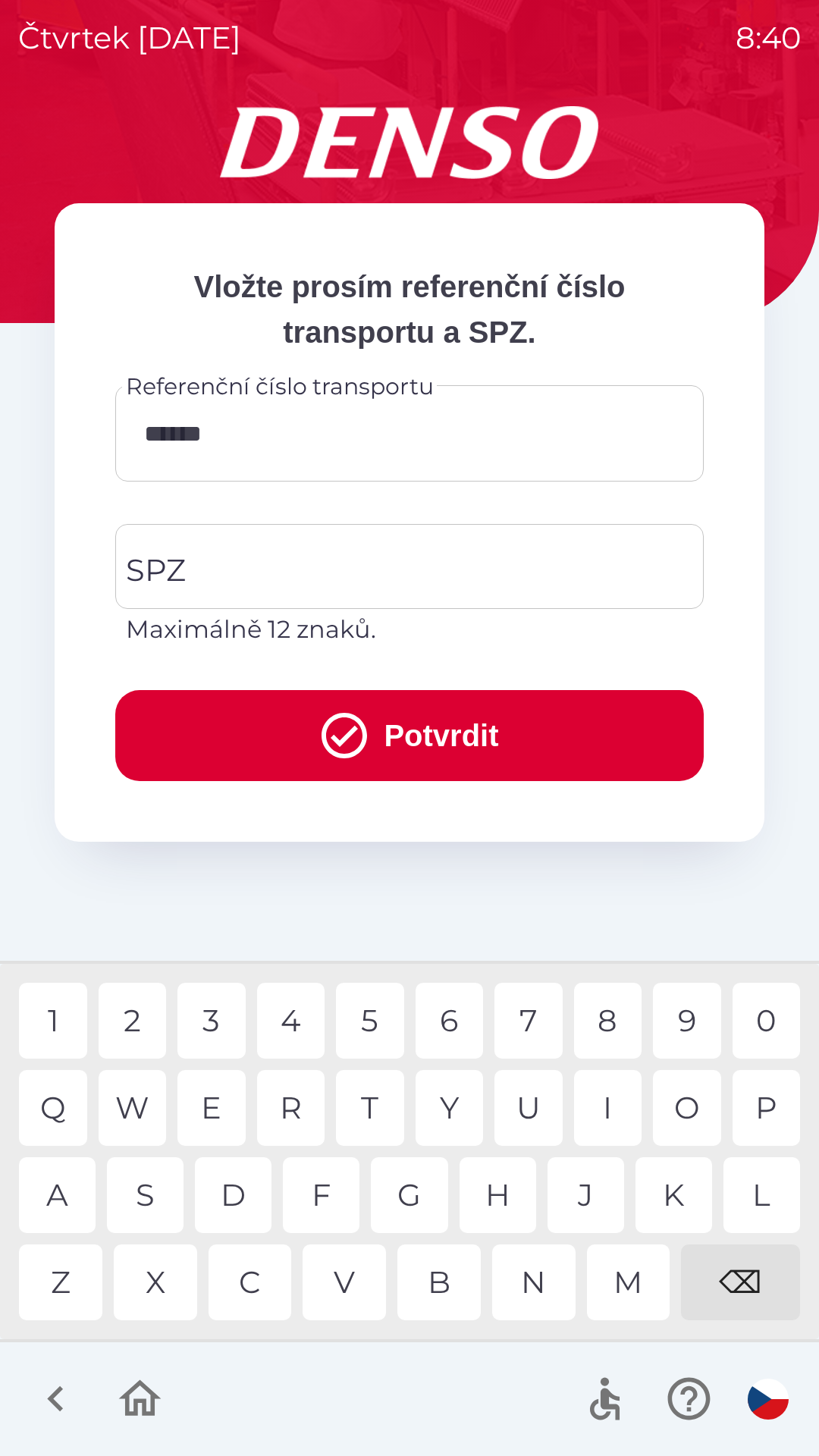
type input "*******"
click at [291, 565] on input "SPZ" at bounding box center [398, 566] width 552 height 71
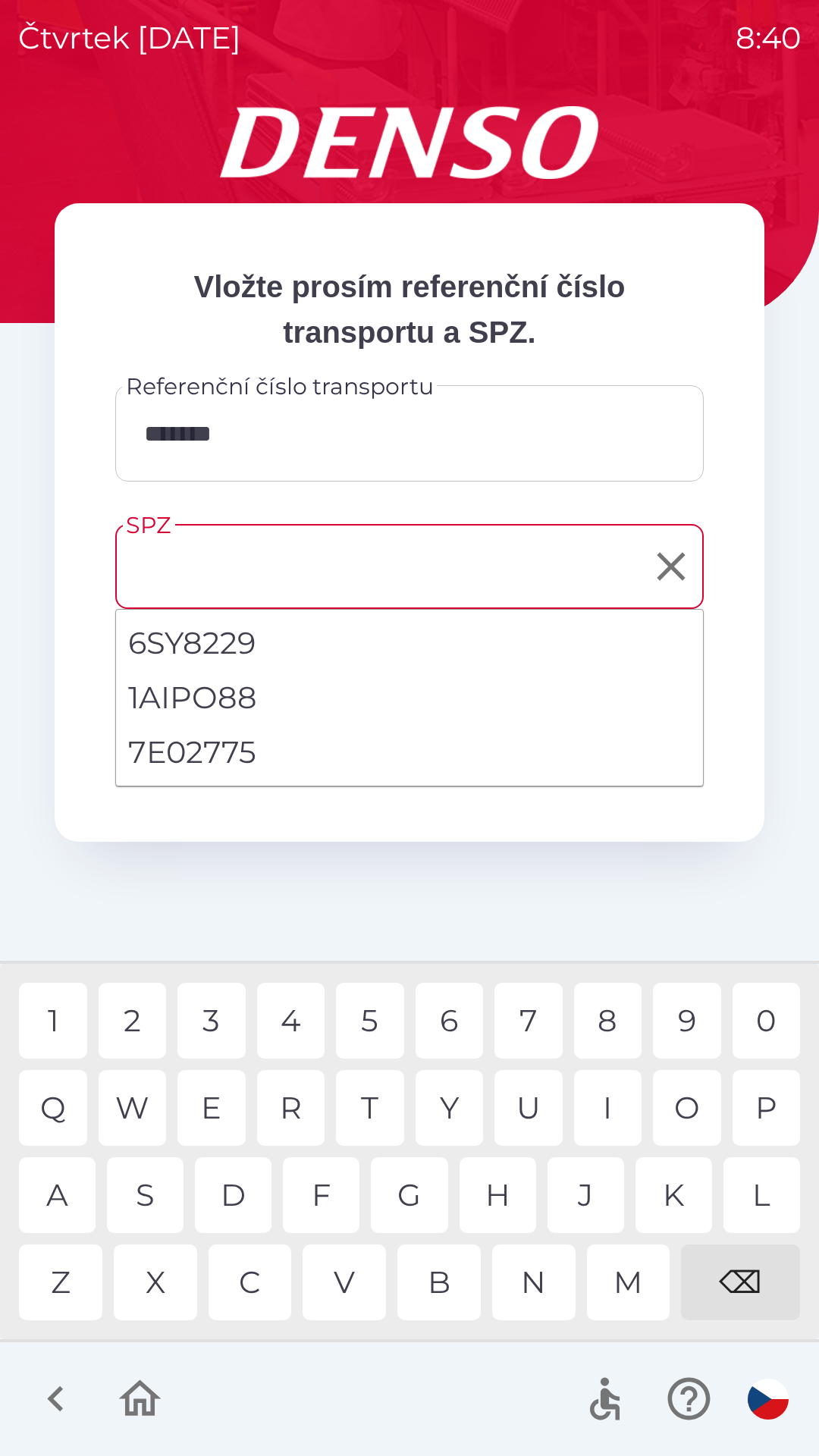
click at [249, 745] on li "7E02775" at bounding box center [410, 751] width 587 height 54
type input "*******"
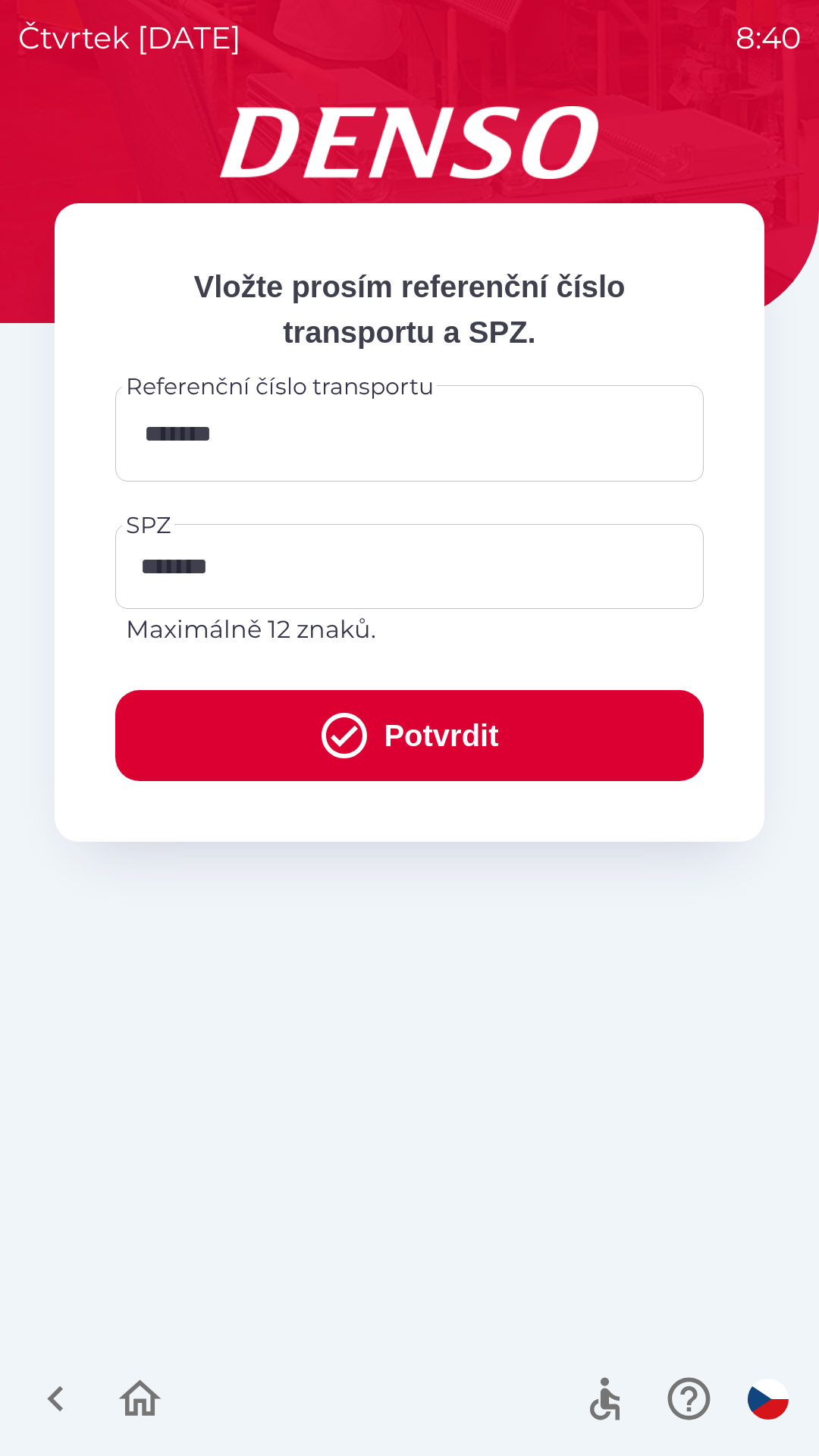
click at [425, 728] on button "Potvrdit" at bounding box center [410, 735] width 589 height 91
